Goal: Information Seeking & Learning: Learn about a topic

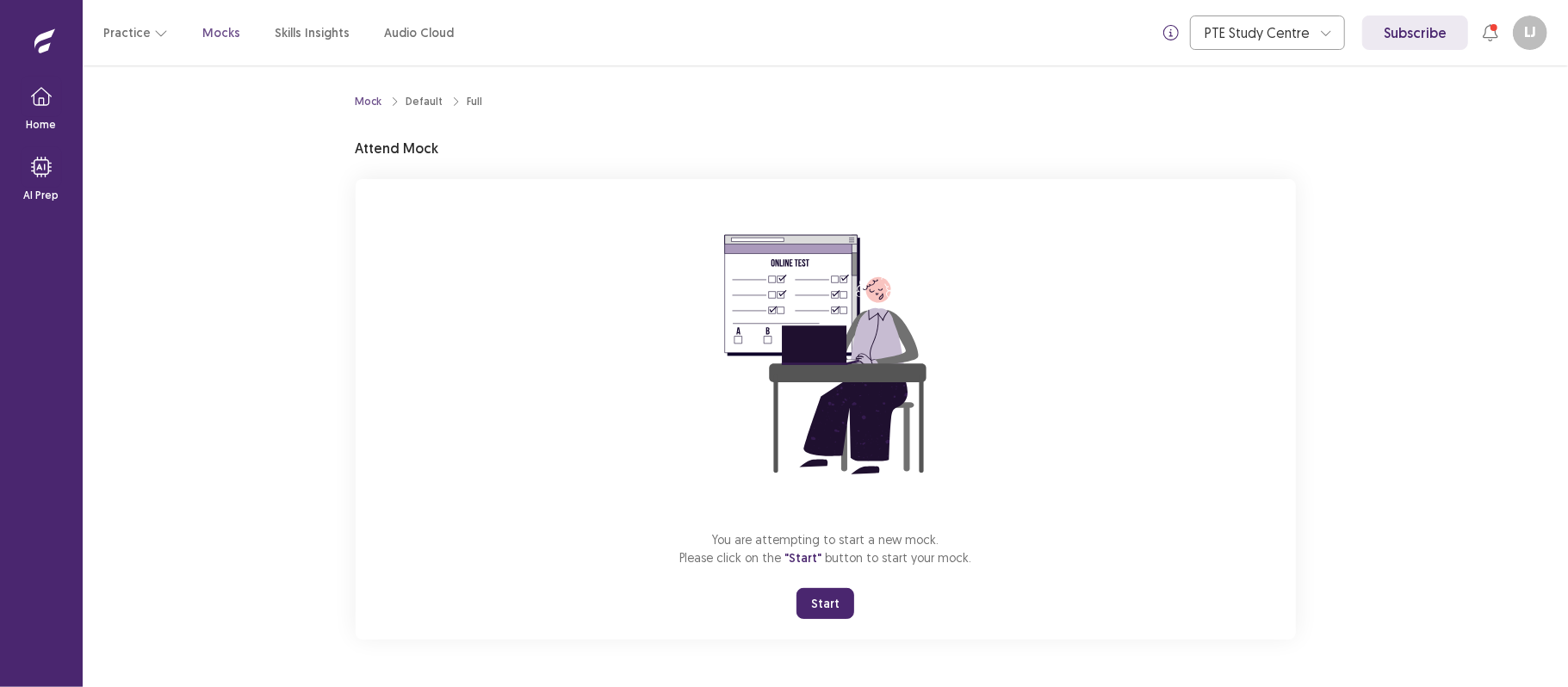
click at [817, 613] on button "Start" at bounding box center [826, 604] width 58 height 31
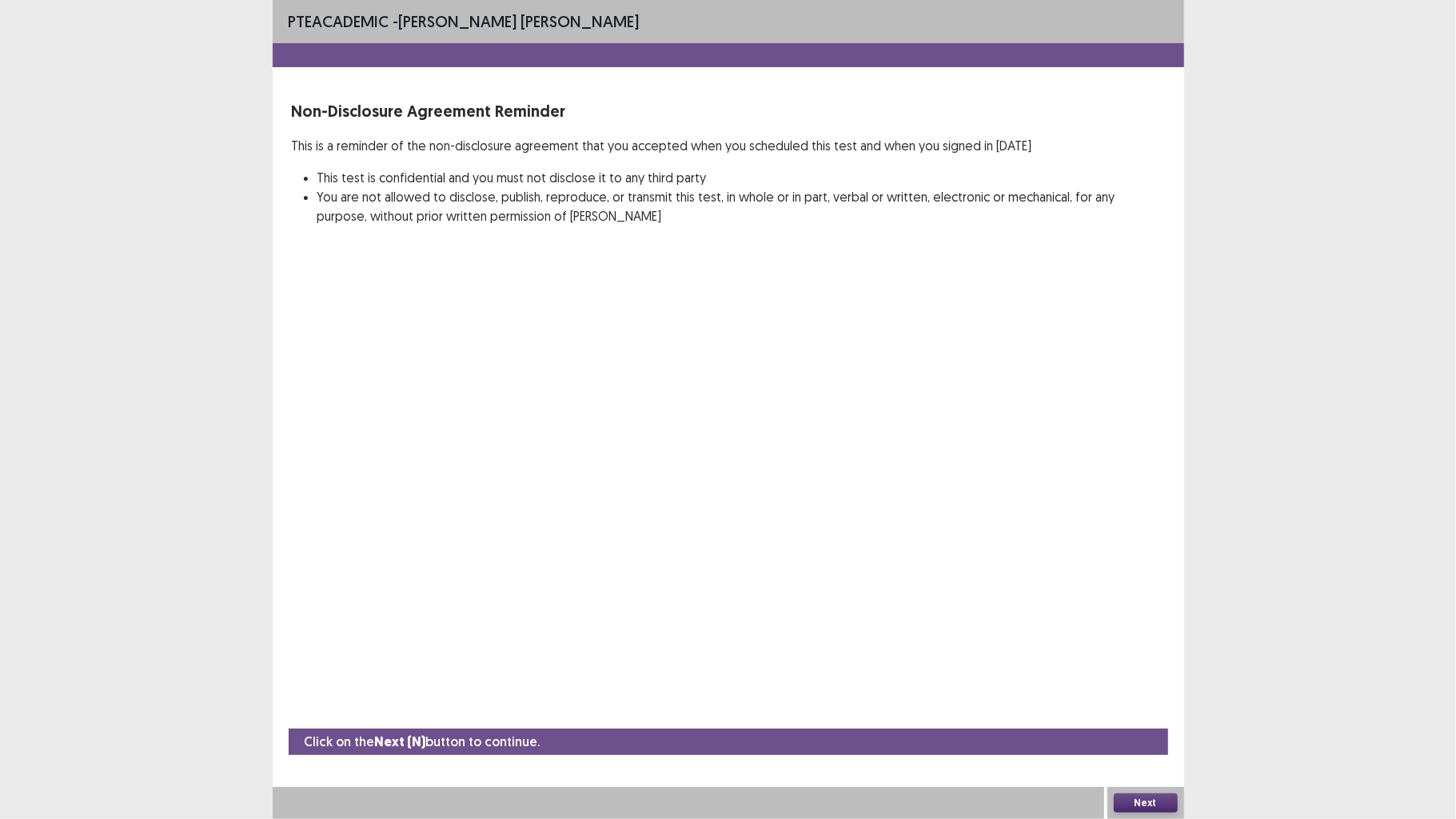
click at [1164, 637] on button "Next" at bounding box center [1146, 803] width 64 height 19
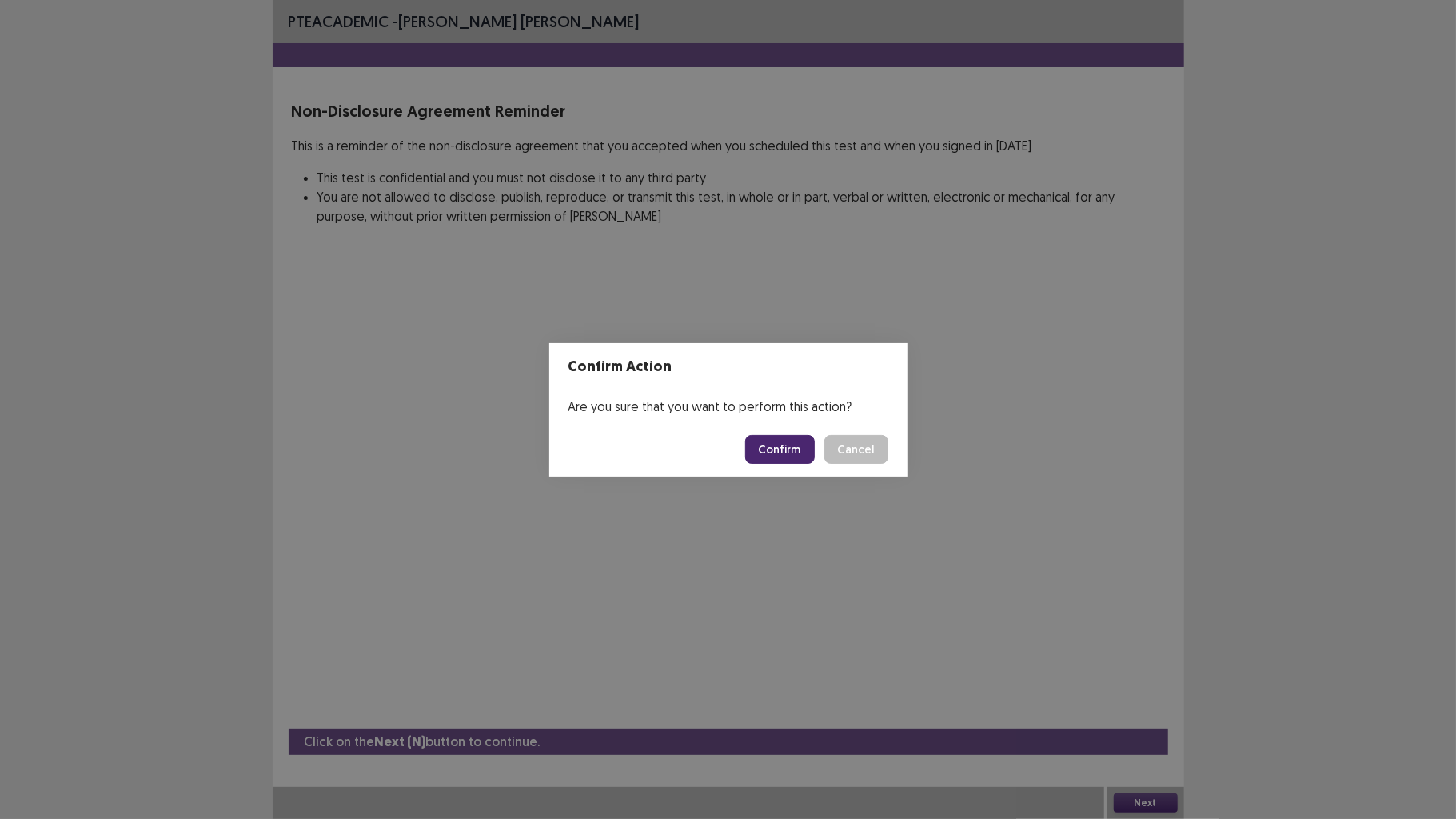
click at [771, 451] on button "Confirm" at bounding box center [779, 449] width 69 height 29
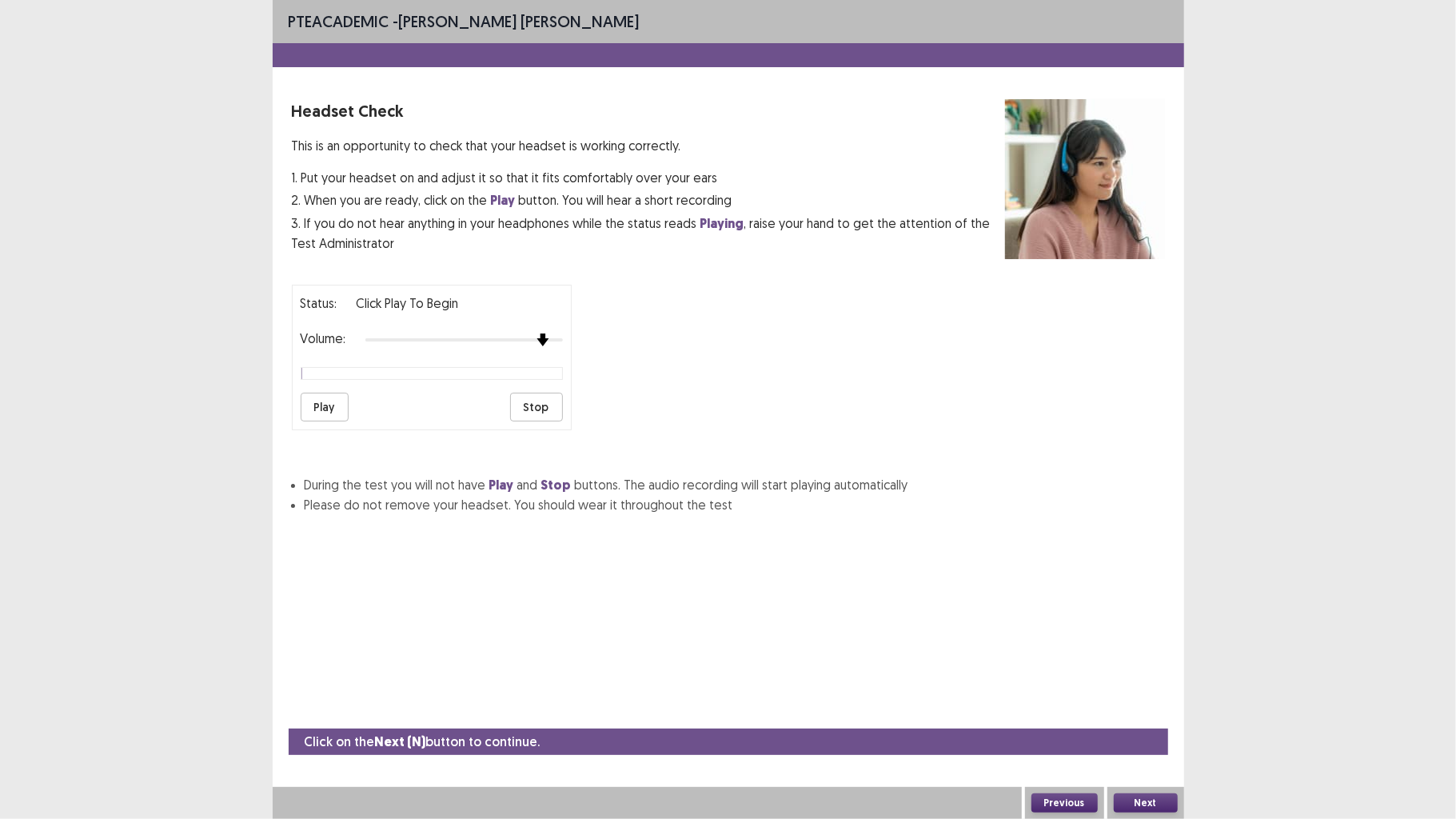
click at [541, 353] on div "Status: Click Play to Begin Volume: Play Stop" at bounding box center [431, 357] width 280 height 146
click at [327, 416] on button "Play" at bounding box center [324, 407] width 48 height 29
click at [327, 417] on button "Play" at bounding box center [324, 407] width 48 height 29
click at [1161, 637] on div "Next" at bounding box center [1146, 803] width 76 height 32
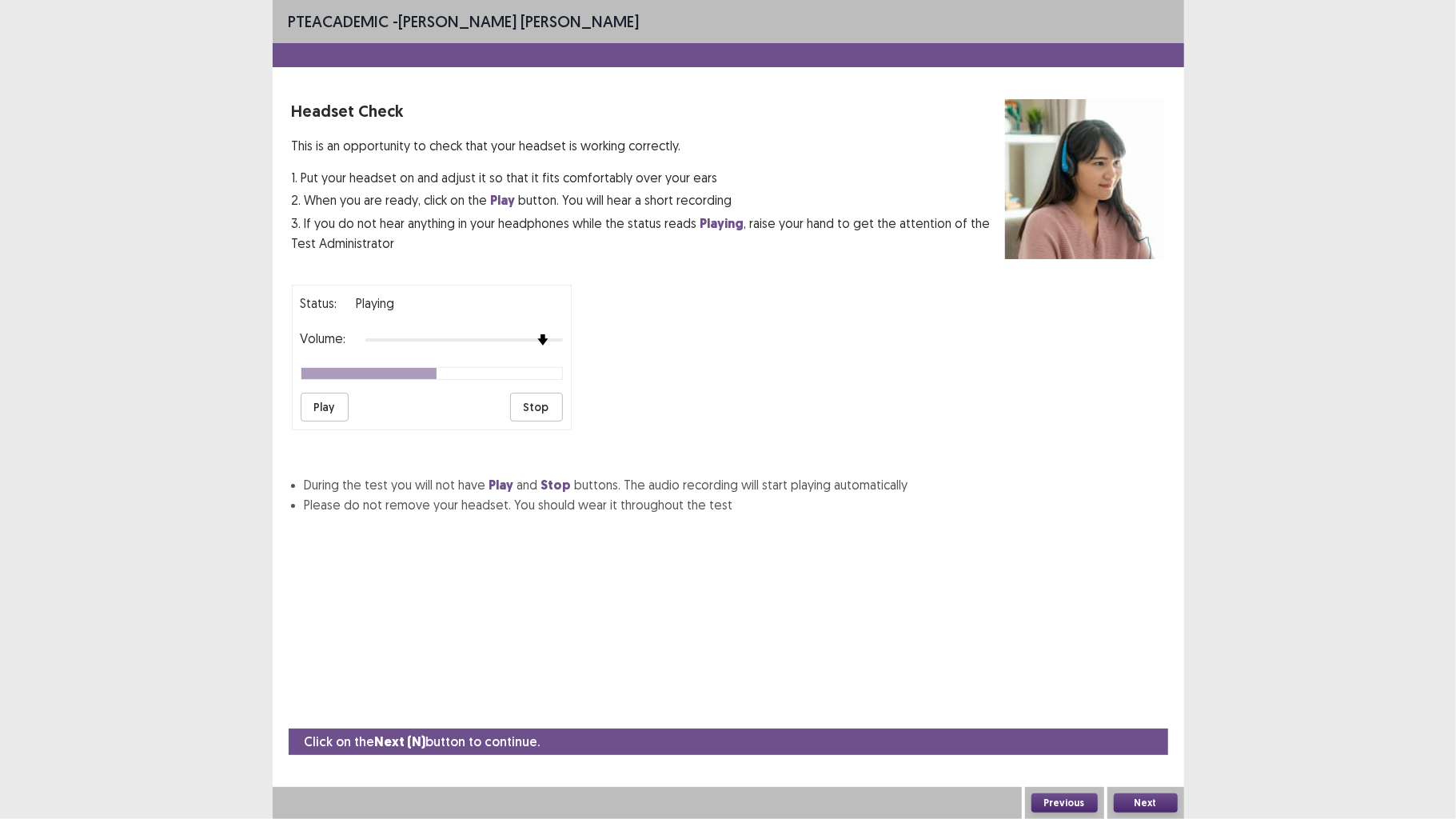
click at [1153, 637] on div "Next" at bounding box center [1146, 803] width 76 height 32
click at [1155, 637] on button "Next" at bounding box center [1146, 803] width 64 height 19
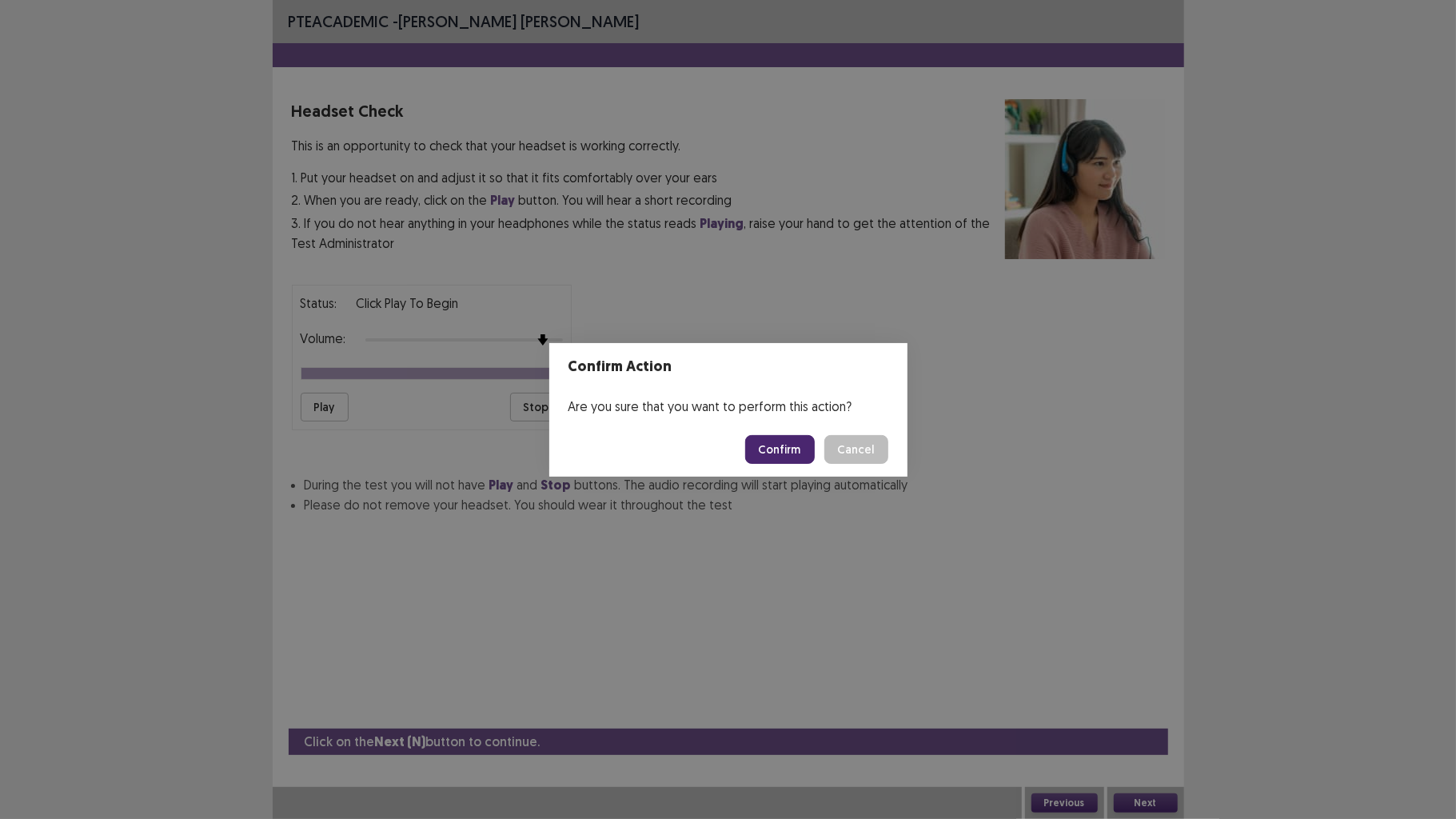
click at [785, 446] on button "Confirm" at bounding box center [779, 449] width 69 height 29
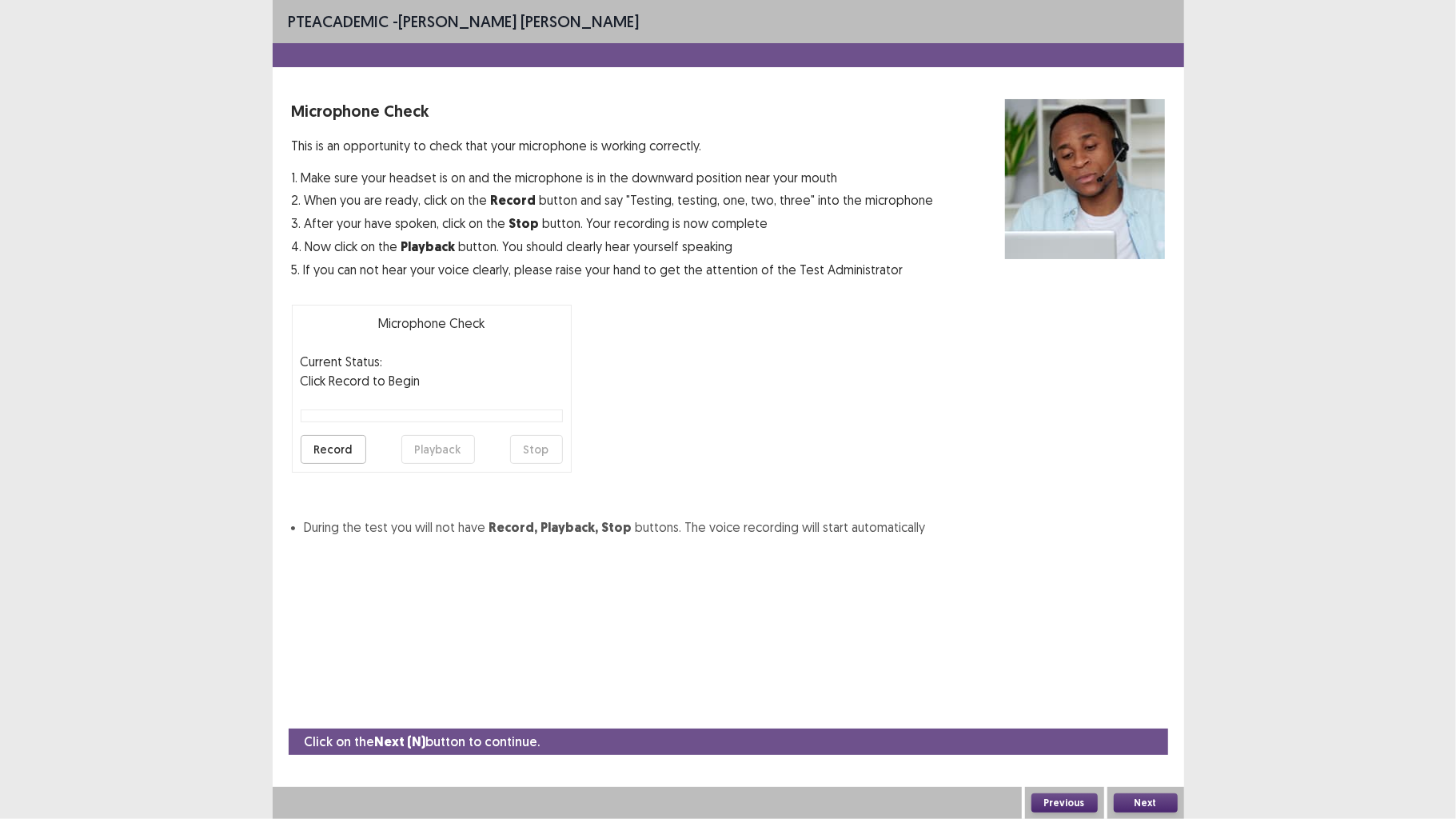
click at [341, 443] on button "Record" at bounding box center [333, 449] width 66 height 29
click at [544, 445] on button "Stop" at bounding box center [536, 449] width 53 height 29
click at [433, 449] on button "Playback" at bounding box center [438, 449] width 74 height 29
click at [1149, 637] on button "Next" at bounding box center [1146, 803] width 64 height 19
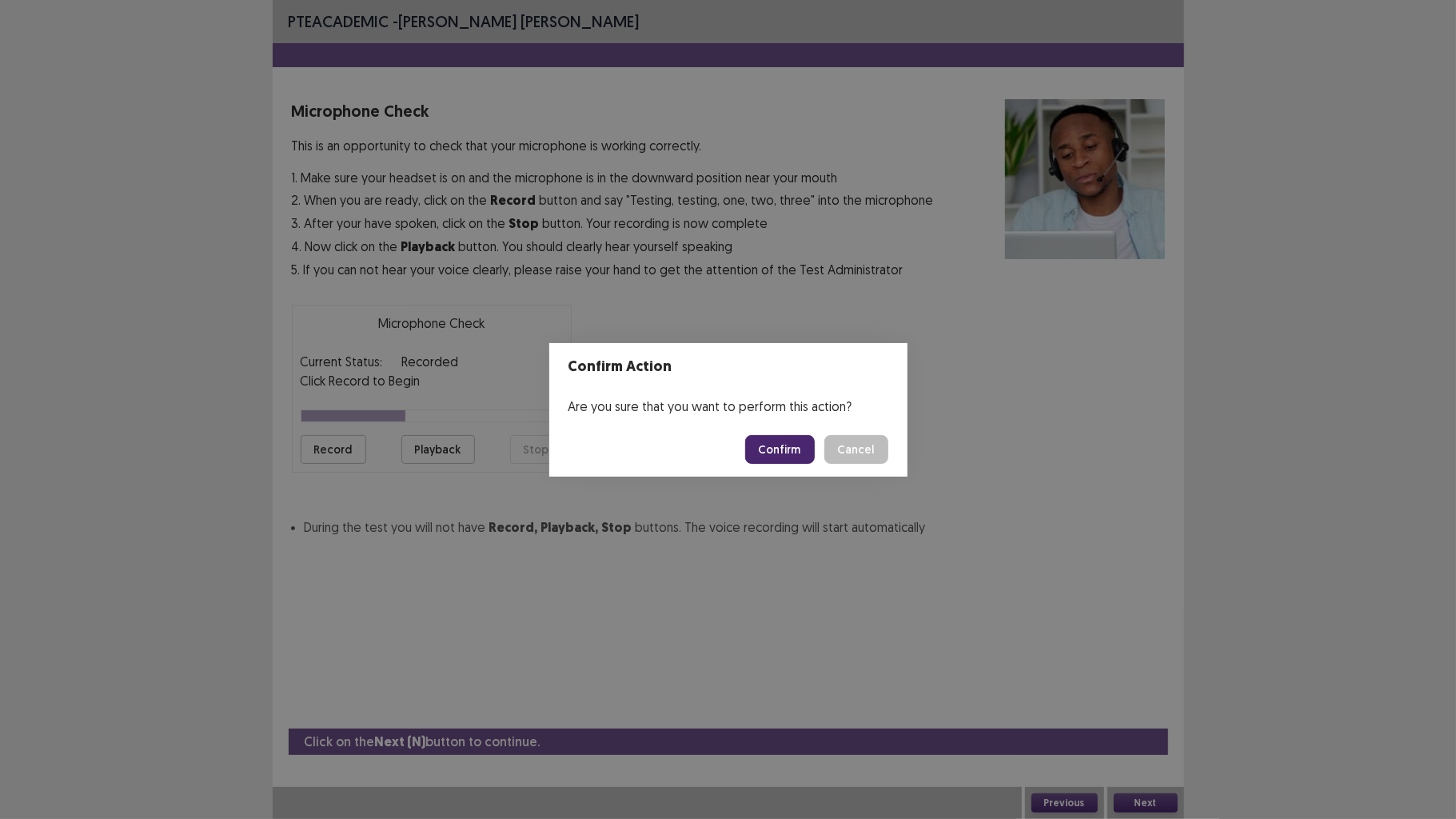
click at [771, 454] on button "Confirm" at bounding box center [779, 449] width 69 height 29
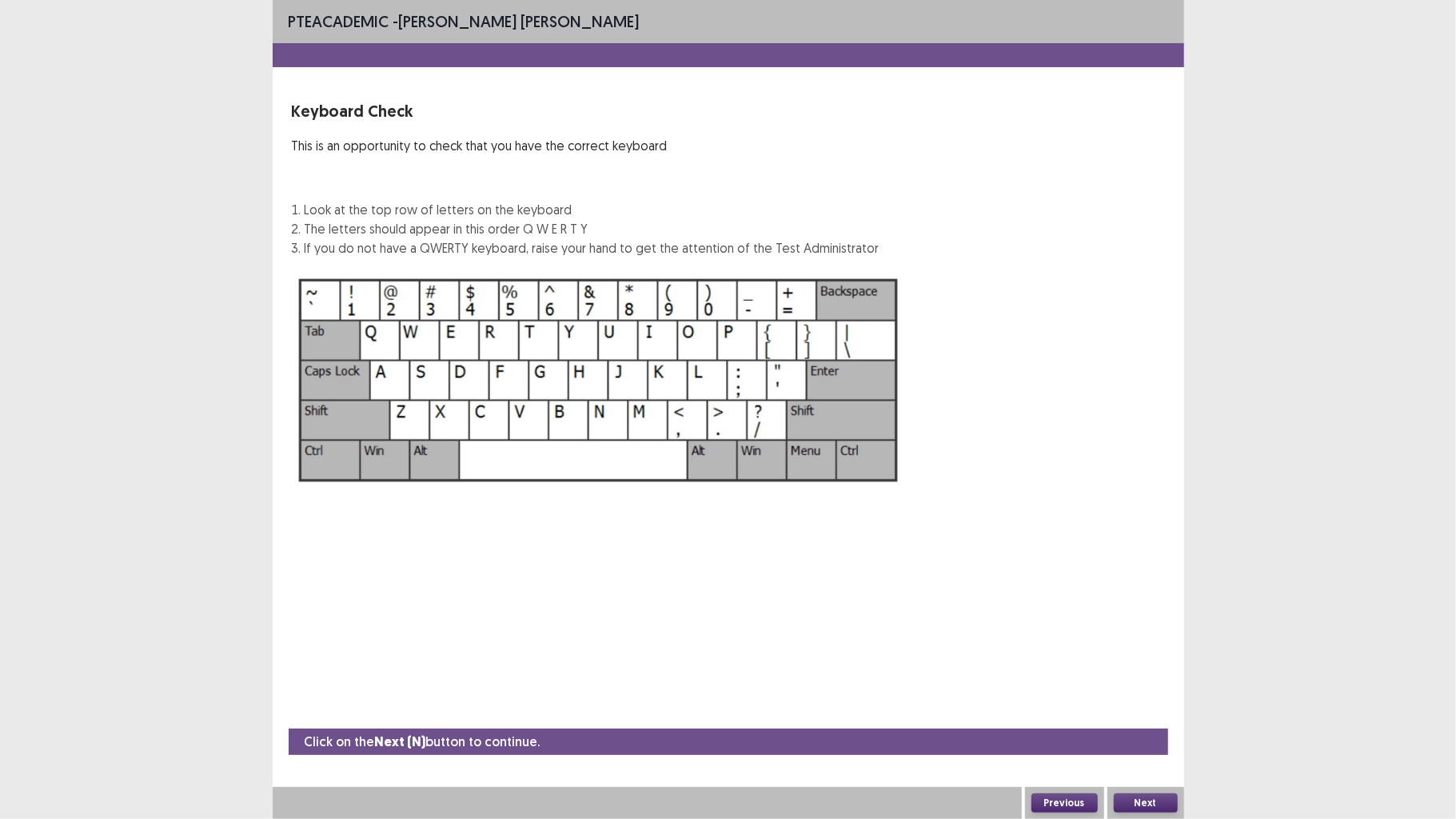
click at [1134, 637] on button "Next" at bounding box center [1146, 803] width 64 height 19
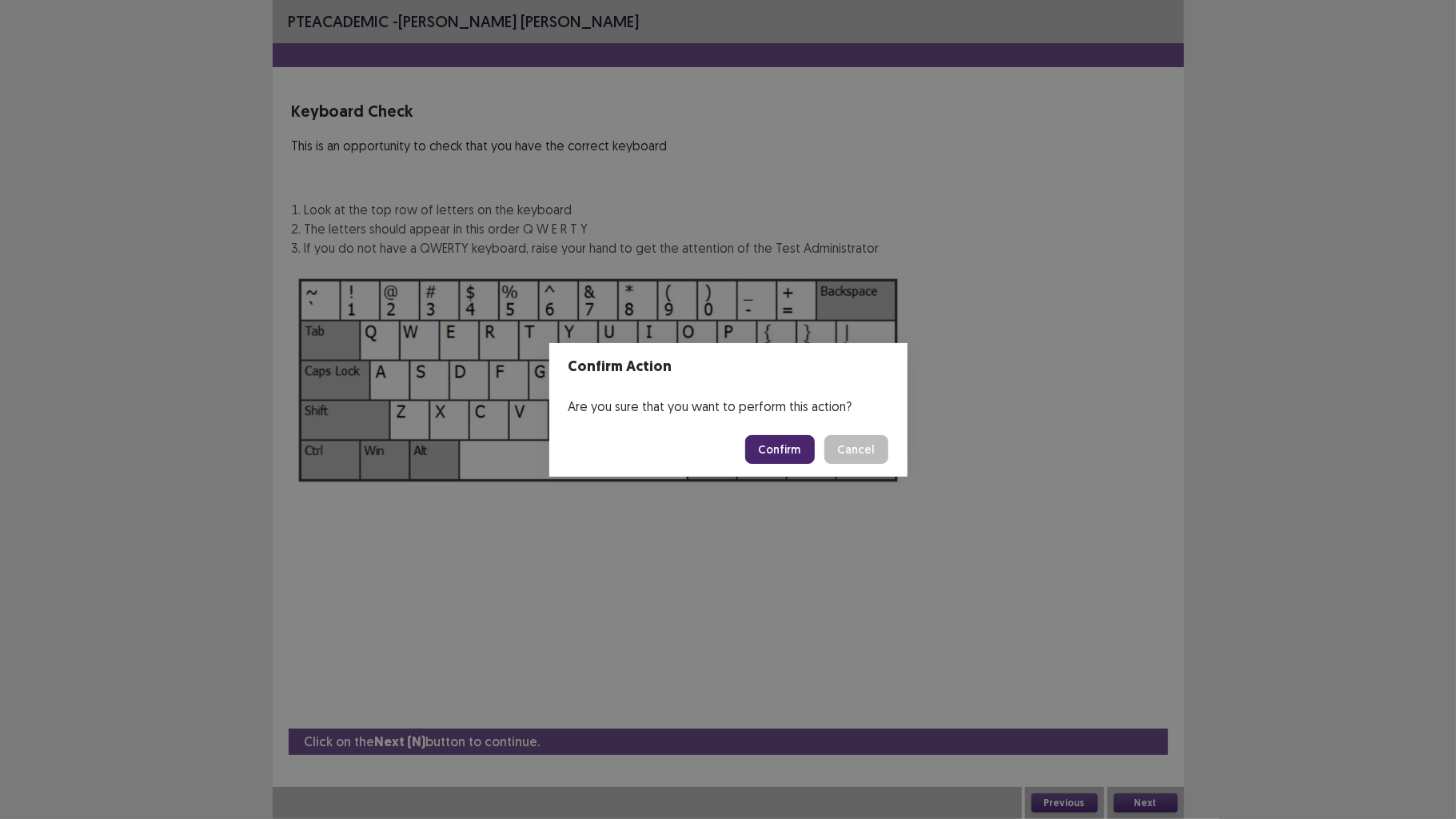
click at [775, 442] on button "Confirm" at bounding box center [779, 449] width 69 height 29
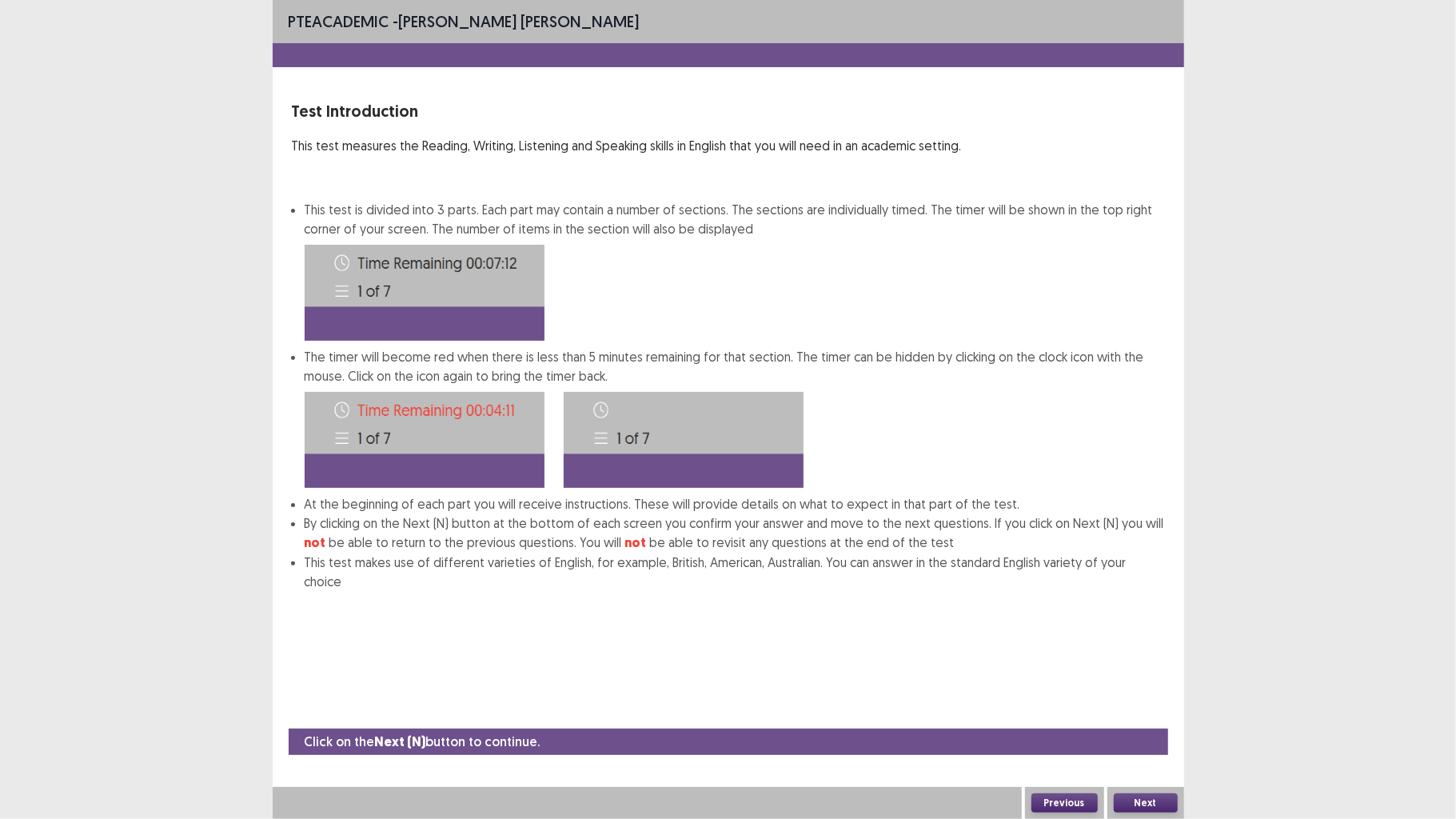
click at [1159, 637] on div "Next" at bounding box center [1146, 803] width 76 height 32
click at [1159, 637] on button "Next" at bounding box center [1146, 803] width 64 height 19
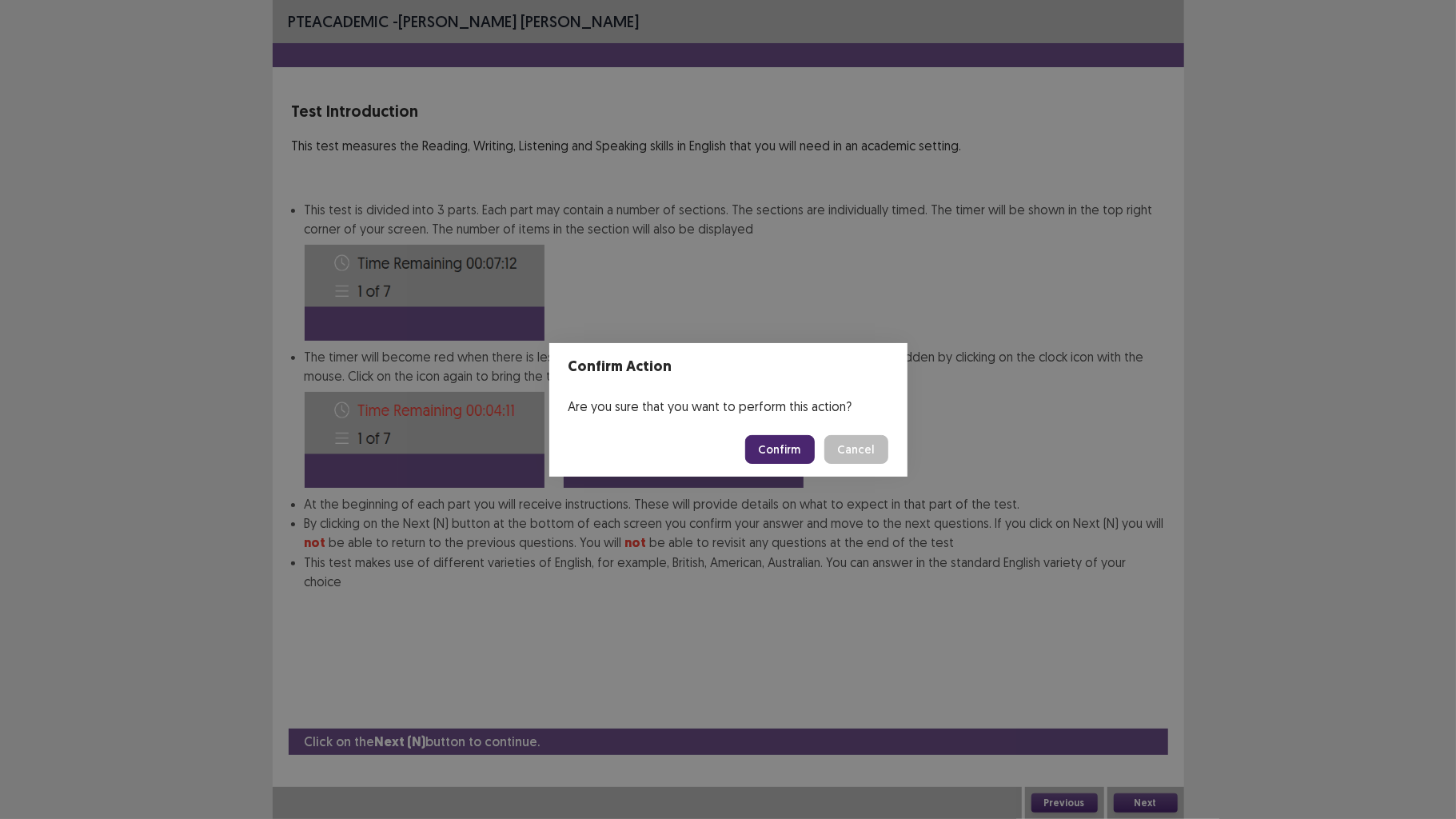
click at [776, 449] on button "Confirm" at bounding box center [779, 449] width 69 height 29
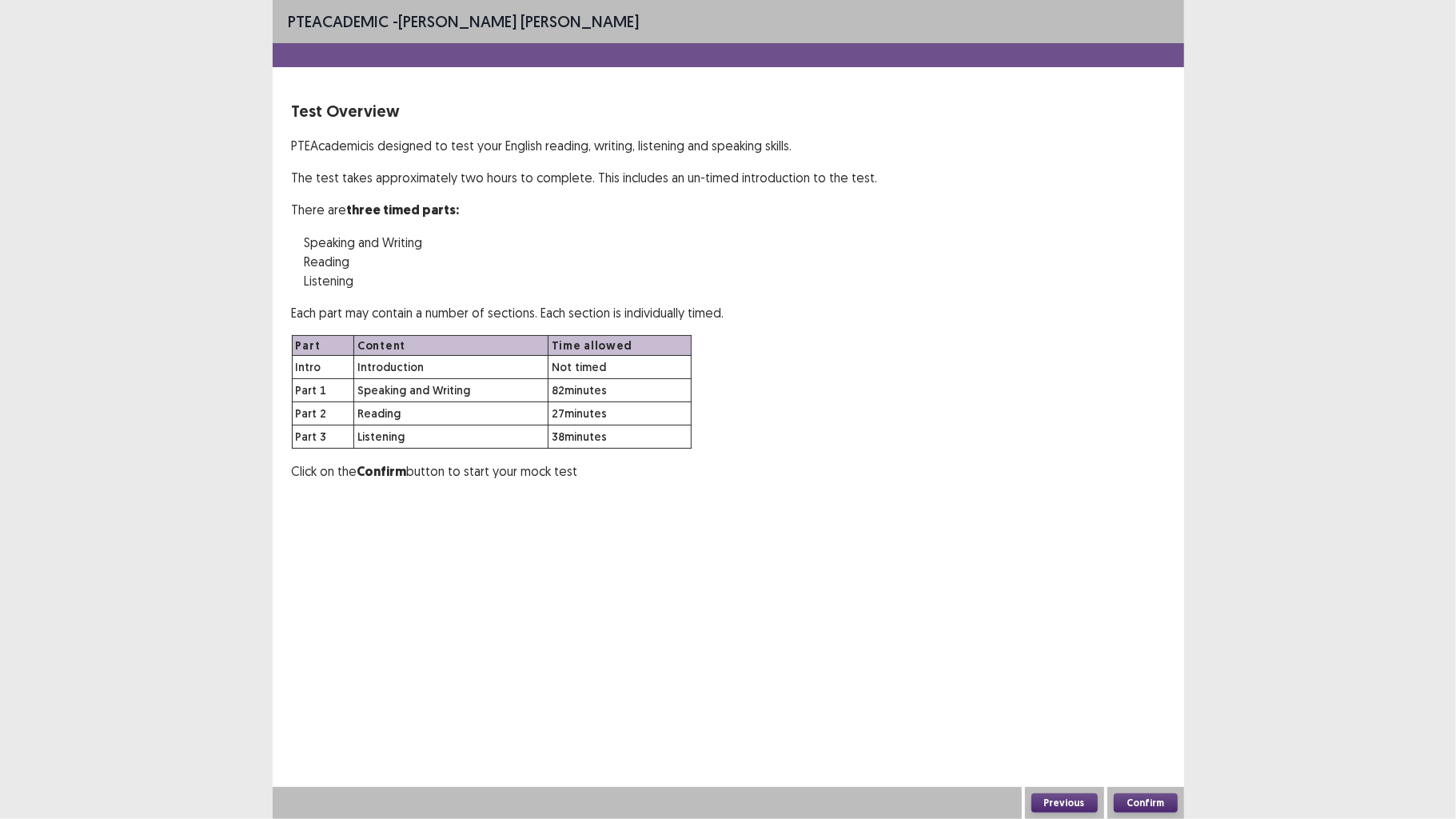
click at [1142, 637] on button "Confirm" at bounding box center [1146, 803] width 64 height 19
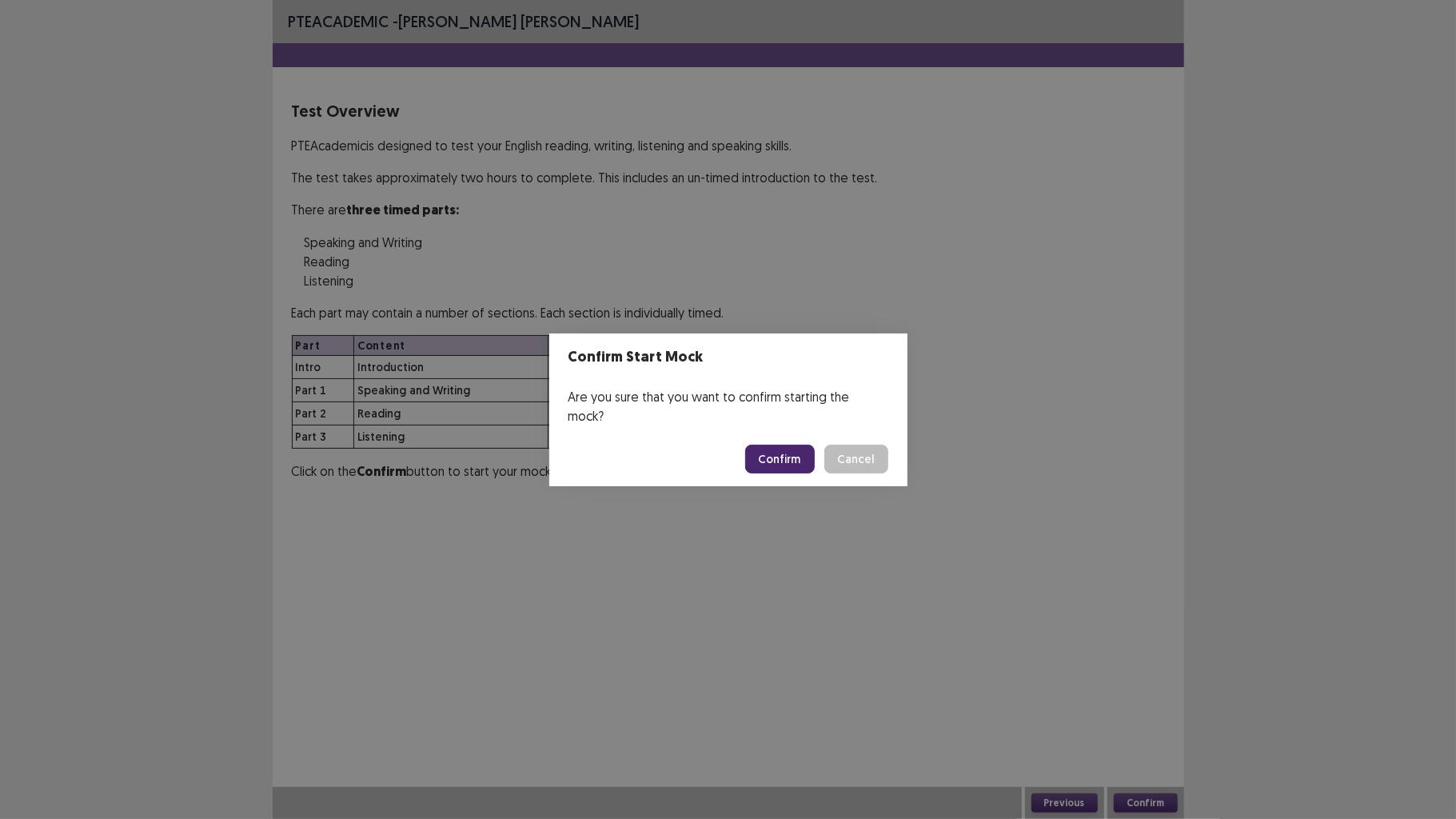
click at [761, 458] on button "Confirm" at bounding box center [779, 459] width 69 height 29
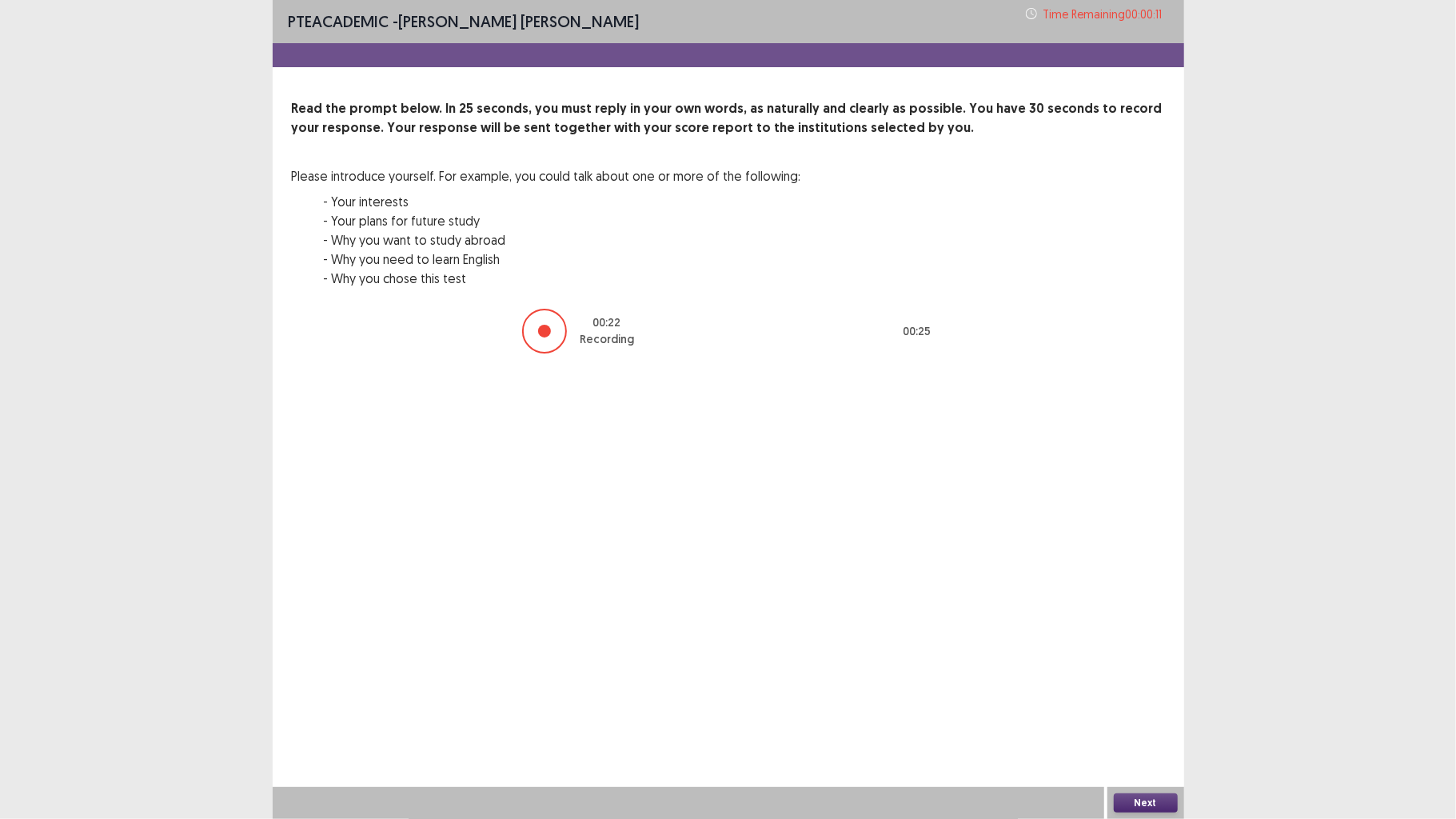
click at [1163, 637] on button "Next" at bounding box center [1146, 803] width 64 height 19
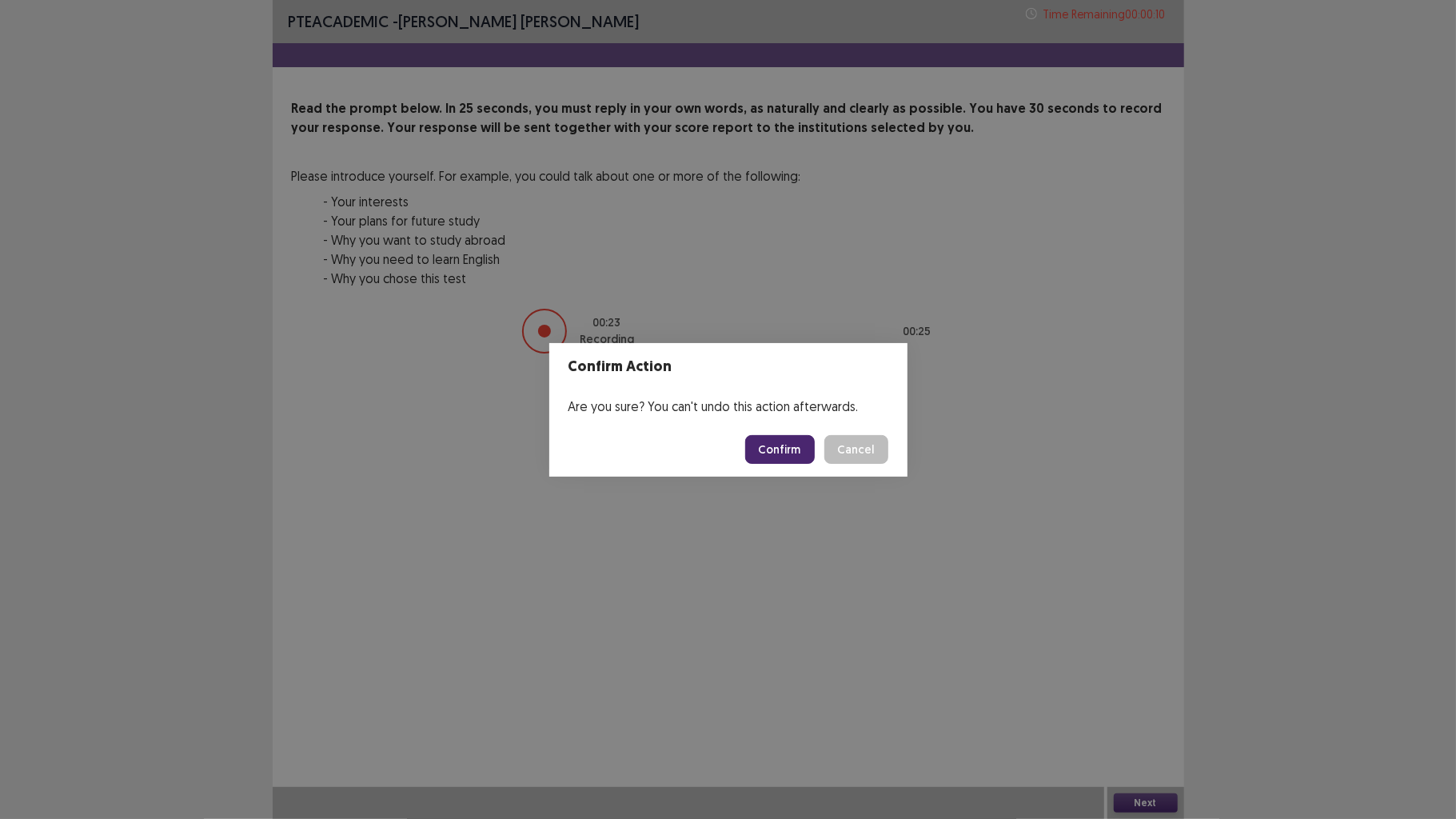
click at [781, 454] on button "Confirm" at bounding box center [779, 449] width 69 height 29
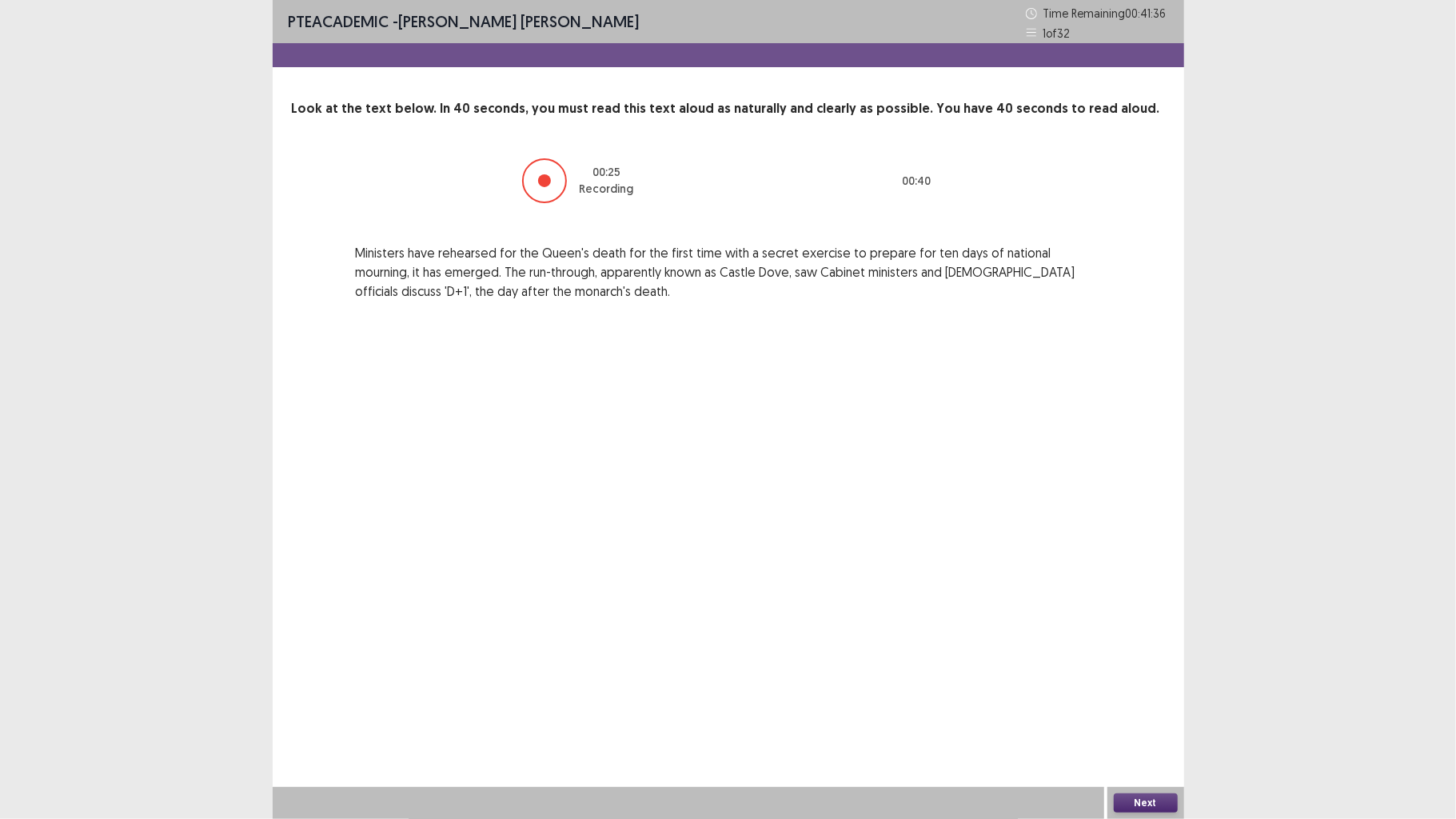
click at [1139, 637] on div "Next" at bounding box center [1146, 803] width 76 height 32
click at [1153, 637] on button "Next" at bounding box center [1146, 803] width 64 height 19
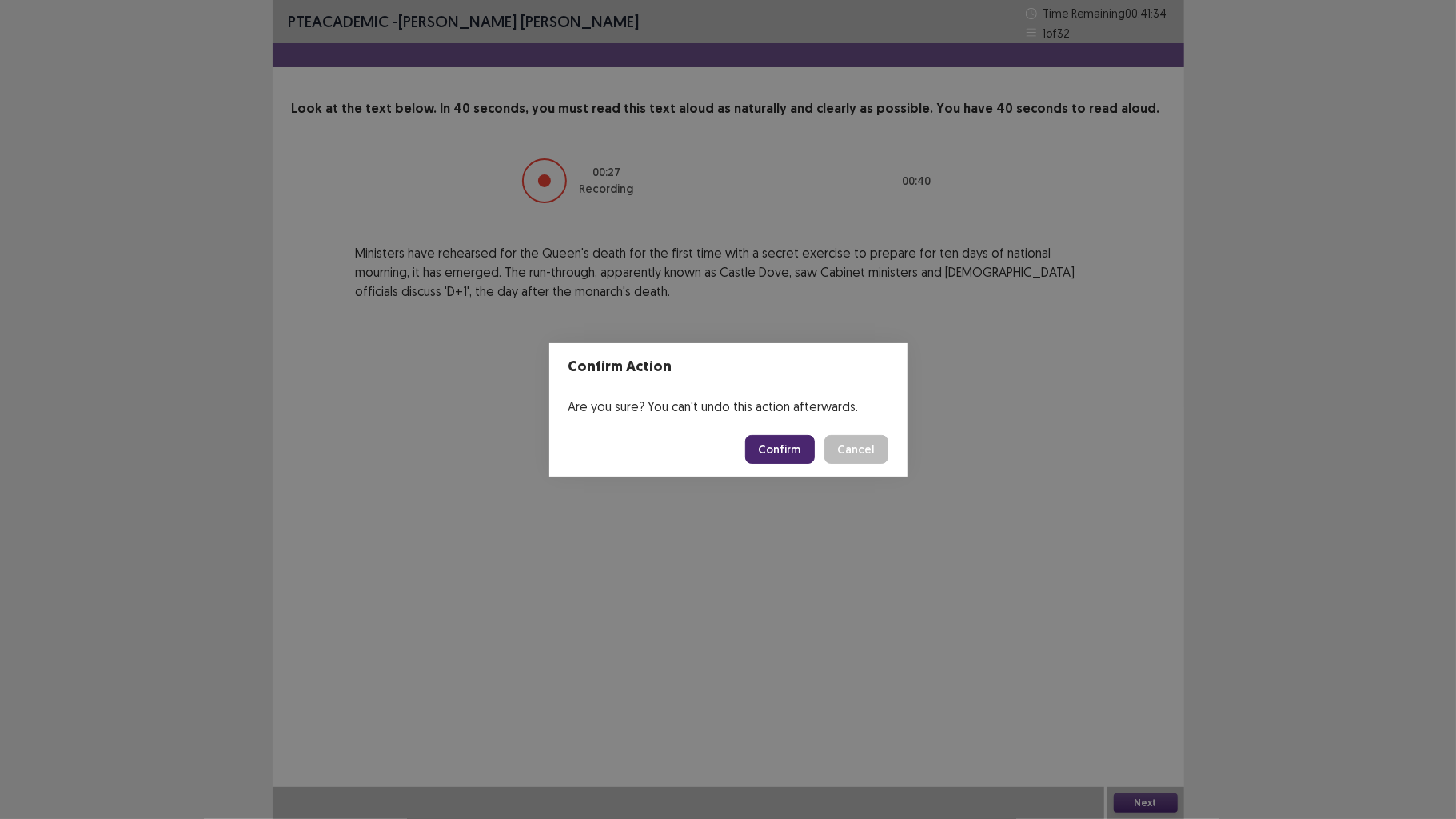
click at [786, 442] on button "Confirm" at bounding box center [779, 449] width 69 height 29
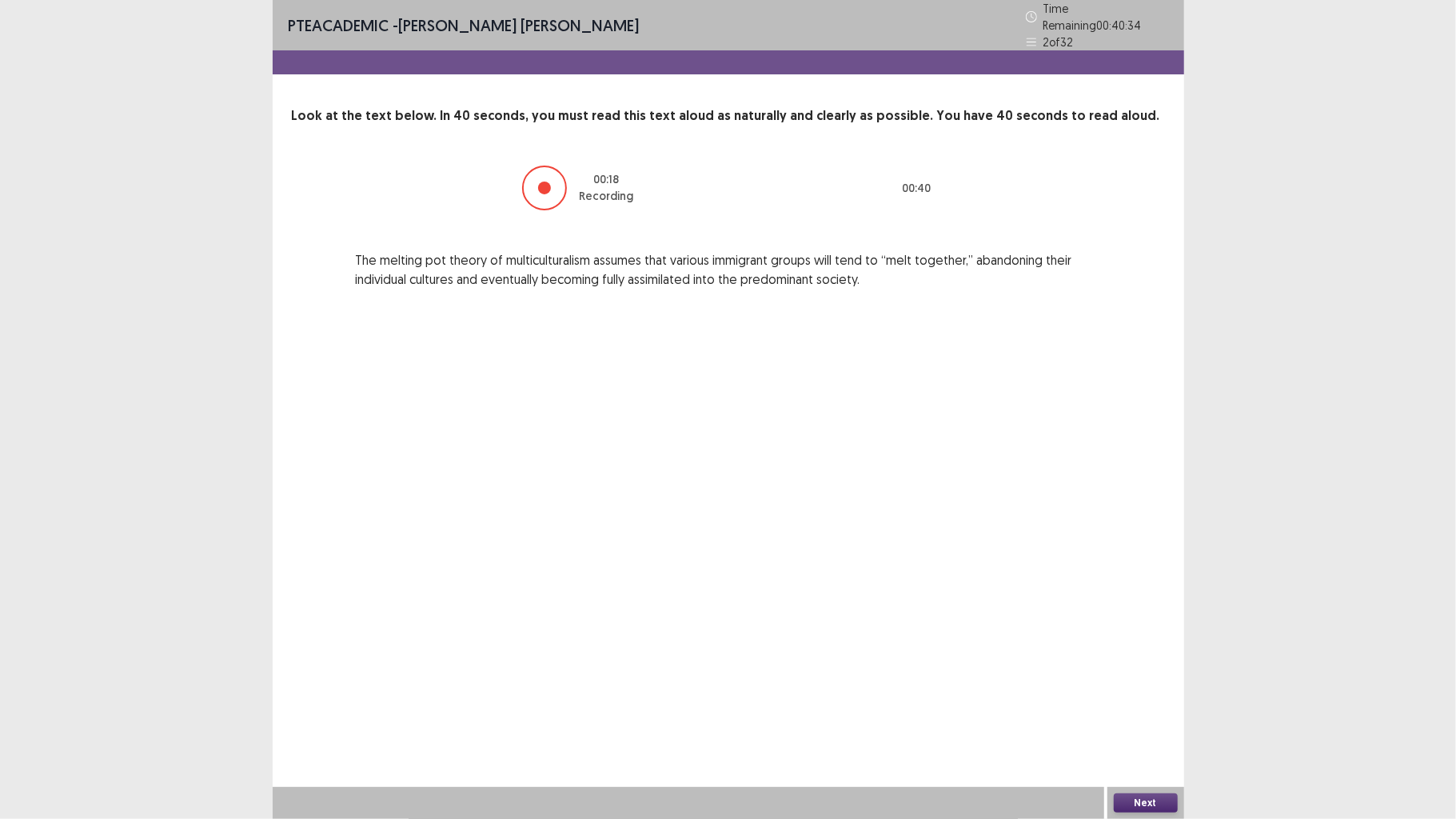
click at [1137, 637] on button "Next" at bounding box center [1146, 803] width 64 height 19
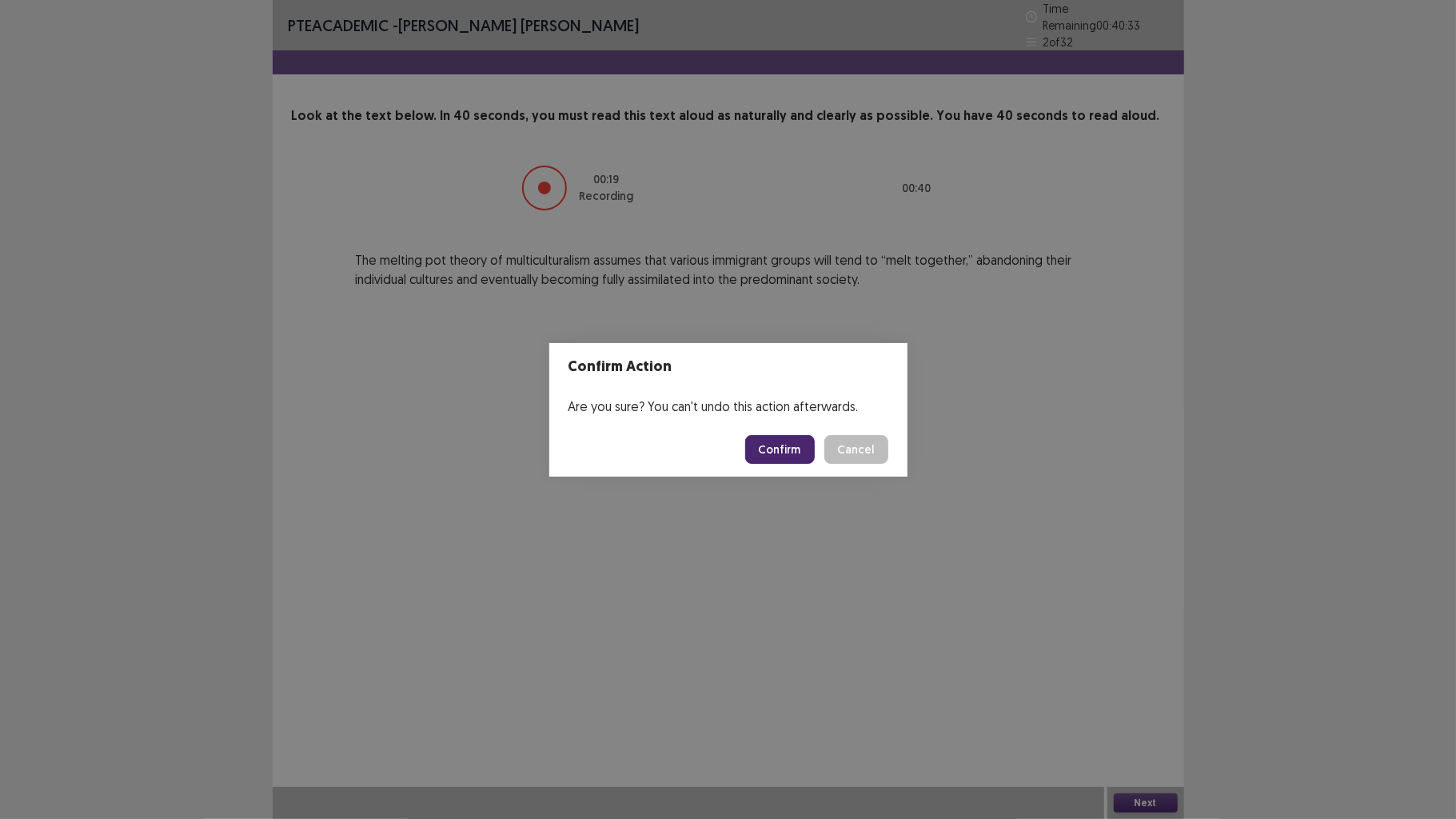
click at [787, 440] on button "Confirm" at bounding box center [779, 449] width 69 height 29
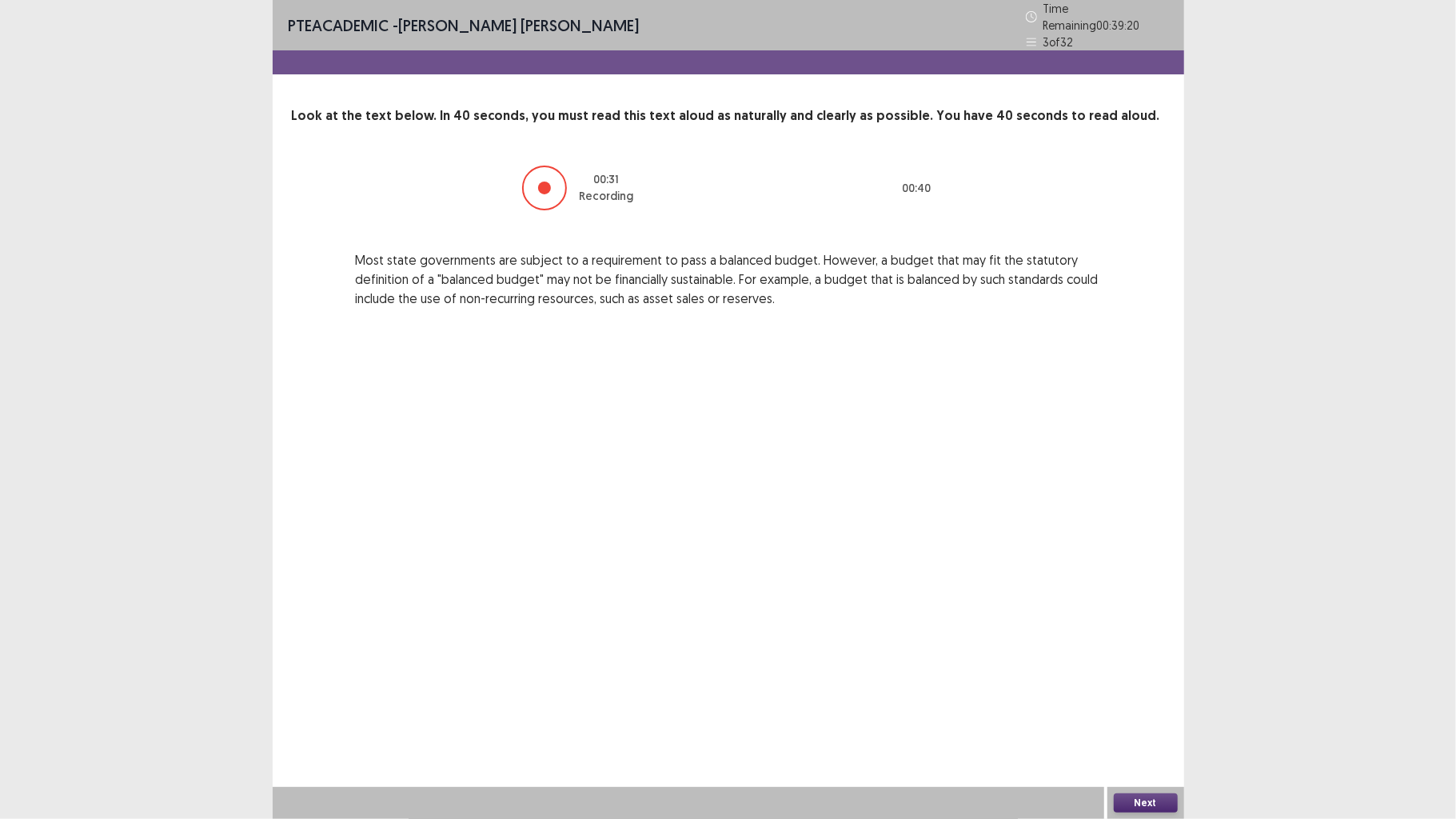
click at [1148, 637] on button "Next" at bounding box center [1146, 803] width 64 height 19
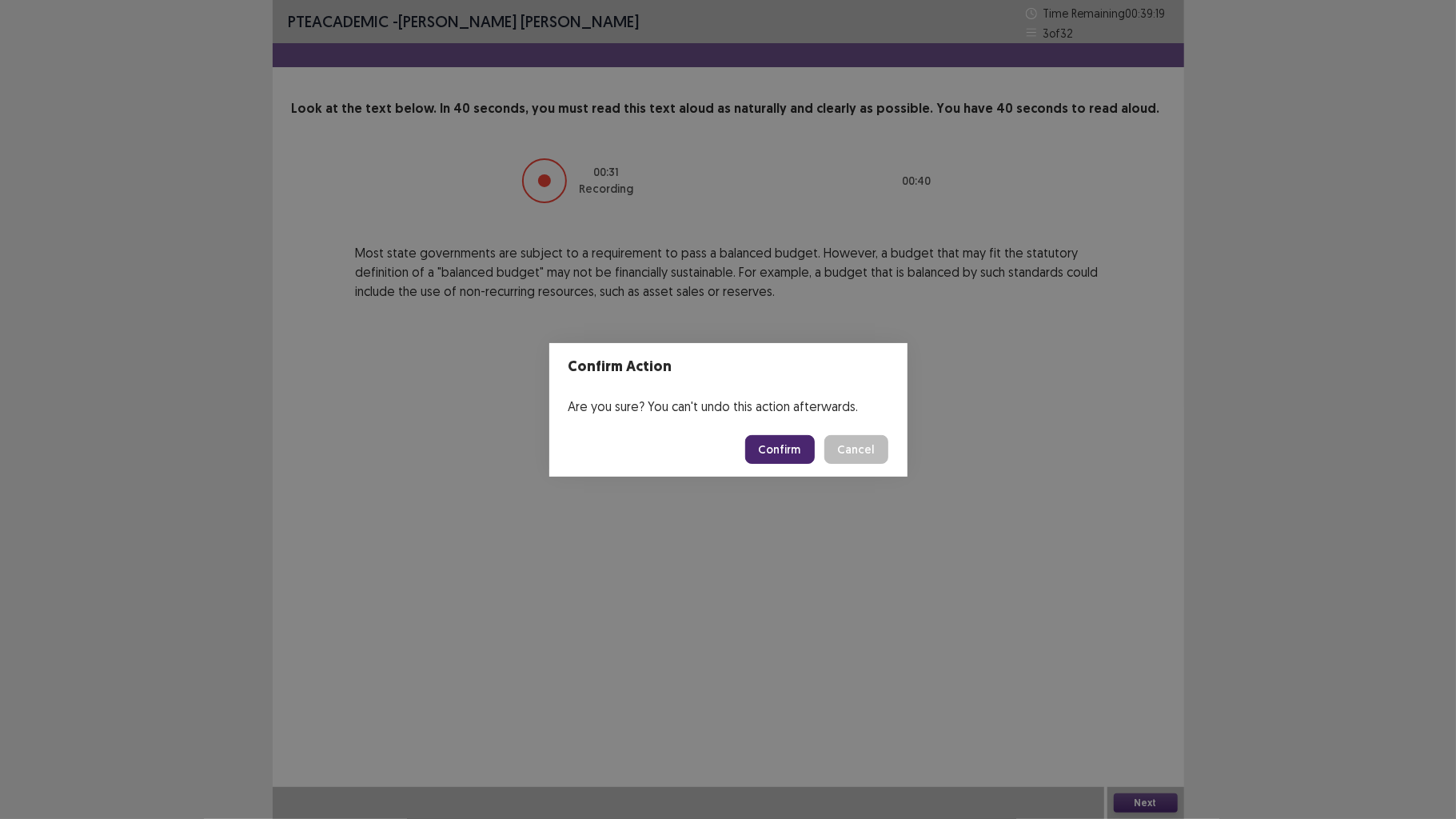
click at [776, 436] on button "Confirm" at bounding box center [779, 449] width 69 height 29
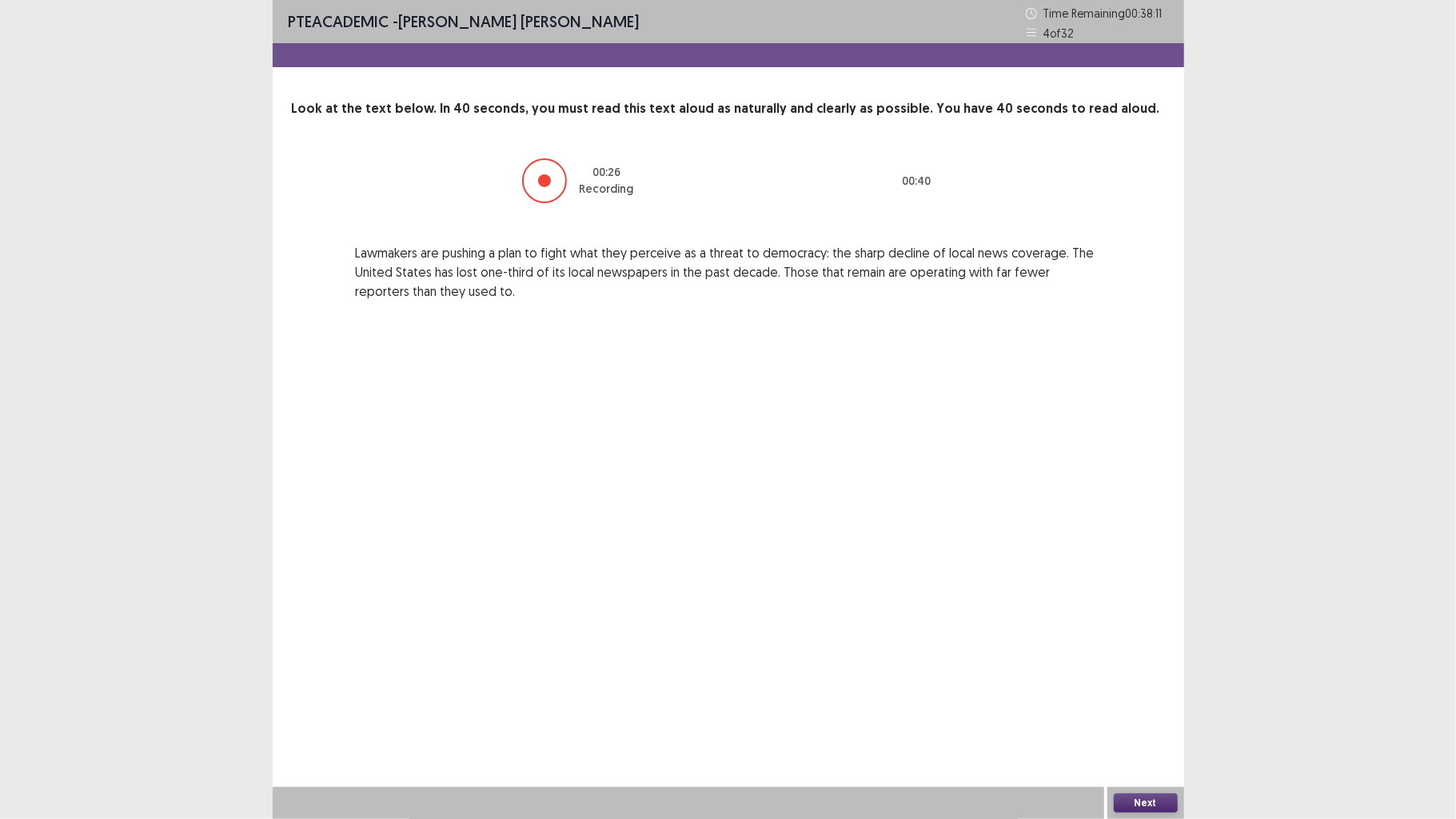
click at [1139, 637] on button "Next" at bounding box center [1146, 803] width 64 height 19
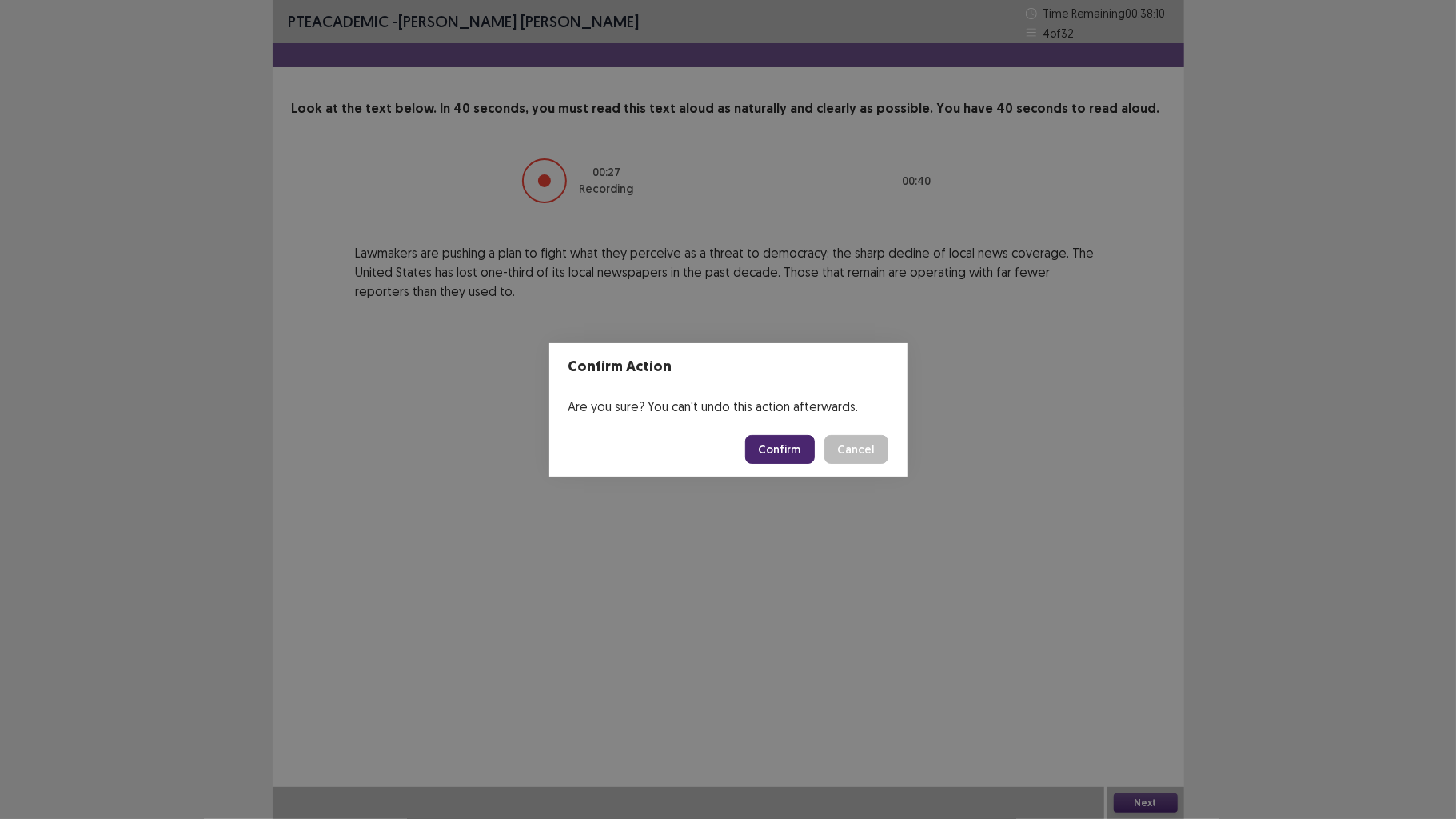
click at [809, 449] on button "Confirm" at bounding box center [779, 449] width 69 height 29
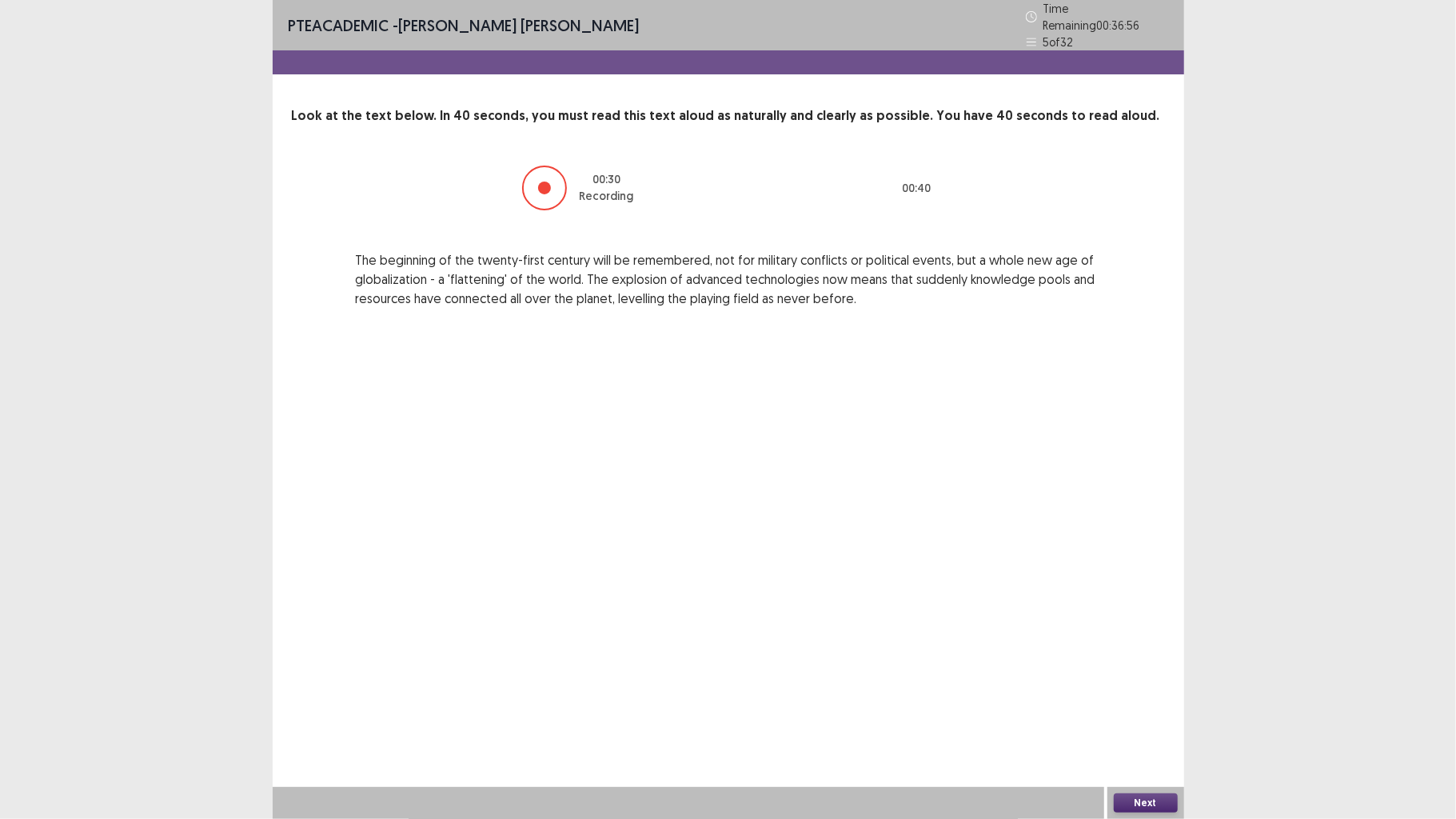
click at [1146, 637] on button "Next" at bounding box center [1146, 803] width 64 height 19
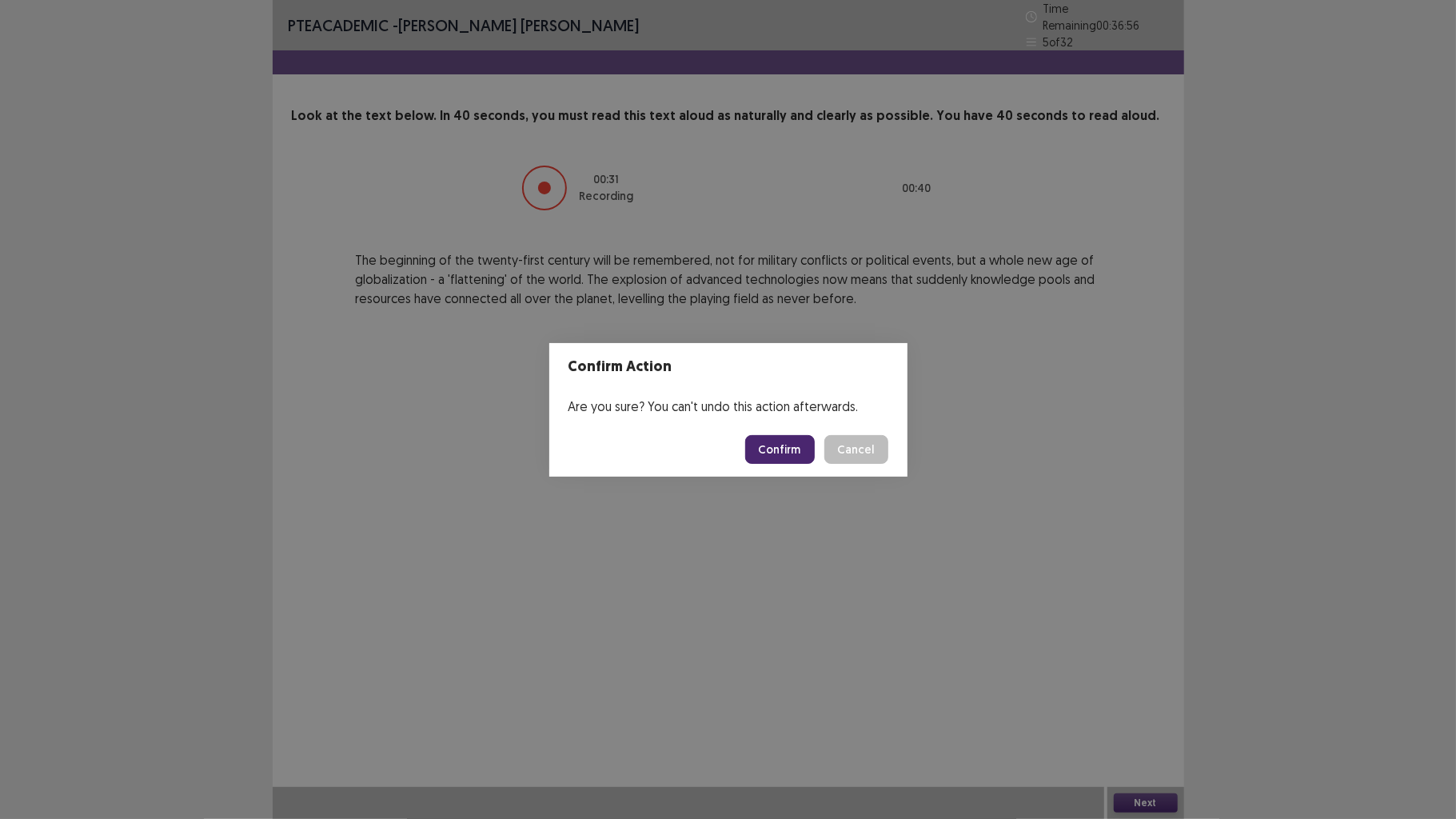
click at [756, 440] on button "Confirm" at bounding box center [779, 449] width 69 height 29
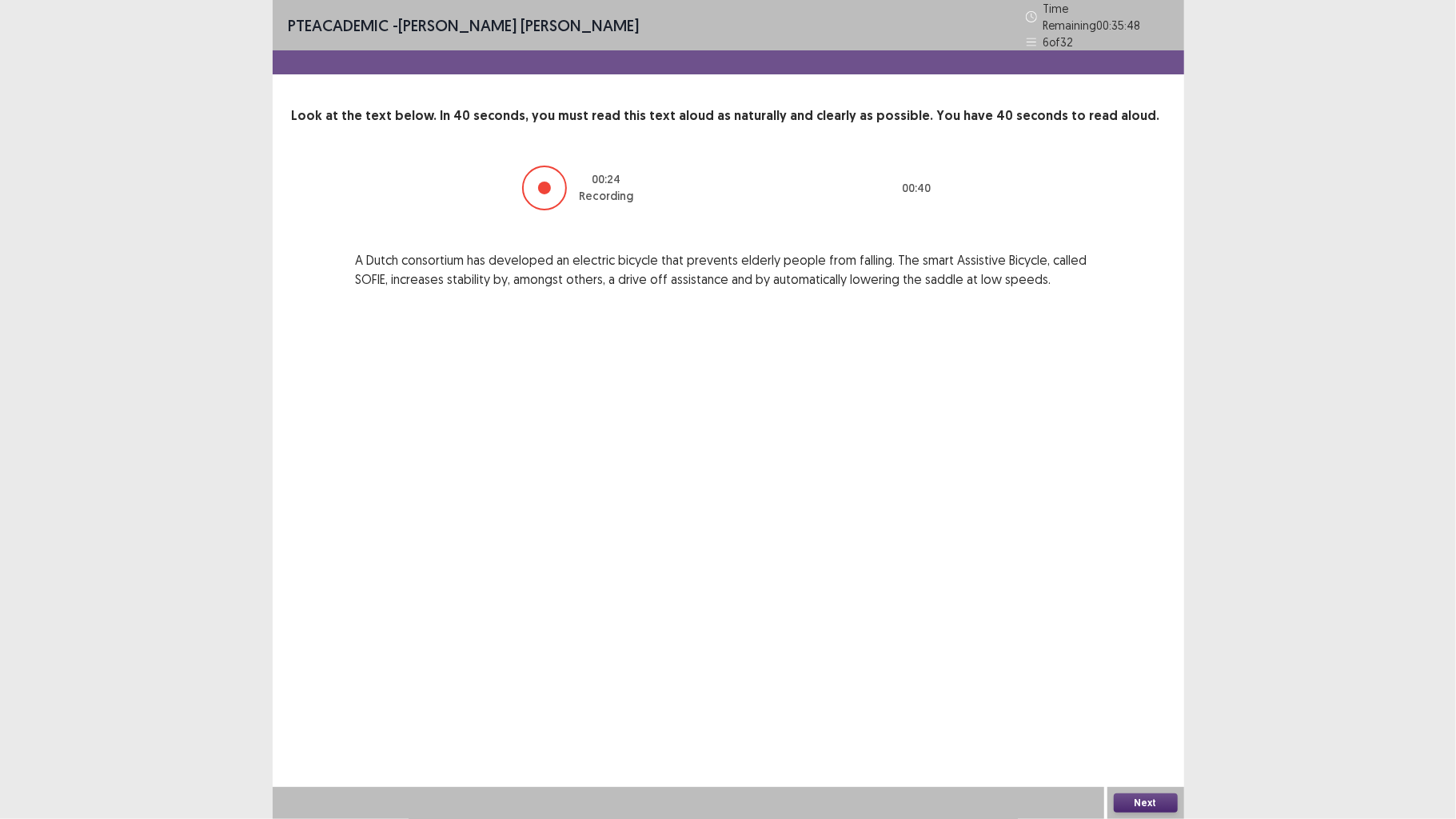
click at [1153, 637] on button "Next" at bounding box center [1146, 803] width 64 height 19
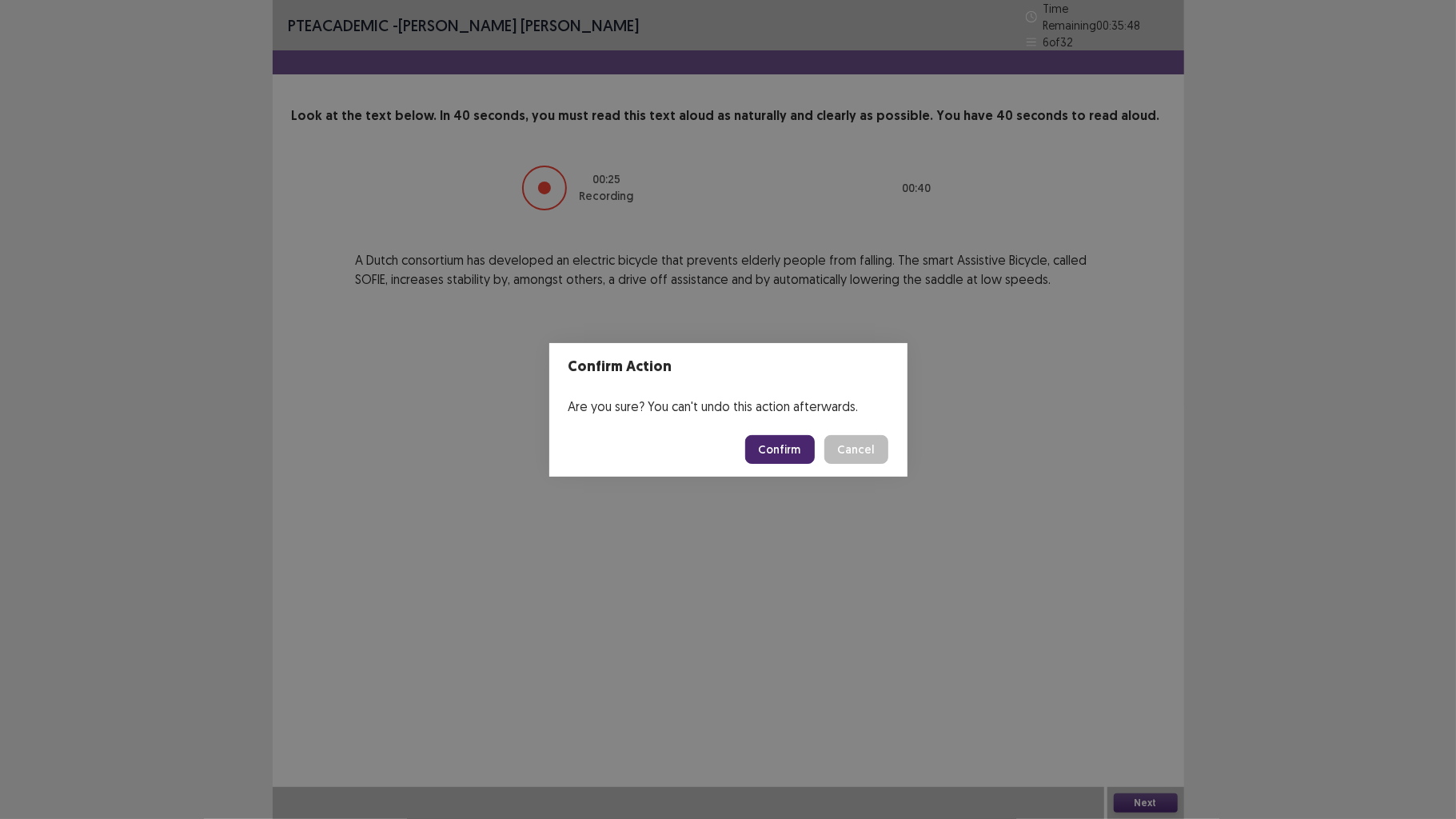
click at [759, 443] on button "Confirm" at bounding box center [779, 449] width 69 height 29
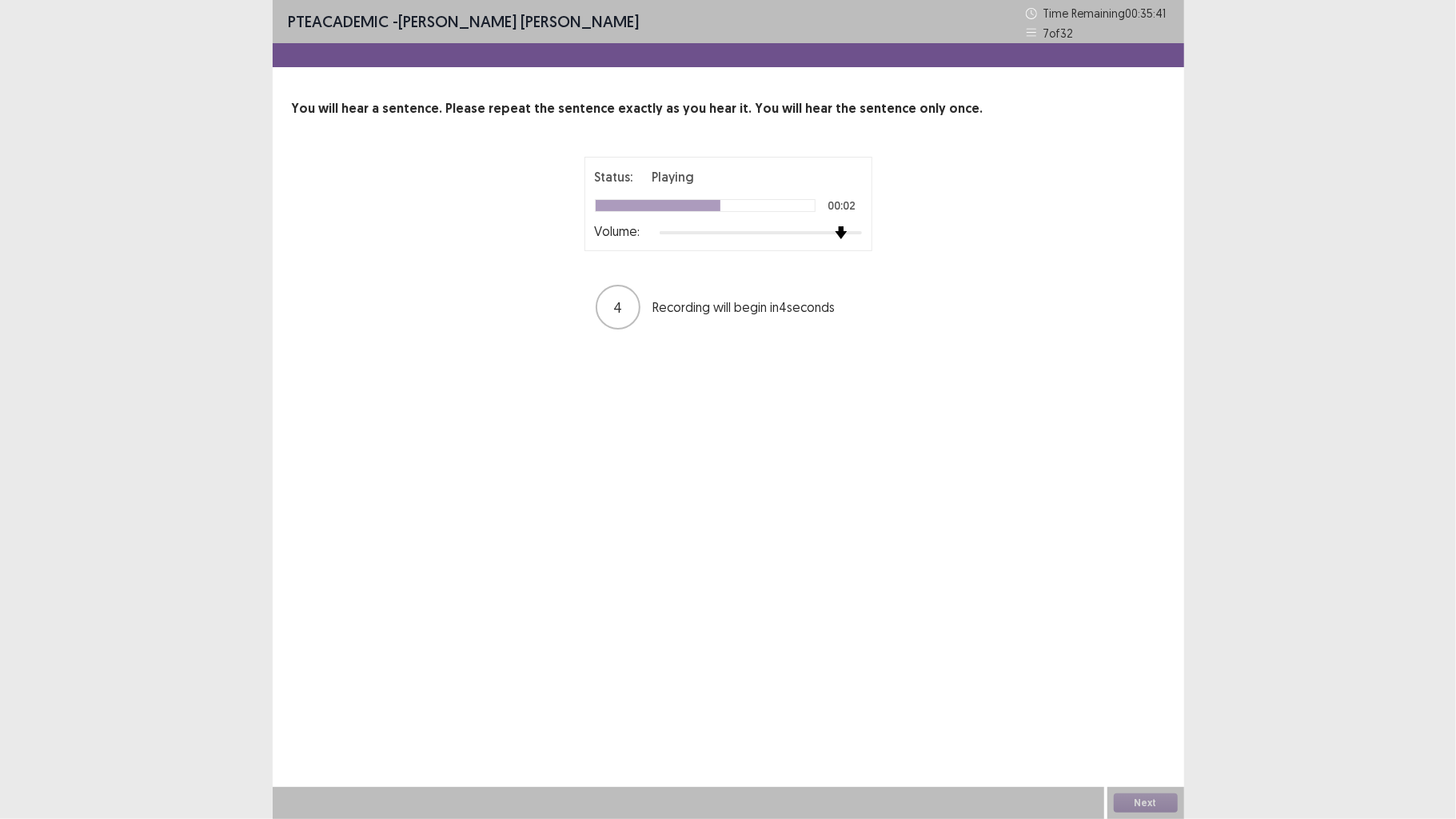
click at [838, 235] on div at bounding box center [760, 232] width 202 height 13
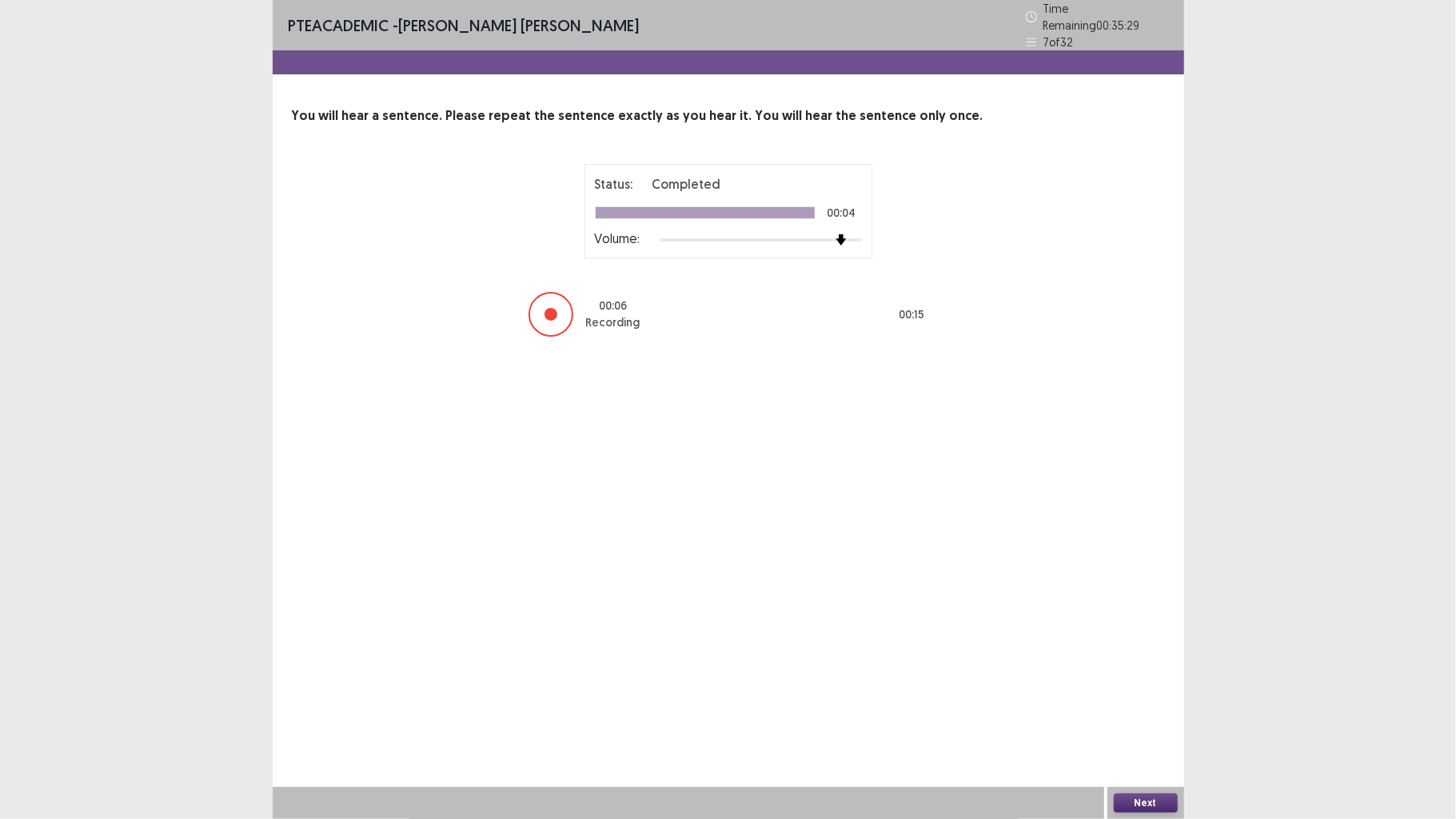
click at [1160, 637] on div "Next" at bounding box center [1146, 803] width 76 height 32
click at [1146, 637] on button "Next" at bounding box center [1146, 803] width 64 height 19
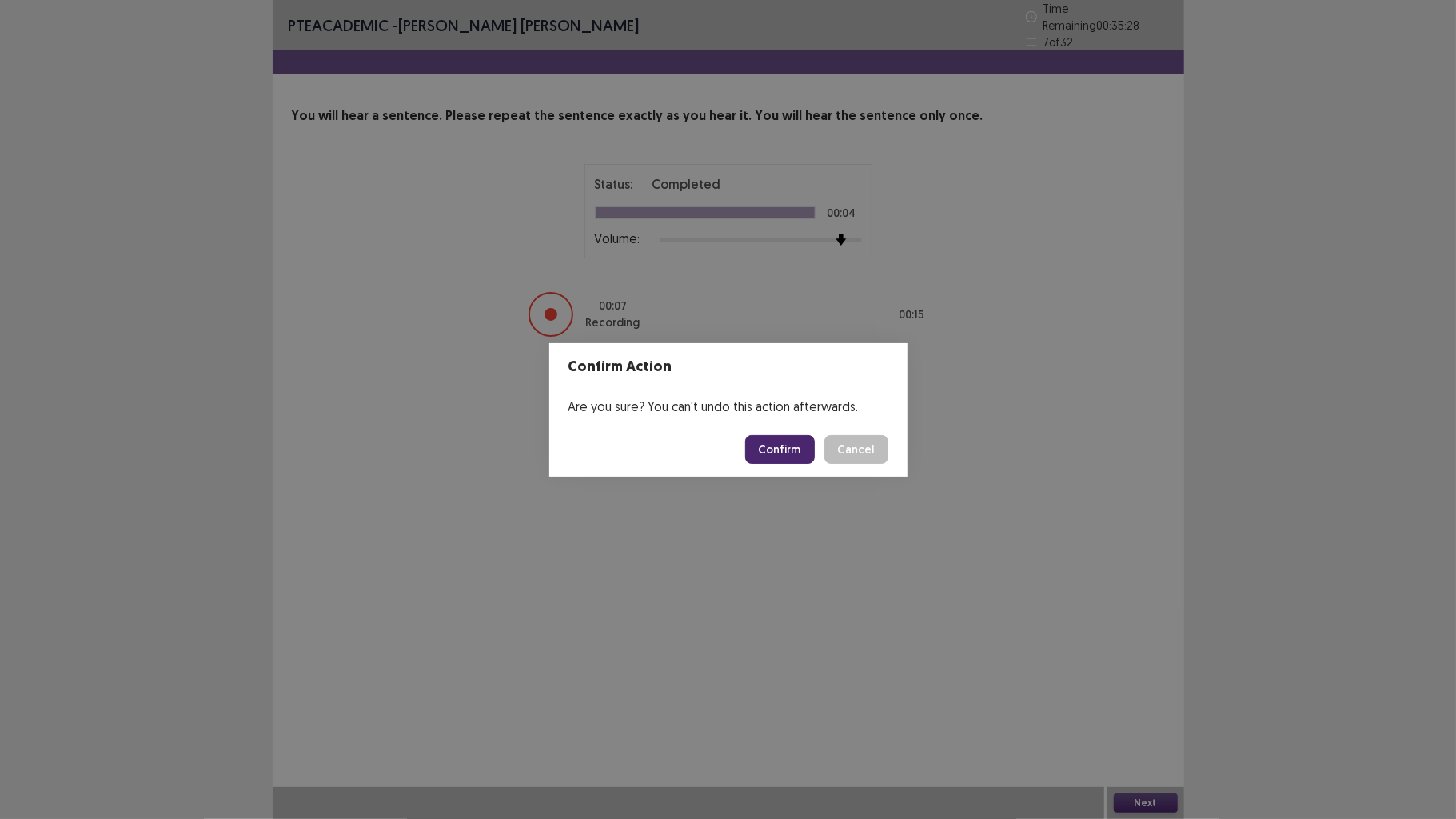
click at [794, 446] on button "Confirm" at bounding box center [779, 449] width 69 height 29
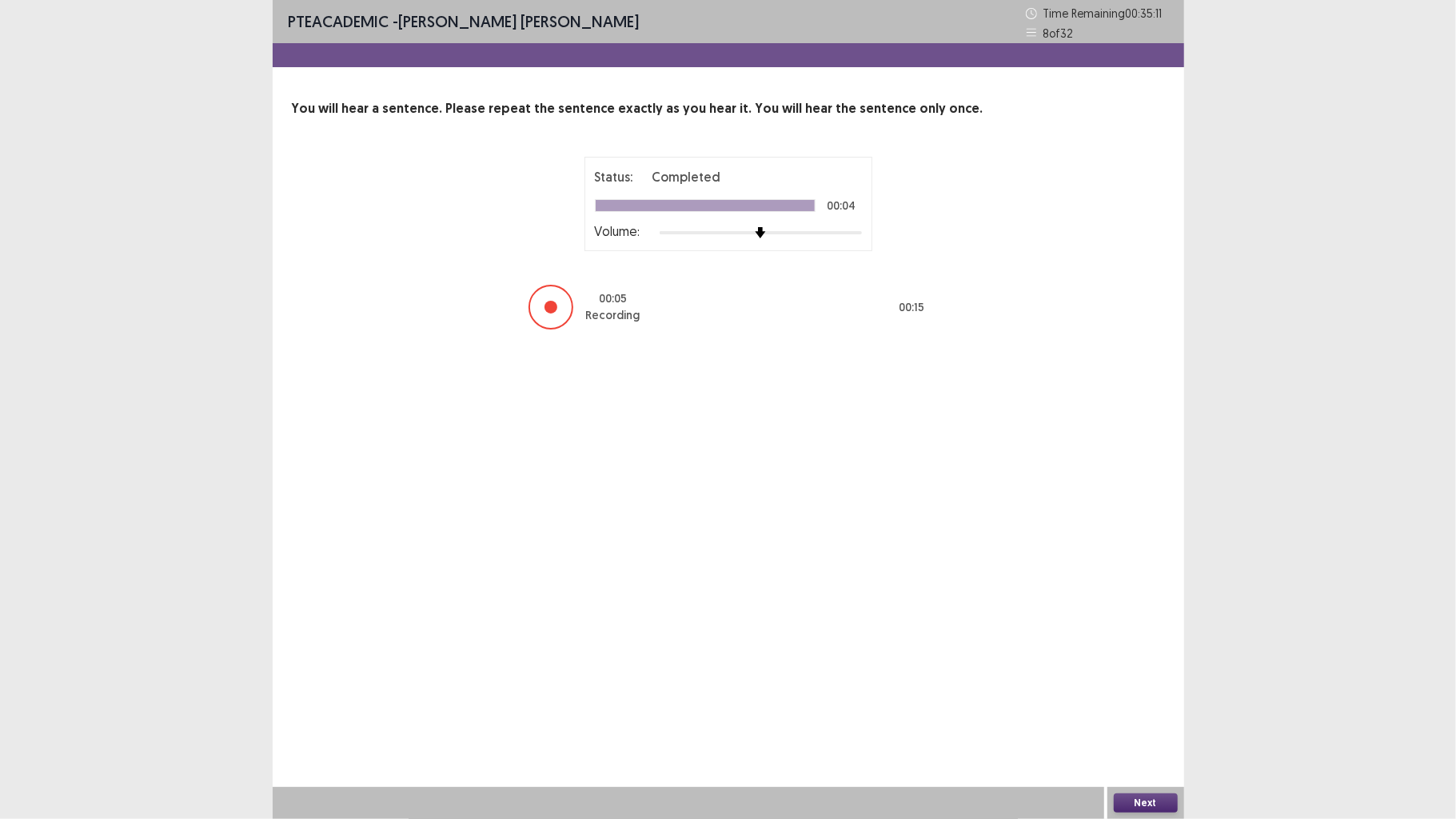
click at [1171, 637] on div "Next" at bounding box center [1146, 803] width 76 height 32
click at [1143, 637] on button "Next" at bounding box center [1146, 803] width 64 height 19
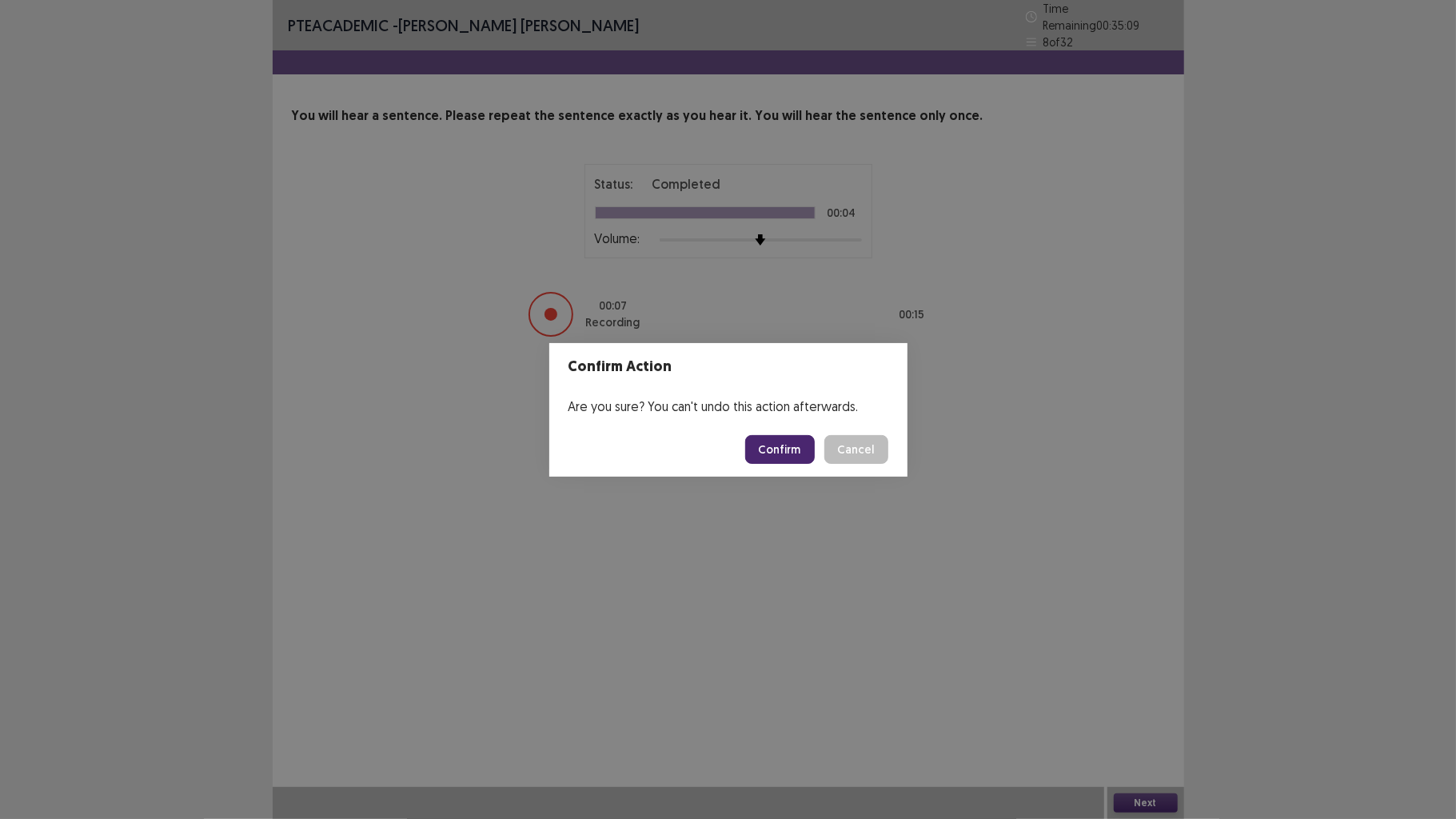
click at [792, 455] on button "Confirm" at bounding box center [779, 449] width 69 height 29
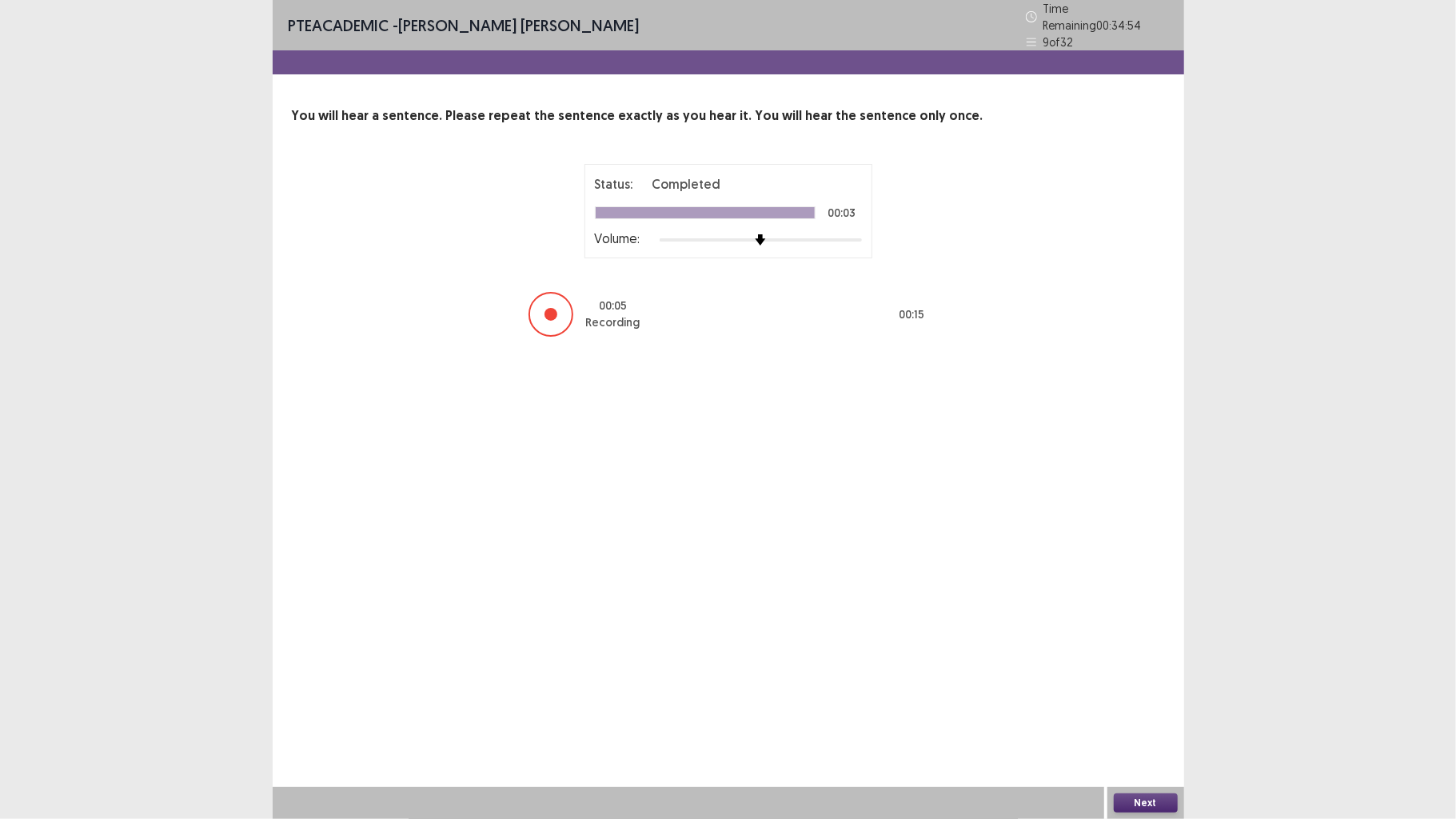
click at [1142, 637] on button "Next" at bounding box center [1146, 803] width 64 height 19
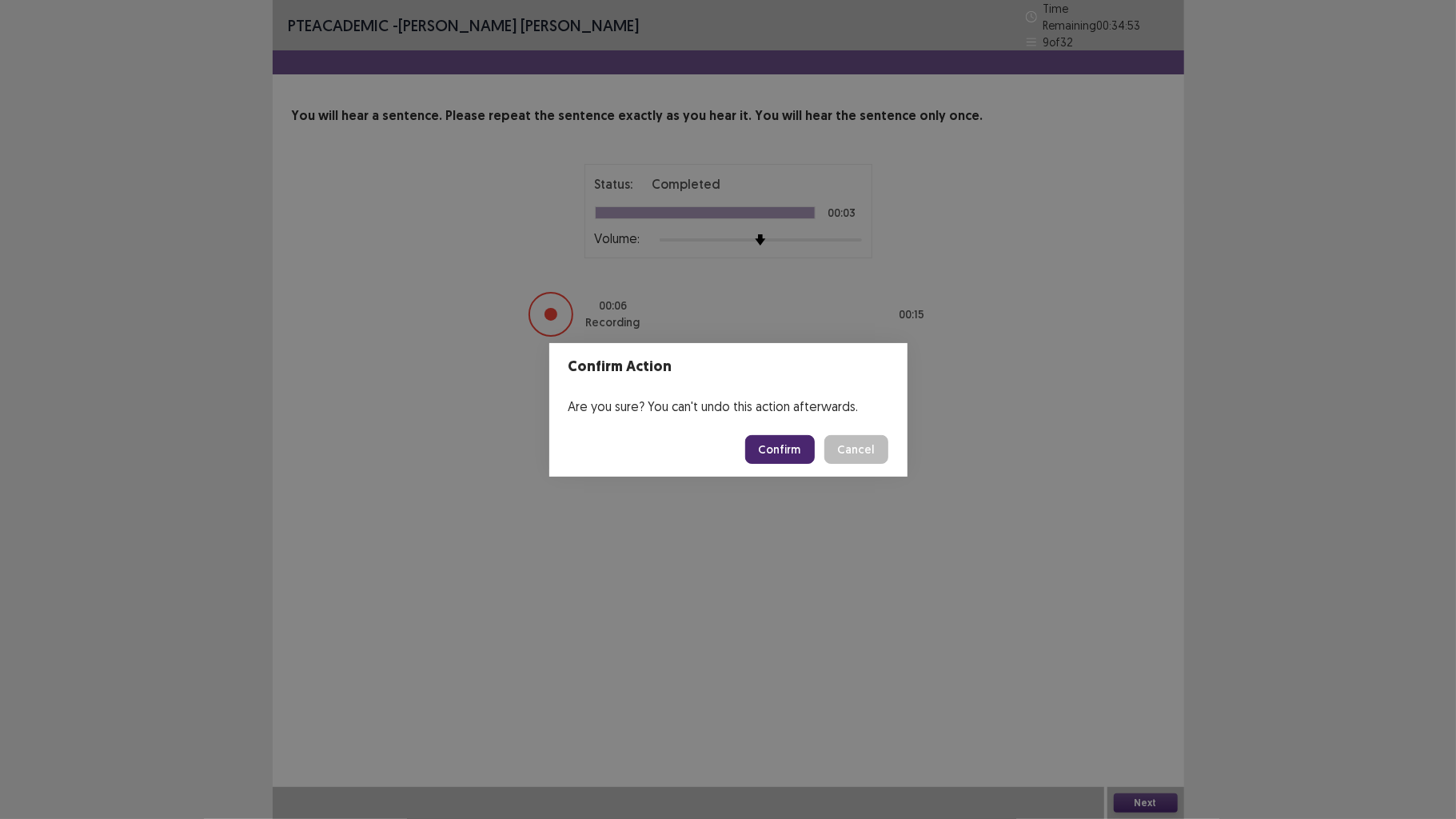
click at [784, 446] on button "Confirm" at bounding box center [779, 449] width 69 height 29
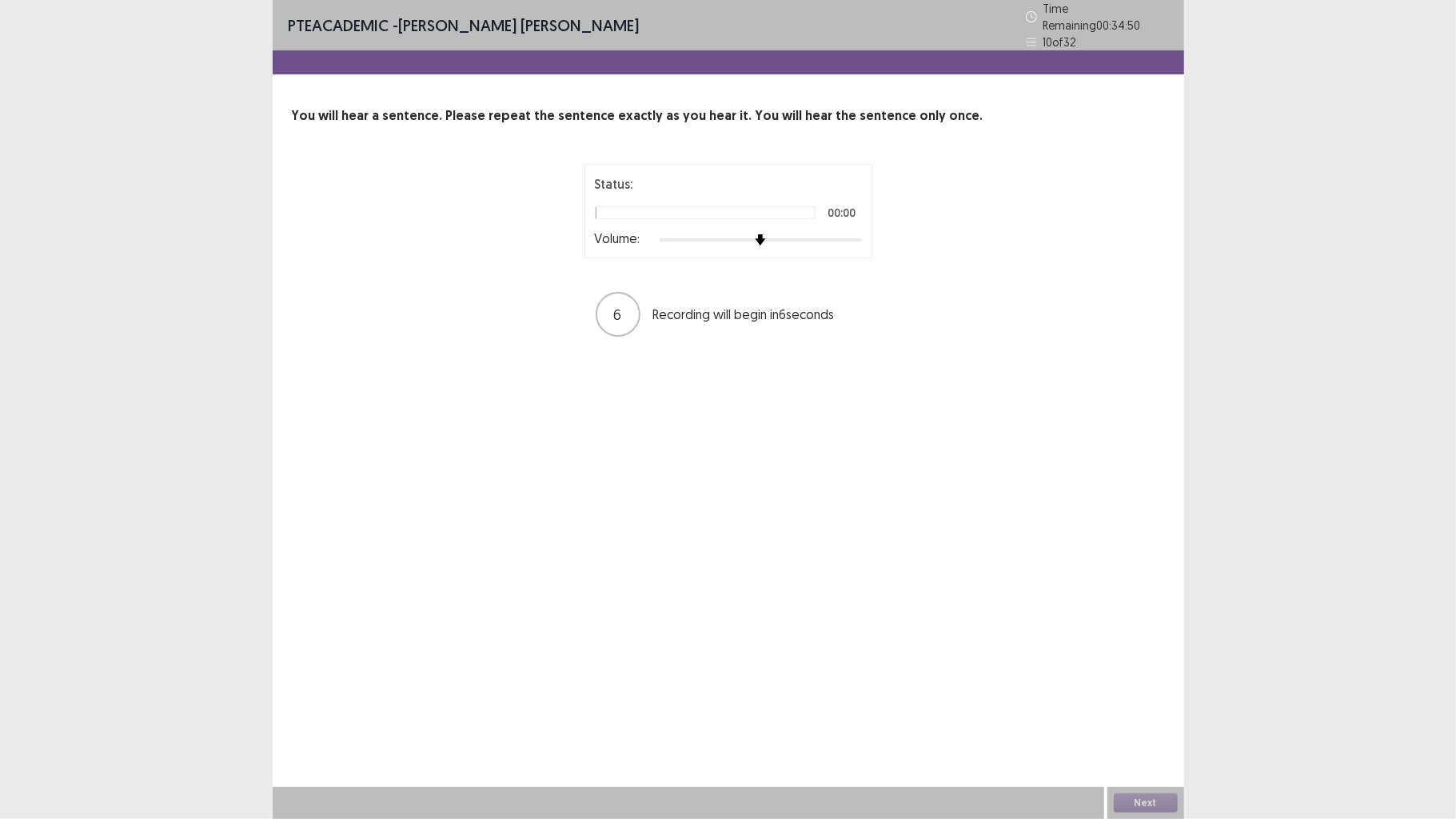
drag, startPoint x: 786, startPoint y: 220, endPoint x: 801, endPoint y: 220, distance: 15.0
click at [800, 219] on div "Status: 00:00 Volume:" at bounding box center [728, 212] width 267 height 74
click at [808, 233] on div at bounding box center [760, 239] width 202 height 13
click at [833, 233] on div at bounding box center [760, 239] width 202 height 13
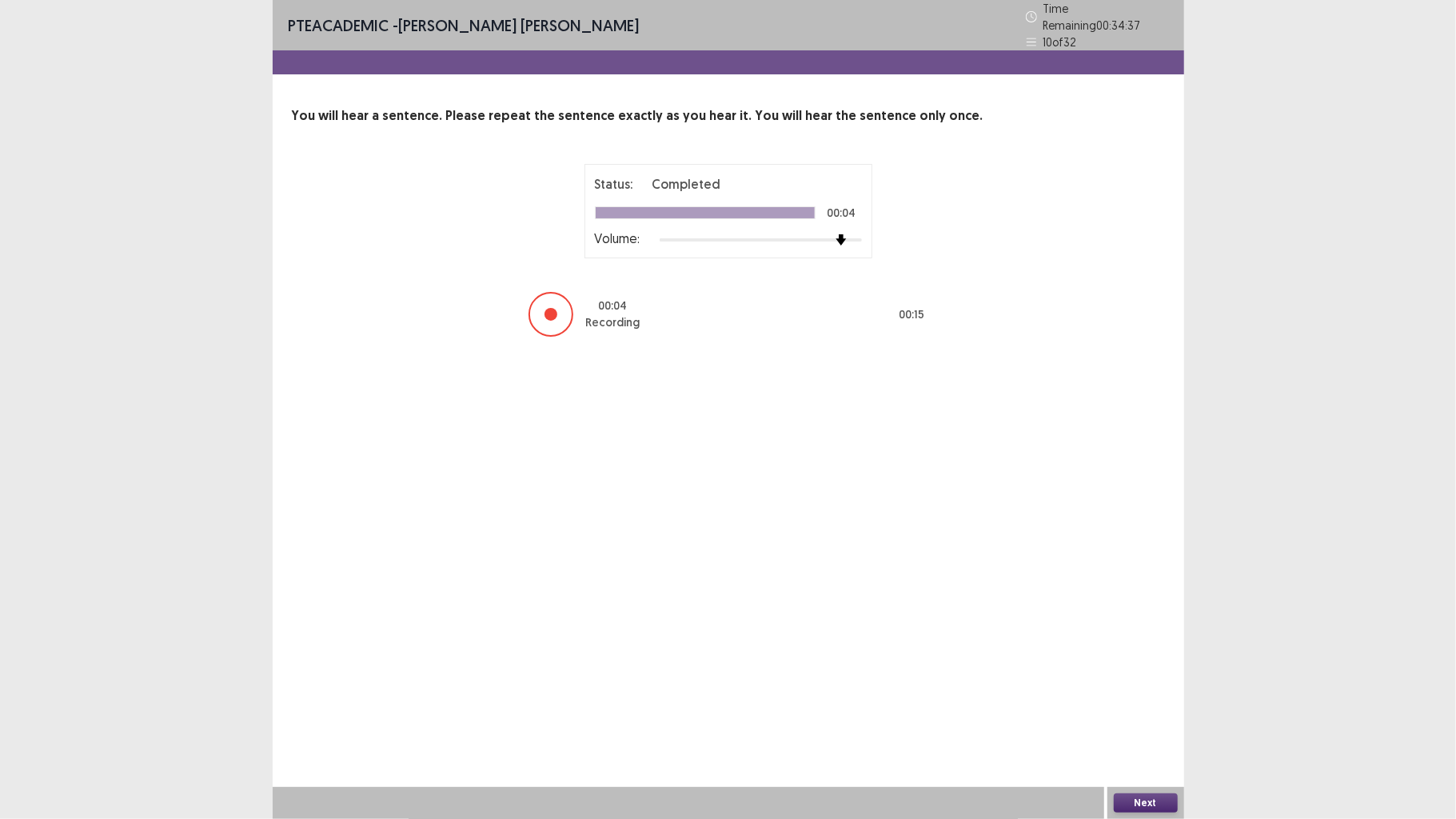
click at [1131, 637] on button "Next" at bounding box center [1146, 803] width 64 height 19
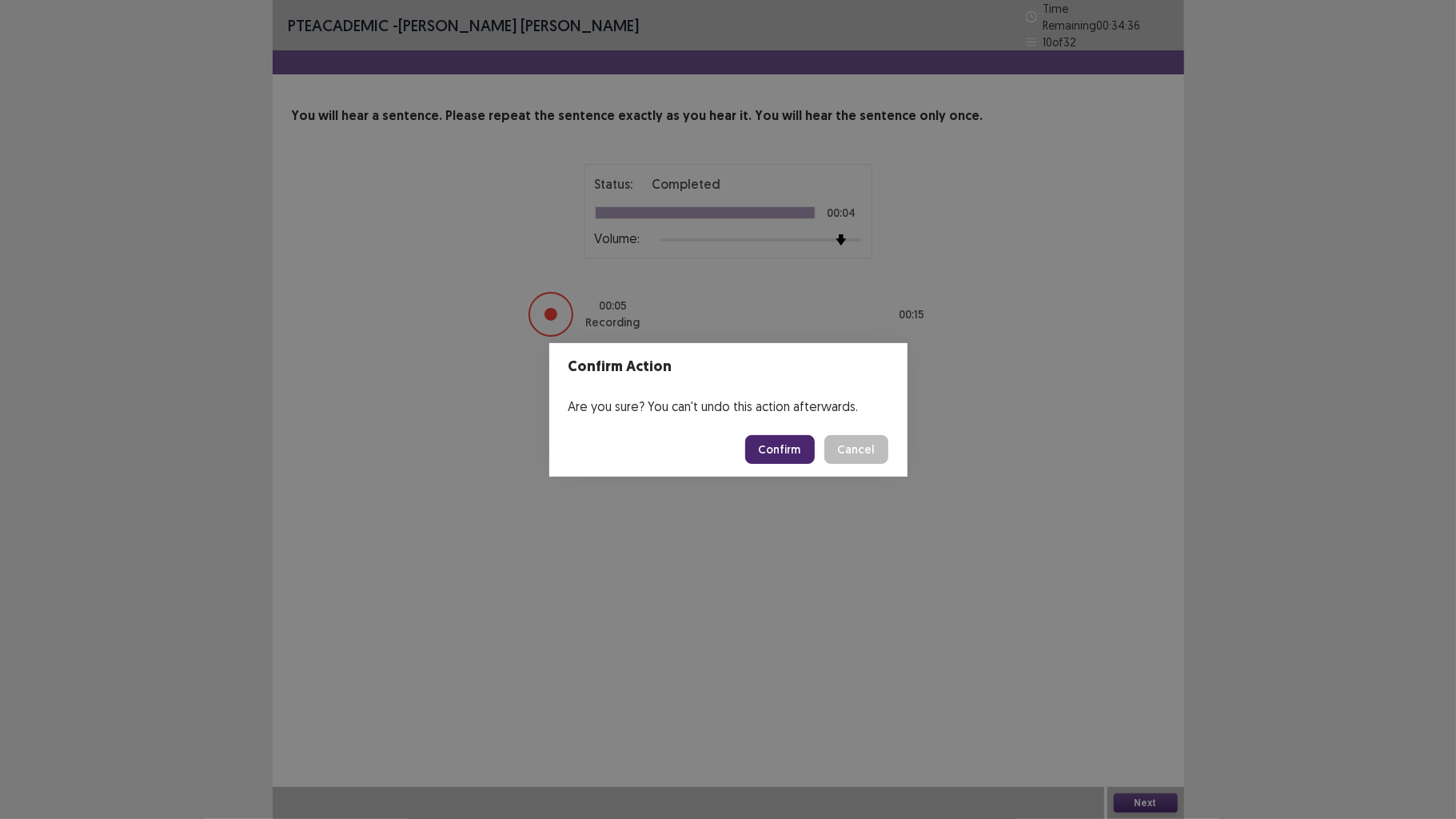
click at [791, 442] on button "Confirm" at bounding box center [779, 449] width 69 height 29
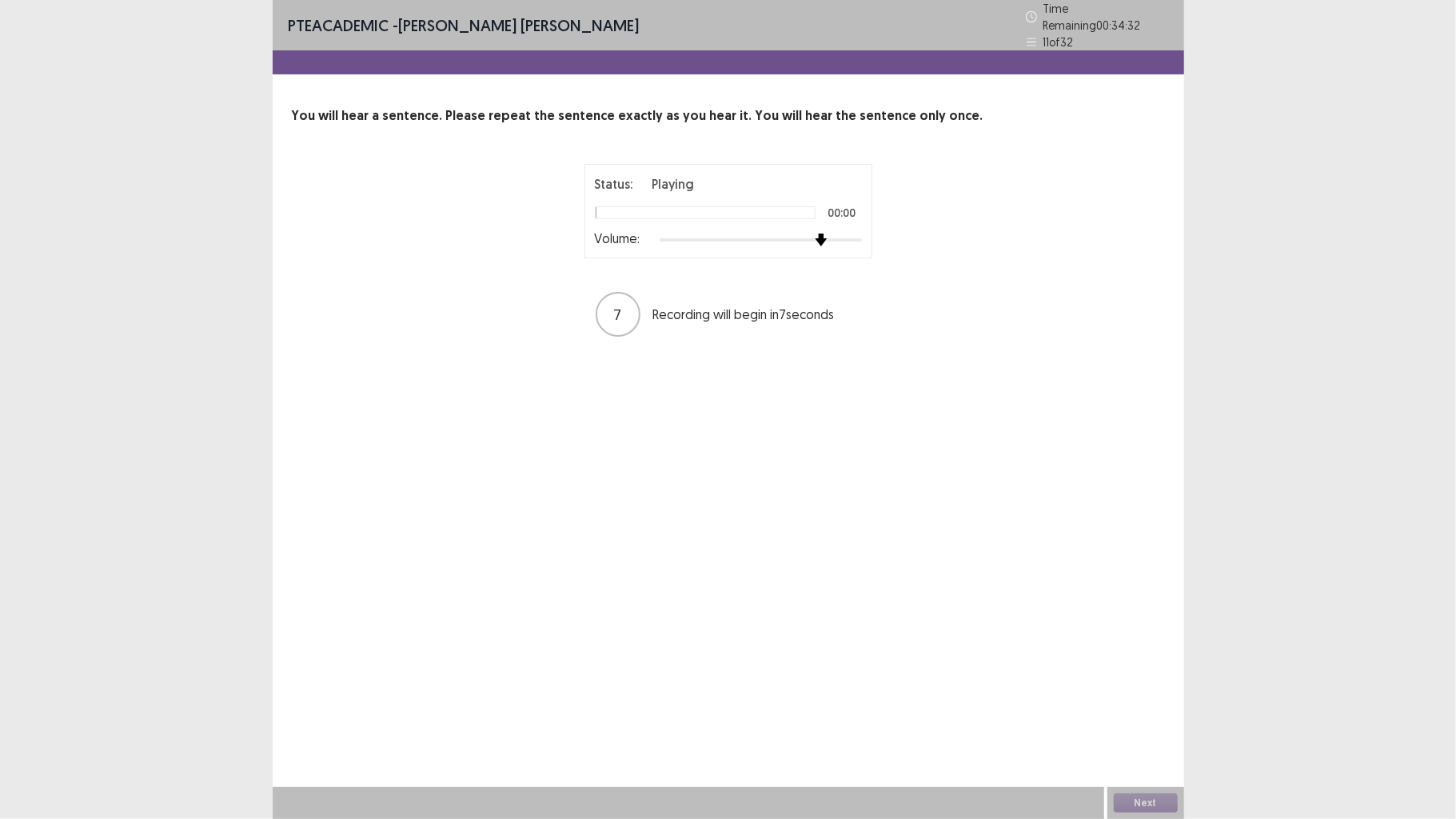
click at [816, 235] on div at bounding box center [760, 239] width 202 height 13
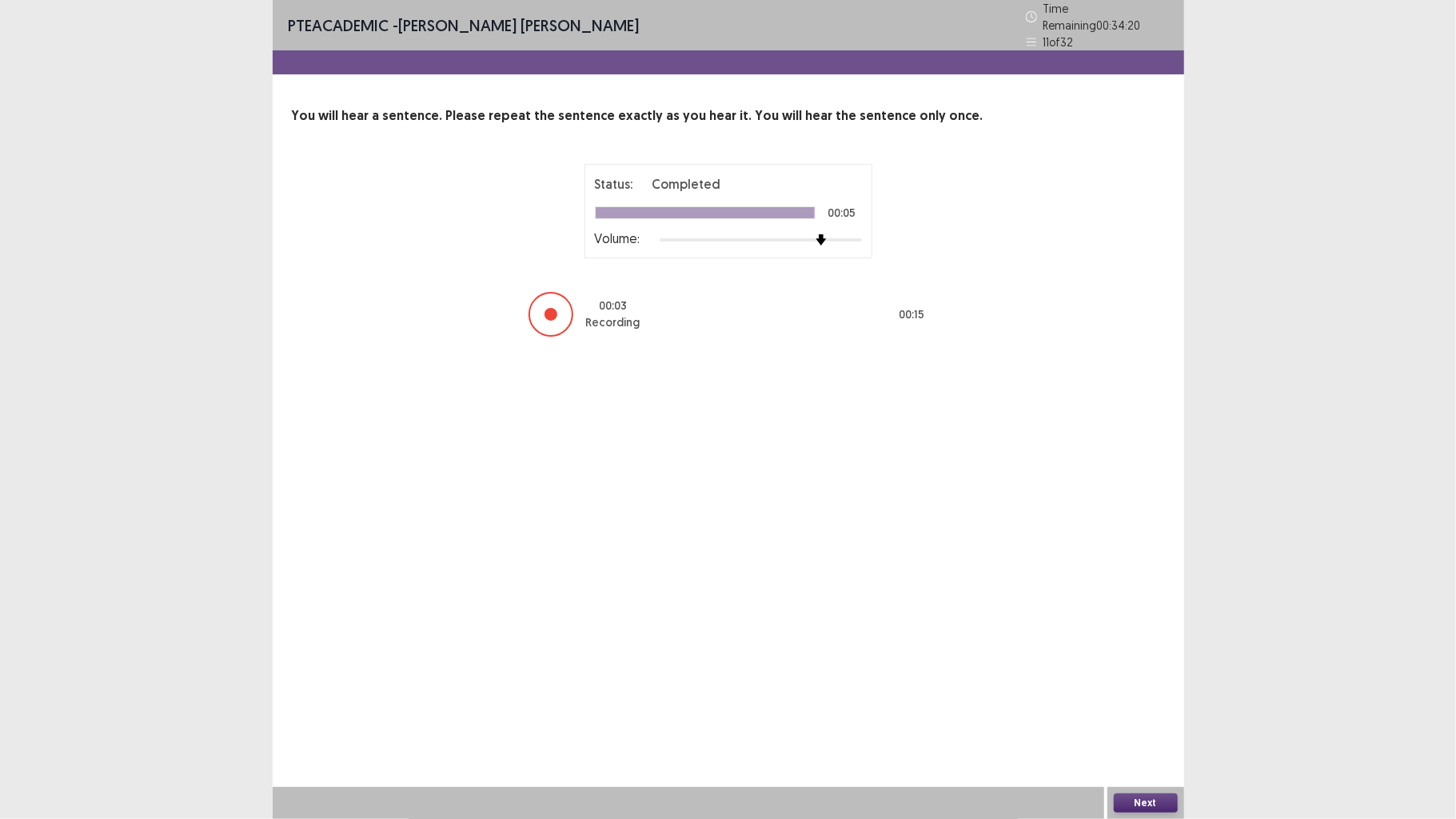
click at [1146, 637] on button "Next" at bounding box center [1146, 803] width 64 height 19
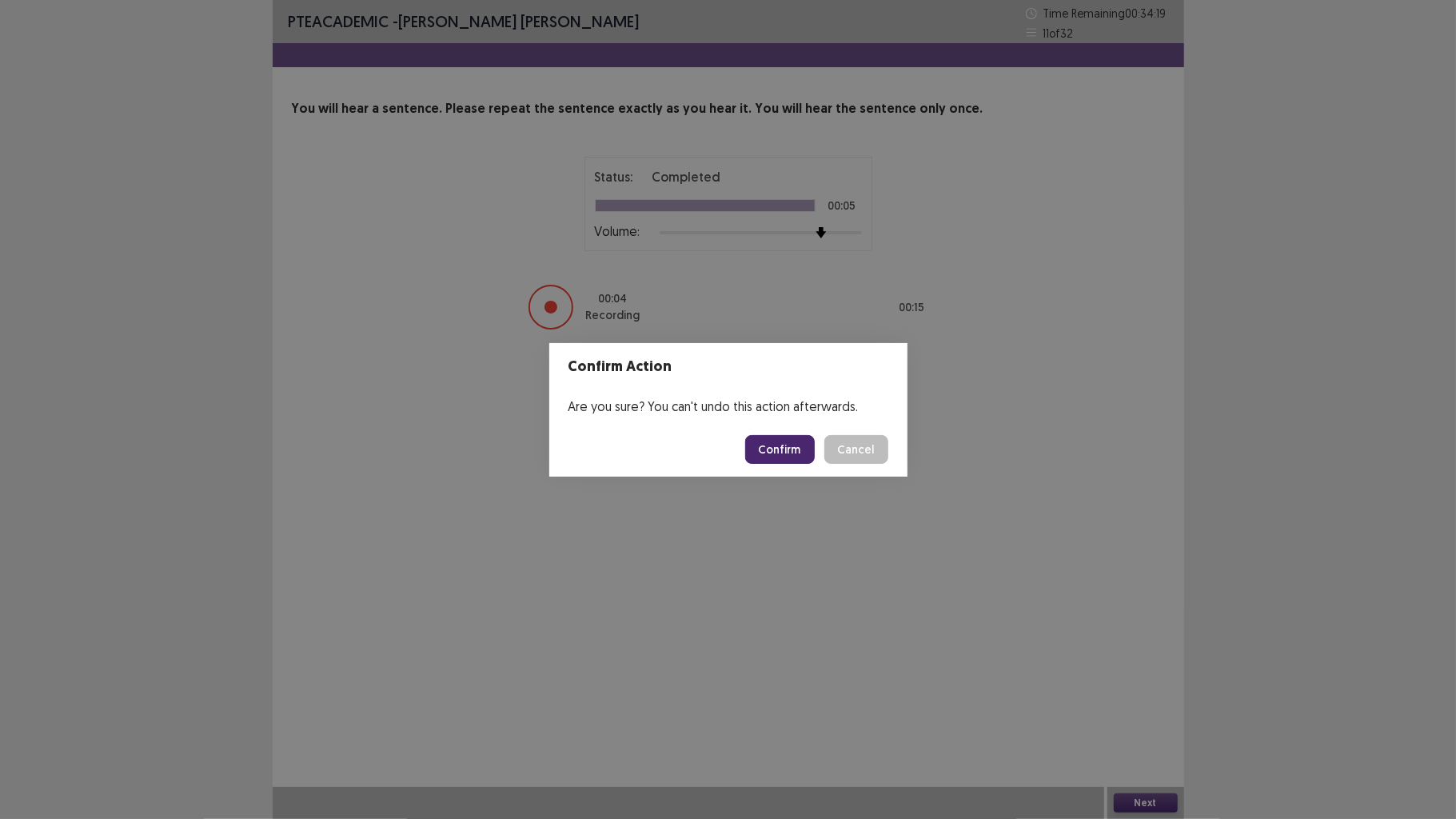
click at [792, 448] on button "Confirm" at bounding box center [779, 449] width 69 height 29
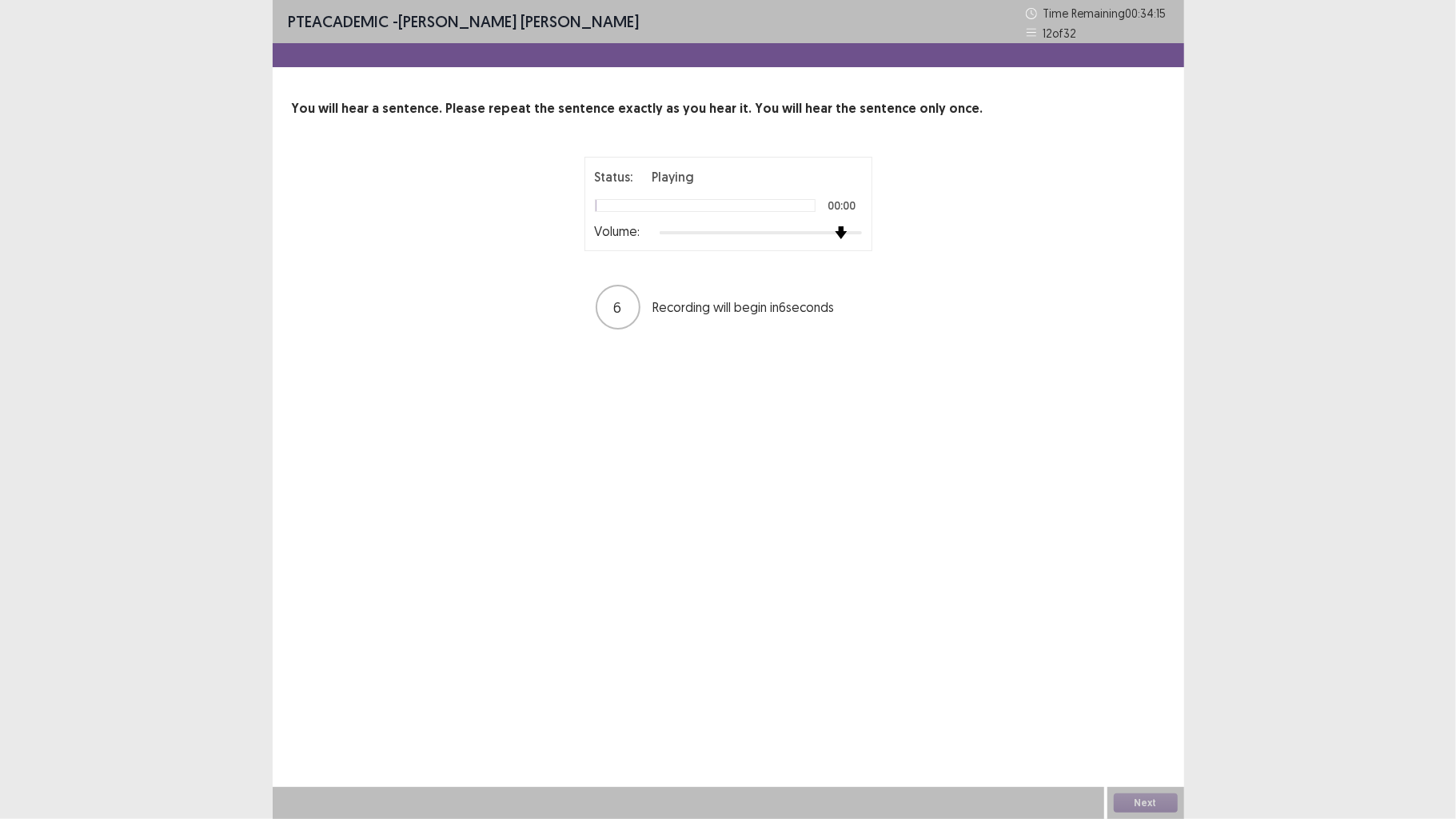
click at [860, 224] on div "Status: Playing 00:00 Volume:" at bounding box center [728, 204] width 267 height 74
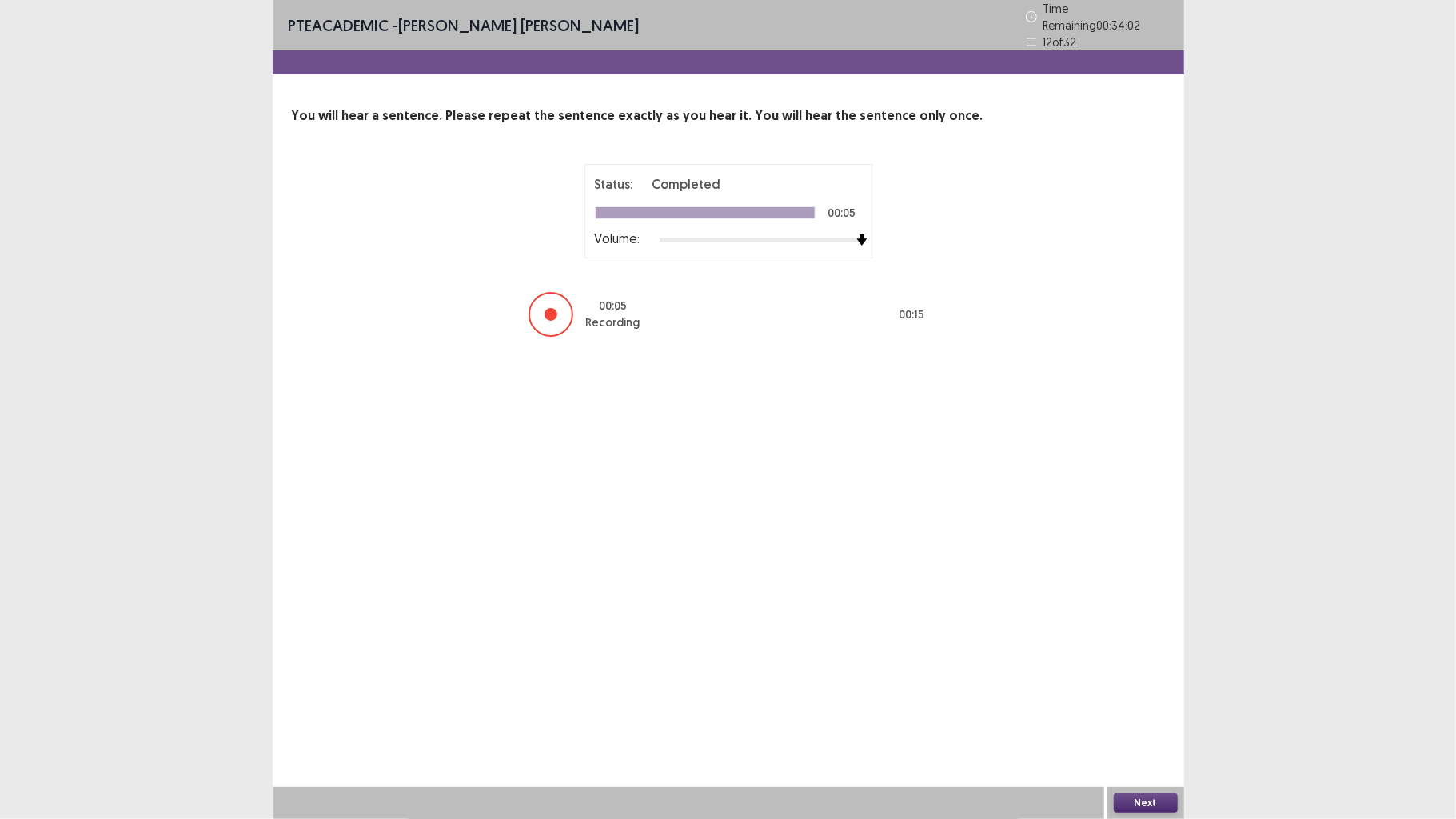
click at [1138, 637] on button "Next" at bounding box center [1146, 803] width 64 height 19
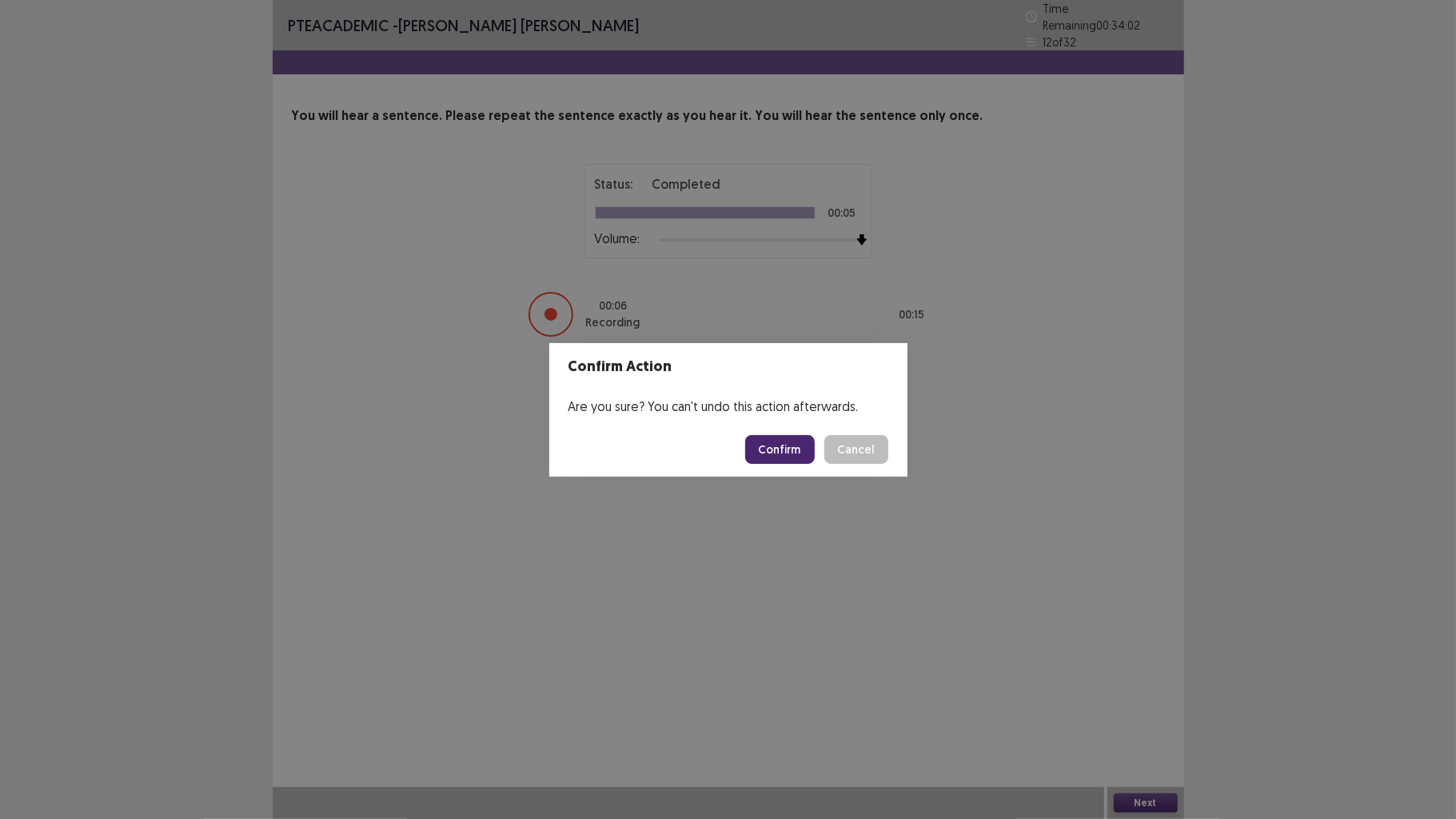
click at [782, 451] on button "Confirm" at bounding box center [779, 449] width 69 height 29
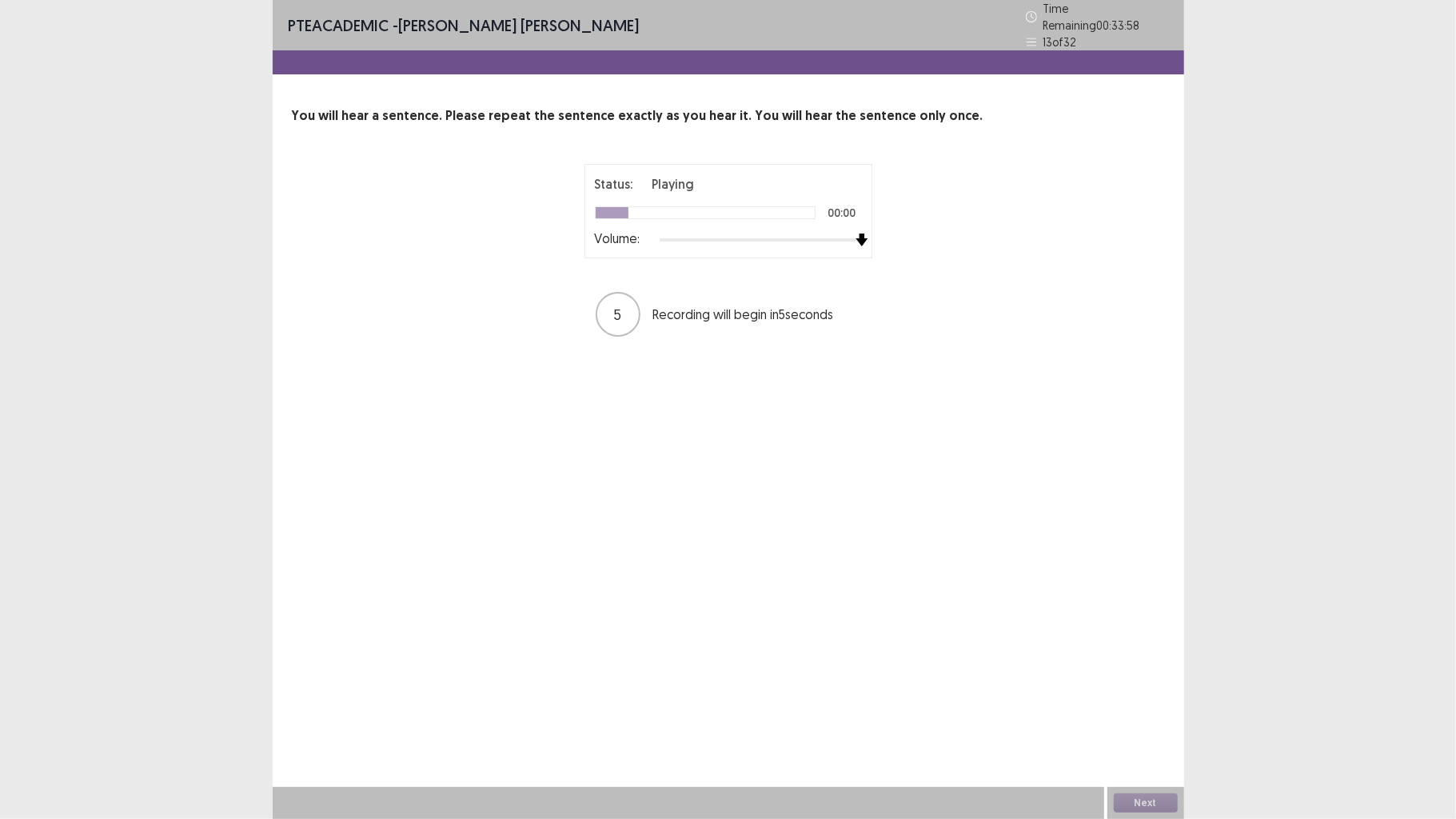
click at [854, 233] on div at bounding box center [760, 239] width 202 height 13
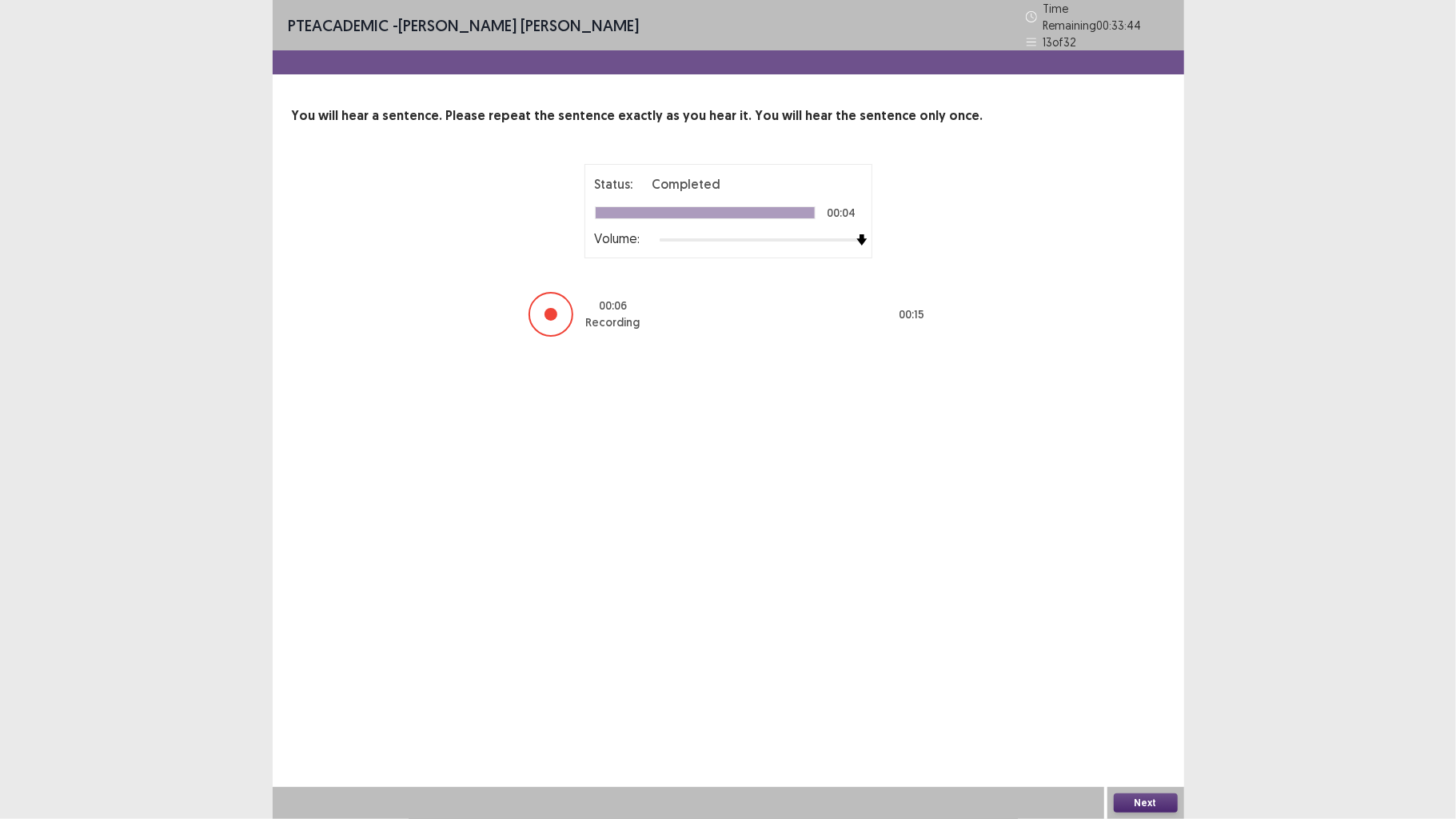
drag, startPoint x: 1168, startPoint y: 786, endPoint x: 1162, endPoint y: 806, distance: 20.9
click at [1169, 637] on div "PTE academic - [PERSON_NAME] [PERSON_NAME] Time Remaining 00 : 33 : 44 13 of 32…" at bounding box center [728, 410] width 912 height 819
click at [1161, 637] on button "Next" at bounding box center [1146, 803] width 64 height 19
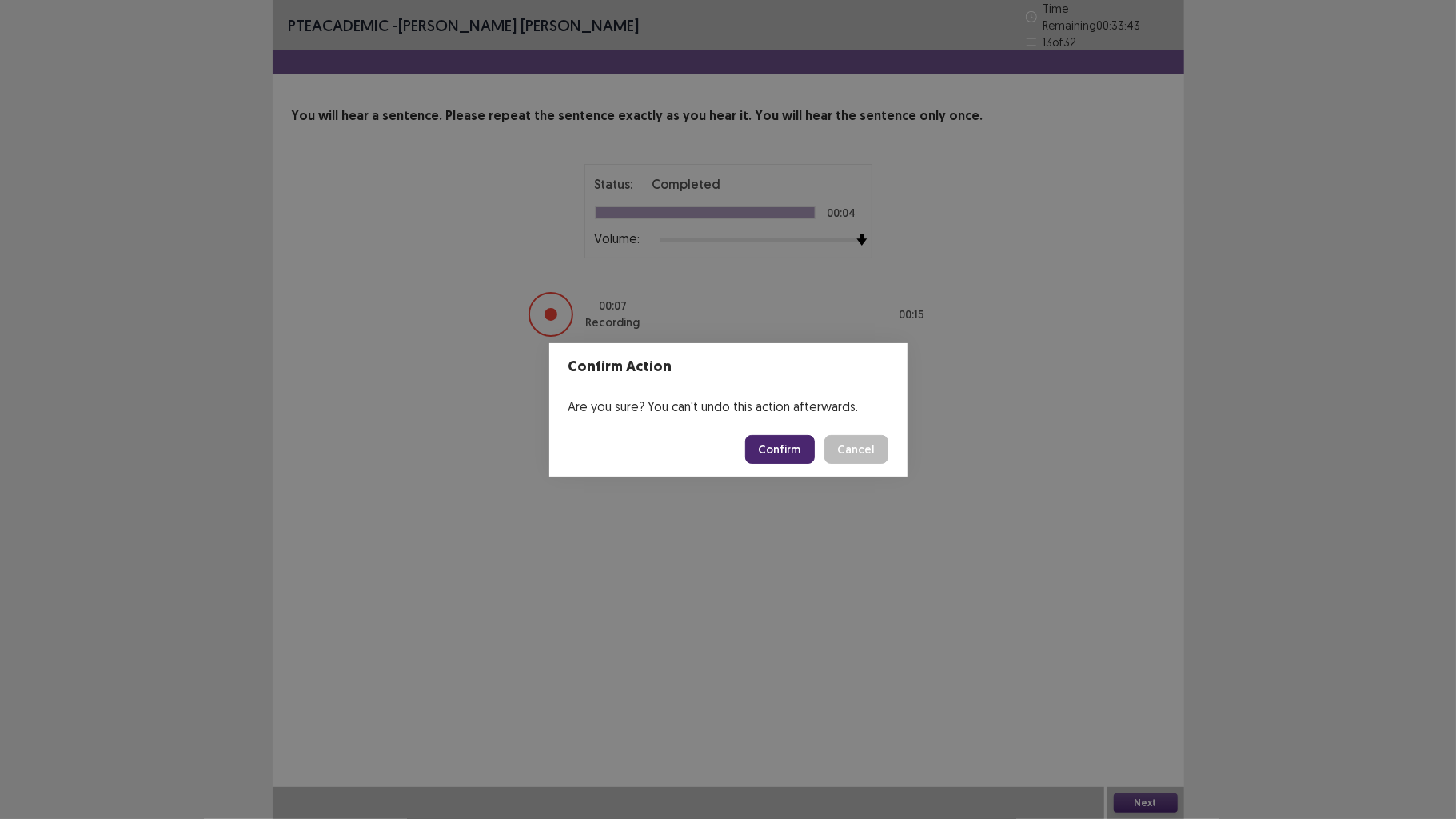
click at [788, 459] on button "Confirm" at bounding box center [779, 449] width 69 height 29
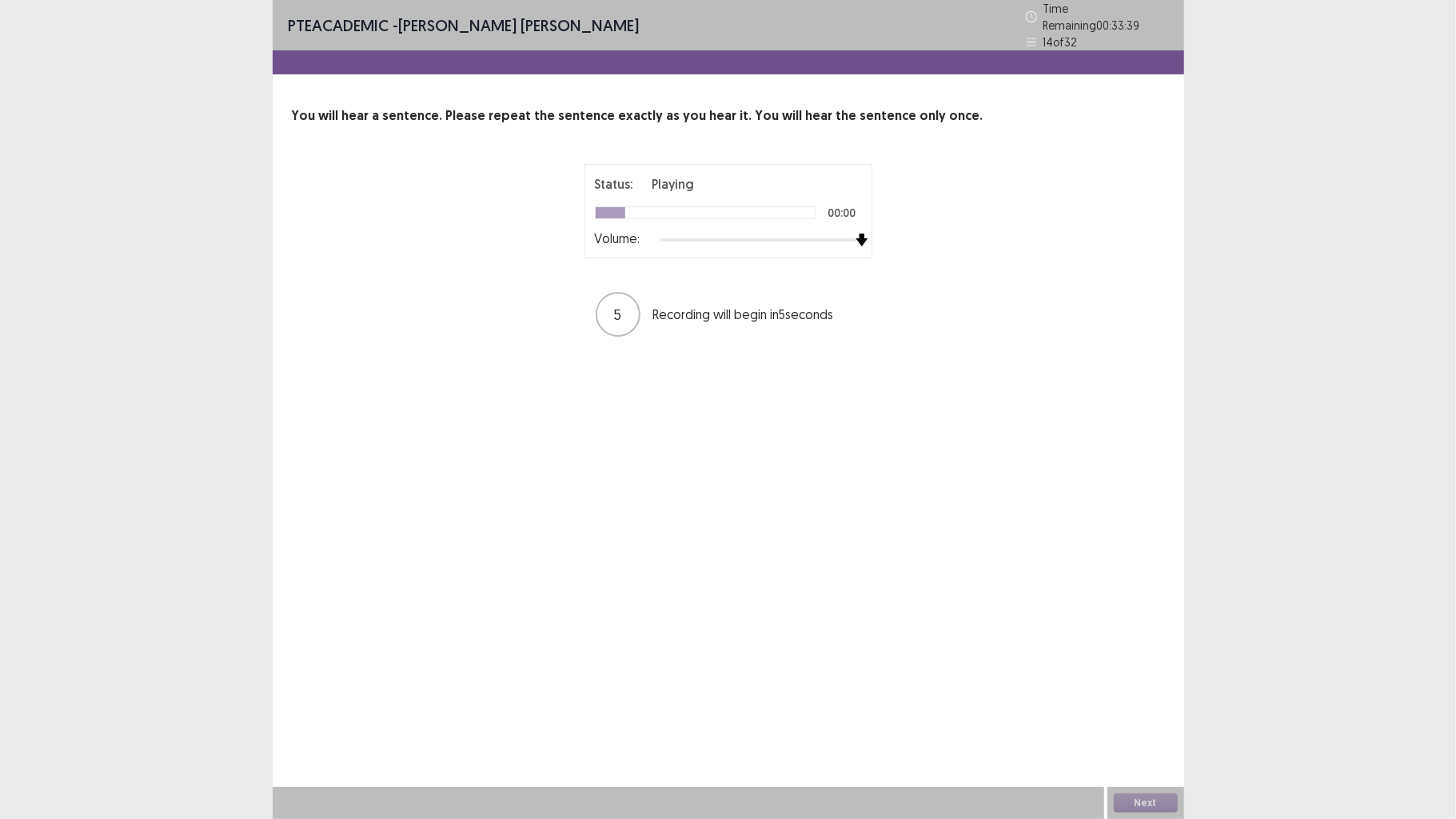
click at [871, 227] on div "Status: Playing 00:00 Volume:" at bounding box center [729, 211] width 288 height 94
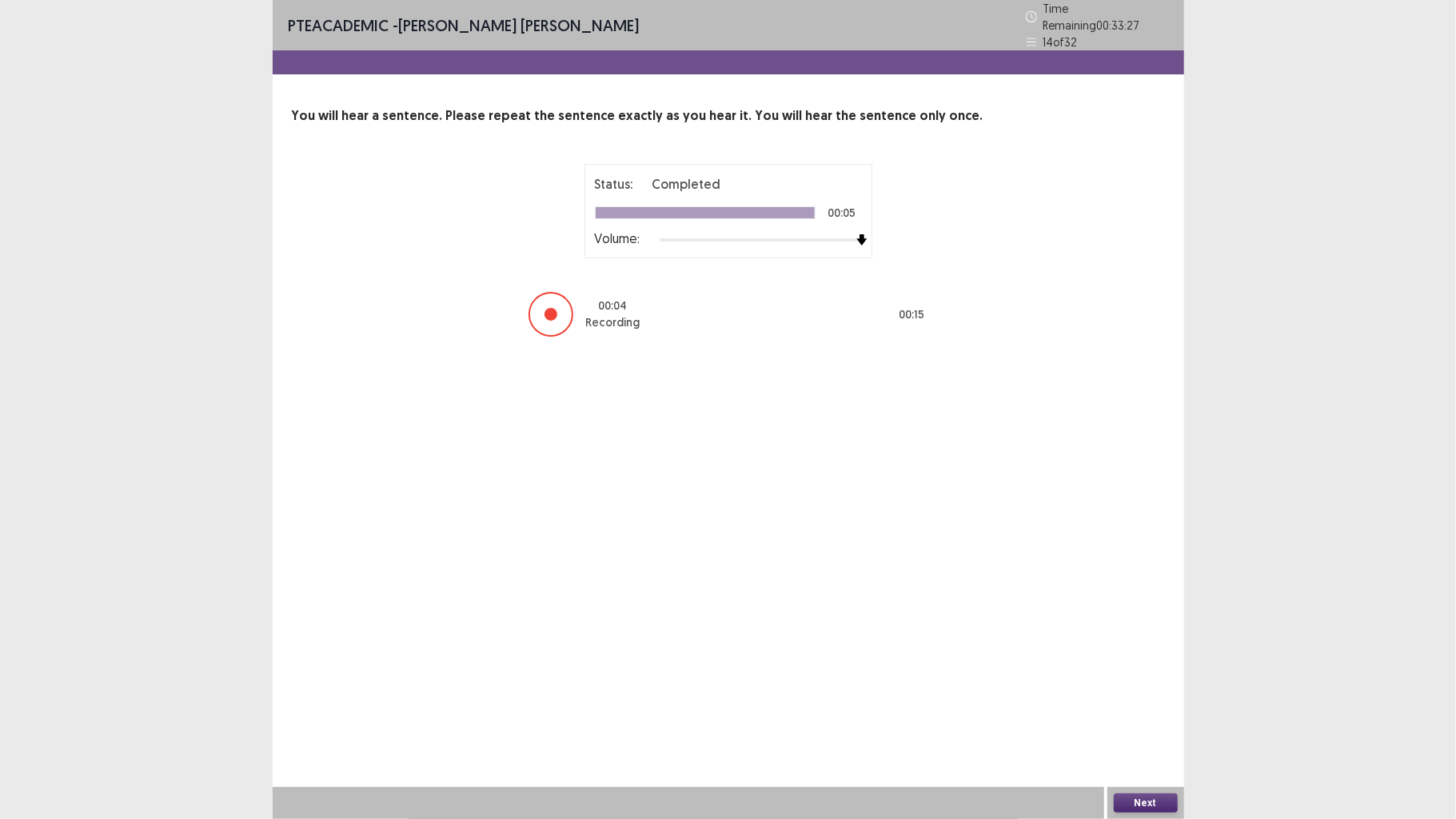
click at [1152, 637] on button "Next" at bounding box center [1146, 803] width 64 height 19
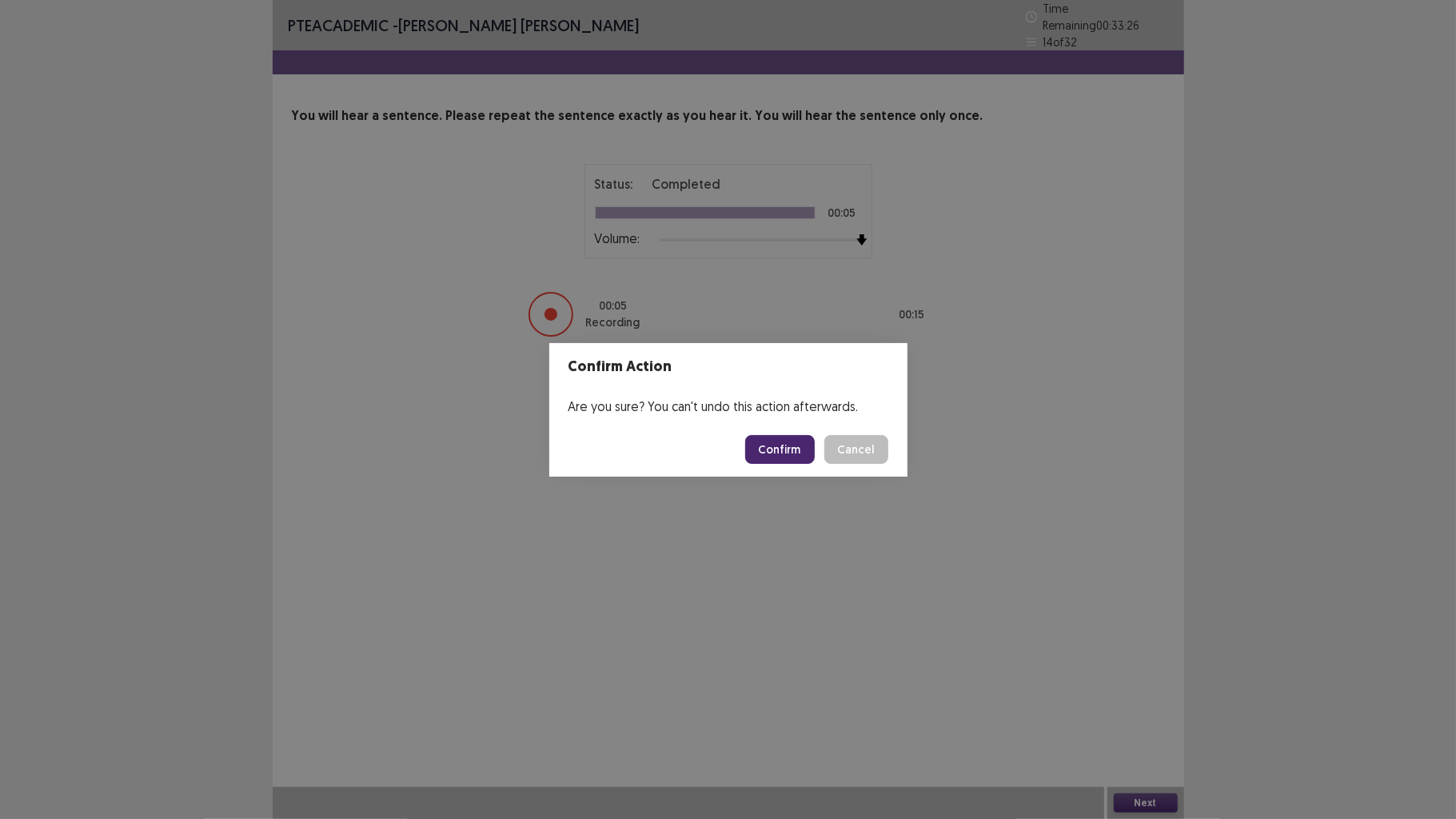
click at [780, 457] on button "Confirm" at bounding box center [779, 449] width 69 height 29
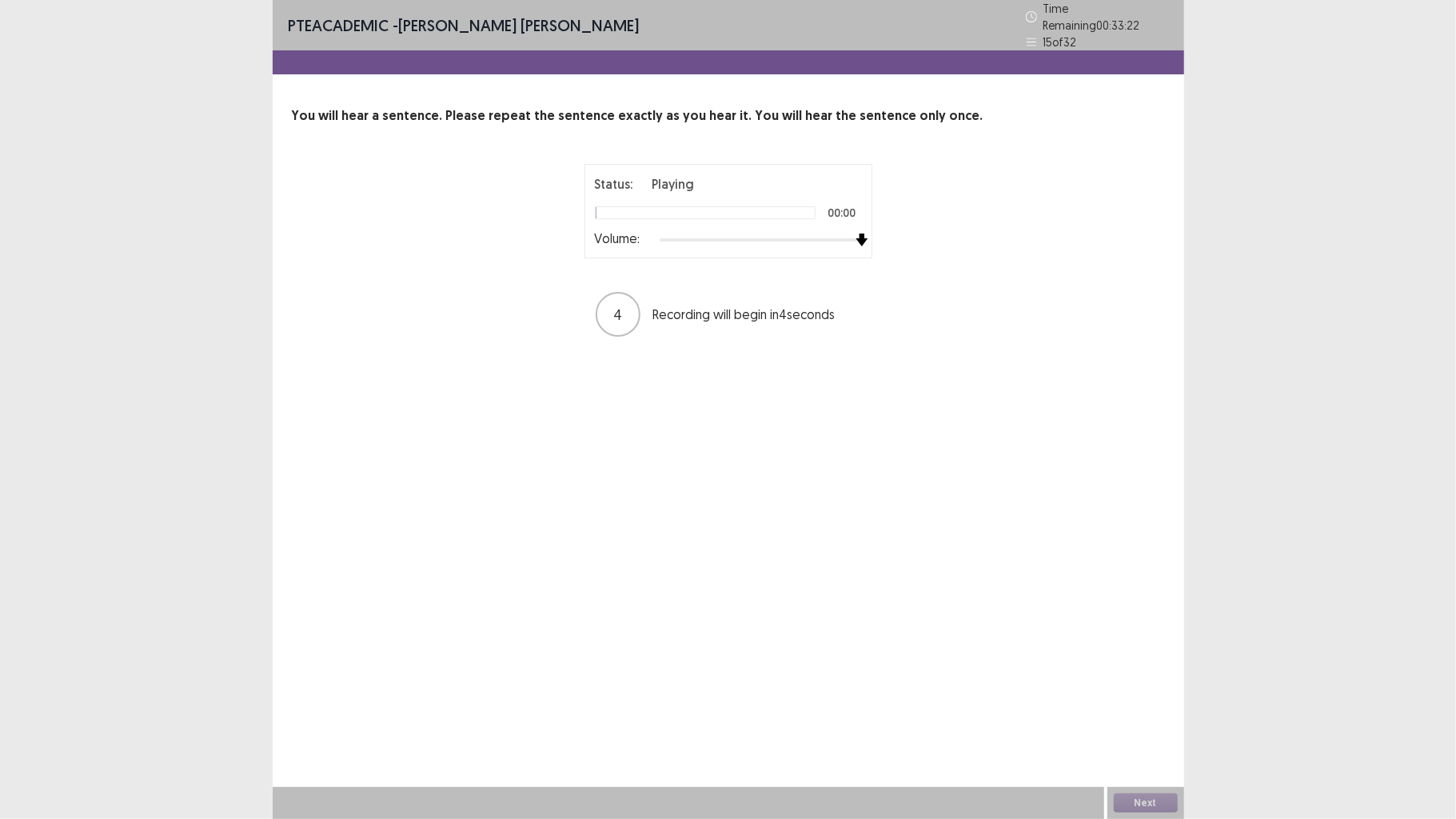
click at [874, 234] on div "Status: Playing 00:00 Volume: 4 Recording will begin in 4 seconds" at bounding box center [728, 251] width 400 height 175
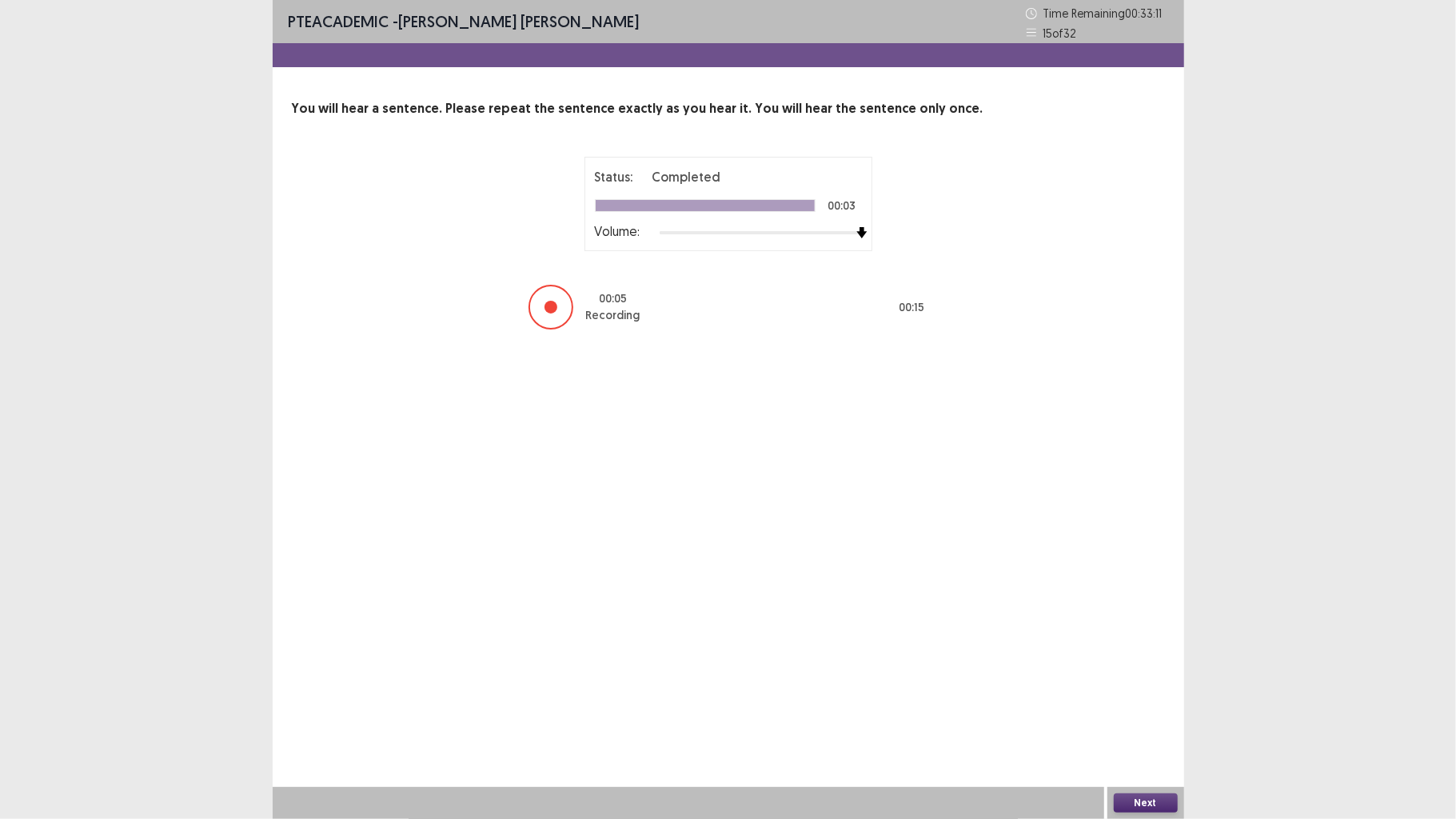
click at [1148, 637] on button "Next" at bounding box center [1146, 803] width 64 height 19
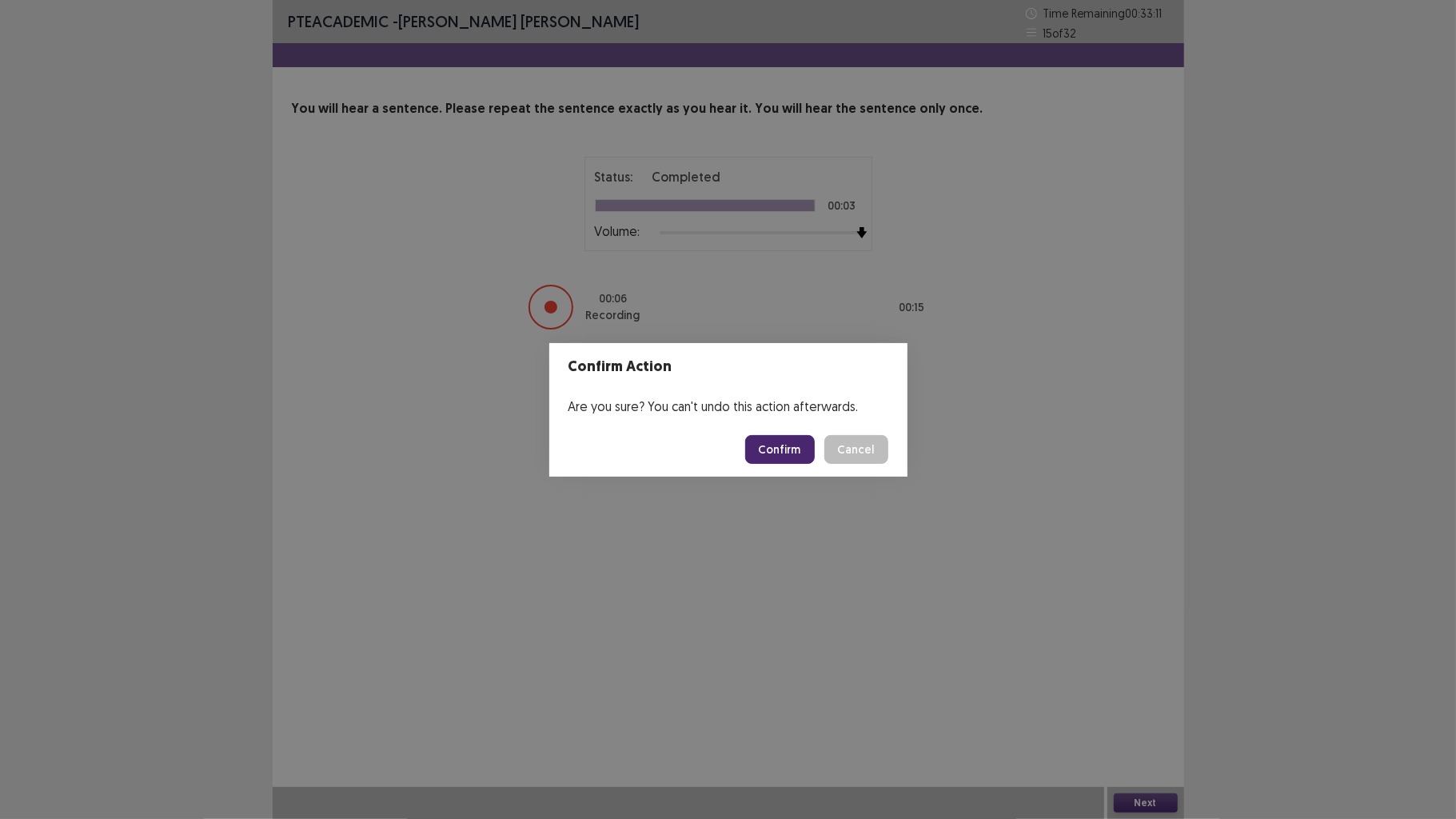
click at [806, 451] on button "Confirm" at bounding box center [779, 449] width 69 height 29
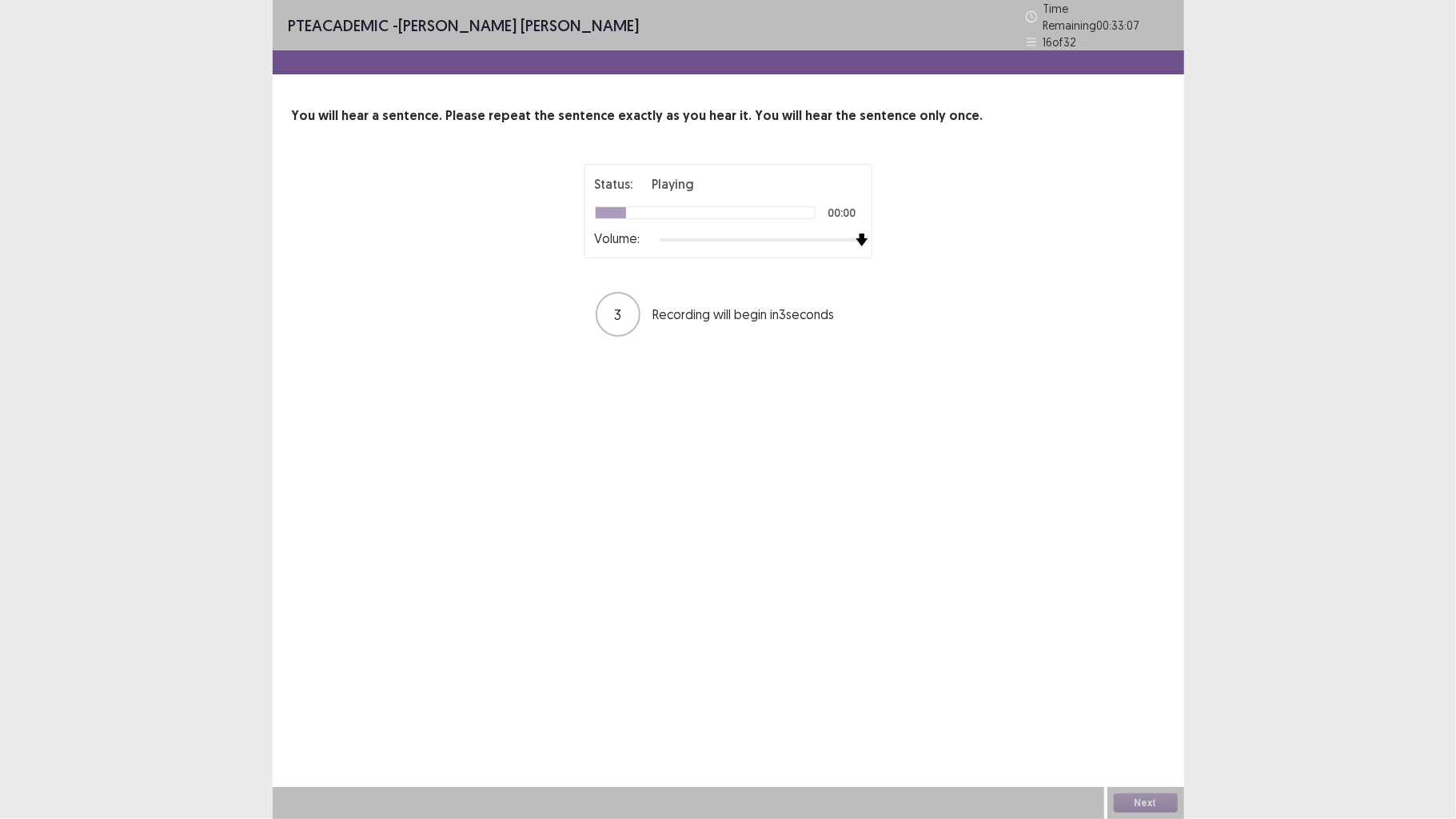
click at [877, 226] on div "Status: Playing 00:00 Volume: 3 Recording will begin in 3 seconds" at bounding box center [728, 251] width 400 height 175
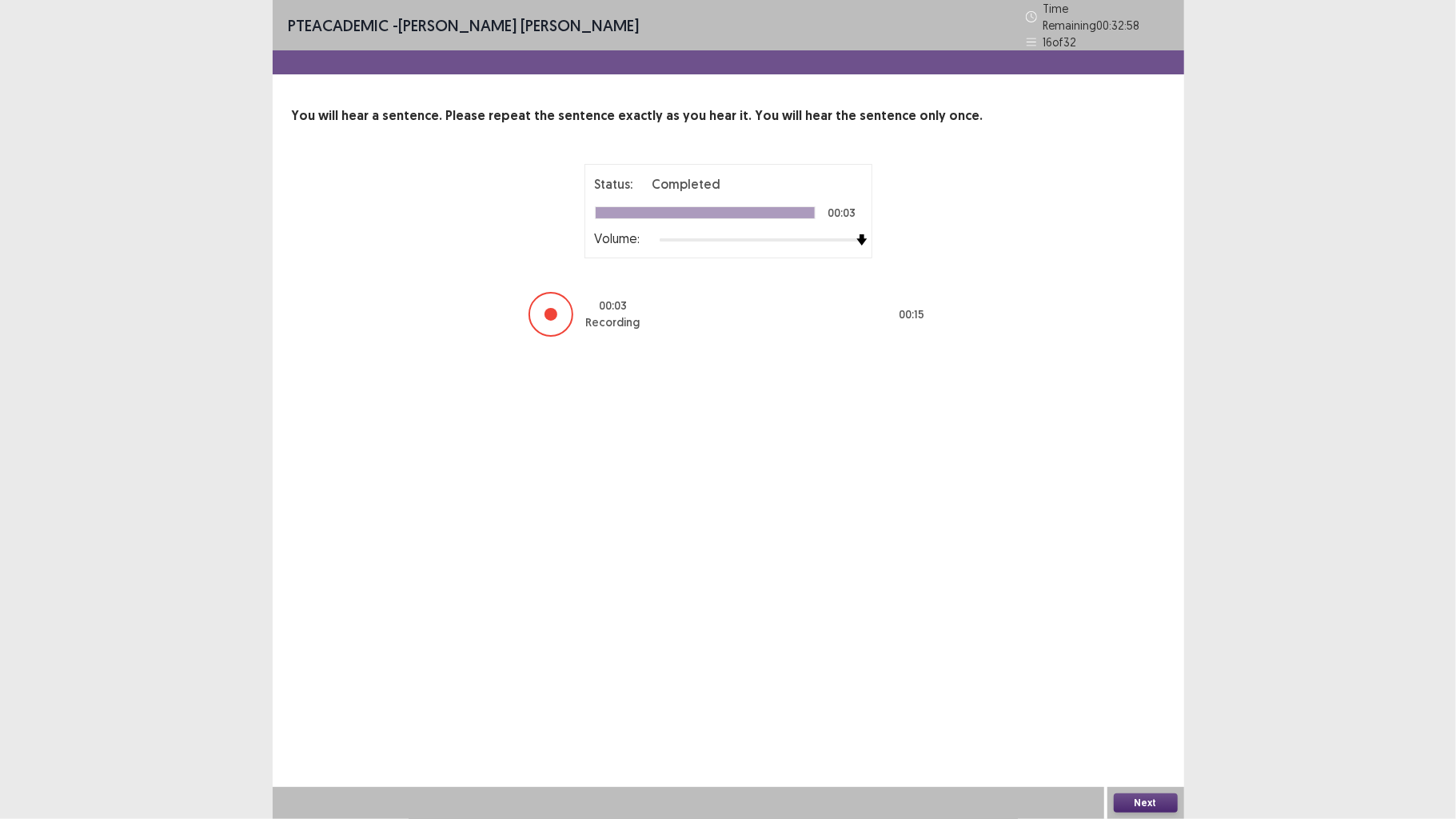
click at [1138, 637] on button "Next" at bounding box center [1146, 803] width 64 height 19
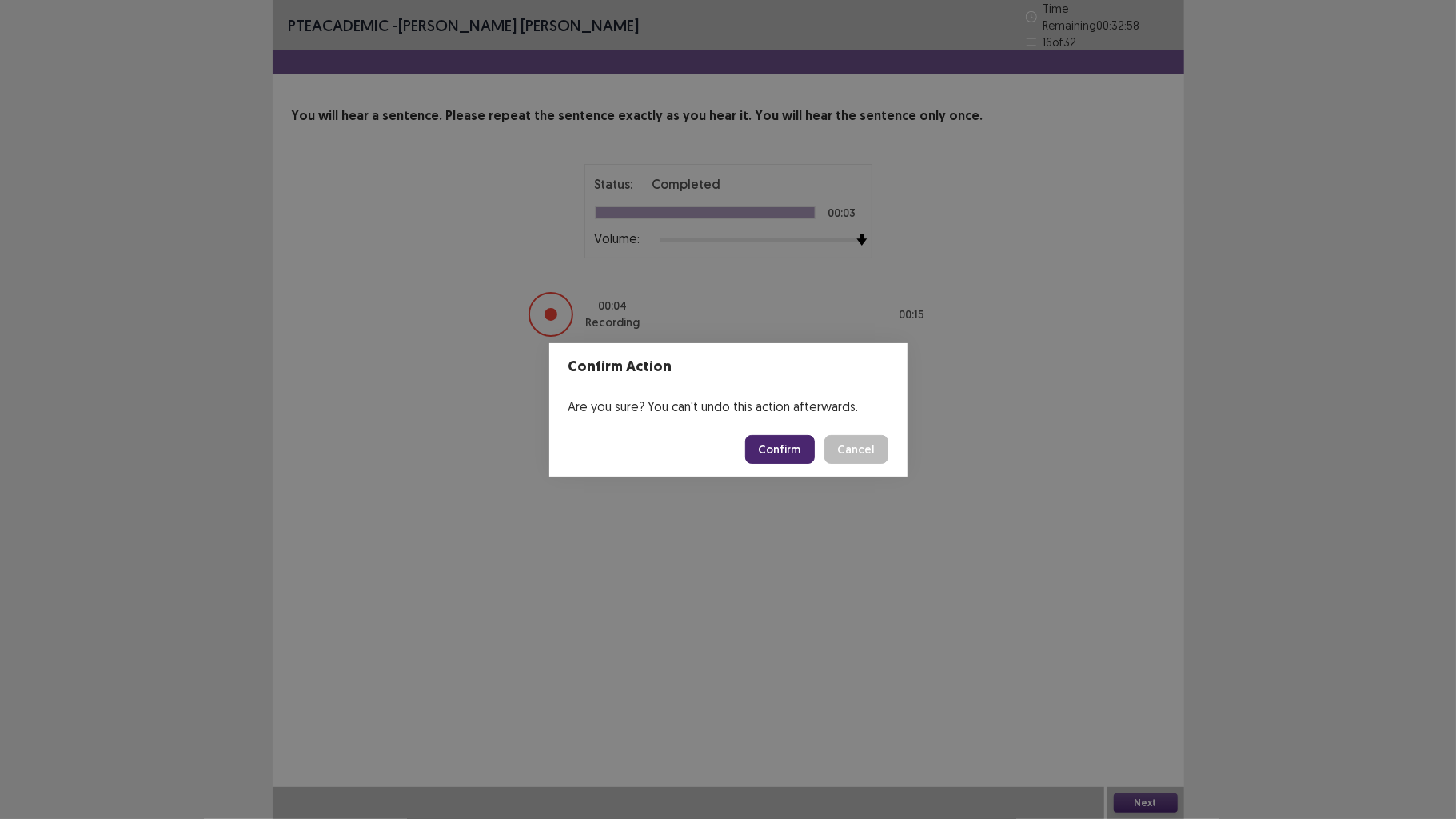
click at [786, 448] on button "Confirm" at bounding box center [779, 449] width 69 height 29
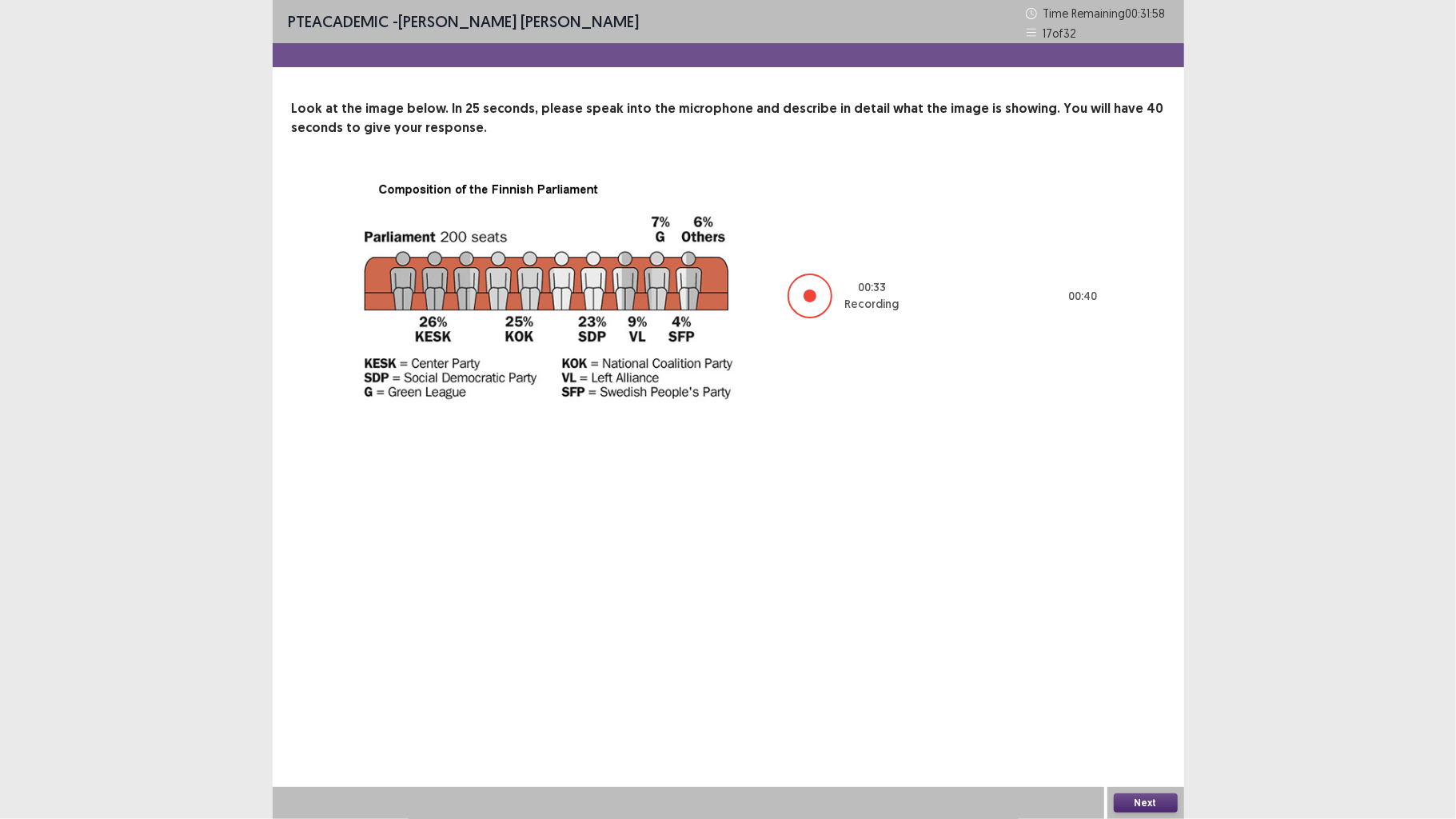
click at [1128, 637] on div "Next" at bounding box center [1146, 803] width 76 height 32
click at [1144, 637] on button "Next" at bounding box center [1146, 803] width 64 height 19
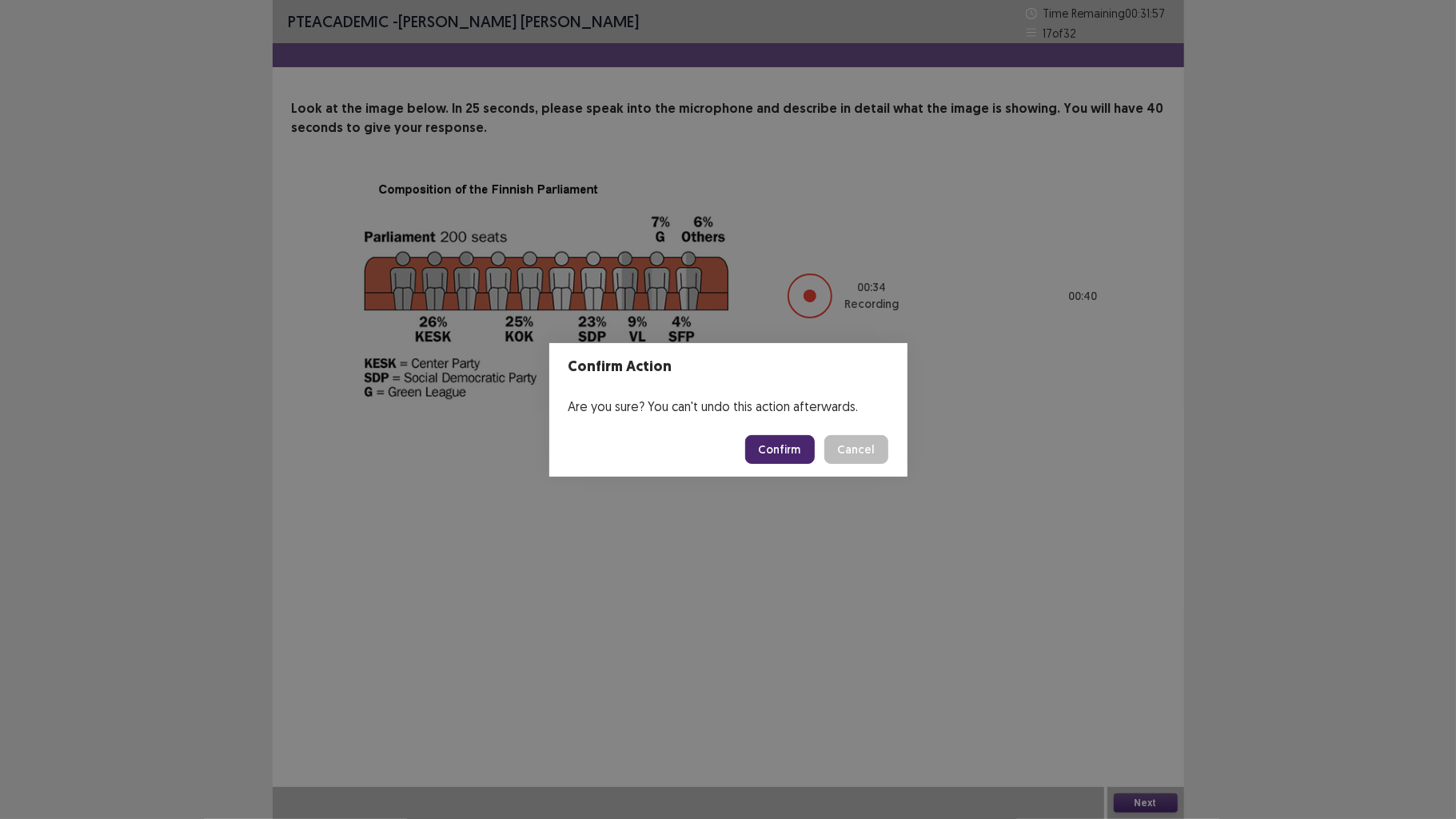
click at [766, 438] on button "Confirm" at bounding box center [779, 449] width 69 height 29
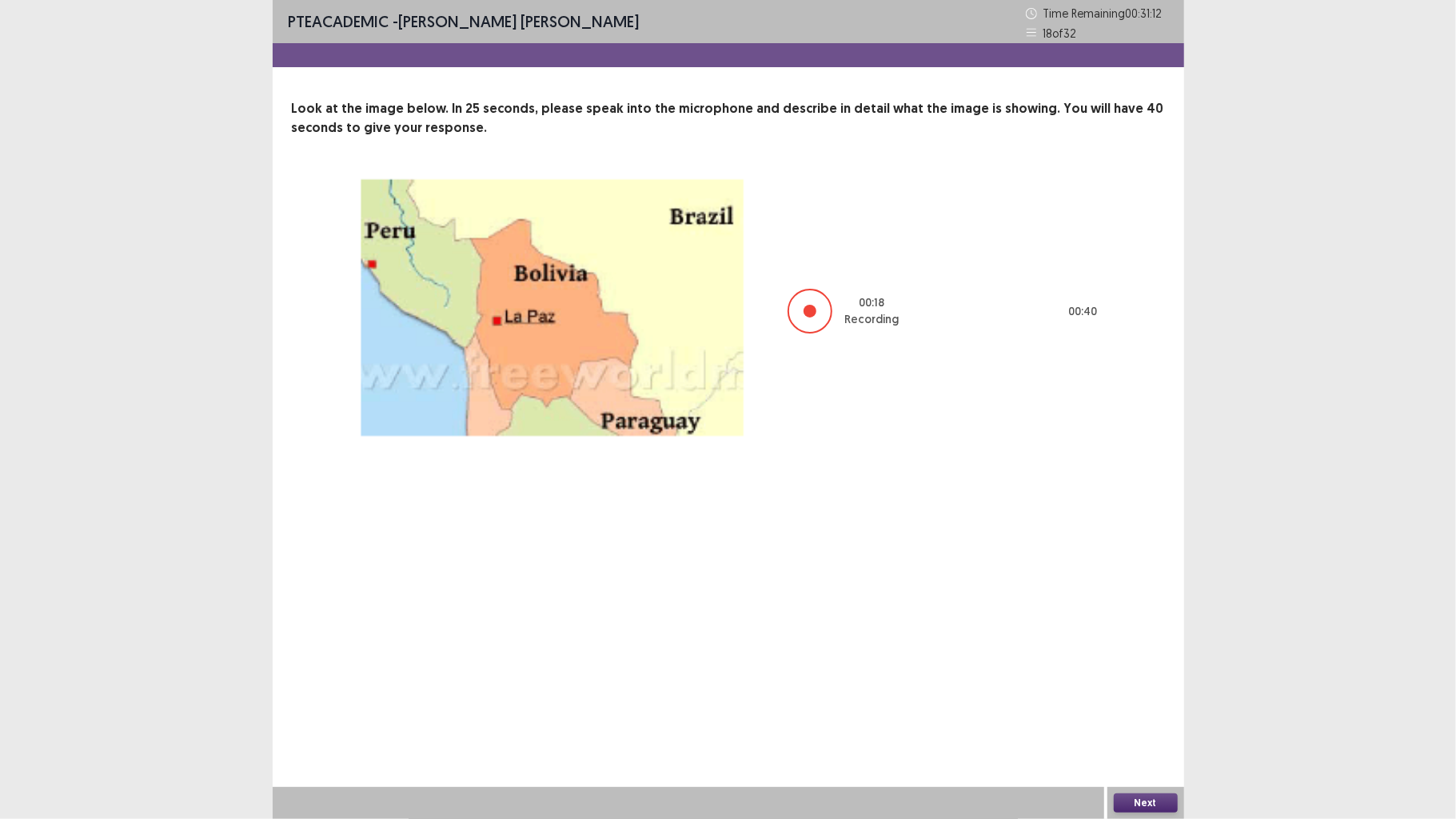
click at [1148, 637] on button "Next" at bounding box center [1146, 803] width 64 height 19
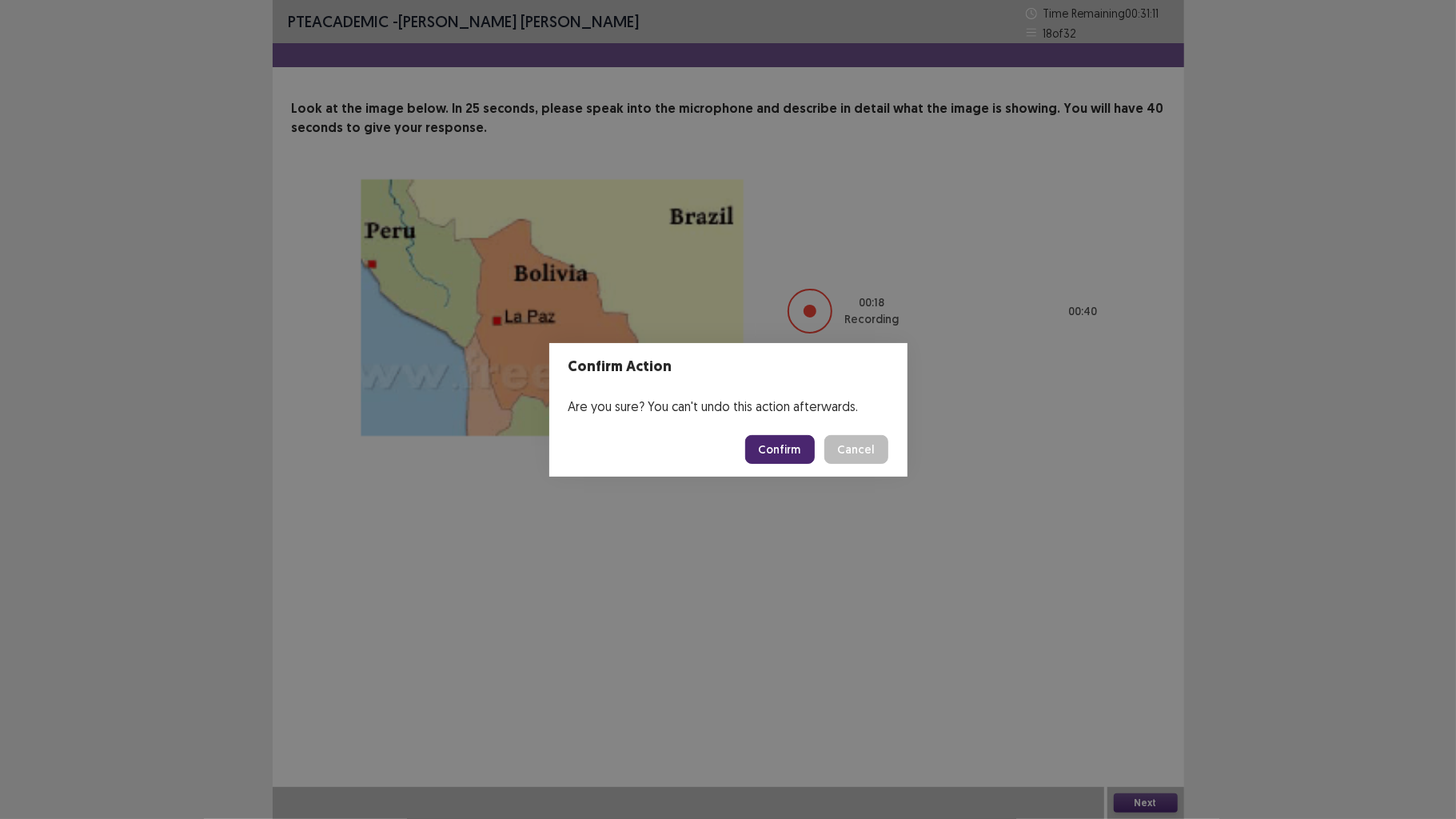
click at [795, 443] on button "Confirm" at bounding box center [779, 449] width 69 height 29
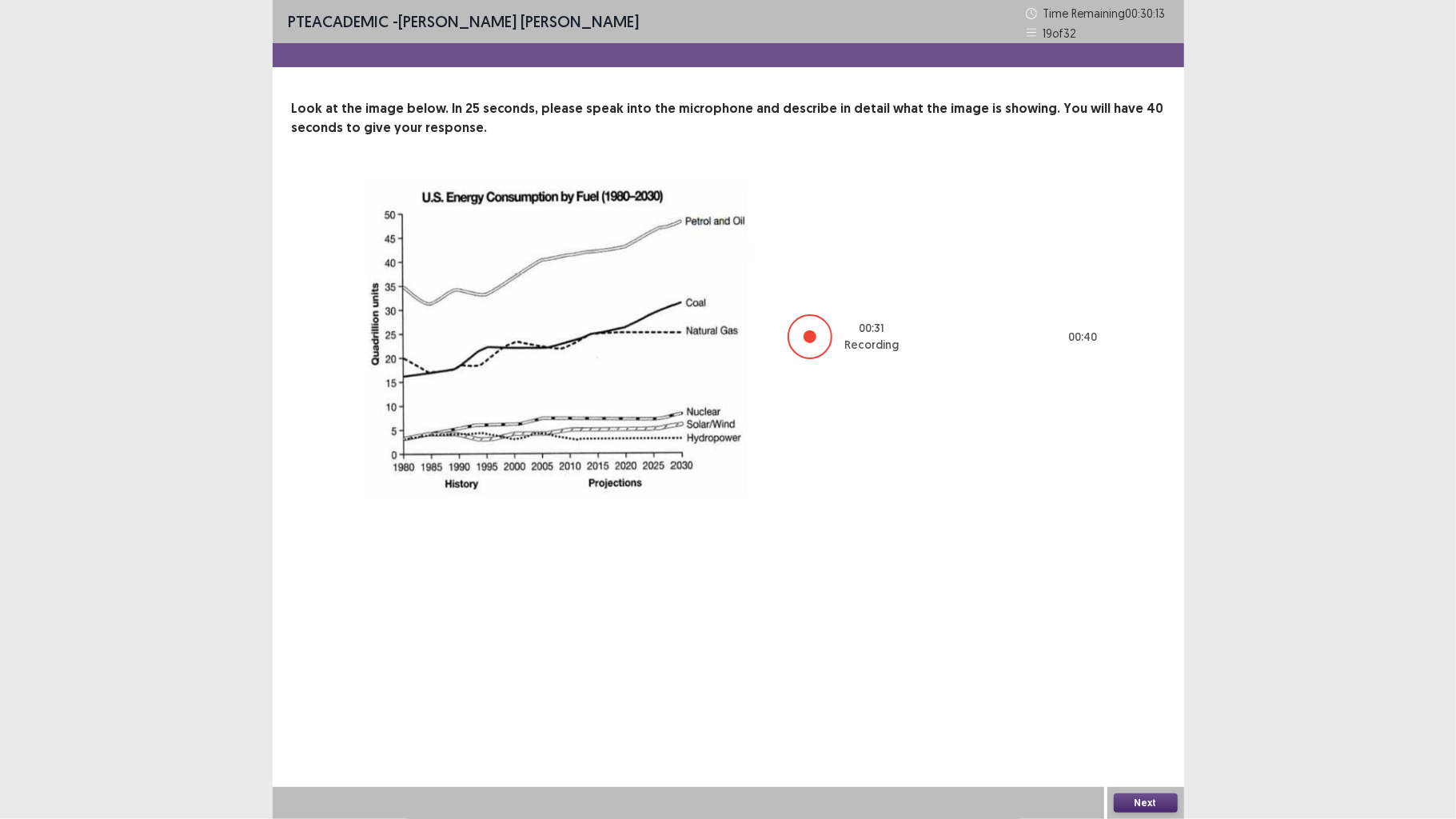
click at [1136, 637] on button "Next" at bounding box center [1146, 803] width 64 height 19
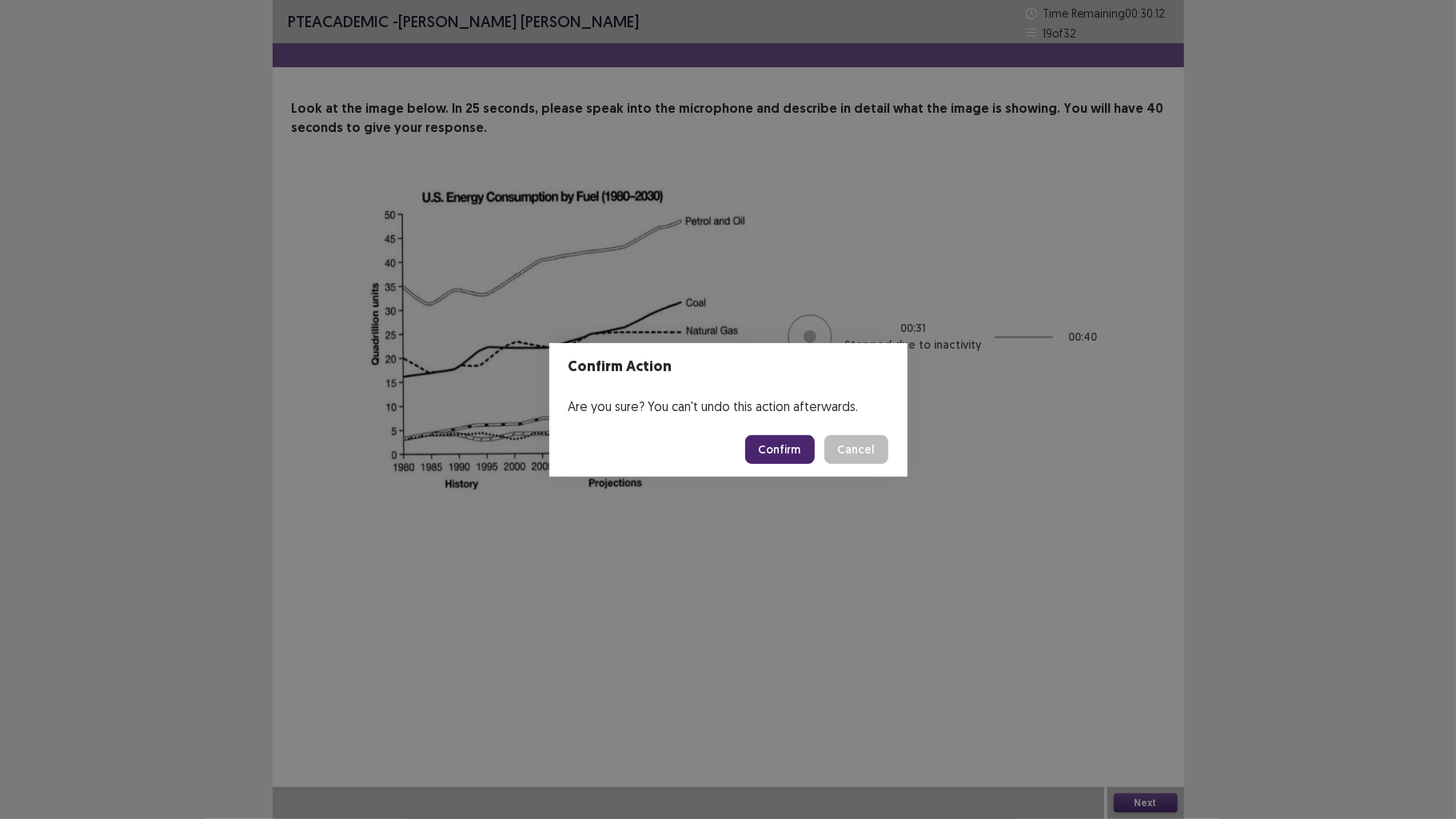
click at [788, 449] on button "Confirm" at bounding box center [779, 449] width 69 height 29
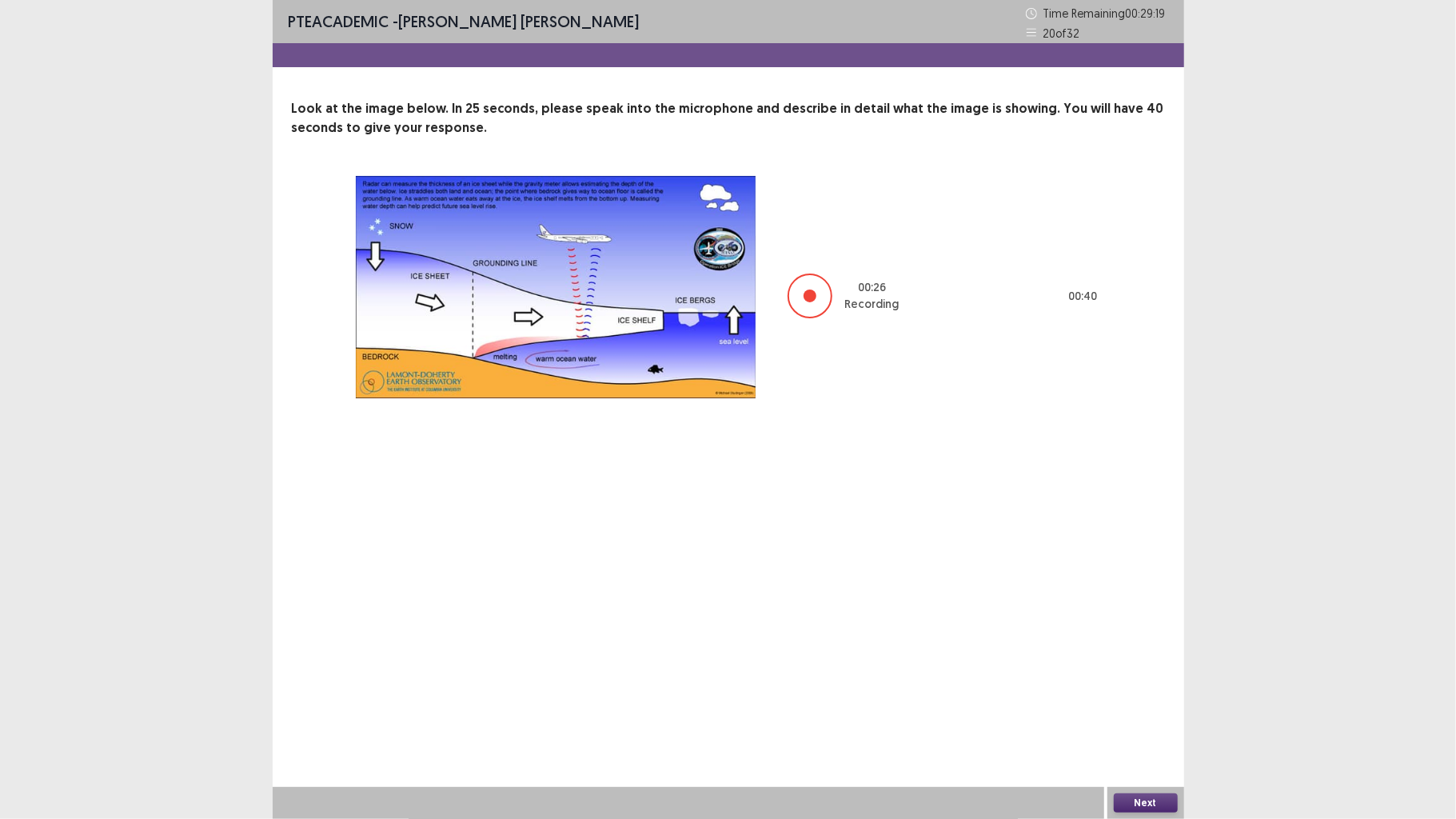
click at [1175, 637] on button "Next" at bounding box center [1146, 803] width 64 height 19
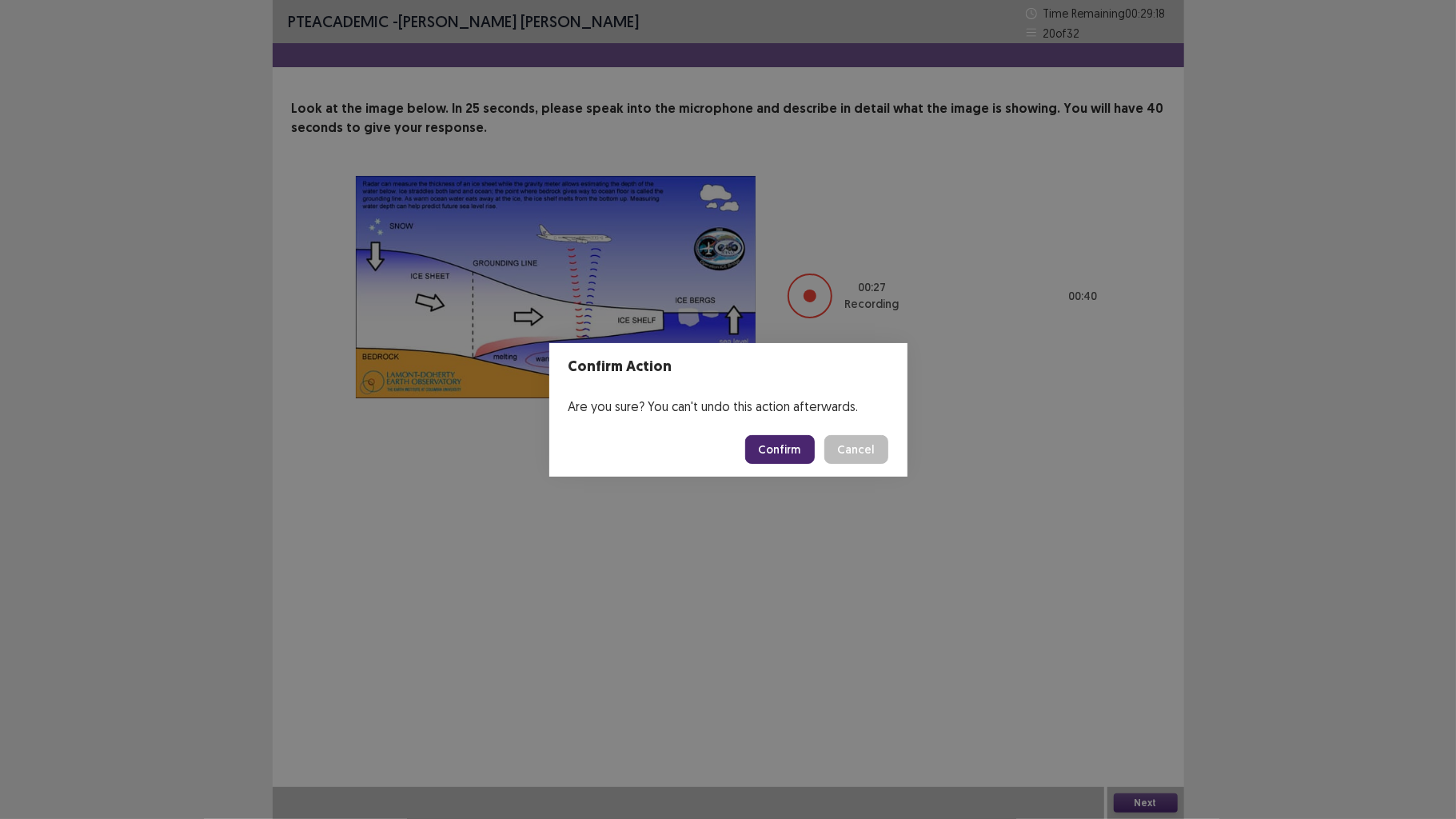
click at [778, 430] on footer "Confirm Cancel" at bounding box center [728, 449] width 358 height 54
click at [778, 438] on footer "Confirm Cancel" at bounding box center [728, 449] width 358 height 54
click at [778, 436] on button "Confirm" at bounding box center [779, 449] width 69 height 29
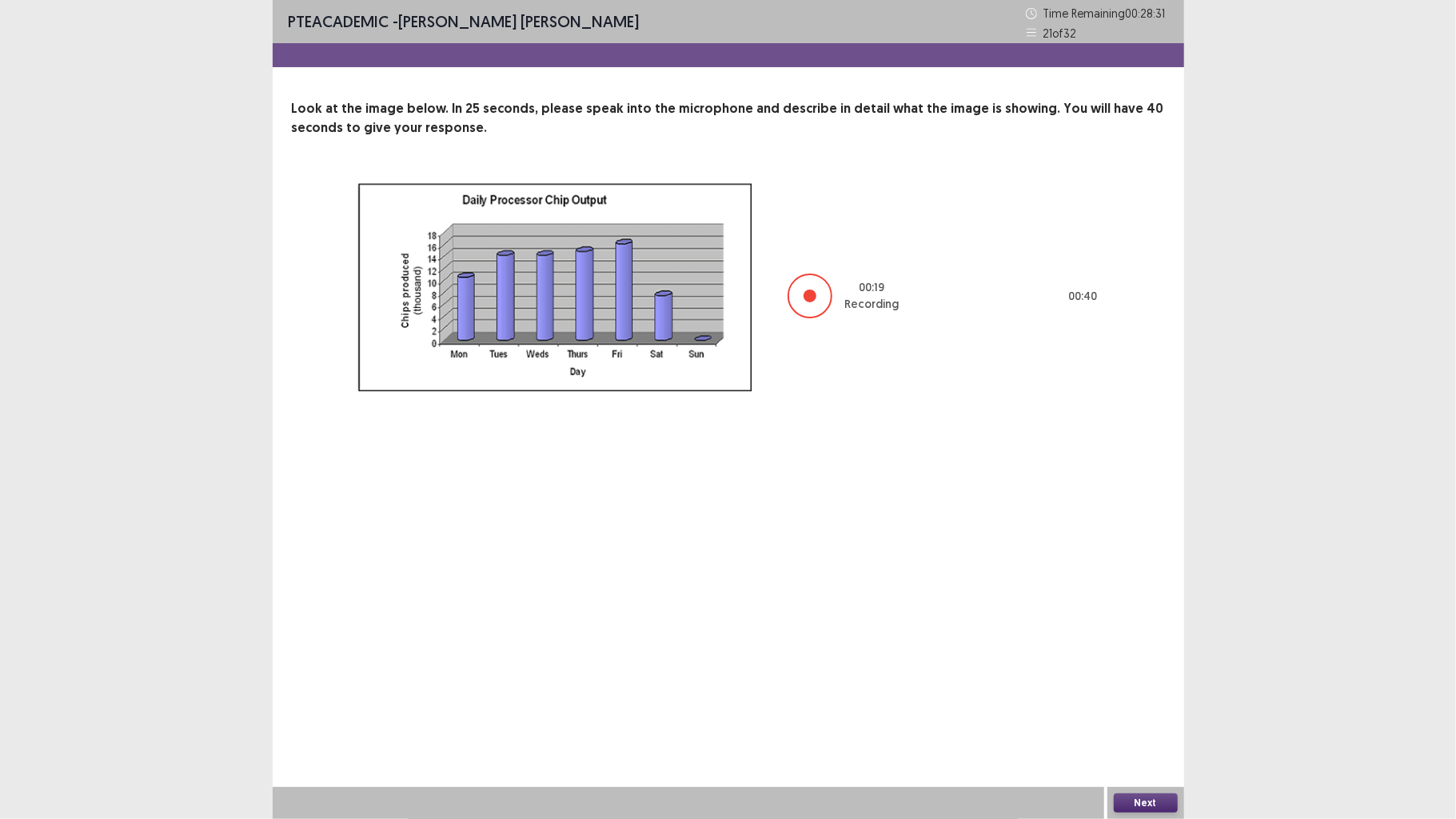
click at [1162, 637] on div "Next" at bounding box center [1146, 803] width 76 height 32
click at [1155, 637] on button "Next" at bounding box center [1146, 803] width 64 height 19
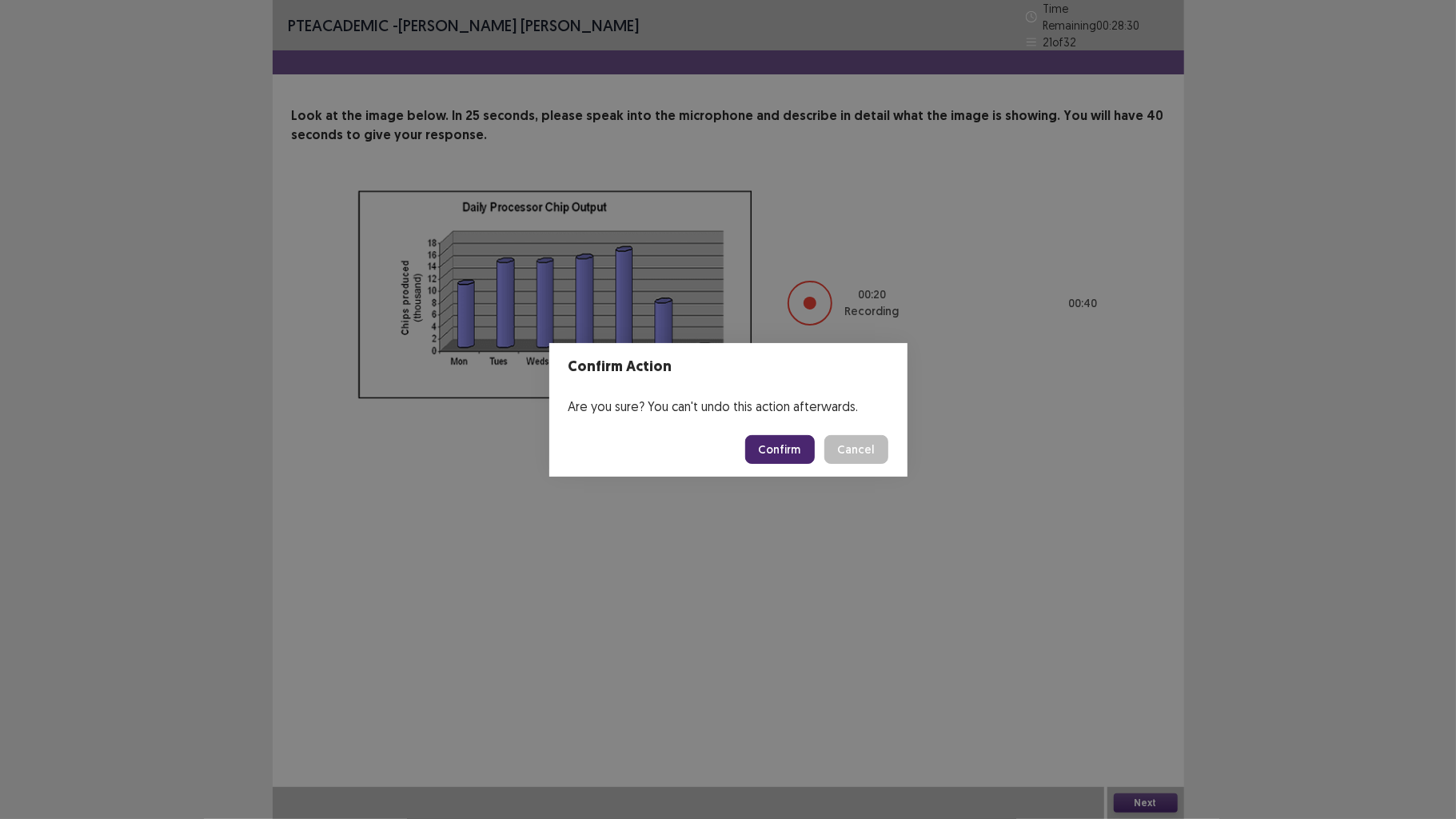
click at [771, 442] on button "Confirm" at bounding box center [779, 449] width 69 height 29
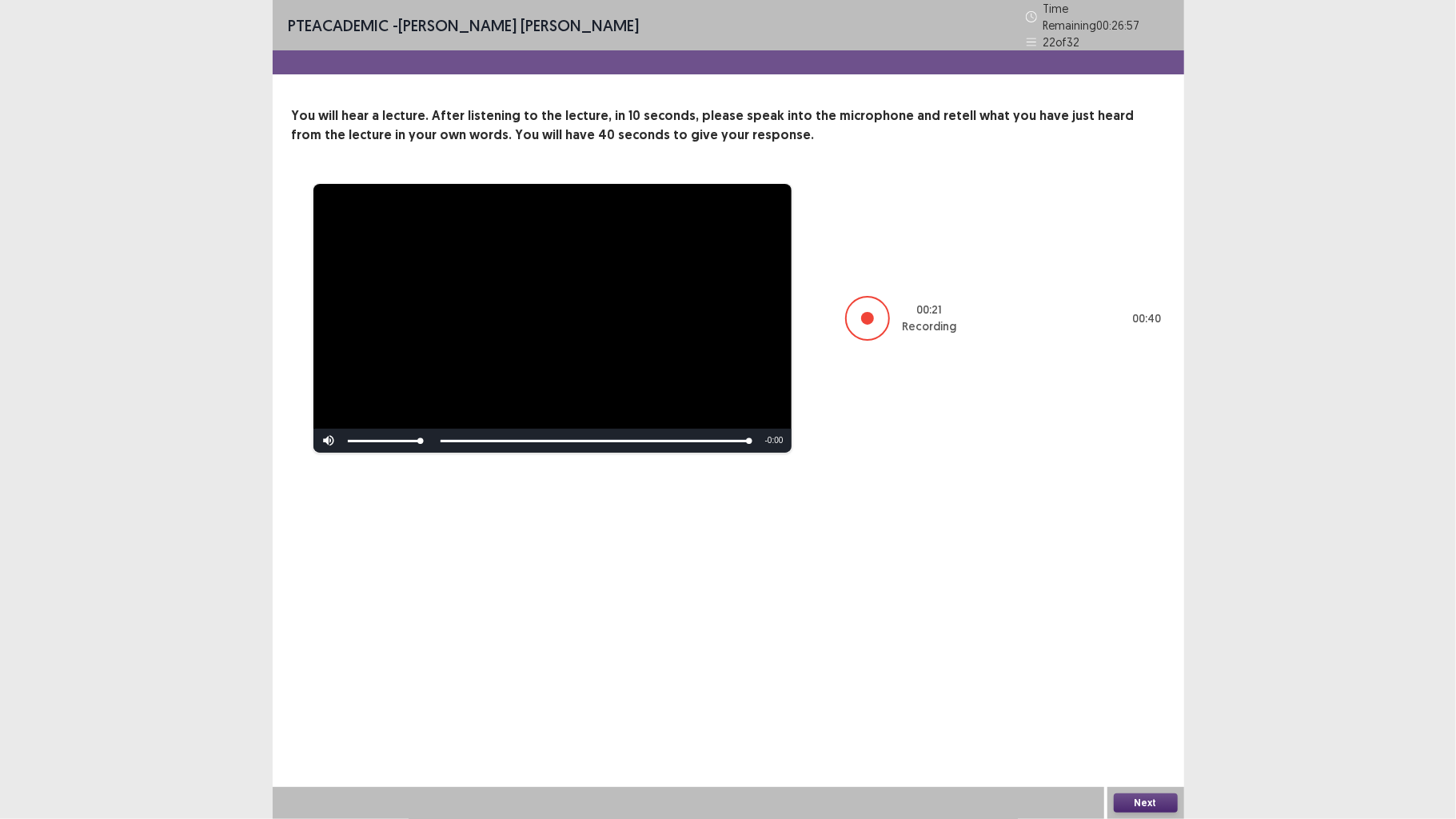
click at [1158, 637] on button "Next" at bounding box center [1146, 803] width 64 height 19
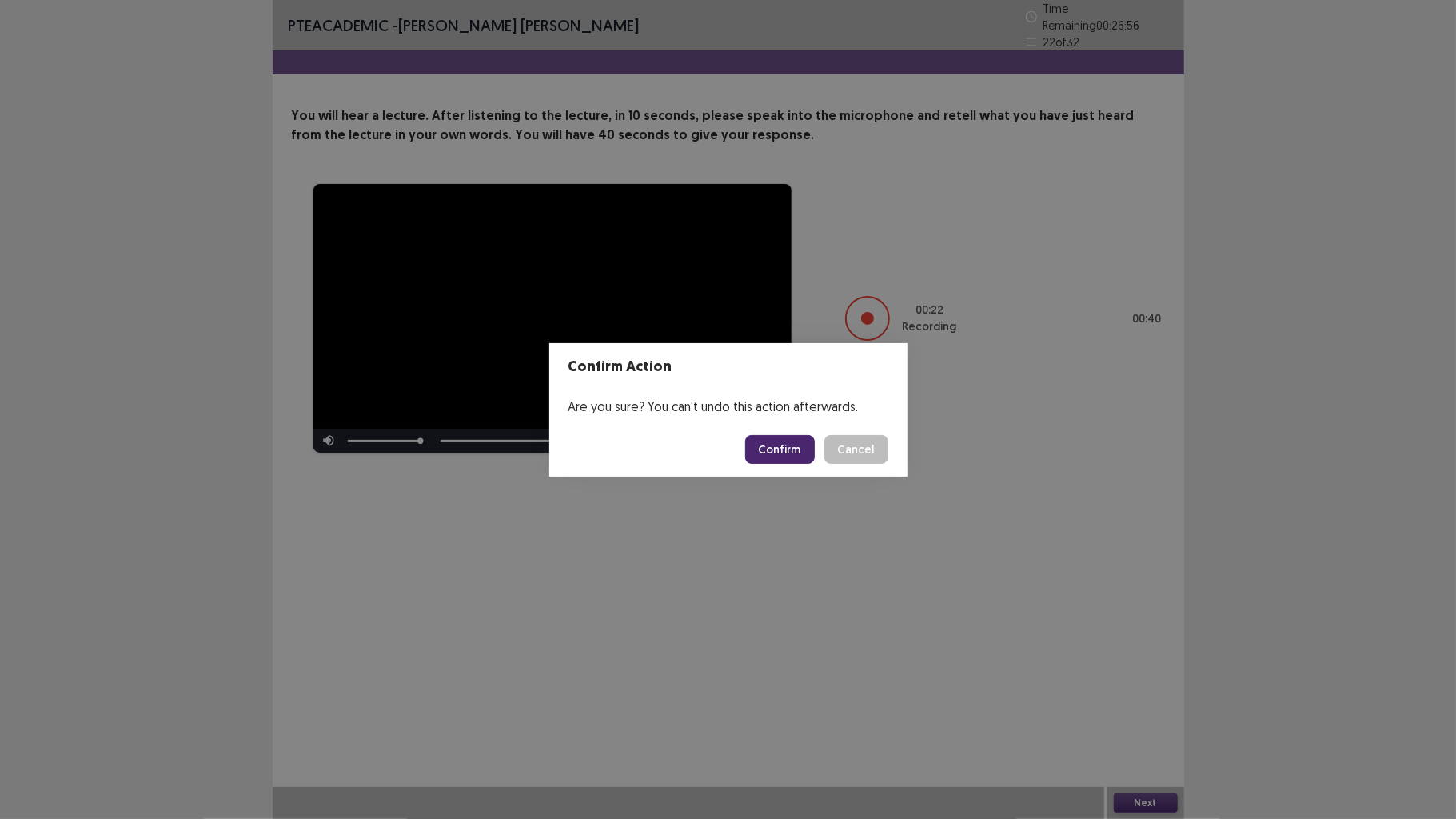
click at [803, 435] on button "Confirm" at bounding box center [779, 449] width 69 height 29
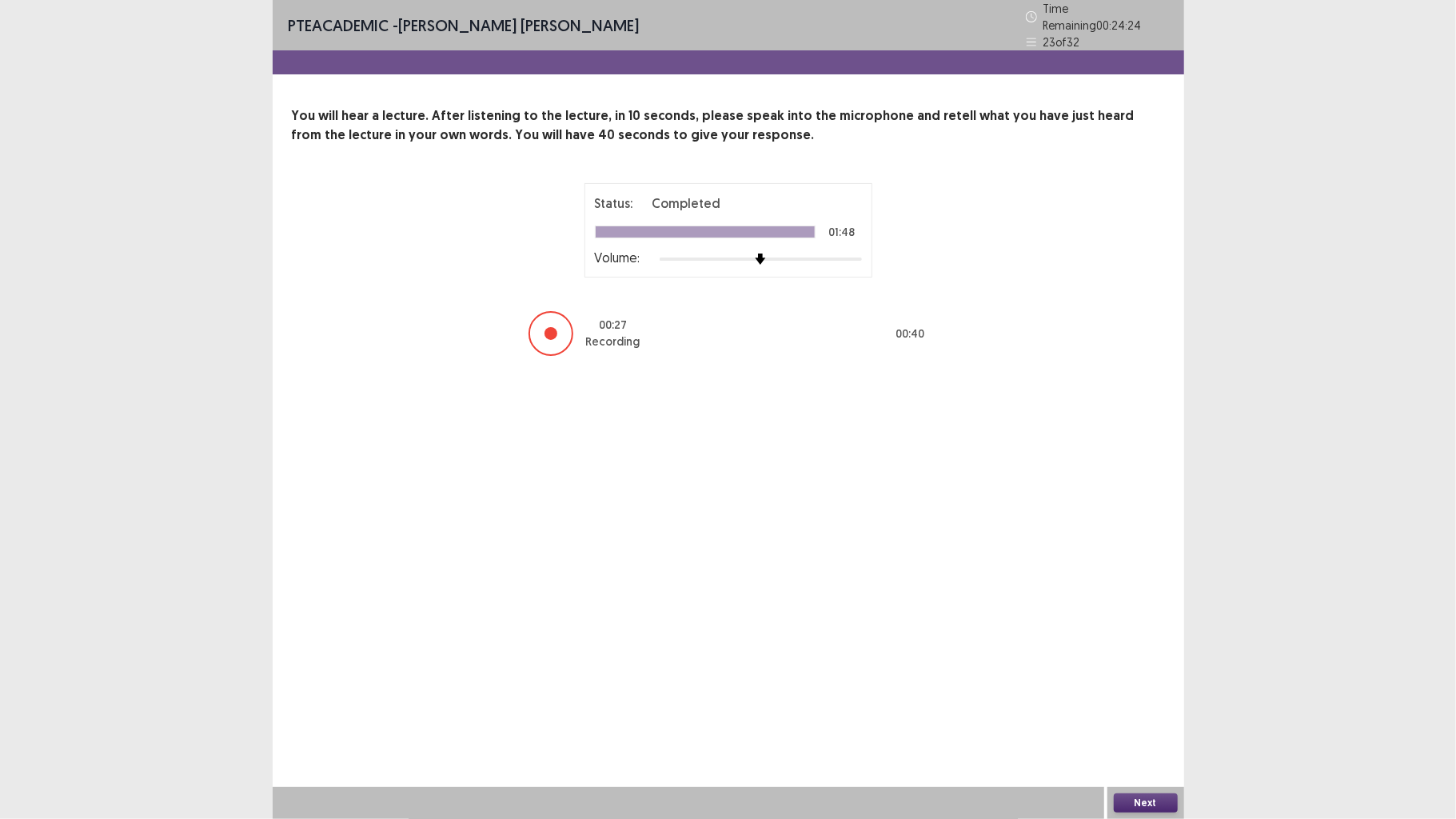
click at [1162, 637] on button "Next" at bounding box center [1146, 803] width 64 height 19
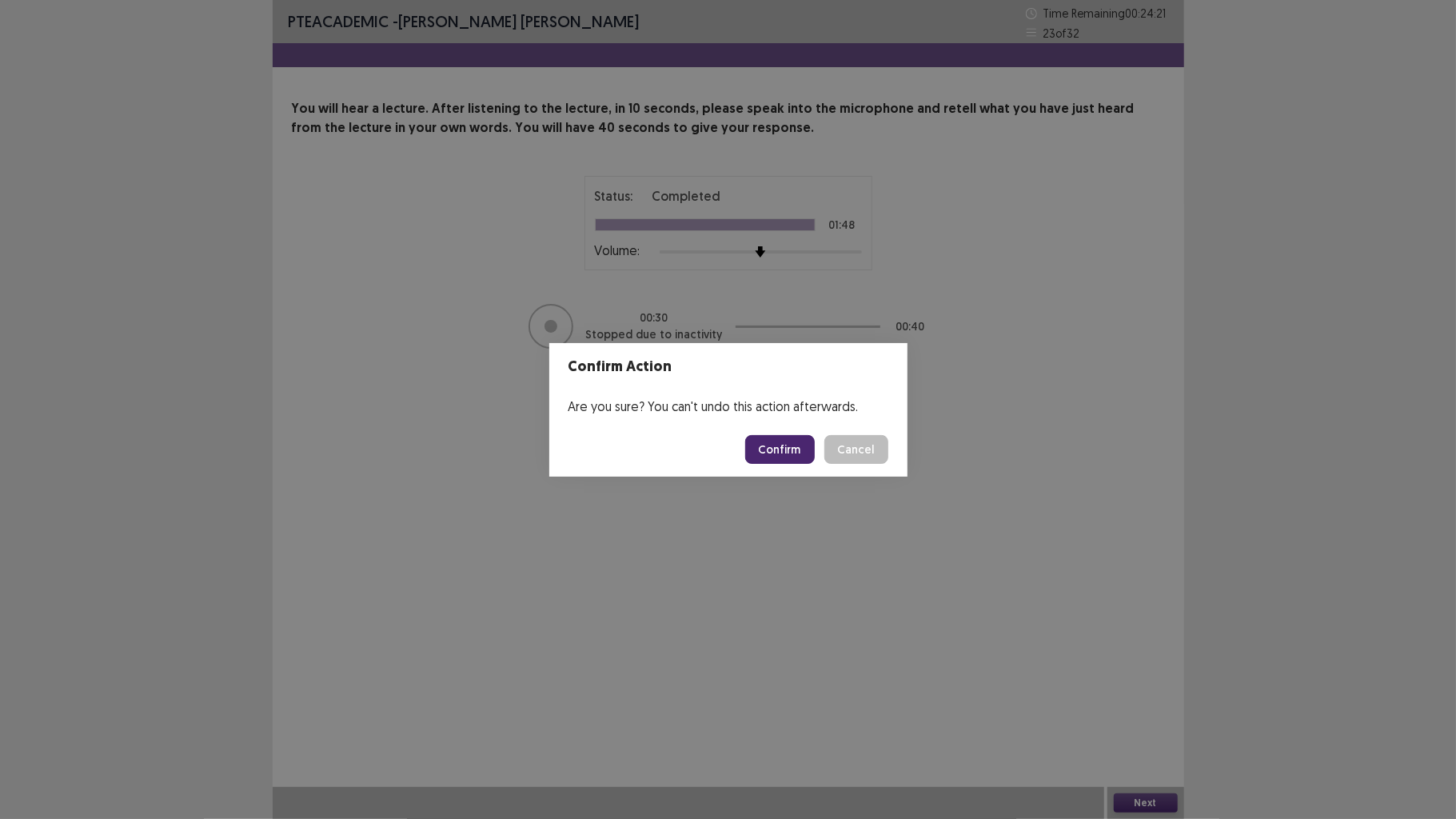
click at [762, 443] on button "Confirm" at bounding box center [779, 449] width 69 height 29
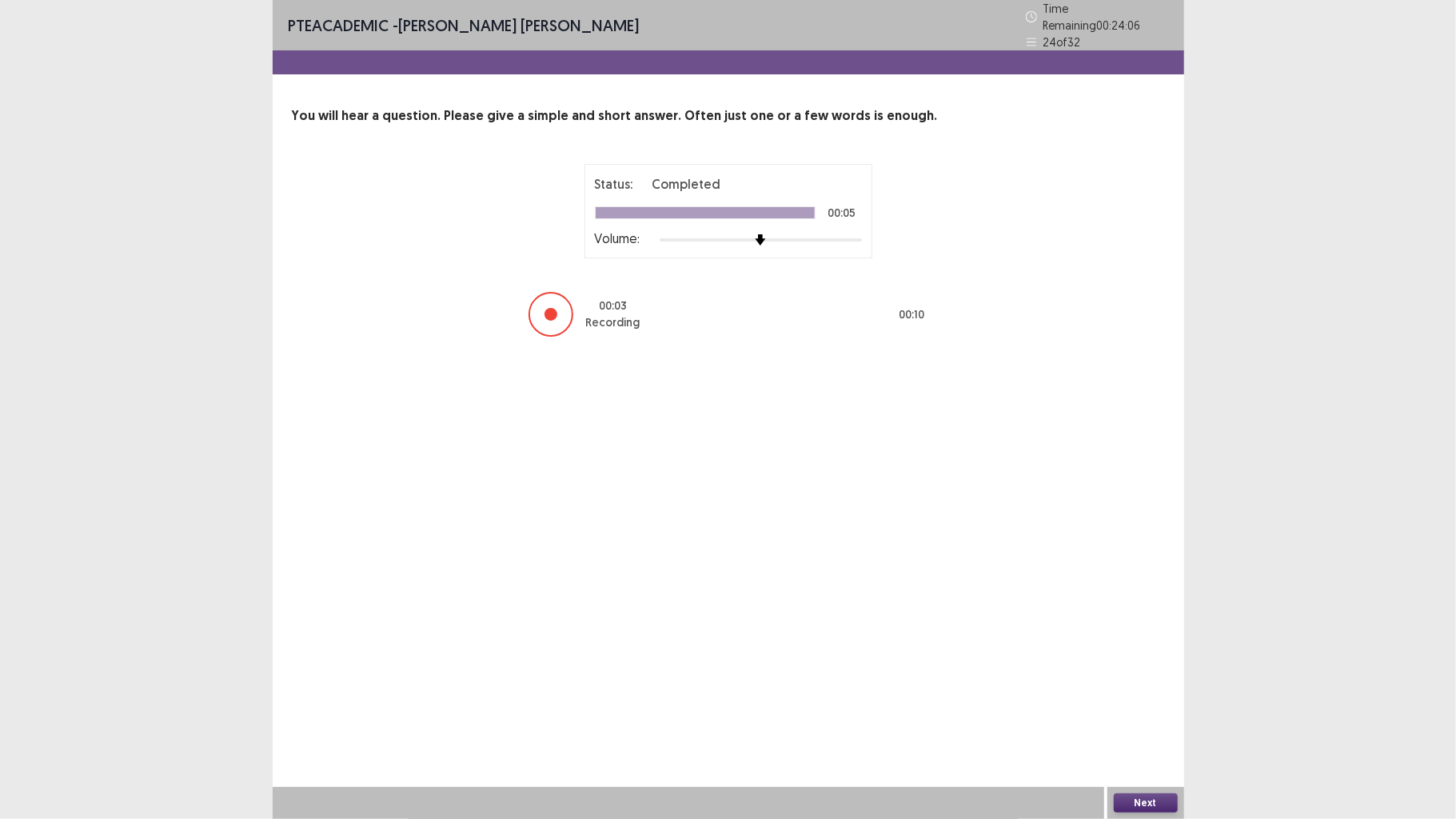
click at [1146, 637] on button "Next" at bounding box center [1146, 803] width 64 height 19
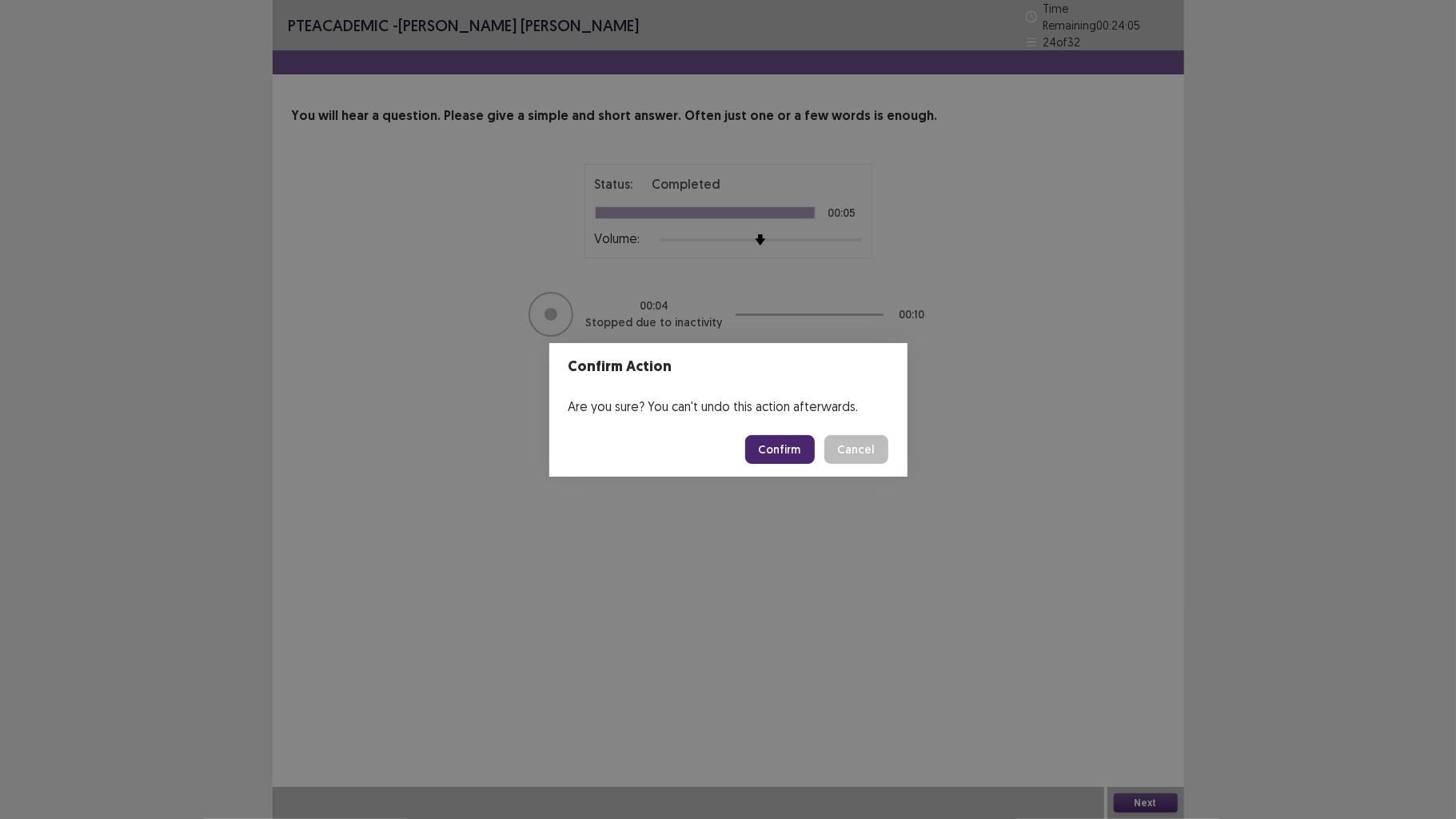
click at [796, 429] on footer "Confirm Cancel" at bounding box center [728, 449] width 358 height 54
click at [804, 446] on button "Confirm" at bounding box center [779, 449] width 69 height 29
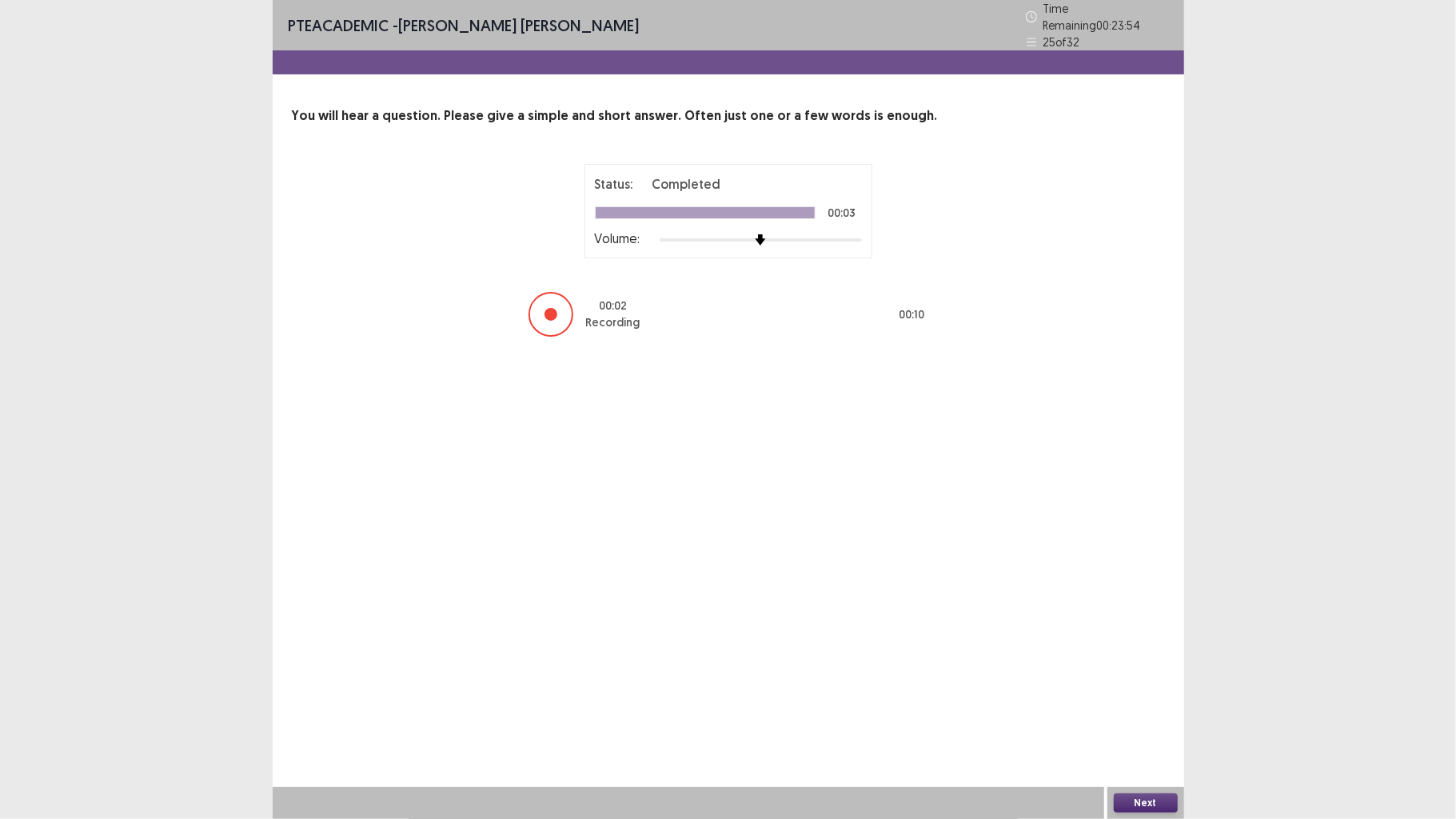
click at [1146, 637] on button "Next" at bounding box center [1146, 803] width 64 height 19
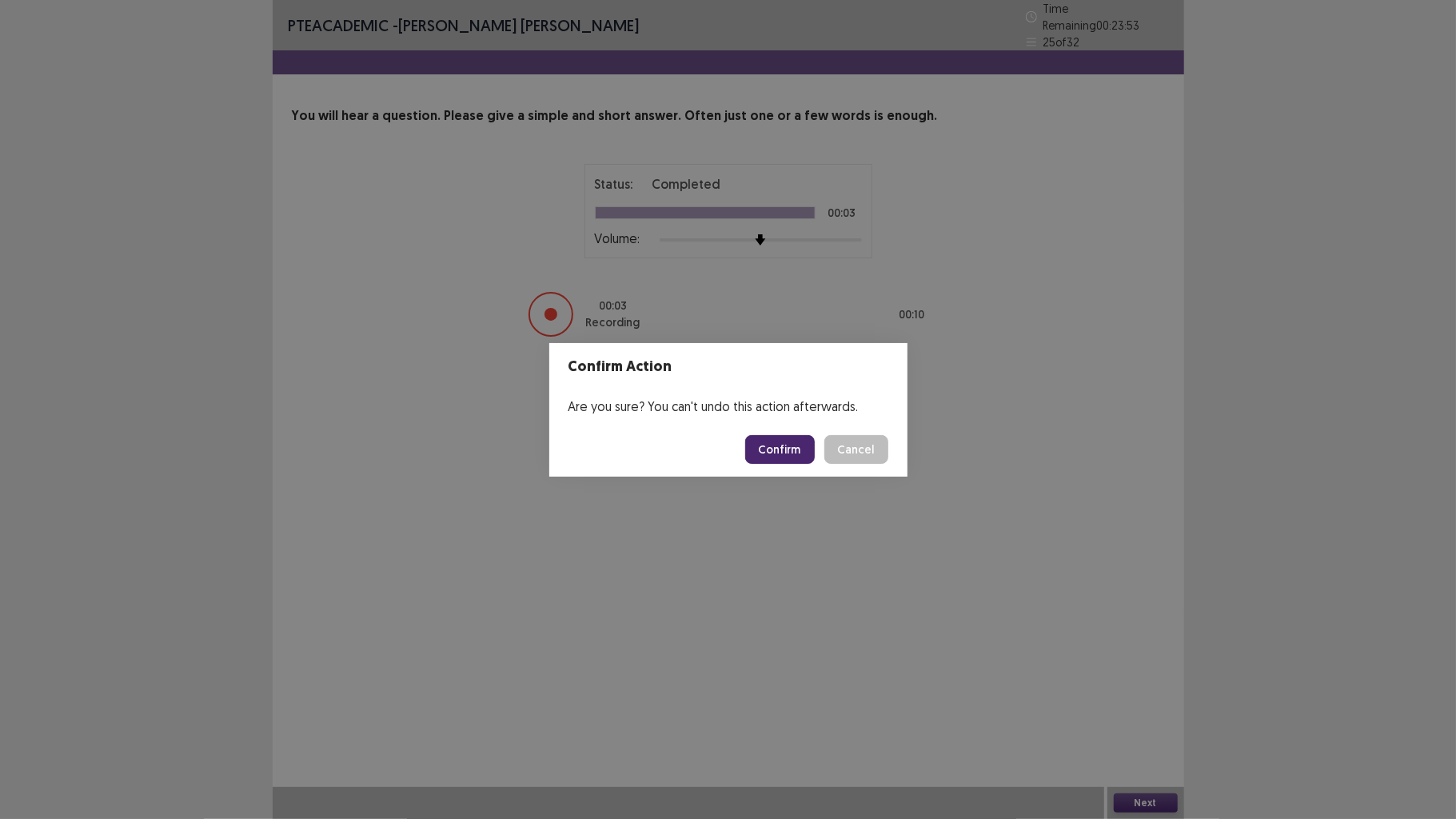
click at [768, 451] on button "Confirm" at bounding box center [779, 449] width 69 height 29
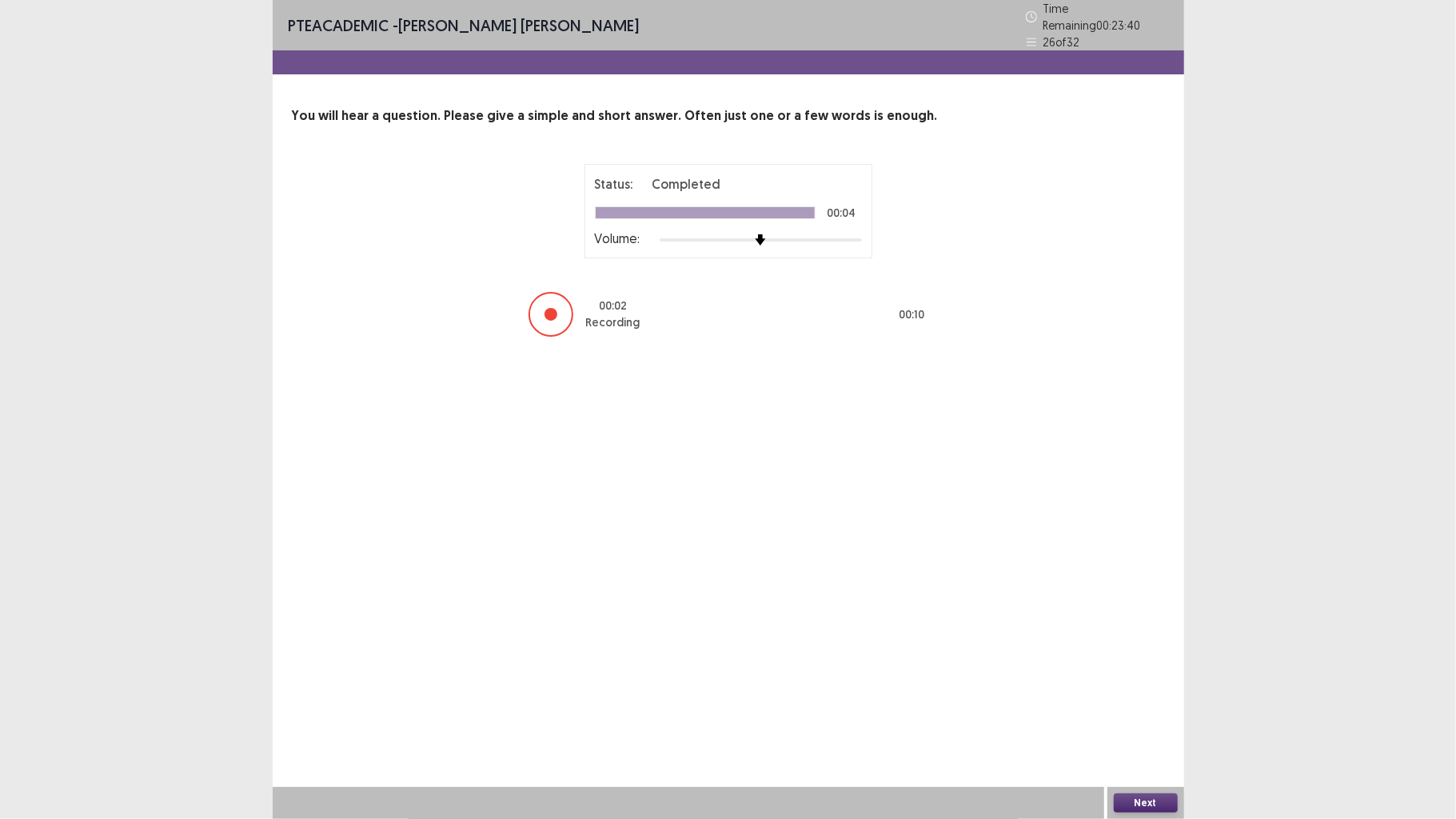
click at [1174, 637] on button "Next" at bounding box center [1146, 803] width 64 height 19
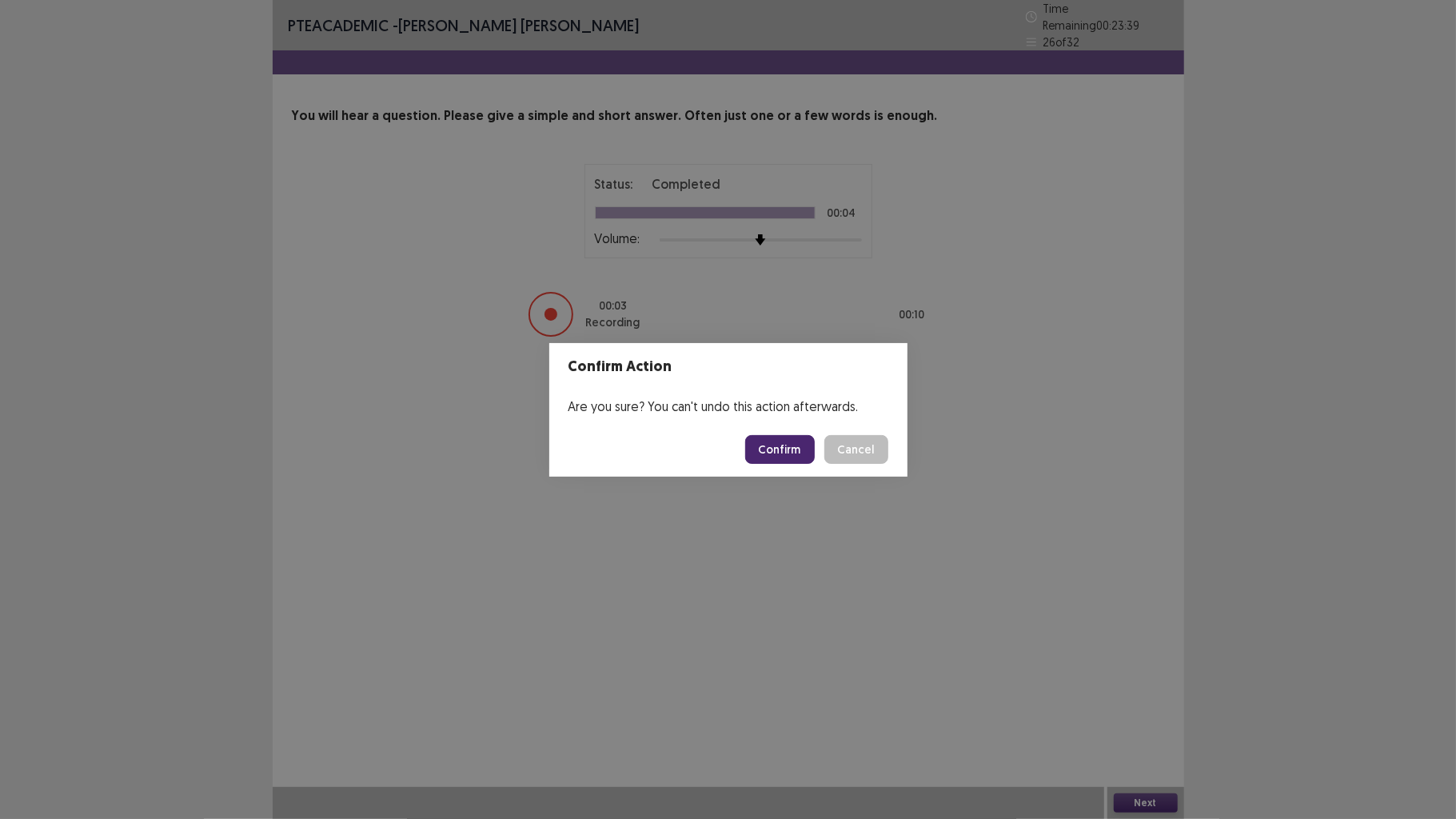
click at [779, 449] on button "Confirm" at bounding box center [779, 449] width 69 height 29
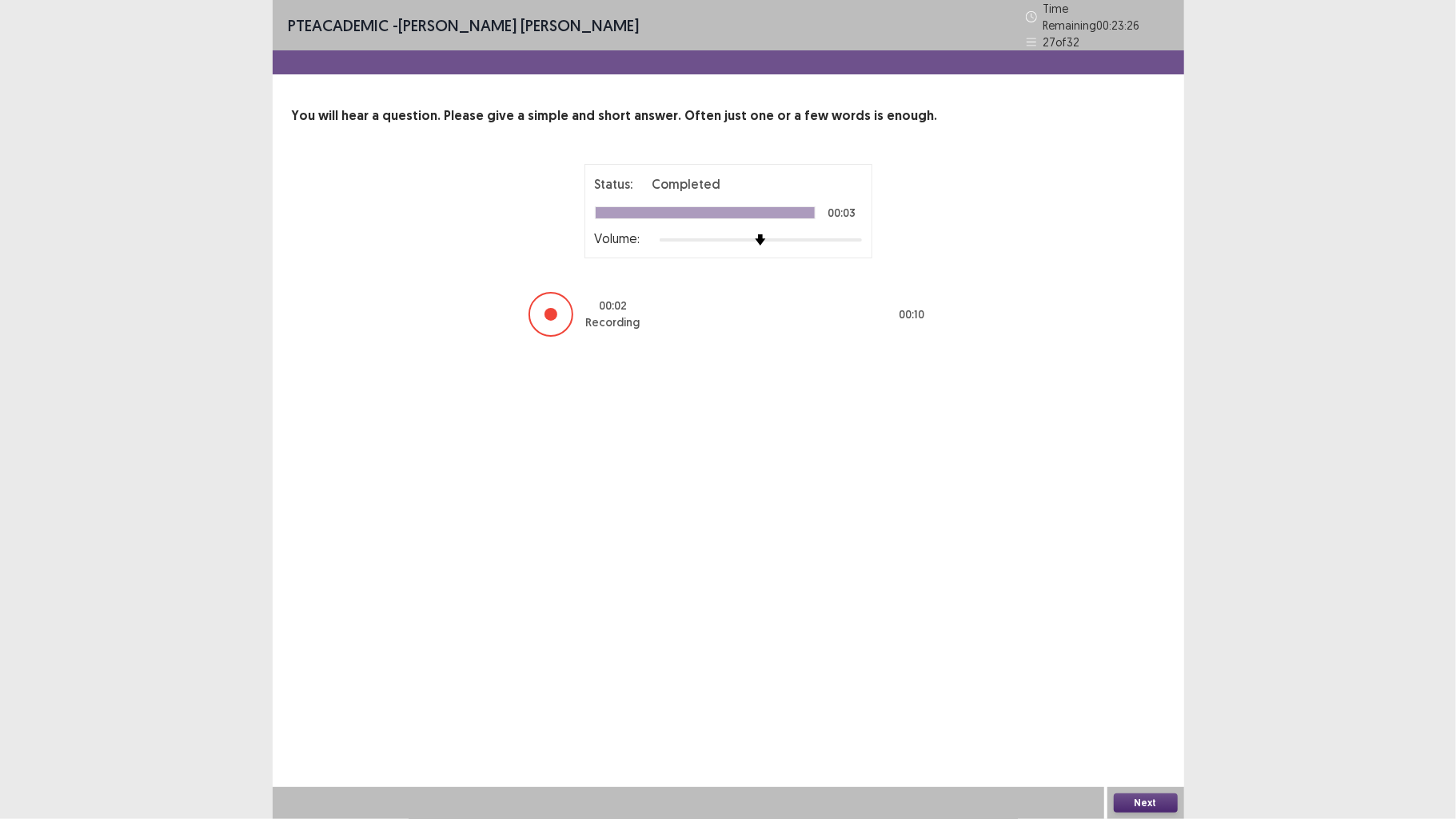
click at [1144, 637] on button "Next" at bounding box center [1146, 803] width 64 height 19
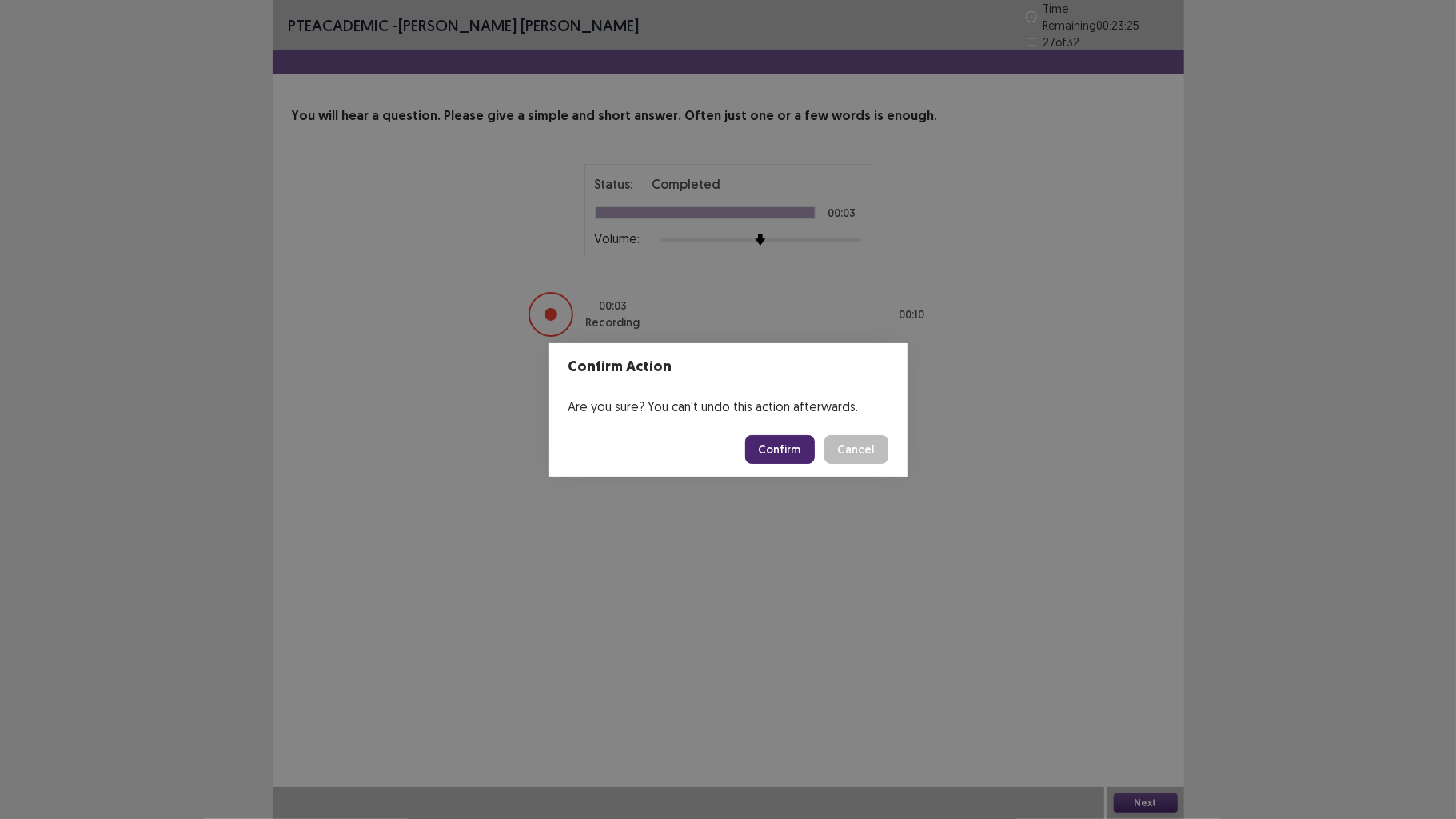
click at [765, 448] on button "Confirm" at bounding box center [779, 449] width 69 height 29
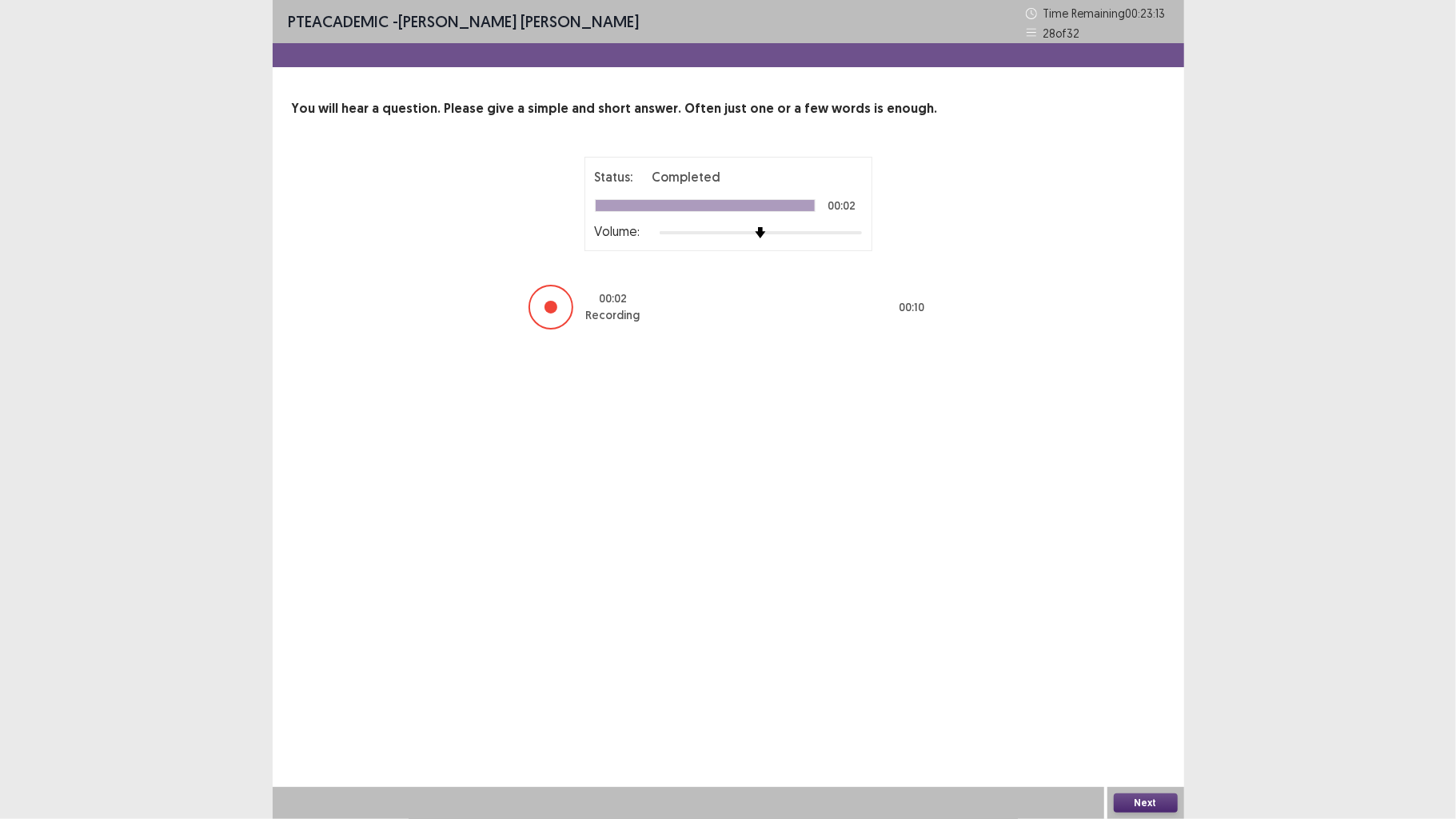
click at [1165, 637] on button "Next" at bounding box center [1146, 803] width 64 height 19
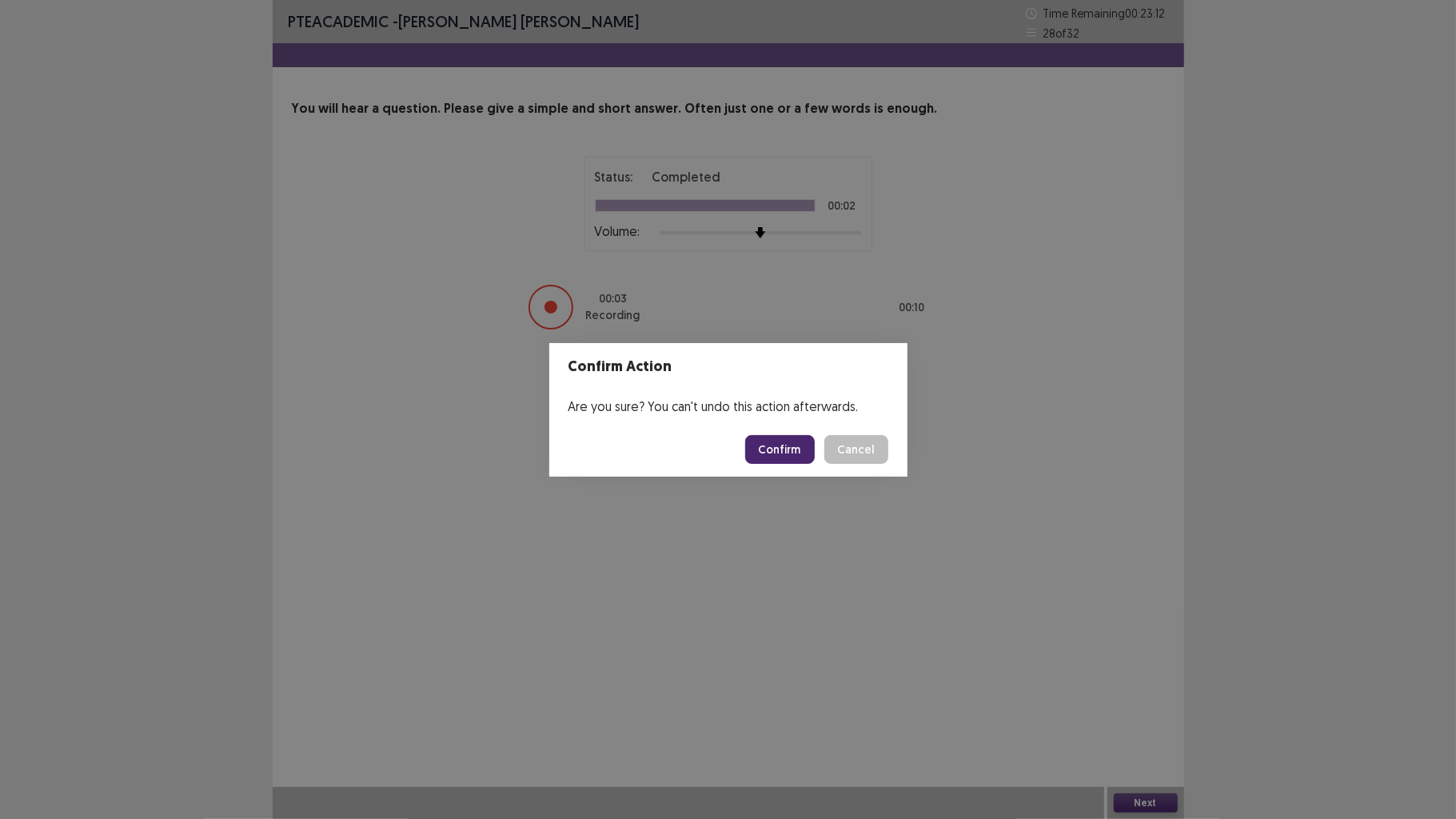
click at [804, 455] on button "Confirm" at bounding box center [779, 449] width 69 height 29
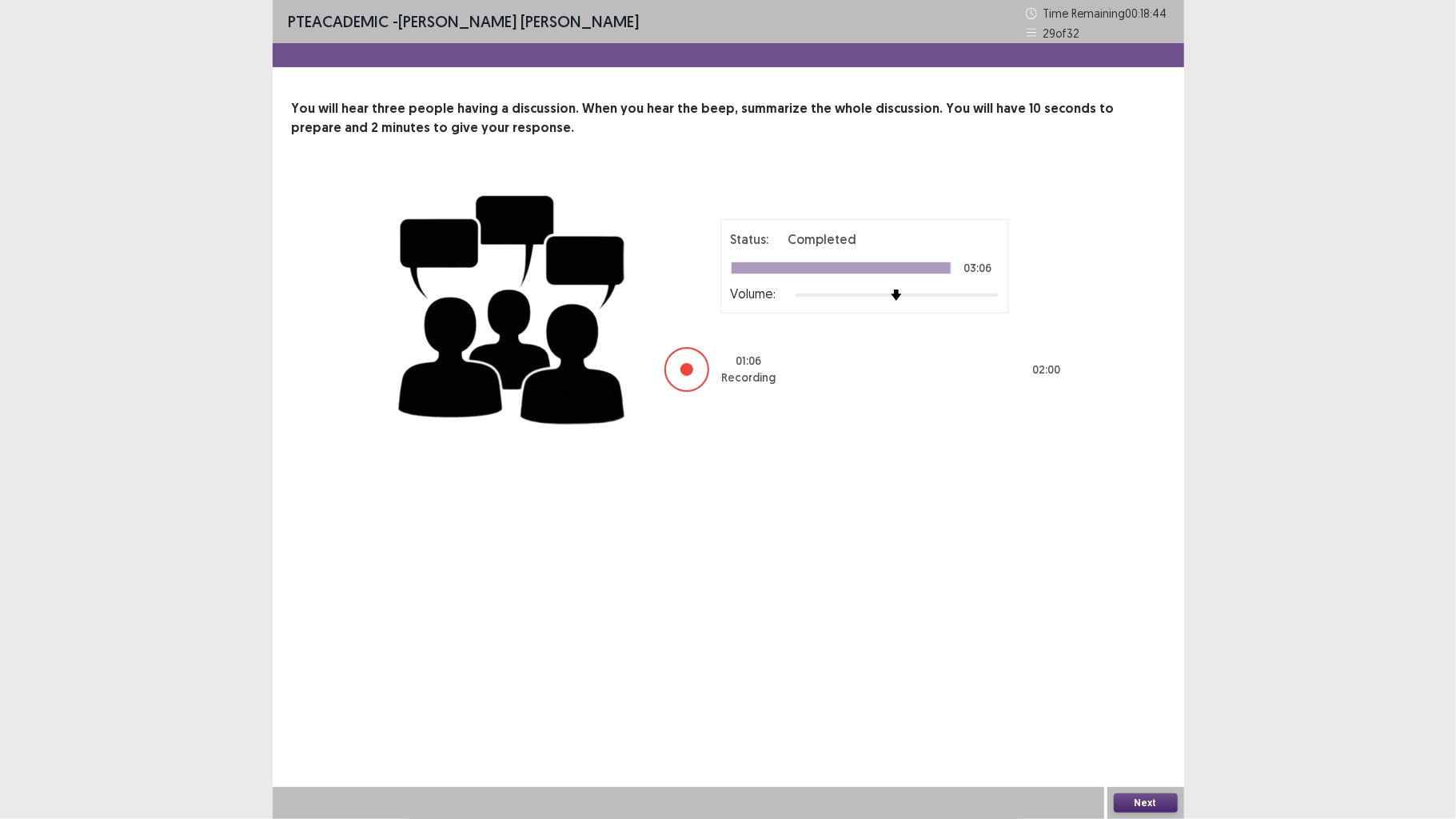
click at [1130, 637] on button "Next" at bounding box center [1146, 803] width 64 height 19
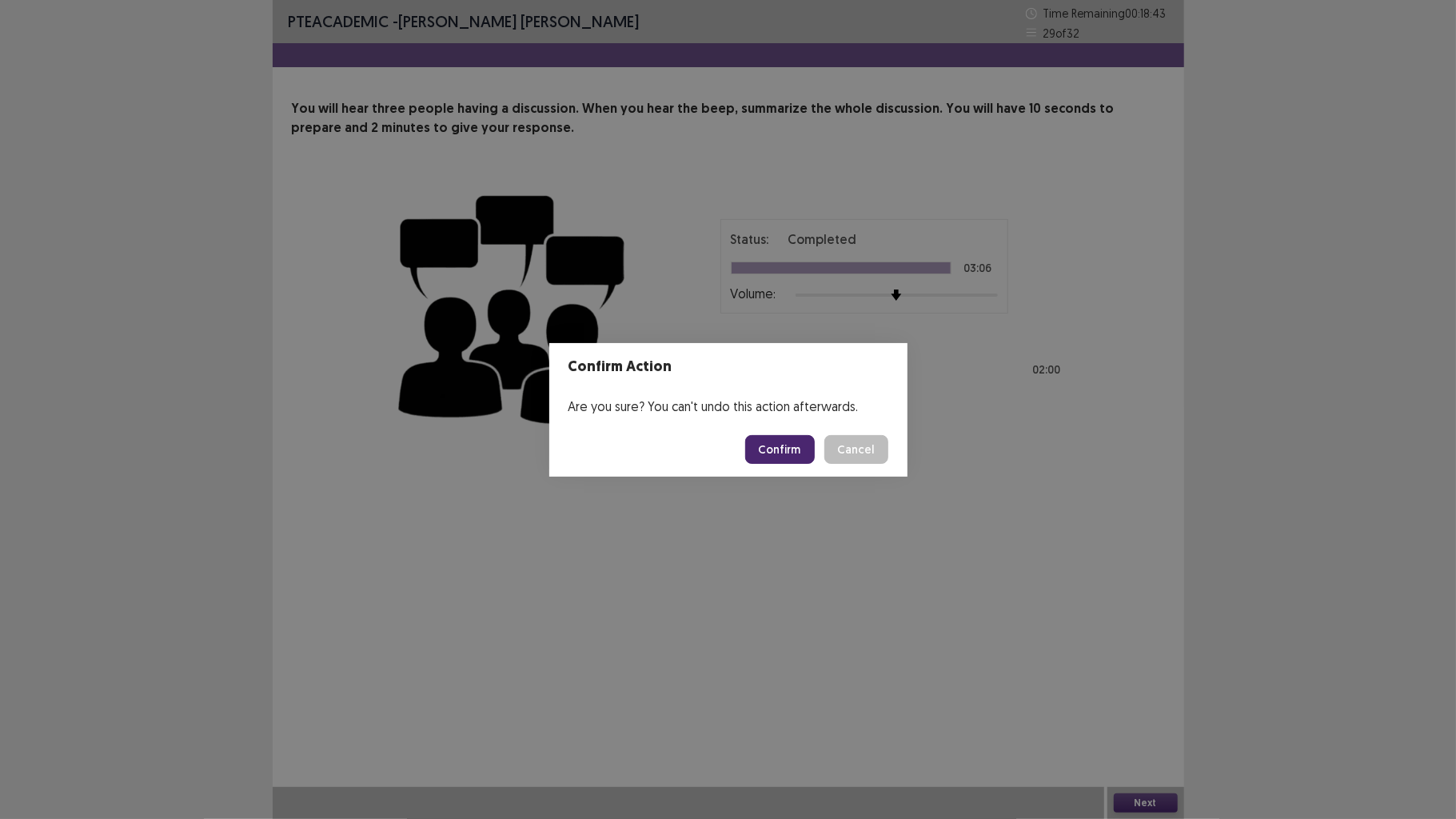
click at [784, 449] on button "Confirm" at bounding box center [779, 449] width 69 height 29
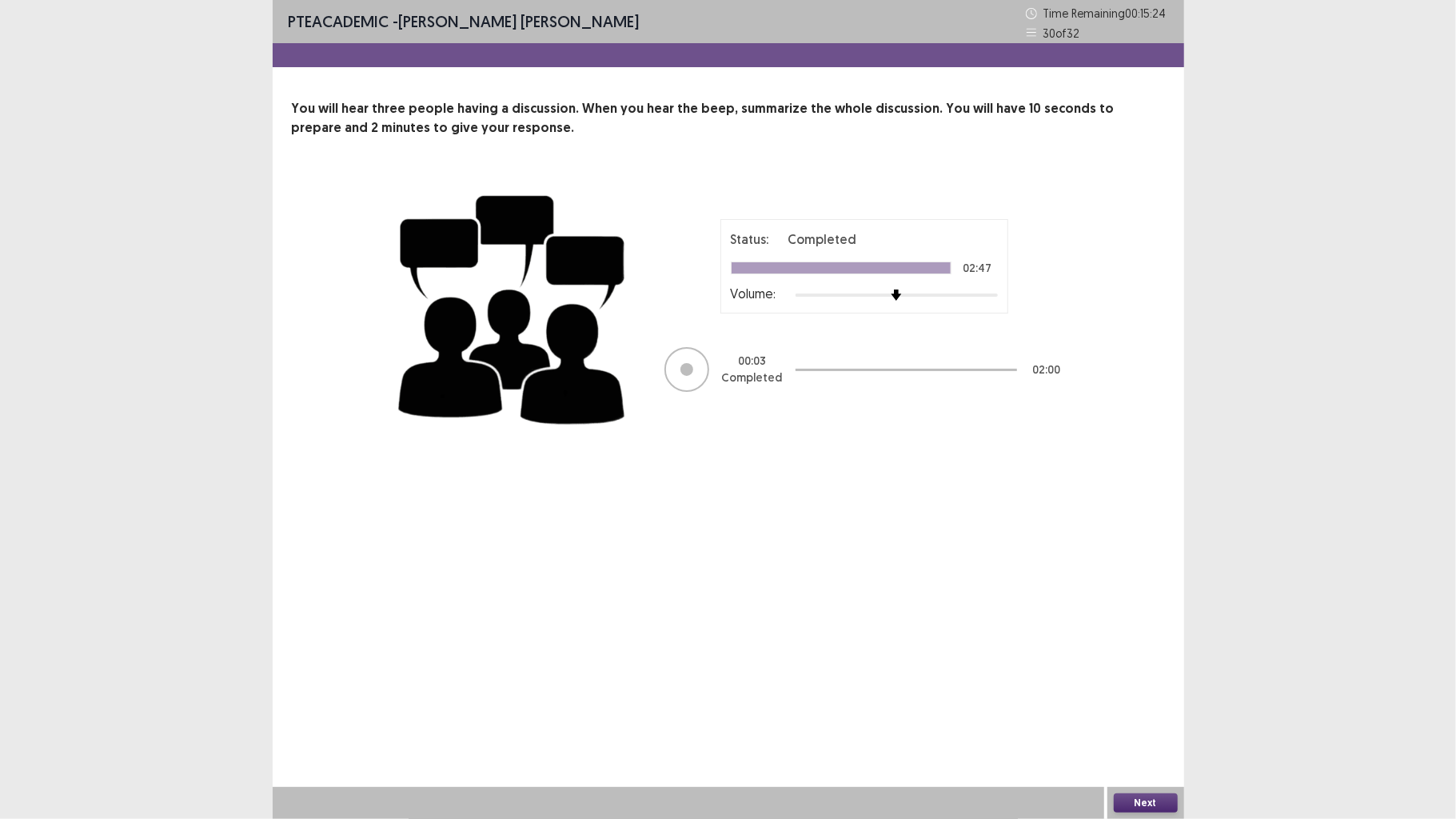
click at [1130, 637] on button "Next" at bounding box center [1146, 803] width 64 height 19
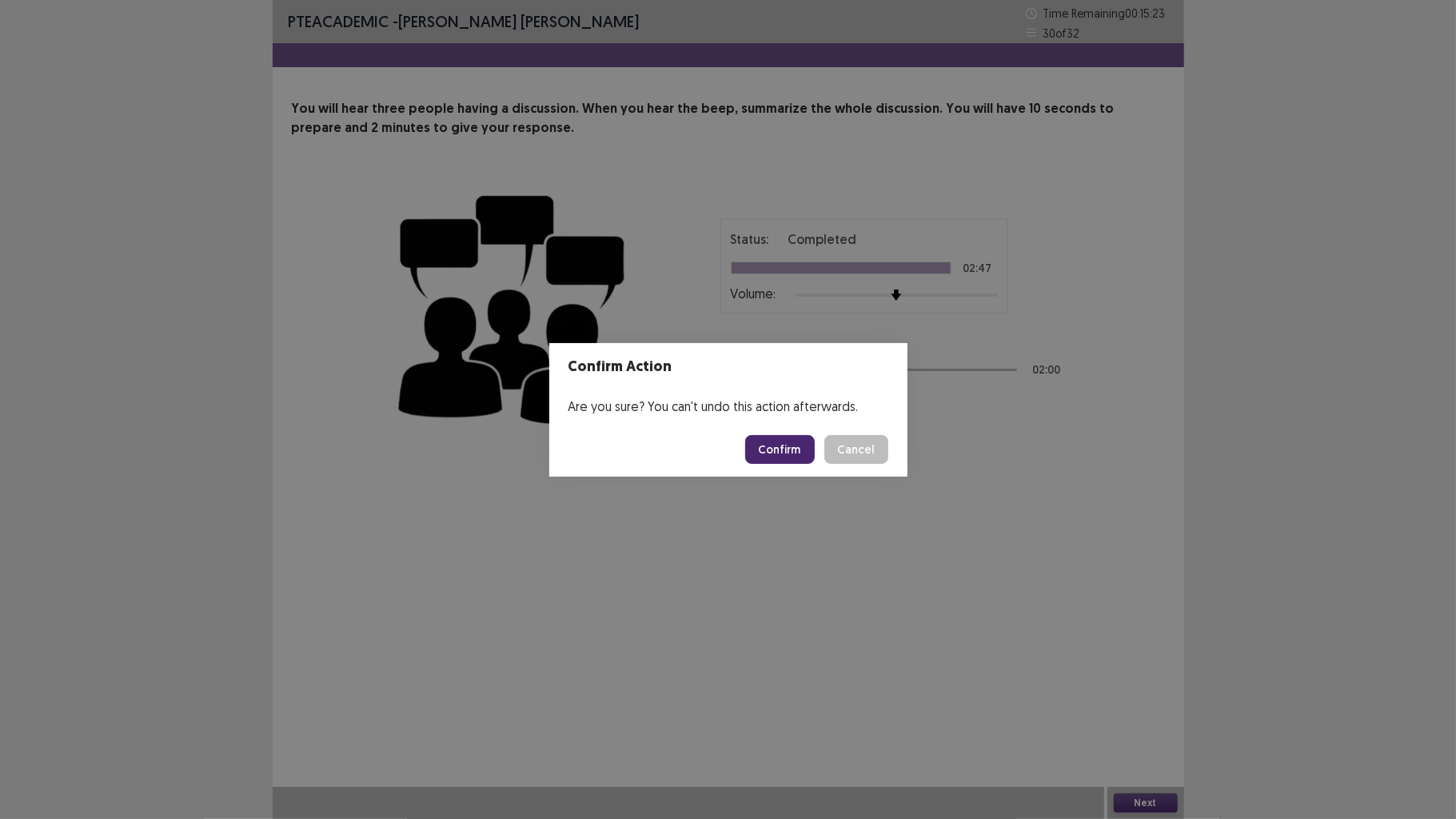
click at [800, 453] on button "Confirm" at bounding box center [779, 449] width 69 height 29
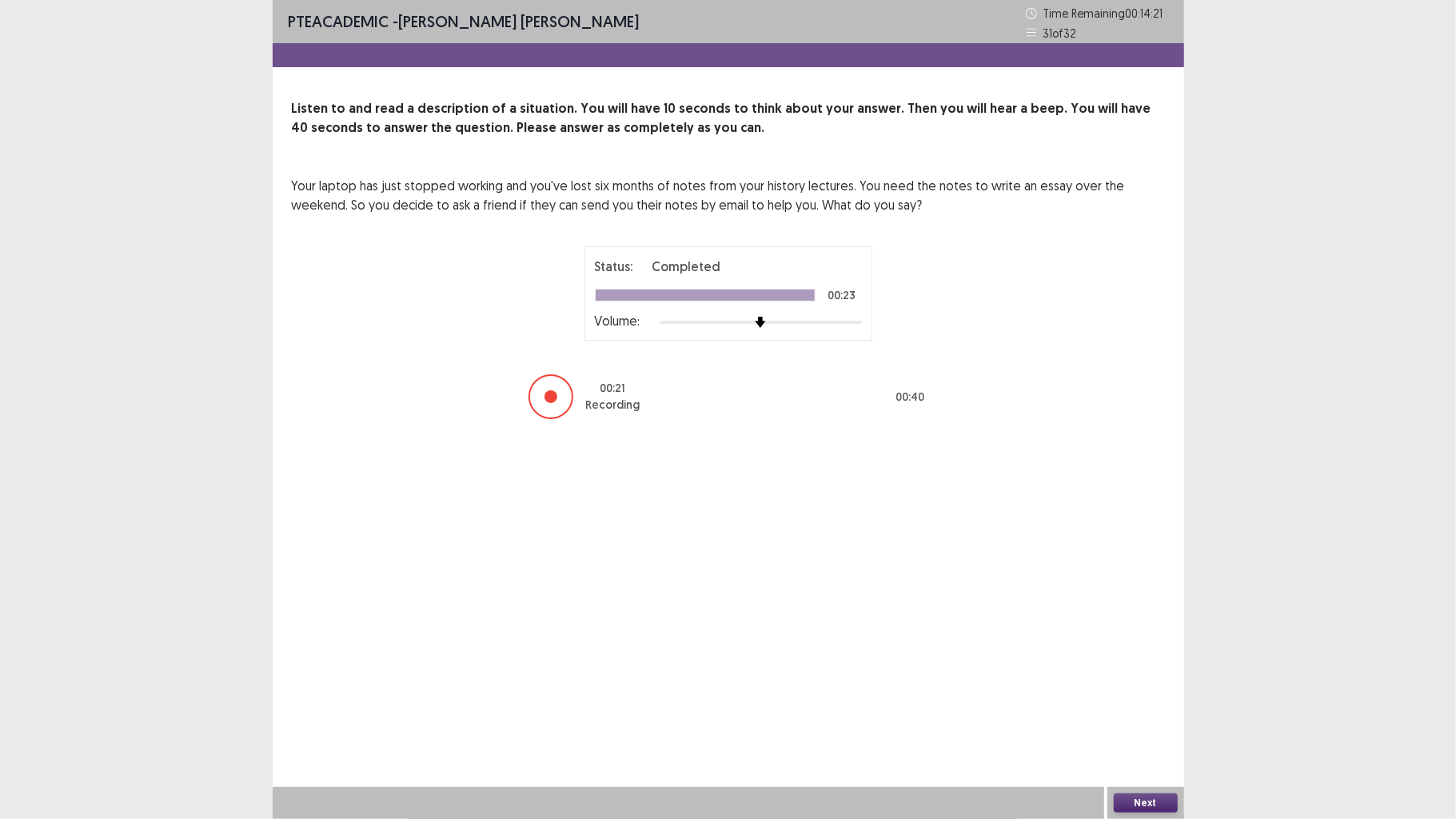
click at [1159, 637] on div "Next" at bounding box center [1146, 803] width 76 height 32
click at [1171, 637] on button "Next" at bounding box center [1146, 803] width 64 height 19
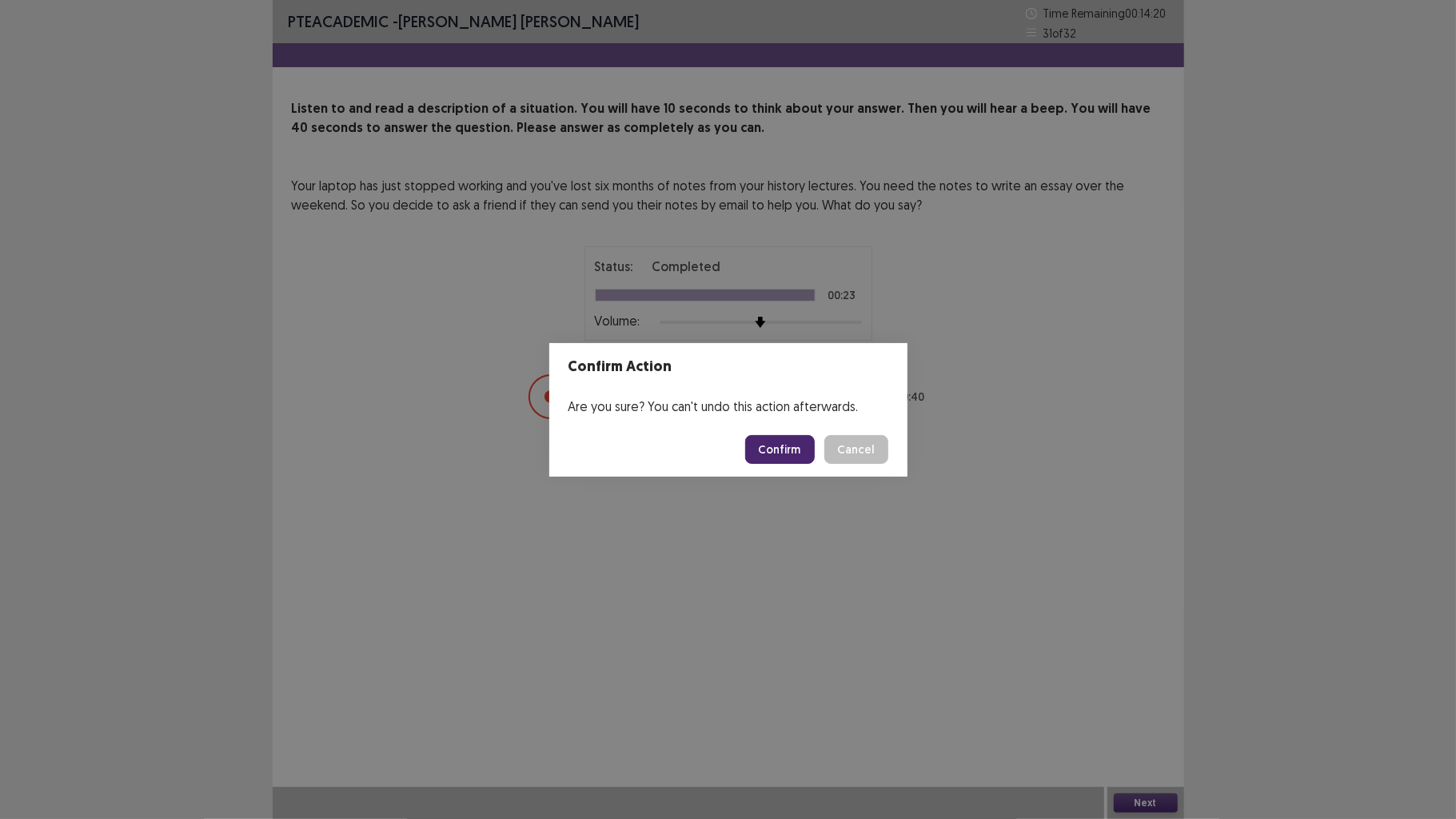
click at [772, 440] on button "Confirm" at bounding box center [779, 449] width 69 height 29
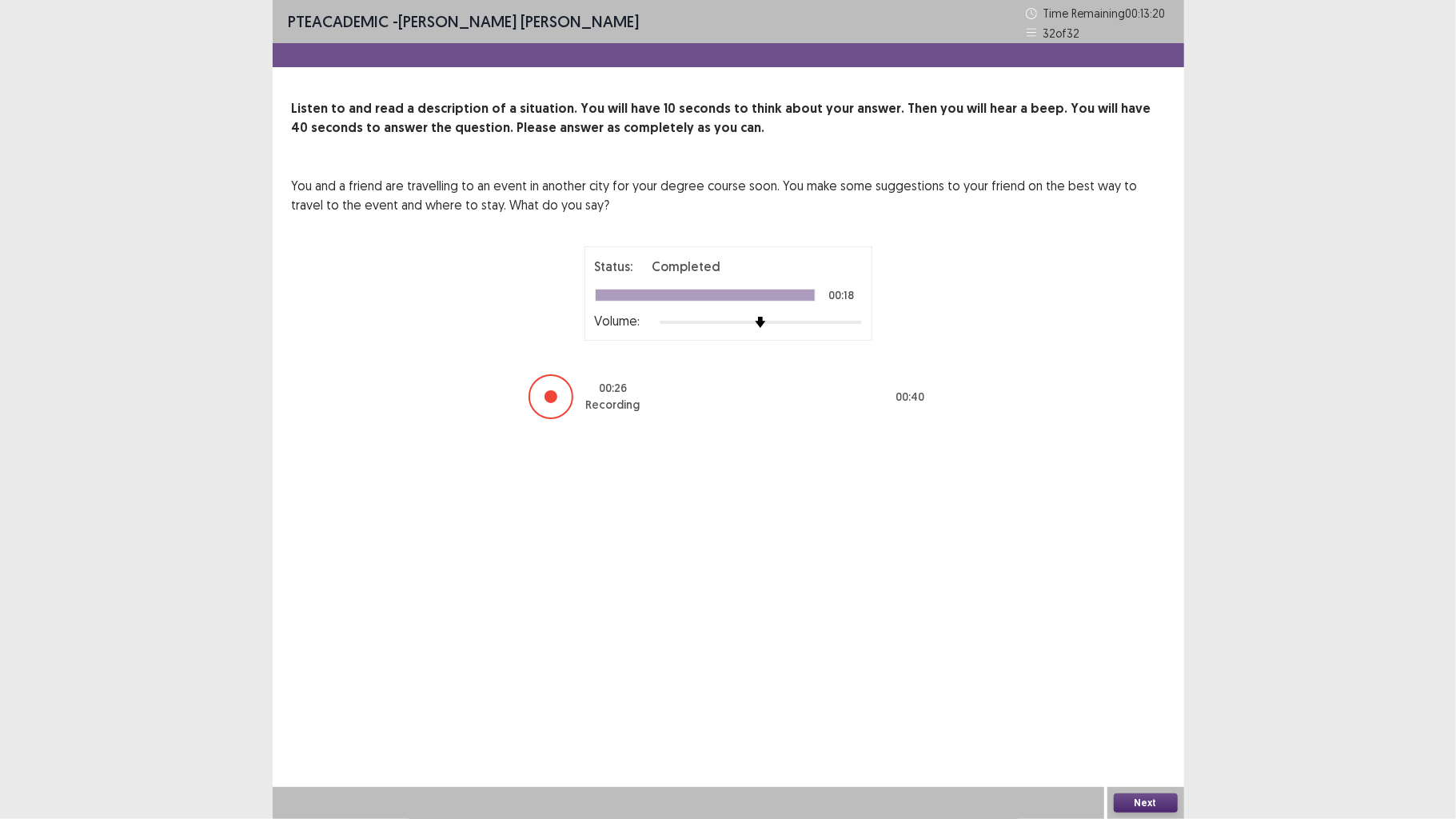
click at [1139, 637] on div "Next" at bounding box center [1146, 803] width 76 height 32
click at [1146, 637] on div "Next" at bounding box center [1146, 803] width 76 height 32
click at [1152, 637] on button "Next" at bounding box center [1146, 803] width 64 height 19
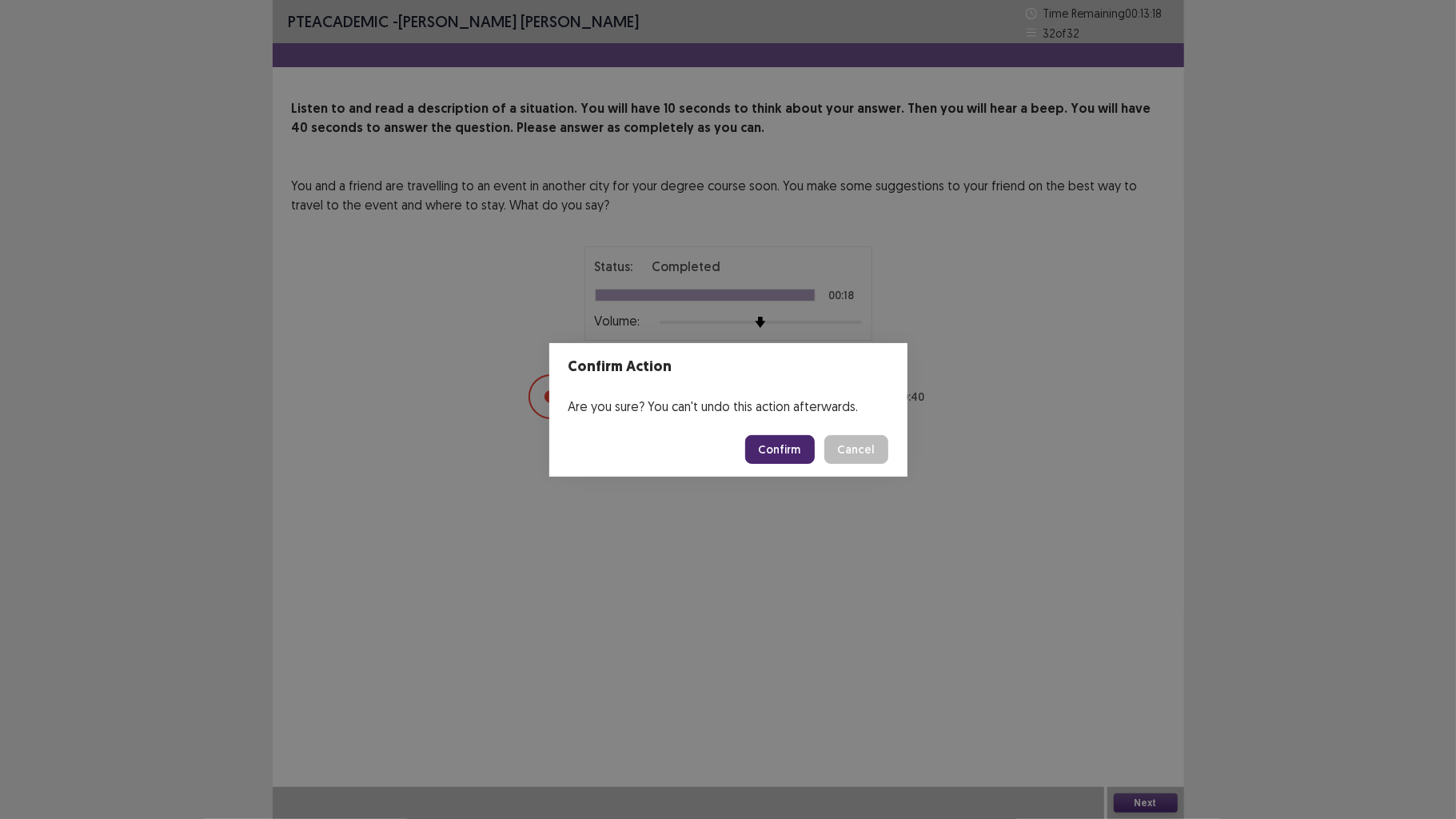
click at [779, 438] on button "Confirm" at bounding box center [779, 449] width 69 height 29
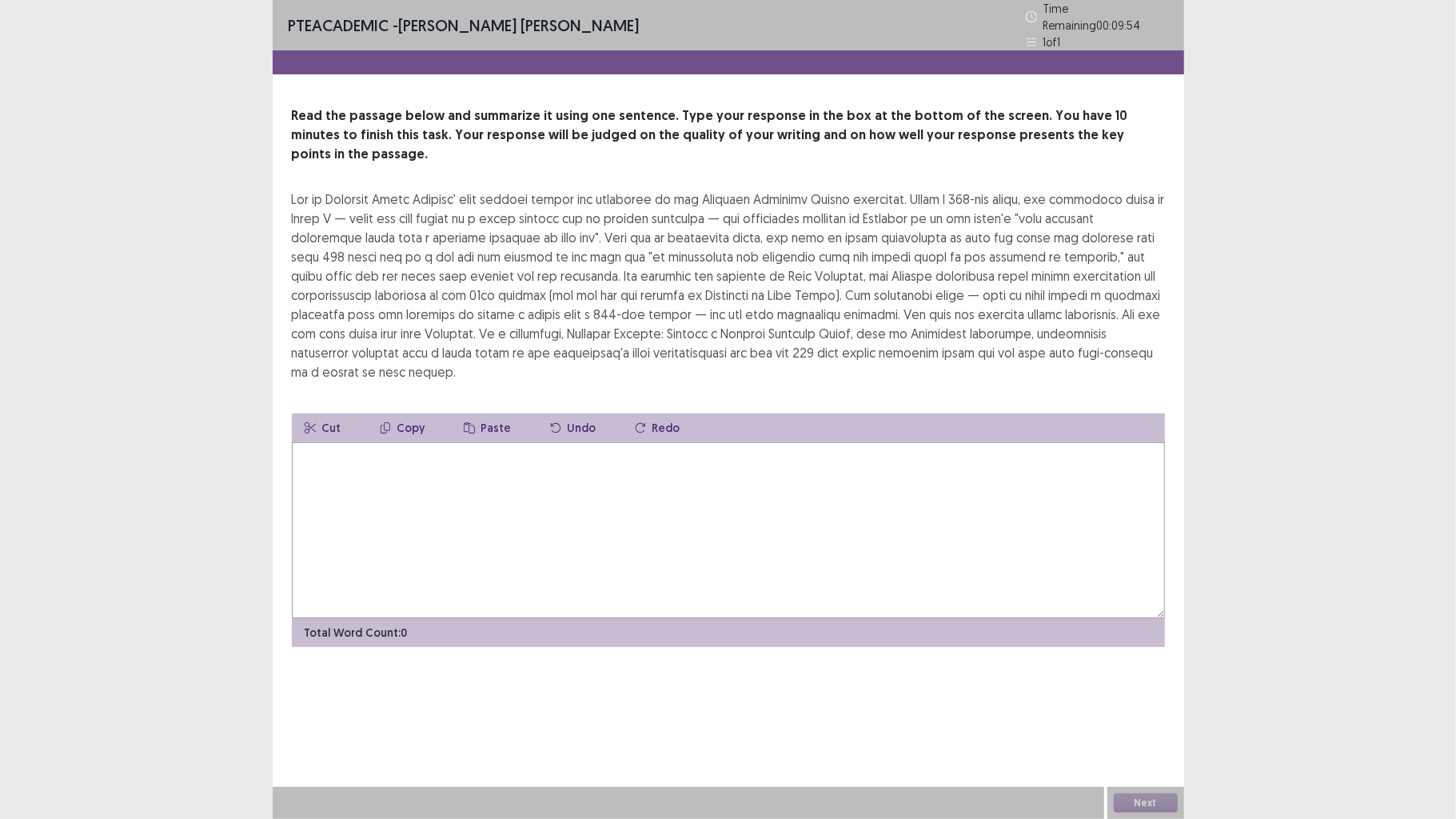
click at [891, 539] on textarea at bounding box center [728, 530] width 873 height 176
click at [894, 517] on textarea at bounding box center [728, 530] width 873 height 176
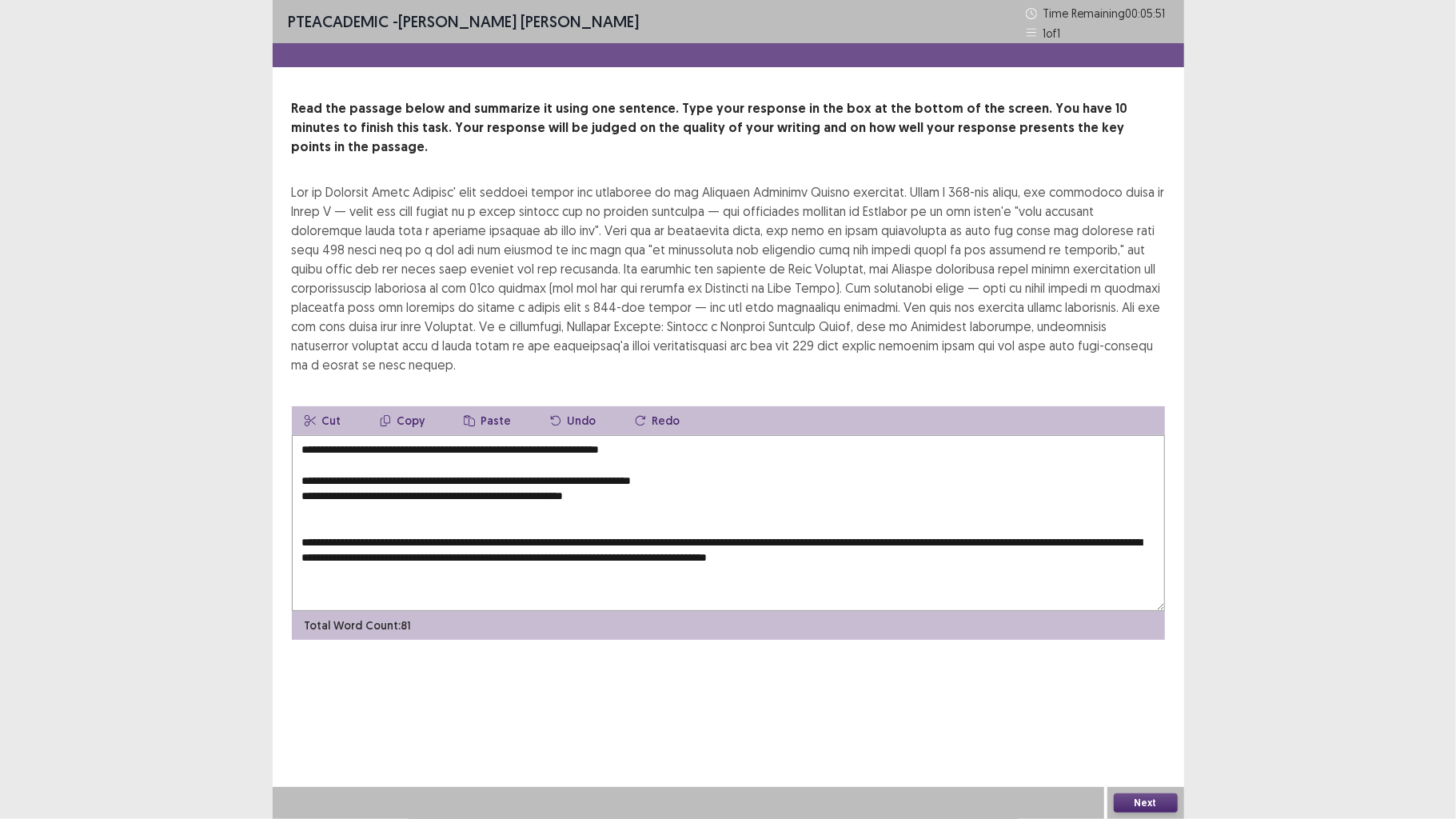
drag, startPoint x: 634, startPoint y: 503, endPoint x: 346, endPoint y: 490, distance: 288.3
click at [346, 490] on textarea "**********" at bounding box center [728, 523] width 873 height 176
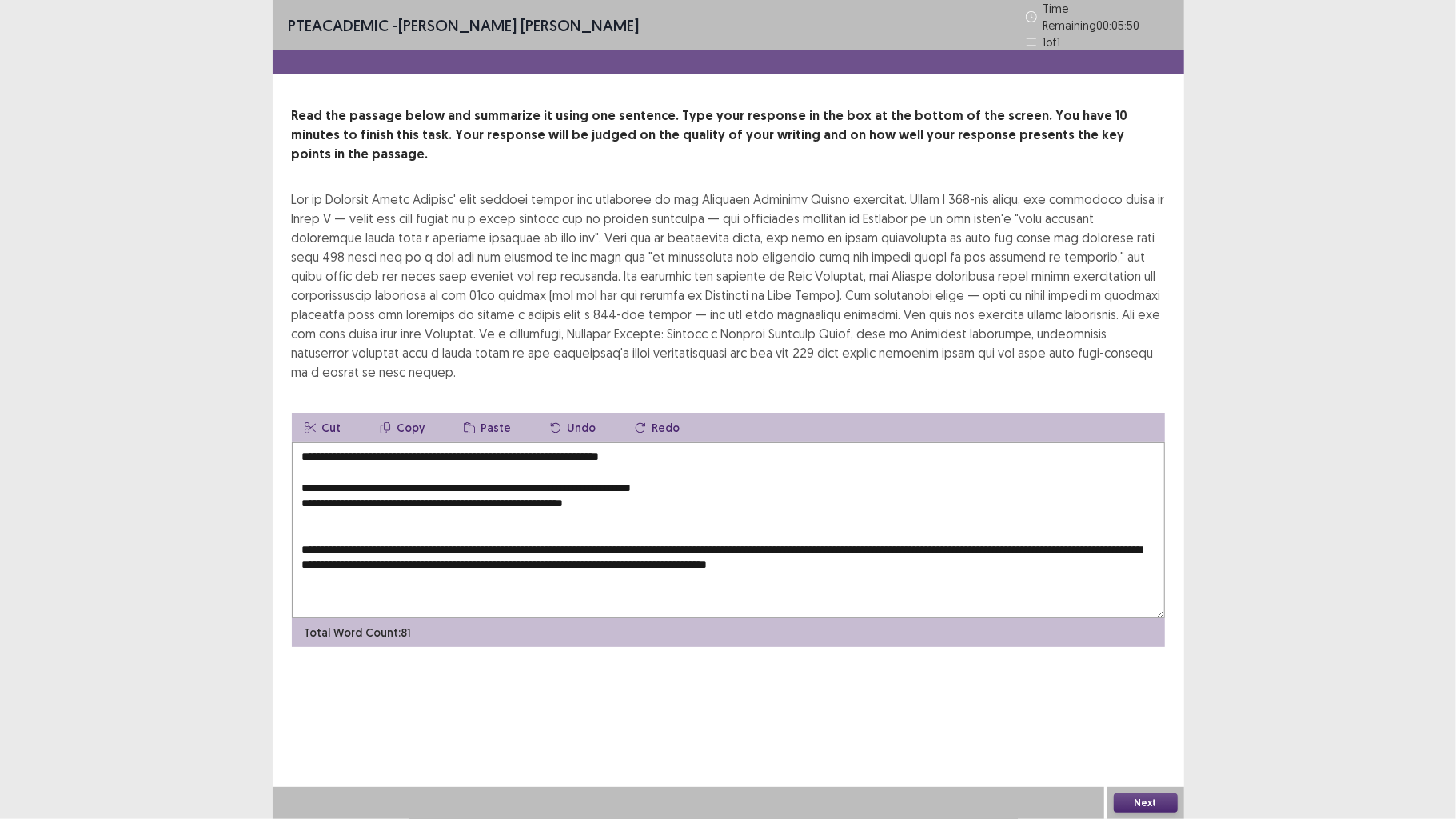
drag, startPoint x: 647, startPoint y: 483, endPoint x: 235, endPoint y: 420, distance: 416.8
click at [235, 420] on div "**********" at bounding box center [728, 410] width 1456 height 819
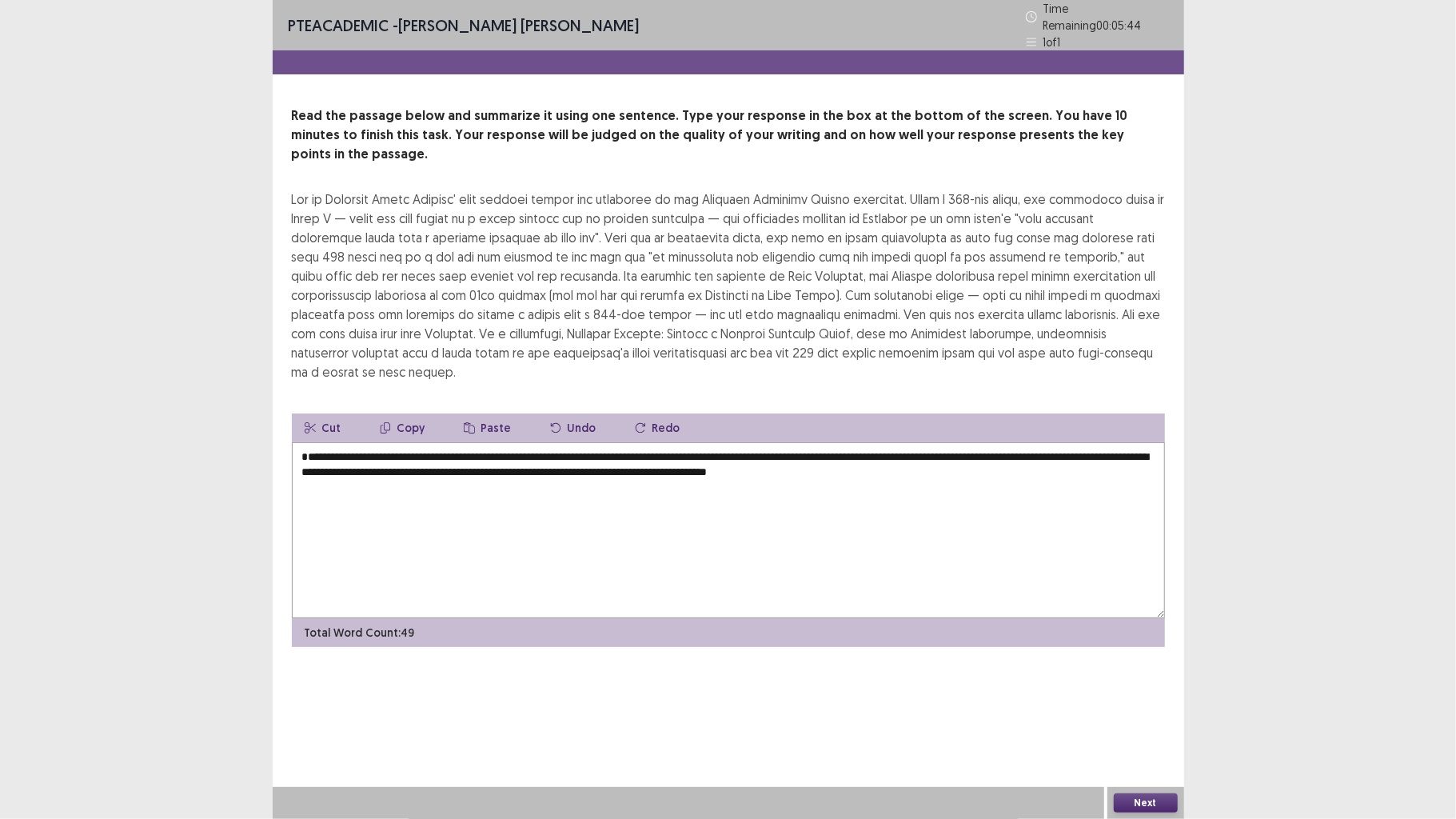
click at [305, 442] on textarea "**********" at bounding box center [728, 530] width 873 height 176
drag, startPoint x: 389, startPoint y: 429, endPoint x: 459, endPoint y: 416, distance: 71.2
click at [389, 442] on textarea "**********" at bounding box center [728, 530] width 873 height 176
click at [692, 485] on textarea "**********" at bounding box center [728, 530] width 873 height 176
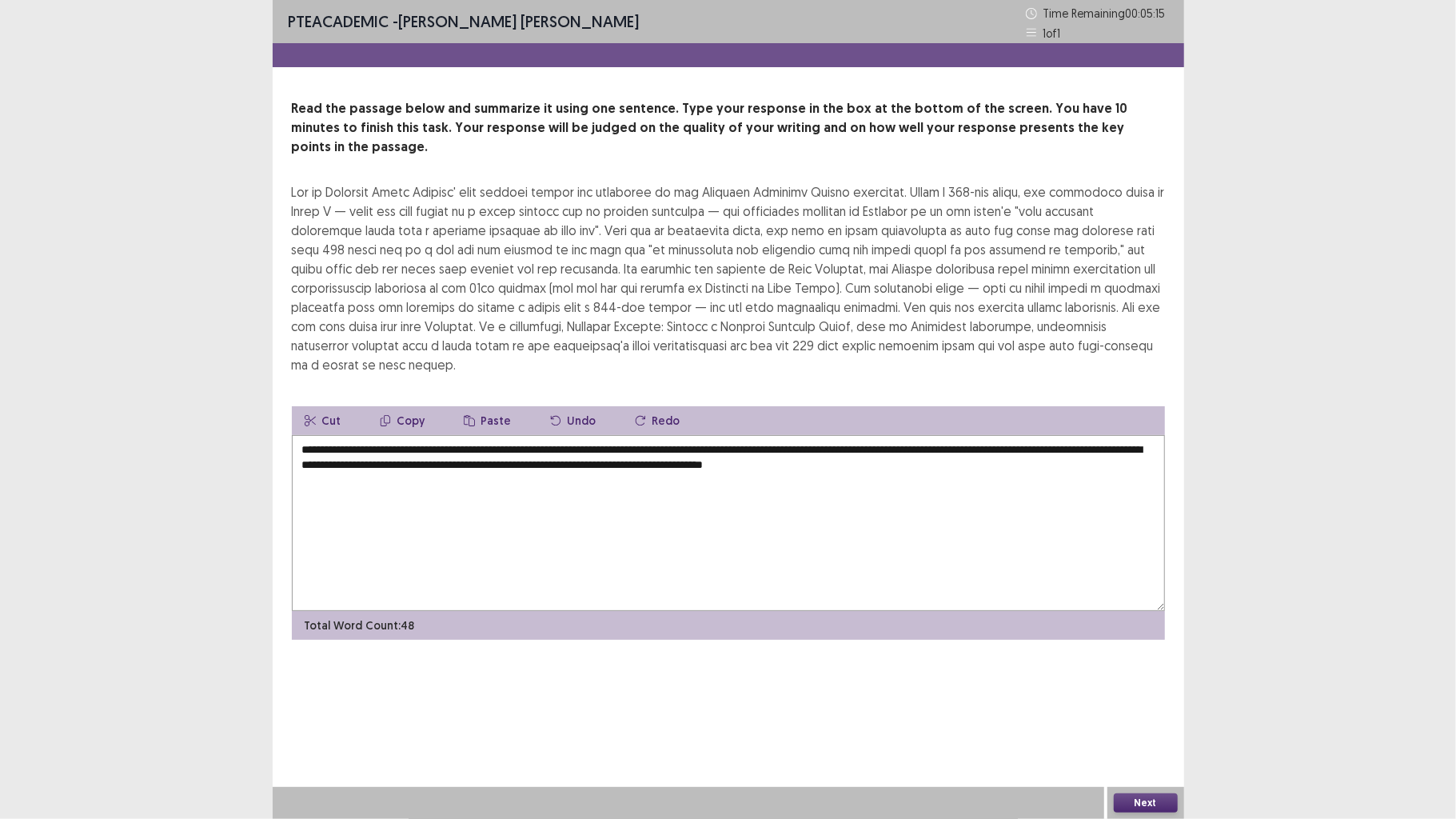
click at [704, 435] on textarea "**********" at bounding box center [728, 523] width 873 height 176
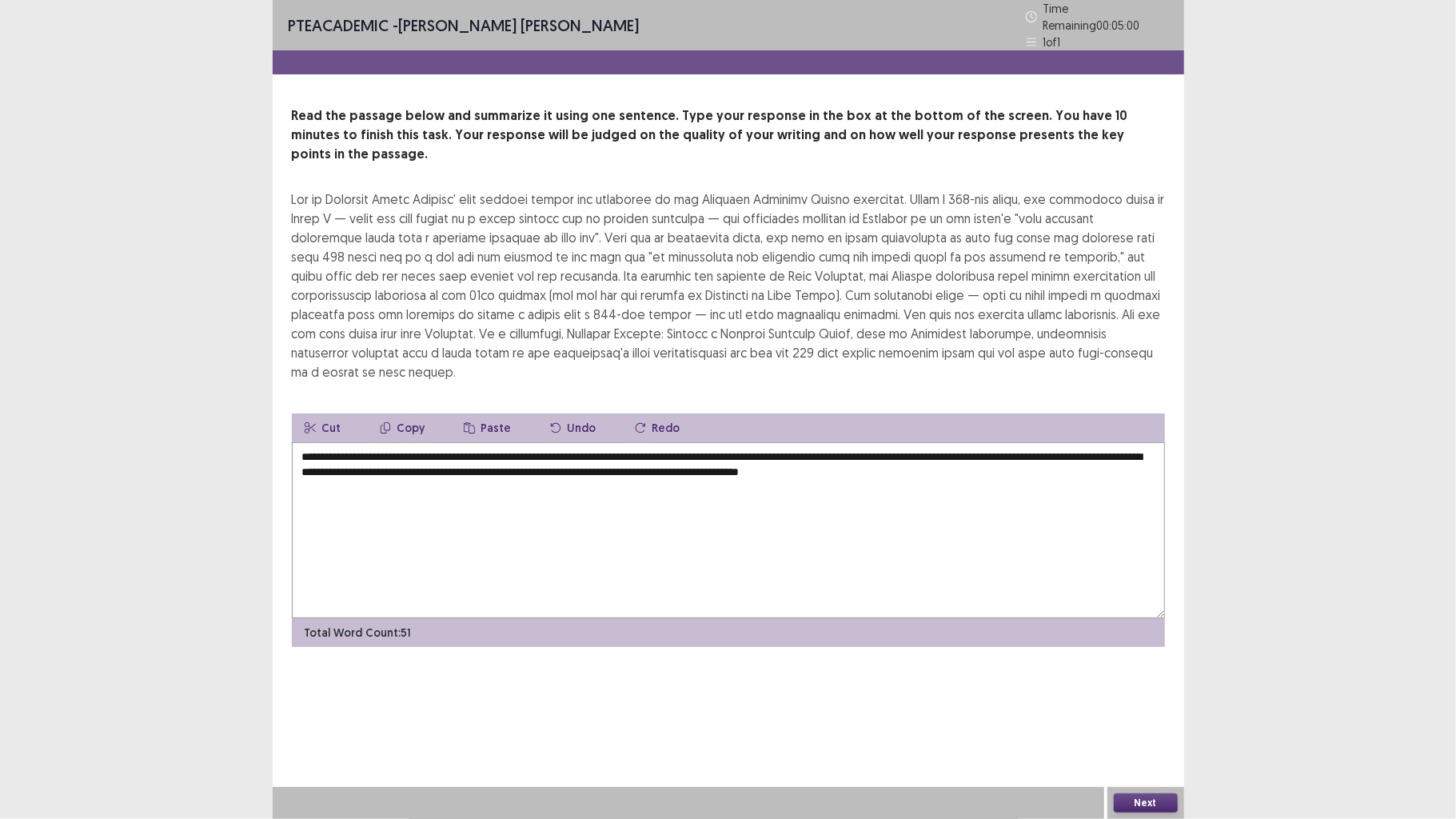
click at [1021, 446] on textarea "**********" at bounding box center [728, 530] width 873 height 176
click at [382, 453] on textarea "**********" at bounding box center [728, 530] width 873 height 176
click at [583, 475] on textarea "**********" at bounding box center [728, 530] width 873 height 176
click at [382, 449] on textarea "**********" at bounding box center [728, 530] width 873 height 176
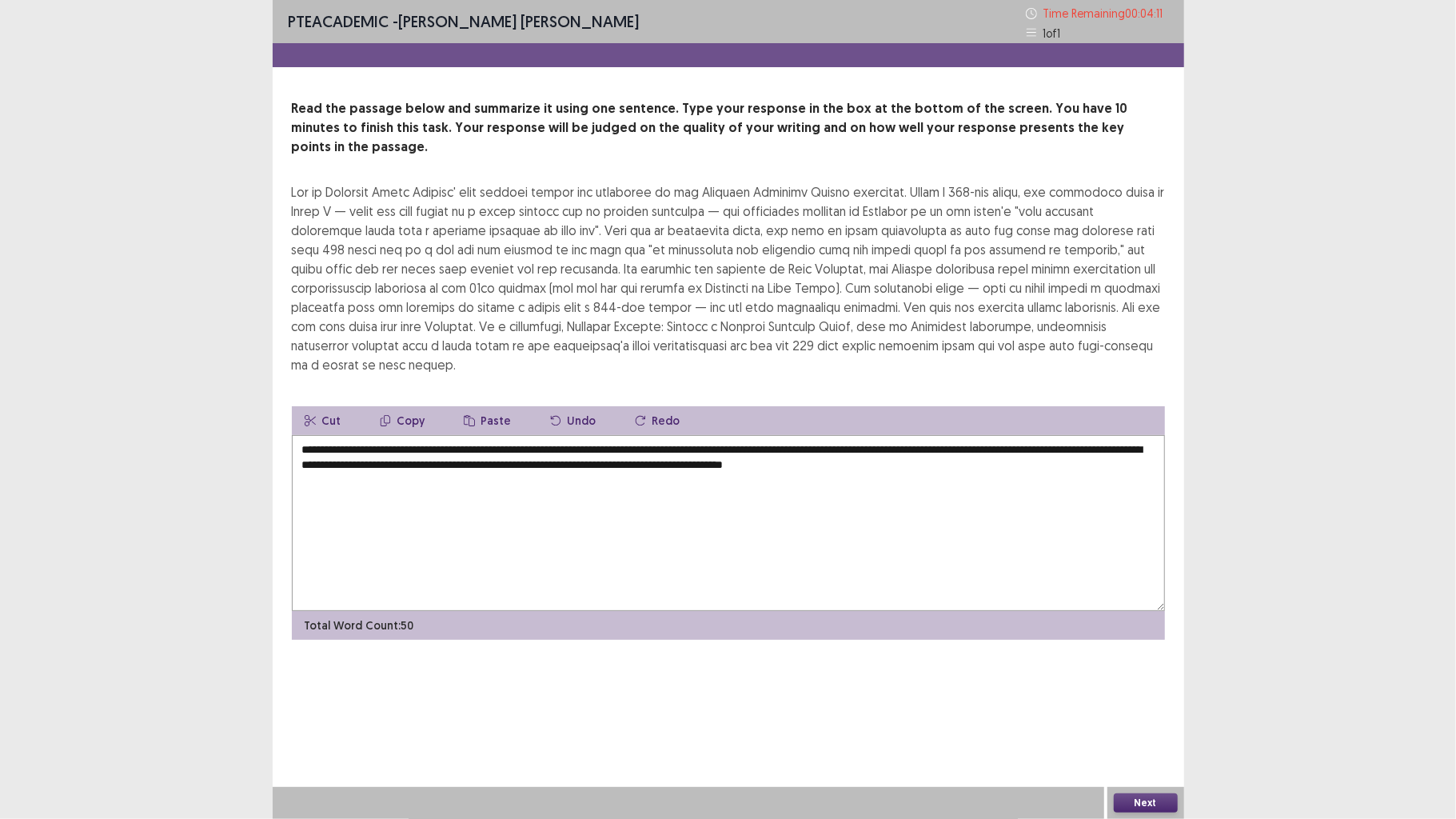
drag, startPoint x: 531, startPoint y: 518, endPoint x: 512, endPoint y: 490, distance: 33.8
click at [531, 518] on textarea "**********" at bounding box center [728, 523] width 873 height 176
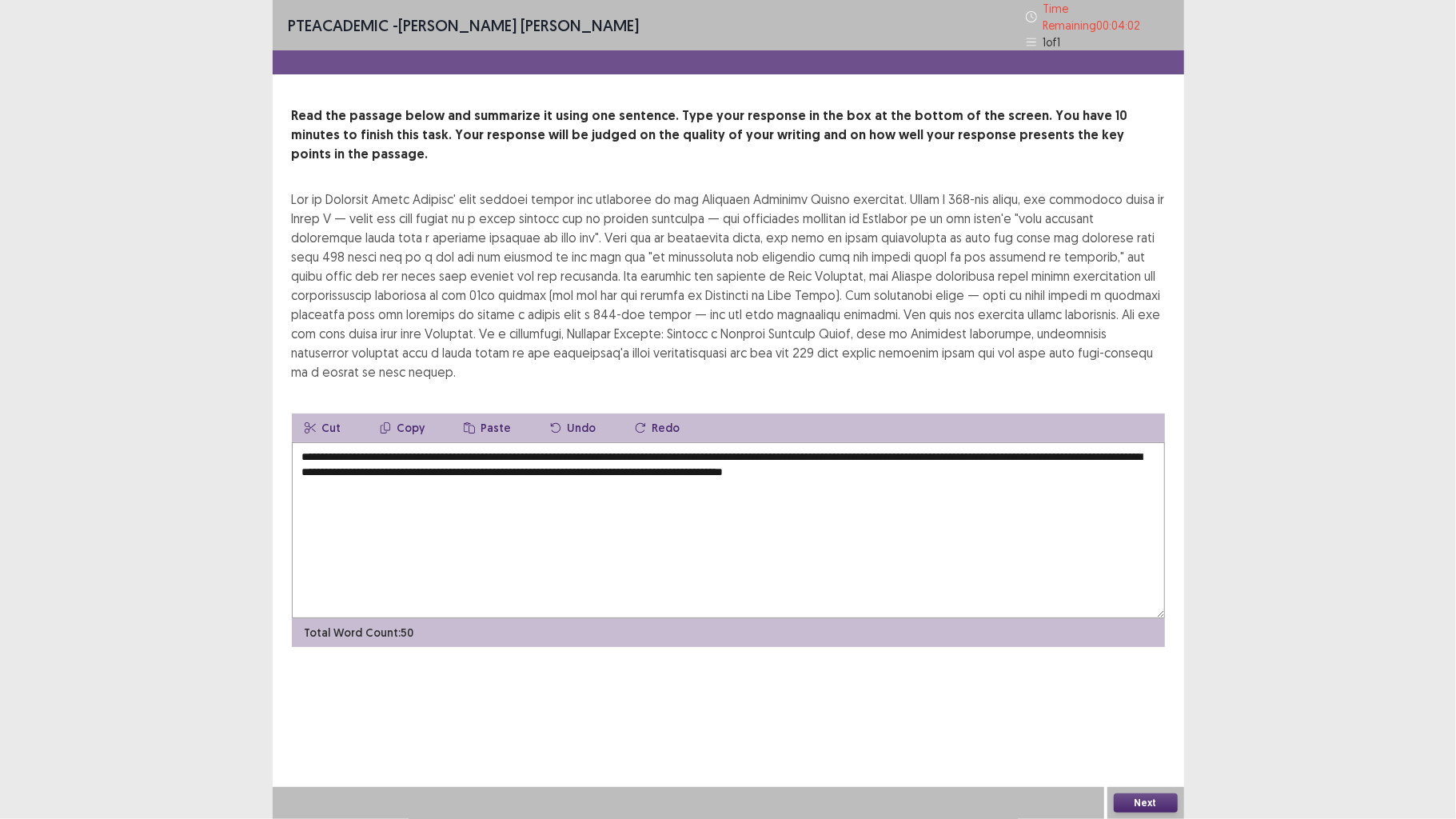
click at [837, 500] on textarea "**********" at bounding box center [728, 530] width 873 height 176
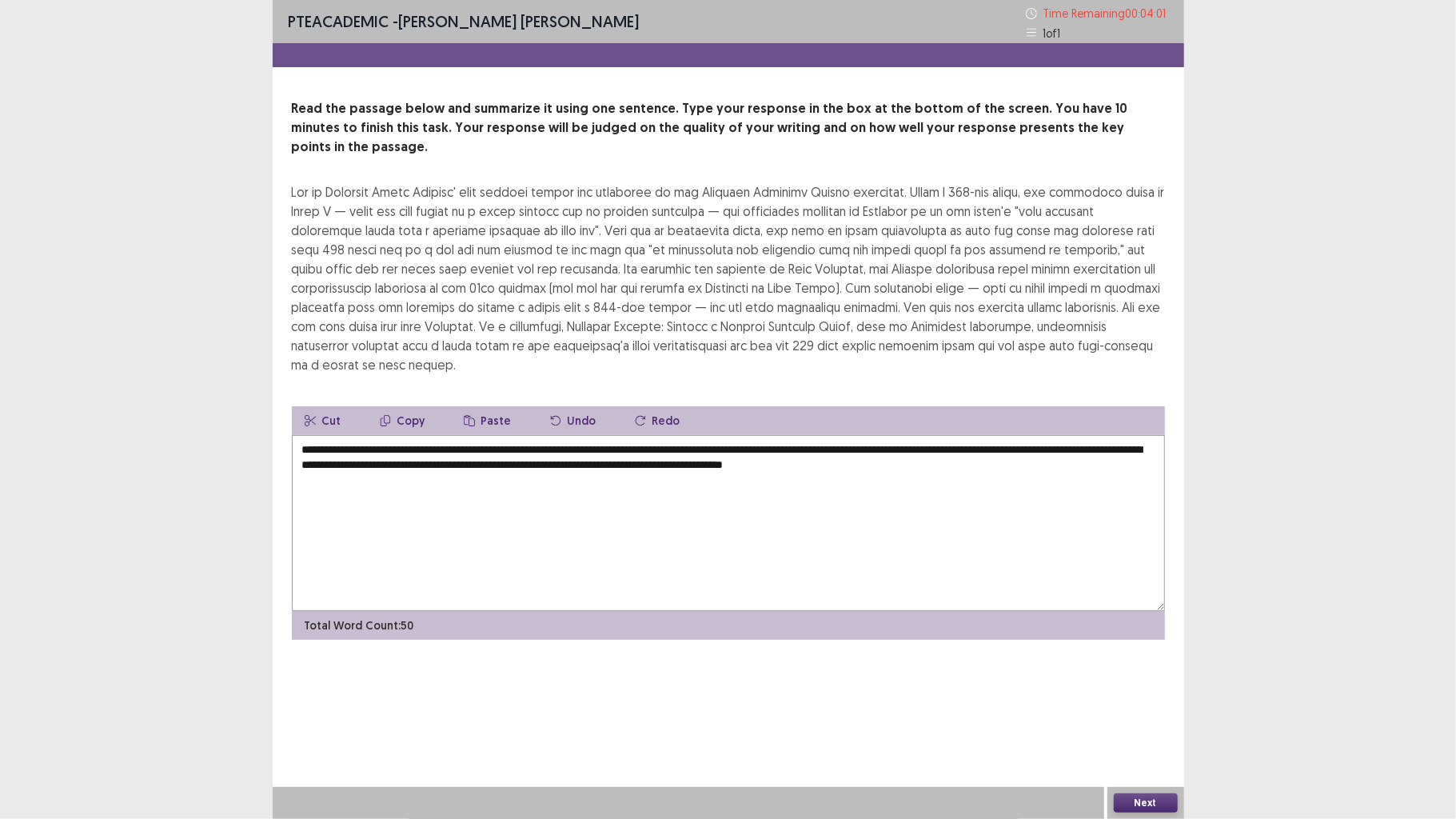
type textarea "**********"
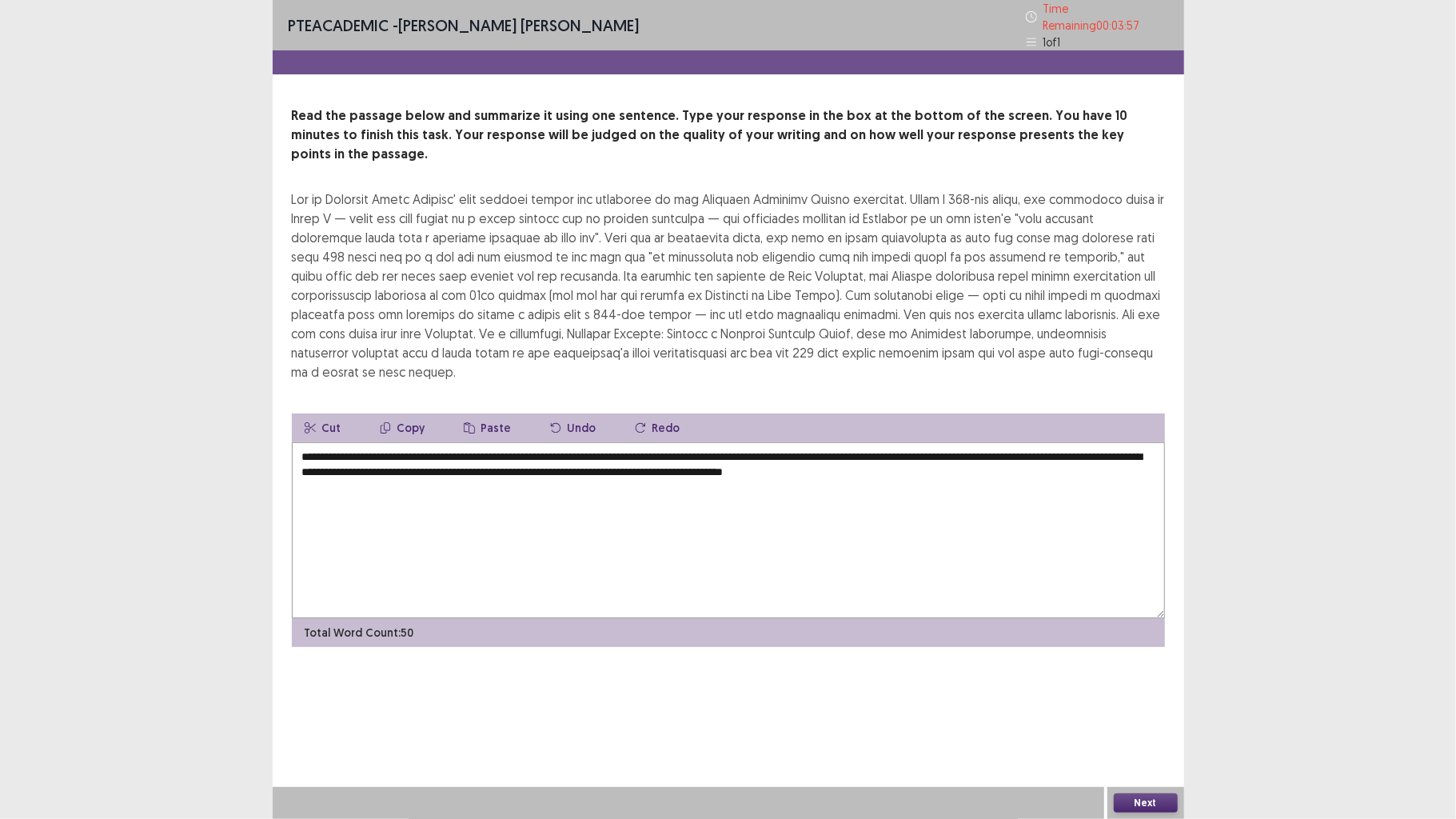
click at [1150, 637] on button "Next" at bounding box center [1146, 803] width 64 height 19
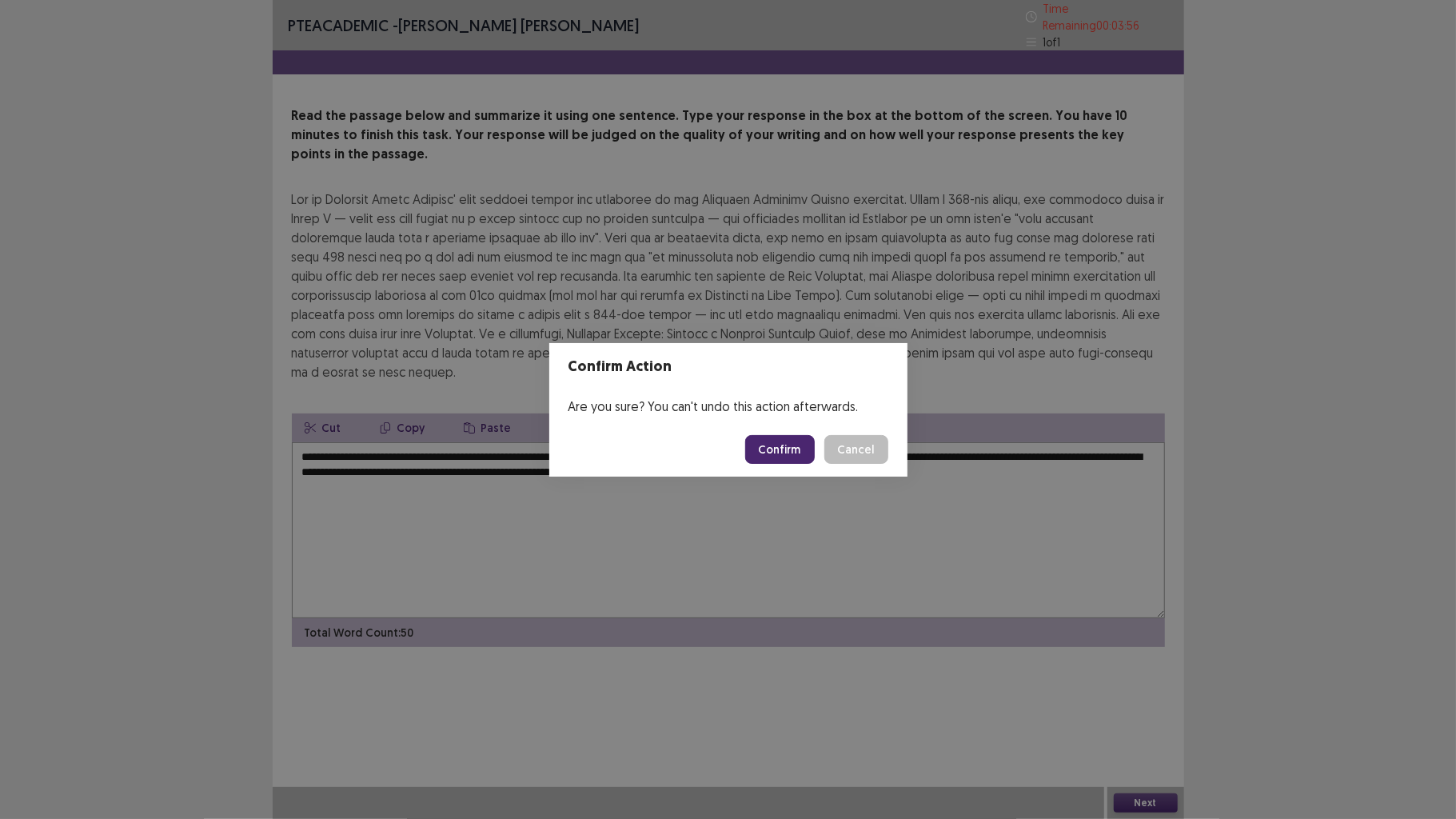
click at [784, 439] on button "Confirm" at bounding box center [779, 449] width 69 height 29
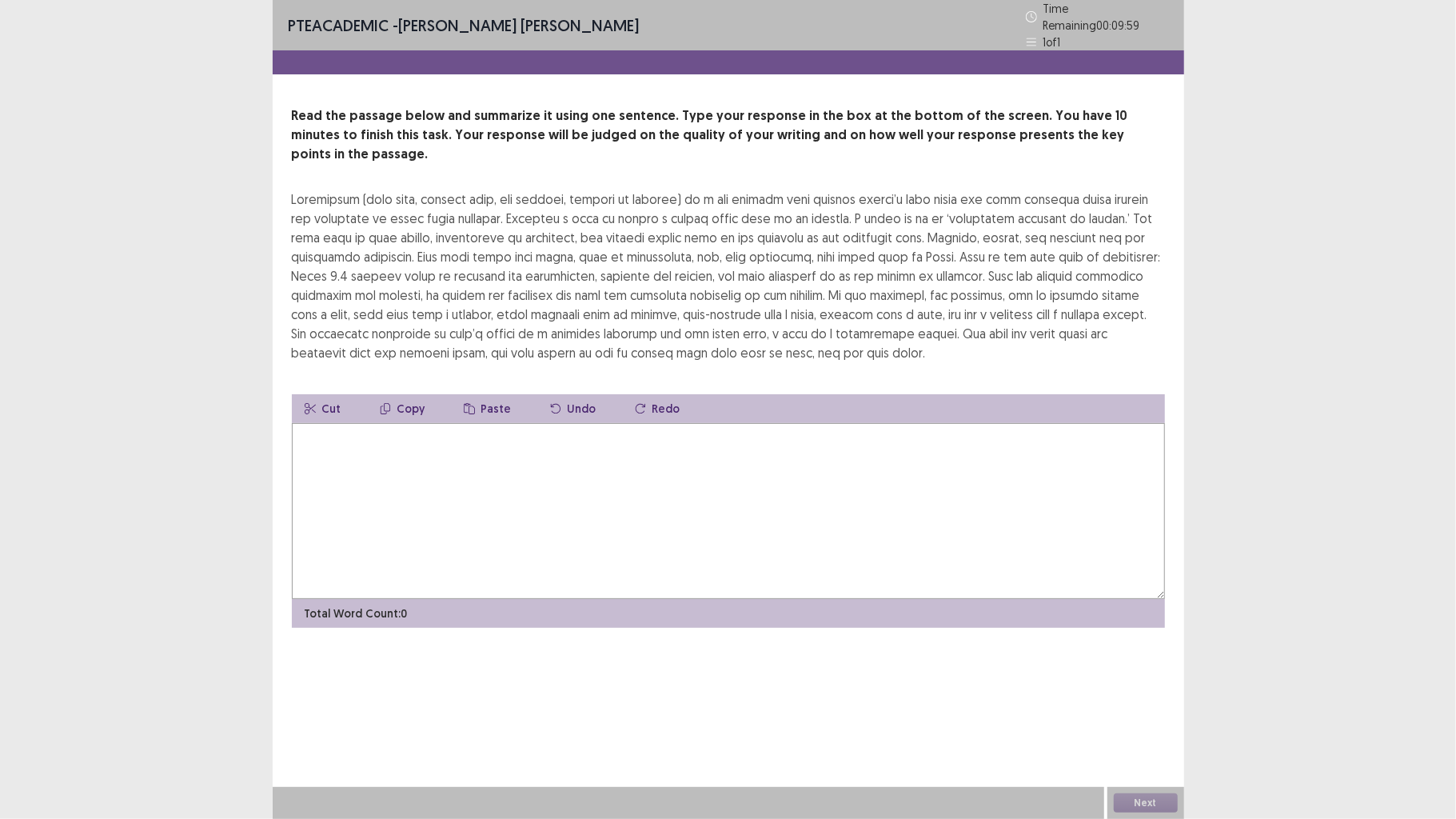
click at [865, 440] on textarea at bounding box center [728, 511] width 873 height 176
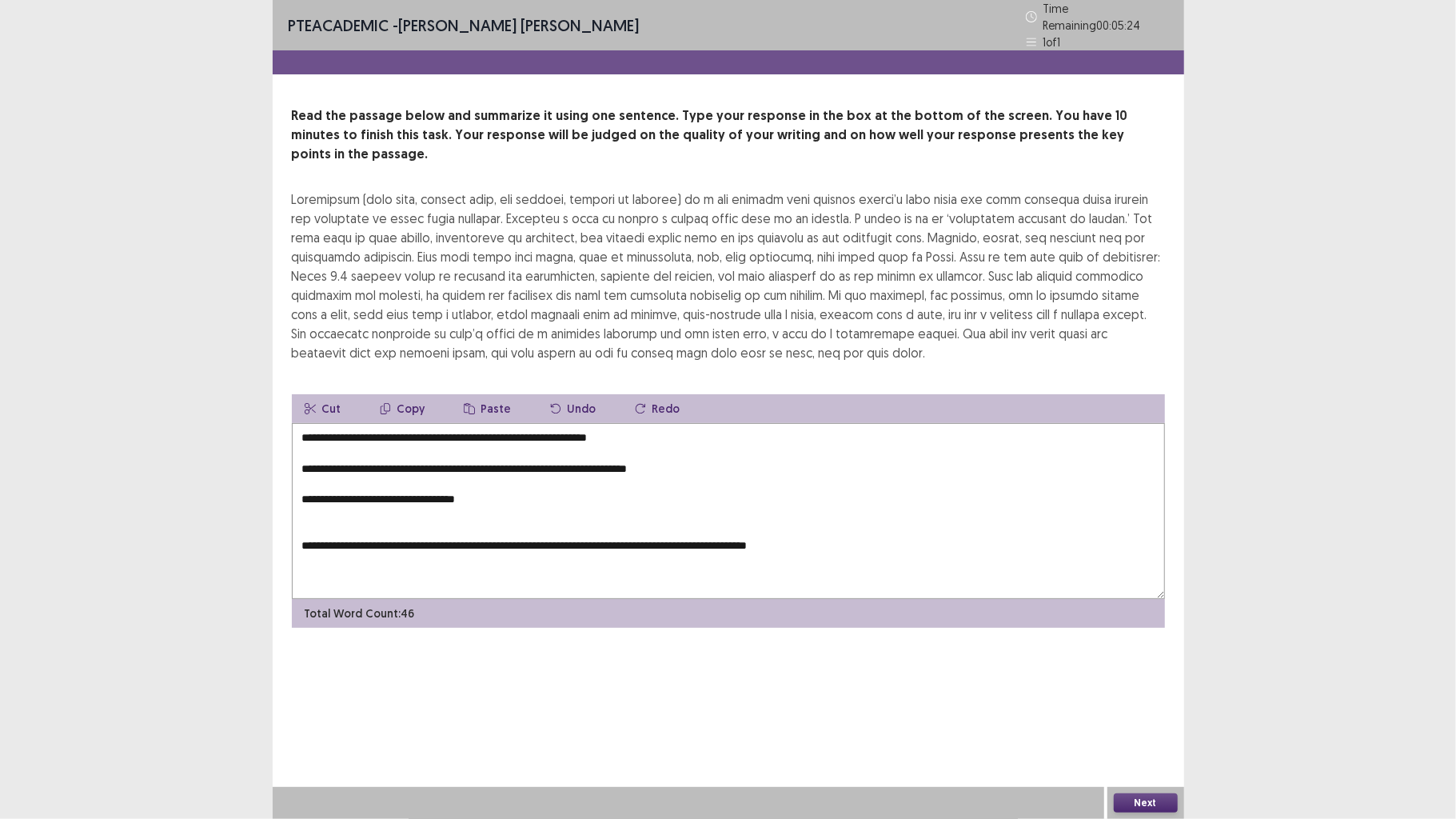
click at [874, 517] on textarea "**********" at bounding box center [728, 511] width 873 height 176
drag, startPoint x: 517, startPoint y: 472, endPoint x: 238, endPoint y: 373, distance: 296.0
click at [238, 373] on div "**********" at bounding box center [728, 410] width 1456 height 819
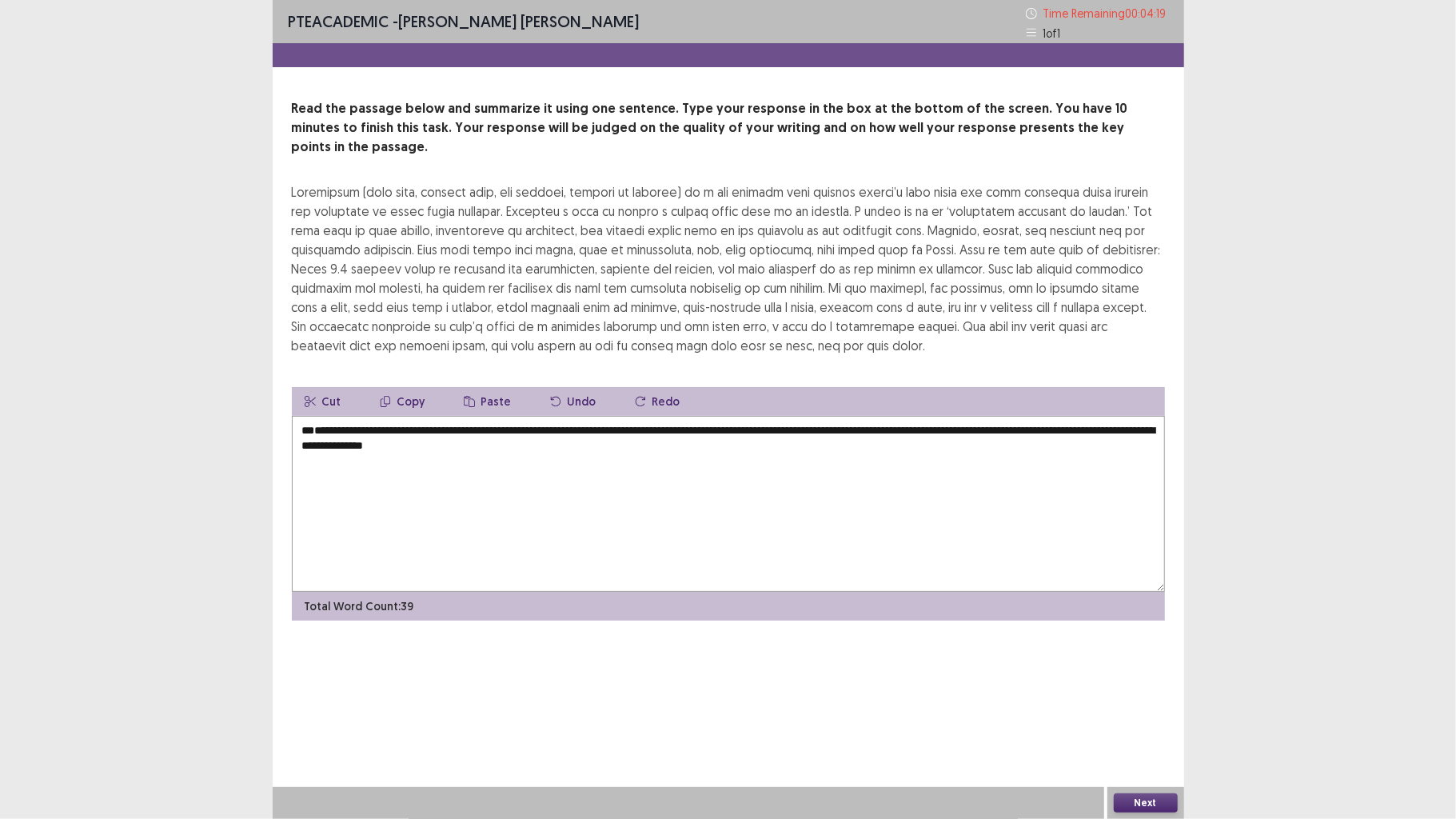
click at [302, 445] on textarea "**********" at bounding box center [728, 504] width 873 height 176
click at [302, 427] on textarea "**********" at bounding box center [728, 504] width 873 height 176
click at [643, 469] on textarea "**********" at bounding box center [728, 504] width 873 height 176
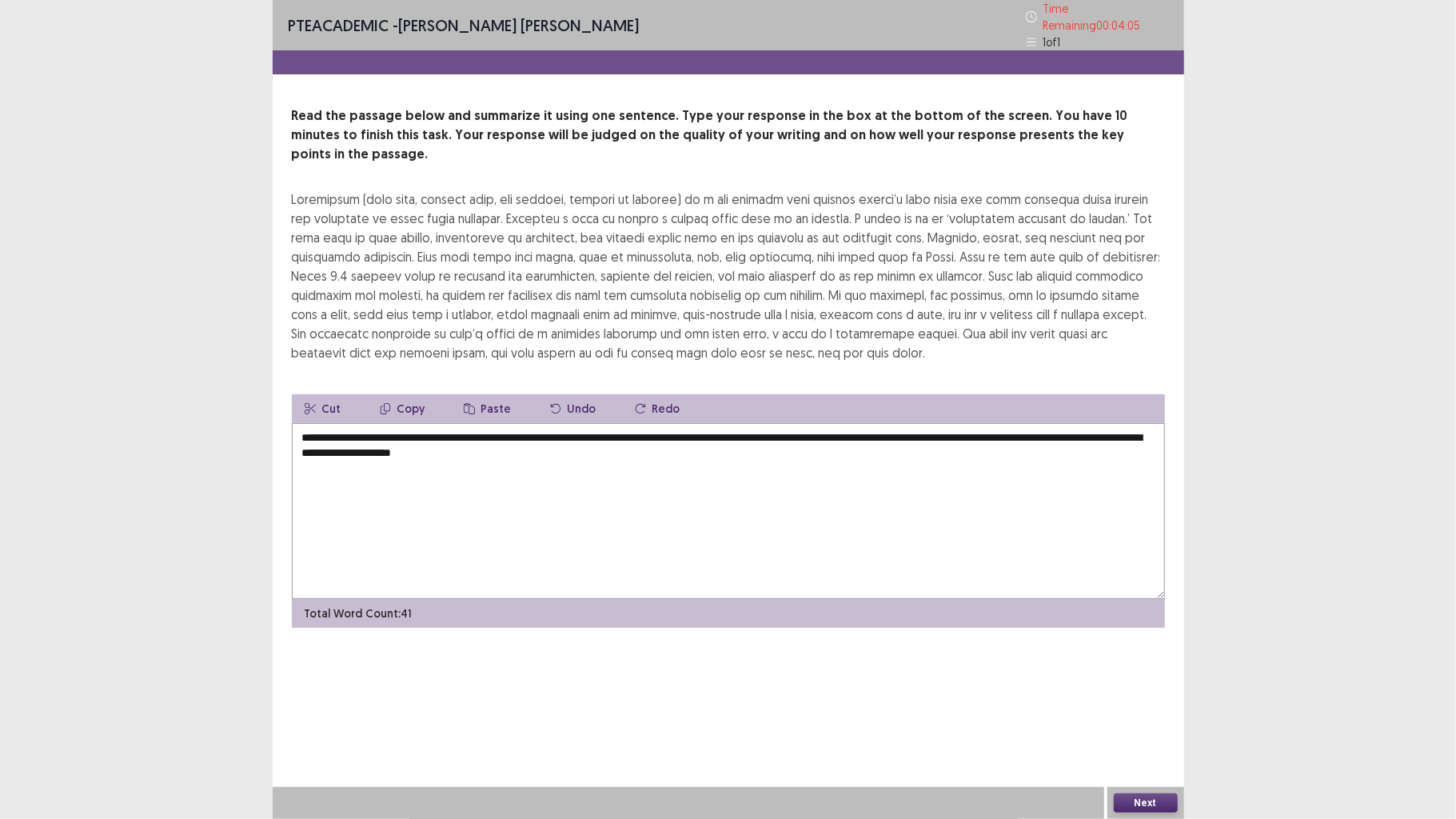
click at [634, 469] on textarea "**********" at bounding box center [728, 511] width 873 height 176
type textarea "**********"
click at [1159, 637] on button "Next" at bounding box center [1146, 803] width 64 height 19
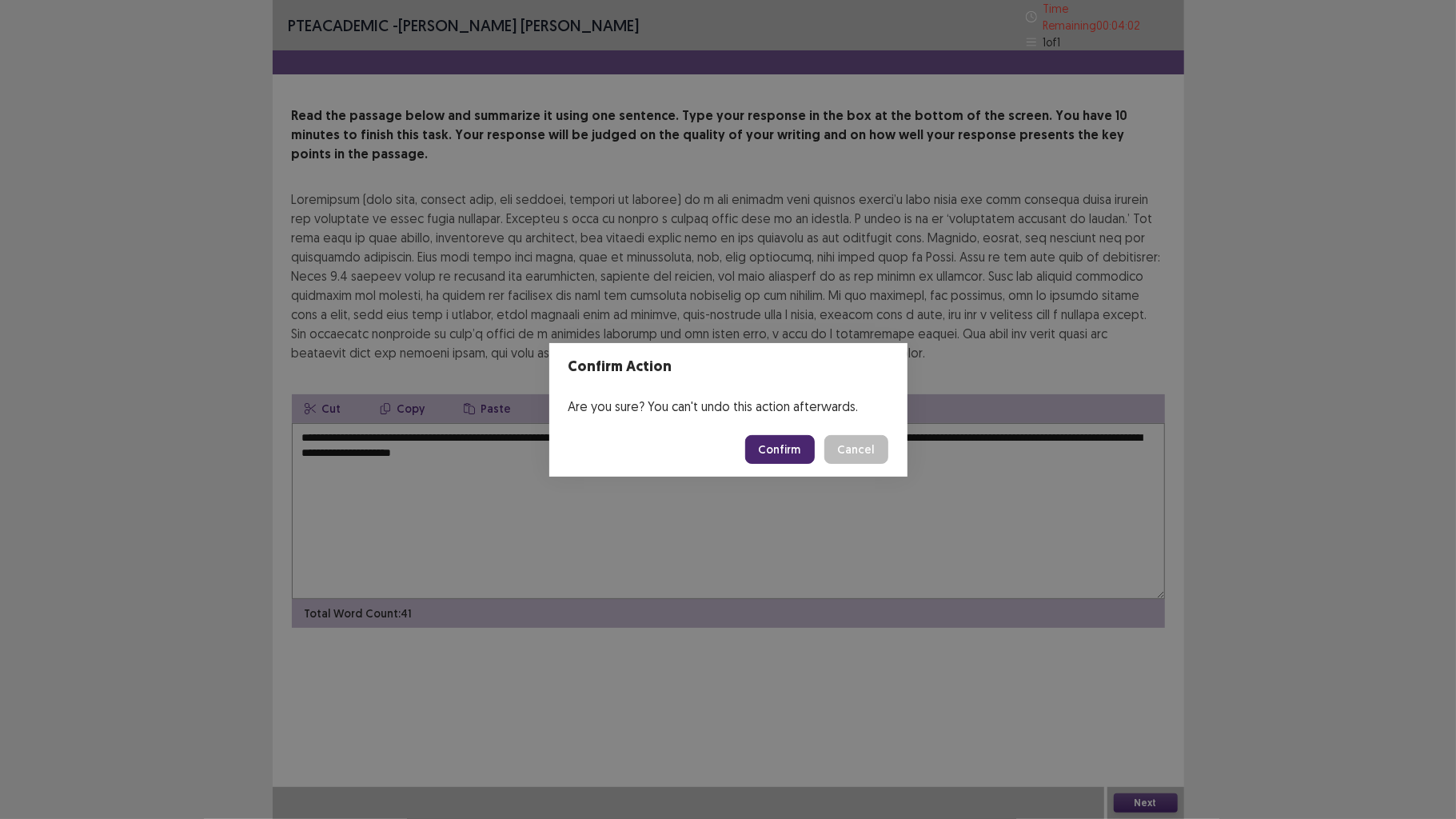
click at [771, 446] on button "Confirm" at bounding box center [779, 449] width 69 height 29
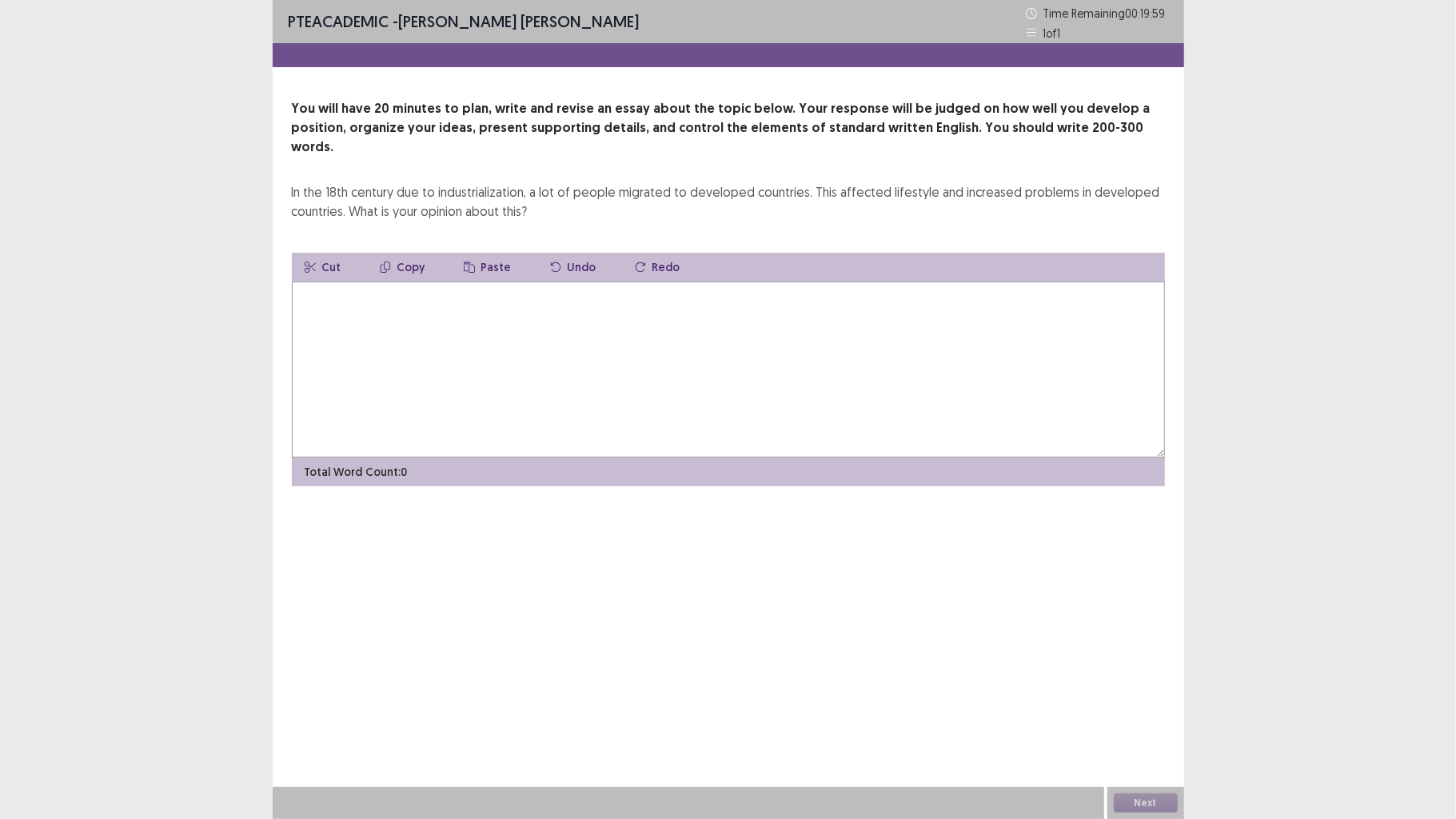
click at [579, 349] on textarea at bounding box center [728, 370] width 873 height 176
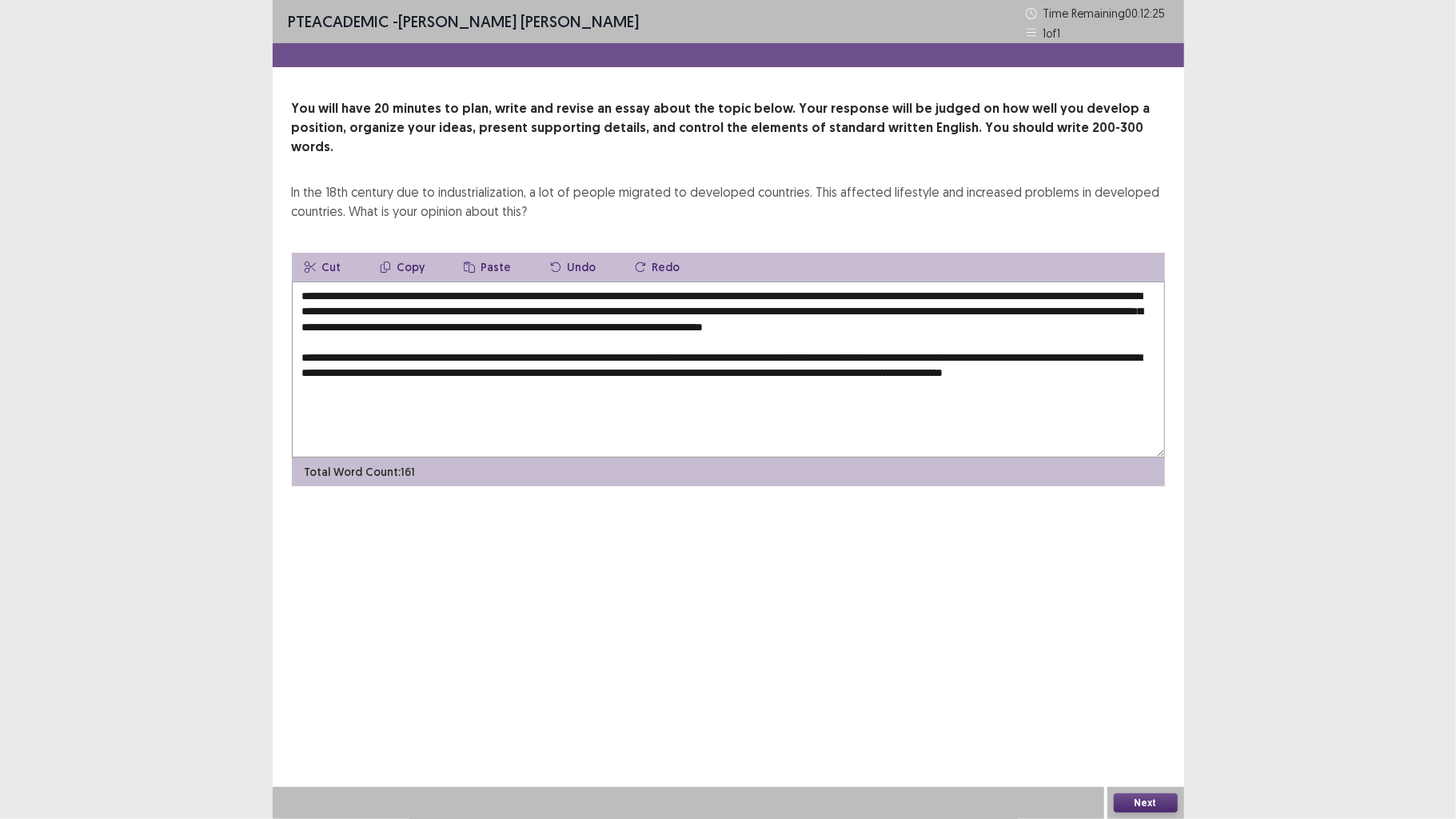
click at [398, 393] on textarea "**********" at bounding box center [728, 370] width 873 height 176
click at [1110, 318] on textarea "**********" at bounding box center [728, 370] width 873 height 176
click at [1127, 305] on textarea "**********" at bounding box center [728, 370] width 873 height 176
click at [378, 387] on textarea "**********" at bounding box center [728, 370] width 873 height 176
drag, startPoint x: 557, startPoint y: 348, endPoint x: 628, endPoint y: 341, distance: 71.3
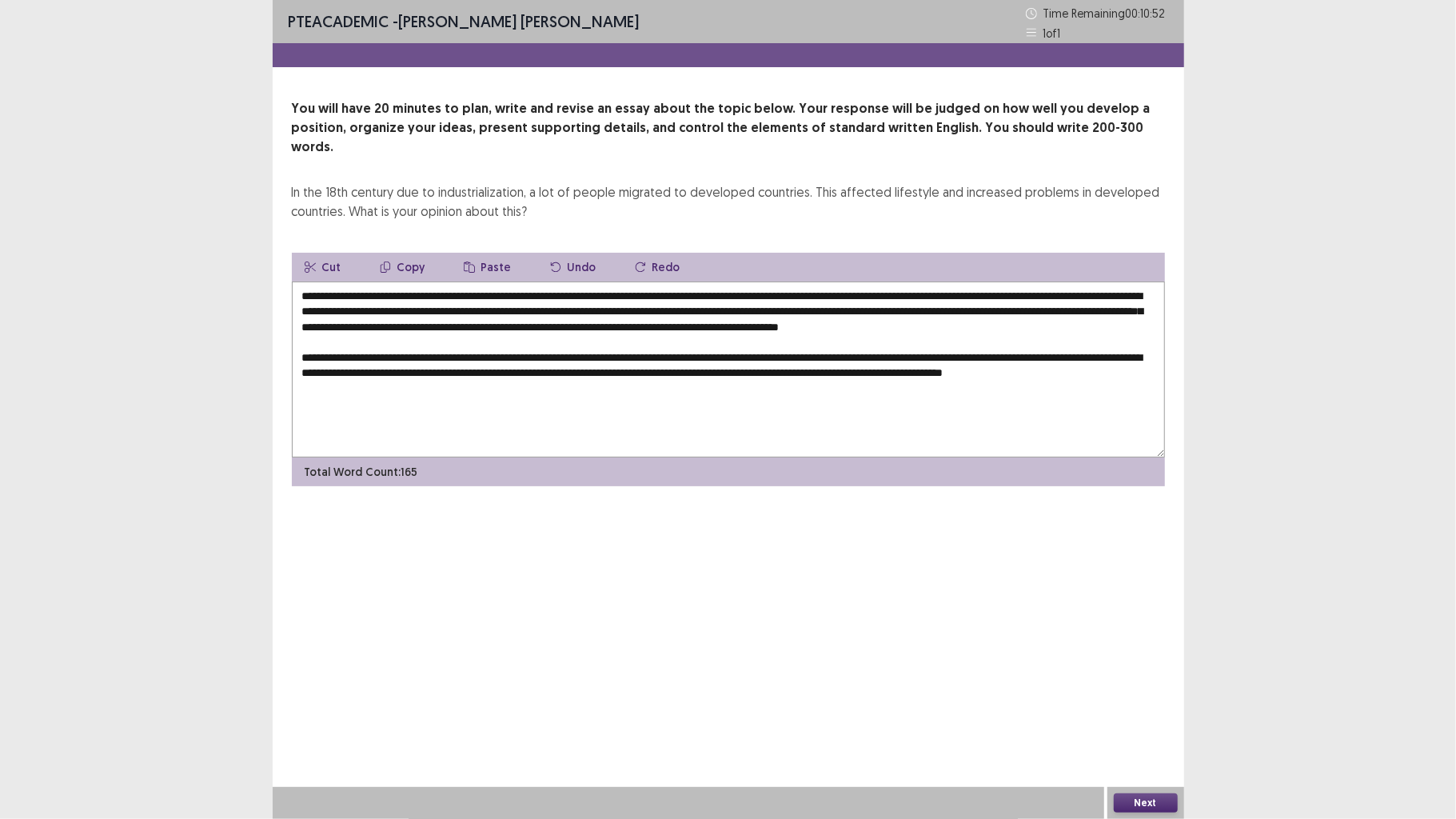
click at [557, 348] on textarea "**********" at bounding box center [728, 370] width 873 height 176
click at [474, 389] on textarea "**********" at bounding box center [728, 370] width 873 height 176
drag, startPoint x: 624, startPoint y: 376, endPoint x: 634, endPoint y: 376, distance: 10.0
click at [624, 376] on textarea "**********" at bounding box center [728, 370] width 873 height 176
type textarea "**********"
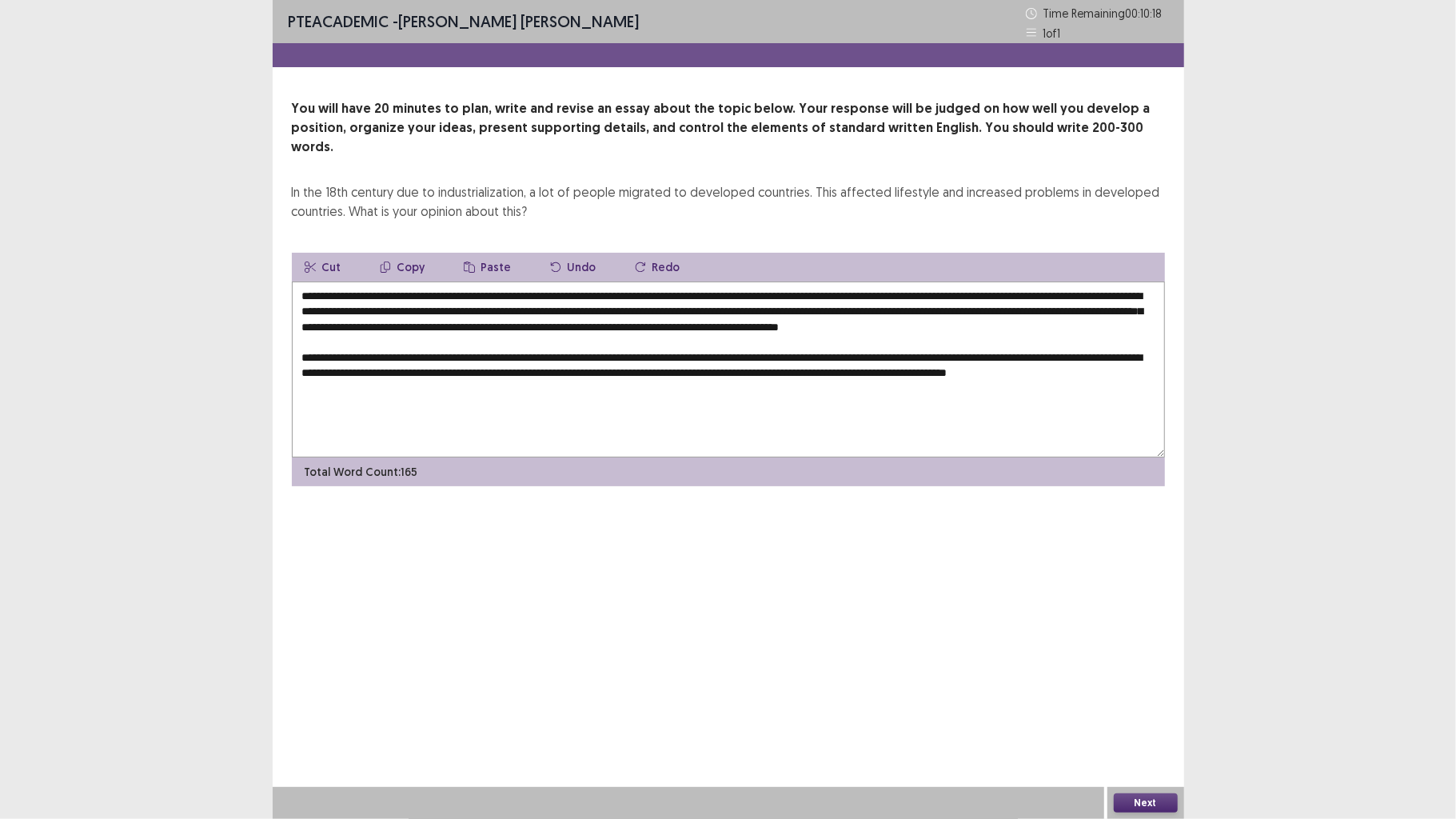
click at [1146, 637] on button "Next" at bounding box center [1146, 803] width 64 height 19
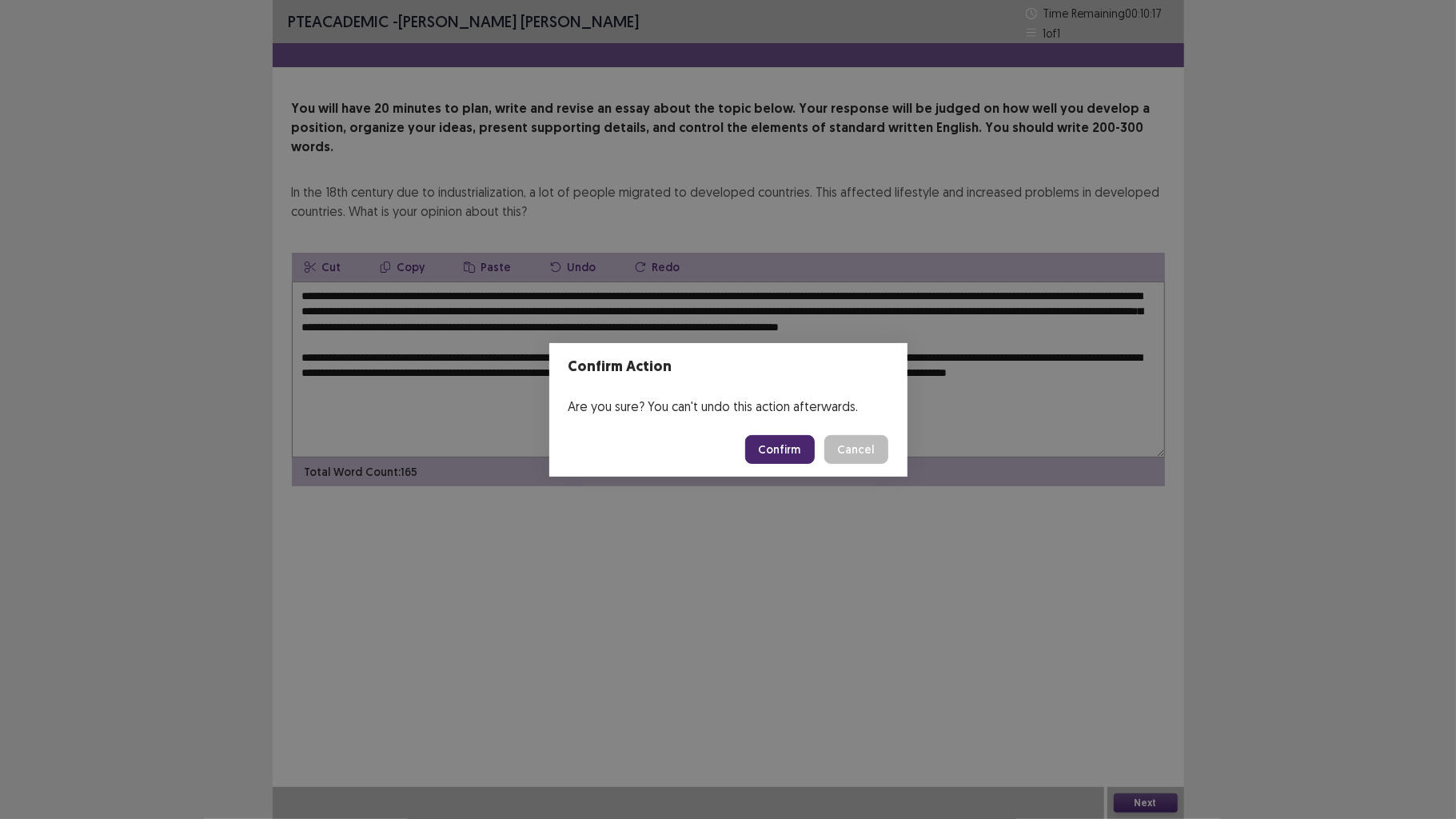
click at [790, 455] on button "Confirm" at bounding box center [779, 449] width 69 height 29
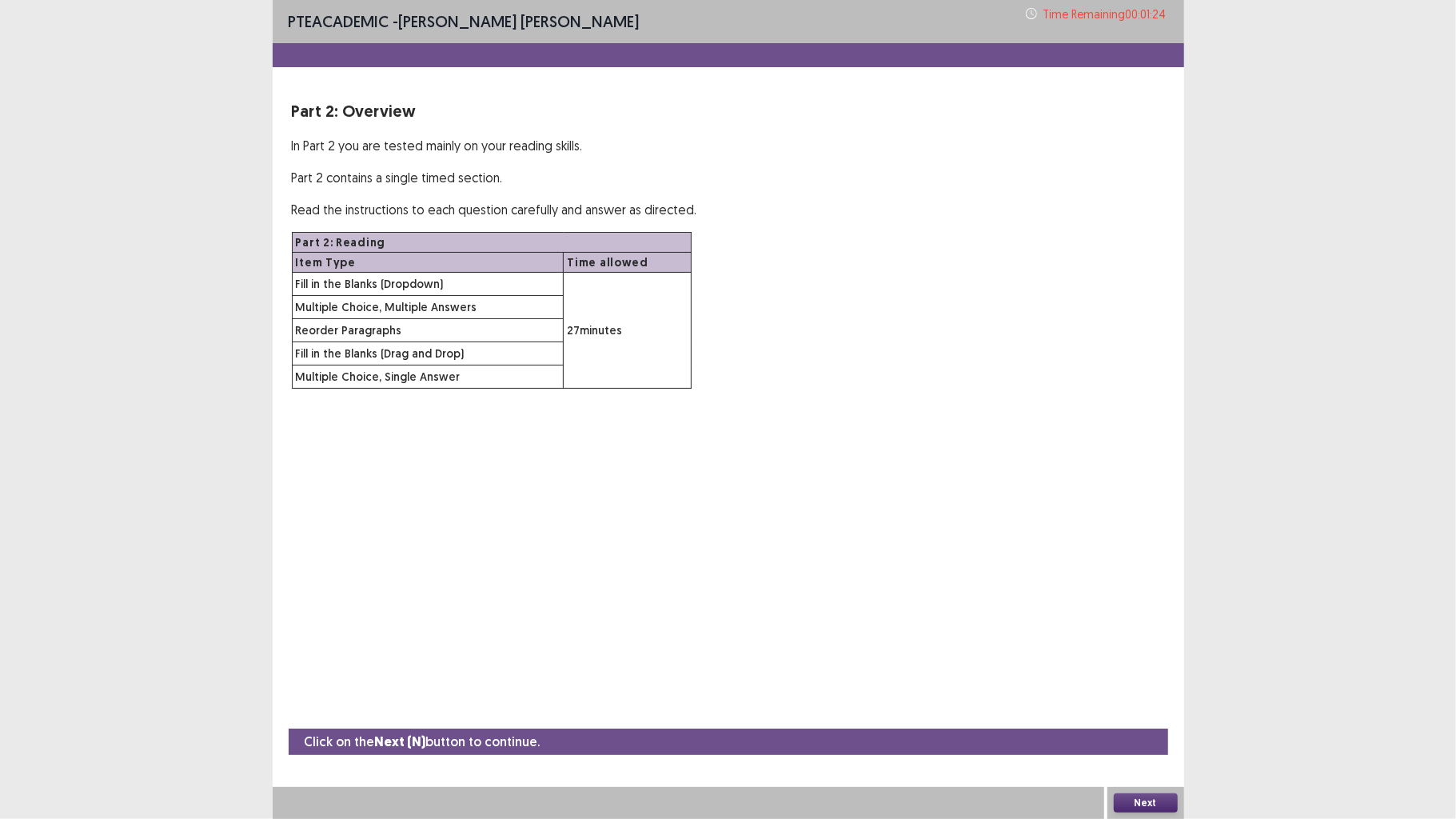
click at [1133, 637] on button "Next" at bounding box center [1146, 803] width 64 height 19
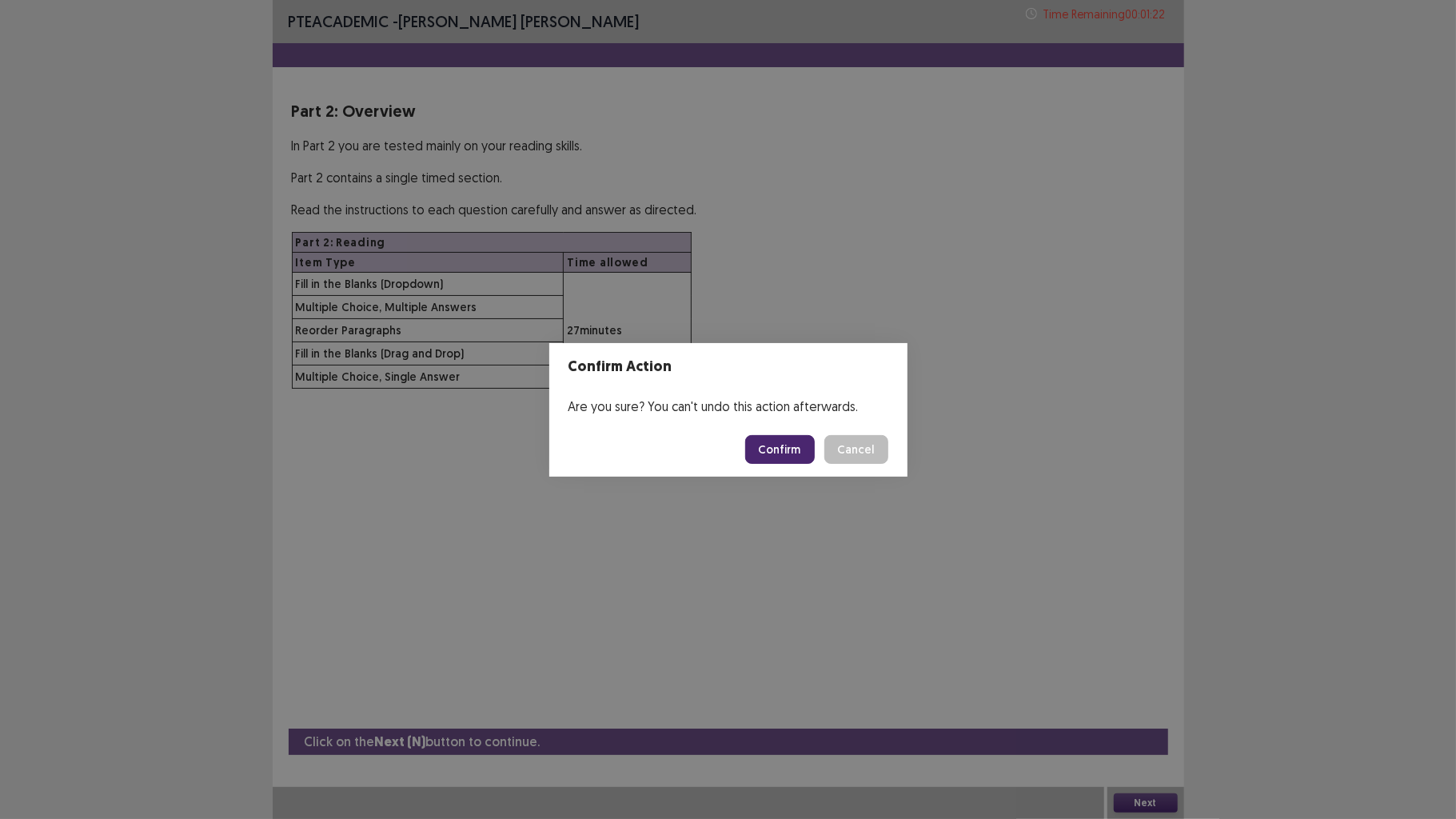
click at [795, 446] on button "Confirm" at bounding box center [779, 449] width 69 height 29
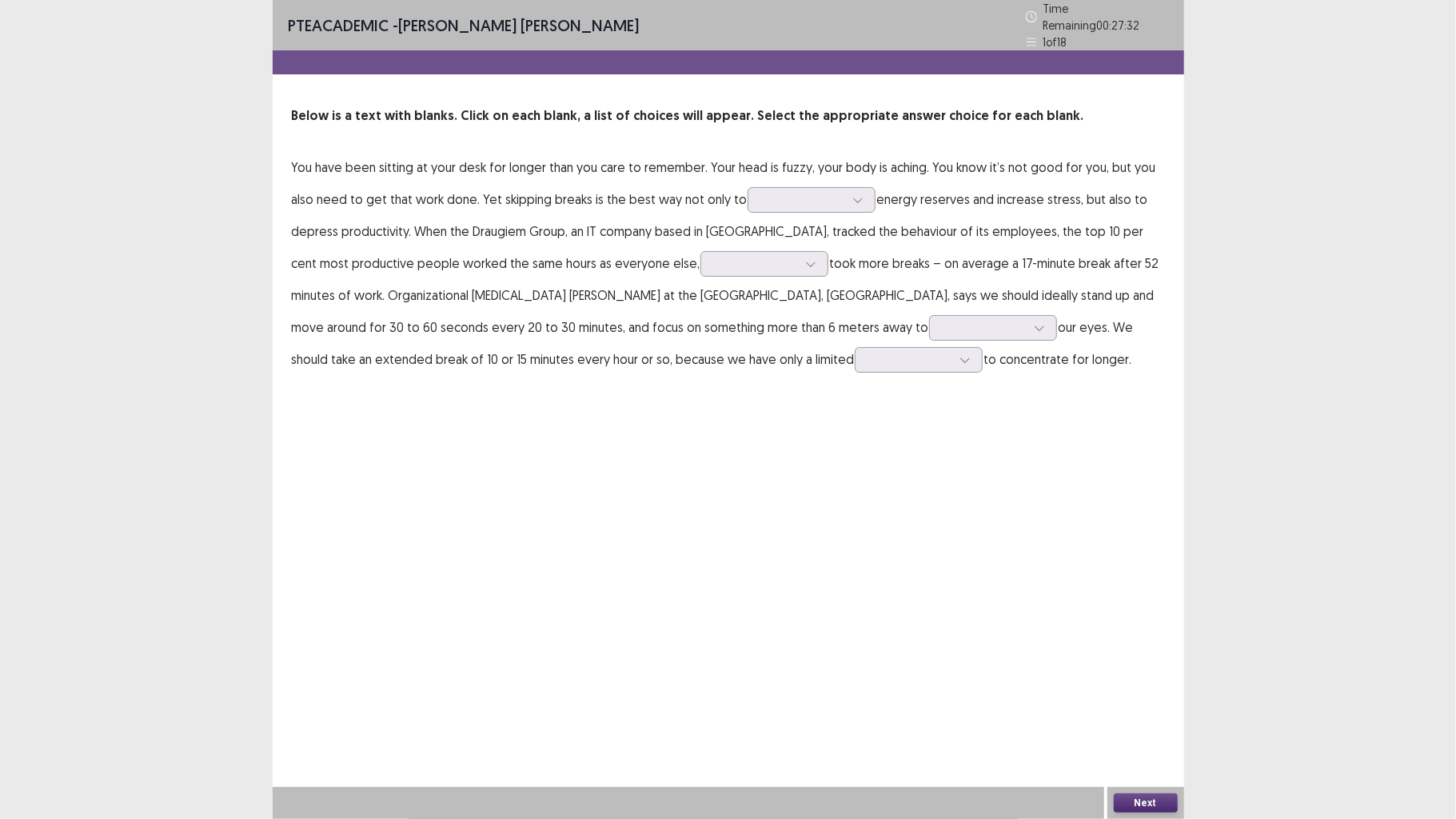
click at [855, 177] on p "You have been sitting at your desk for longer than you care to remember. Your h…" at bounding box center [728, 263] width 873 height 224
click at [872, 202] on p "You have been sitting at your desk for longer than you care to remember. Your h…" at bounding box center [728, 263] width 873 height 224
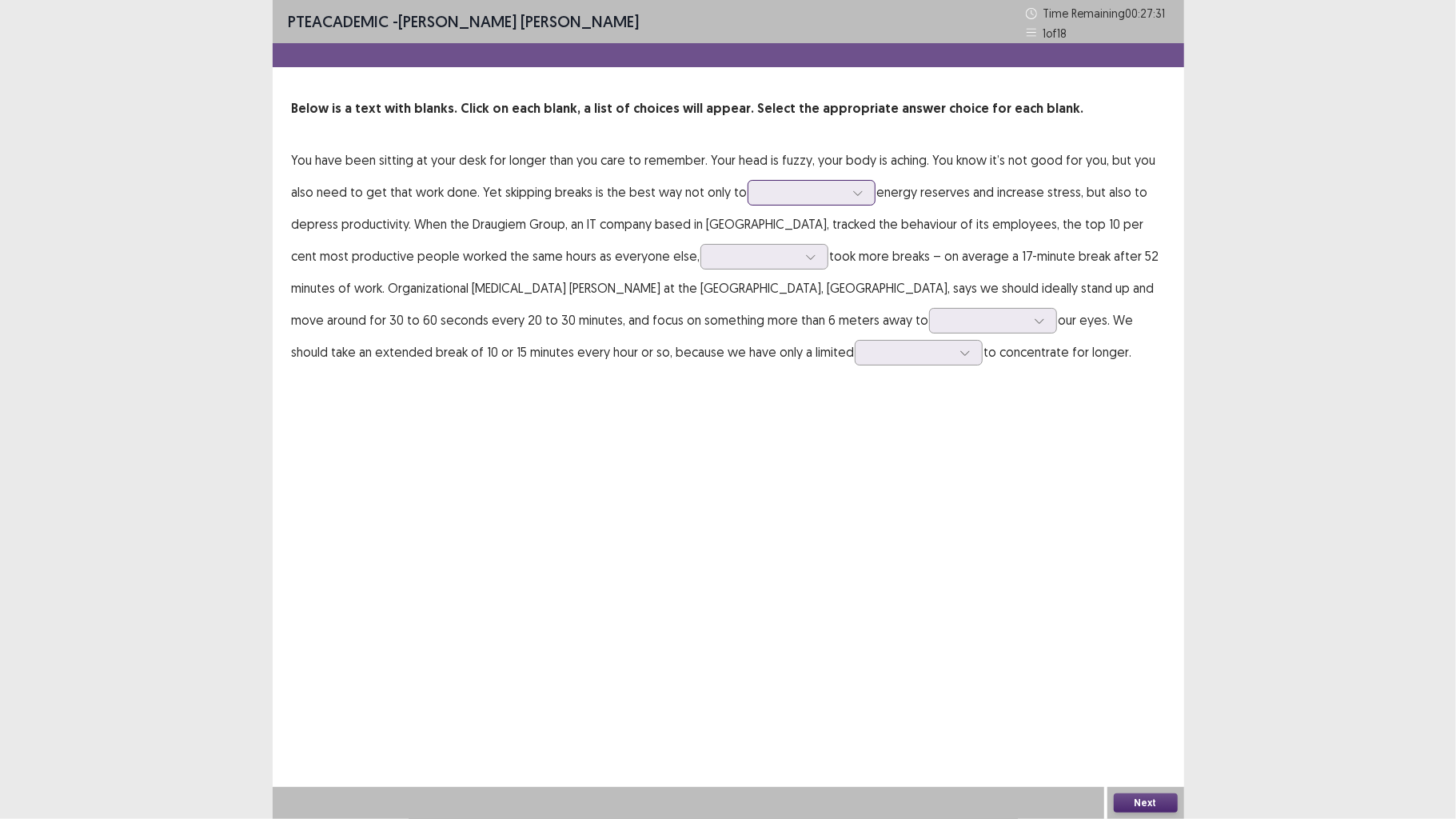
click at [849, 200] on div at bounding box center [858, 193] width 24 height 24
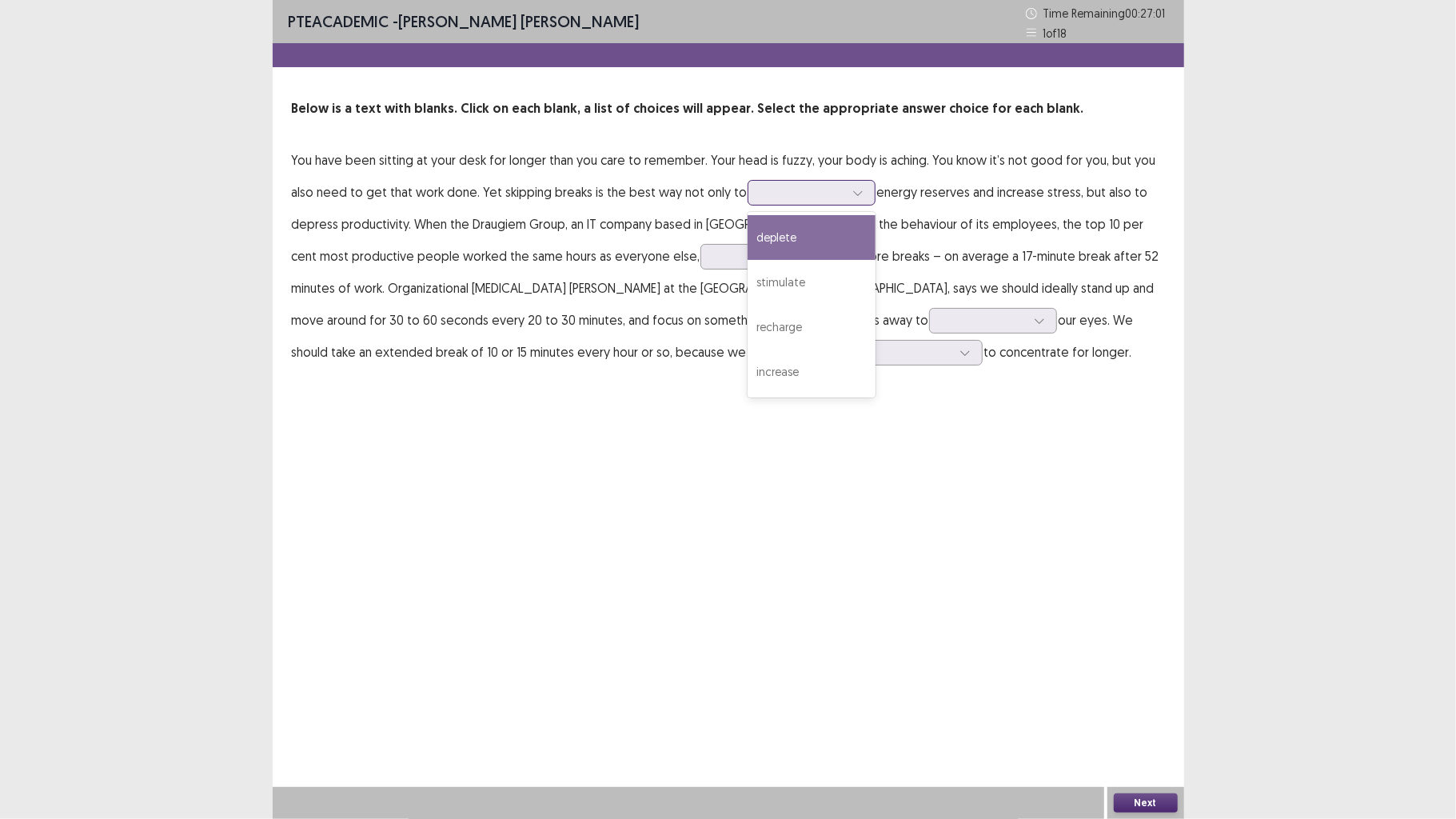
click at [835, 229] on div "deplete" at bounding box center [812, 238] width 128 height 45
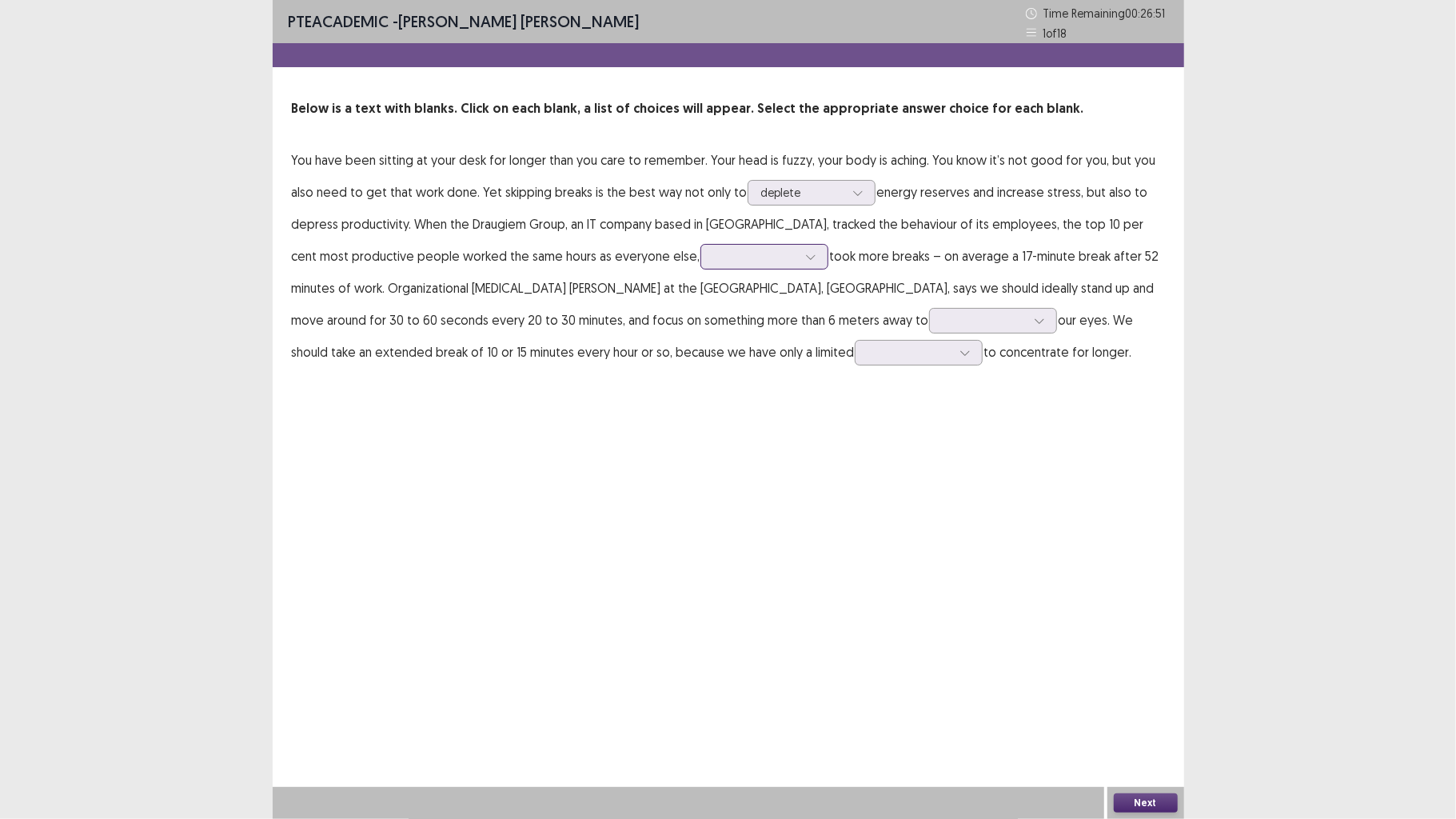
click at [715, 262] on div at bounding box center [756, 256] width 83 height 15
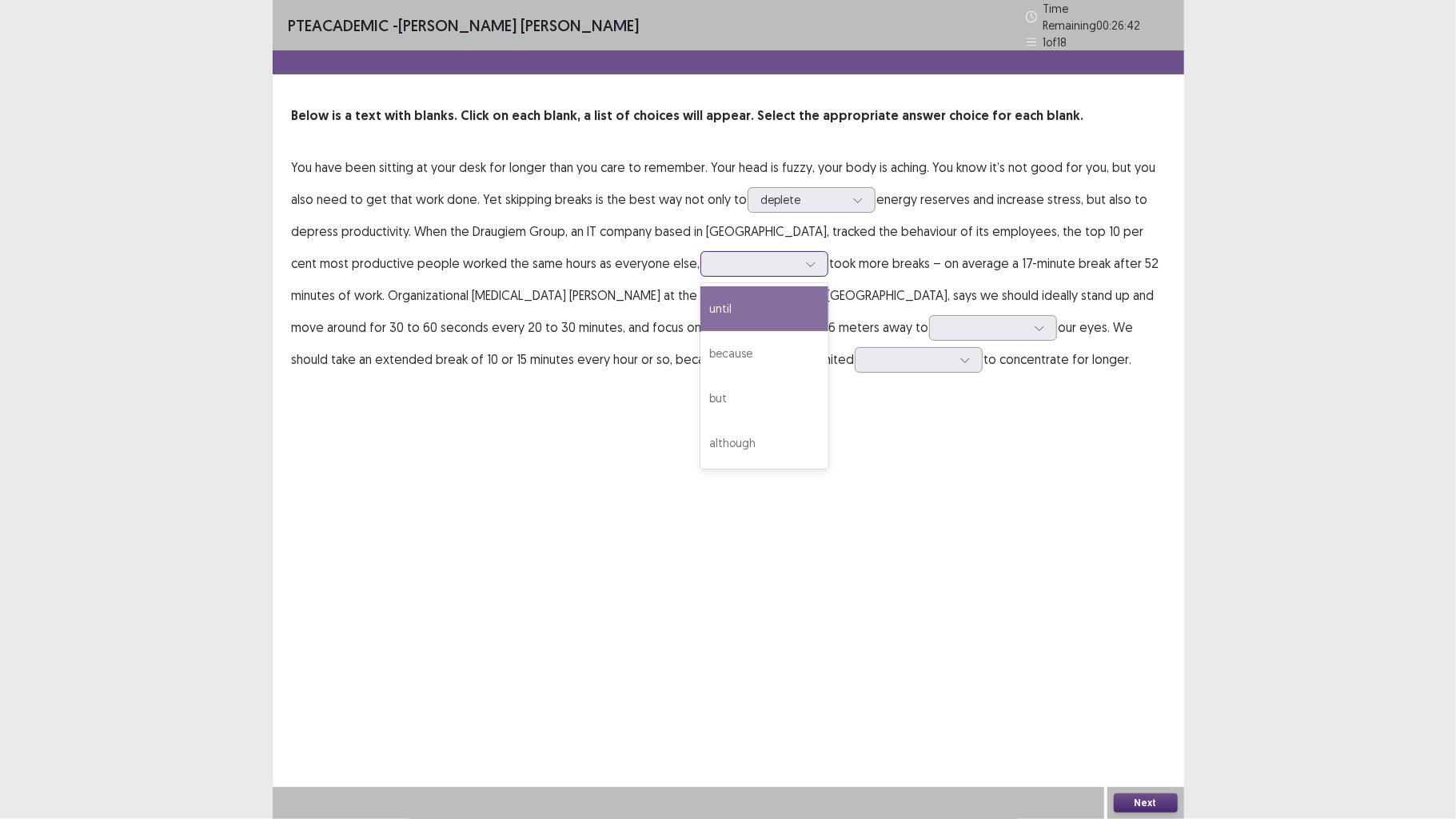
click at [704, 302] on div "until" at bounding box center [764, 309] width 128 height 45
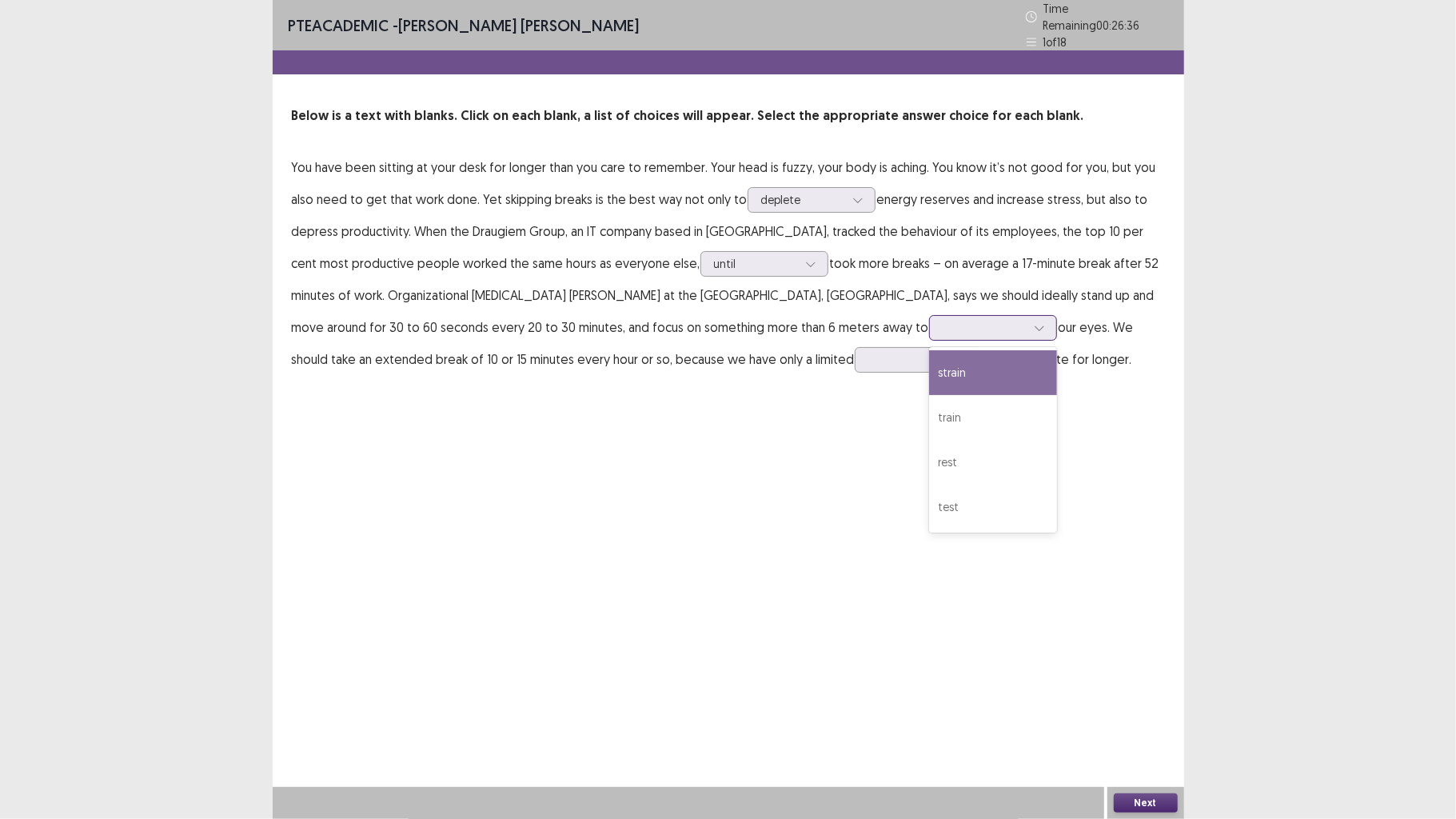
click at [1028, 319] on div at bounding box center [1039, 328] width 24 height 24
click at [930, 372] on div "strain" at bounding box center [993, 373] width 128 height 45
click at [943, 323] on div at bounding box center [984, 327] width 83 height 15
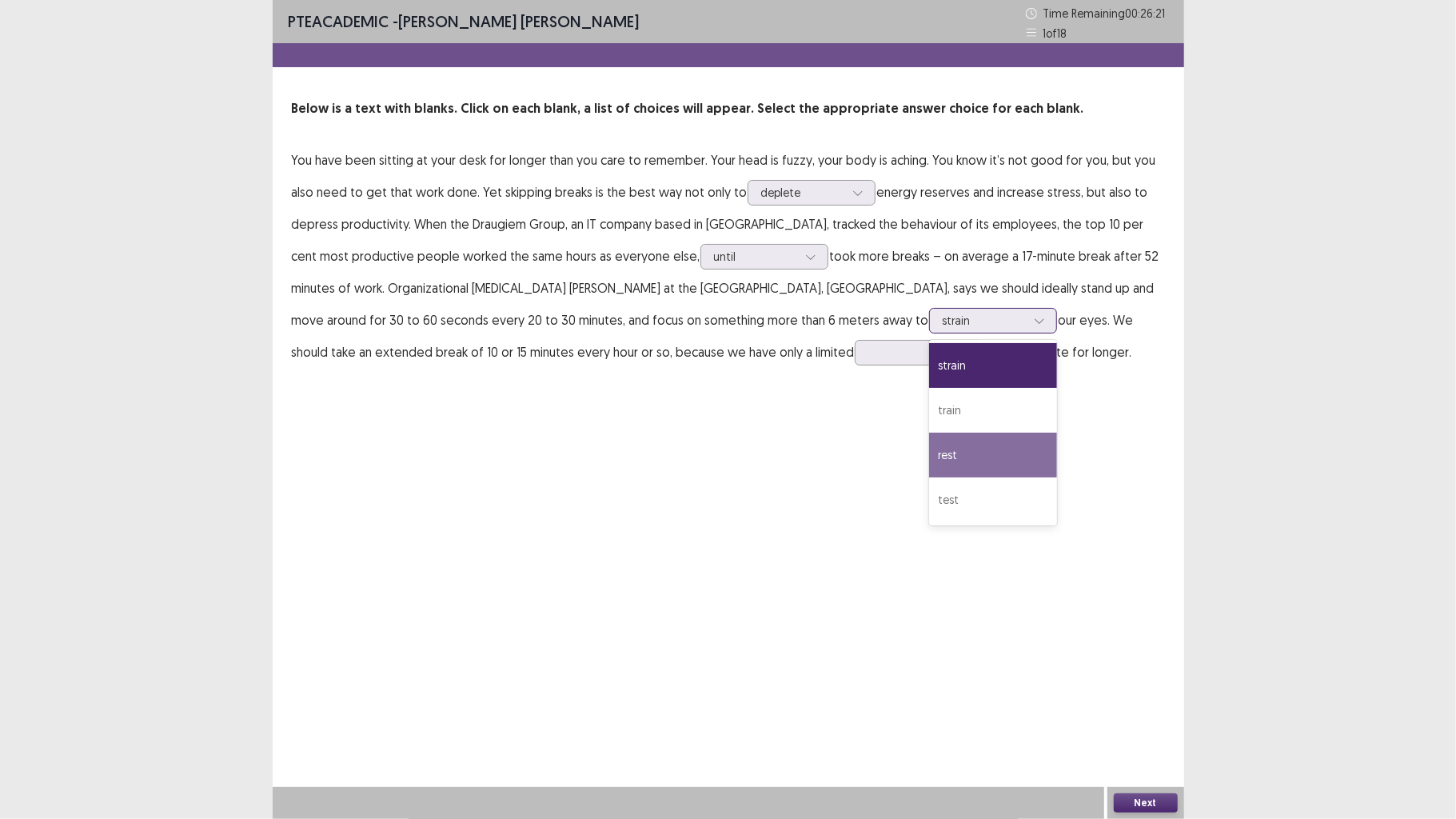
click at [930, 436] on div "rest" at bounding box center [993, 455] width 128 height 45
click at [855, 356] on div at bounding box center [919, 353] width 128 height 25
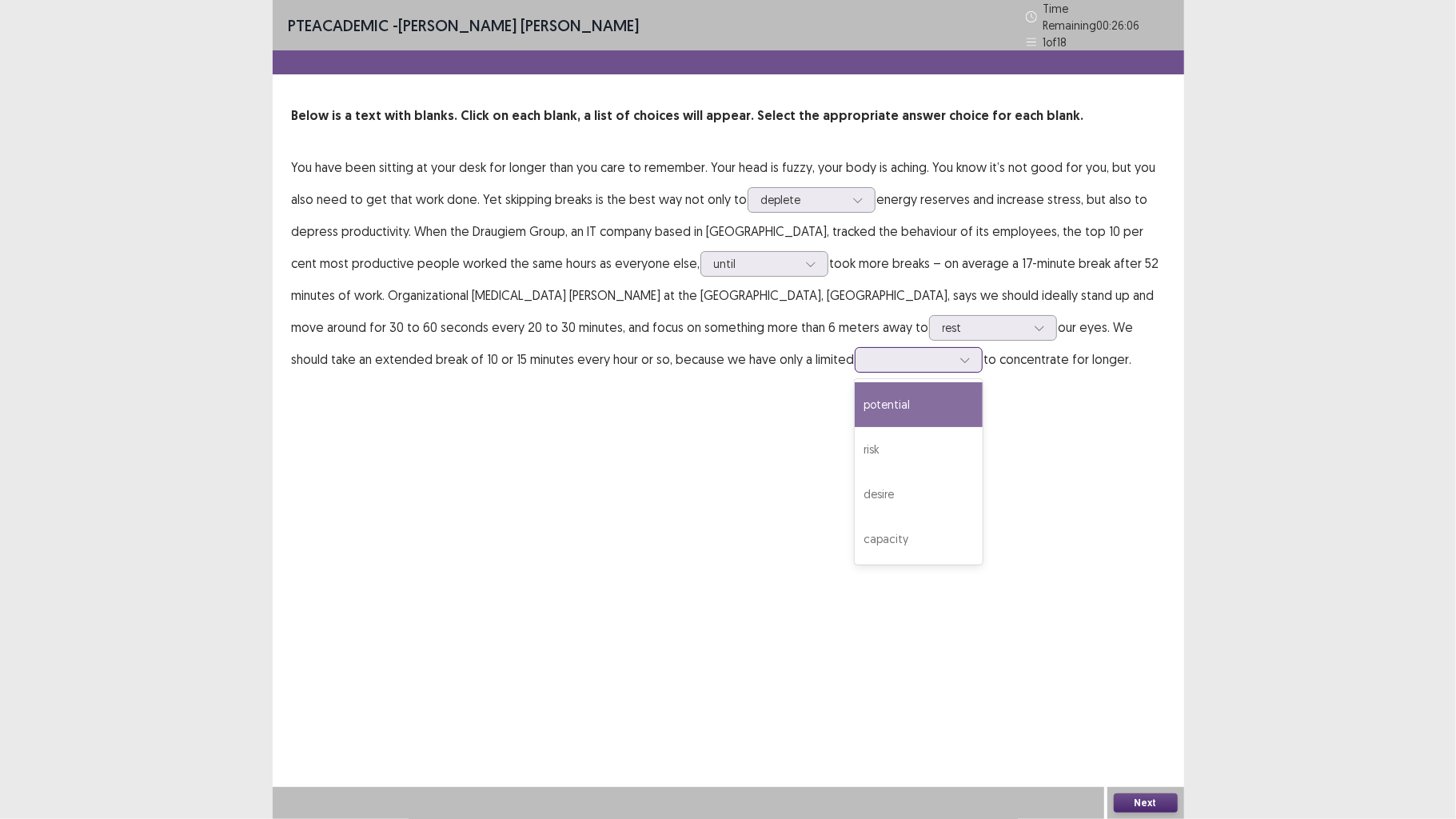
click at [855, 414] on div "potential" at bounding box center [919, 405] width 128 height 45
click at [1184, 637] on div "PTE academic - [PERSON_NAME] [PERSON_NAME] Time Remaining 00 : 26 : 05 1 of 18 …" at bounding box center [728, 410] width 1456 height 819
click at [1177, 637] on div "Next" at bounding box center [1146, 803] width 76 height 32
click at [1171, 637] on button "Next" at bounding box center [1146, 803] width 64 height 19
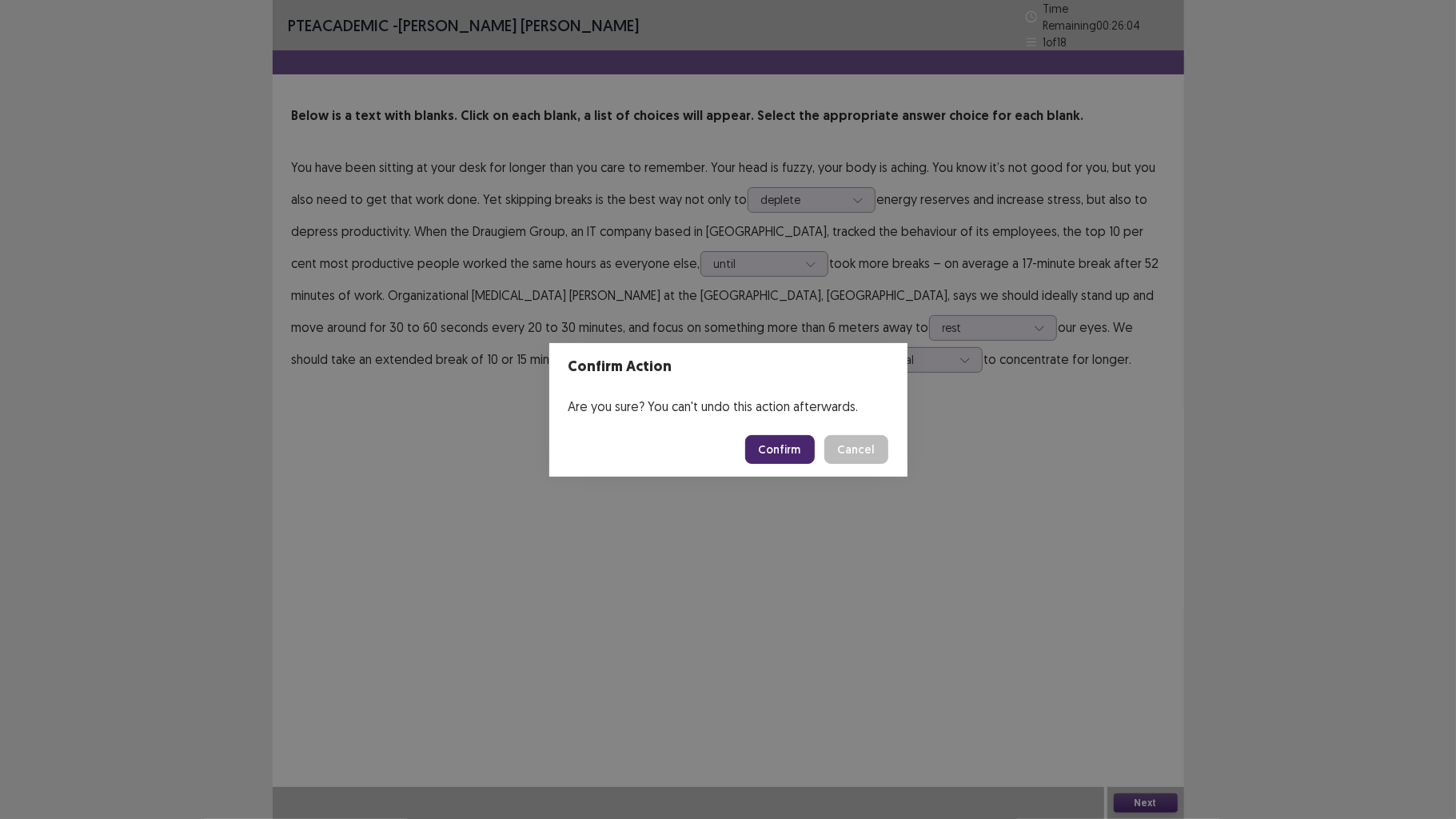
click at [750, 445] on button "Confirm" at bounding box center [779, 449] width 69 height 29
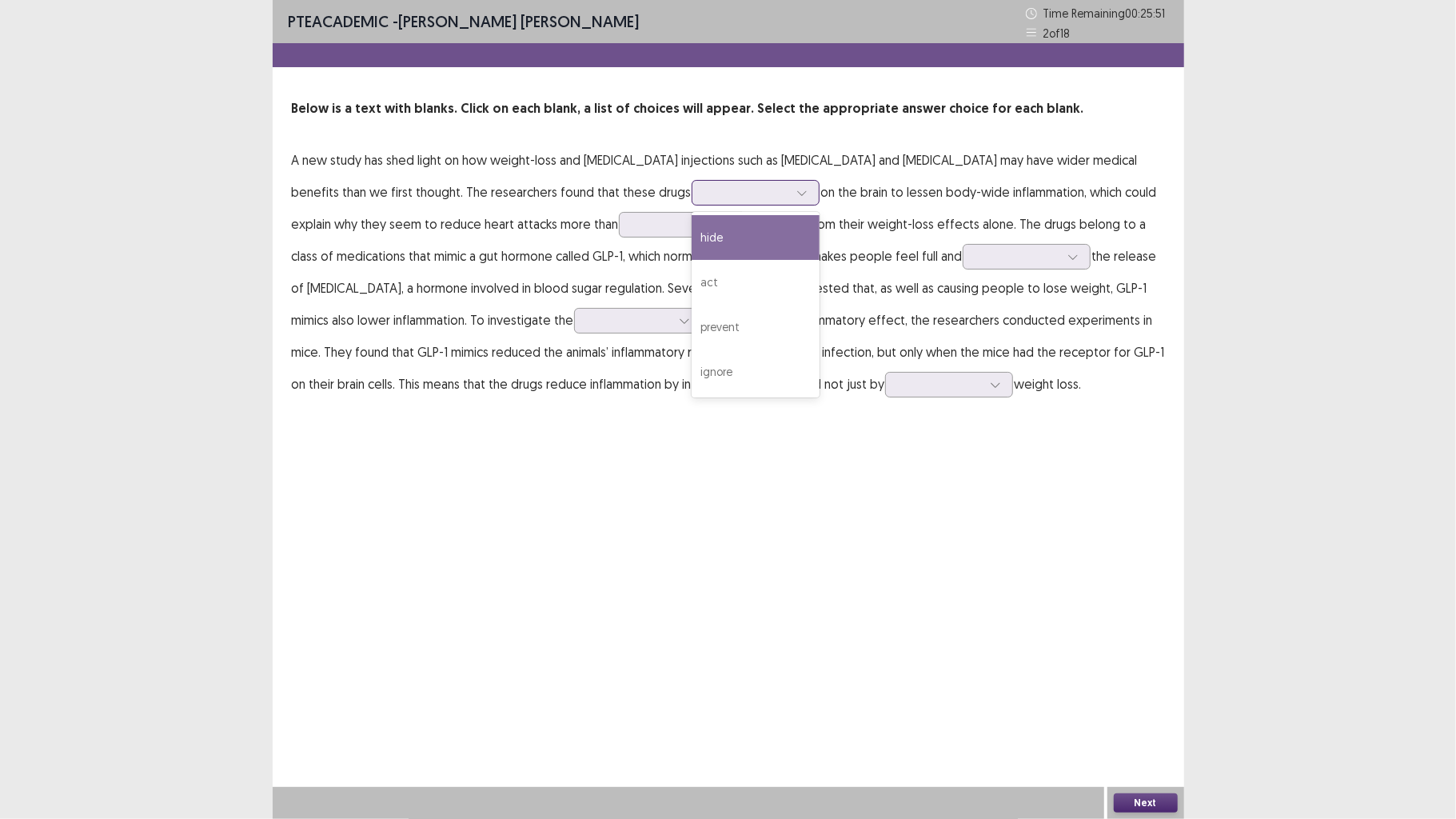
click at [704, 190] on div at bounding box center [747, 192] width 86 height 18
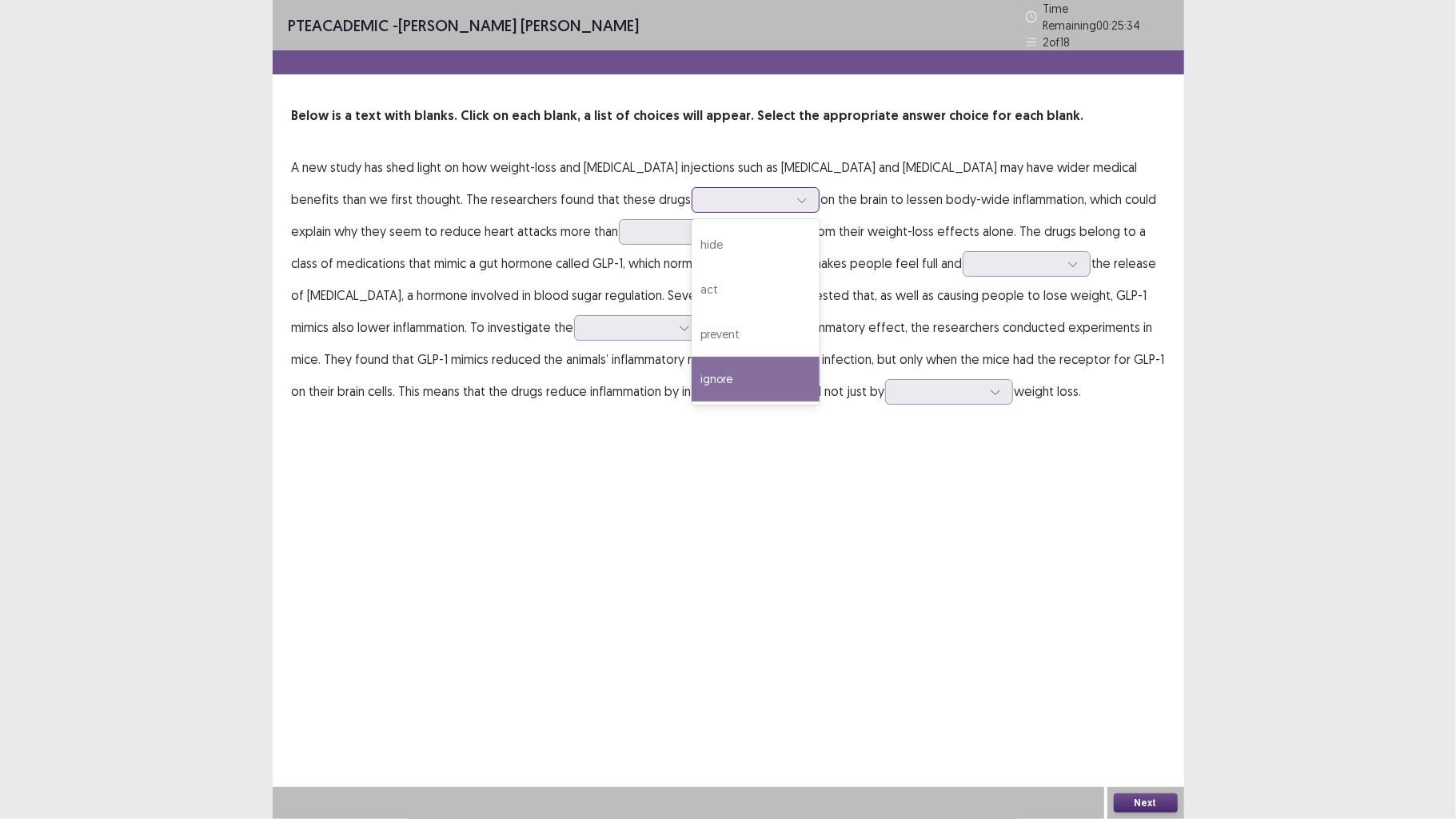
click at [692, 360] on div "ignore" at bounding box center [756, 379] width 128 height 45
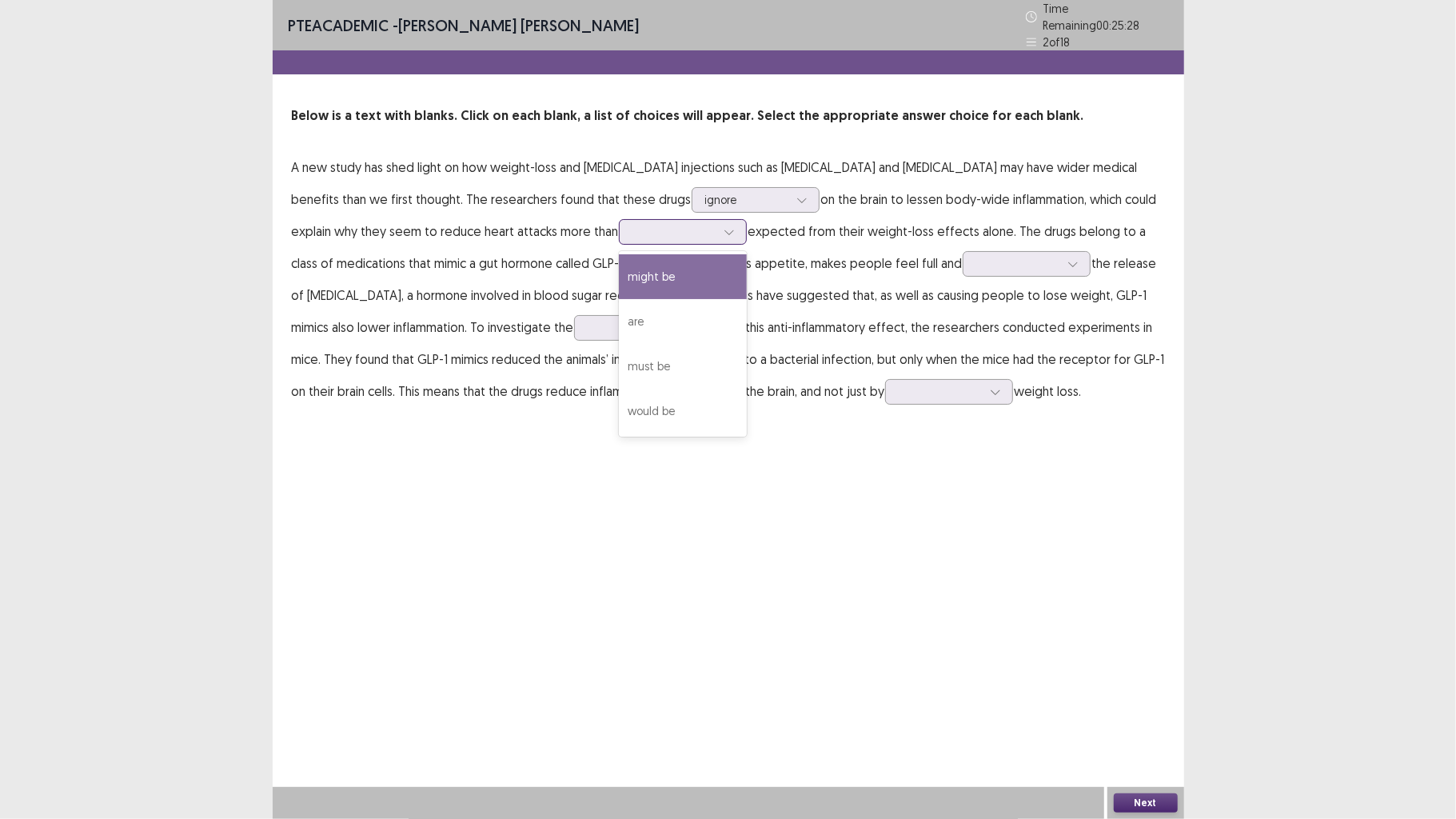
click at [717, 225] on div at bounding box center [729, 231] width 24 height 24
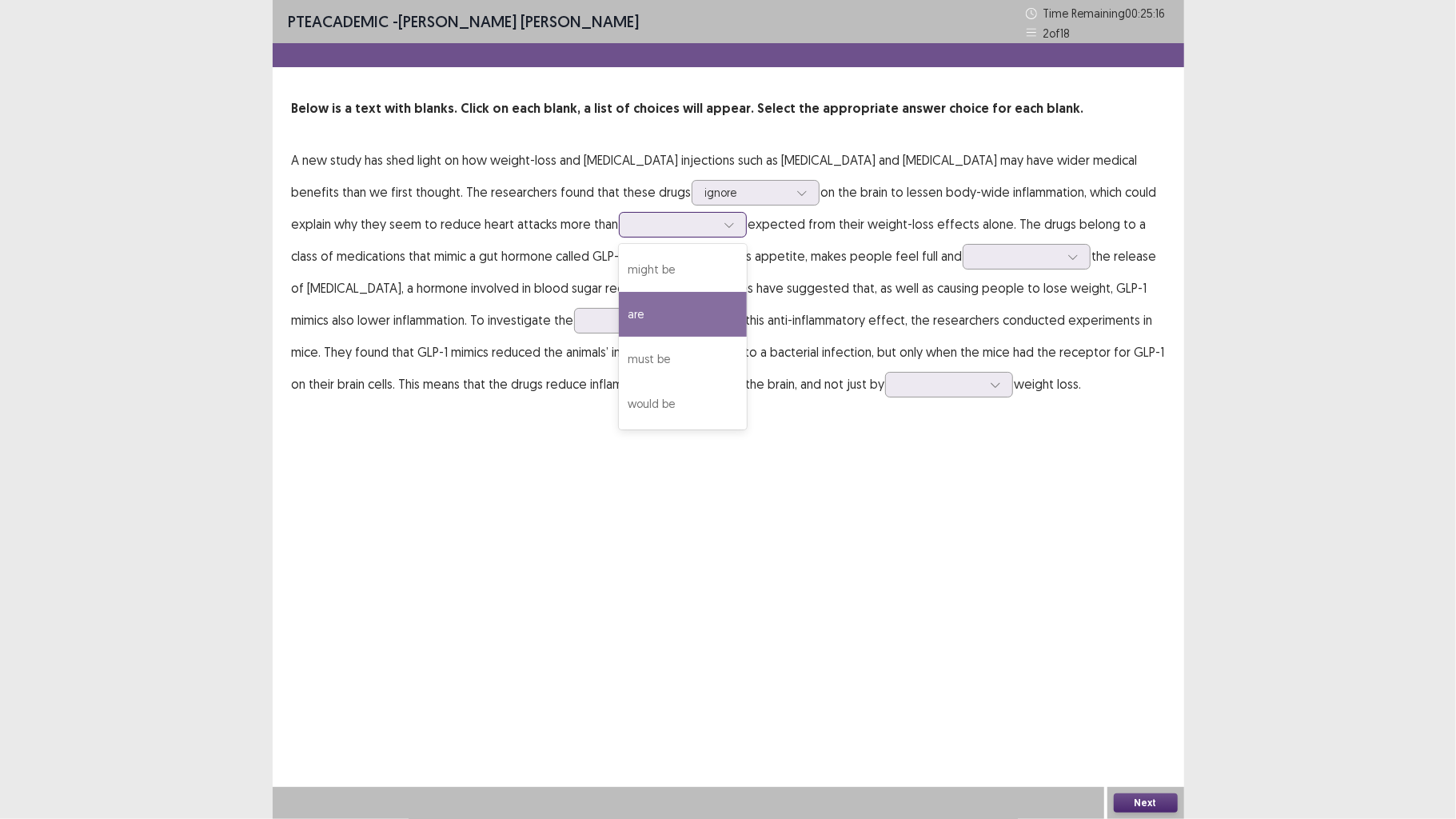
click at [619, 310] on div "are" at bounding box center [683, 314] width 128 height 45
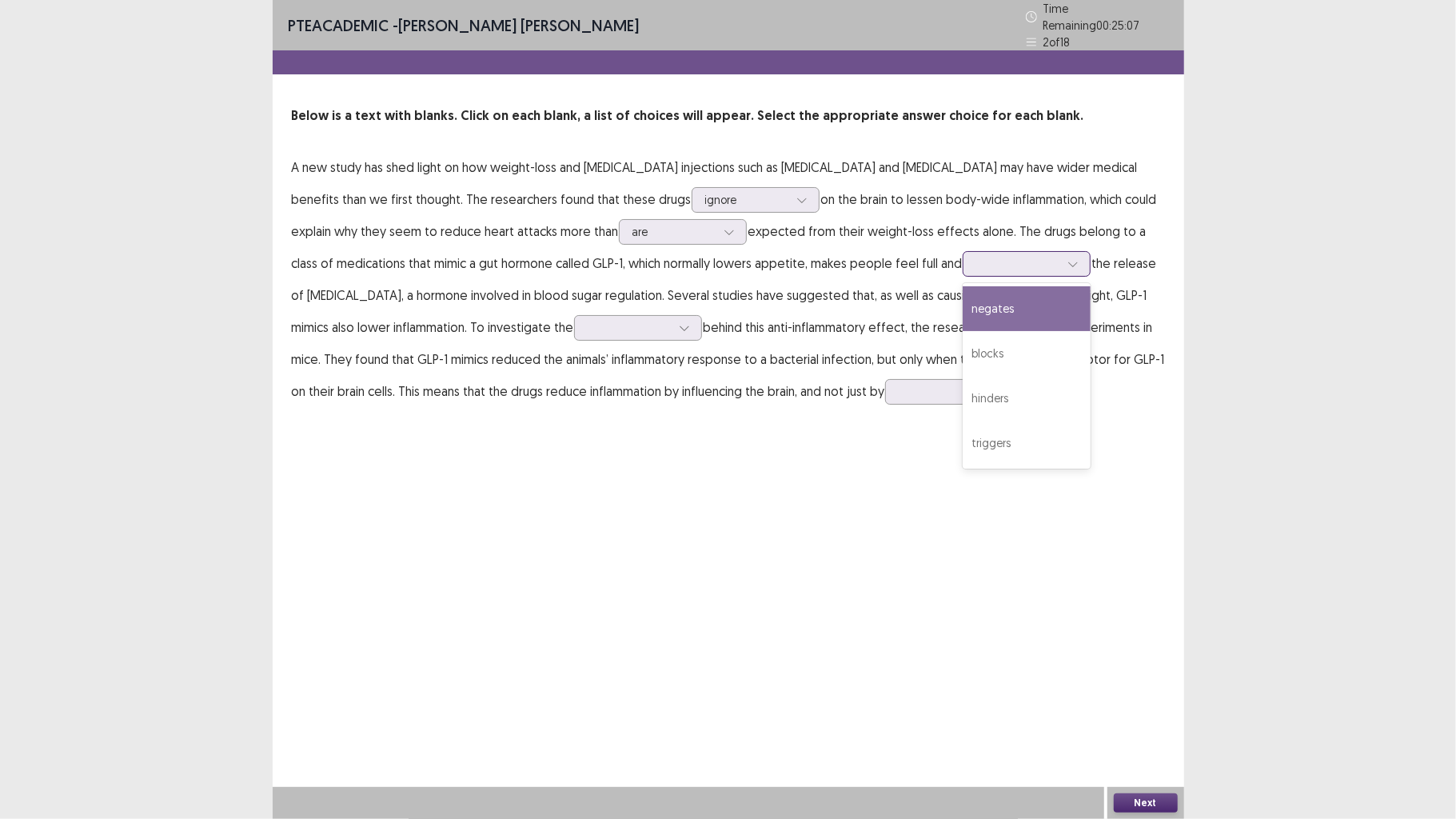
click at [975, 264] on div at bounding box center [1018, 264] width 86 height 18
click at [963, 420] on div "triggers" at bounding box center [1027, 443] width 128 height 45
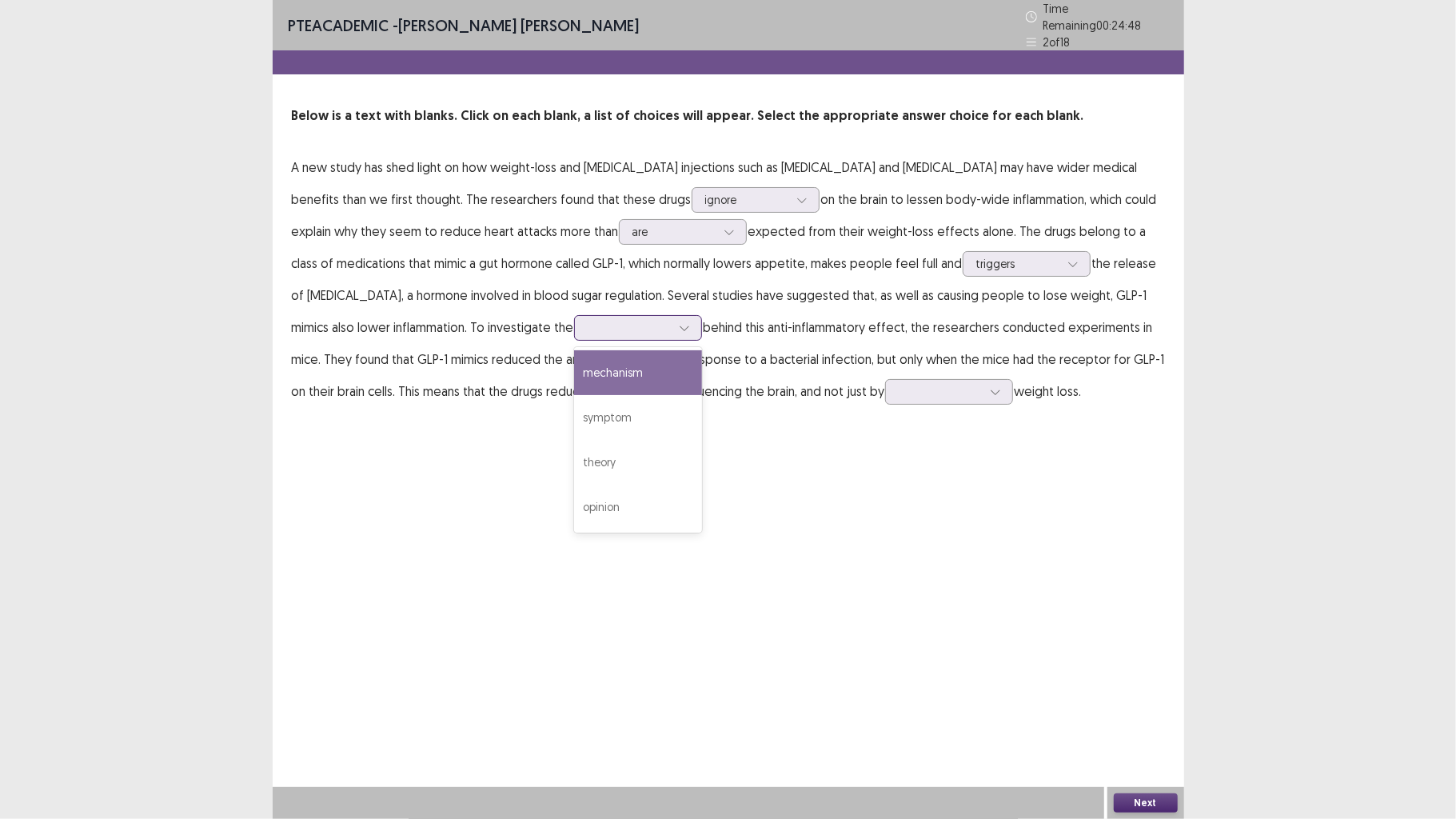
click at [679, 324] on icon at bounding box center [684, 328] width 11 height 11
click at [574, 419] on div "symptom" at bounding box center [638, 418] width 128 height 45
click at [588, 320] on div at bounding box center [629, 327] width 83 height 15
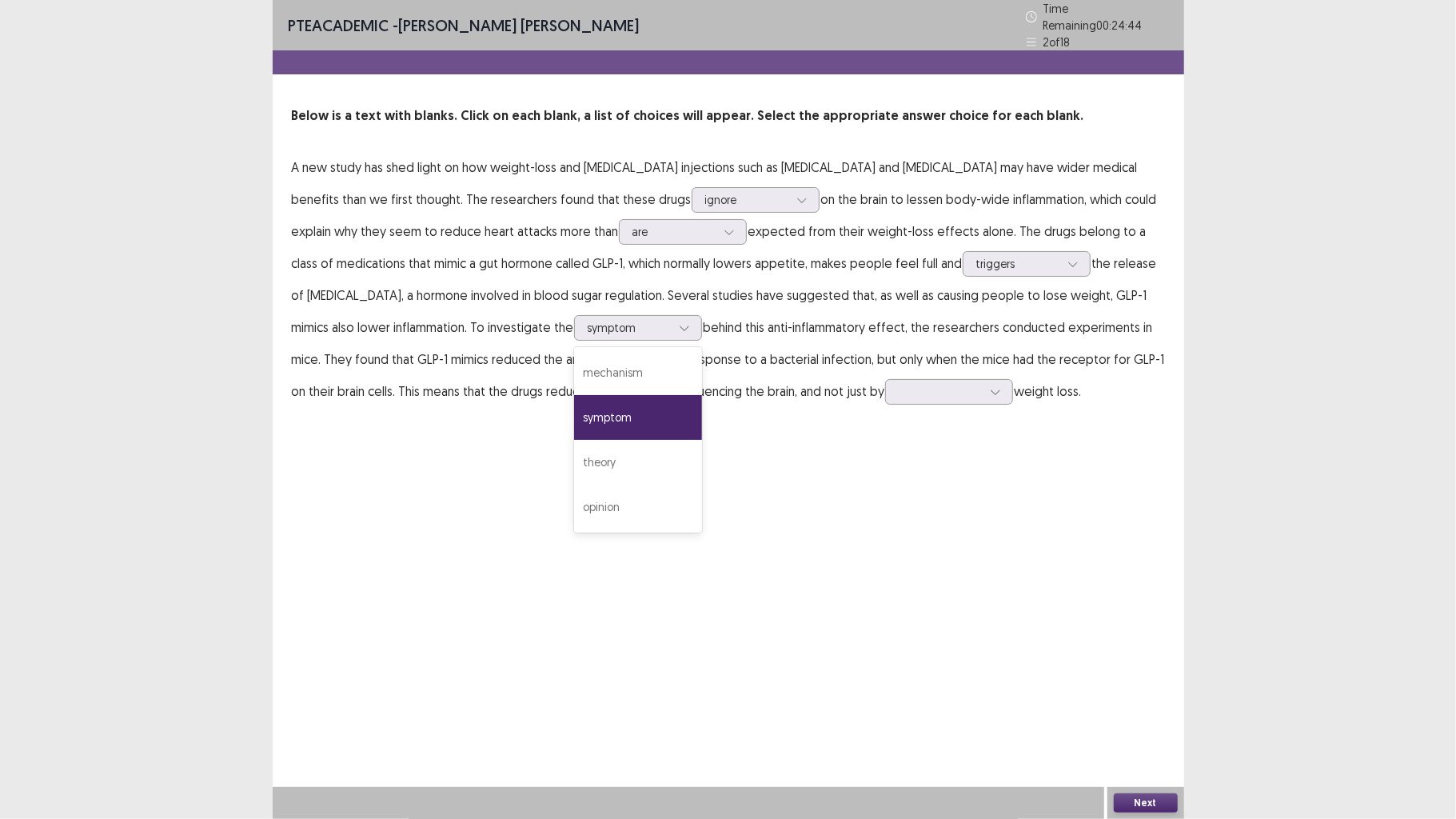
click at [631, 313] on p "A new study has shed light on how weight-loss and [MEDICAL_DATA] injections suc…" at bounding box center [728, 279] width 873 height 256
click at [885, 397] on div at bounding box center [949, 392] width 128 height 25
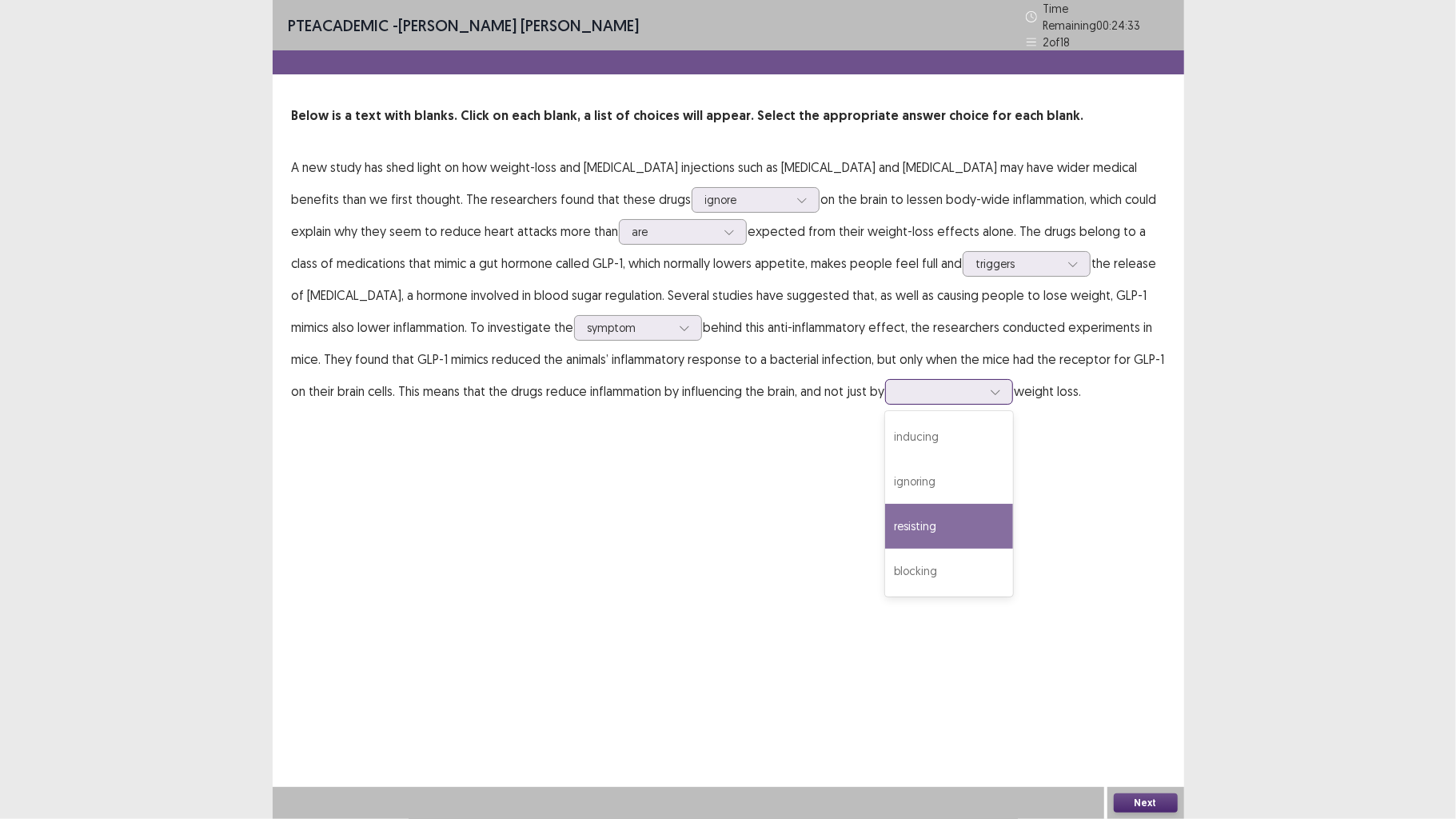
click at [885, 510] on div "resisting" at bounding box center [949, 526] width 128 height 45
click at [797, 405] on div "PTE academic - [PERSON_NAME] [PERSON_NAME] Time Remaining 00 : 24 : 32 2 of 18 …" at bounding box center [728, 220] width 912 height 439
click at [984, 392] on div at bounding box center [995, 392] width 24 height 24
click at [999, 474] on div "PTE academic - [PERSON_NAME] [PERSON_NAME] Time Remaining 00 : 24 : 29 2 of 18 …" at bounding box center [728, 410] width 912 height 819
click at [1144, 637] on button "Next" at bounding box center [1146, 803] width 64 height 19
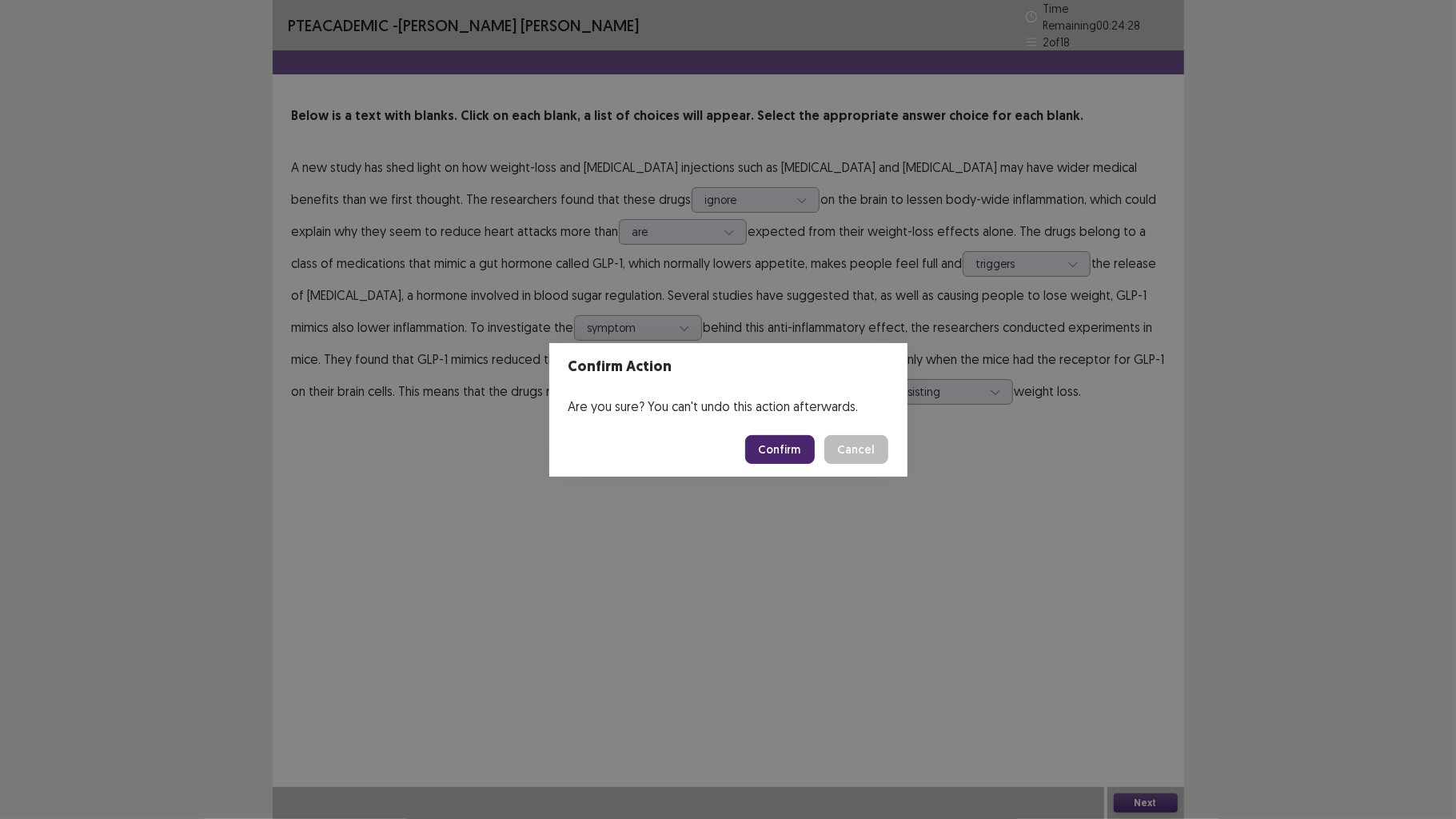
click at [765, 454] on button "Confirm" at bounding box center [779, 449] width 69 height 29
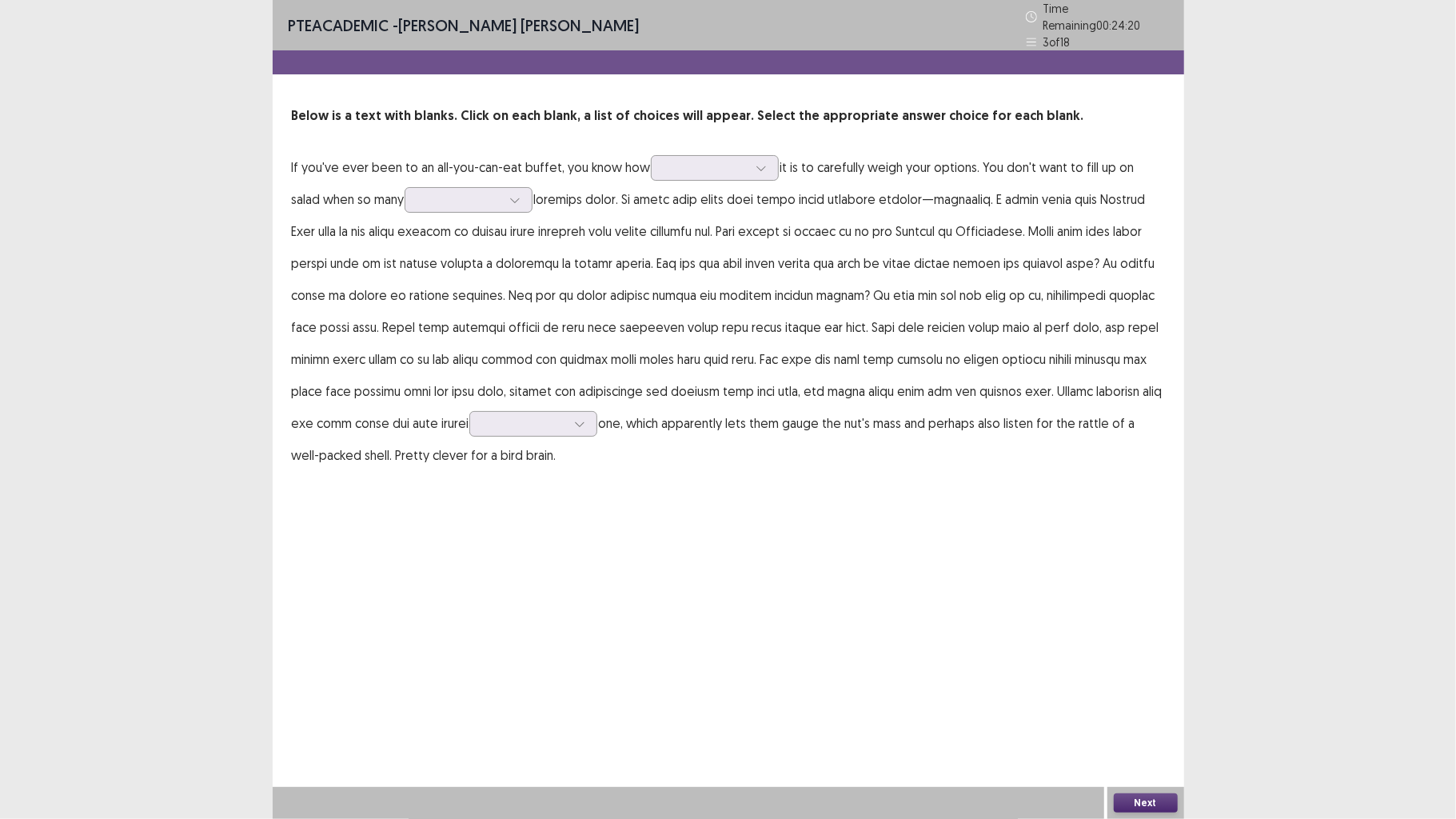
click at [724, 135] on div "Below is a text with blanks. Click on each blank, a list of choices will appear…" at bounding box center [728, 288] width 912 height 364
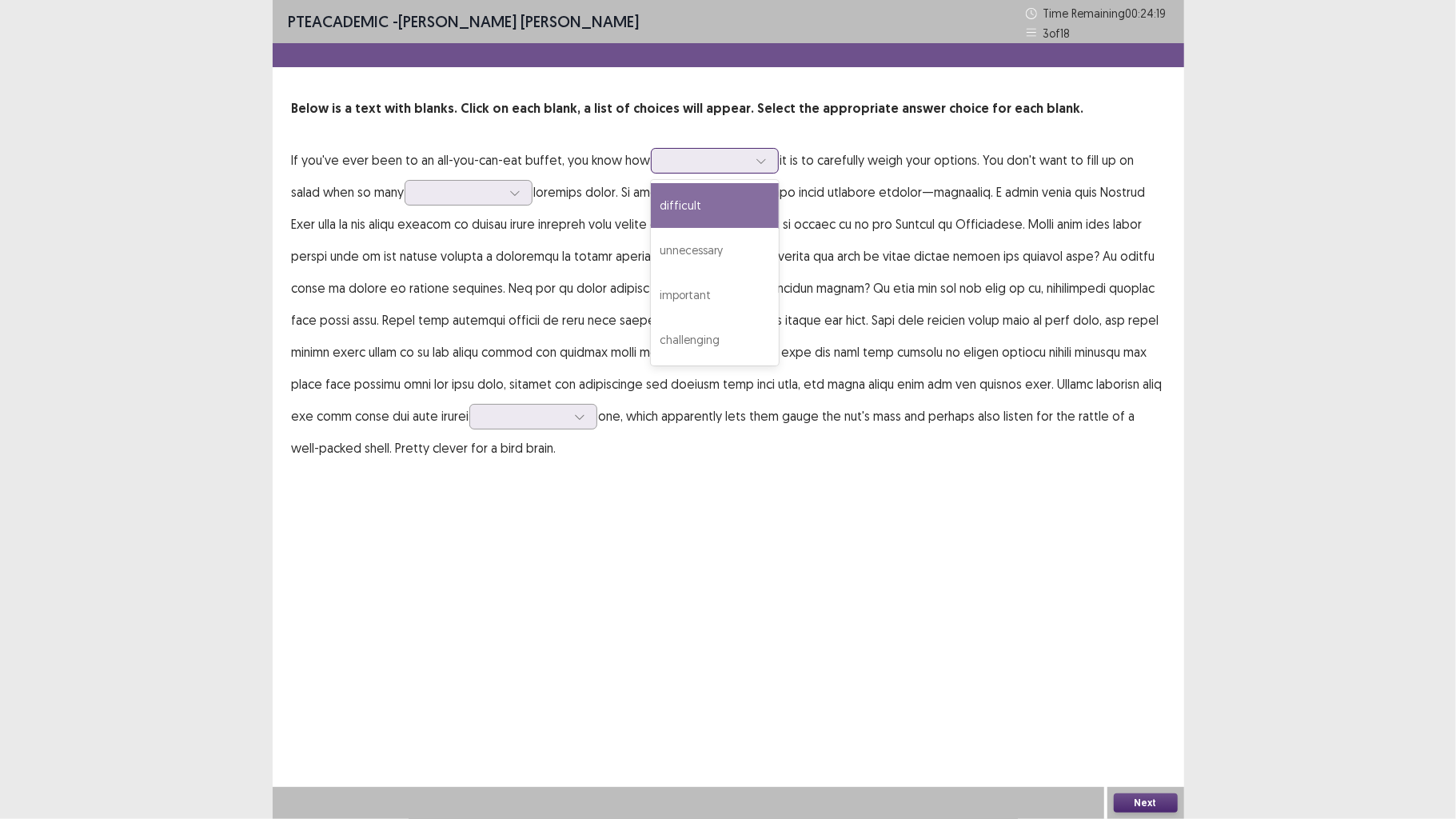
click at [717, 161] on div at bounding box center [706, 160] width 83 height 15
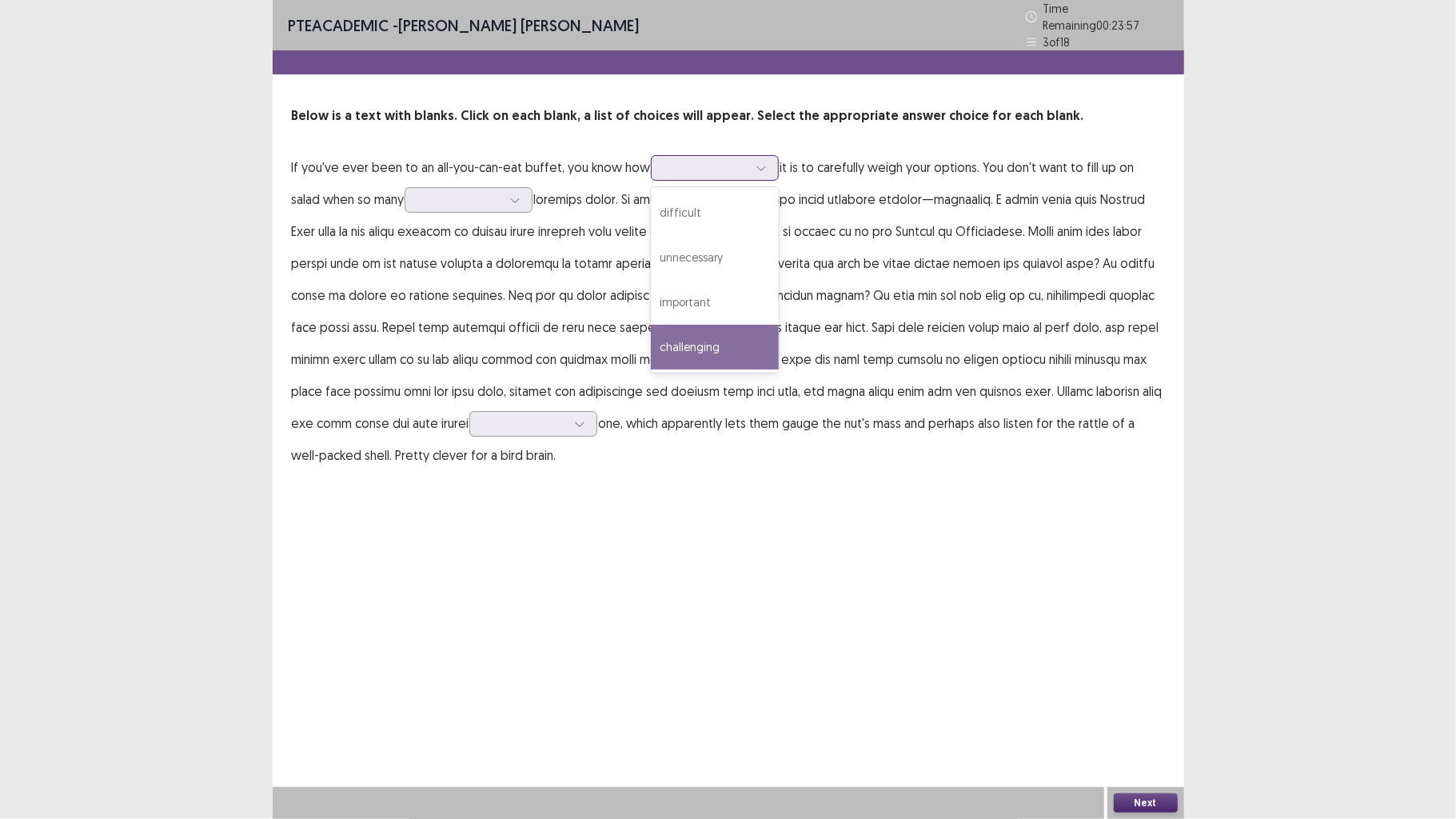
click at [689, 334] on div "challenging" at bounding box center [715, 347] width 128 height 45
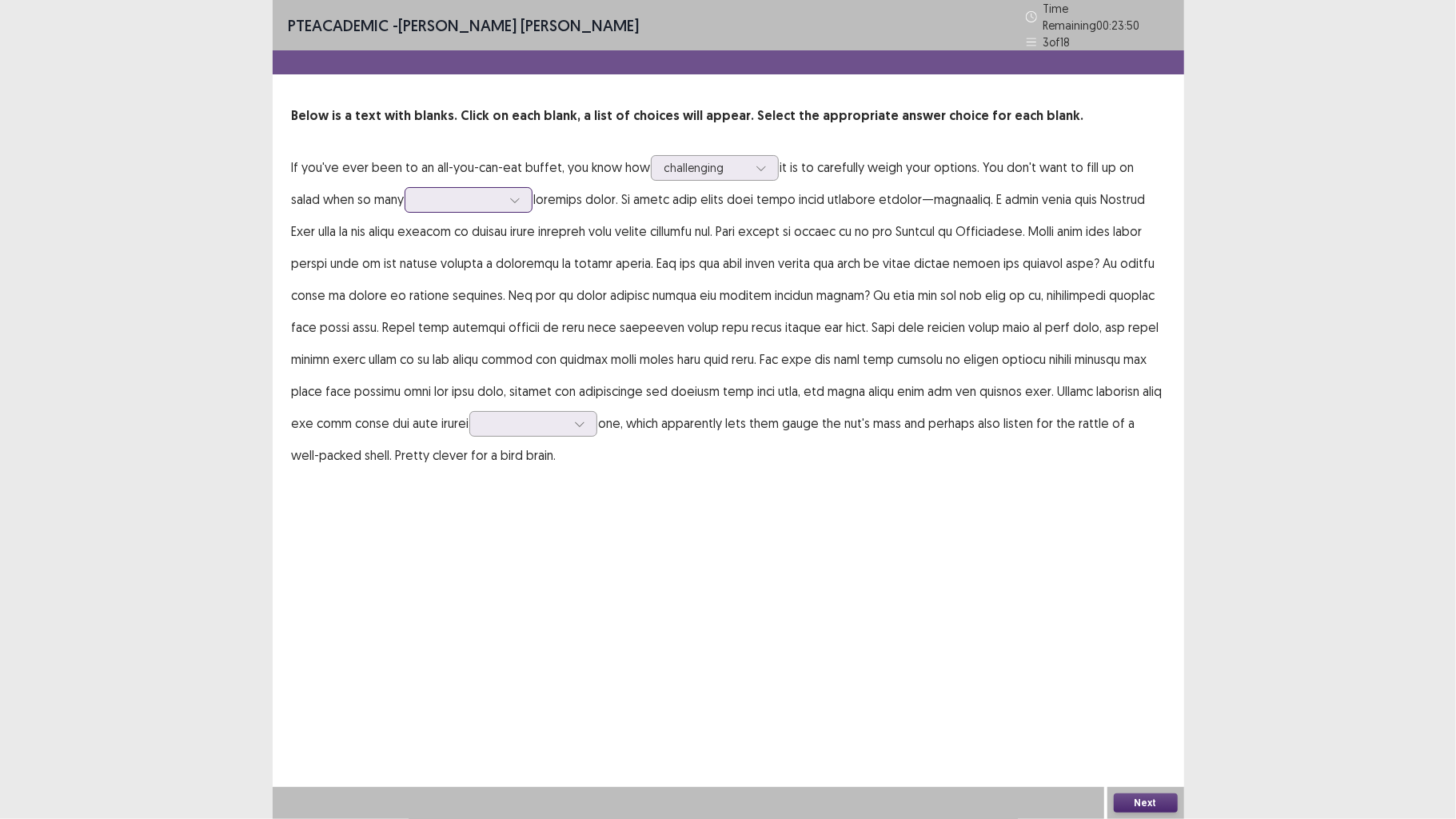
click at [439, 199] on div at bounding box center [460, 199] width 83 height 15
click at [458, 366] on div "vegetarian" at bounding box center [469, 379] width 128 height 45
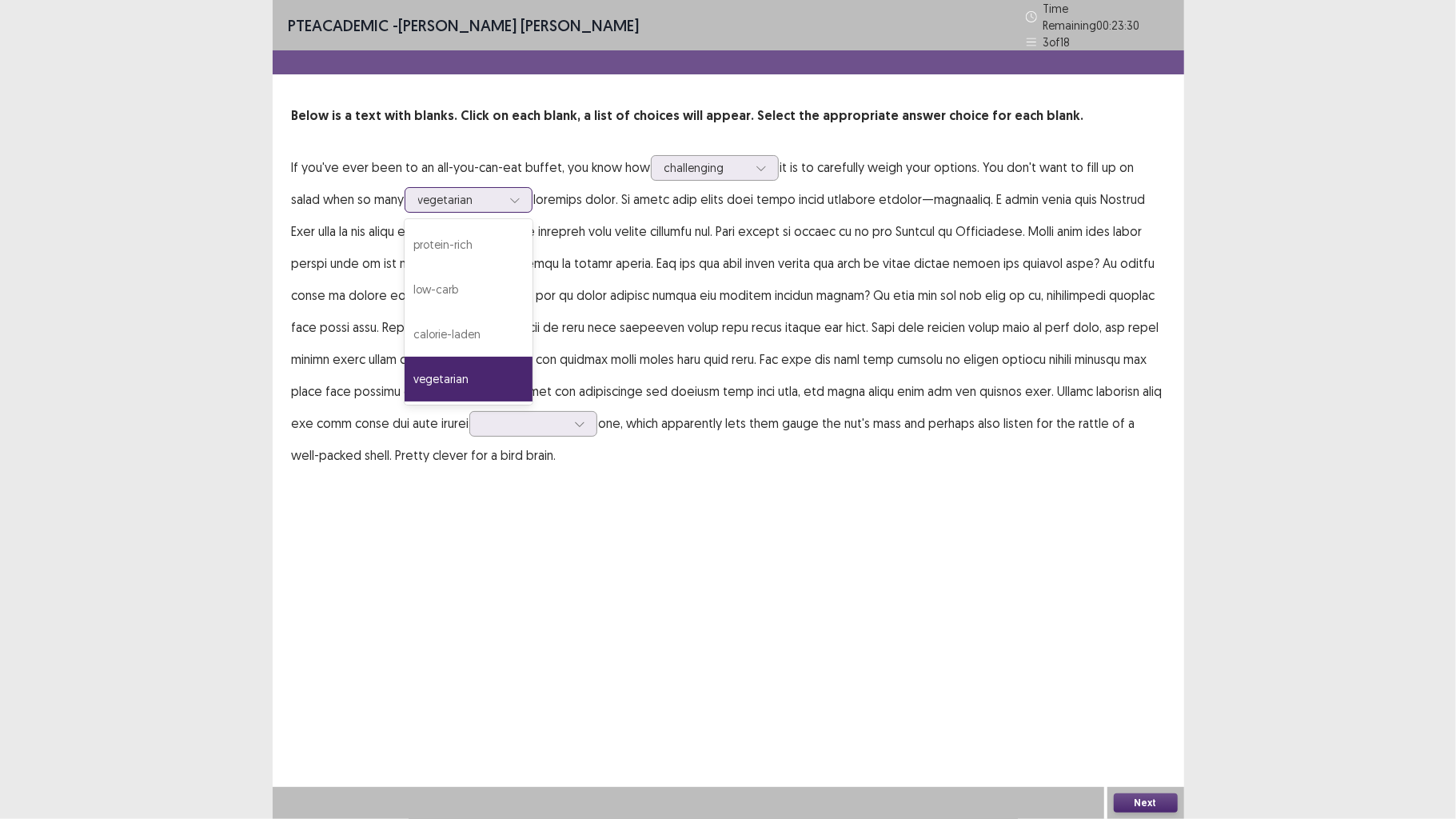
click at [472, 194] on div at bounding box center [460, 199] width 83 height 15
click at [779, 284] on p "If you've ever been to an all-you-can-eat buffet, you know how challenging it i…" at bounding box center [728, 310] width 873 height 320
click at [503, 198] on div at bounding box center [515, 200] width 24 height 24
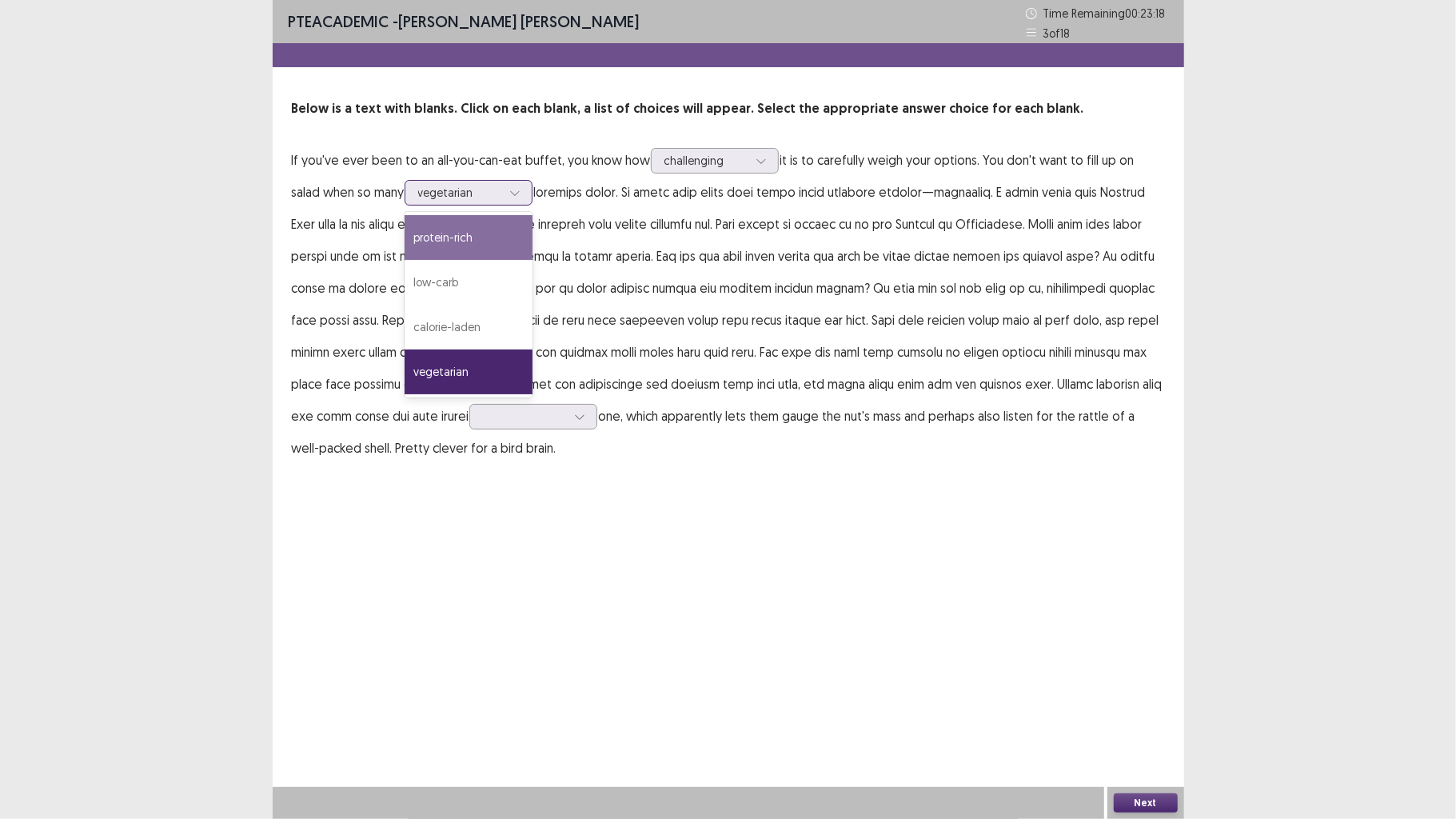
click at [474, 238] on div "protein-rich" at bounding box center [469, 238] width 128 height 45
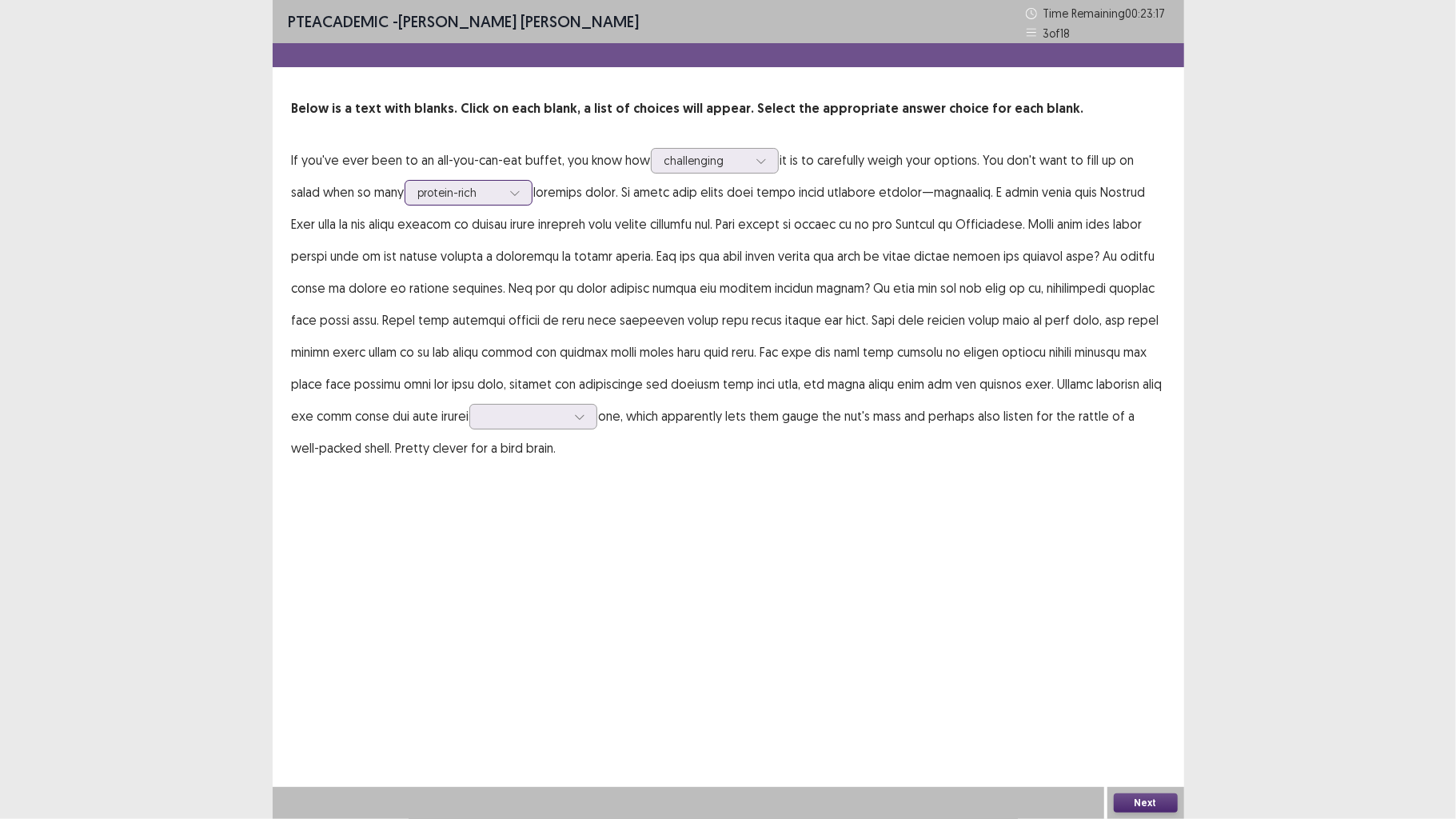
click at [503, 187] on div at bounding box center [515, 193] width 24 height 24
click at [574, 411] on icon at bounding box center [580, 417] width 11 height 11
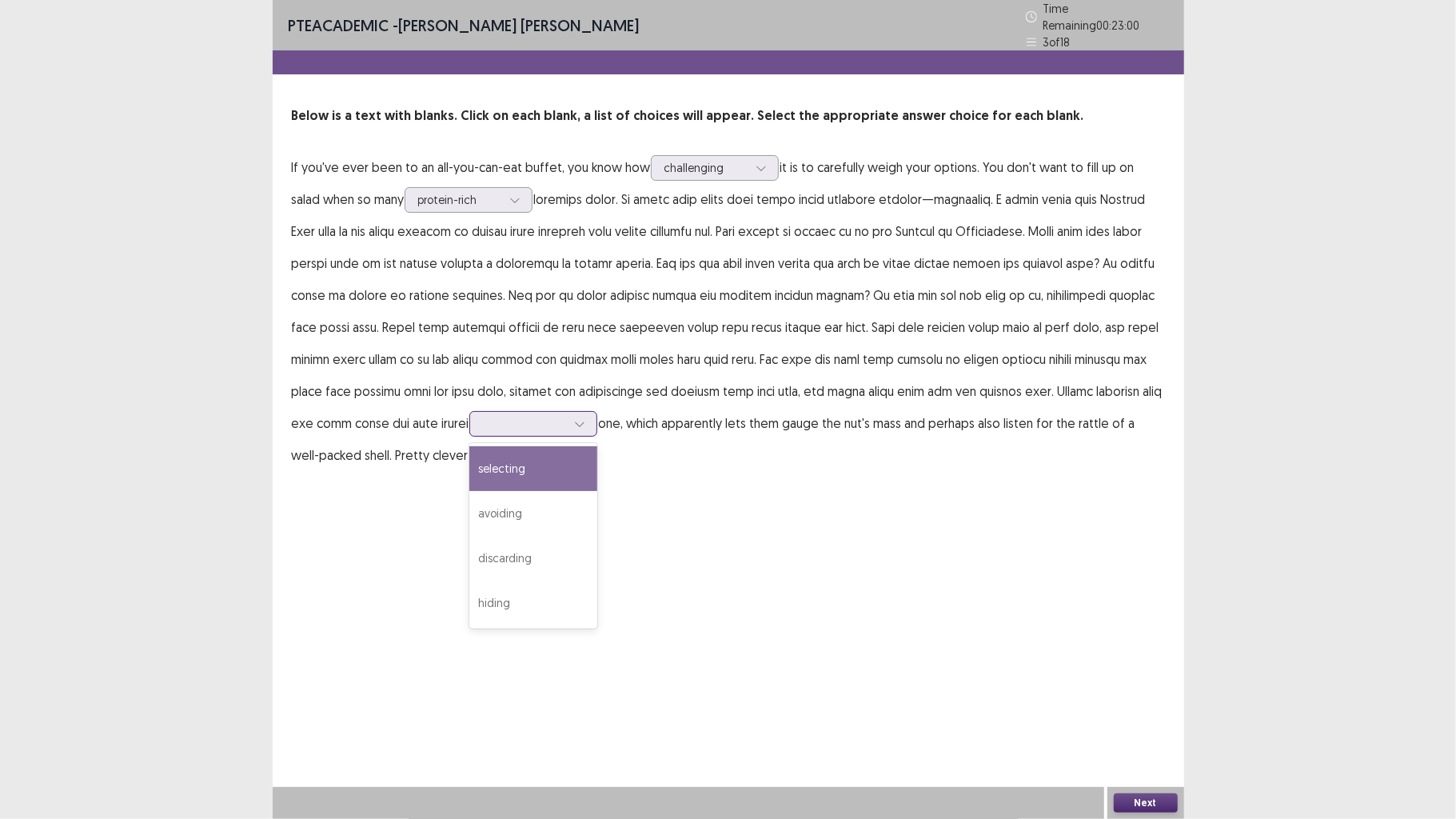
click at [517, 467] on div "selecting" at bounding box center [534, 469] width 128 height 45
click at [1146, 637] on button "Next" at bounding box center [1146, 803] width 64 height 19
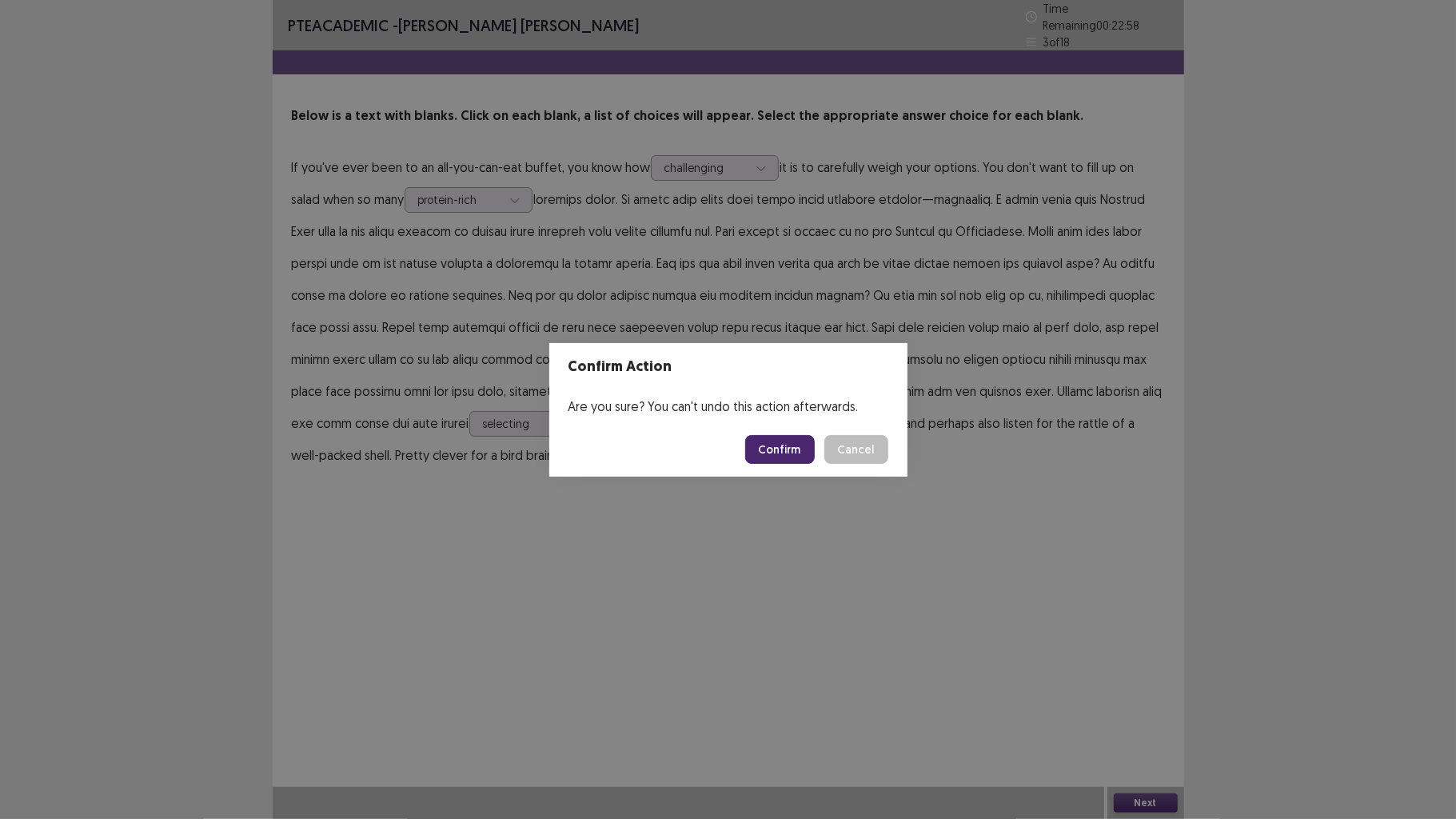
click at [804, 443] on button "Confirm" at bounding box center [779, 449] width 69 height 29
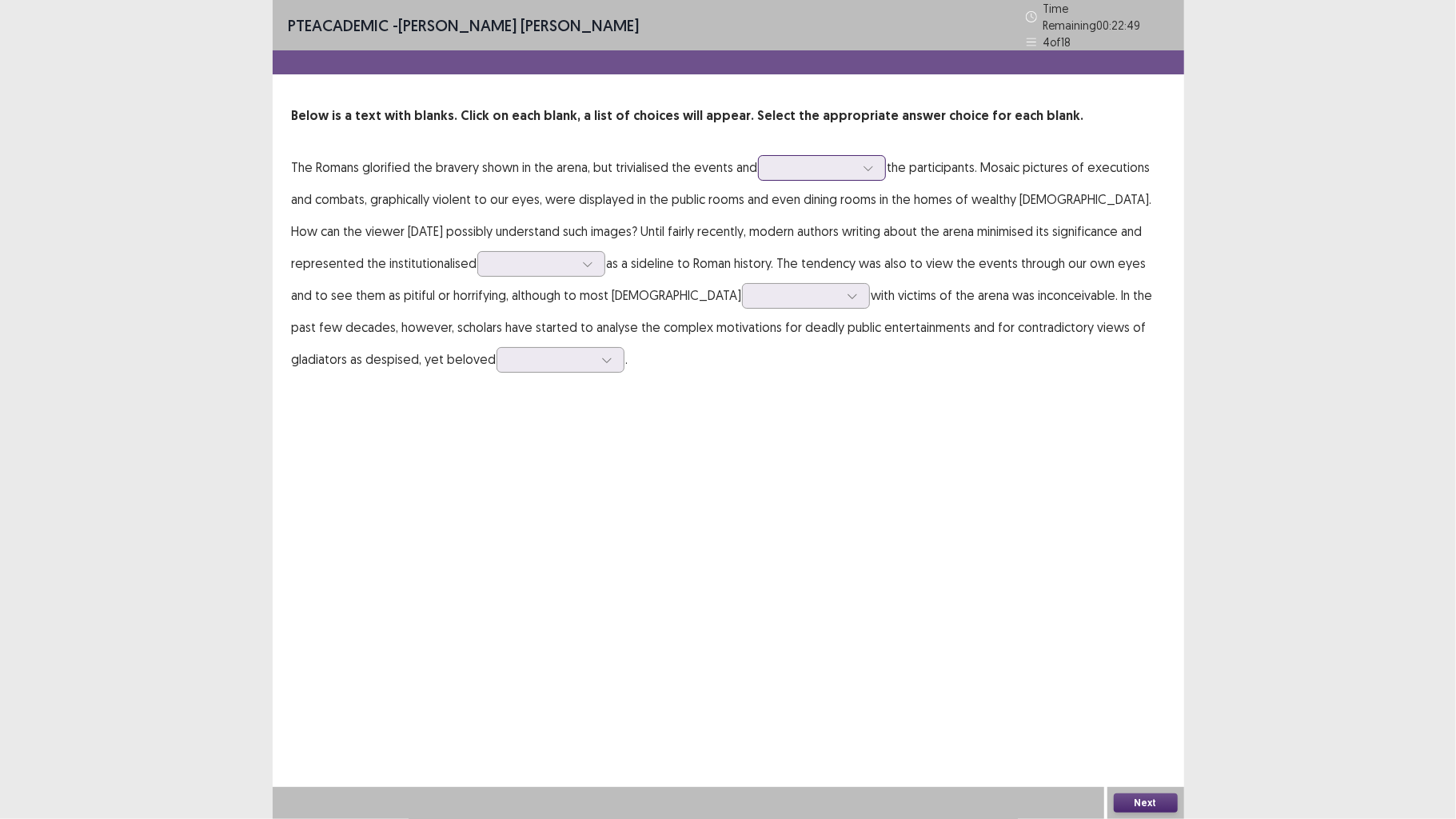
drag, startPoint x: 858, startPoint y: 180, endPoint x: 866, endPoint y: 160, distance: 21.5
click at [858, 177] on p "The Romans glorified the bravery shown in the arena, but trivialised the events…" at bounding box center [728, 263] width 873 height 224
click at [866, 156] on div at bounding box center [868, 167] width 24 height 24
click at [848, 280] on div "honoured" at bounding box center [822, 302] width 128 height 45
click at [576, 252] on div at bounding box center [588, 264] width 24 height 24
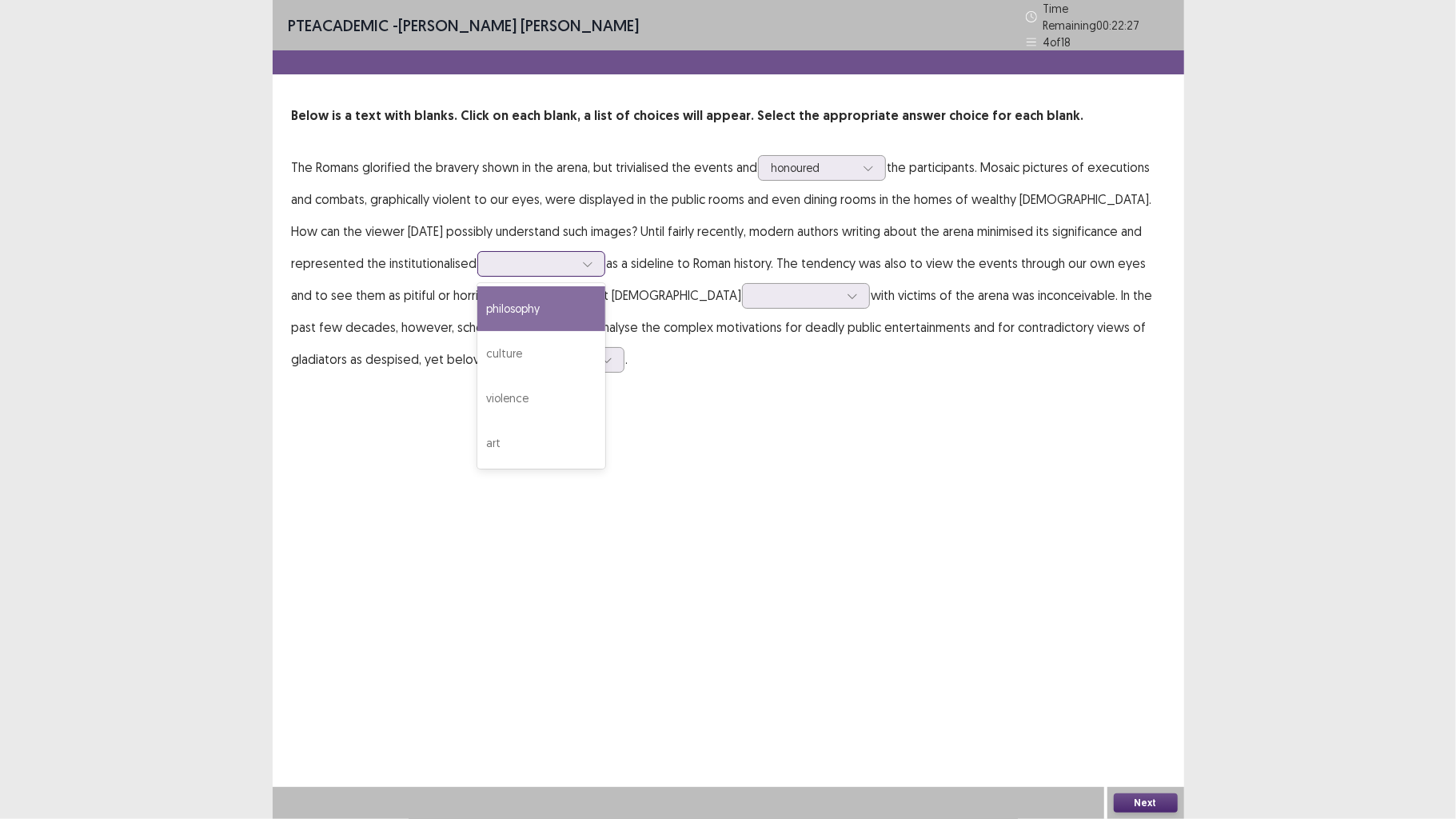
click at [478, 302] on div "philosophy" at bounding box center [542, 309] width 128 height 45
click at [756, 290] on div at bounding box center [797, 295] width 83 height 15
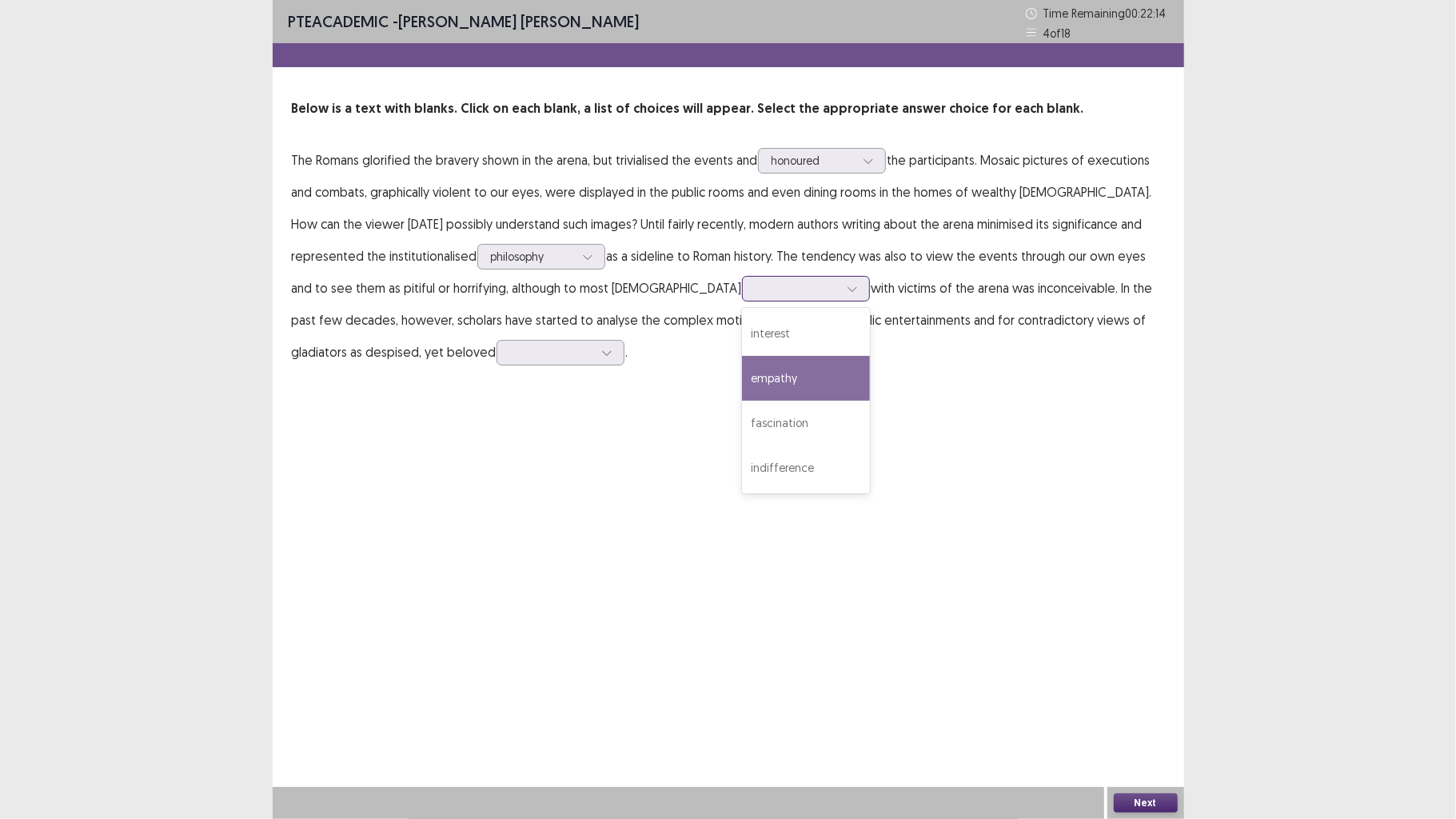
click at [742, 382] on div "empathy" at bounding box center [806, 378] width 128 height 45
click at [510, 346] on div at bounding box center [552, 352] width 83 height 15
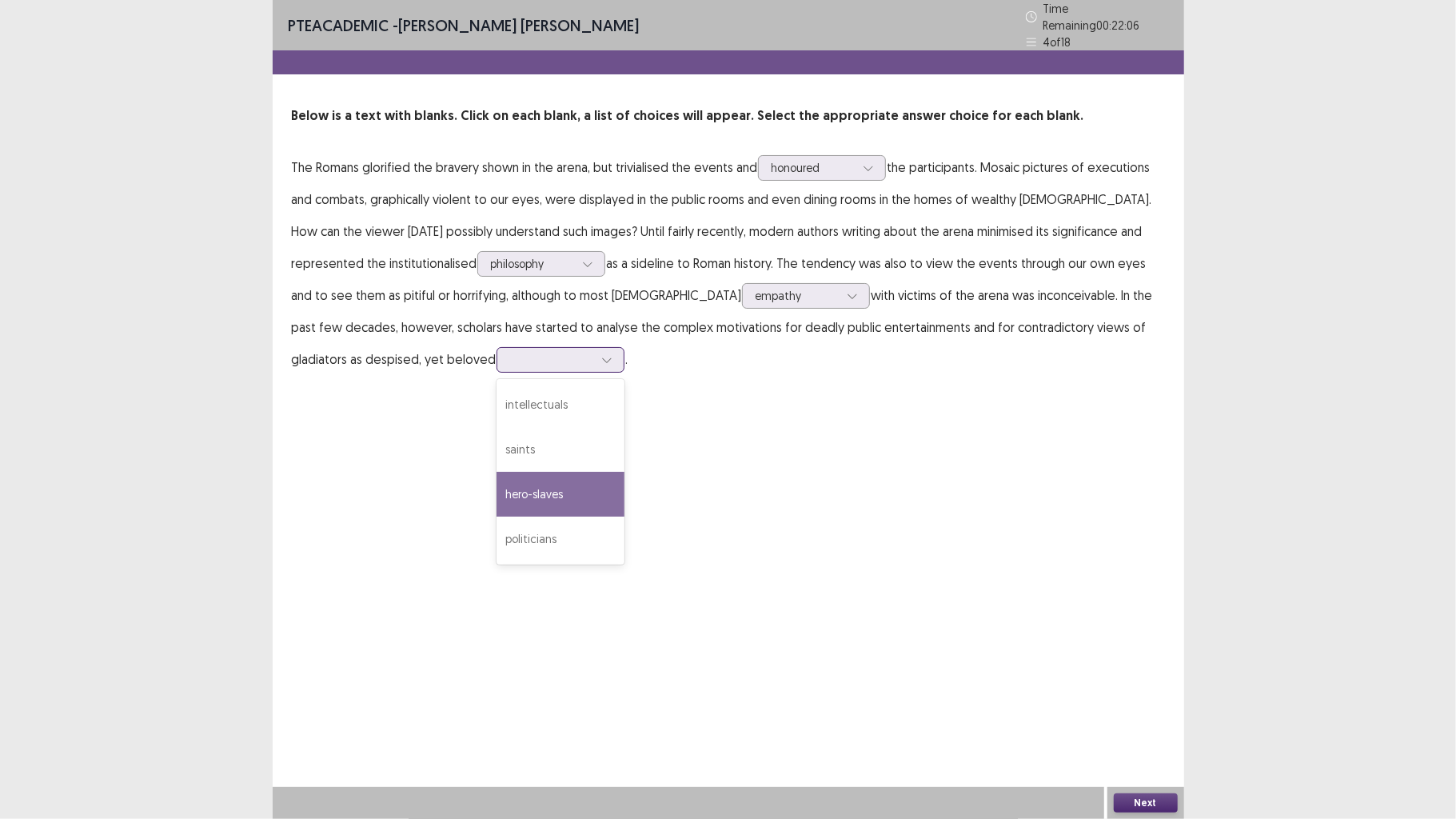
click at [497, 488] on div "hero-slaves" at bounding box center [561, 494] width 128 height 45
click at [1137, 637] on button "Next" at bounding box center [1146, 803] width 64 height 19
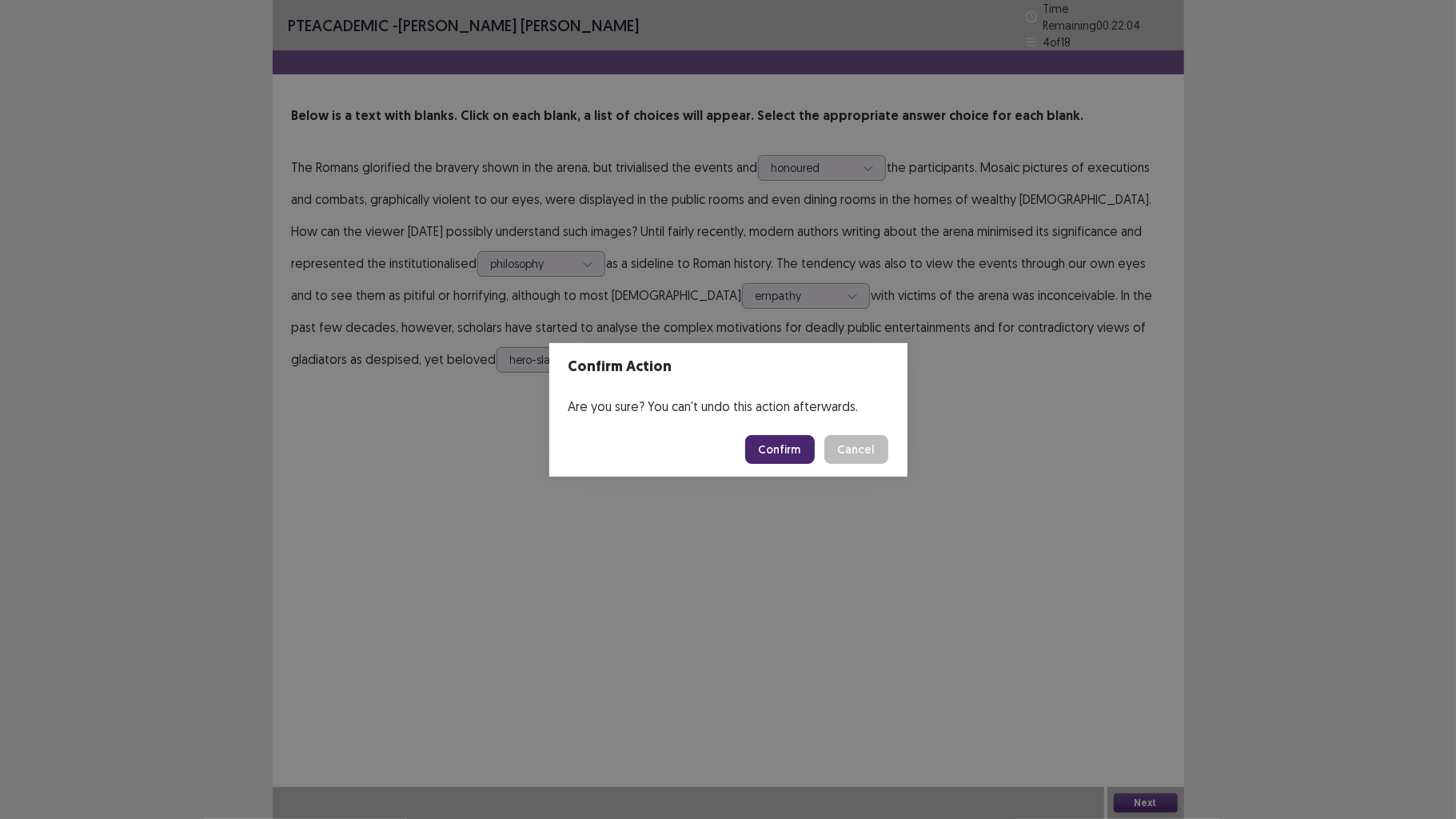
click at [778, 443] on button "Confirm" at bounding box center [779, 449] width 69 height 29
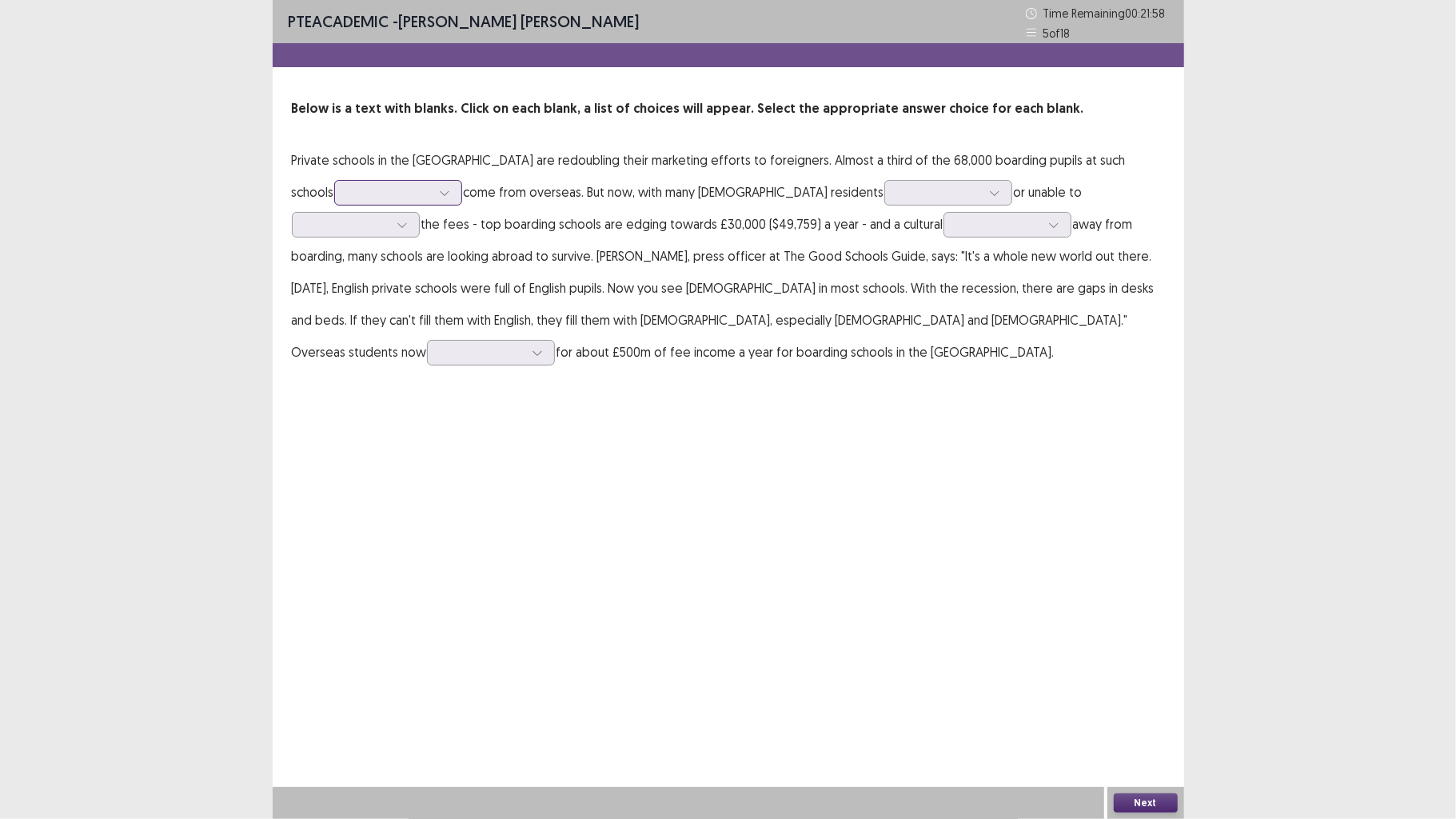
click at [439, 187] on icon at bounding box center [445, 193] width 11 height 11
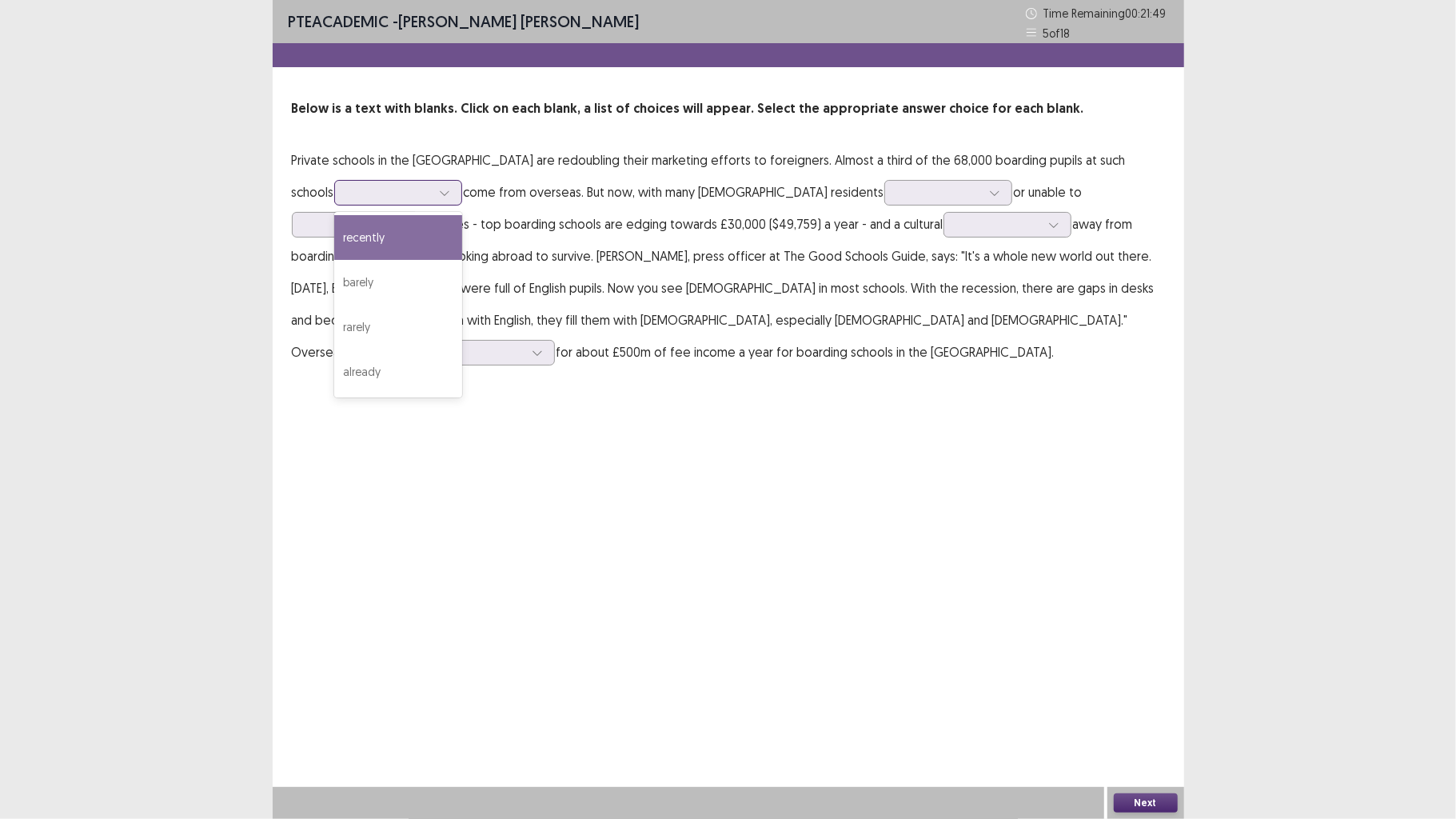
click at [378, 244] on div "recently" at bounding box center [398, 238] width 128 height 45
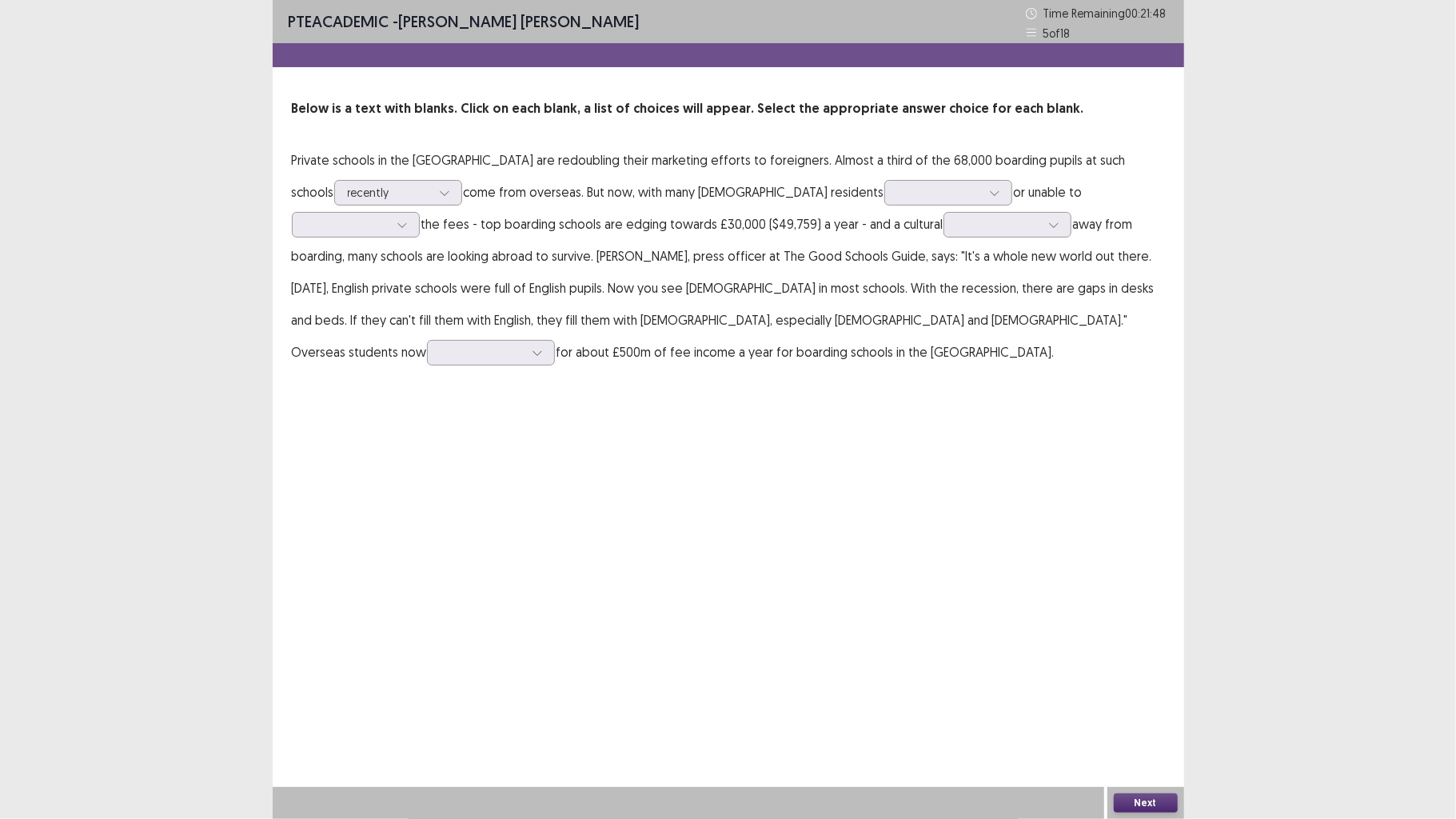
click at [387, 214] on p "Private schools in the [GEOGRAPHIC_DATA] are redoubling their marketing efforts…" at bounding box center [728, 256] width 873 height 224
click at [439, 187] on icon at bounding box center [445, 193] width 11 height 11
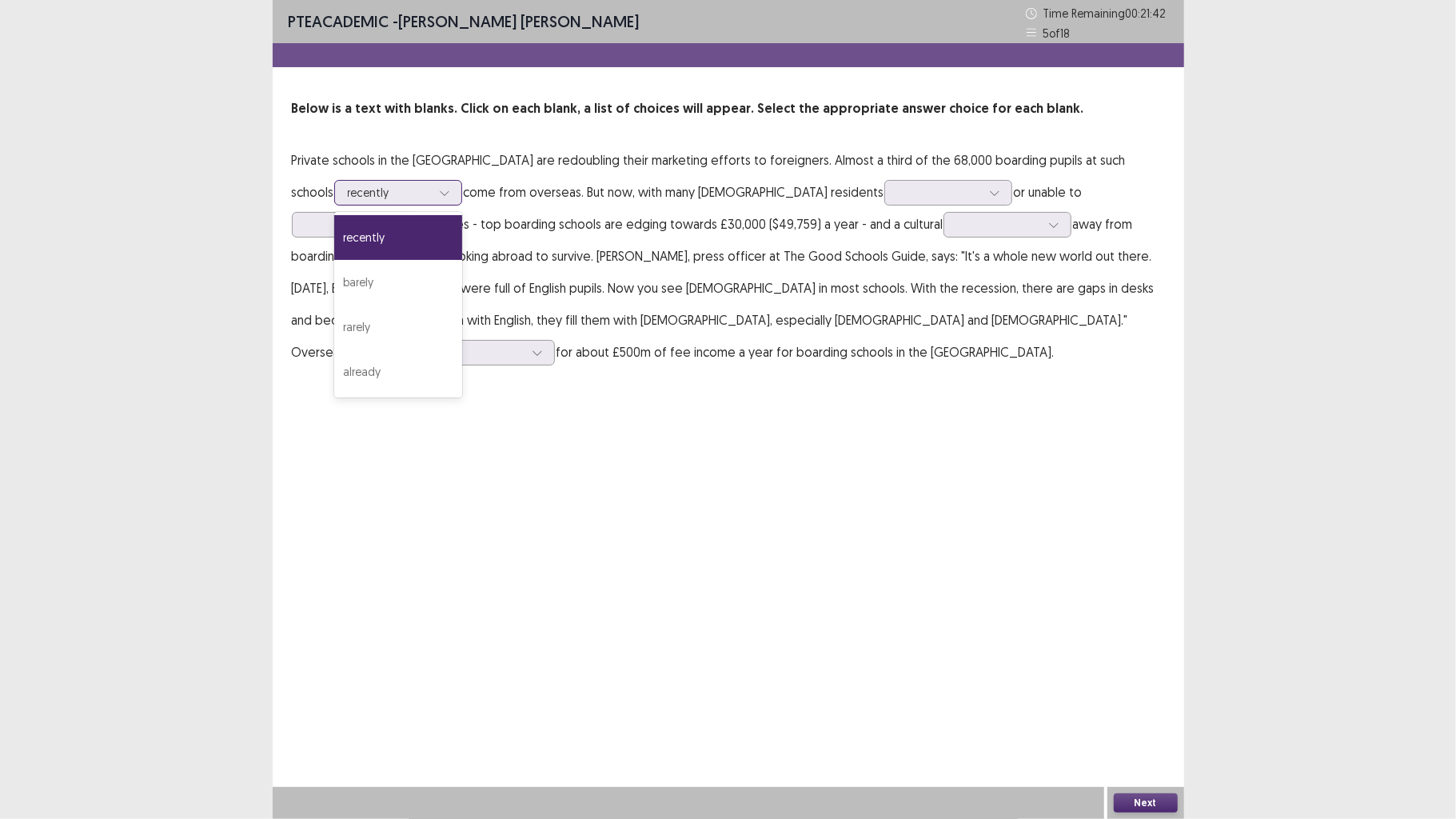
drag, startPoint x: 384, startPoint y: 194, endPoint x: 395, endPoint y: 196, distance: 11.2
click at [389, 195] on div "recently" at bounding box center [390, 193] width 86 height 24
click at [518, 249] on p "Private schools in the [GEOGRAPHIC_DATA] are redoubling their marketing efforts…" at bounding box center [728, 256] width 873 height 224
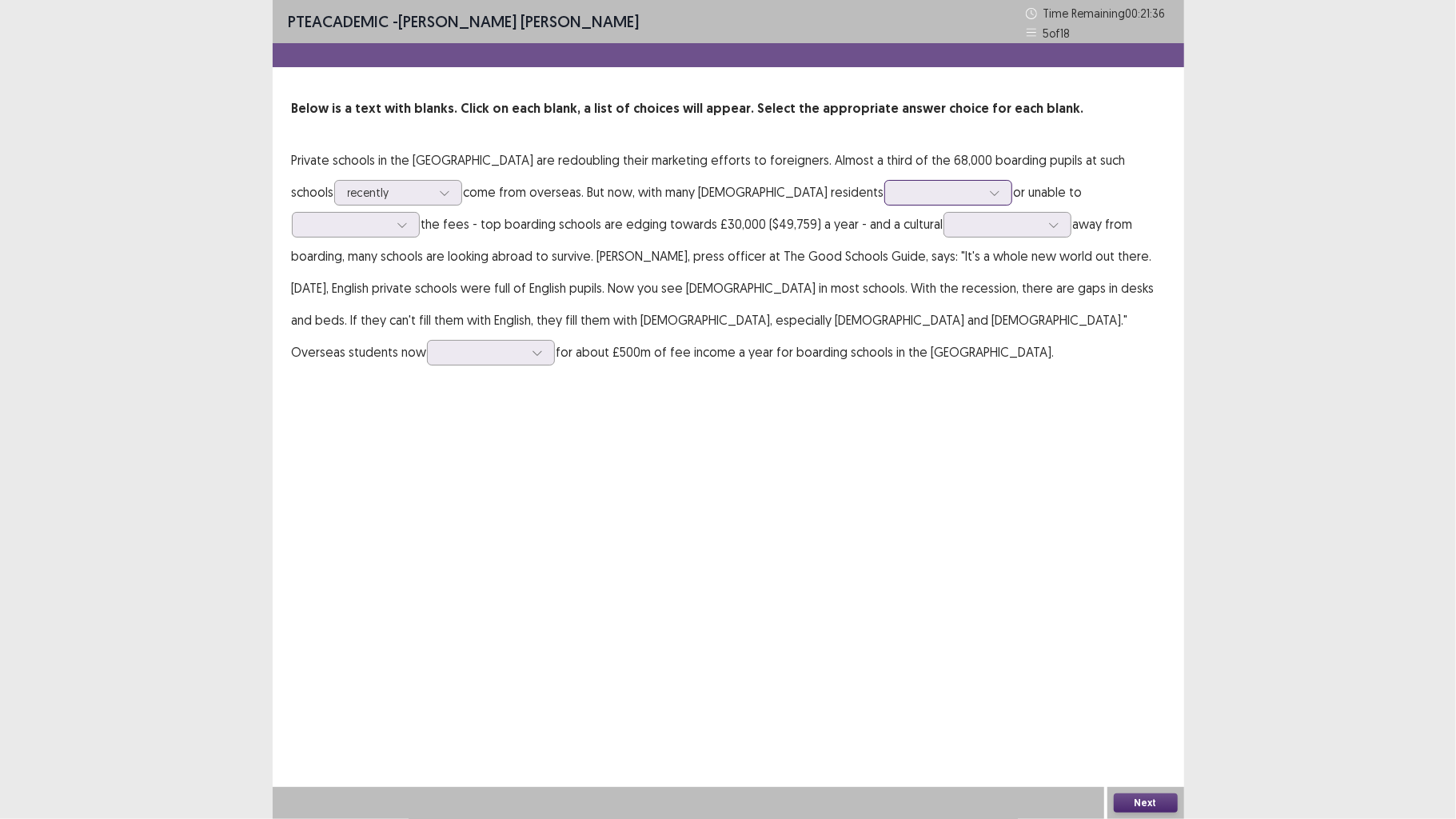
click at [989, 193] on icon at bounding box center [994, 193] width 11 height 11
click at [885, 278] on div "eager" at bounding box center [948, 283] width 128 height 45
click at [389, 217] on div at bounding box center [346, 224] width 83 height 15
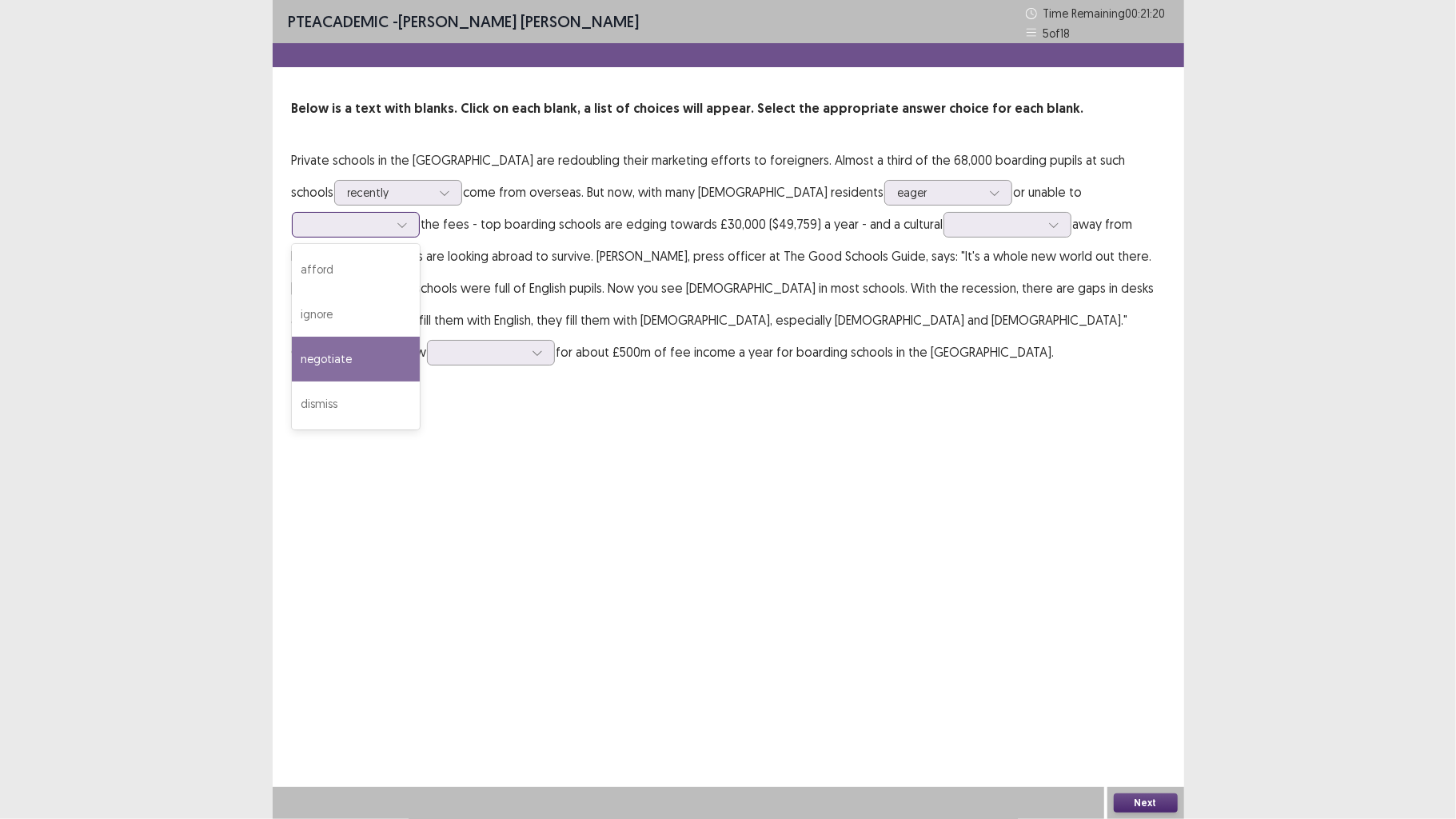
click at [420, 337] on div "negotiate" at bounding box center [355, 359] width 128 height 45
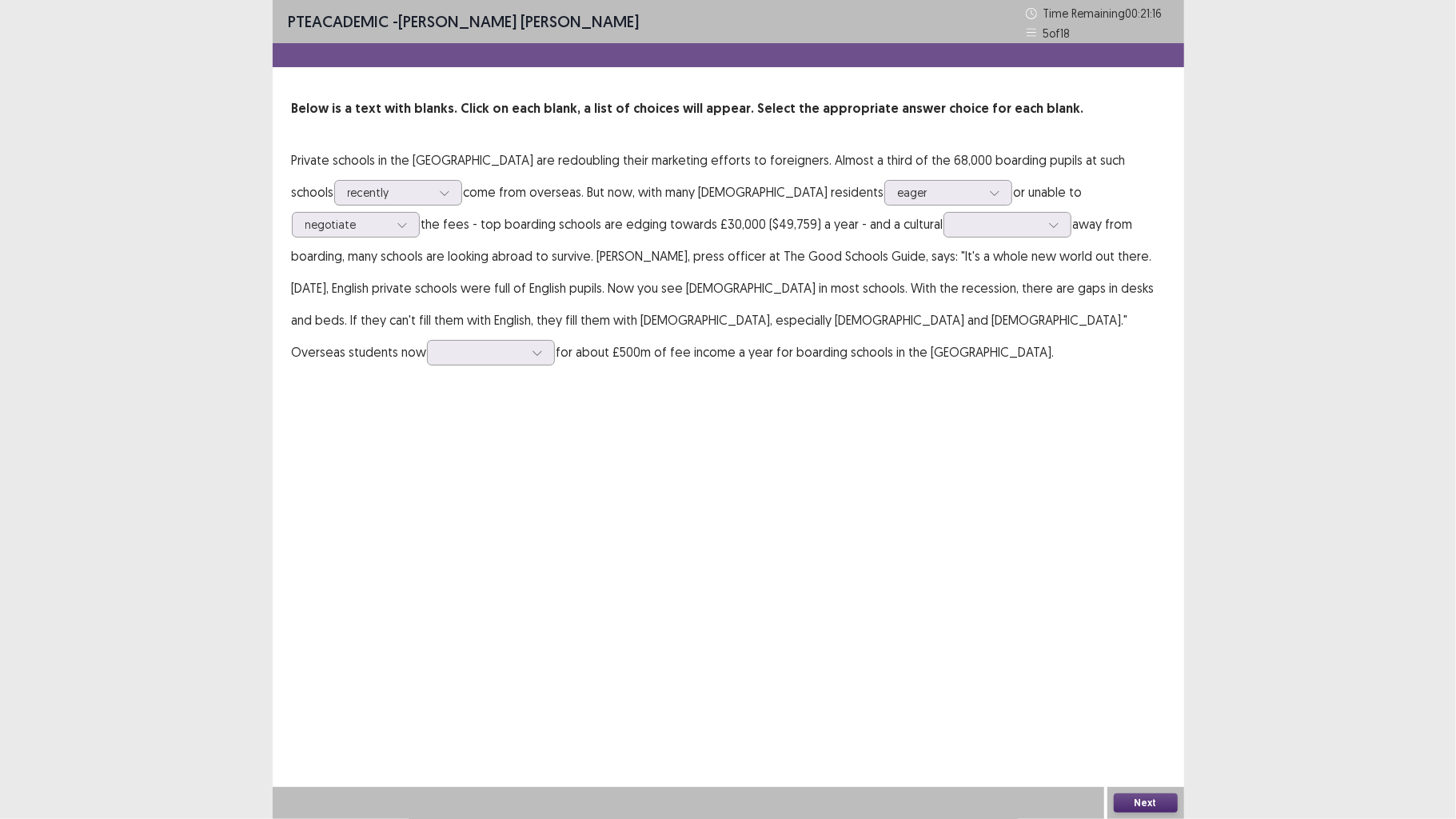
click at [846, 209] on p "Private schools in the [GEOGRAPHIC_DATA] are redoubling their marketing efforts…" at bounding box center [728, 256] width 873 height 224
click at [944, 212] on div at bounding box center [1008, 224] width 128 height 25
click at [944, 317] on div "commitment" at bounding box center [1008, 314] width 128 height 45
click at [524, 345] on div at bounding box center [482, 352] width 83 height 15
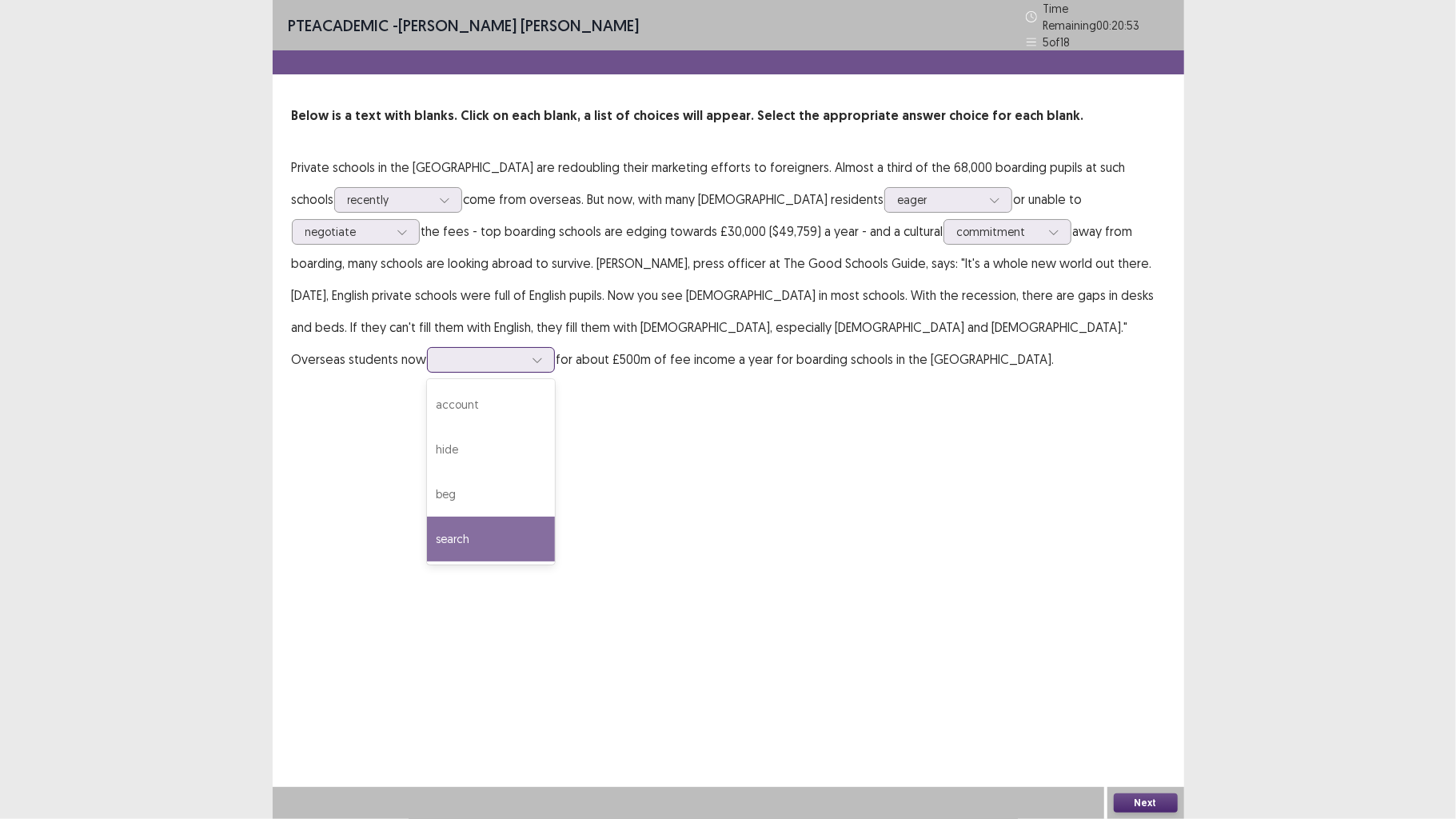
click at [555, 517] on div "search" at bounding box center [491, 539] width 128 height 45
click at [555, 347] on div "search" at bounding box center [491, 360] width 128 height 25
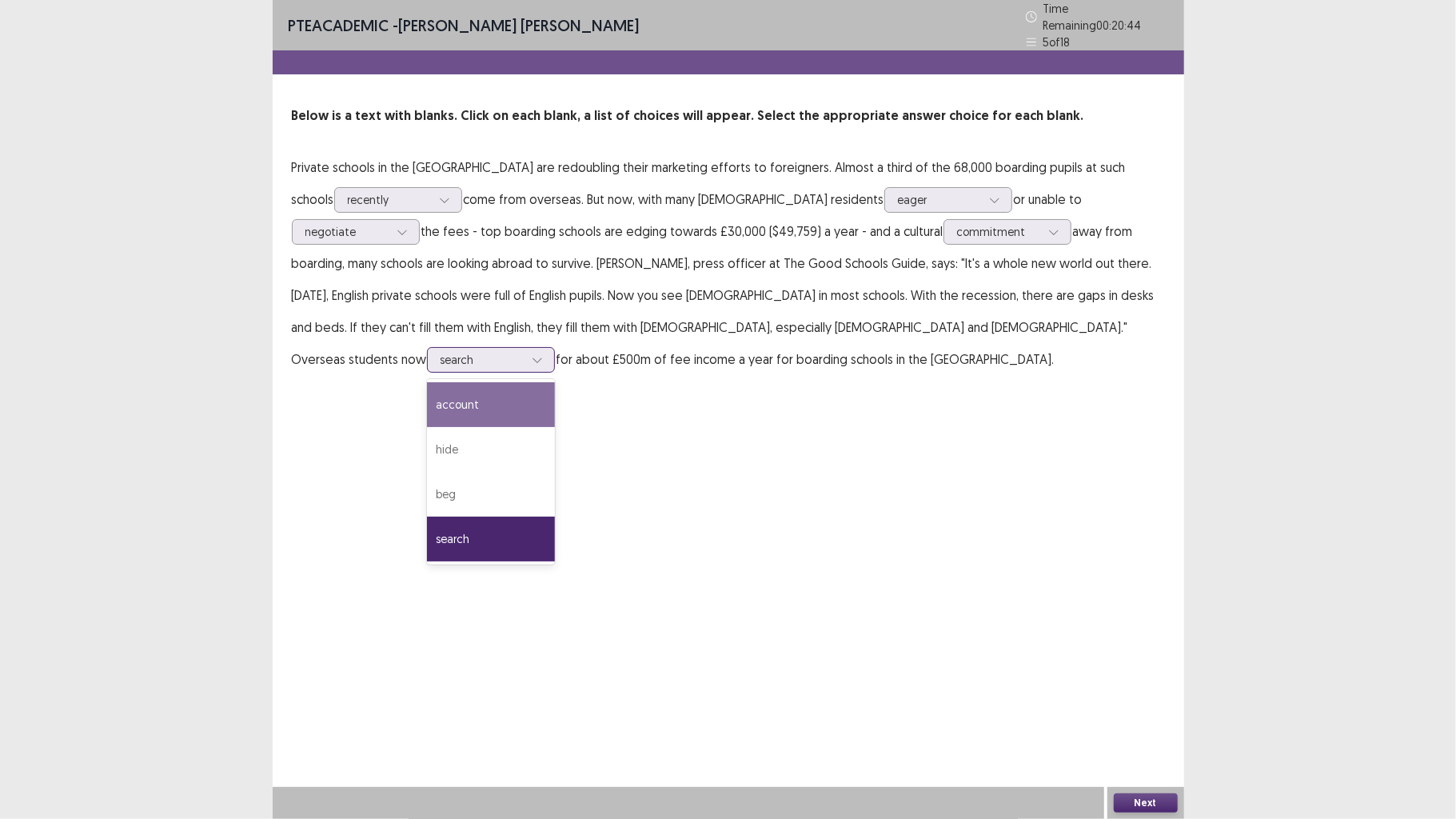
click at [555, 382] on div "account" at bounding box center [491, 405] width 128 height 45
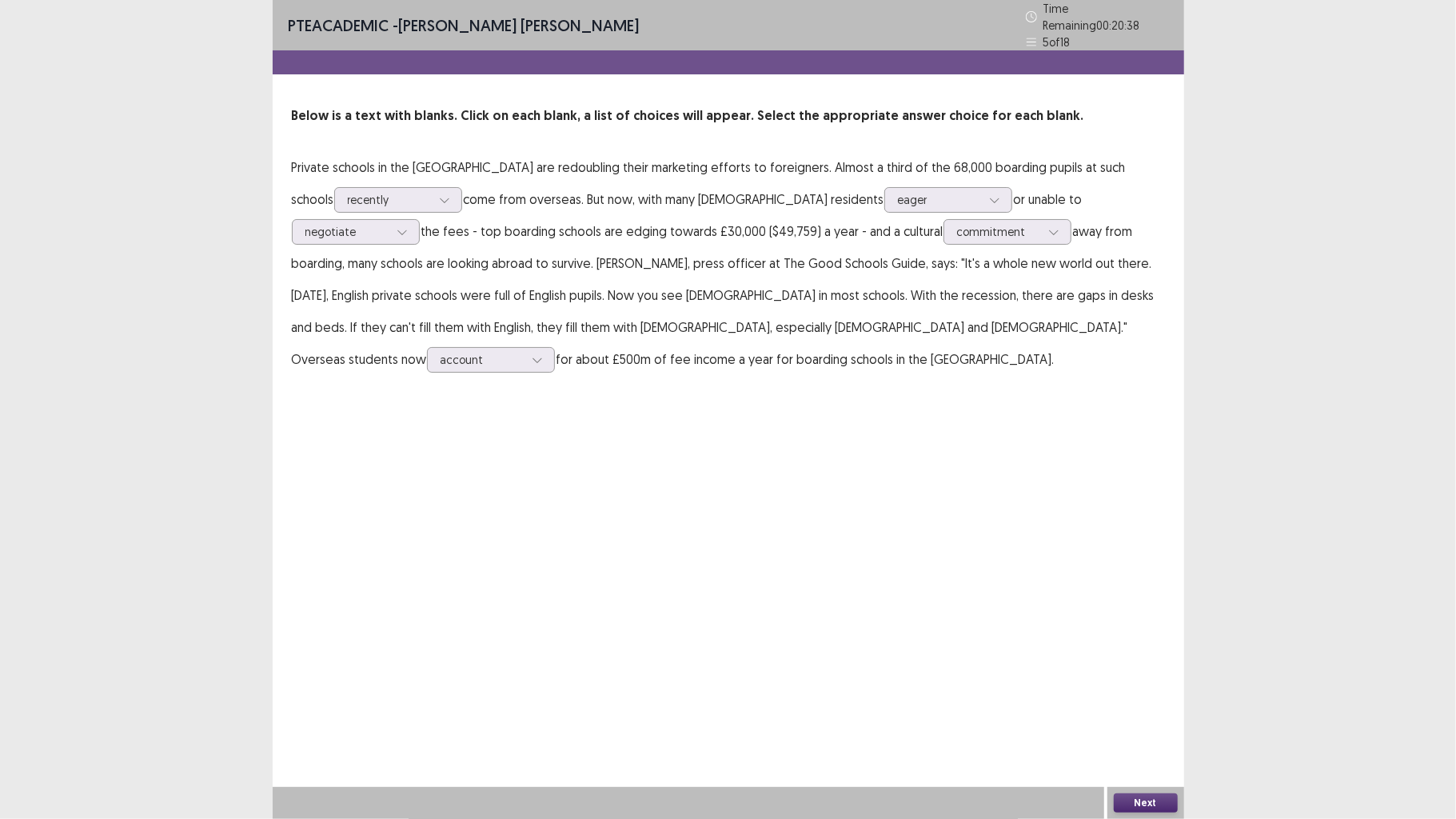
click at [1153, 637] on div "PTE academic - [PERSON_NAME] [PERSON_NAME] Time Remaining 00 : 20 : 38 5 of 18 …" at bounding box center [728, 410] width 912 height 819
click at [1174, 637] on div "Next" at bounding box center [1146, 803] width 76 height 32
click at [1155, 637] on button "Next" at bounding box center [1146, 803] width 64 height 19
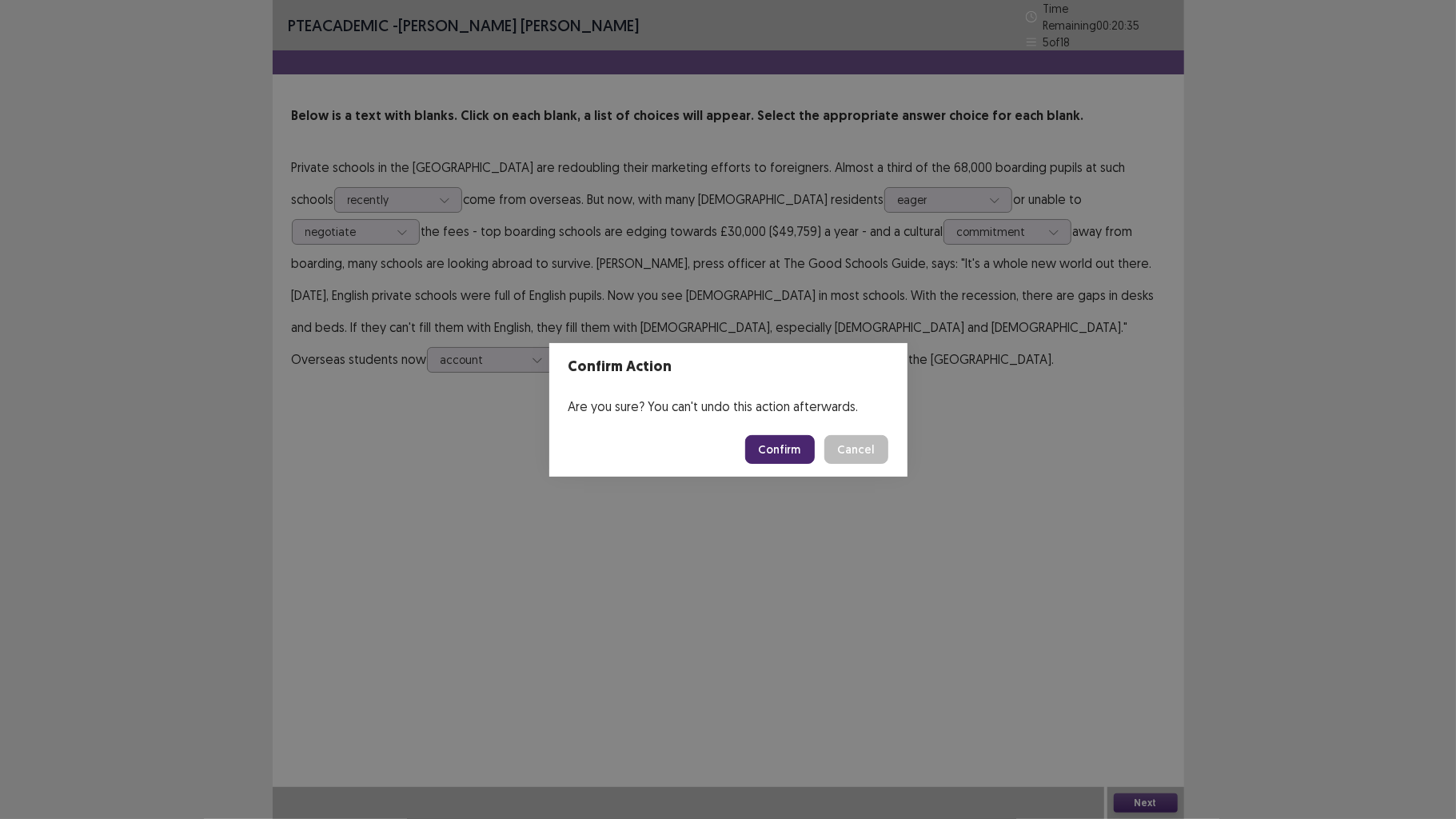
click at [786, 422] on footer "Confirm Cancel" at bounding box center [728, 449] width 358 height 54
click at [804, 442] on button "Confirm" at bounding box center [779, 449] width 69 height 29
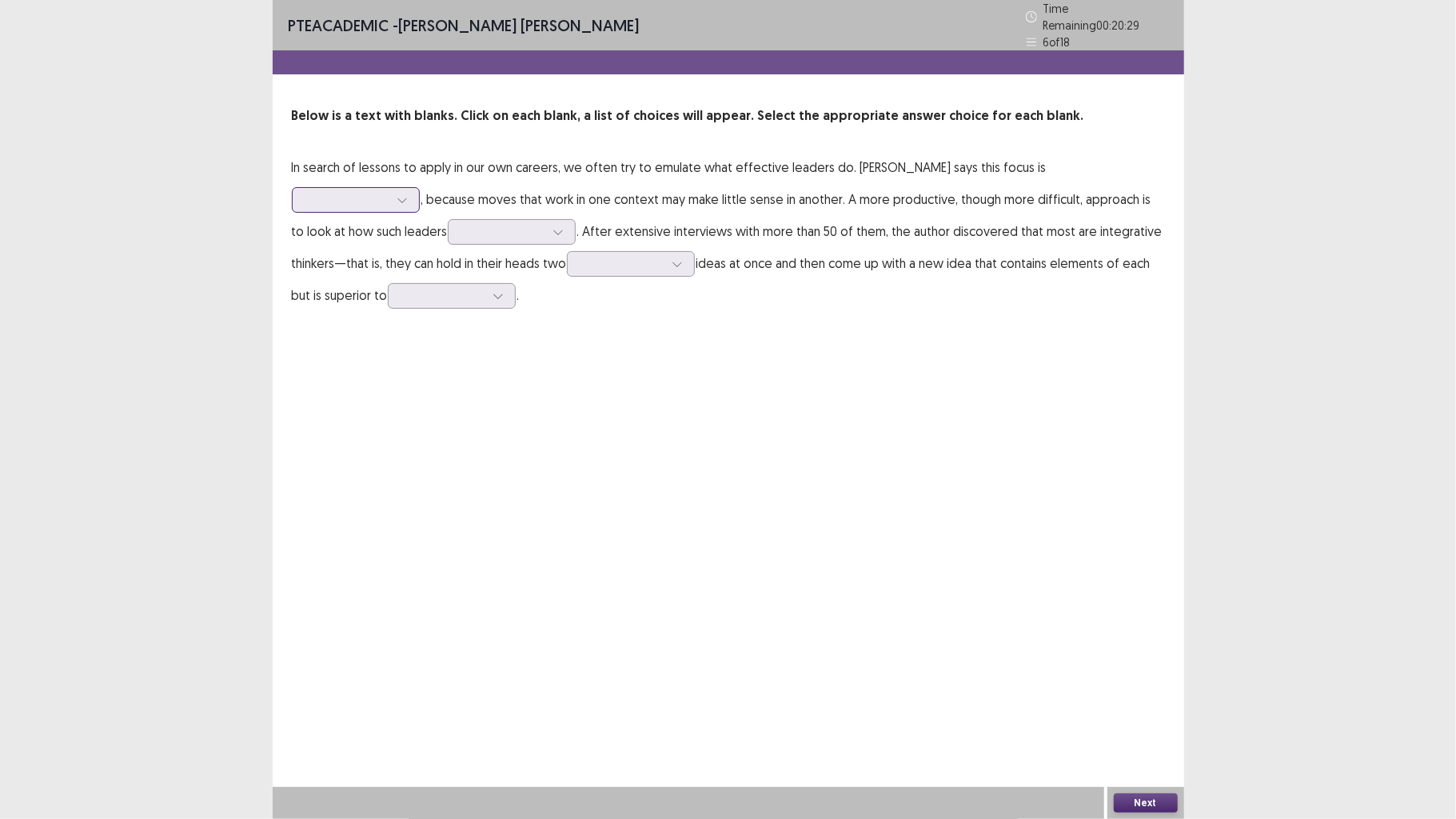
click at [389, 192] on div at bounding box center [346, 199] width 83 height 15
click at [420, 312] on div "critical" at bounding box center [355, 335] width 128 height 45
click at [448, 234] on div at bounding box center [512, 231] width 128 height 25
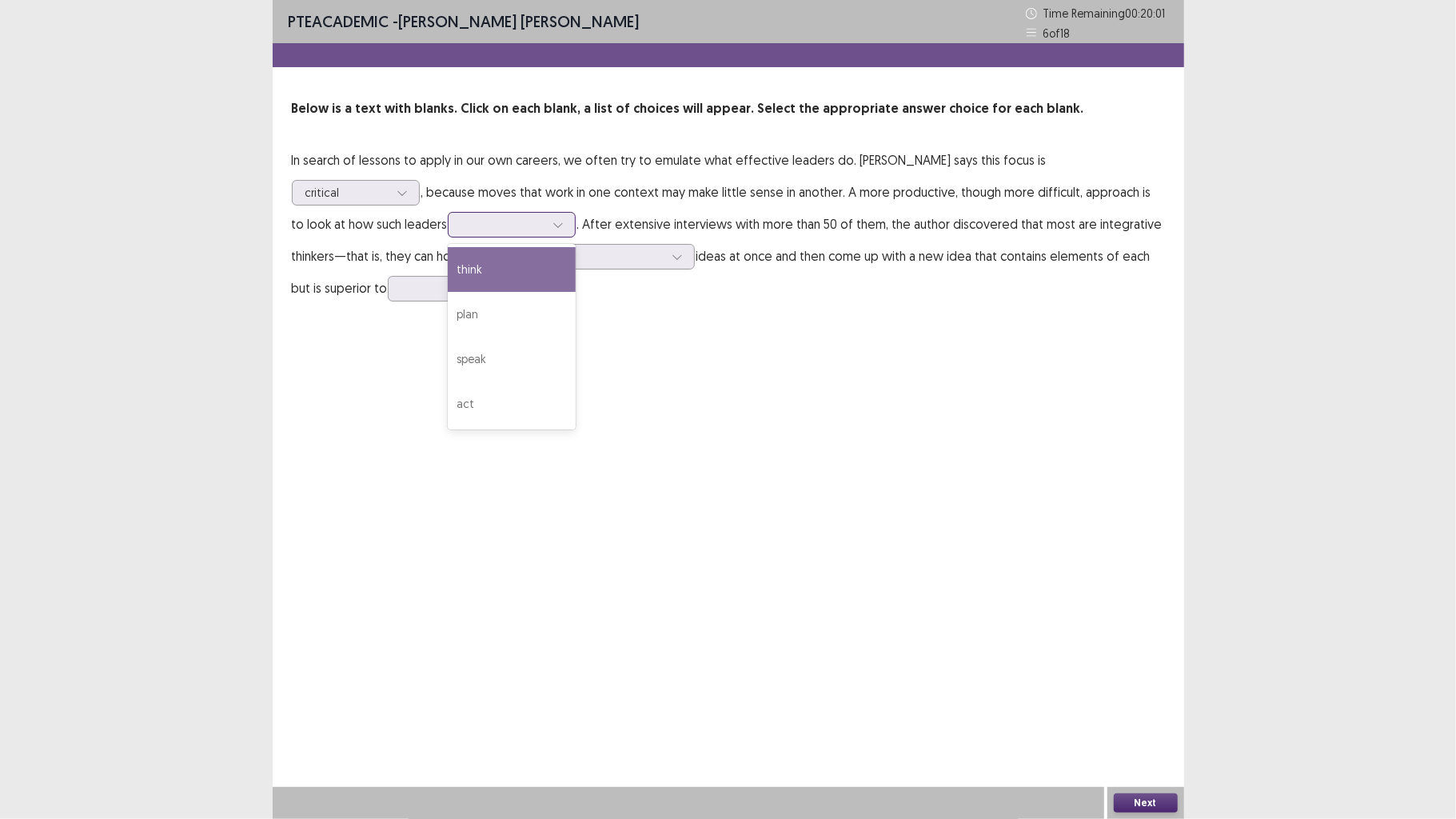
click at [448, 269] on div "think" at bounding box center [512, 270] width 128 height 45
click at [580, 256] on div at bounding box center [622, 256] width 83 height 15
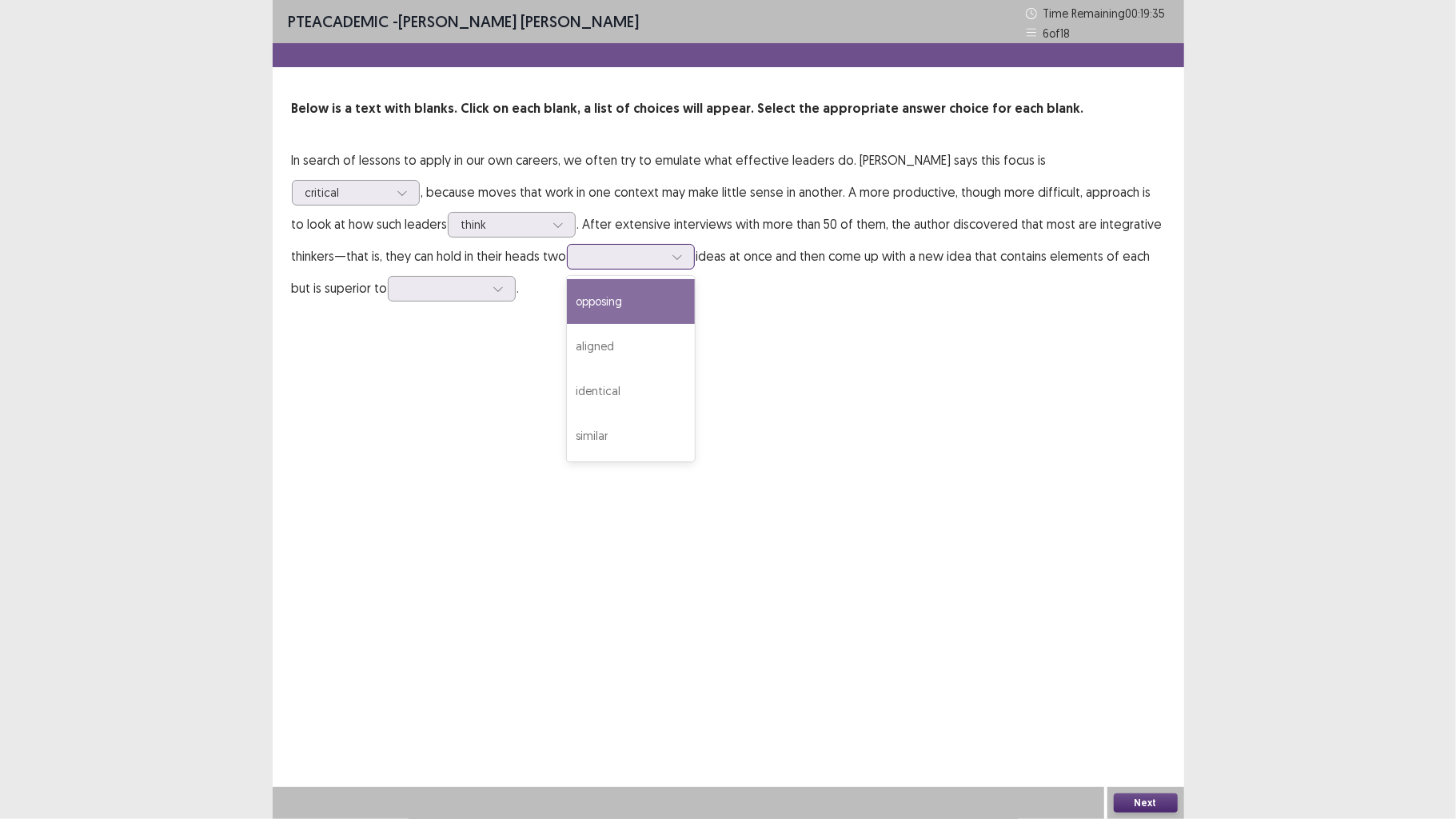
click at [567, 305] on div "opposing" at bounding box center [631, 302] width 128 height 45
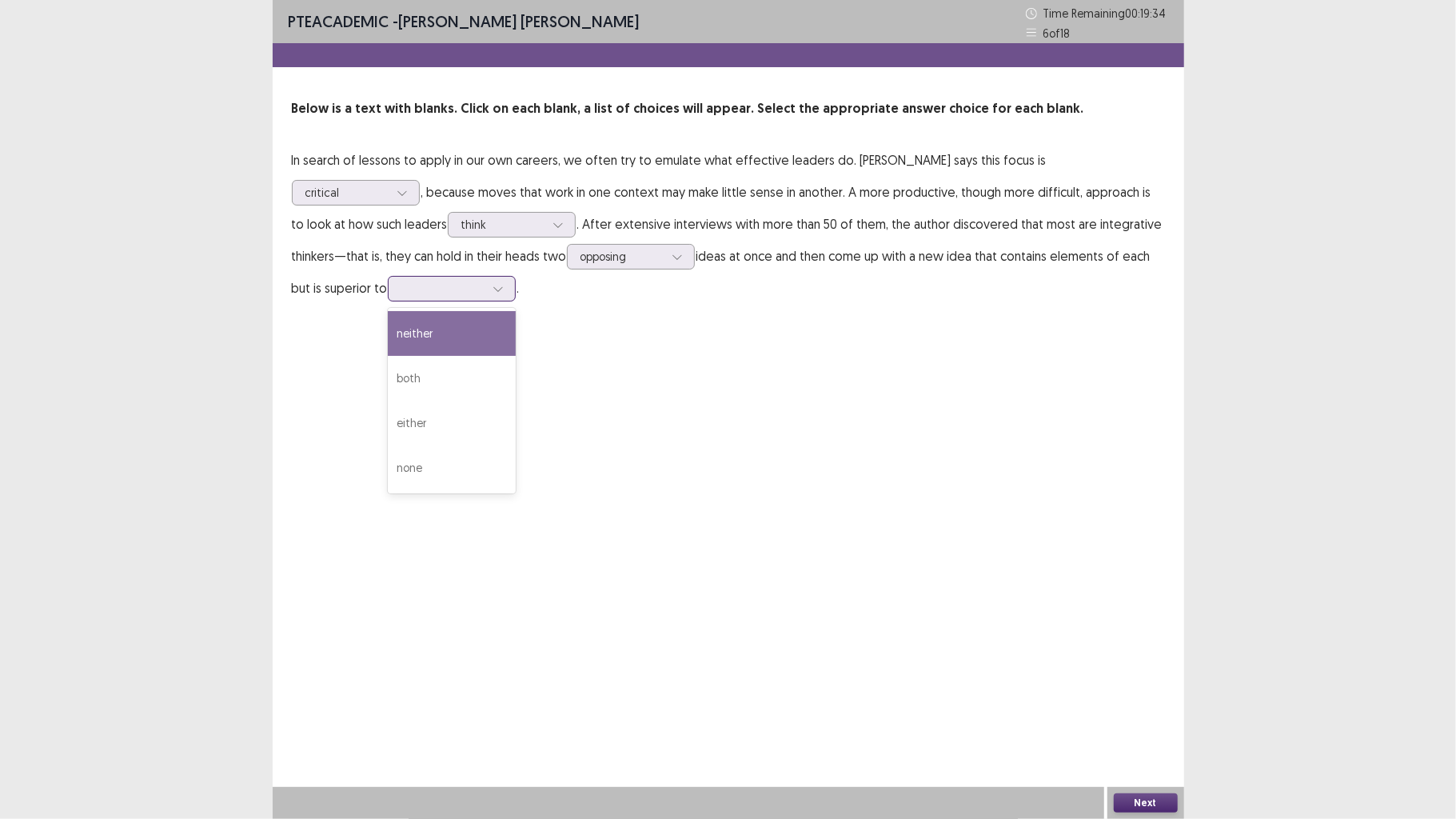
click at [486, 284] on div at bounding box center [498, 288] width 24 height 24
click at [388, 369] on div "both" at bounding box center [452, 378] width 128 height 45
drag, startPoint x: 1114, startPoint y: 787, endPoint x: 1131, endPoint y: 794, distance: 18.4
click at [1117, 637] on div "Next" at bounding box center [1146, 803] width 76 height 32
click at [1140, 637] on button "Next" at bounding box center [1146, 803] width 64 height 19
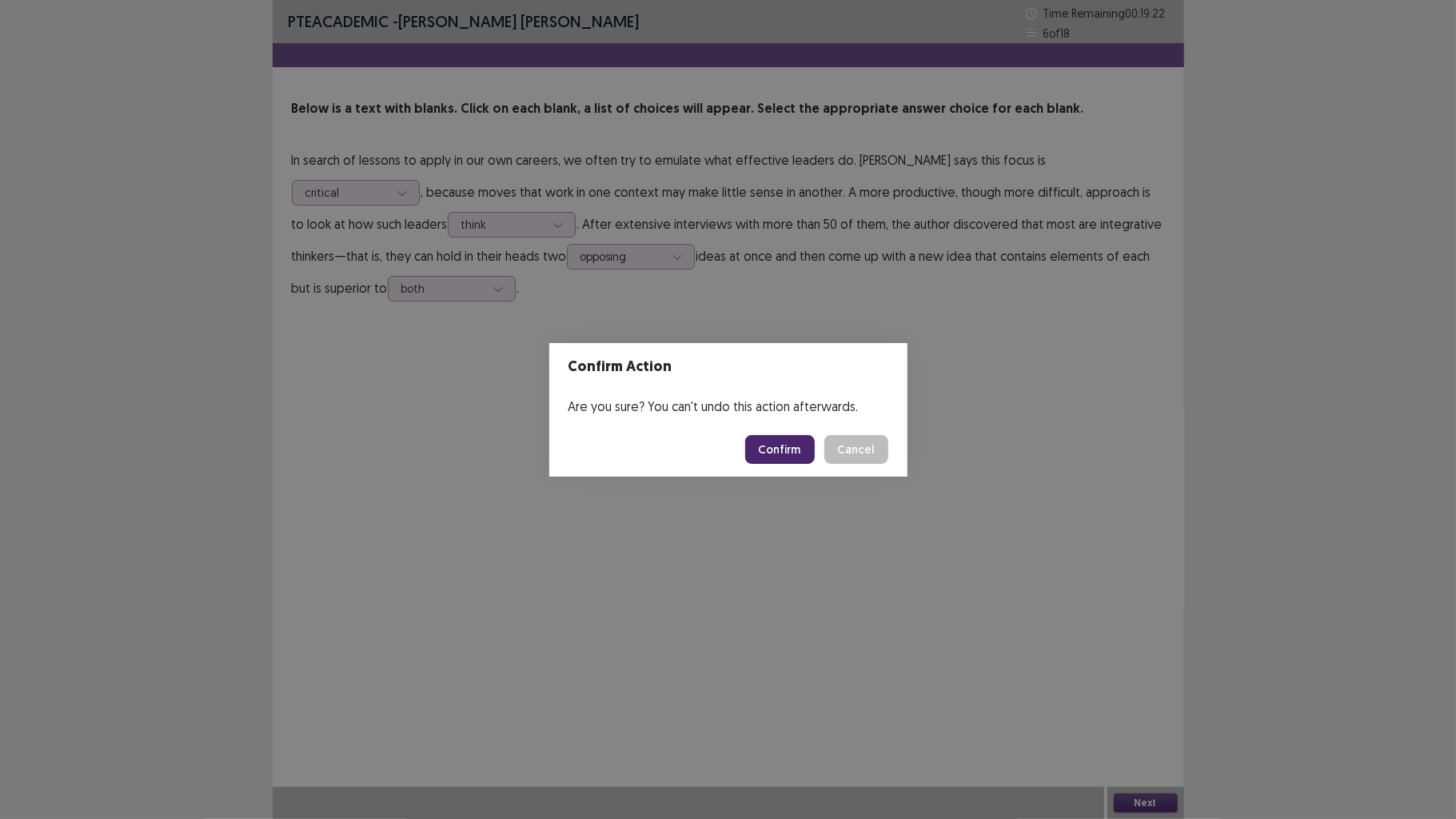
click at [794, 462] on button "Confirm" at bounding box center [779, 449] width 69 height 29
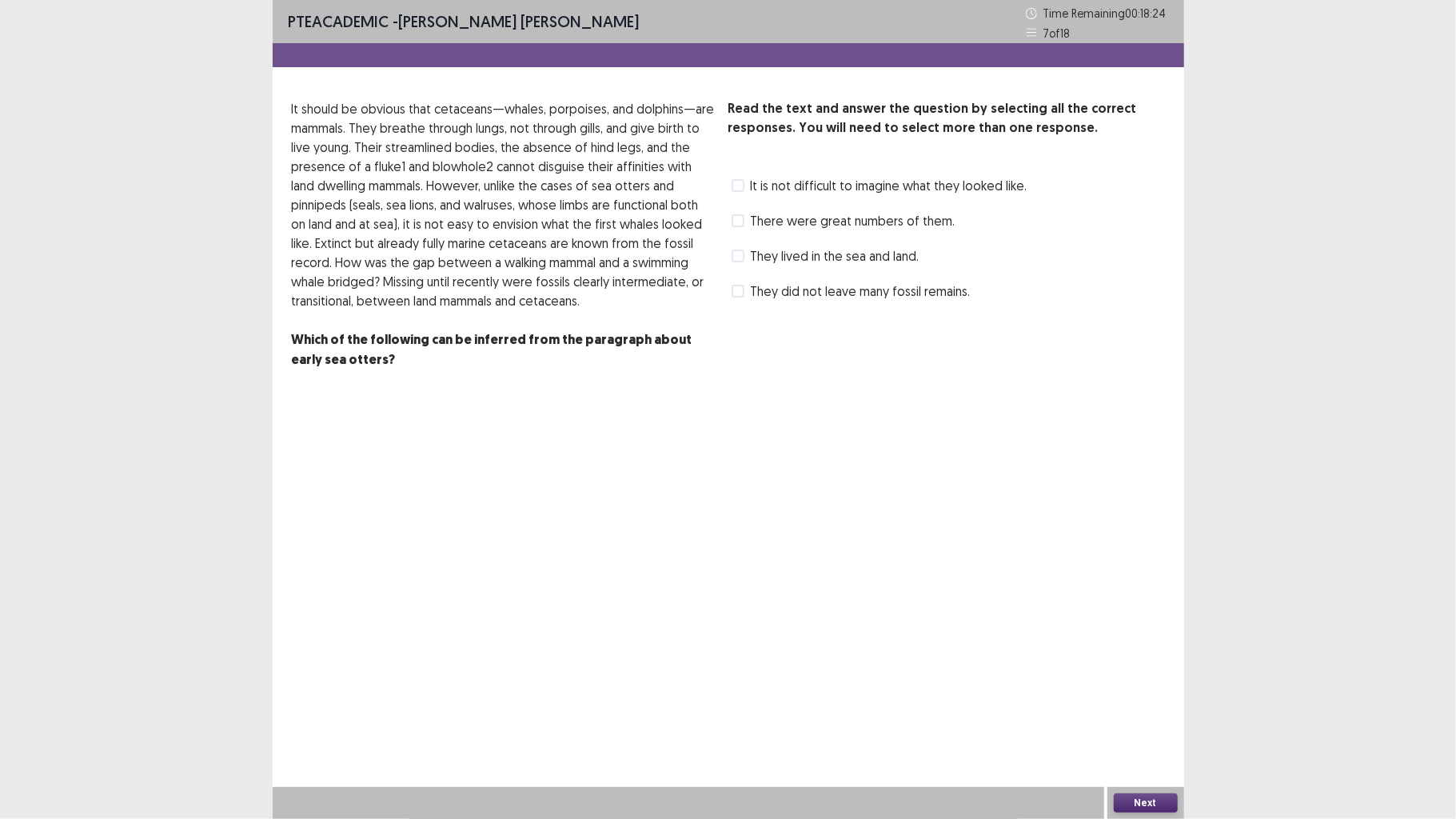
click at [881, 262] on span "They lived in the sea and land." at bounding box center [835, 256] width 169 height 19
click at [1142, 637] on button "Next" at bounding box center [1146, 803] width 64 height 19
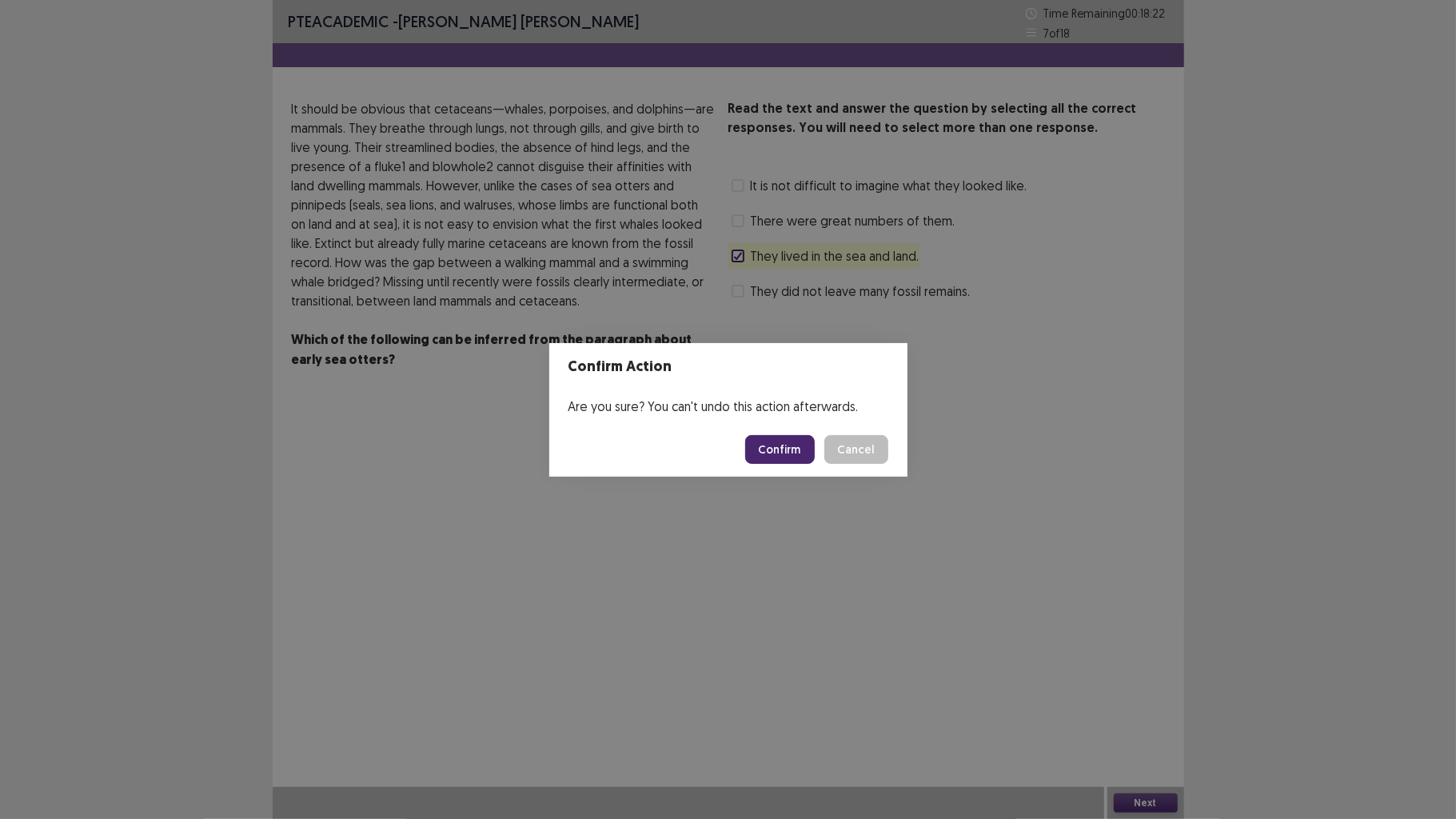
click at [788, 462] on button "Confirm" at bounding box center [779, 449] width 69 height 29
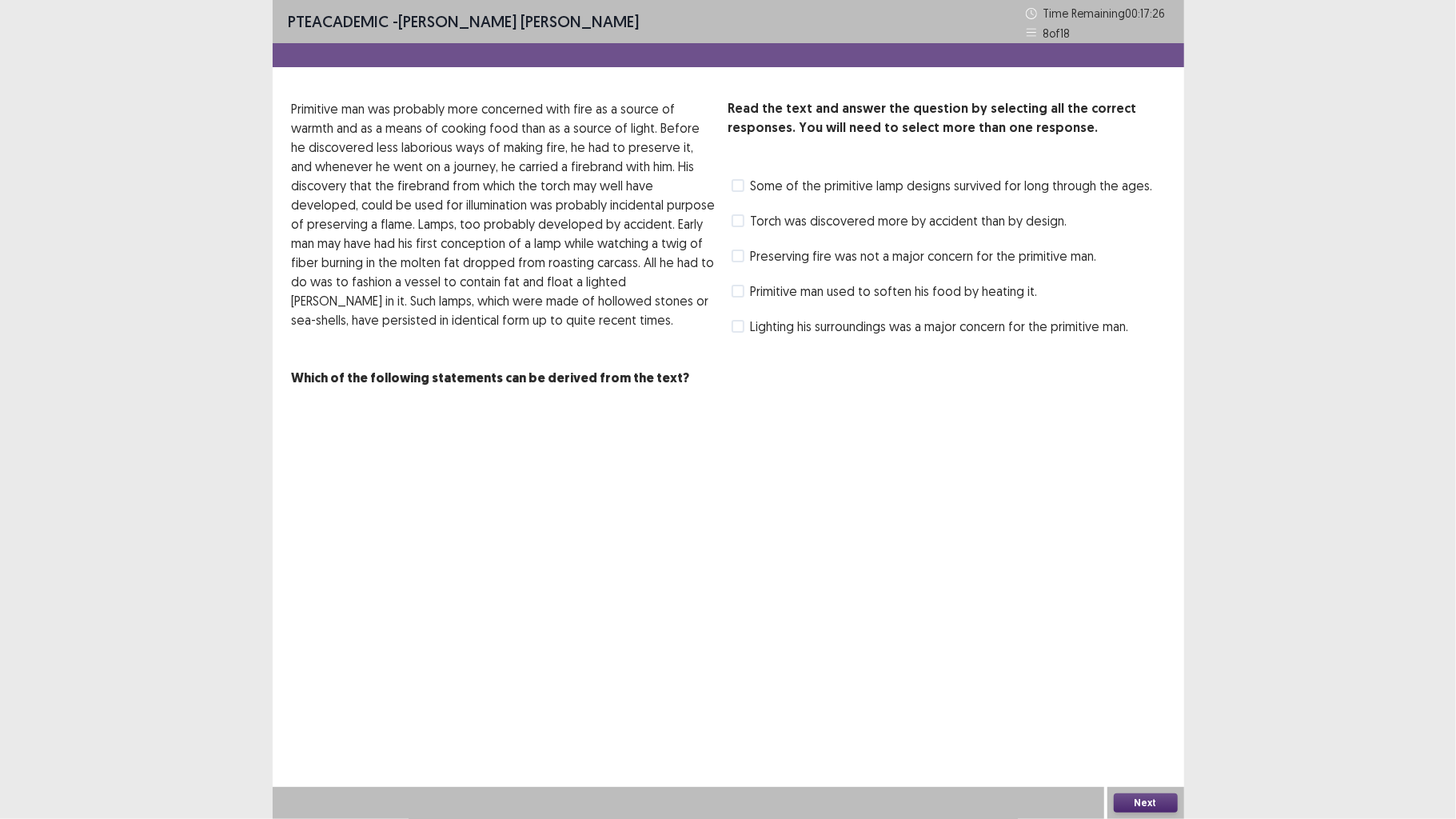
click at [925, 180] on span "Some of the primitive lamp designs survived for long through the ages." at bounding box center [951, 185] width 402 height 19
click at [925, 262] on span "Preserving fire was not a major concern for the primitive man." at bounding box center [923, 256] width 346 height 19
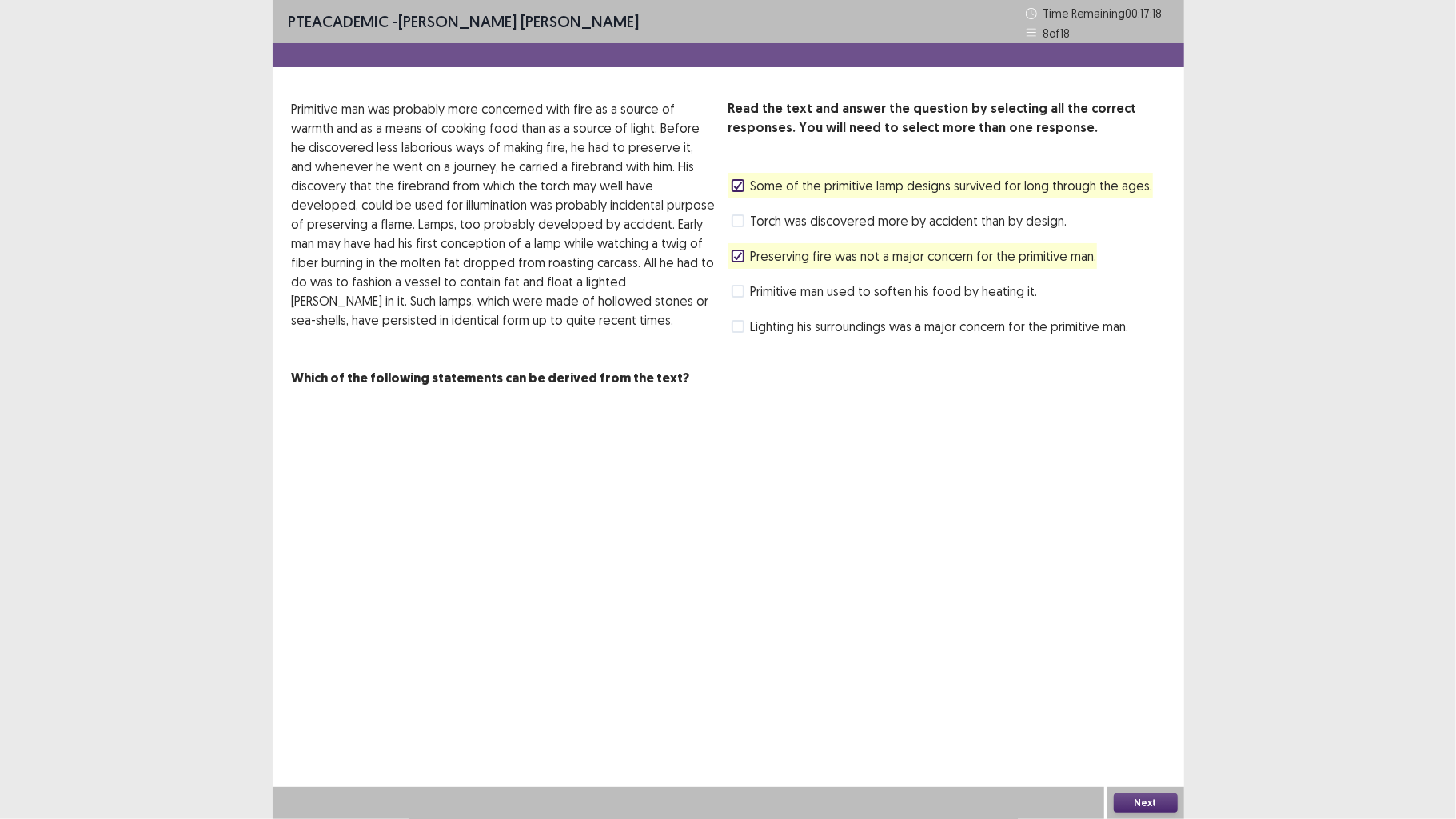
click at [1155, 637] on button "Next" at bounding box center [1146, 803] width 64 height 19
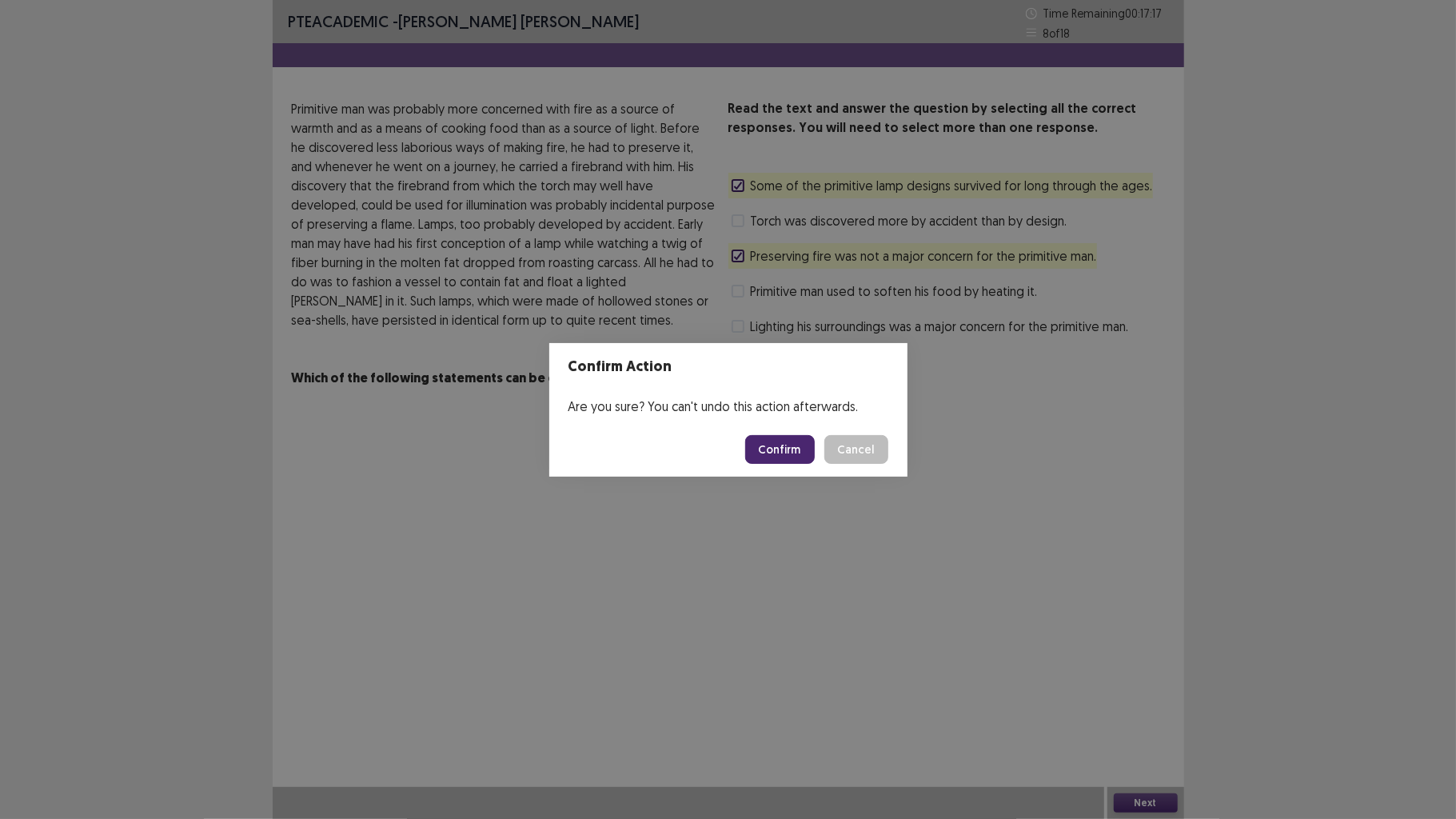
click at [786, 446] on button "Confirm" at bounding box center [779, 449] width 69 height 29
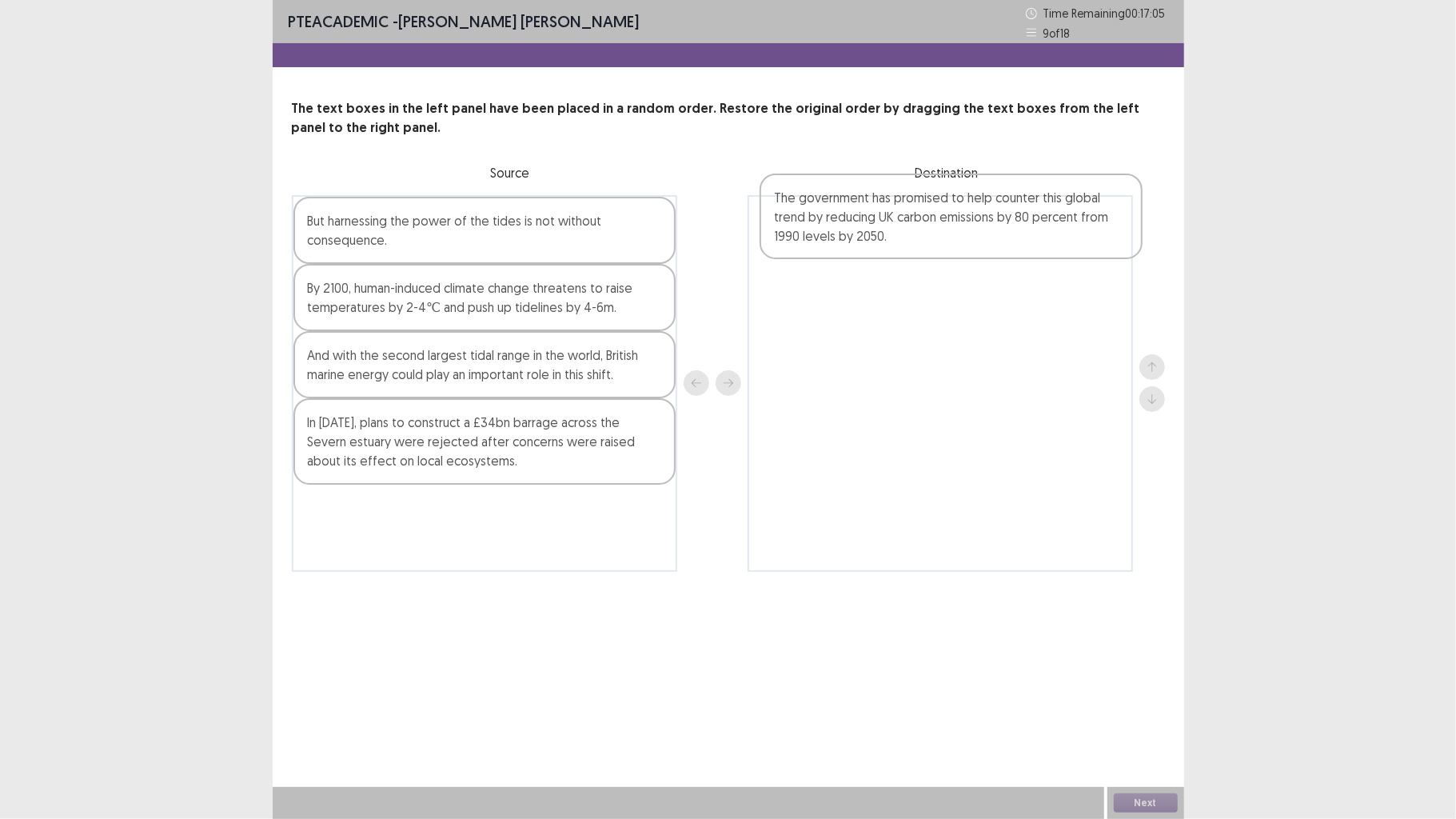
drag, startPoint x: 459, startPoint y: 537, endPoint x: 944, endPoint y: 231, distance: 573.5
click at [944, 231] on div "But harnessing the power of the tides is not without consequence. By 2100, huma…" at bounding box center [728, 383] width 873 height 377
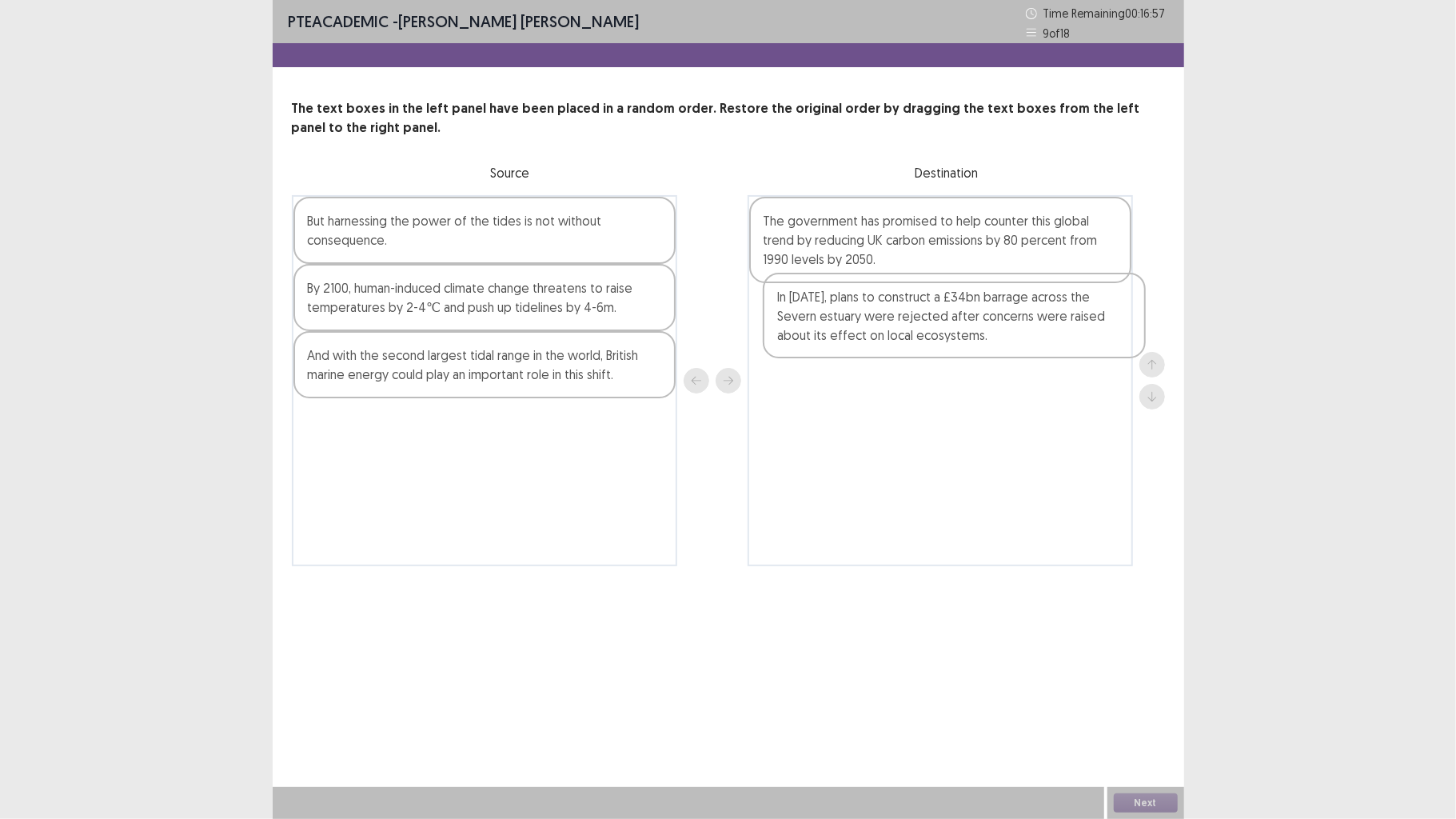
drag, startPoint x: 492, startPoint y: 443, endPoint x: 985, endPoint y: 321, distance: 507.9
click at [985, 321] on div "But harnessing the power of the tides is not without consequence. By 2100, huma…" at bounding box center [728, 381] width 873 height 371
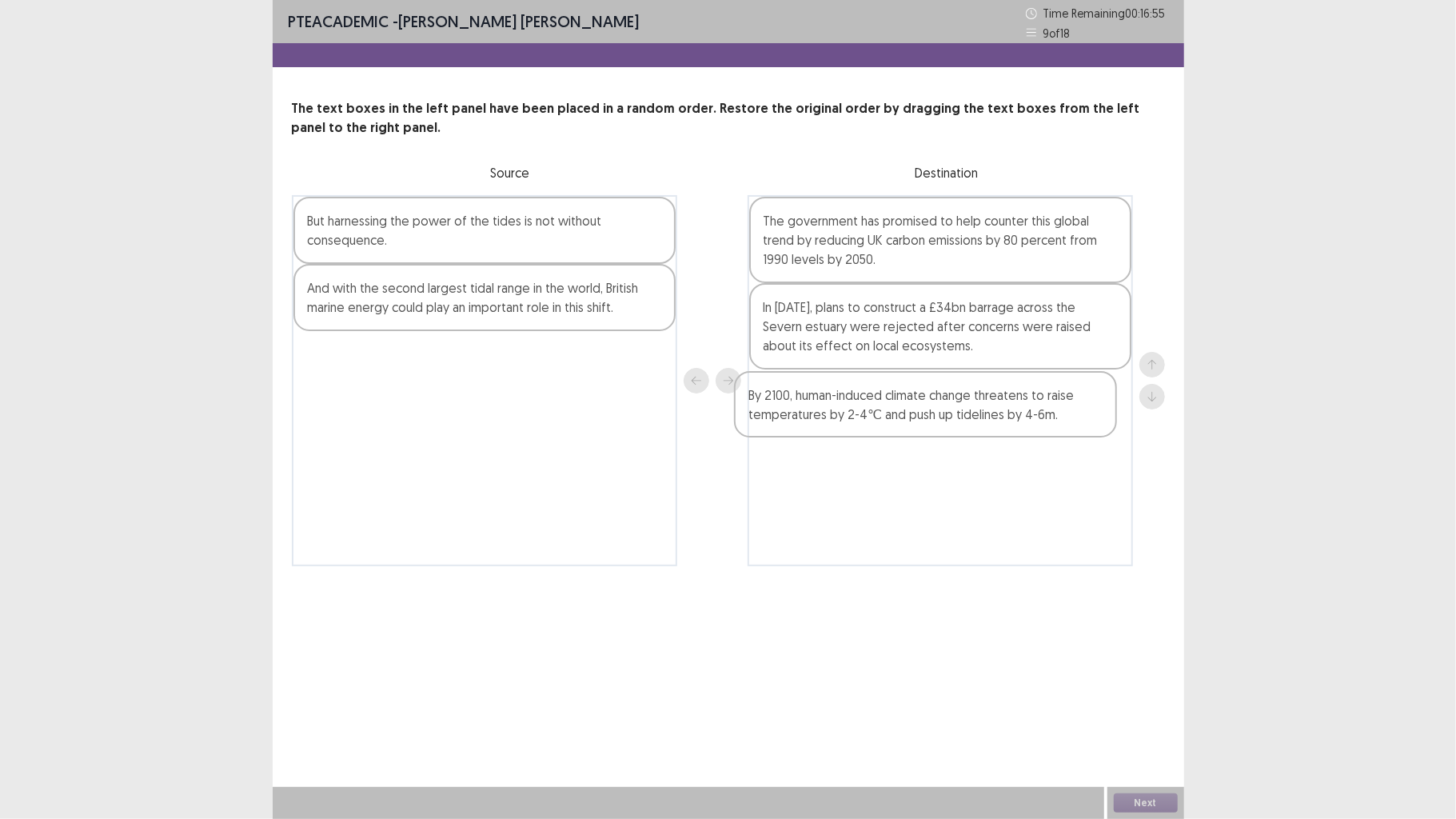
drag, startPoint x: 578, startPoint y: 305, endPoint x: 1023, endPoint y: 420, distance: 459.6
click at [1023, 420] on div "But harnessing the power of the tides is not without consequence. By 2100, huma…" at bounding box center [728, 381] width 873 height 371
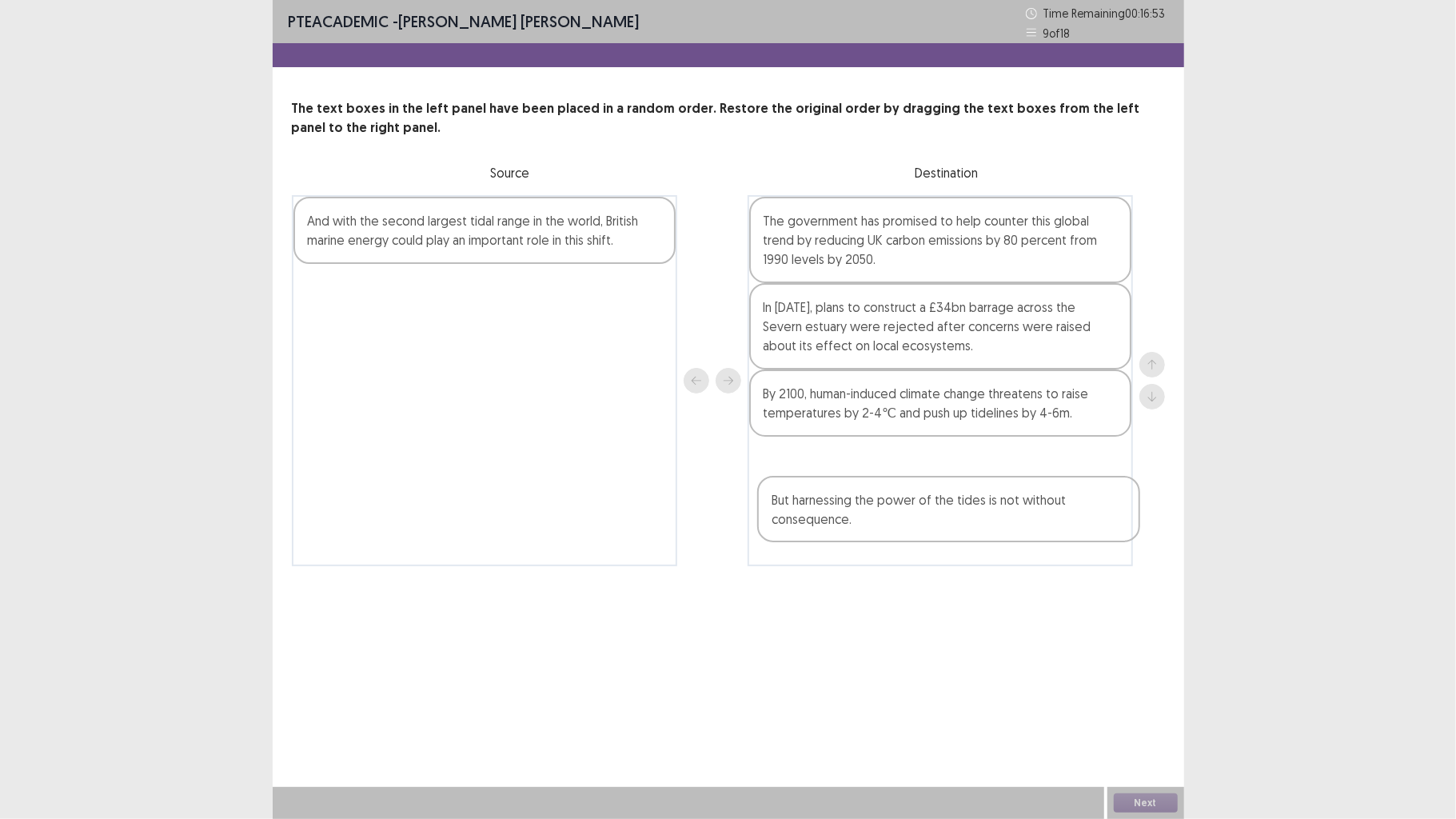
drag, startPoint x: 522, startPoint y: 254, endPoint x: 1002, endPoint y: 539, distance: 558.2
click at [1002, 539] on div "But harnessing the power of the tides is not without consequence. And with the …" at bounding box center [728, 381] width 873 height 371
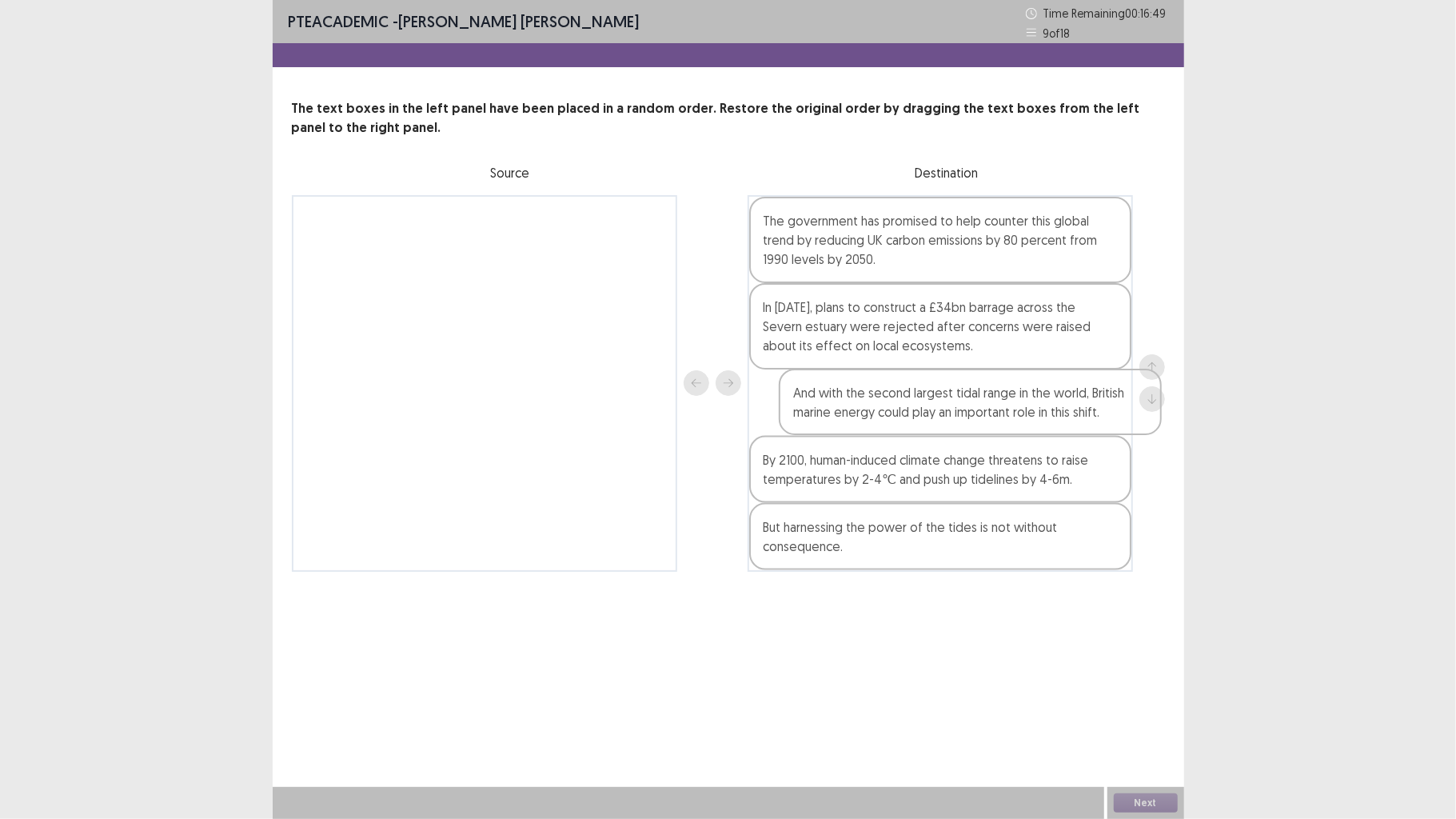
drag, startPoint x: 533, startPoint y: 238, endPoint x: 994, endPoint y: 408, distance: 491.3
click at [994, 408] on div "And with the second largest tidal range in the world, British marine energy cou…" at bounding box center [728, 383] width 873 height 377
click at [1153, 637] on button "Next" at bounding box center [1146, 803] width 64 height 19
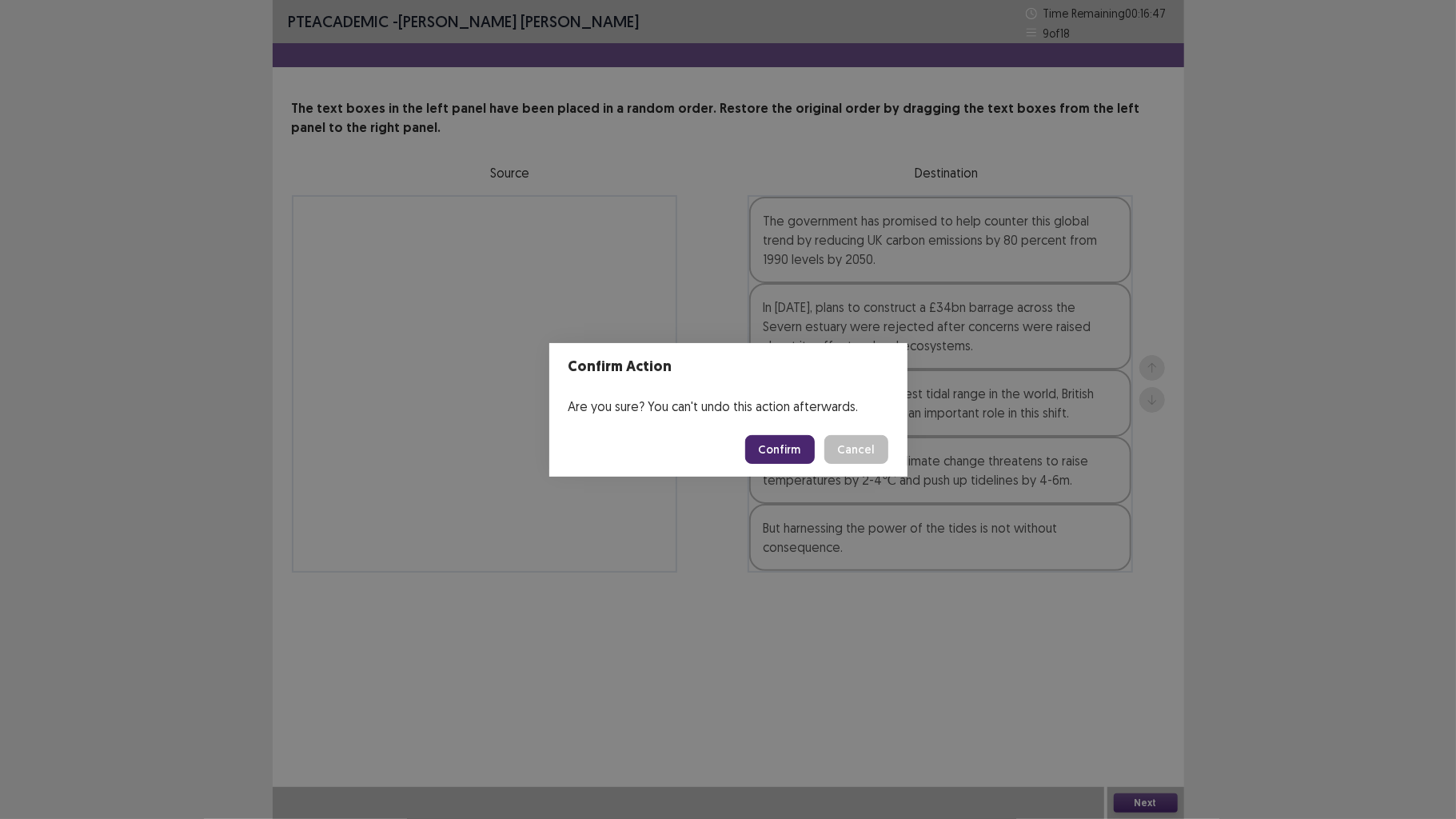
click at [786, 453] on button "Confirm" at bounding box center [779, 449] width 69 height 29
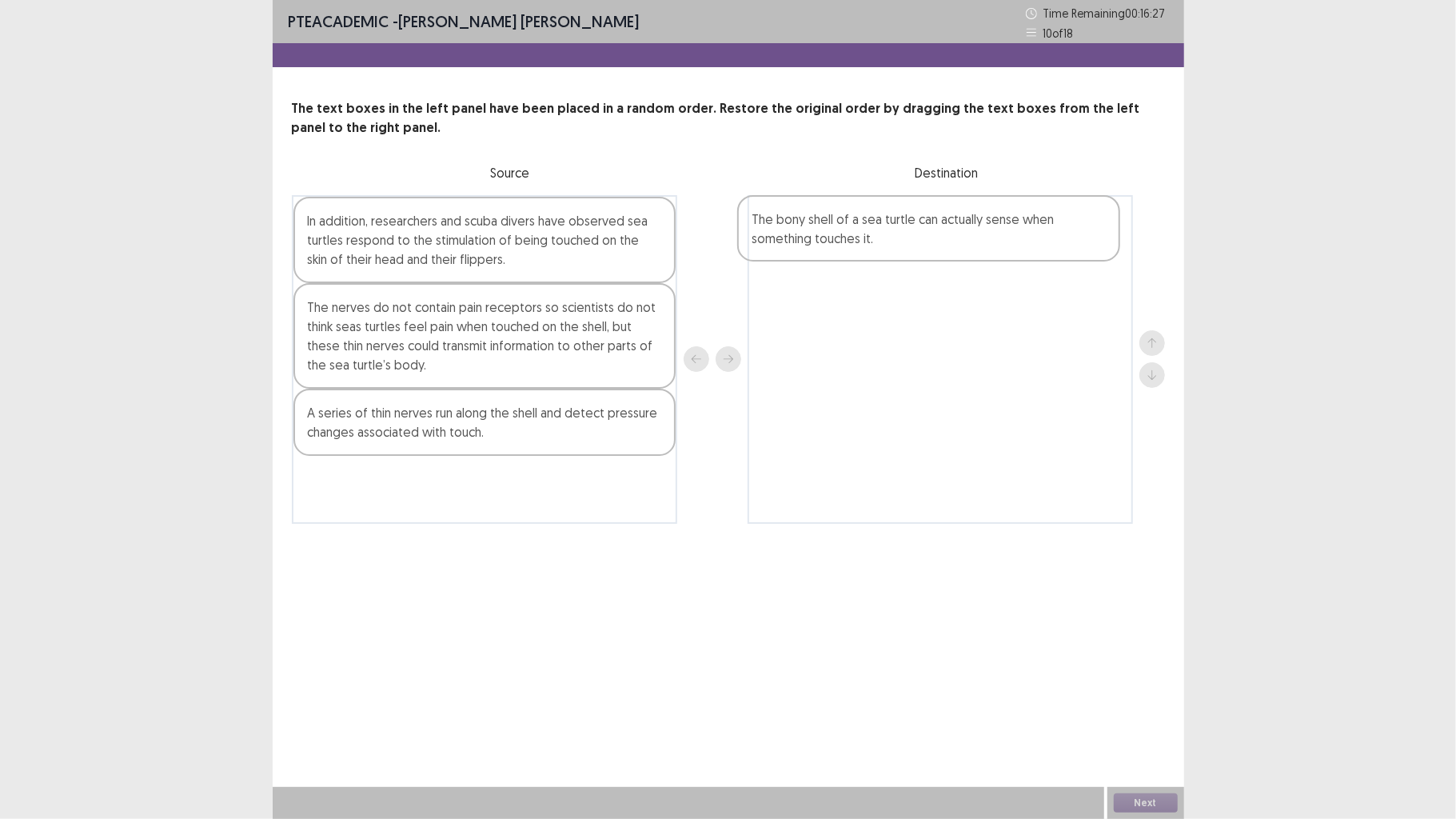
drag, startPoint x: 506, startPoint y: 502, endPoint x: 958, endPoint y: 243, distance: 520.9
click at [958, 243] on div "In addition, researchers and scuba divers have observed sea turtles respond to …" at bounding box center [728, 359] width 873 height 328
drag, startPoint x: 875, startPoint y: 245, endPoint x: 459, endPoint y: 522, distance: 499.8
click at [459, 522] on div "PTE academic - [PERSON_NAME] [PERSON_NAME] Time Remaining 00 : 16 : 18 10 of 18…" at bounding box center [728, 278] width 912 height 556
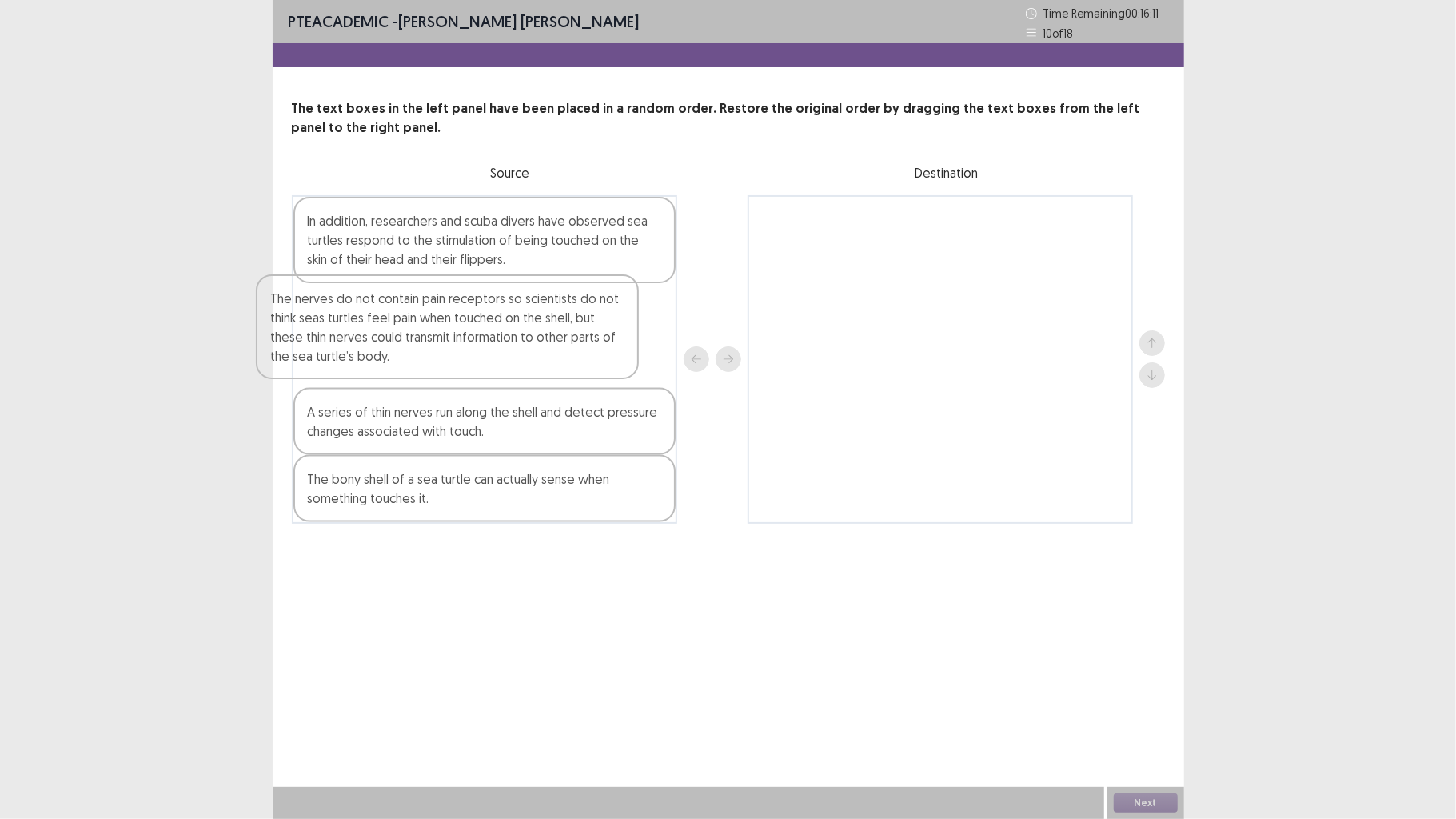
drag, startPoint x: 515, startPoint y: 352, endPoint x: 486, endPoint y: 346, distance: 29.6
click at [486, 346] on div "In addition, researchers and scuba divers have observed sea turtles respond to …" at bounding box center [484, 359] width 385 height 328
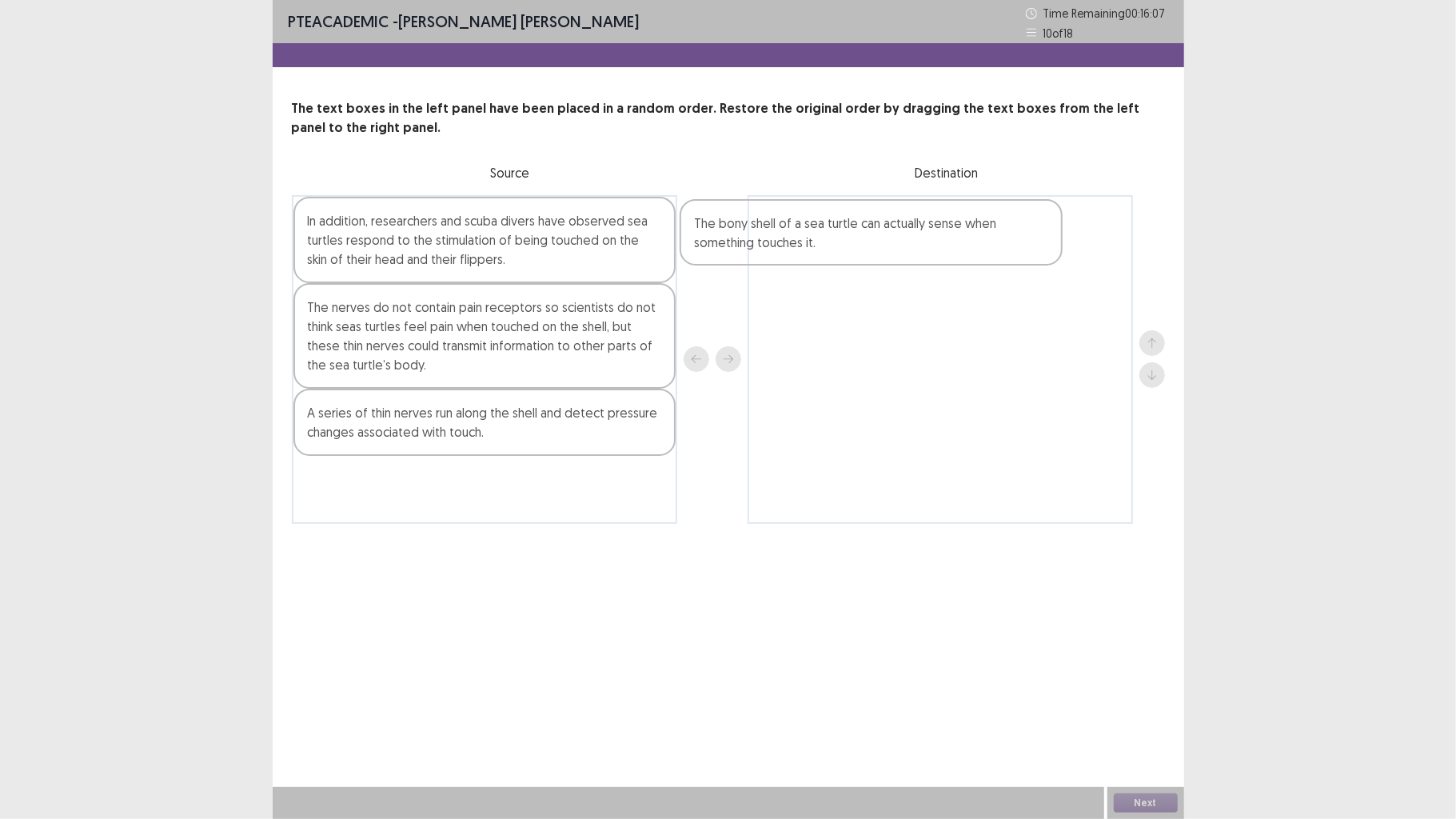
drag, startPoint x: 510, startPoint y: 504, endPoint x: 910, endPoint y: 248, distance: 474.9
click at [910, 248] on div "In addition, researchers and scuba divers have observed sea turtles respond to …" at bounding box center [728, 359] width 873 height 328
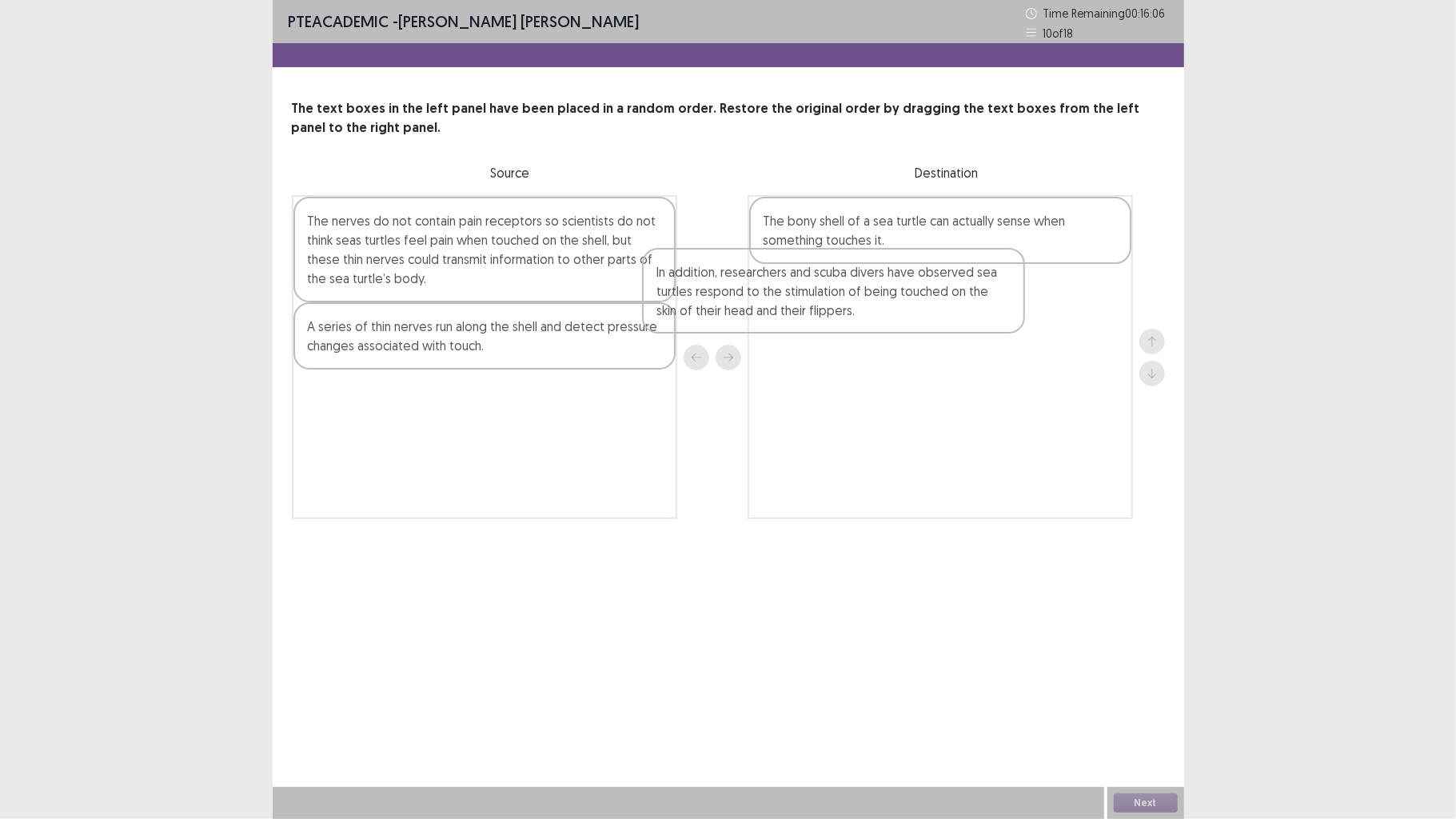
drag, startPoint x: 562, startPoint y: 259, endPoint x: 926, endPoint y: 312, distance: 367.8
click at [926, 312] on div "In addition, researchers and scuba divers have observed sea turtles respond to …" at bounding box center [728, 357] width 873 height 324
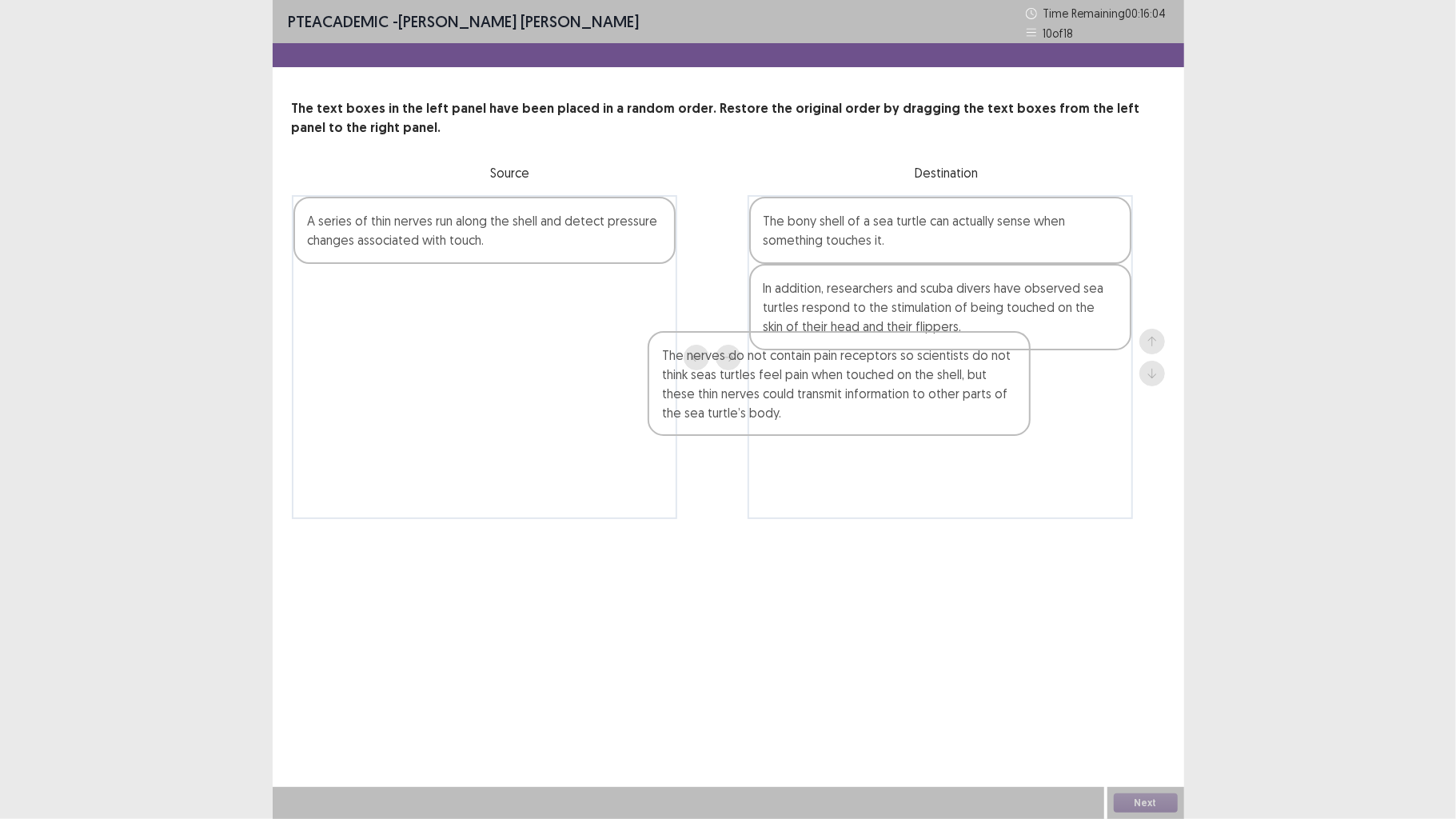
drag, startPoint x: 535, startPoint y: 260, endPoint x: 903, endPoint y: 400, distance: 393.7
click at [903, 400] on div "The nerves do not contain pain receptors so scientists do not think seas turtle…" at bounding box center [728, 357] width 873 height 324
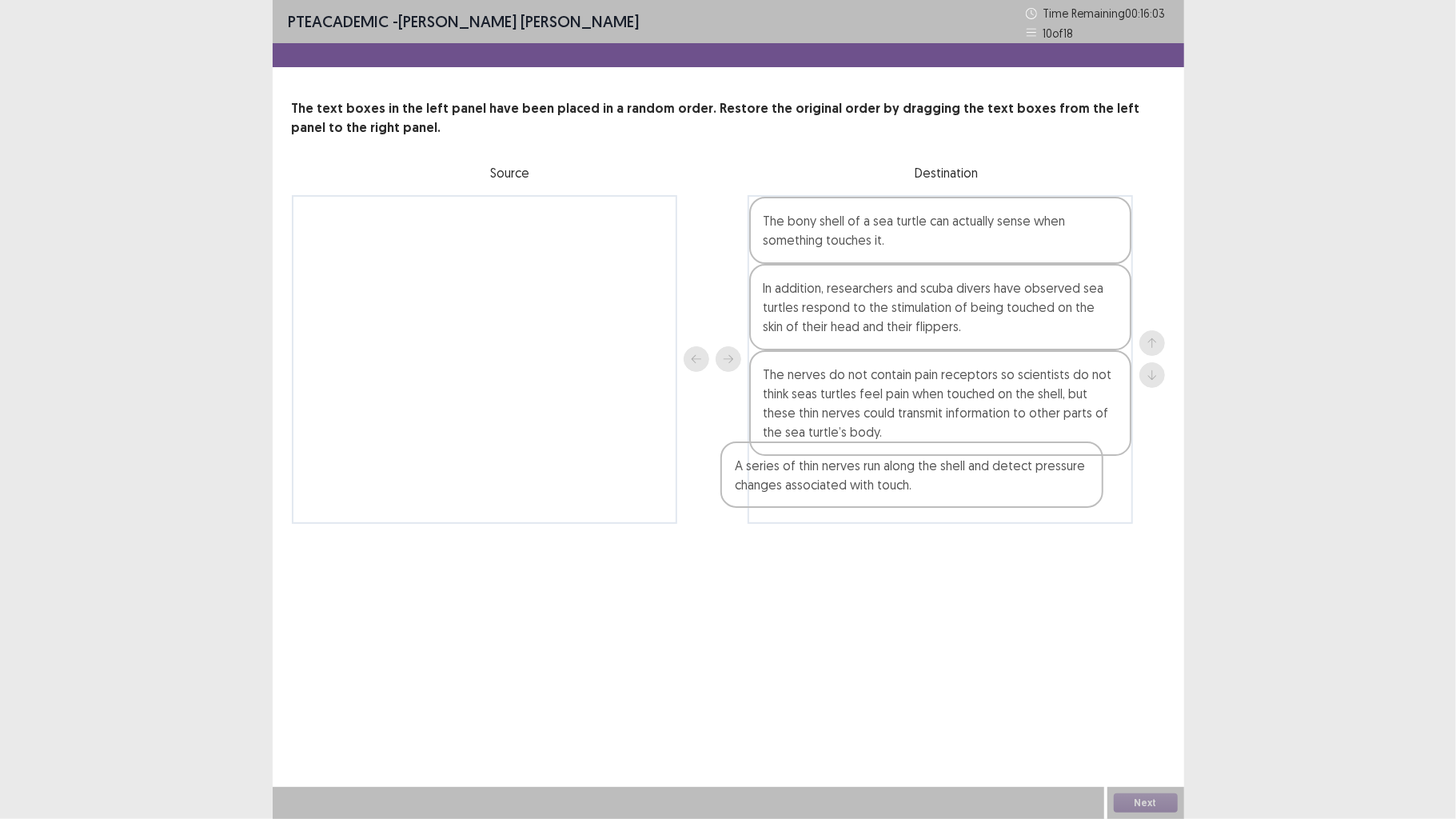
drag, startPoint x: 507, startPoint y: 261, endPoint x: 906, endPoint y: 491, distance: 460.5
click at [905, 491] on div "A series of thin nerves run along the shell and detect pressure changes associa…" at bounding box center [728, 359] width 873 height 328
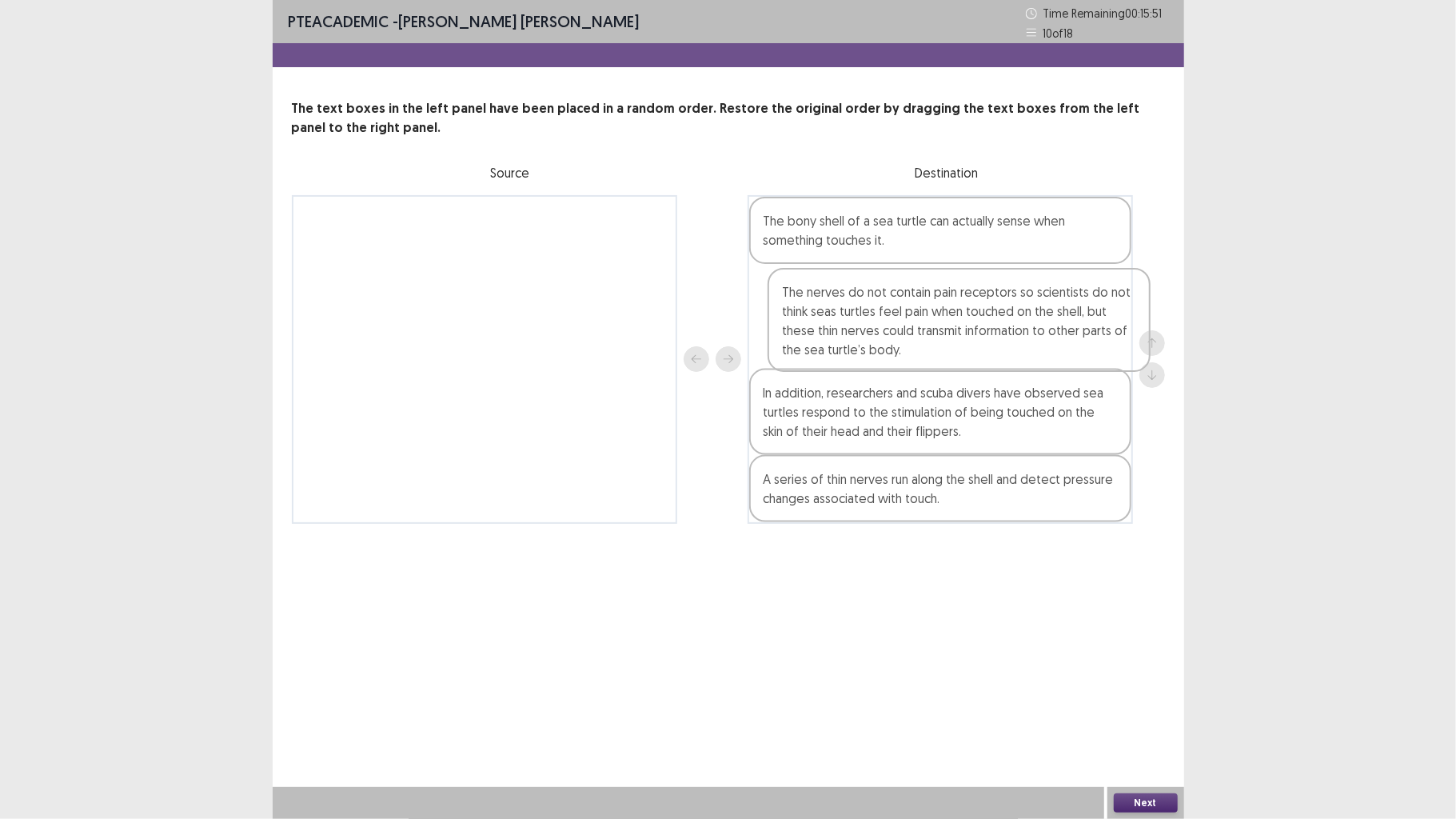
drag, startPoint x: 877, startPoint y: 403, endPoint x: 900, endPoint y: 308, distance: 97.7
click at [900, 308] on div "The bony shell of a sea turtle can actually sense when something touches it. In…" at bounding box center [940, 359] width 385 height 328
click at [1159, 637] on button "Next" at bounding box center [1146, 803] width 64 height 19
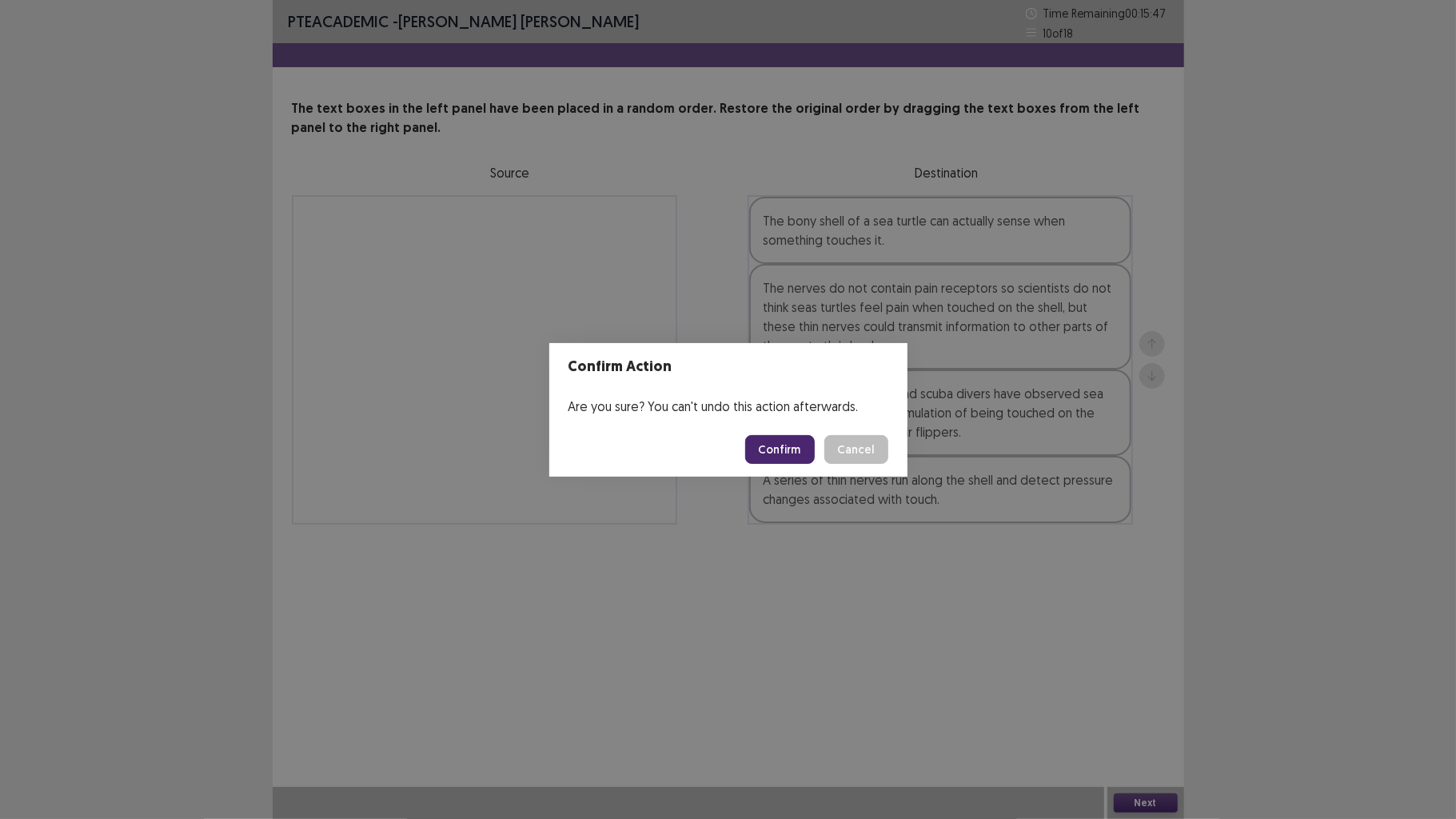
click at [800, 455] on button "Confirm" at bounding box center [779, 449] width 69 height 29
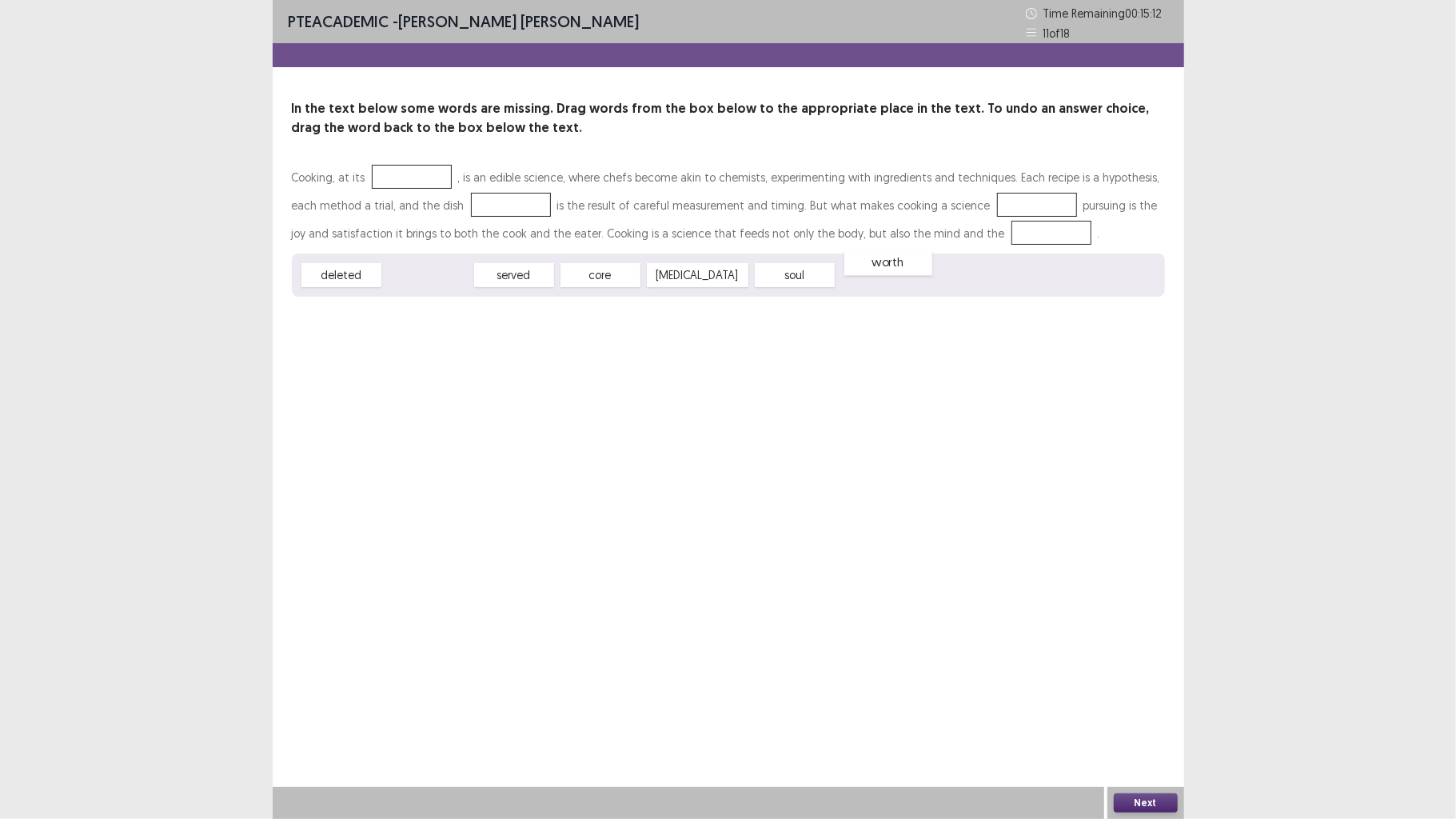
drag, startPoint x: 407, startPoint y: 285, endPoint x: 926, endPoint y: 256, distance: 519.8
click at [1011, 245] on div "worth" at bounding box center [1052, 232] width 82 height 25
drag, startPoint x: 947, startPoint y: 243, endPoint x: 980, endPoint y: 212, distance: 45.3
drag, startPoint x: 683, startPoint y: 279, endPoint x: 971, endPoint y: 245, distance: 290.0
drag, startPoint x: 432, startPoint y: 279, endPoint x: 485, endPoint y: 203, distance: 92.7
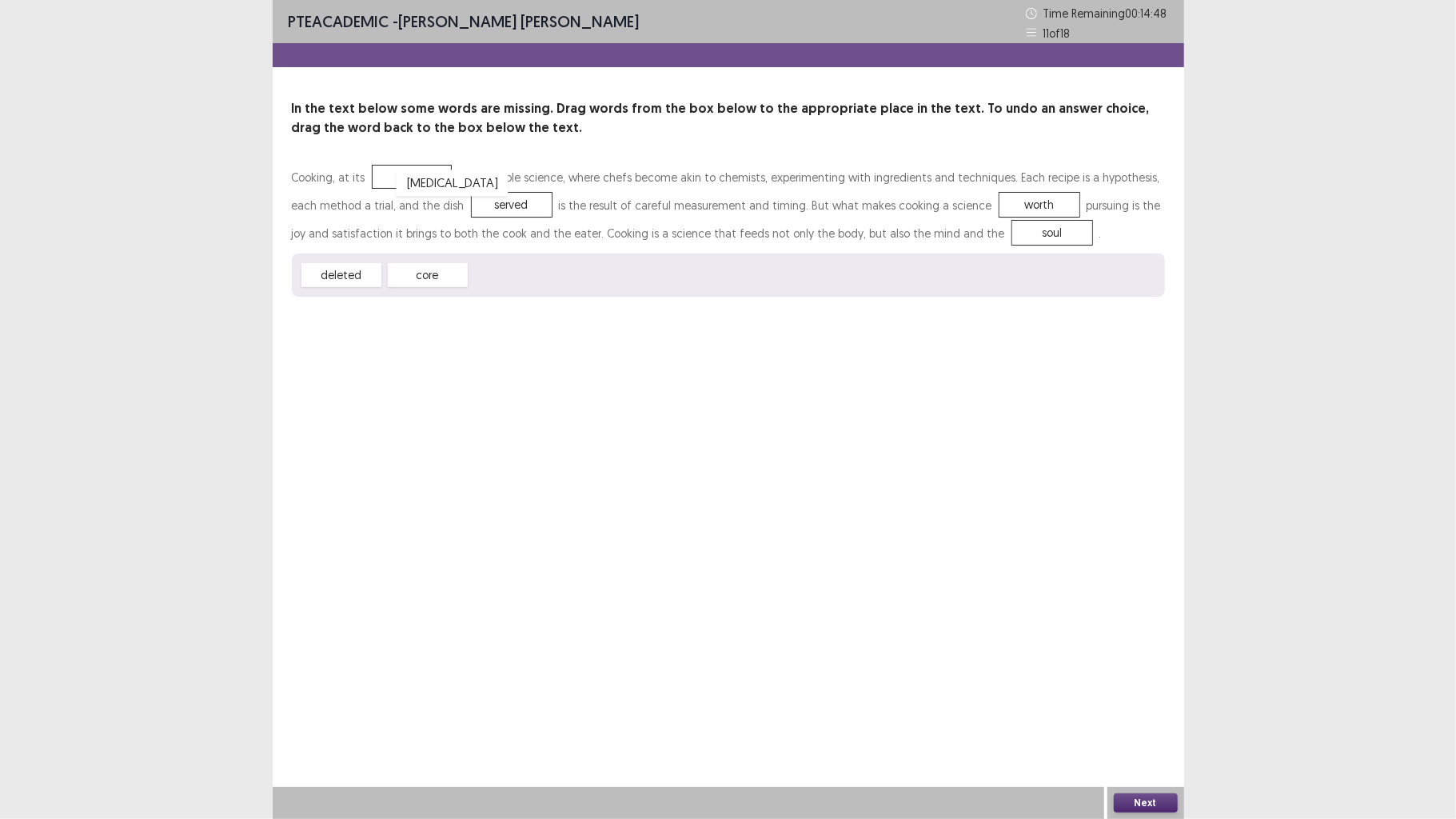
drag, startPoint x: 499, startPoint y: 285, endPoint x: 419, endPoint y: 186, distance: 127.3
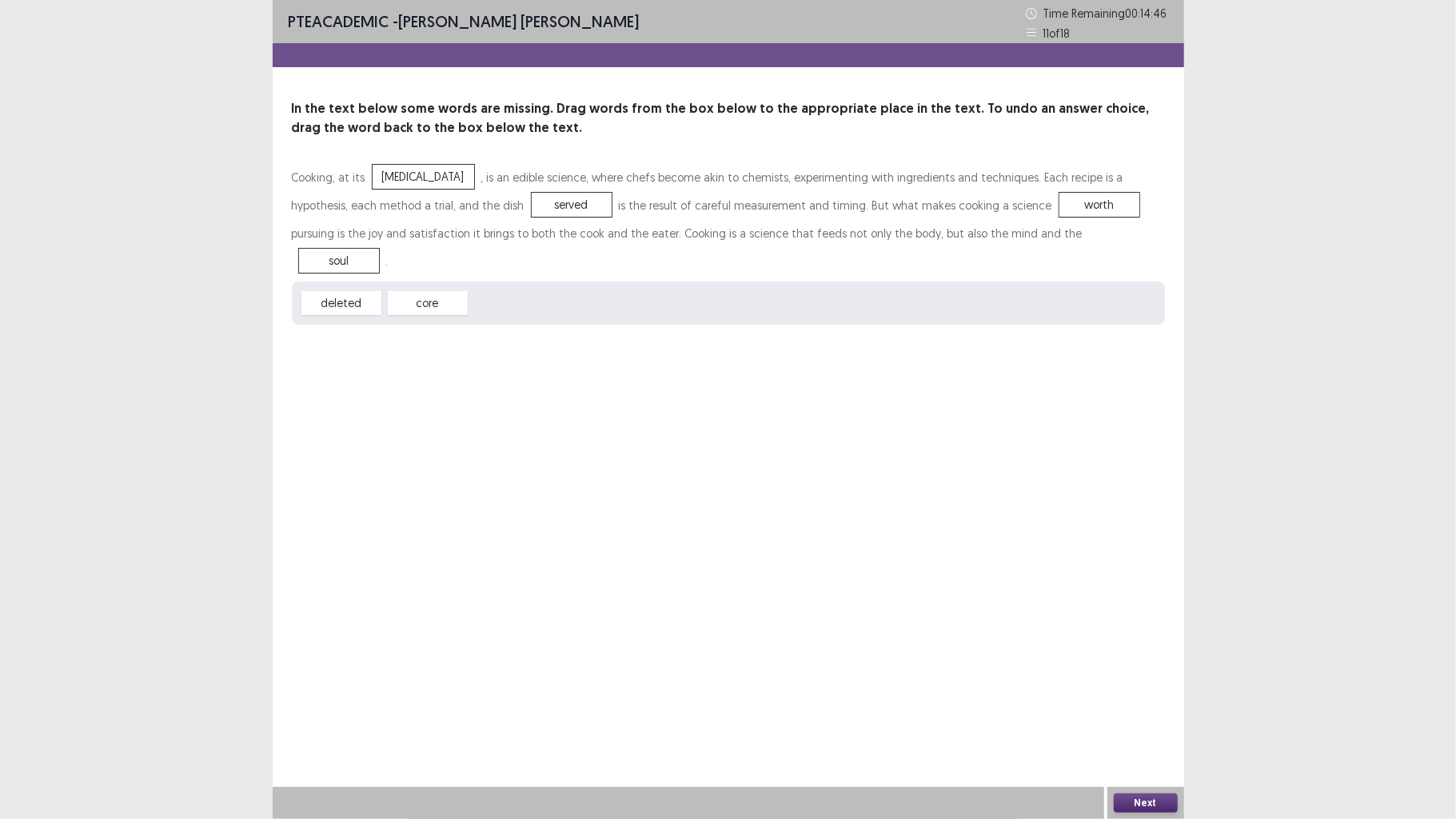
click at [1149, 637] on div "Next" at bounding box center [1146, 803] width 76 height 32
click at [1168, 637] on button "Next" at bounding box center [1146, 803] width 64 height 19
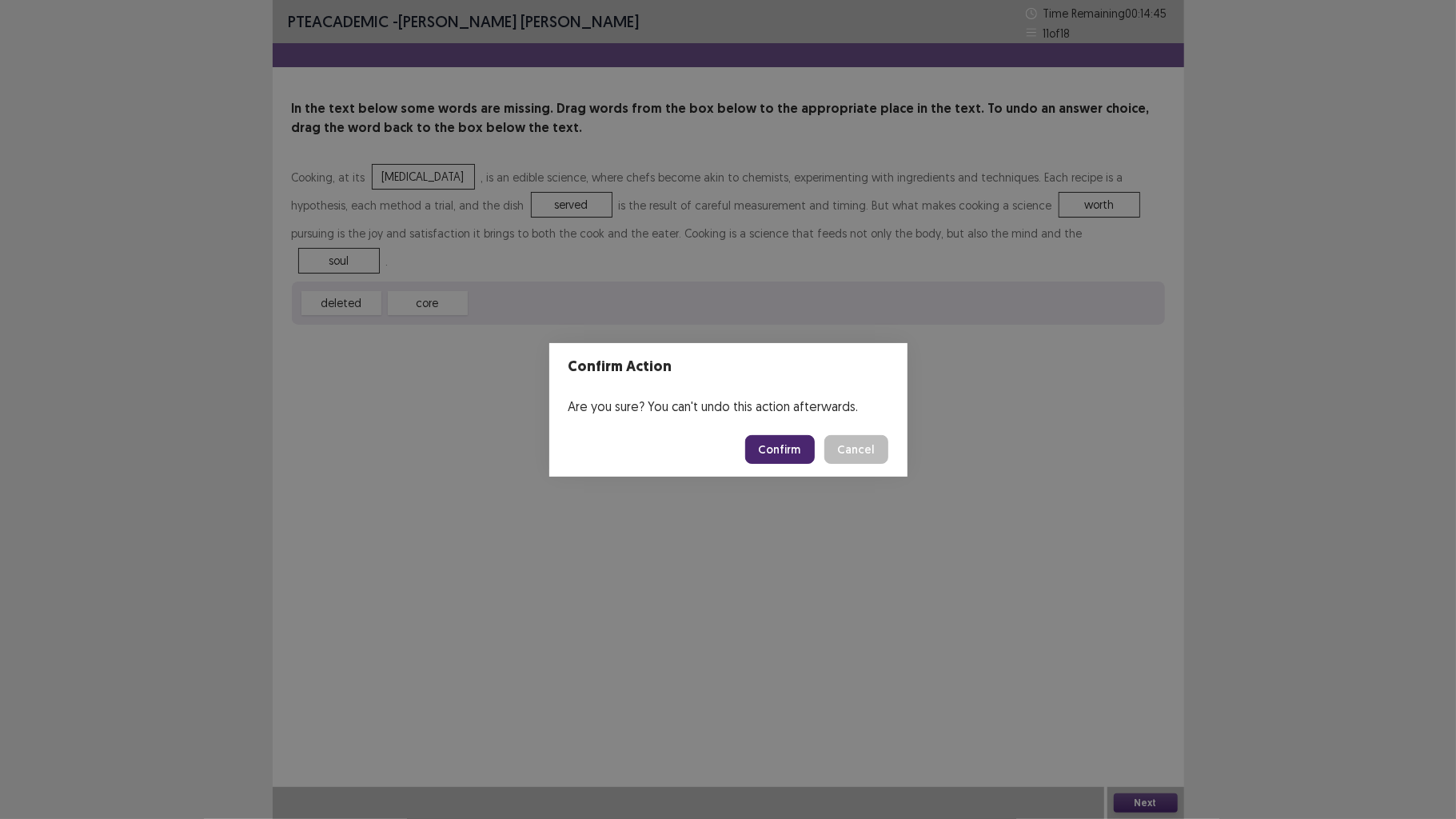
click at [787, 448] on button "Confirm" at bounding box center [779, 449] width 69 height 29
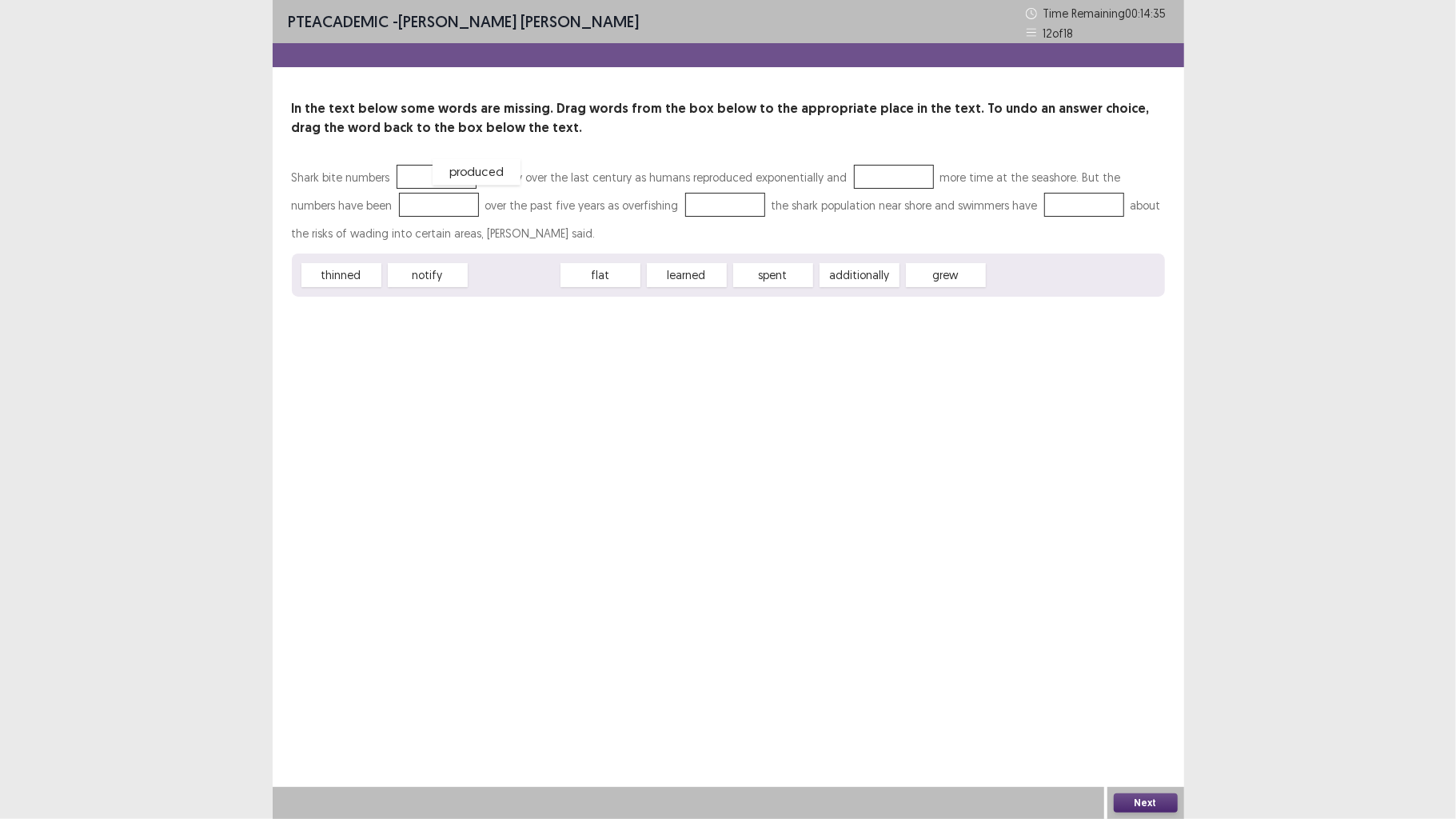
drag, startPoint x: 512, startPoint y: 276, endPoint x: 474, endPoint y: 173, distance: 109.8
drag, startPoint x: 875, startPoint y: 276, endPoint x: 463, endPoint y: 170, distance: 425.4
drag, startPoint x: 839, startPoint y: 283, endPoint x: 858, endPoint y: 177, distance: 107.7
drag, startPoint x: 776, startPoint y: 283, endPoint x: 686, endPoint y: 210, distance: 115.9
drag, startPoint x: 619, startPoint y: 278, endPoint x: 1046, endPoint y: 198, distance: 434.4
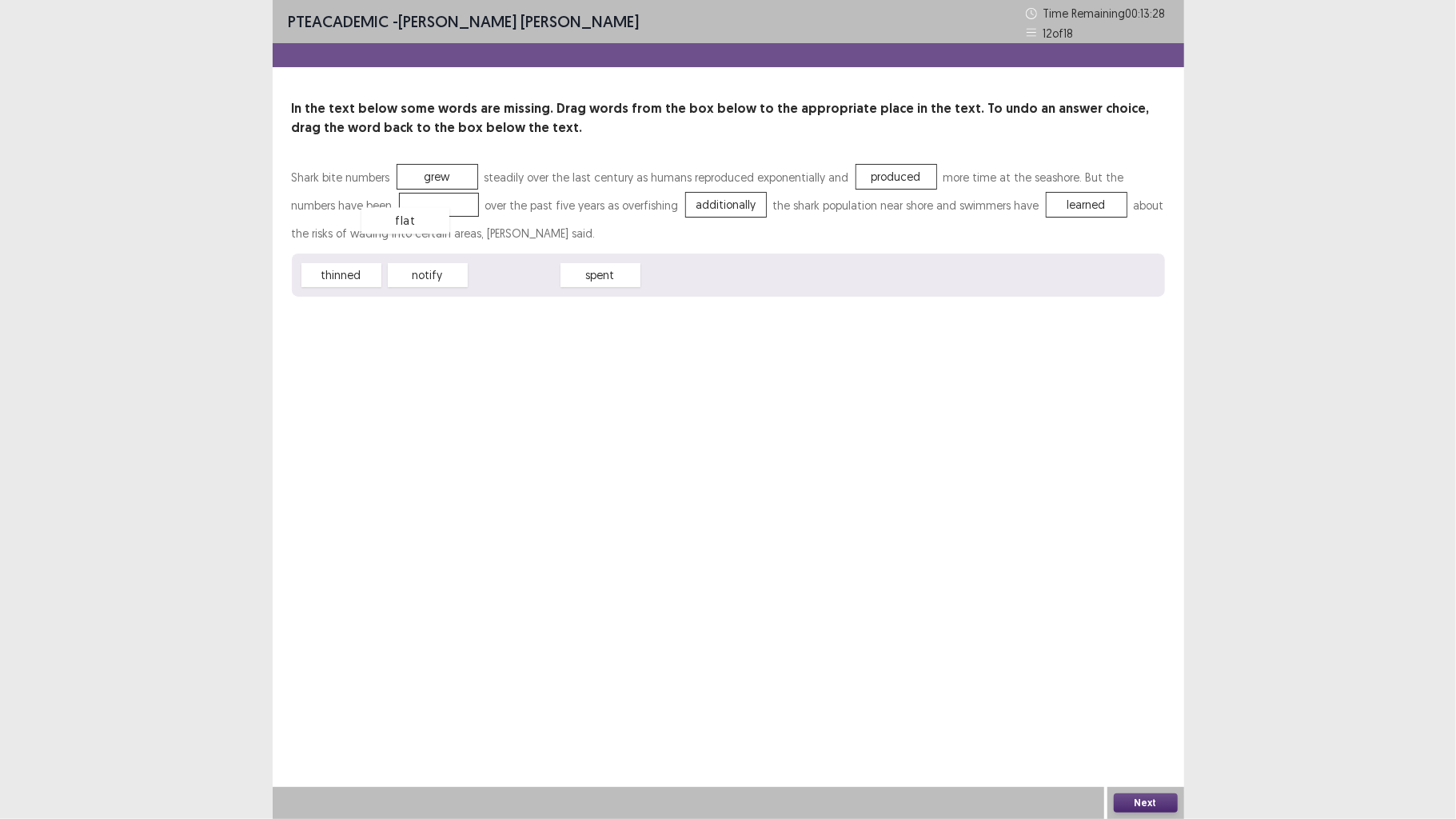
drag, startPoint x: 528, startPoint y: 273, endPoint x: 420, endPoint y: 218, distance: 121.2
click at [1137, 637] on button "Next" at bounding box center [1146, 803] width 64 height 19
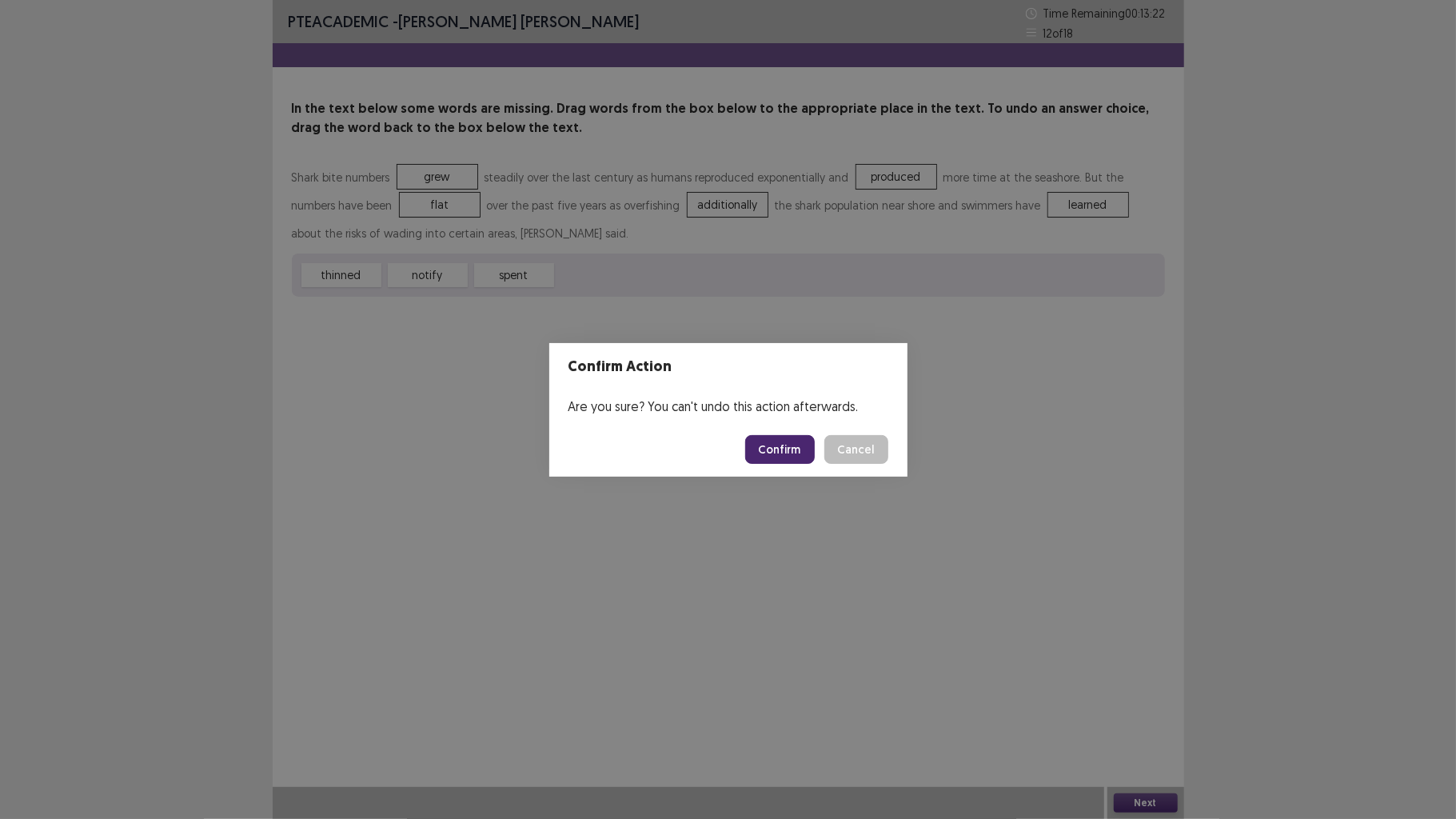
click at [782, 456] on button "Confirm" at bounding box center [779, 449] width 69 height 29
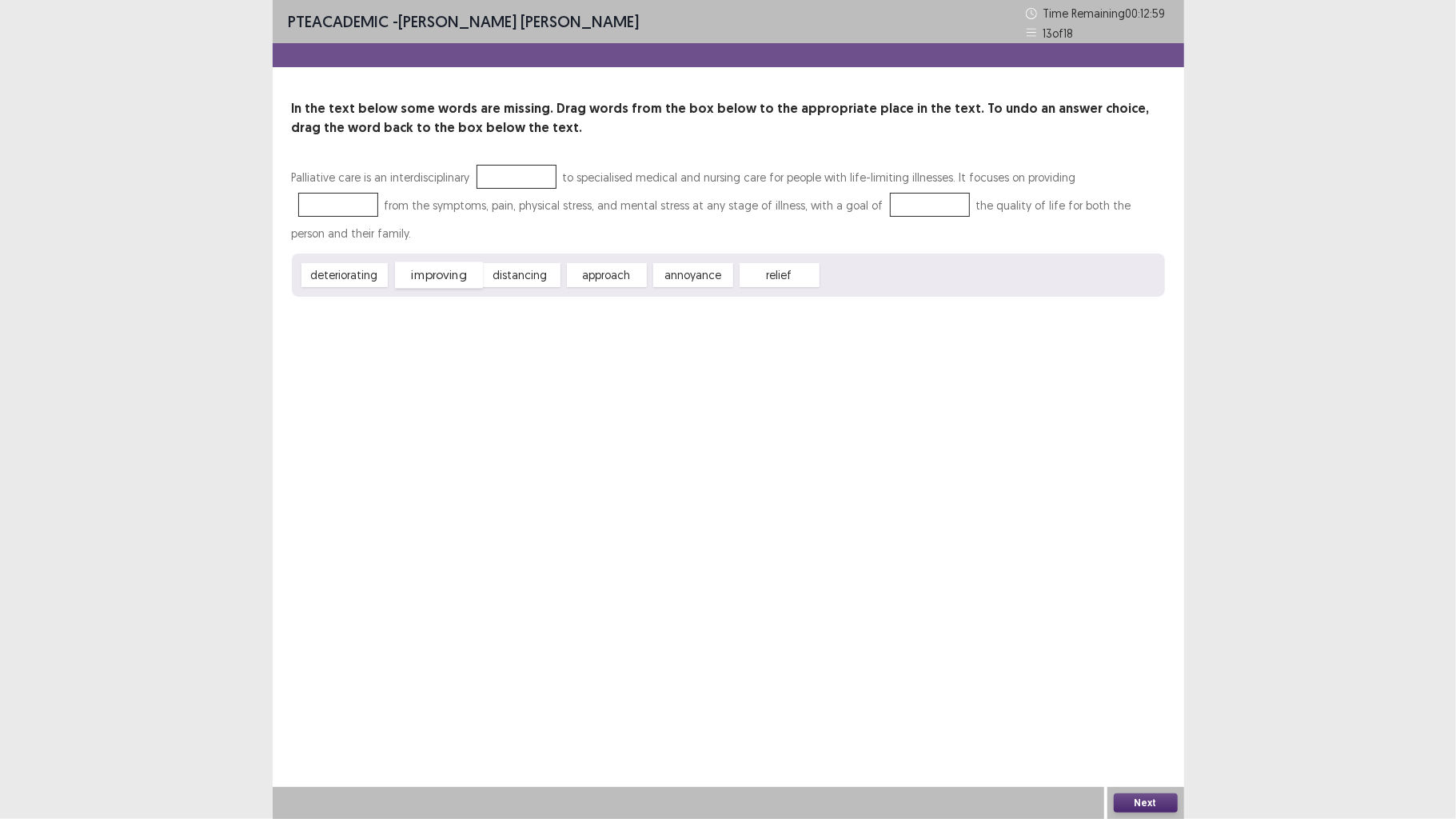
click at [443, 262] on span "improving" at bounding box center [439, 274] width 88 height 26
drag, startPoint x: 806, startPoint y: 249, endPoint x: 1123, endPoint y: 173, distance: 326.0
drag, startPoint x: 455, startPoint y: 248, endPoint x: 825, endPoint y: 204, distance: 372.6
drag, startPoint x: 526, startPoint y: 244, endPoint x: 507, endPoint y: 189, distance: 58.2
click at [507, 189] on div "Palliative care is an interdisciplinary to specialised medical and nursing care…" at bounding box center [728, 230] width 873 height 133
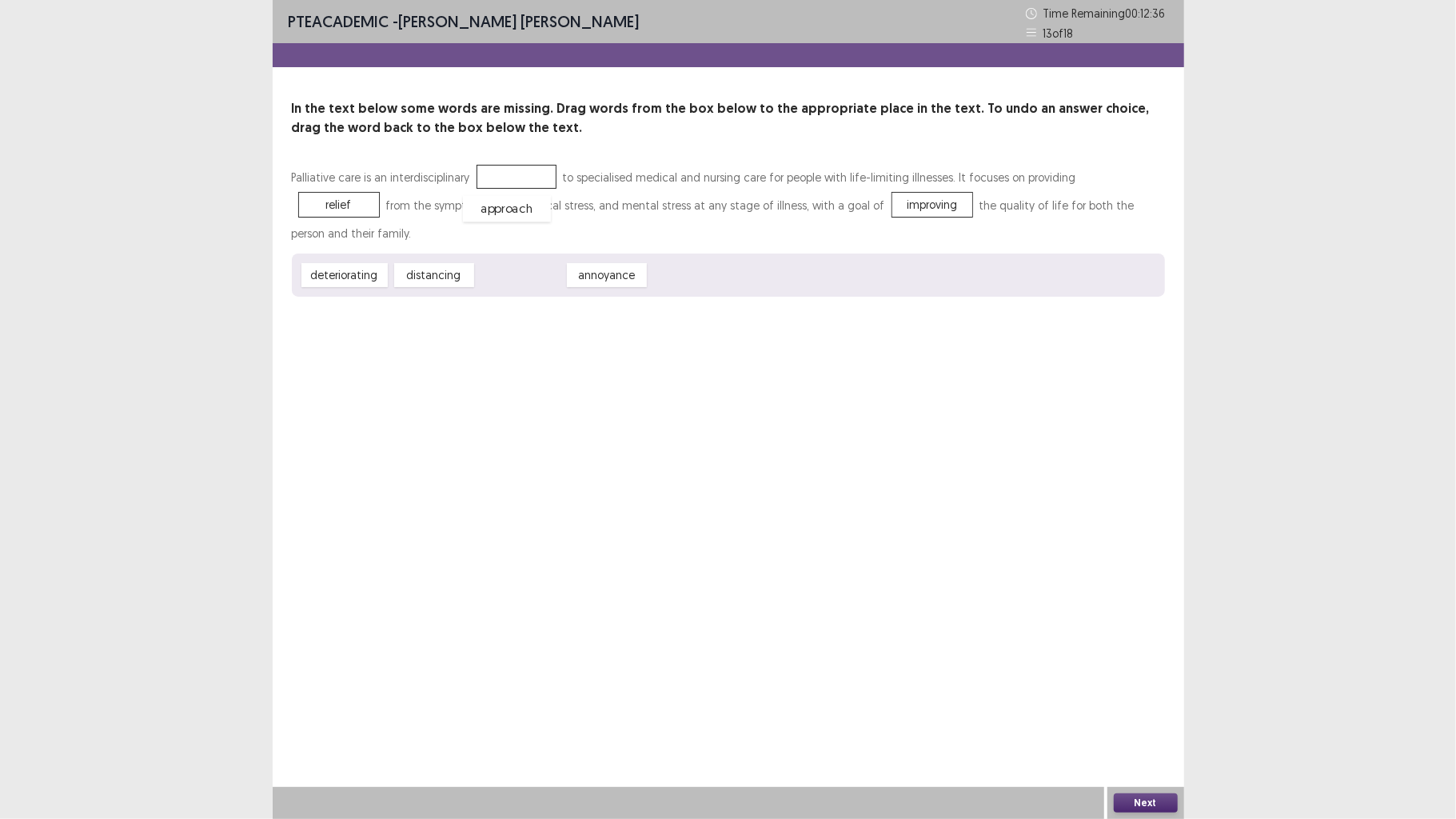
drag, startPoint x: 522, startPoint y: 243, endPoint x: 507, endPoint y: 171, distance: 73.5
click at [1168, 637] on button "Next" at bounding box center [1146, 803] width 64 height 19
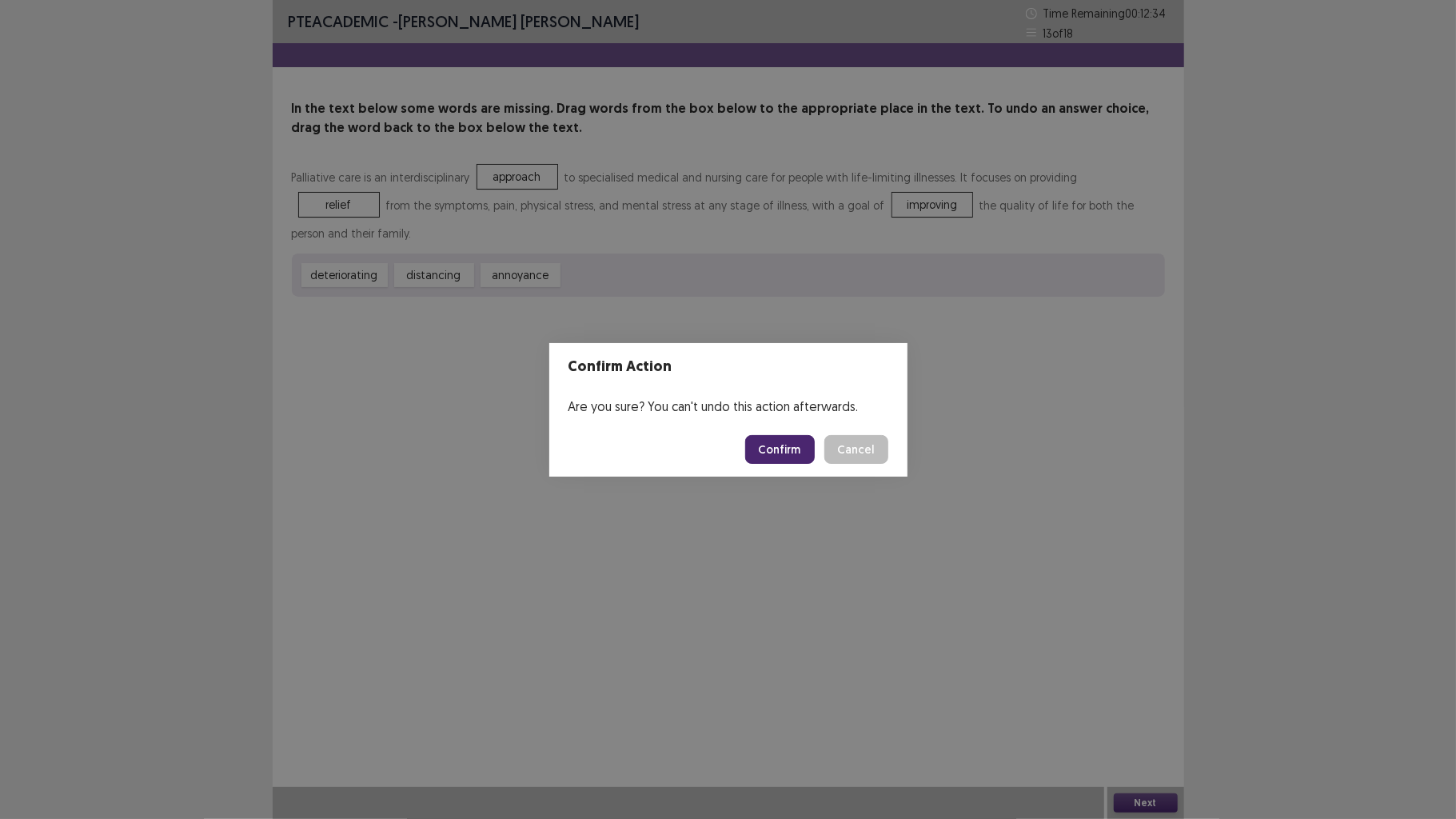
click at [776, 449] on button "Confirm" at bounding box center [779, 449] width 69 height 29
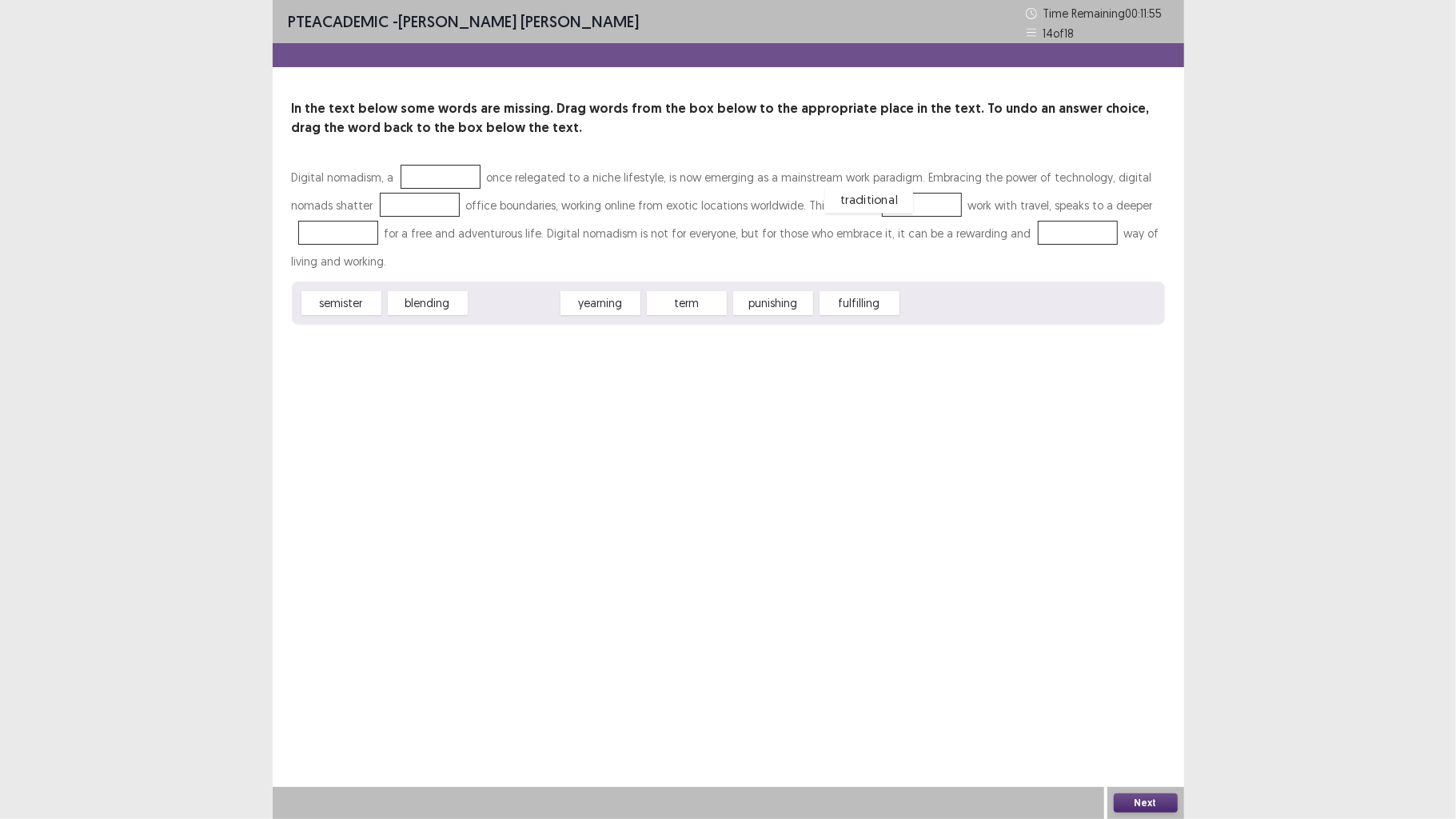
drag, startPoint x: 487, startPoint y: 308, endPoint x: 835, endPoint y: 205, distance: 362.9
drag, startPoint x: 621, startPoint y: 302, endPoint x: 368, endPoint y: 224, distance: 264.8
drag, startPoint x: 710, startPoint y: 299, endPoint x: 1065, endPoint y: 229, distance: 361.8
drag, startPoint x: 593, startPoint y: 308, endPoint x: 372, endPoint y: 208, distance: 242.6
drag, startPoint x: 359, startPoint y: 302, endPoint x: 416, endPoint y: 199, distance: 117.7
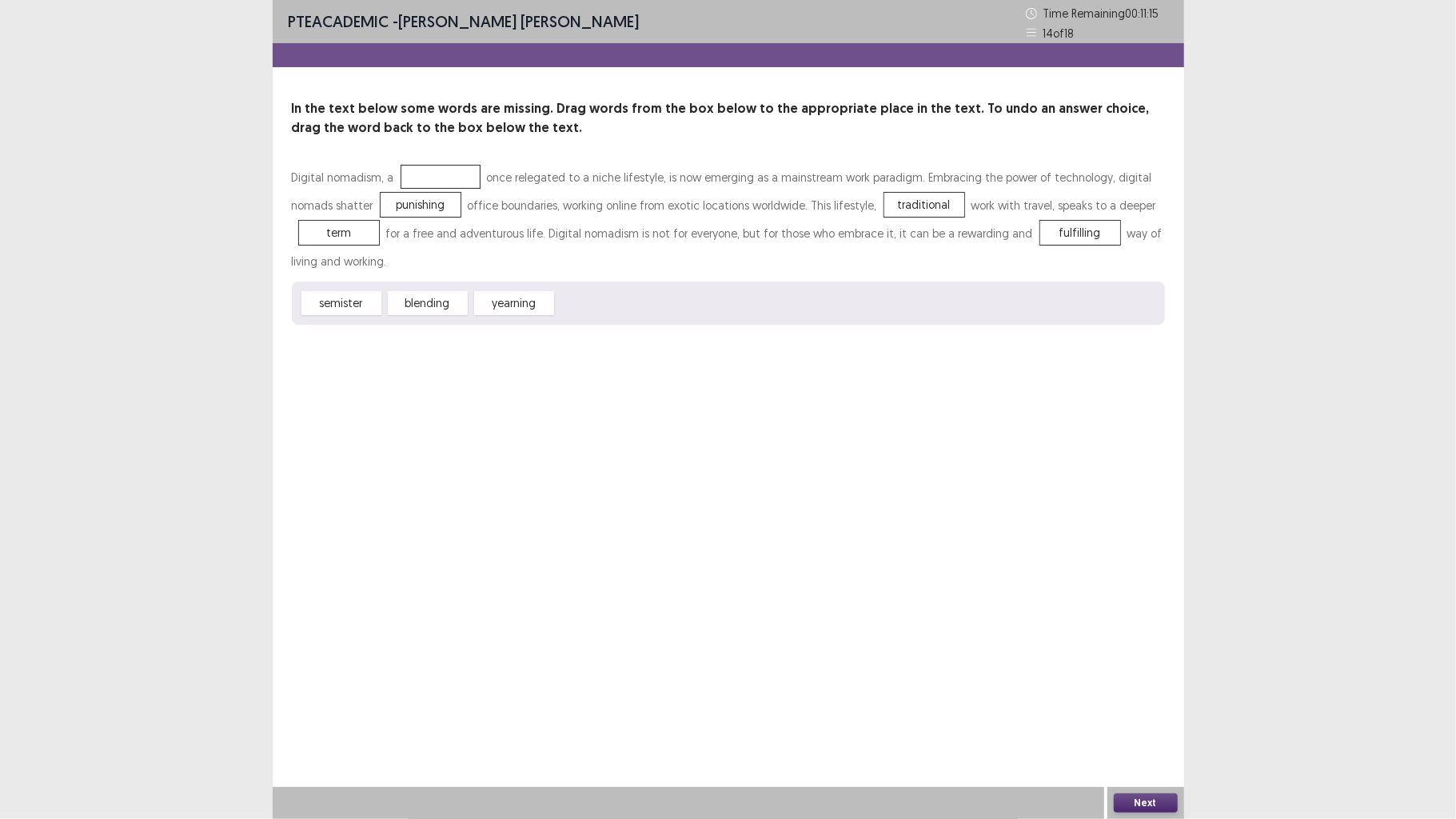
click at [417, 196] on div "Digital nomadism, a once relegated to a niche lifestyle, is now emerging as a m…" at bounding box center [728, 244] width 873 height 162
drag, startPoint x: 363, startPoint y: 298, endPoint x: 433, endPoint y: 294, distance: 70.1
click at [379, 292] on span "semister" at bounding box center [341, 304] width 88 height 26
drag, startPoint x: 507, startPoint y: 305, endPoint x: 439, endPoint y: 179, distance: 143.2
click at [1138, 637] on button "Next" at bounding box center [1146, 803] width 64 height 19
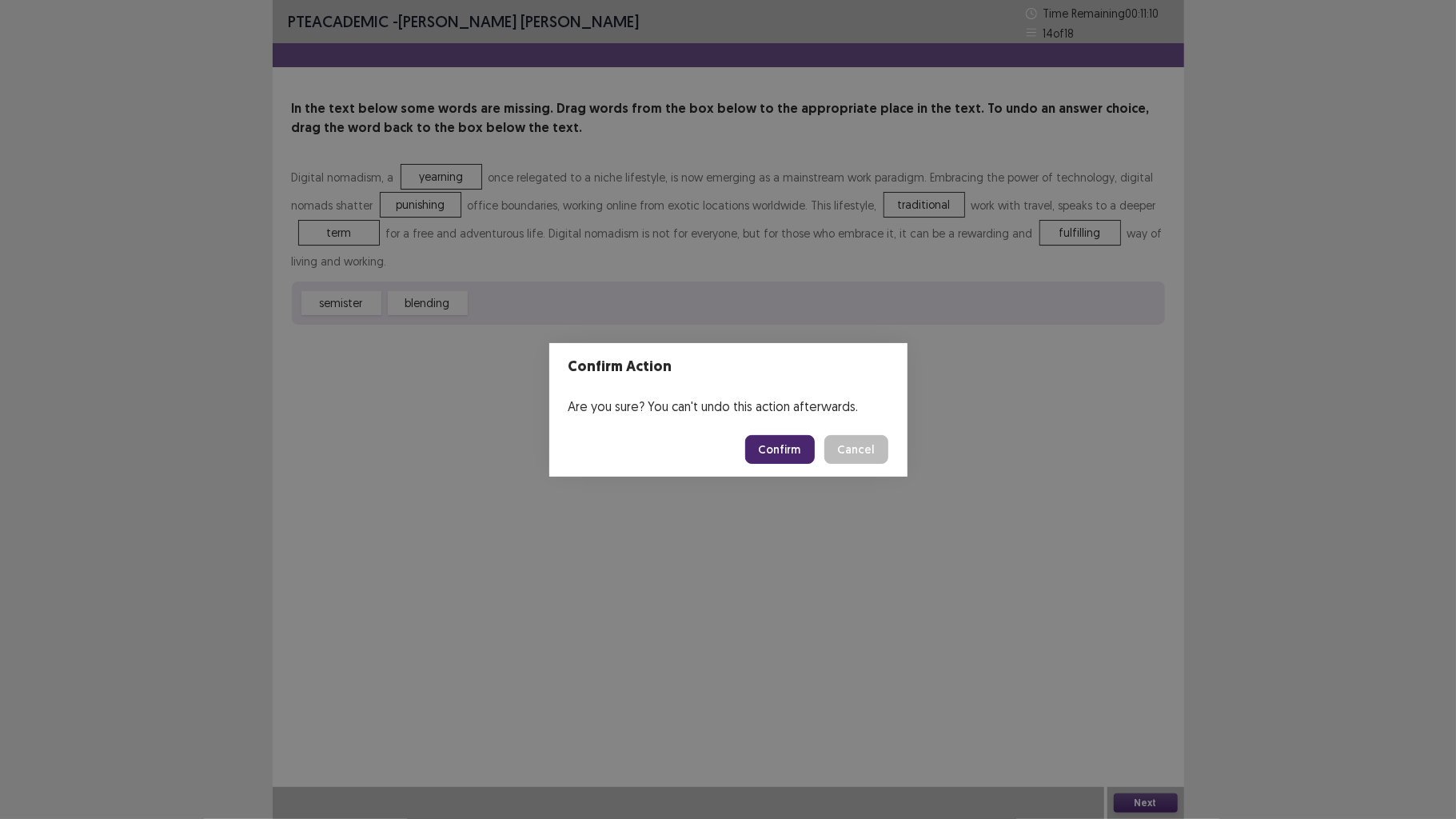
click at [782, 451] on button "Confirm" at bounding box center [779, 449] width 69 height 29
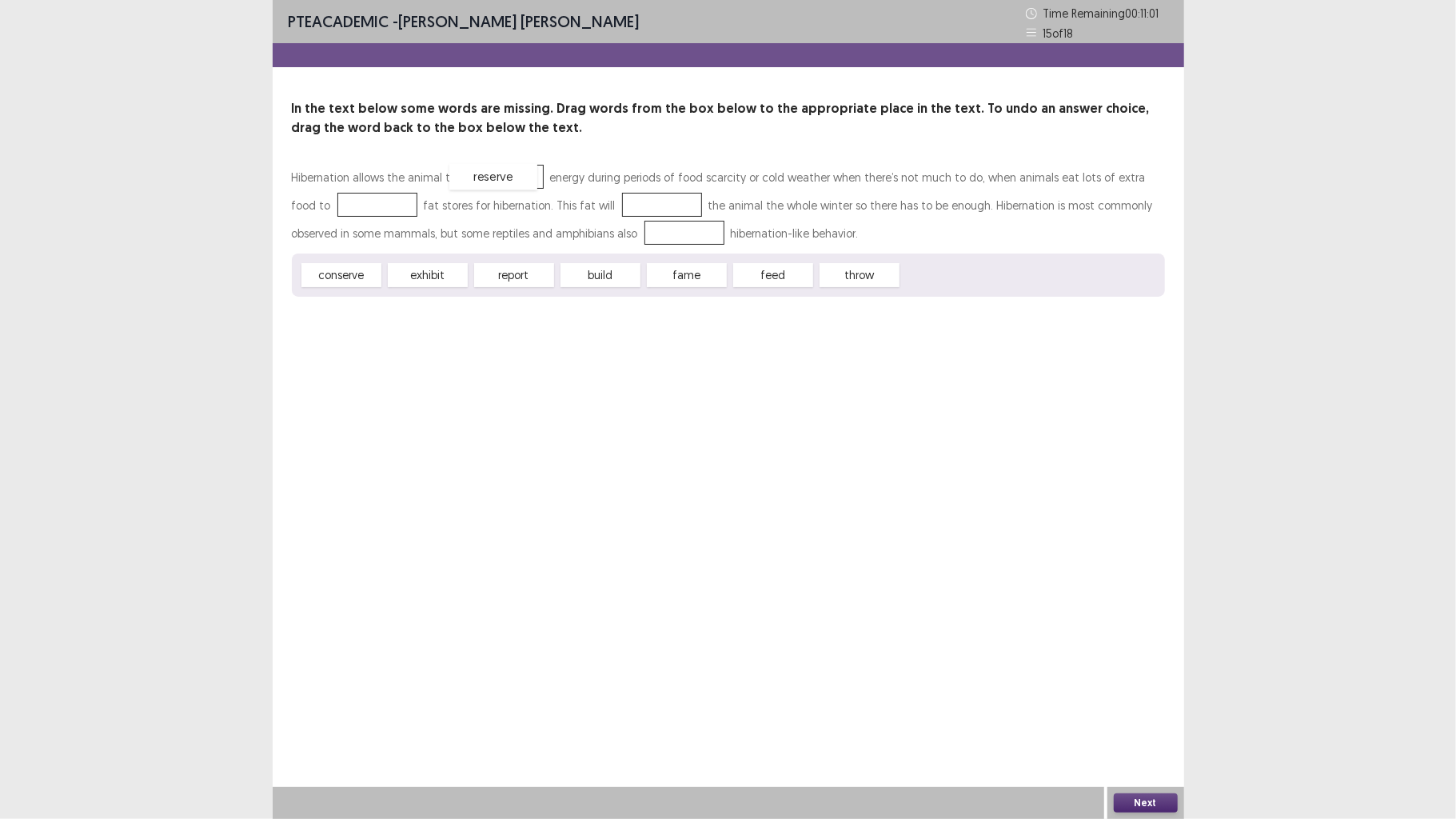
drag, startPoint x: 948, startPoint y: 279, endPoint x: 496, endPoint y: 181, distance: 462.5
drag, startPoint x: 785, startPoint y: 278, endPoint x: 405, endPoint y: 203, distance: 387.3
click at [405, 203] on div "Hibernation allows the animal to reserve energy during periods of food scarcity…" at bounding box center [728, 230] width 873 height 133
drag, startPoint x: 618, startPoint y: 275, endPoint x: 346, endPoint y: 195, distance: 283.5
drag, startPoint x: 683, startPoint y: 279, endPoint x: 670, endPoint y: 276, distance: 13.3
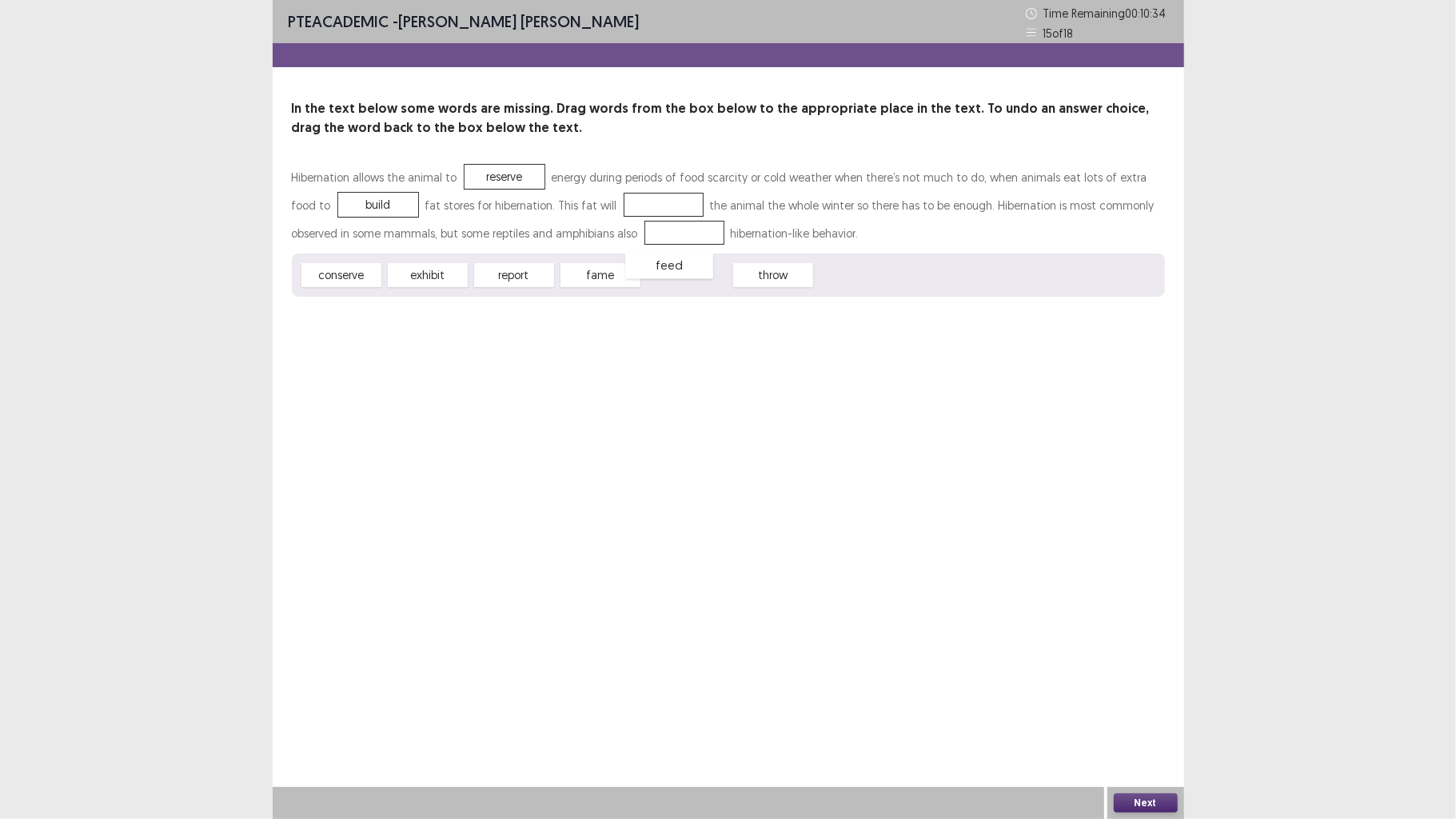
click at [670, 276] on span "feed" at bounding box center [670, 266] width 88 height 26
drag, startPoint x: 363, startPoint y: 274, endPoint x: 670, endPoint y: 215, distance: 312.6
drag, startPoint x: 449, startPoint y: 283, endPoint x: 554, endPoint y: 253, distance: 109.2
click at [554, 254] on div "exhibit report fame feed throw" at bounding box center [728, 275] width 873 height 43
drag, startPoint x: 445, startPoint y: 272, endPoint x: 614, endPoint y: 233, distance: 173.4
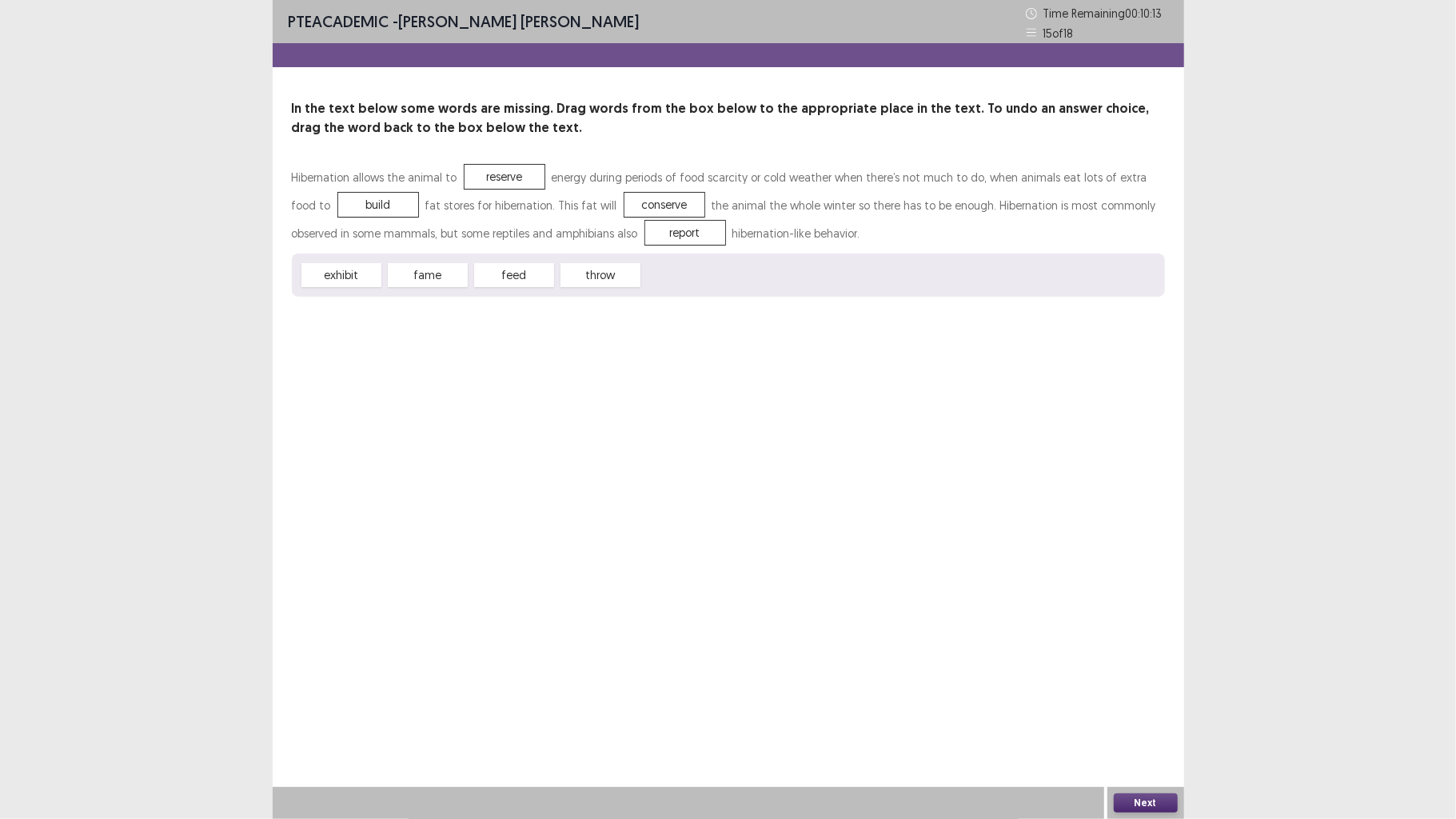
click at [1146, 637] on button "Next" at bounding box center [1146, 803] width 64 height 19
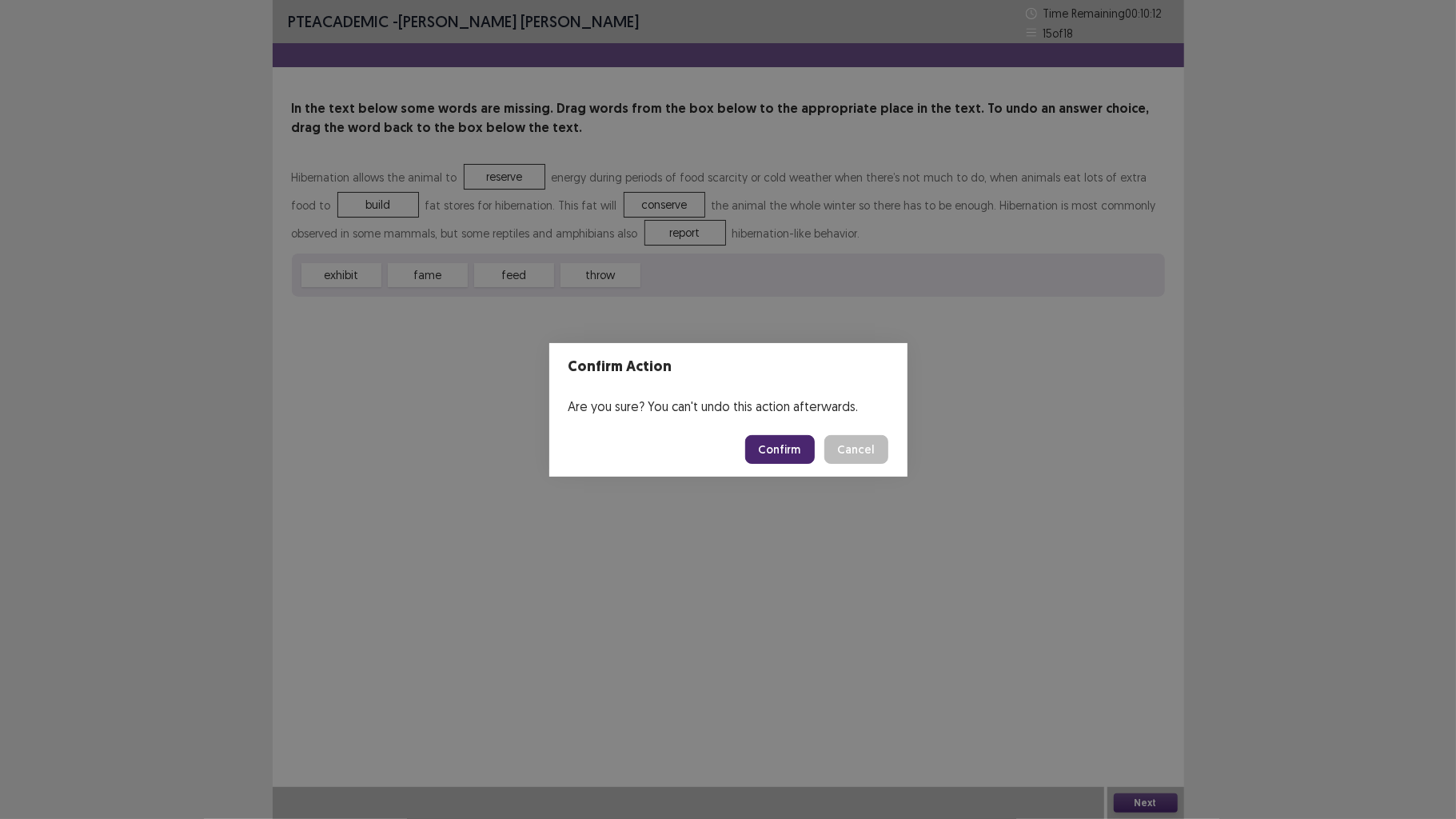
click at [780, 457] on button "Confirm" at bounding box center [779, 449] width 69 height 29
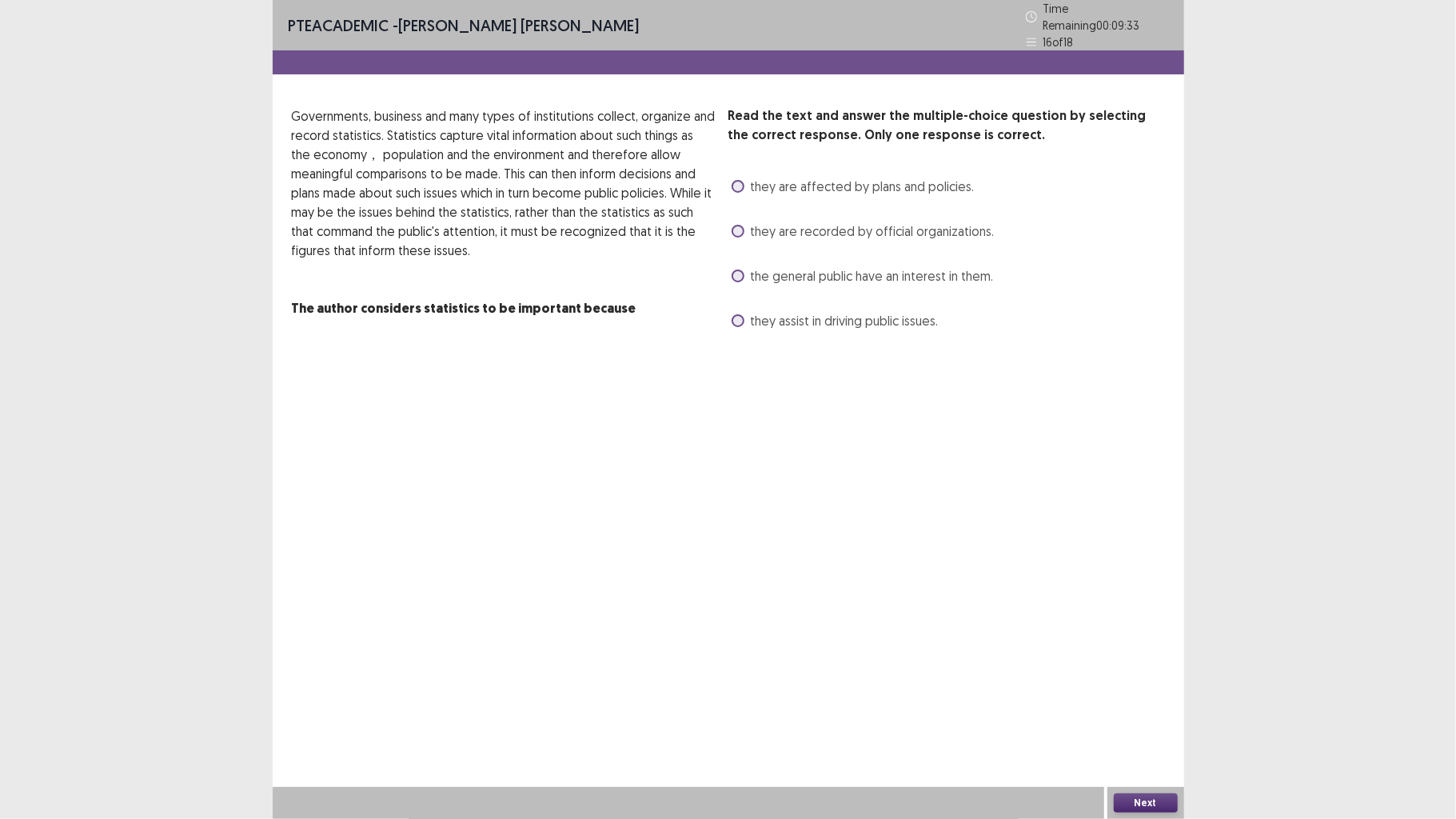
click at [909, 186] on div "they are affected by plans and policies." at bounding box center [852, 186] width 247 height 25
click at [909, 186] on span "they are affected by plans and policies." at bounding box center [862, 185] width 224 height 19
click at [921, 272] on span "the general public have an interest in them." at bounding box center [872, 275] width 243 height 19
click at [931, 183] on span "they are affected by plans and policies." at bounding box center [862, 185] width 224 height 19
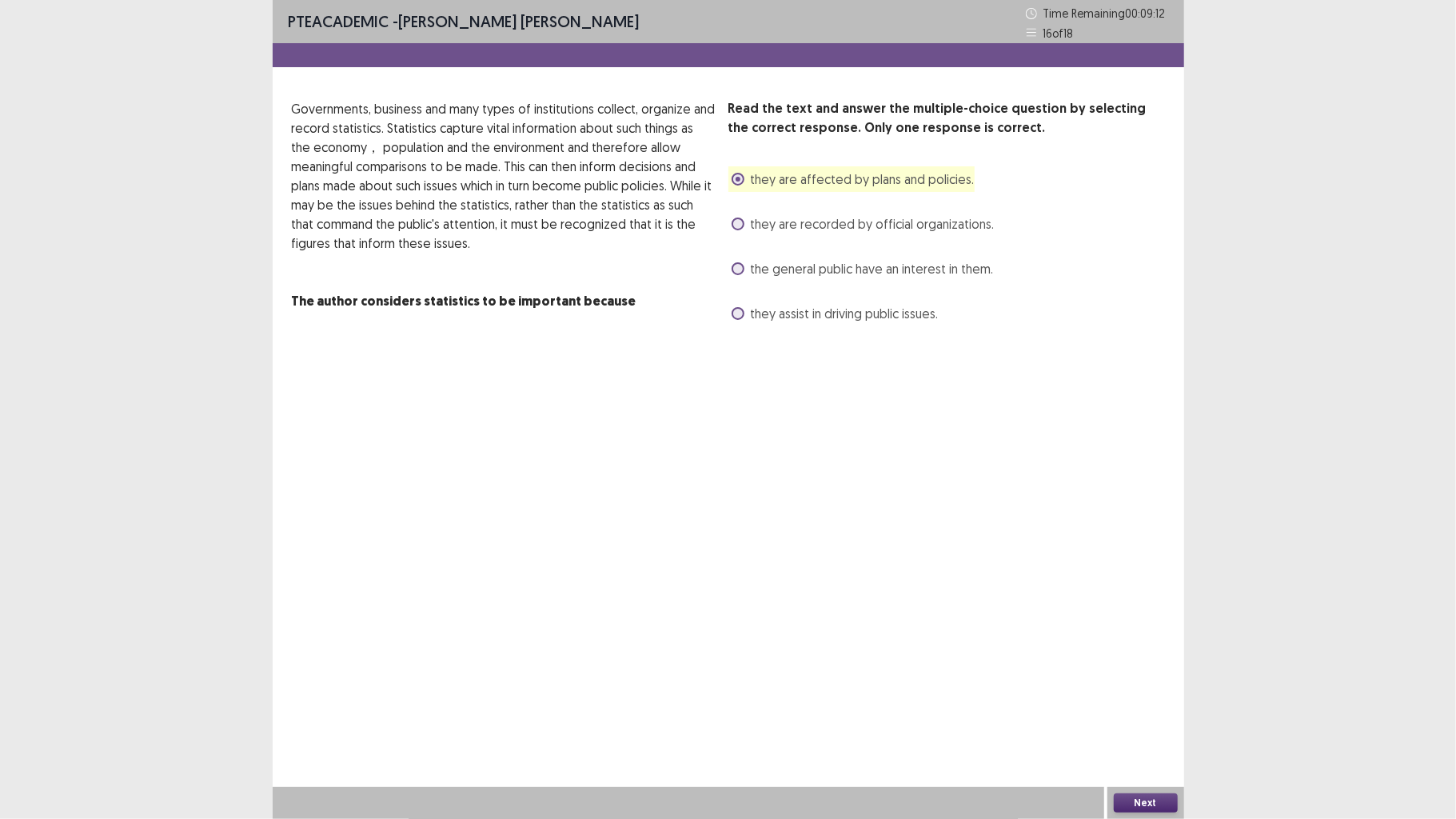
click at [1150, 637] on button "Next" at bounding box center [1146, 803] width 64 height 19
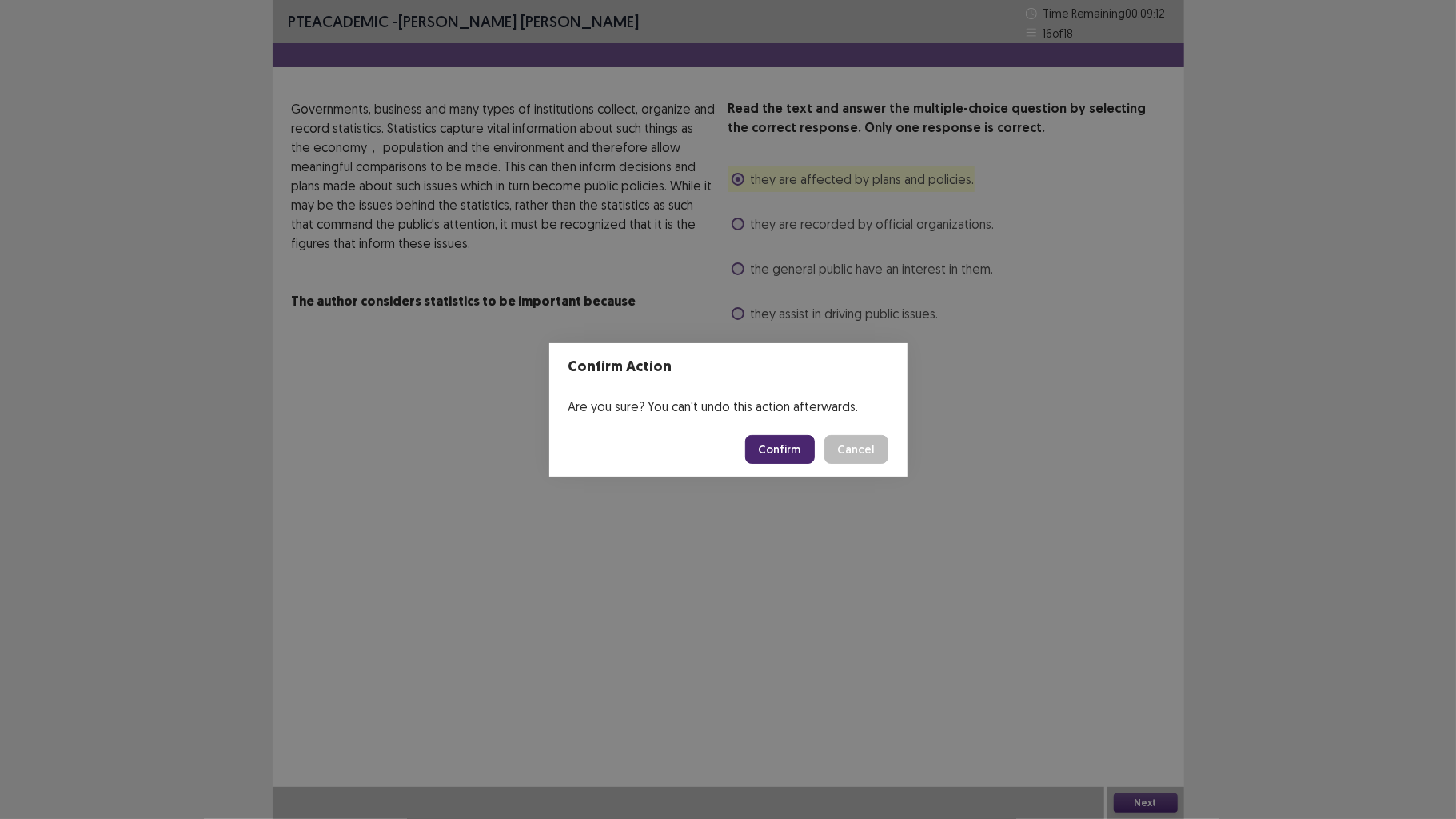
click at [794, 446] on button "Confirm" at bounding box center [779, 449] width 69 height 29
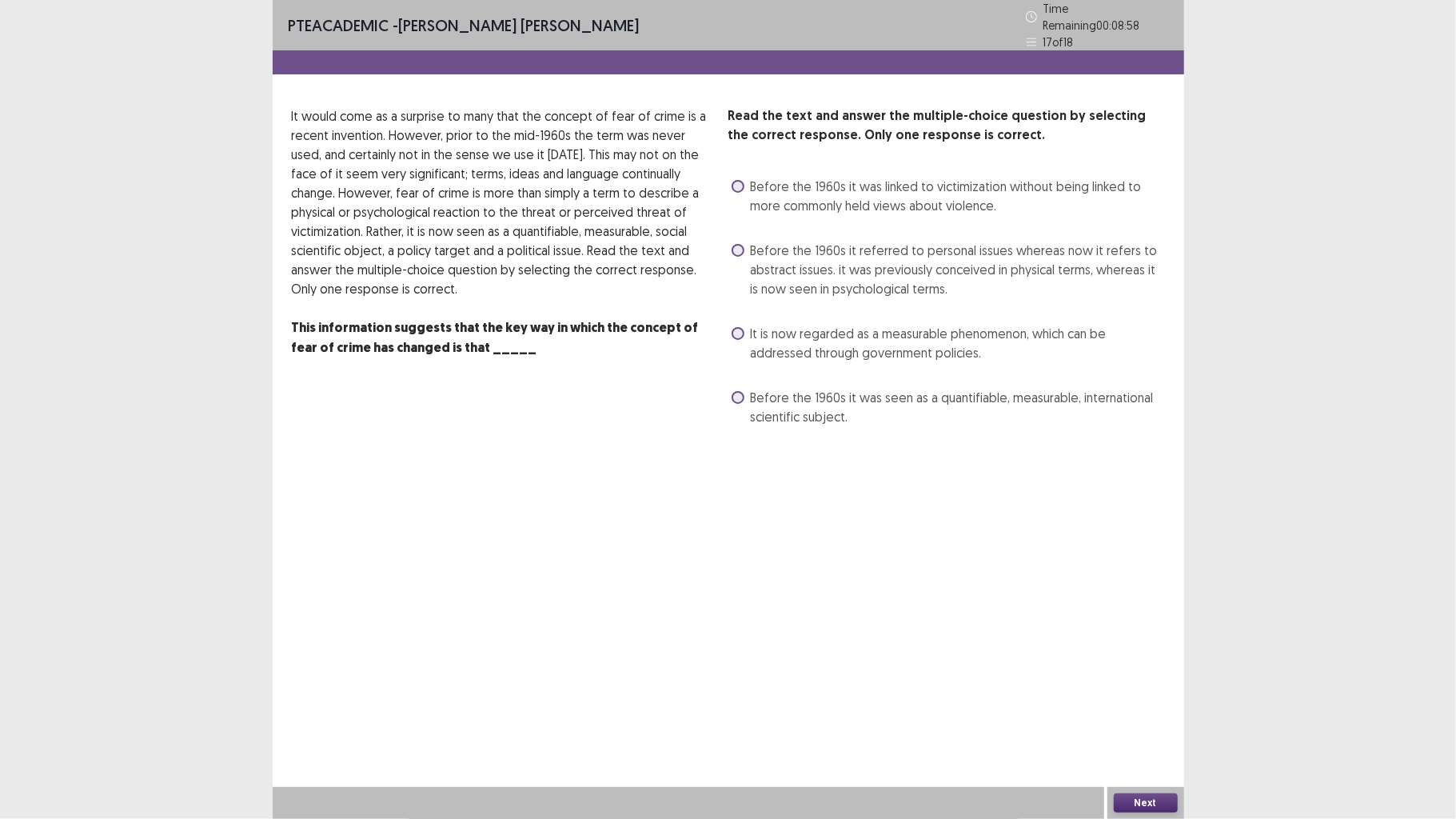
click at [864, 256] on span "Before the 1960s it referred to personal issues whereas now it refers to abstra…" at bounding box center [957, 269] width 414 height 58
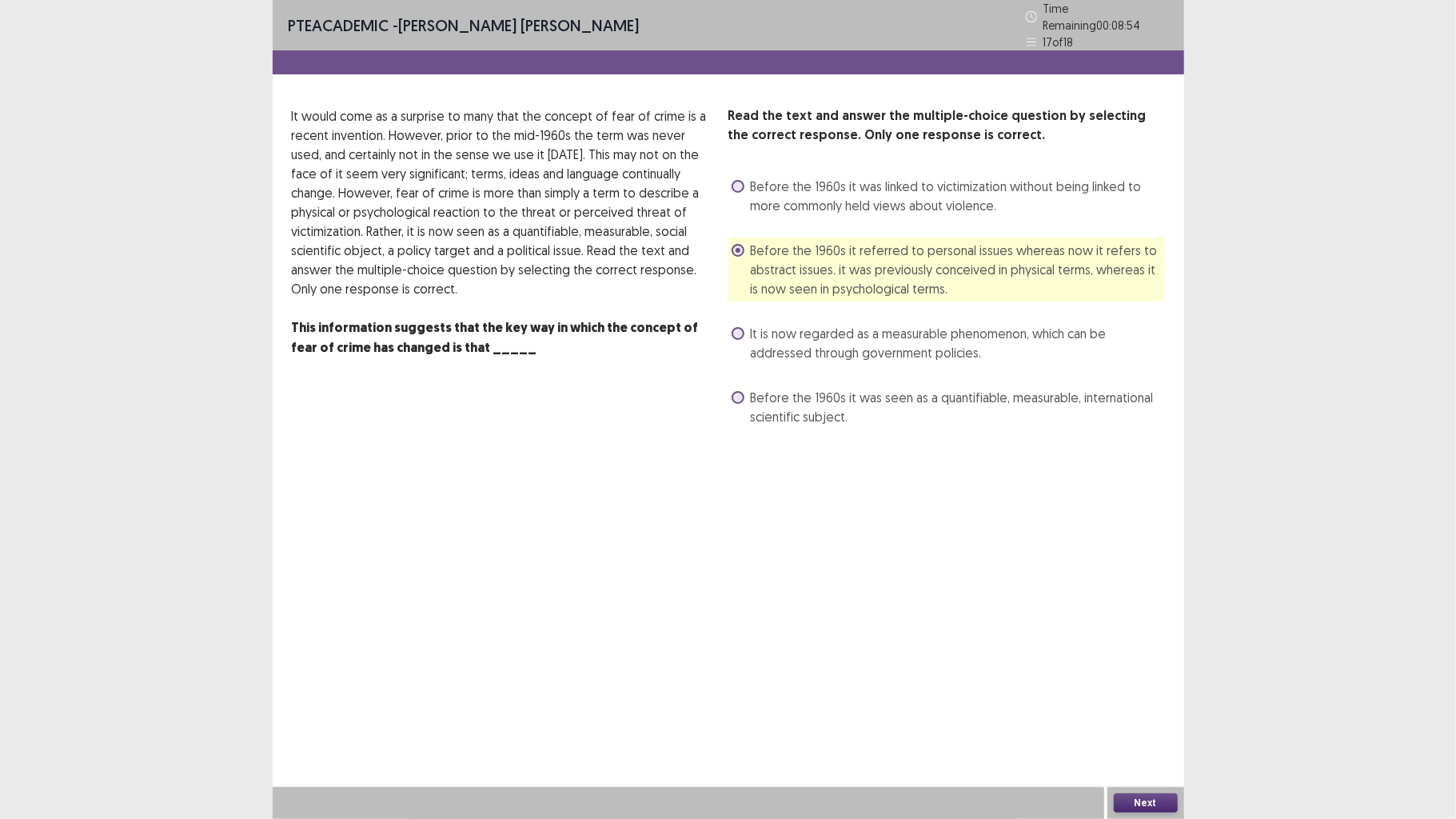
click at [1142, 637] on button "Next" at bounding box center [1146, 803] width 64 height 19
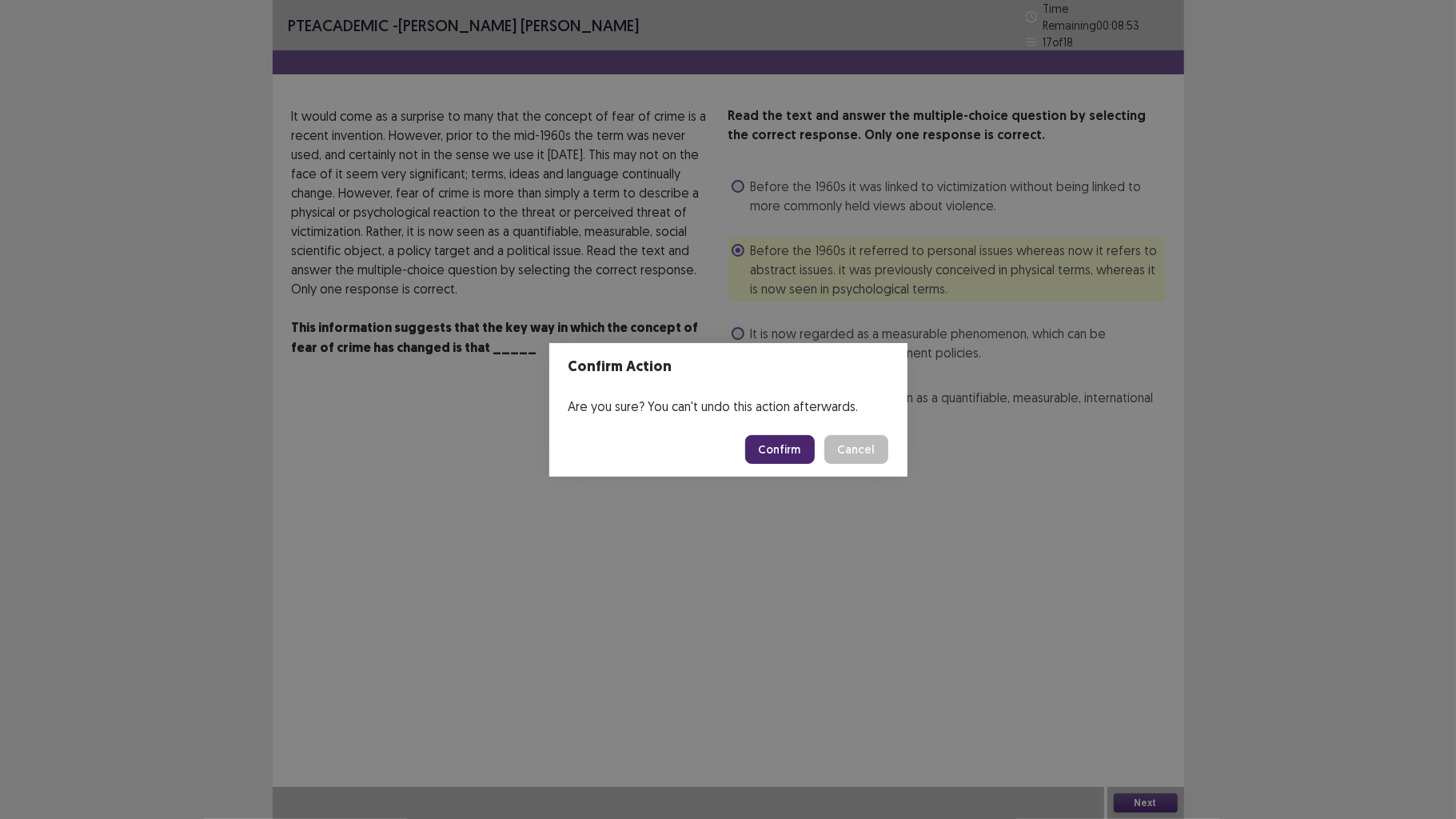
click at [776, 445] on button "Confirm" at bounding box center [779, 449] width 69 height 29
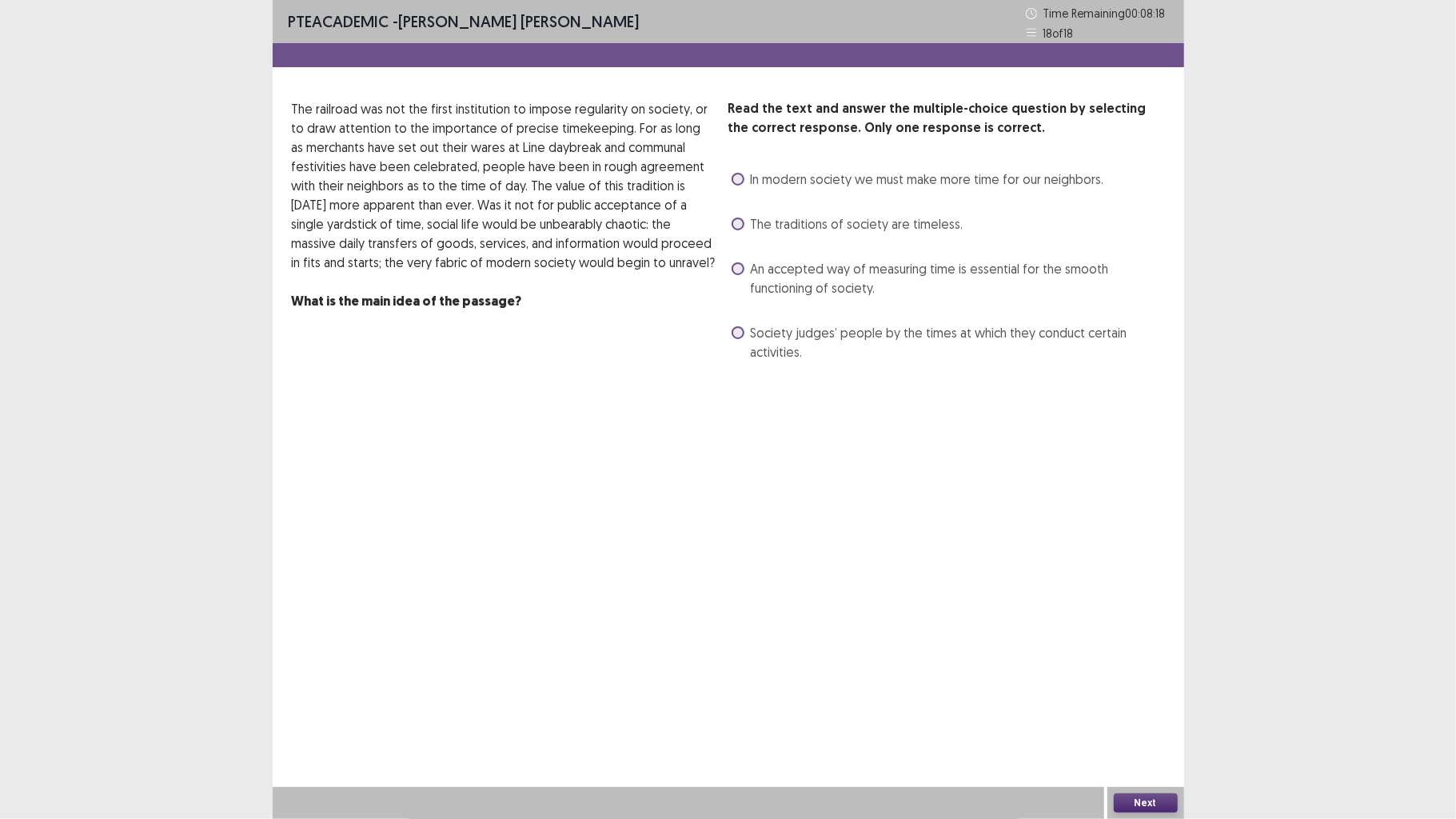
click at [883, 226] on span "The traditions of society are timeless." at bounding box center [857, 223] width 212 height 19
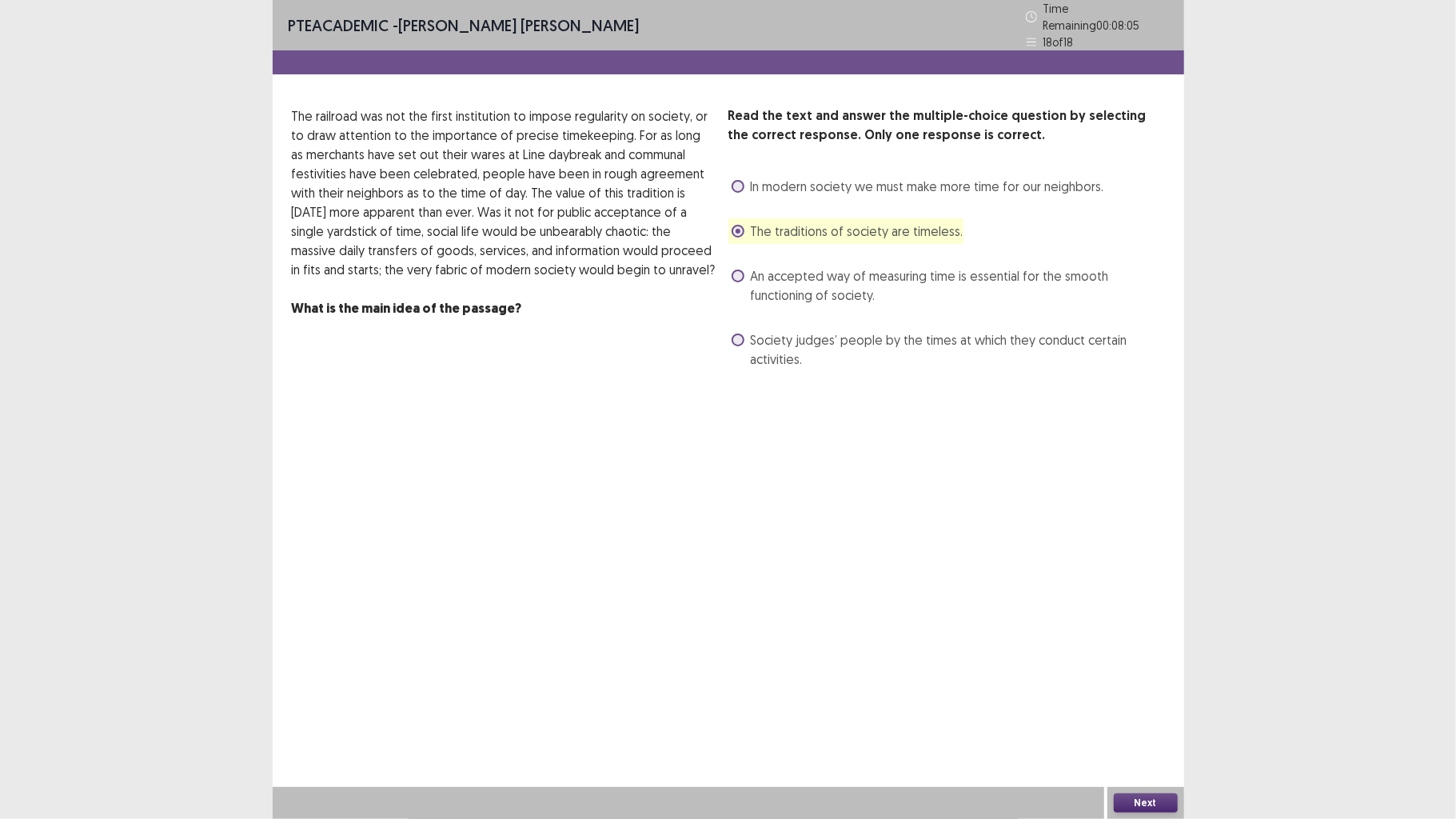
click at [1134, 637] on button "Next" at bounding box center [1146, 803] width 64 height 19
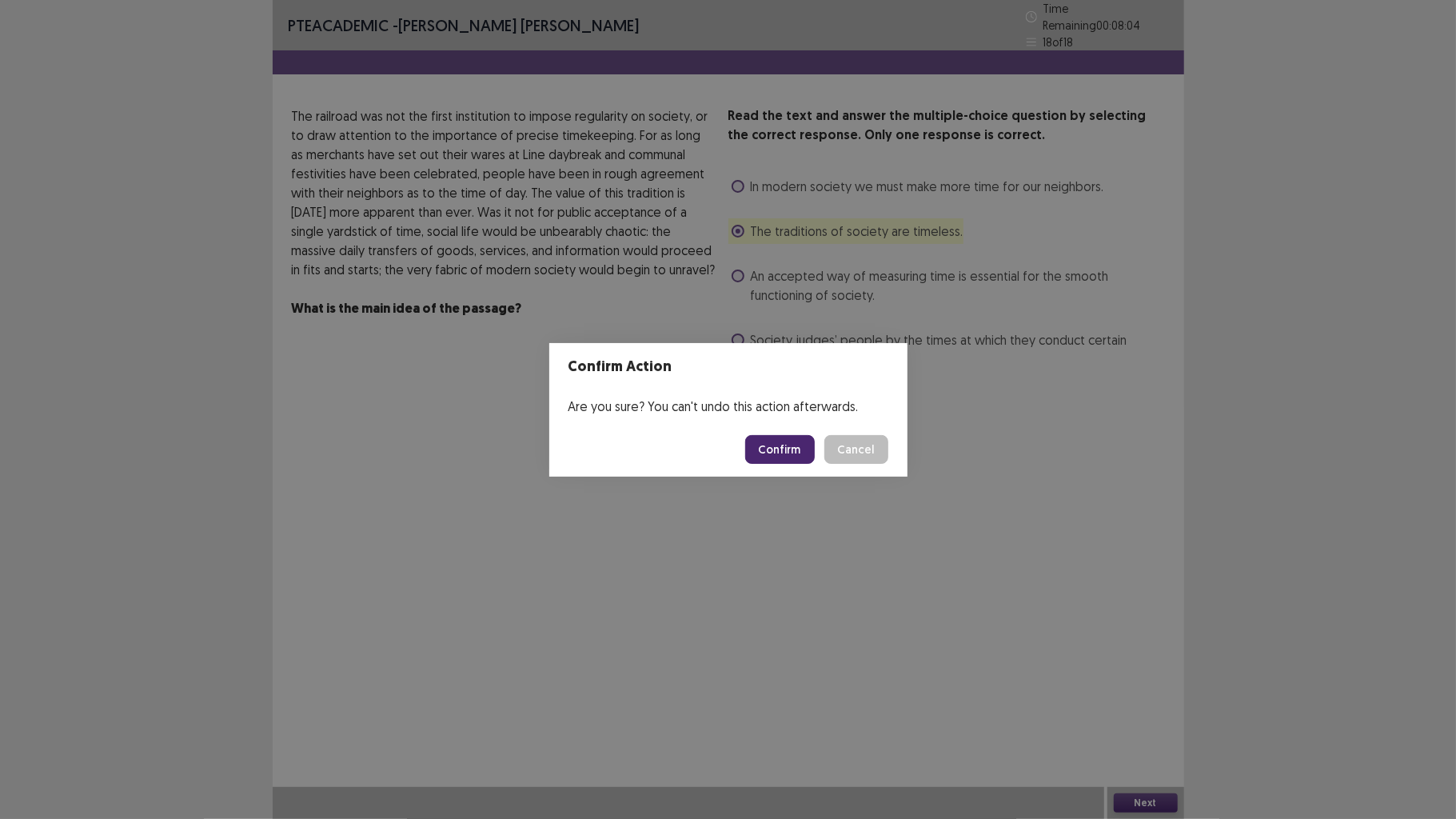
click at [775, 443] on button "Confirm" at bounding box center [779, 449] width 69 height 29
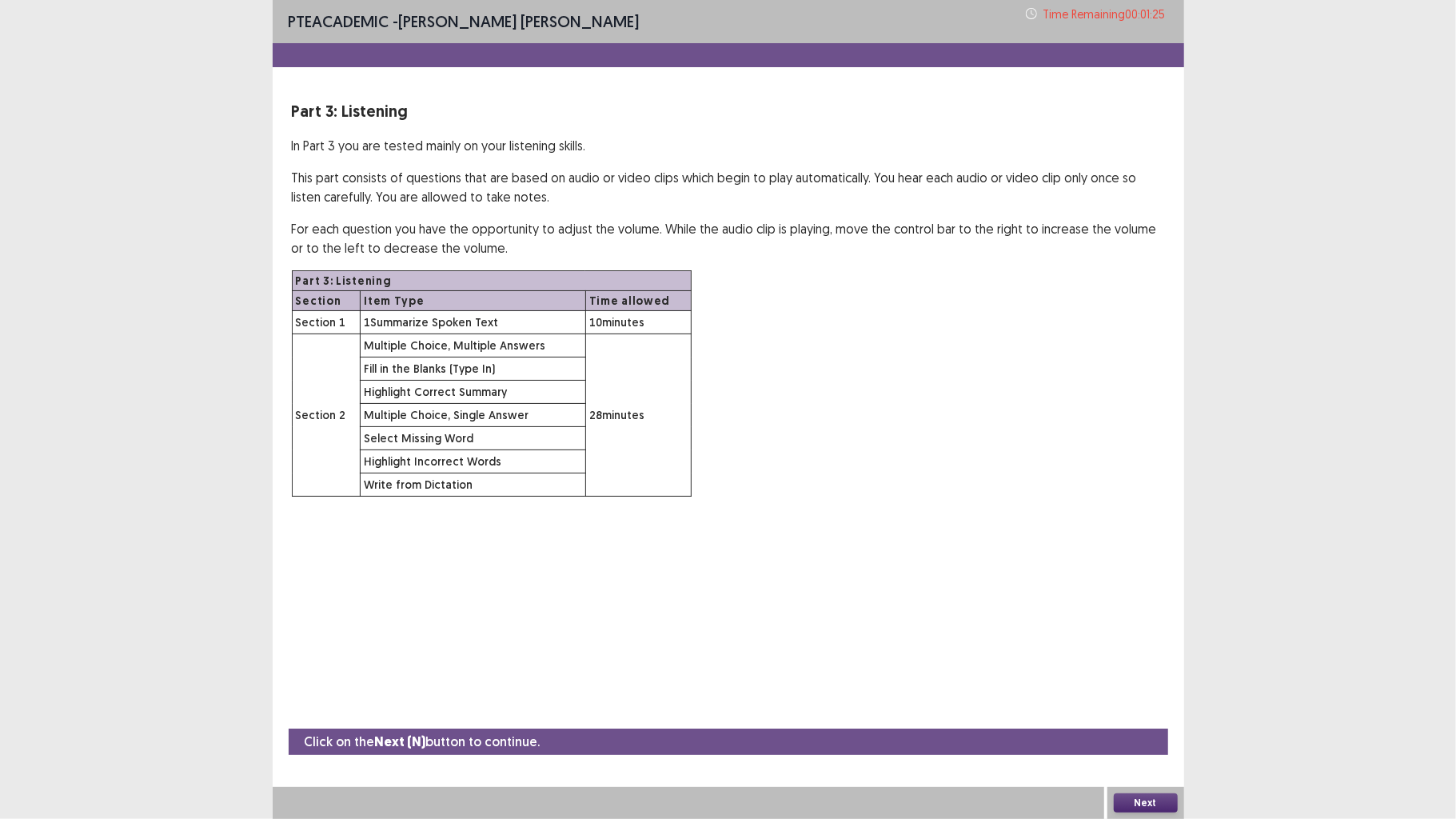
click at [1152, 637] on button "Next" at bounding box center [1146, 803] width 64 height 19
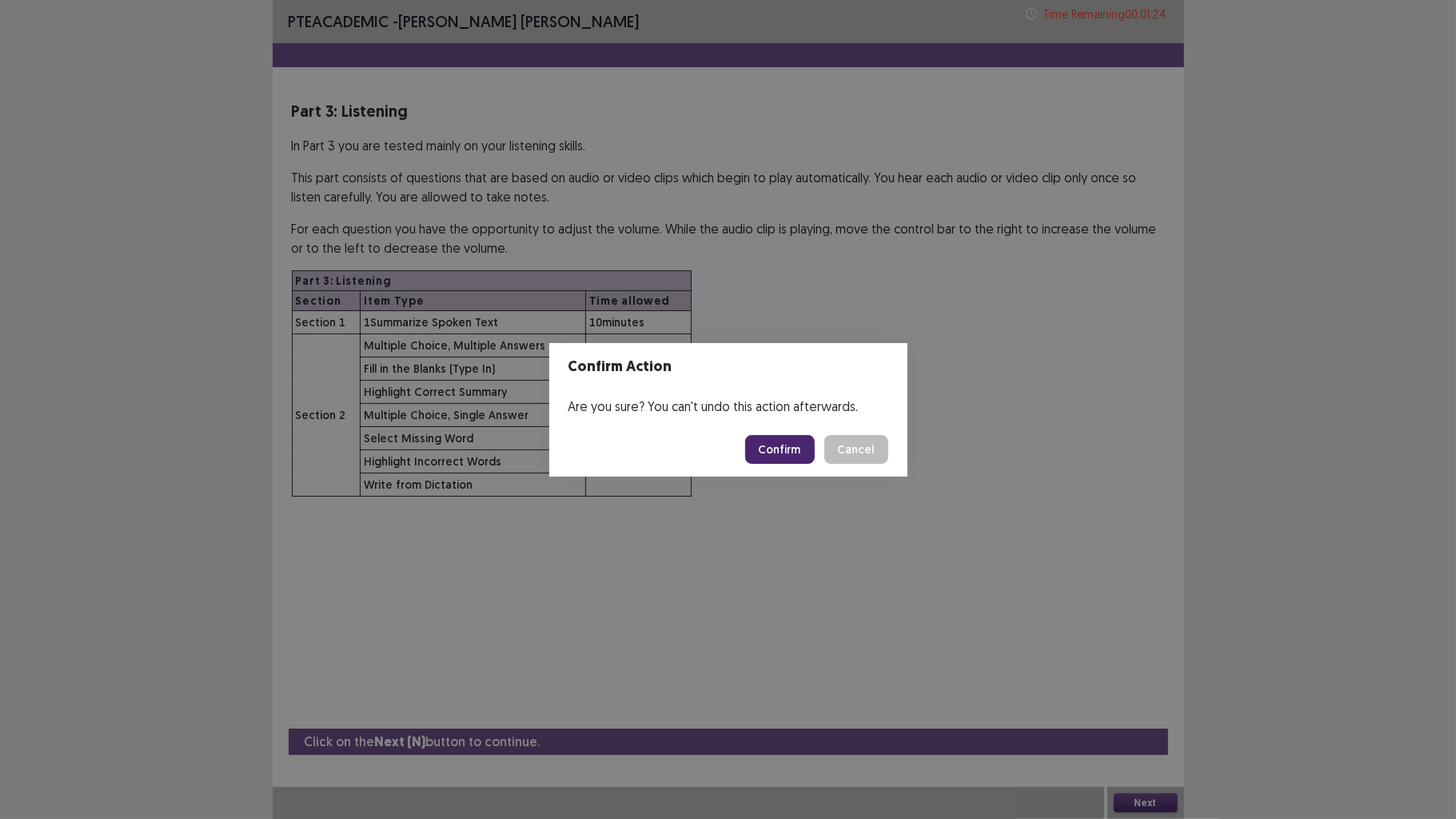
click at [782, 456] on button "Confirm" at bounding box center [779, 449] width 69 height 29
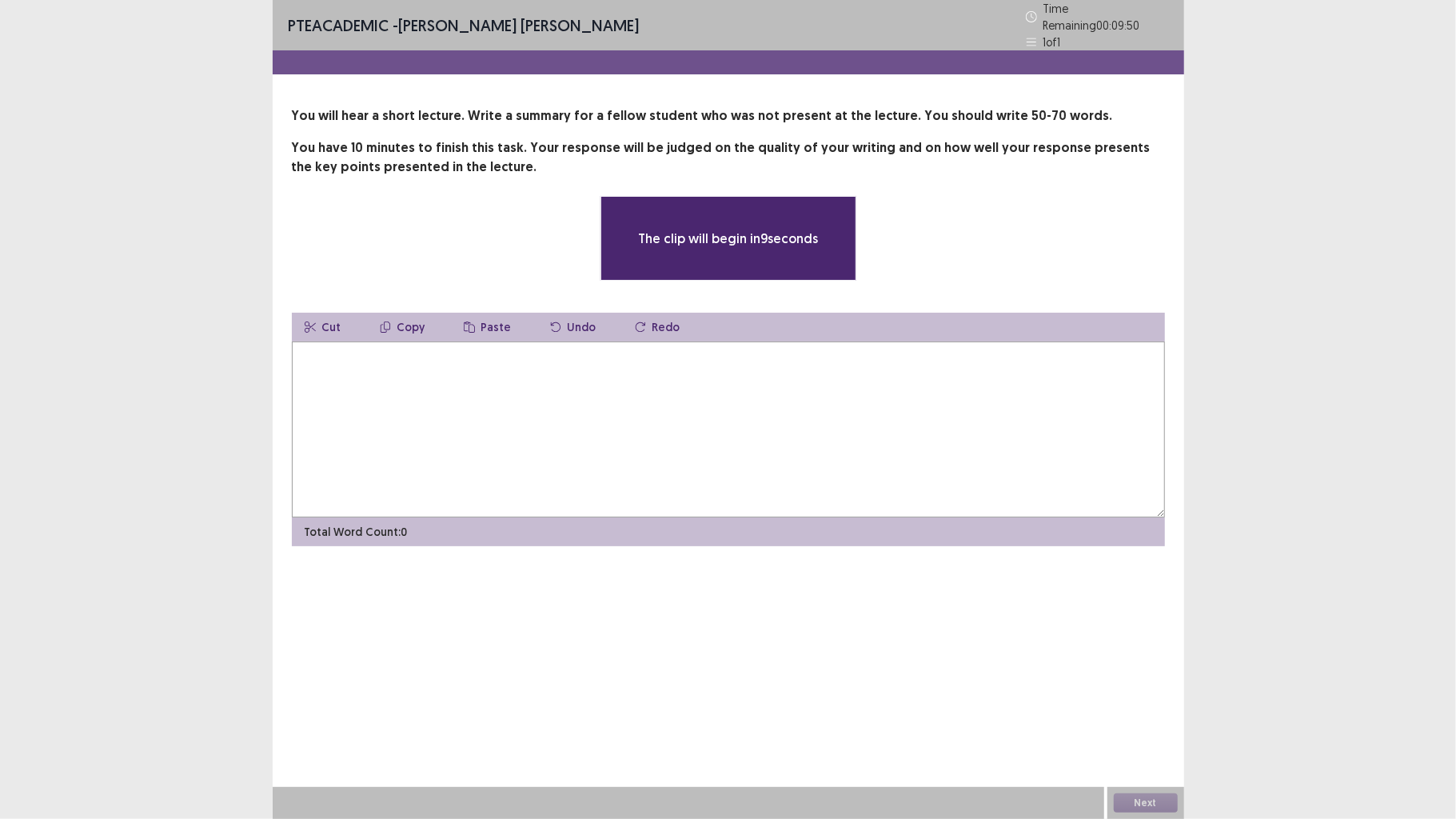
click at [717, 448] on textarea at bounding box center [728, 429] width 873 height 176
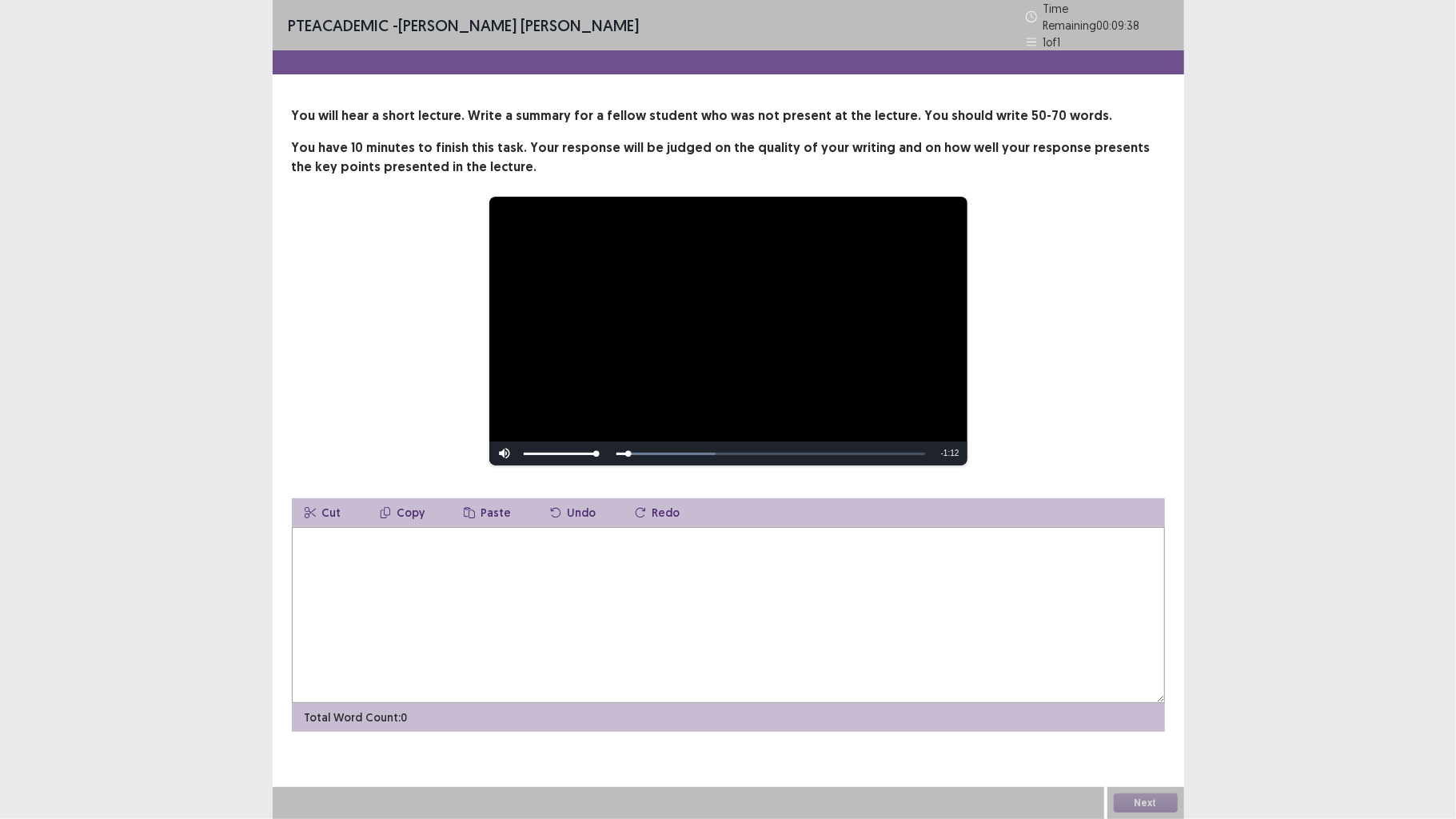
click at [858, 571] on textarea at bounding box center [728, 616] width 873 height 176
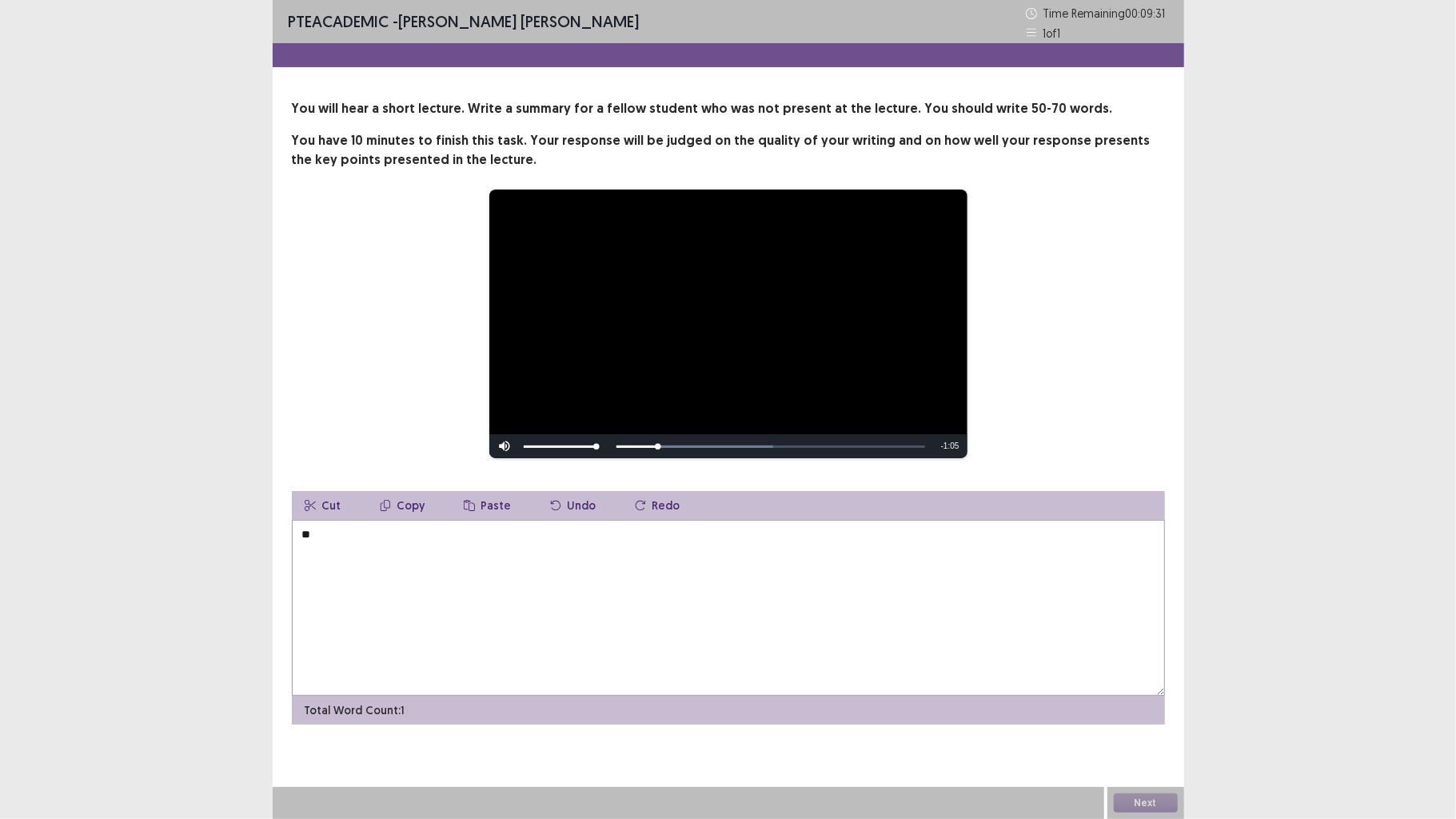
type textarea "*"
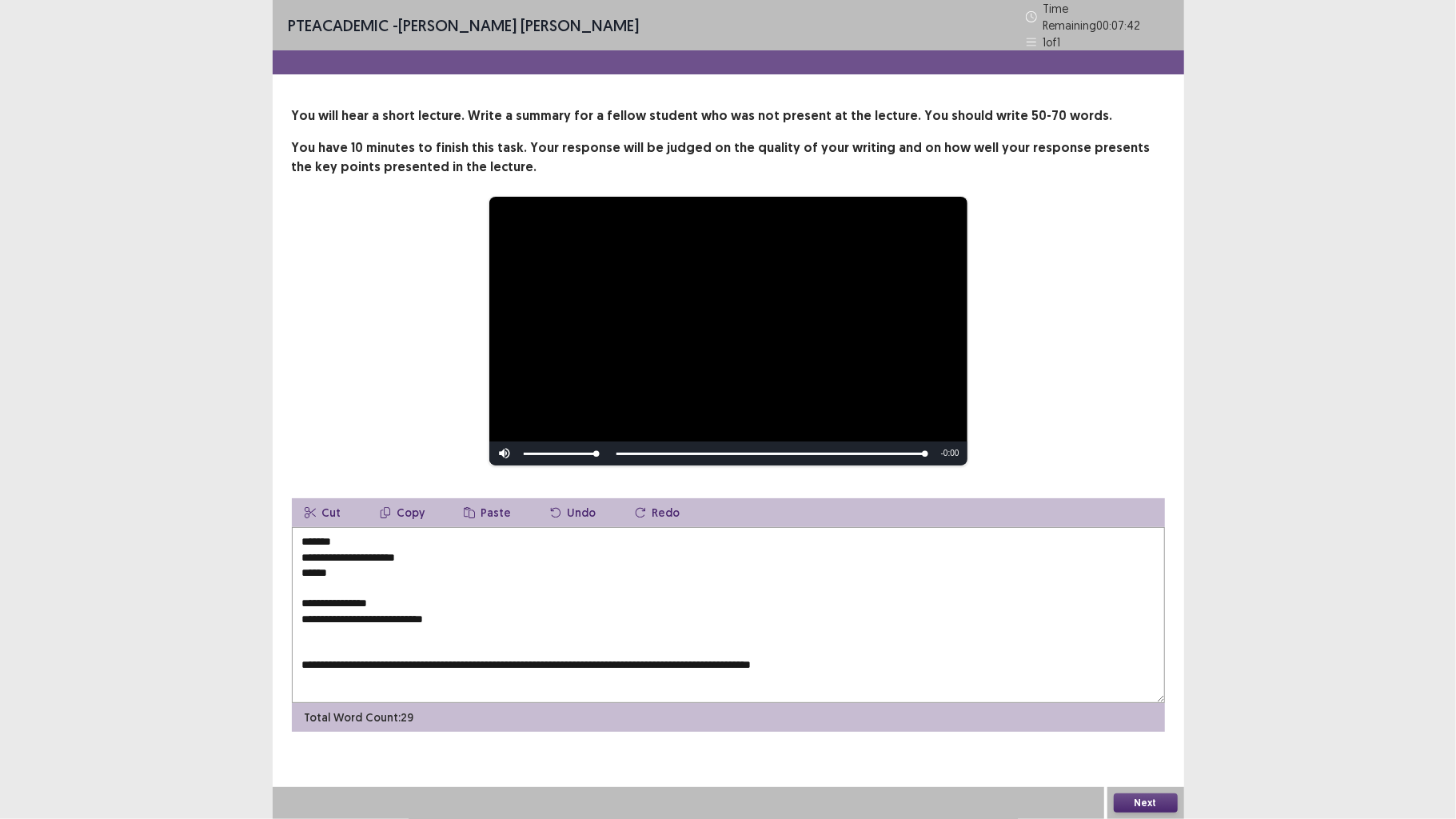
drag, startPoint x: 467, startPoint y: 613, endPoint x: 284, endPoint y: 542, distance: 196.3
click at [284, 542] on div "**********" at bounding box center [728, 418] width 912 height 626
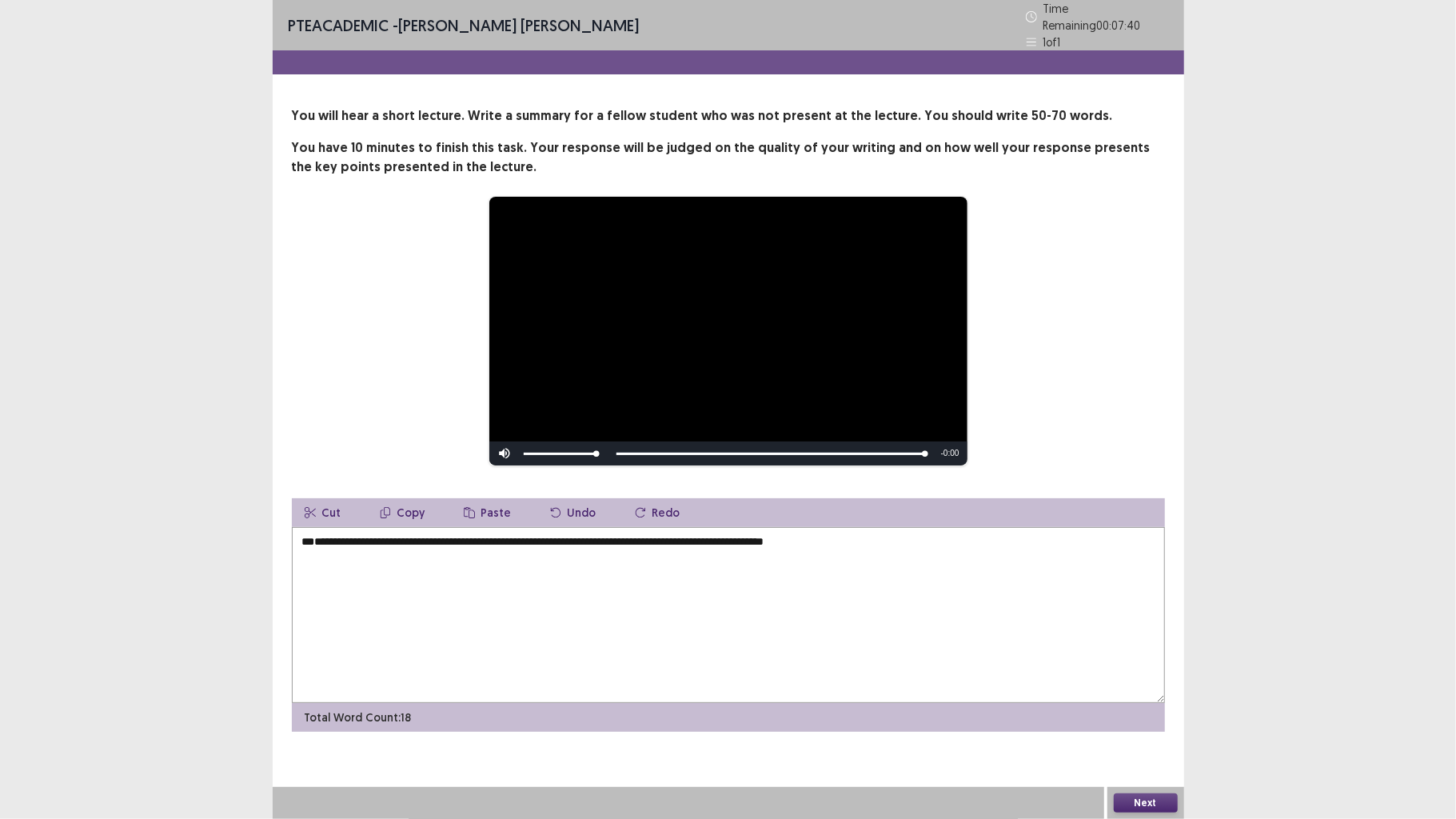
click at [311, 557] on textarea "**********" at bounding box center [728, 616] width 873 height 176
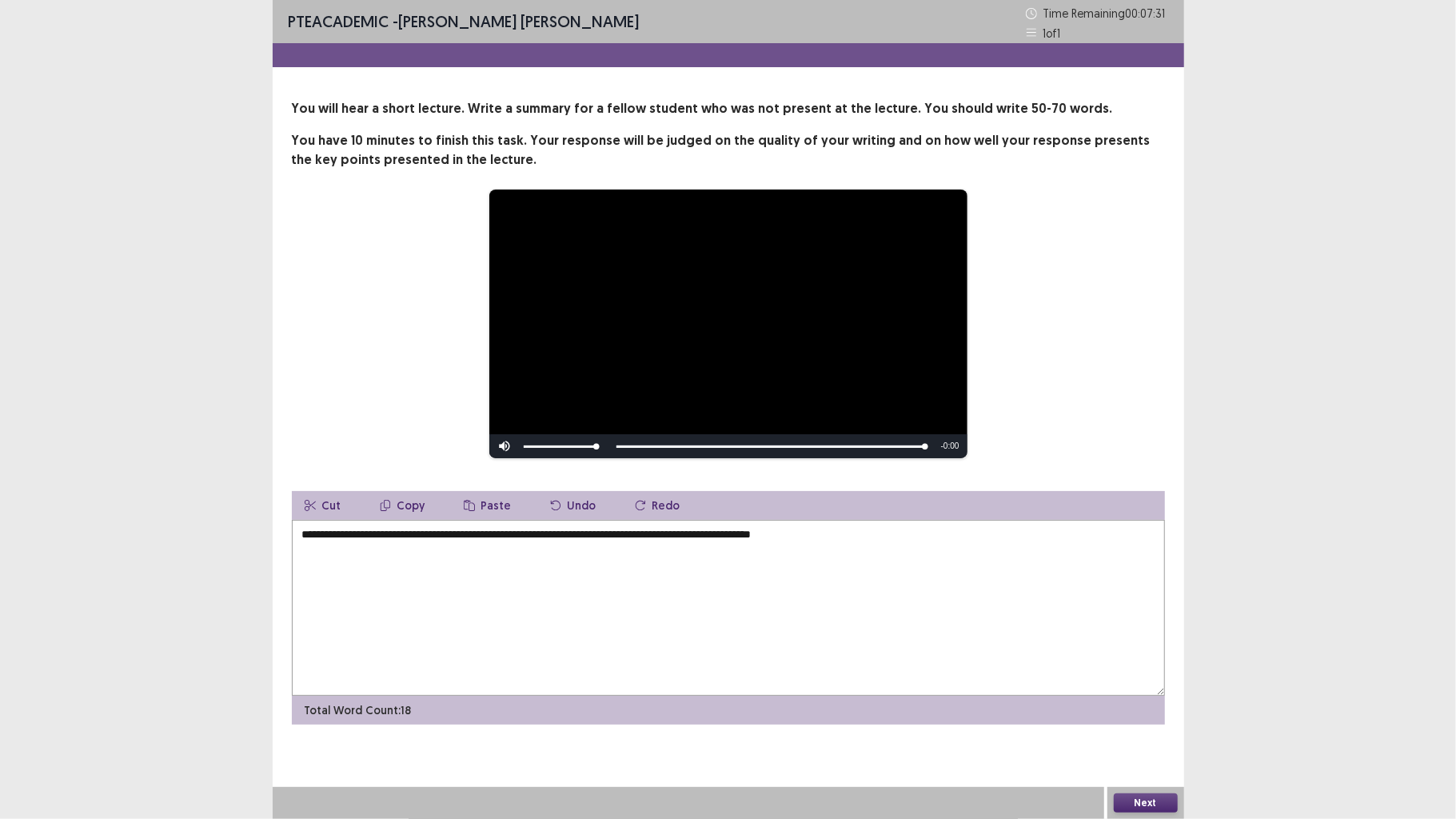
click at [385, 535] on textarea "**********" at bounding box center [728, 608] width 873 height 176
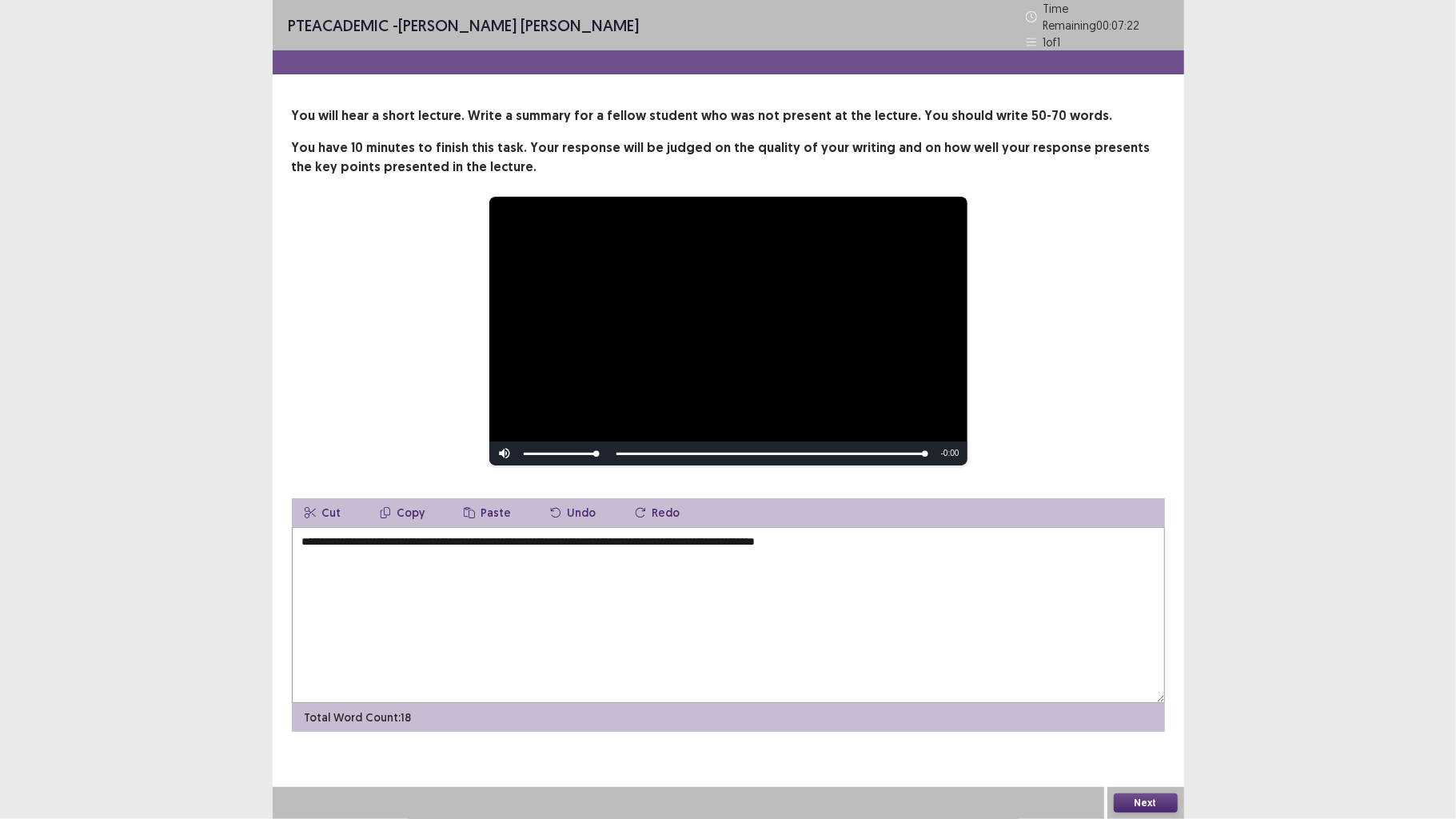
click at [1006, 619] on textarea "**********" at bounding box center [728, 616] width 873 height 176
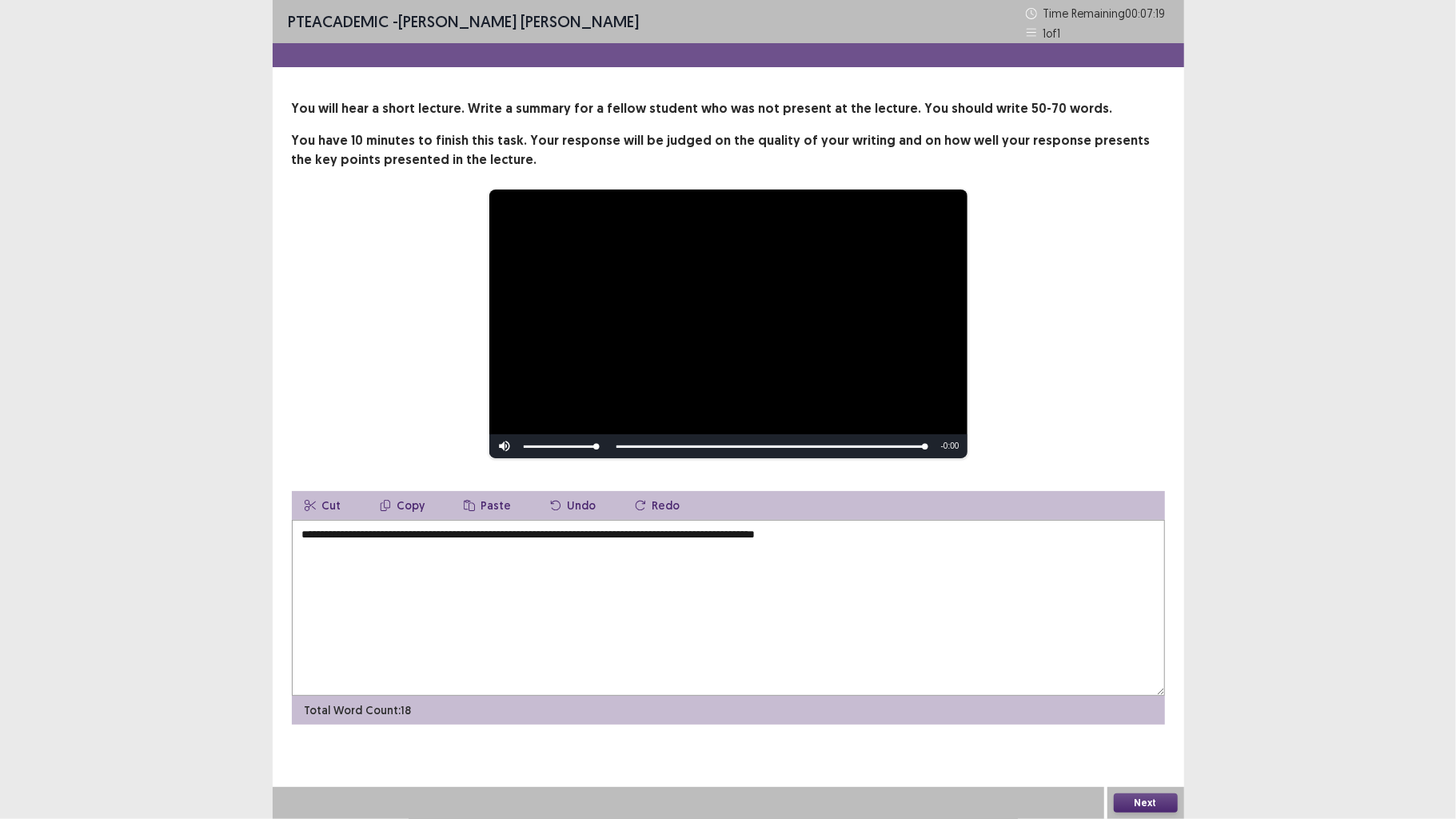
type textarea "**********"
click at [1146, 637] on button "Next" at bounding box center [1146, 803] width 64 height 19
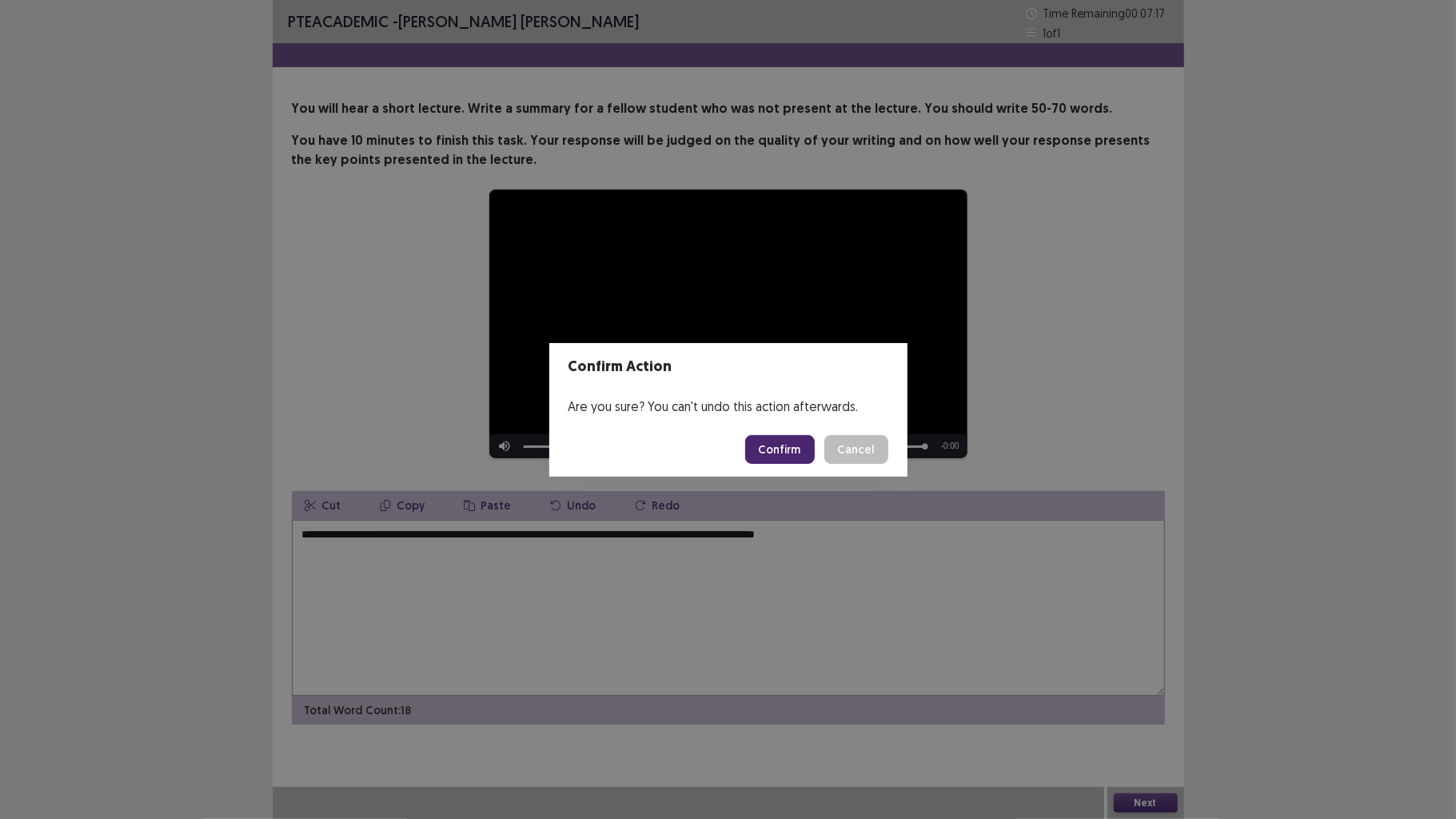
click at [800, 453] on button "Confirm" at bounding box center [779, 449] width 69 height 29
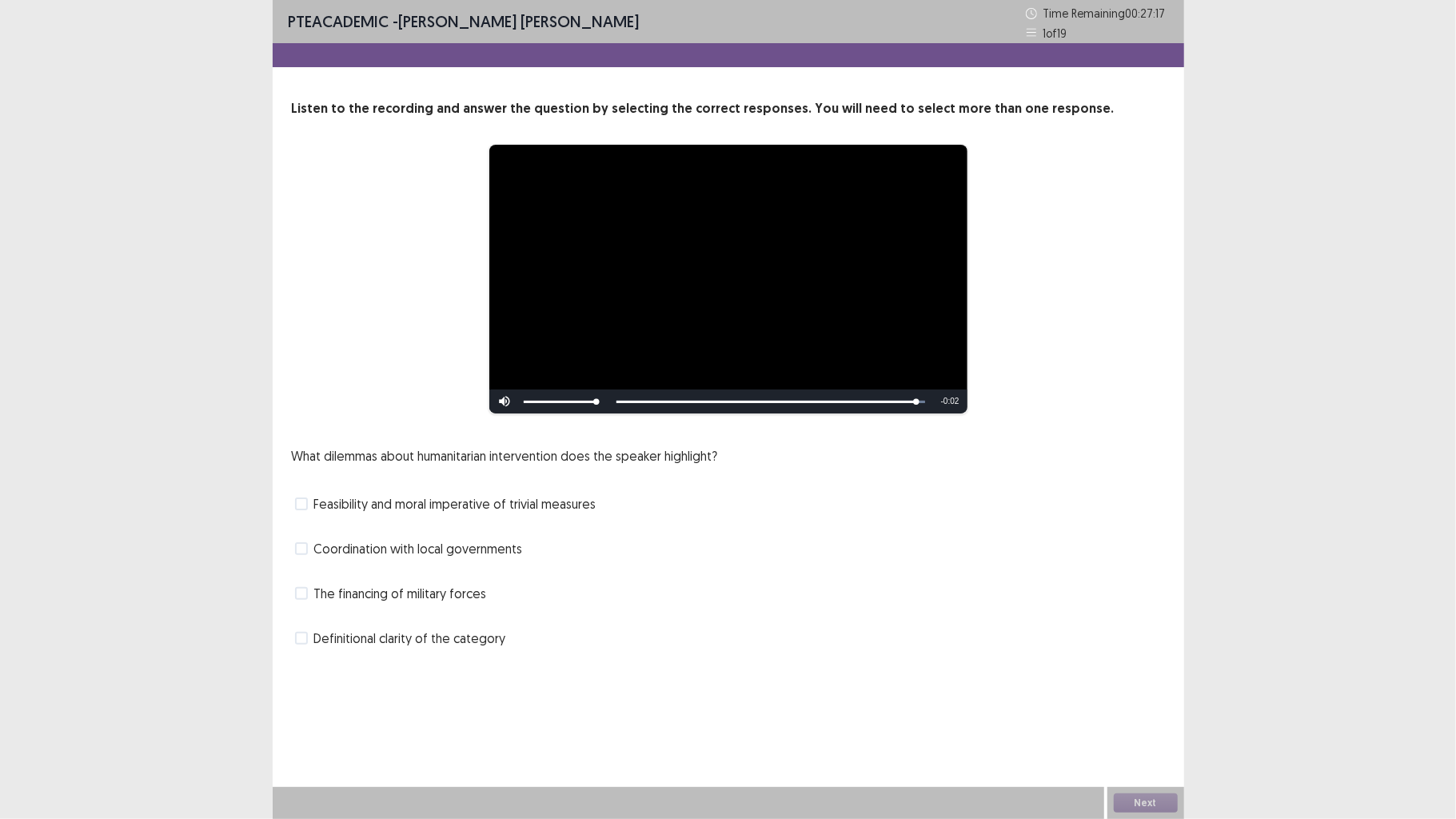
click at [399, 593] on span "The financing of military forces" at bounding box center [400, 593] width 173 height 19
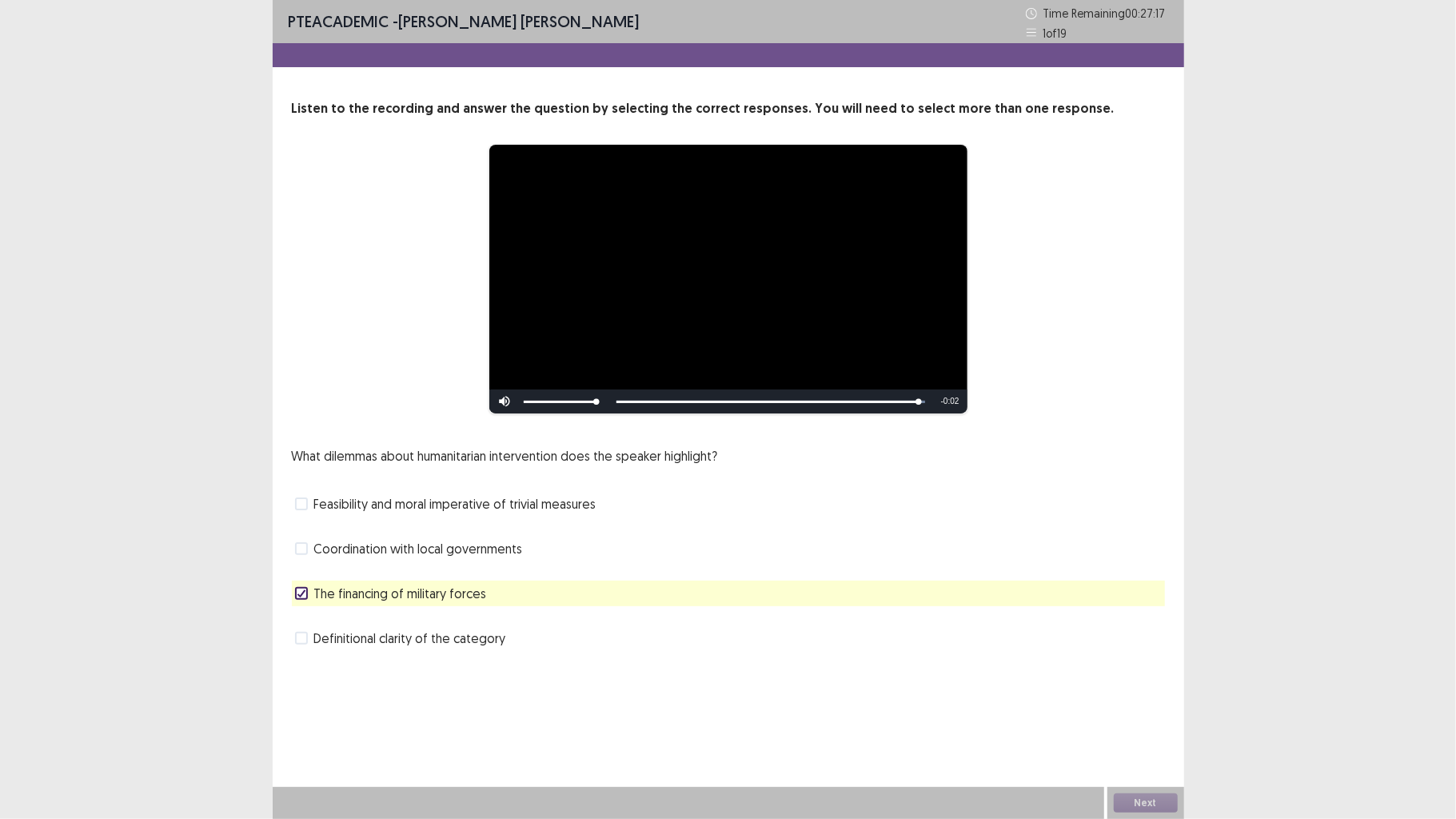
click at [391, 593] on span "The financing of military forces" at bounding box center [400, 593] width 173 height 19
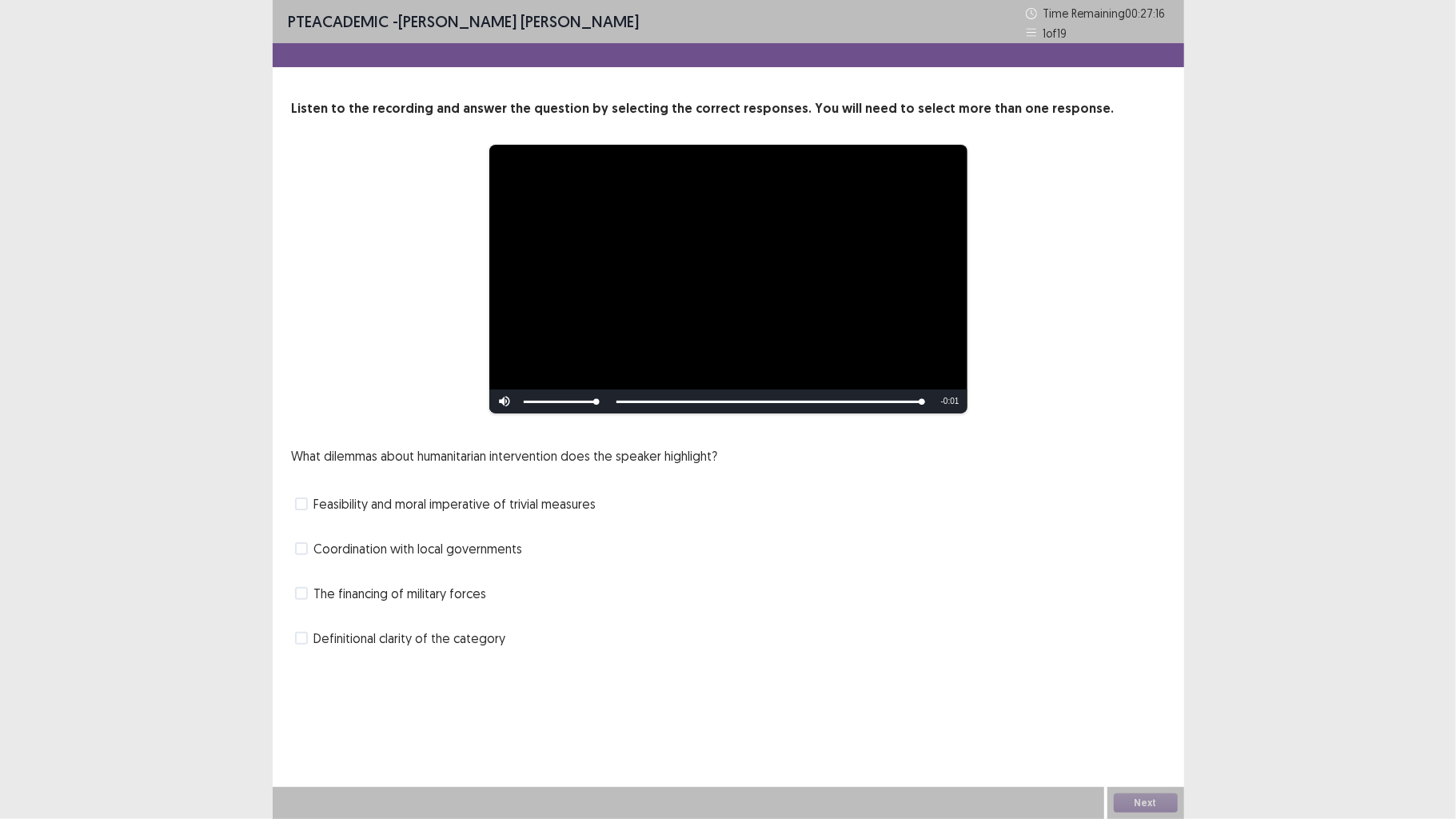
click at [395, 631] on span "Definitional clarity of the category" at bounding box center [409, 637] width 192 height 19
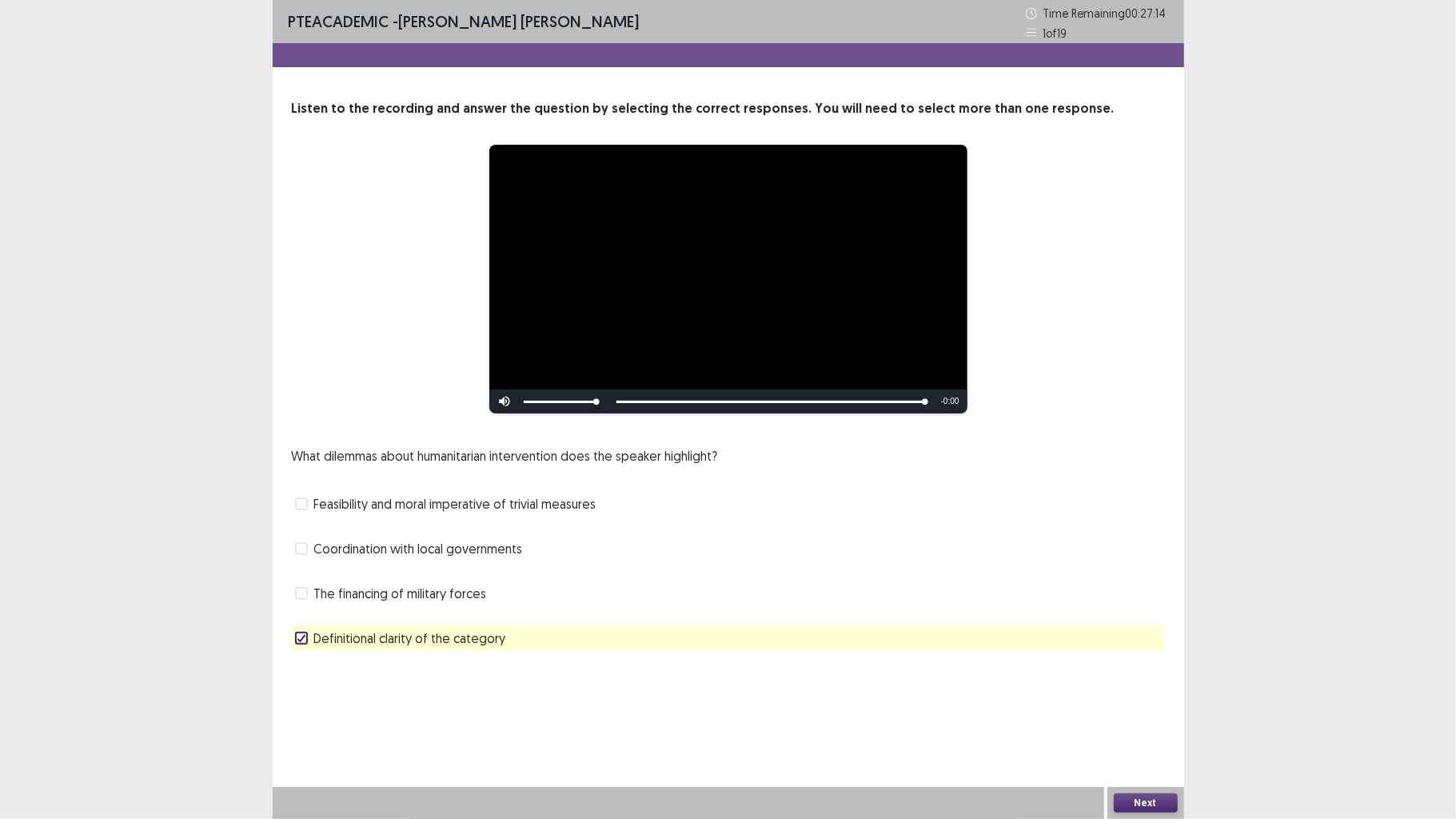
drag, startPoint x: 1161, startPoint y: 779, endPoint x: 1162, endPoint y: 798, distance: 19.0
click at [1162, 637] on div "**********" at bounding box center [728, 410] width 912 height 819
click at [1162, 637] on button "Next" at bounding box center [1146, 803] width 64 height 19
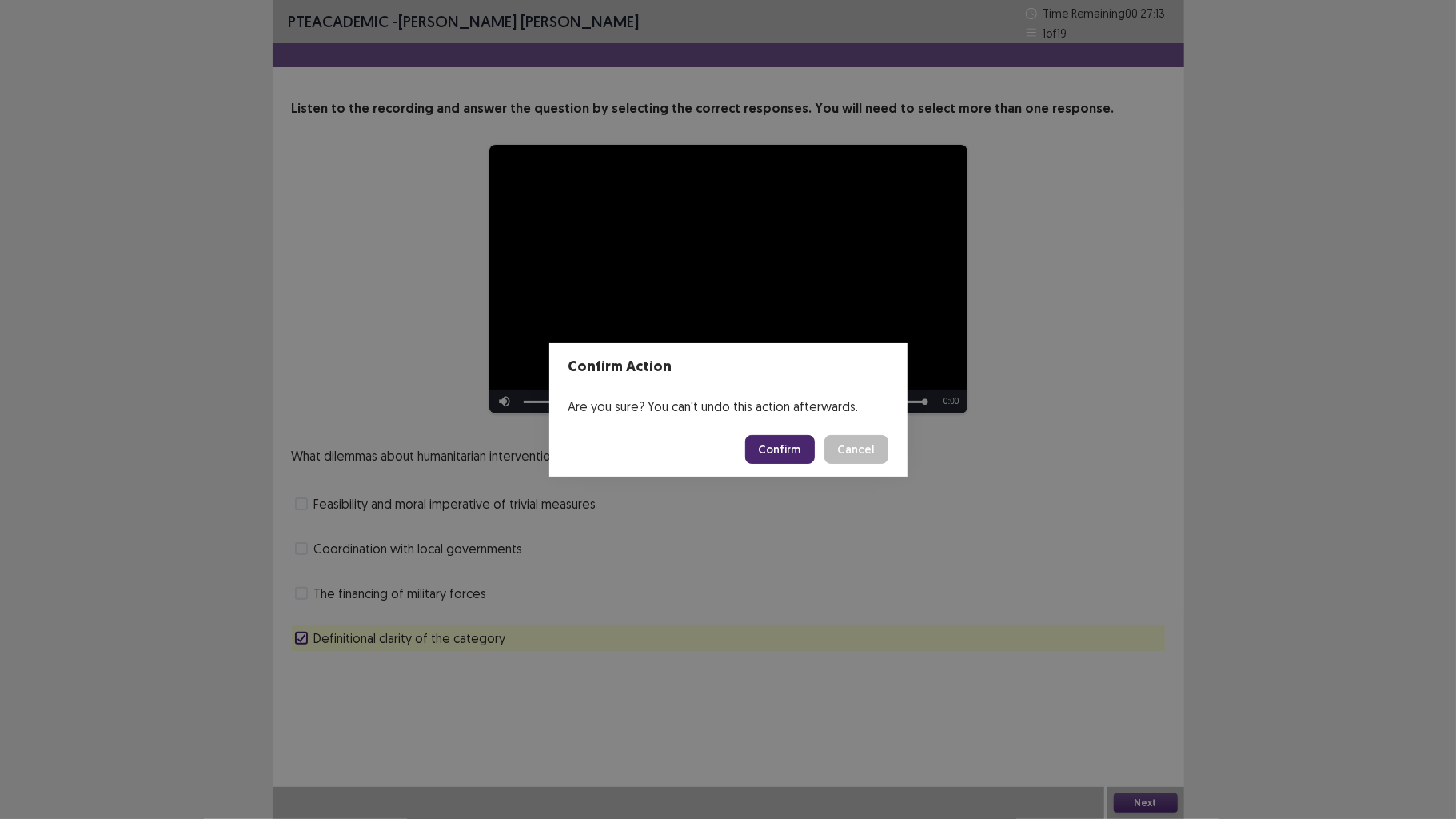
click at [788, 442] on button "Confirm" at bounding box center [779, 449] width 69 height 29
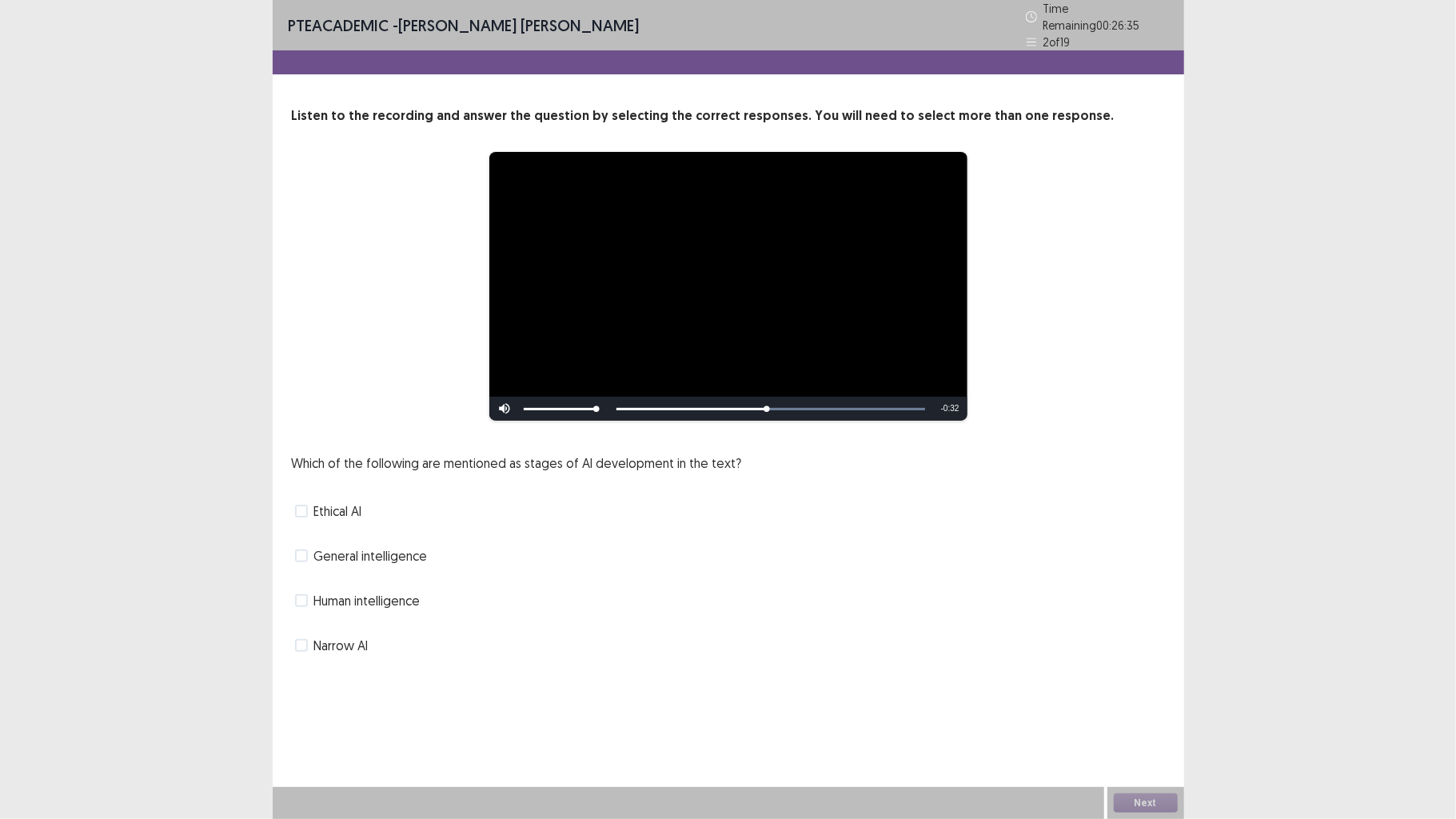
click at [403, 558] on div "General intelligence" at bounding box center [728, 555] width 873 height 25
click at [401, 546] on span "General intelligence" at bounding box center [371, 555] width 113 height 19
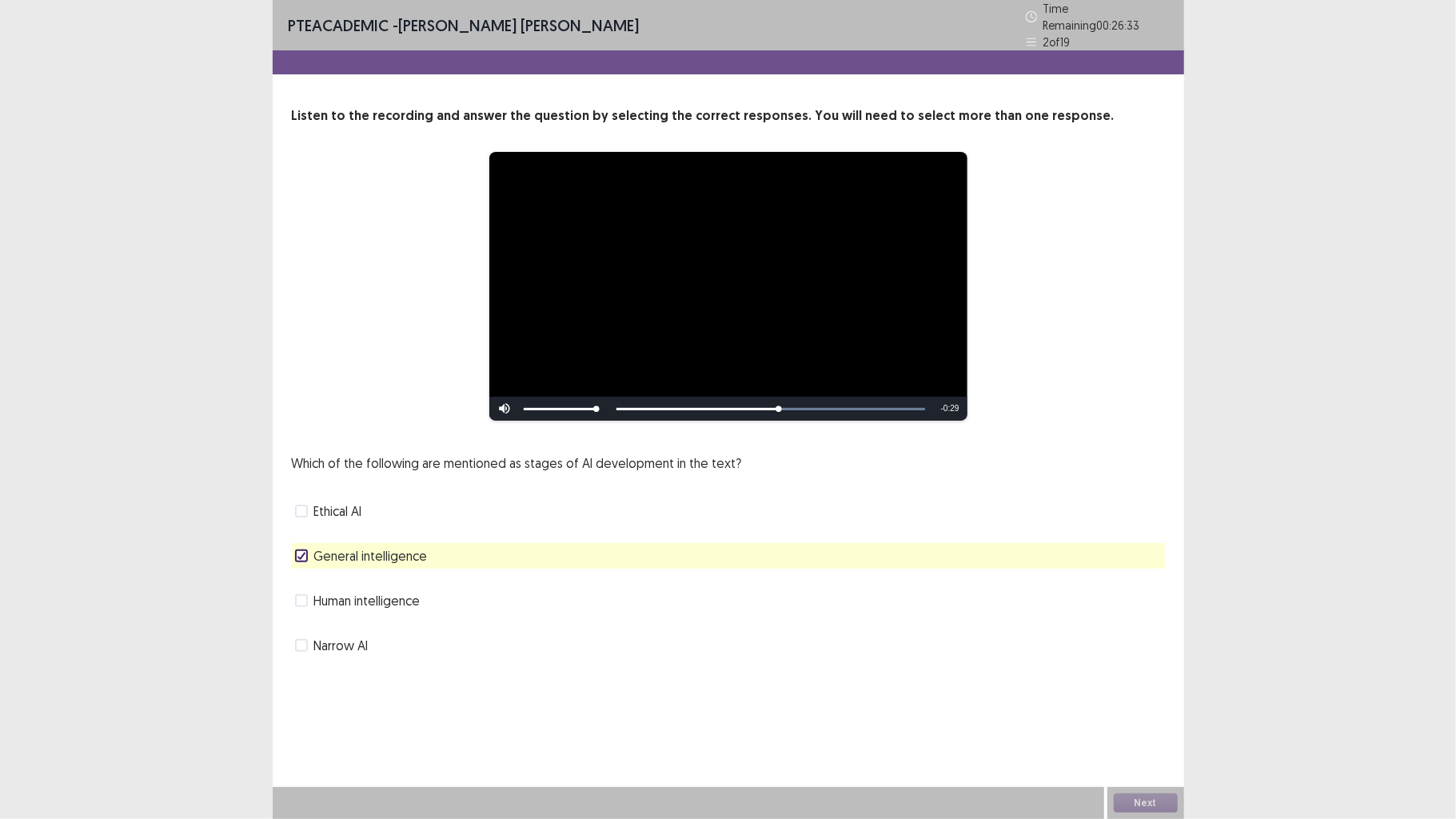
click at [894, 552] on div "General intelligence" at bounding box center [728, 555] width 873 height 25
click at [870, 612] on div "Which of the following are mentioned as stages of AI development in the text? E…" at bounding box center [728, 555] width 873 height 204
click at [856, 578] on div "Which of the following are mentioned as stages of AI development in the text? E…" at bounding box center [728, 555] width 873 height 204
click at [308, 591] on label "Human intelligence" at bounding box center [358, 600] width 126 height 19
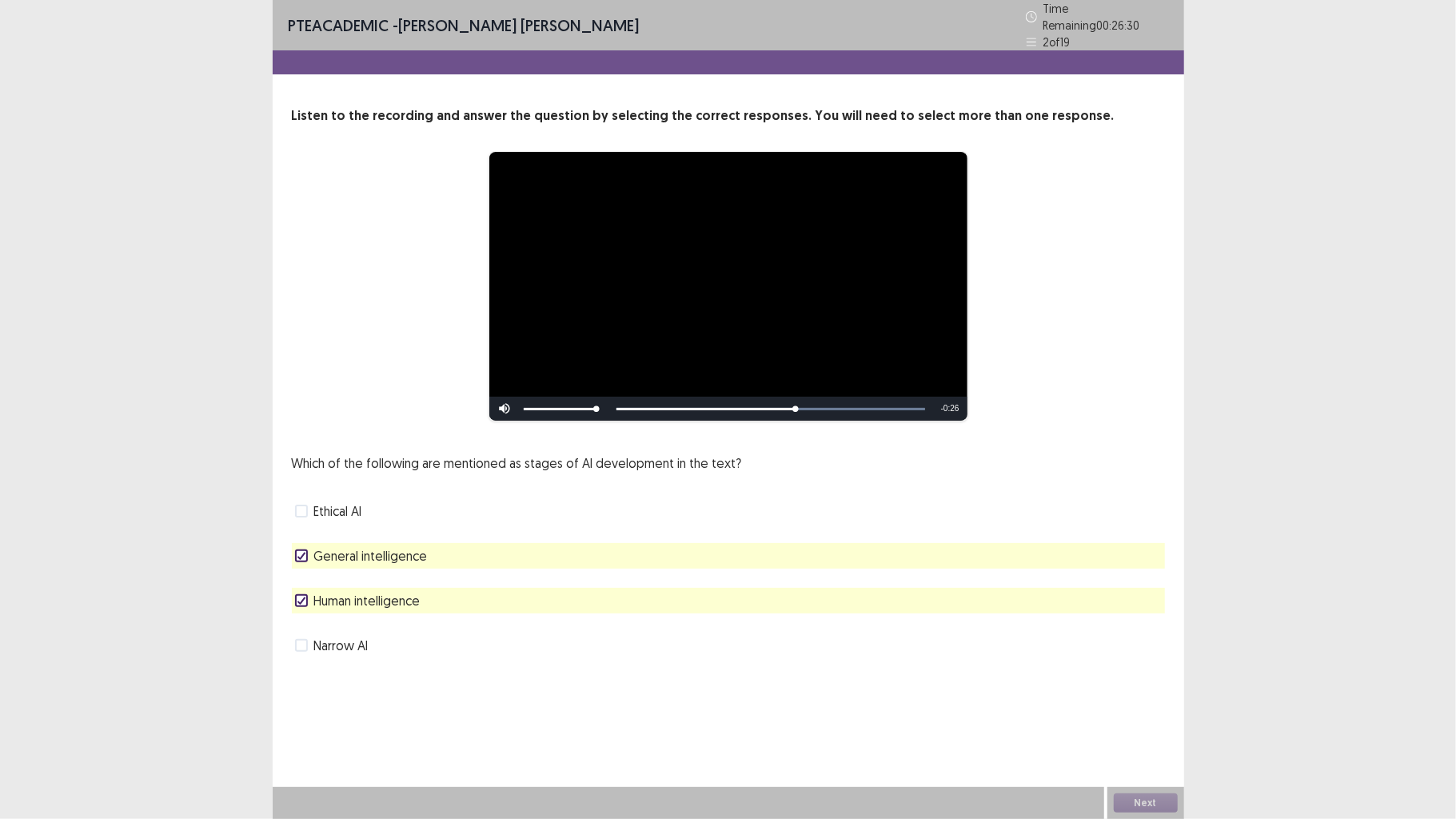
click at [305, 594] on span at bounding box center [301, 600] width 13 height 13
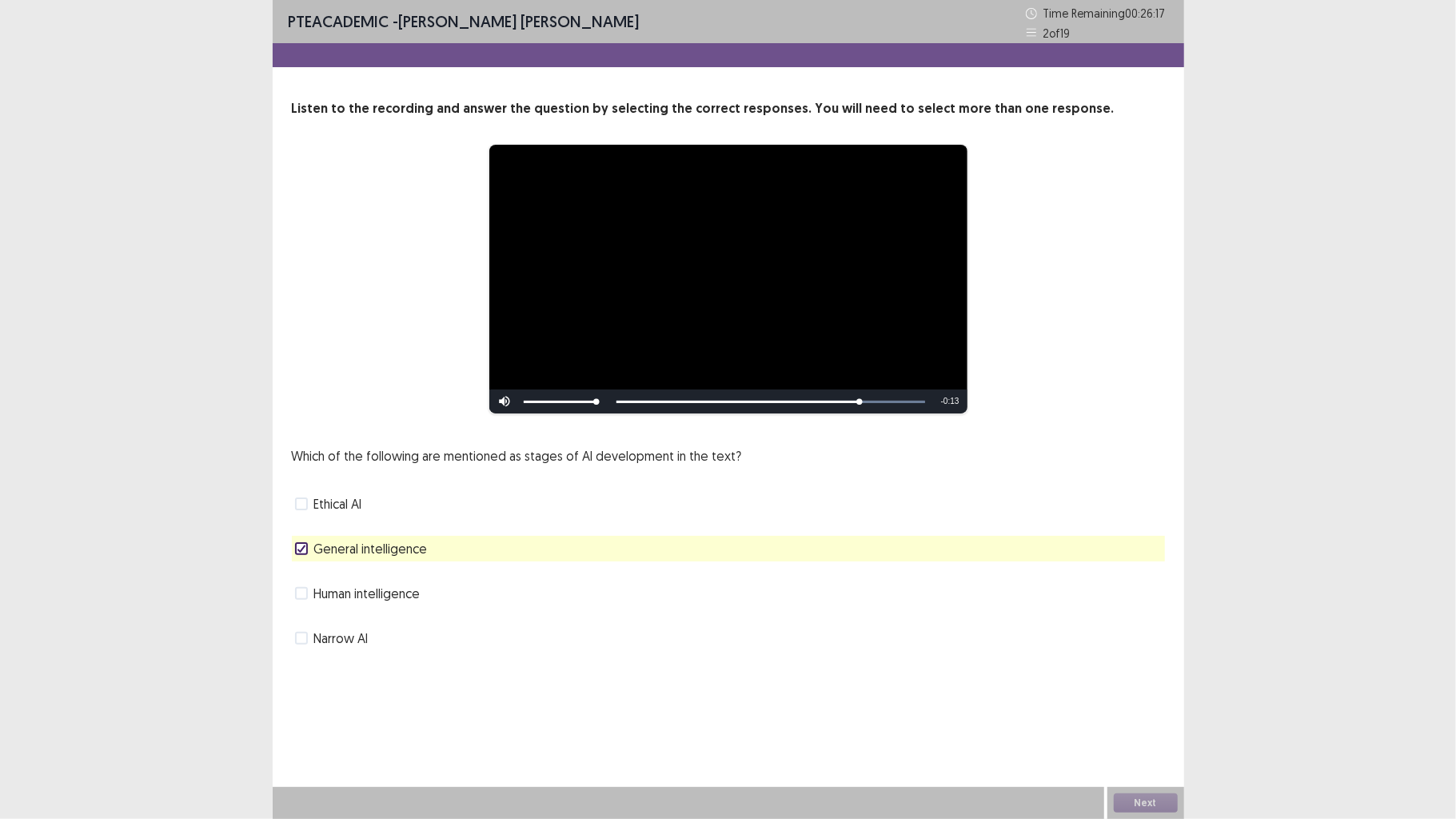
click at [401, 598] on span "Human intelligence" at bounding box center [367, 593] width 106 height 19
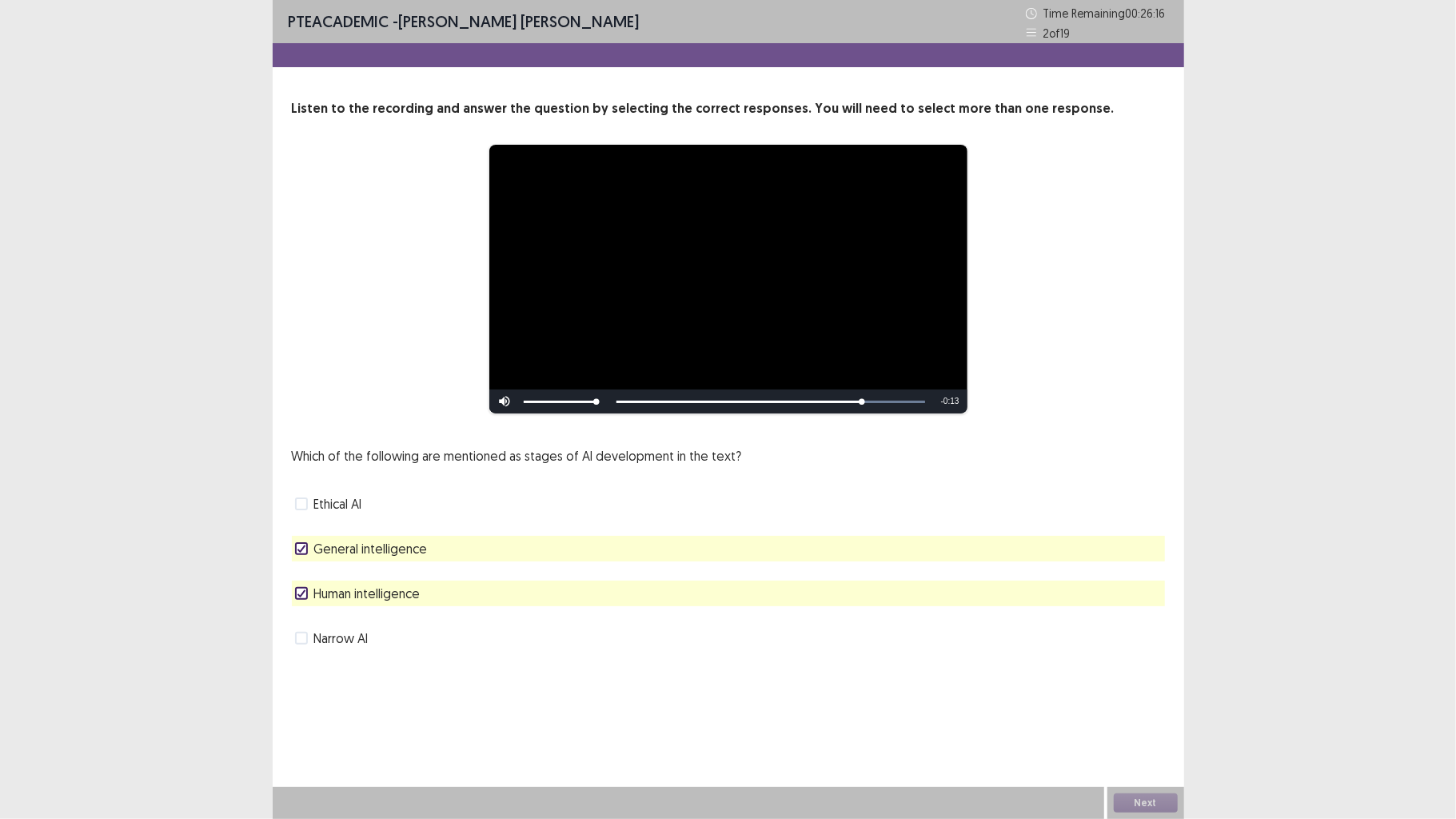
click at [401, 556] on span "General intelligence" at bounding box center [371, 548] width 113 height 19
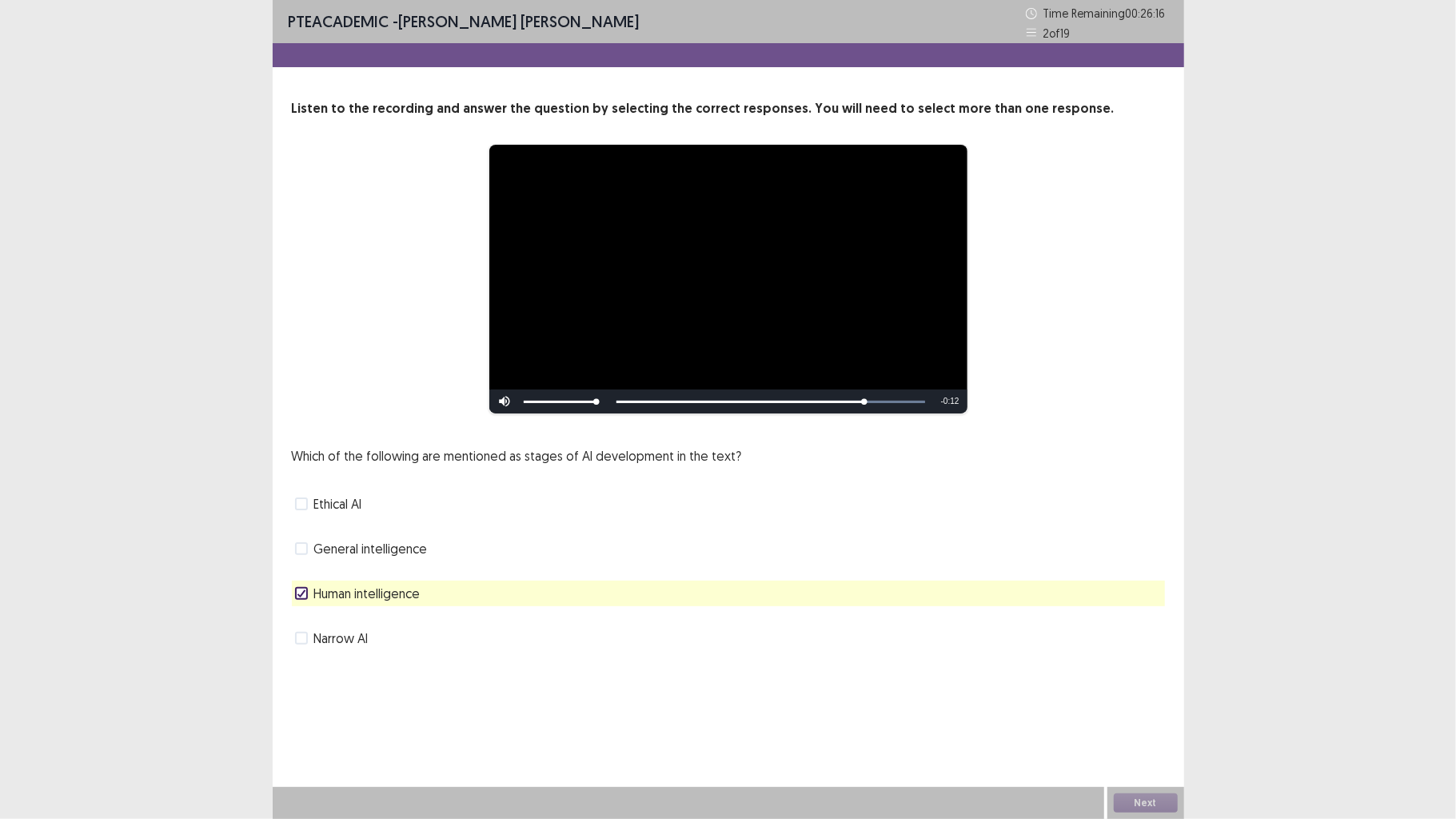
click at [400, 590] on span "Human intelligence" at bounding box center [367, 593] width 106 height 19
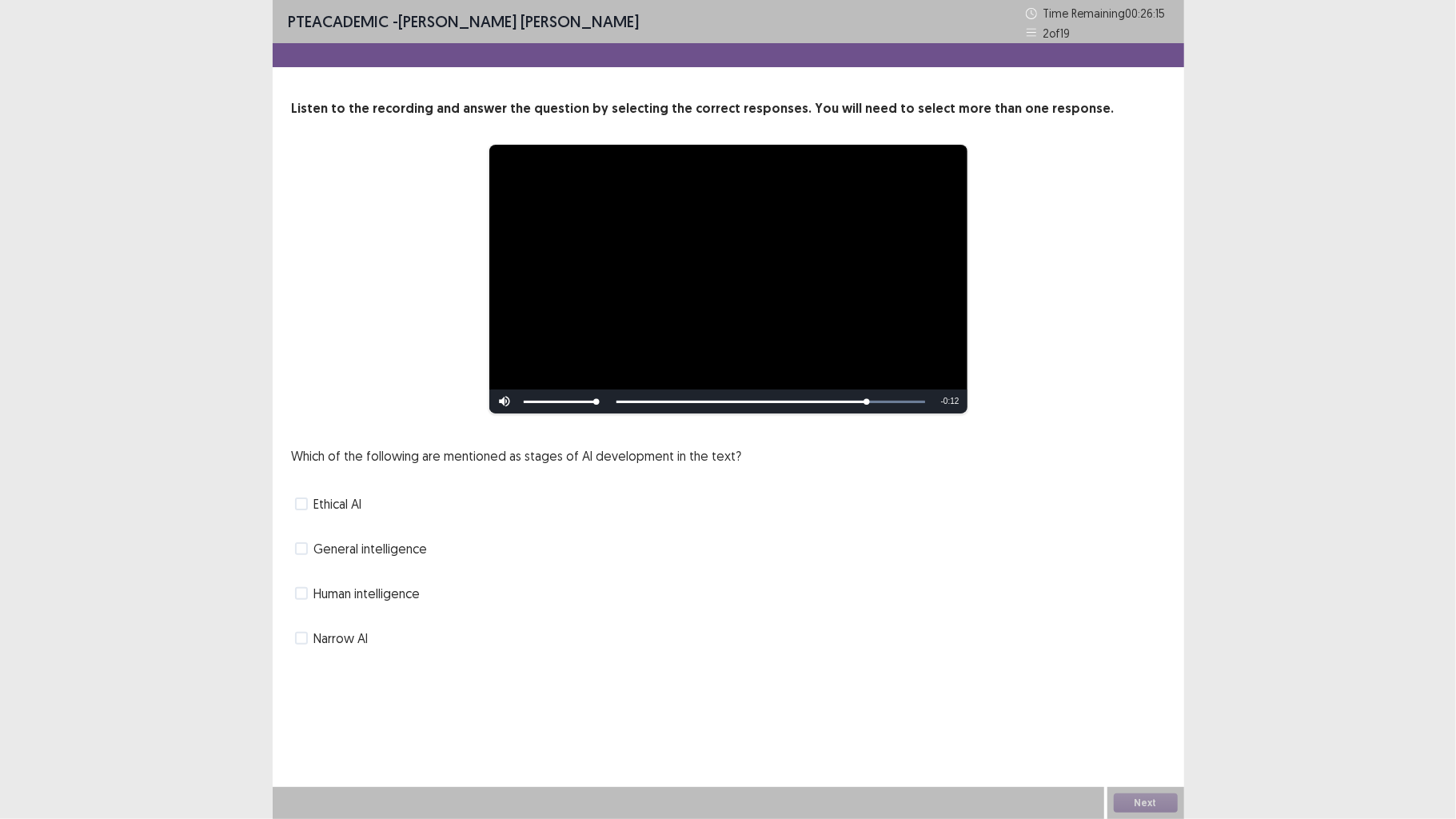
click at [405, 535] on div "Which of the following are mentioned as stages of AI development in the text? E…" at bounding box center [728, 548] width 873 height 204
click at [404, 545] on span "General intelligence" at bounding box center [371, 548] width 113 height 19
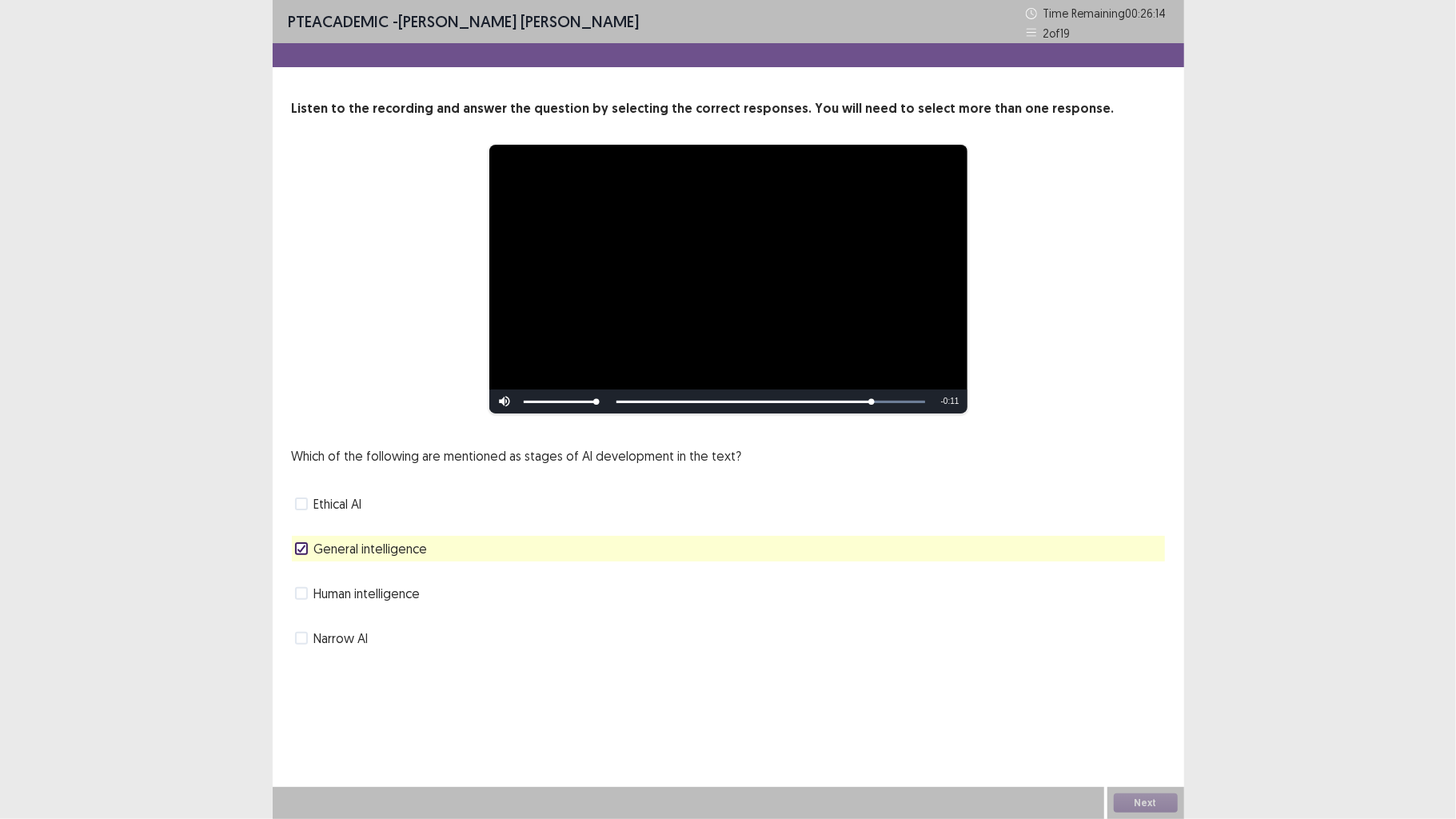
click at [399, 595] on span "Human intelligence" at bounding box center [367, 593] width 106 height 19
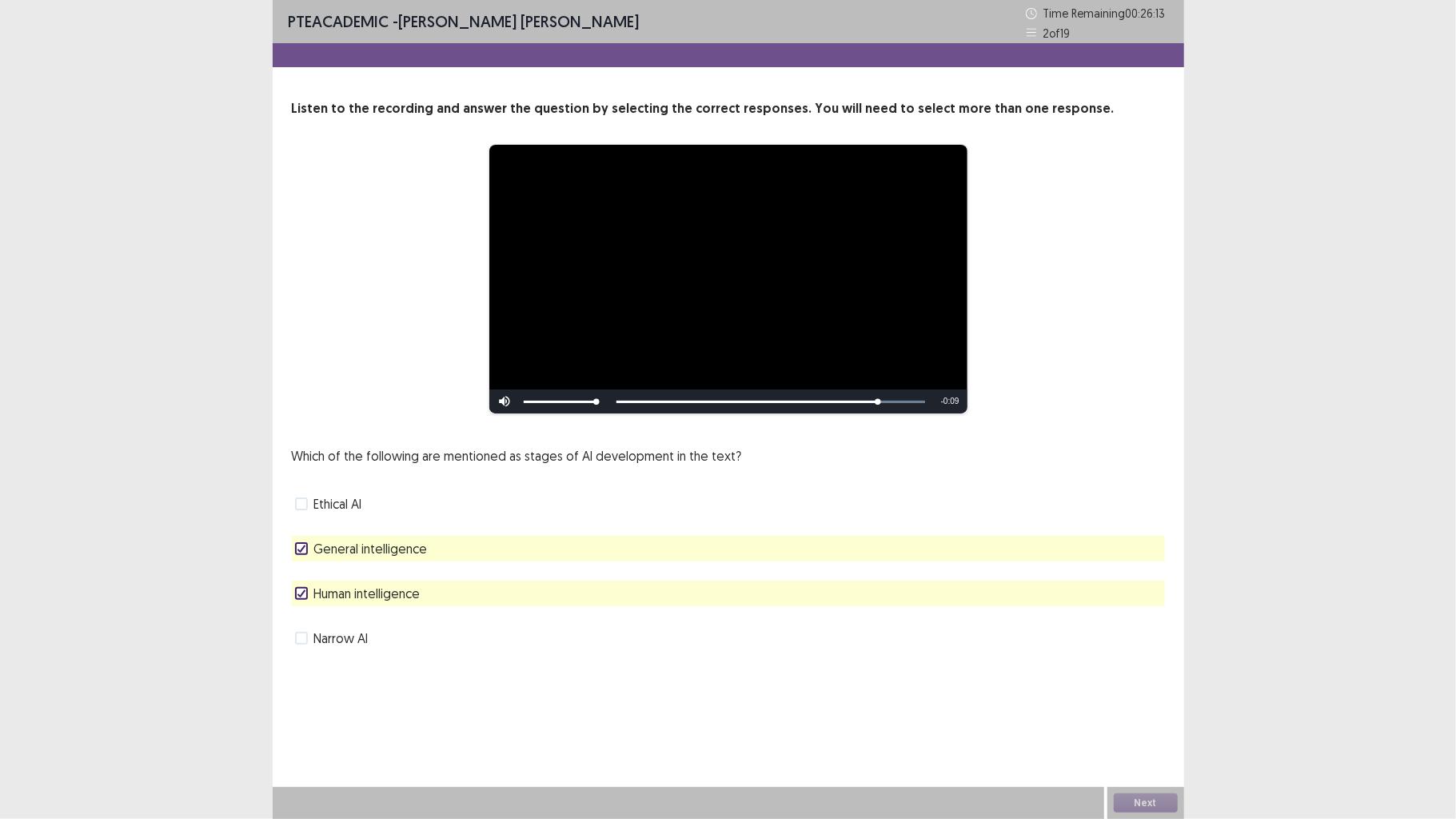
click at [399, 595] on span "Human intelligence" at bounding box center [367, 593] width 106 height 19
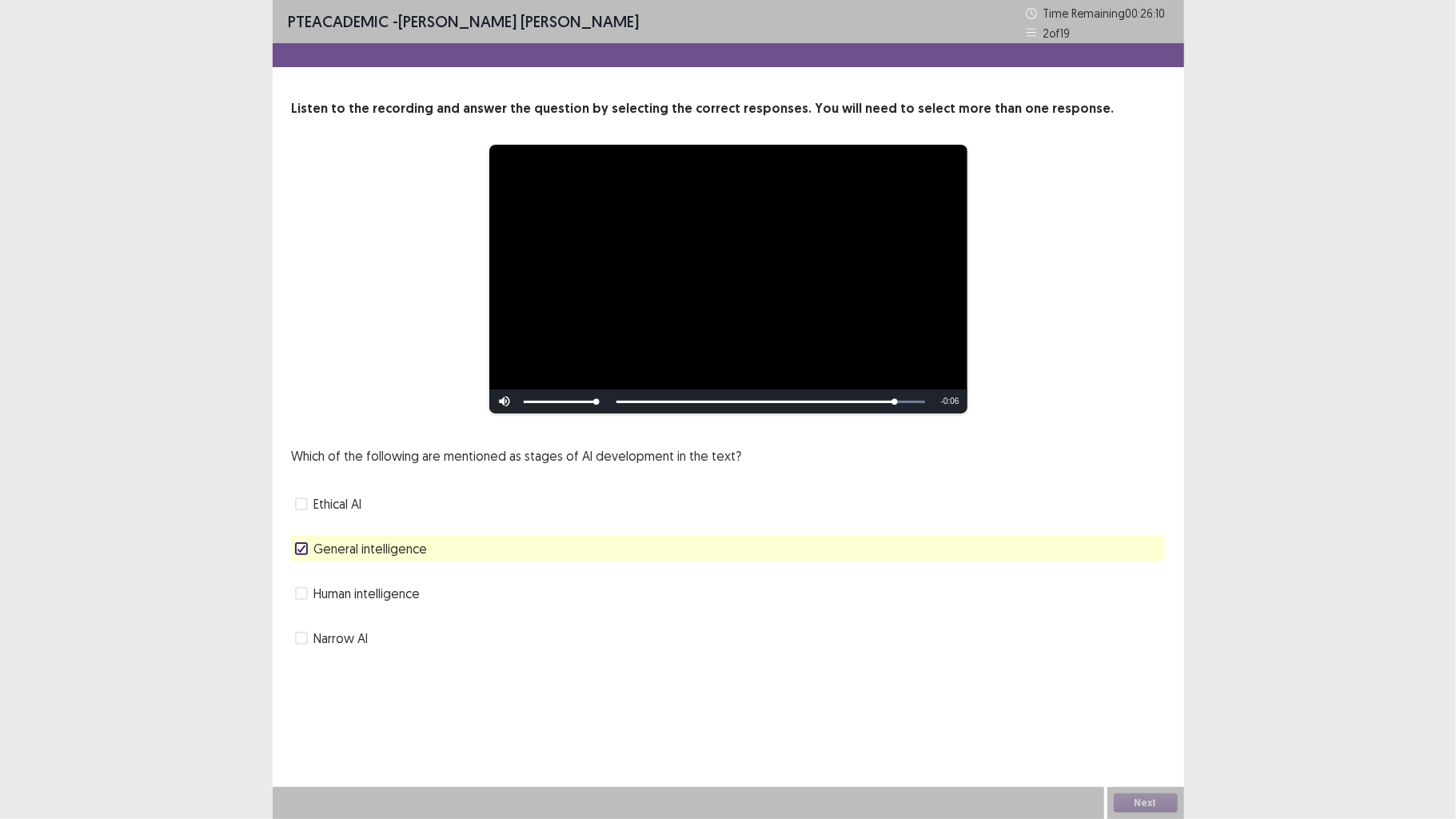
drag, startPoint x: 896, startPoint y: 401, endPoint x: 915, endPoint y: 403, distance: 19.1
click at [915, 403] on div "Skip Backward Skip Forward Mute Current Time 0:55 / Duration 1:01 Loaded : 100.…" at bounding box center [728, 401] width 478 height 24
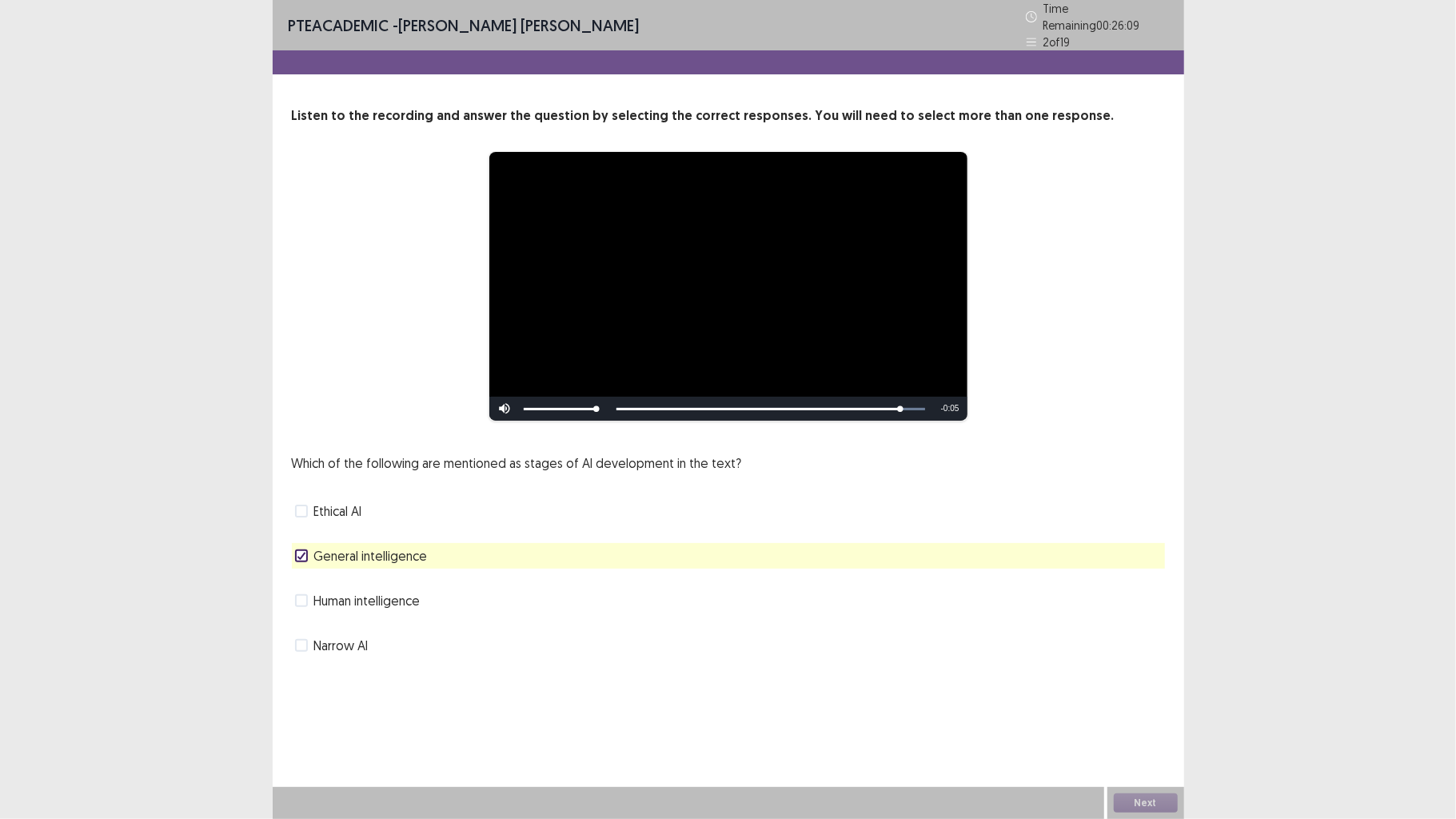
drag, startPoint x: 916, startPoint y: 403, endPoint x: 937, endPoint y: 400, distance: 21.2
click at [937, 400] on div "Skip Backward Skip Forward Mute Current Time 0:56 / Duration 1:01 Loaded : 100.…" at bounding box center [728, 409] width 478 height 24
click at [1124, 637] on button "Next" at bounding box center [1146, 803] width 64 height 19
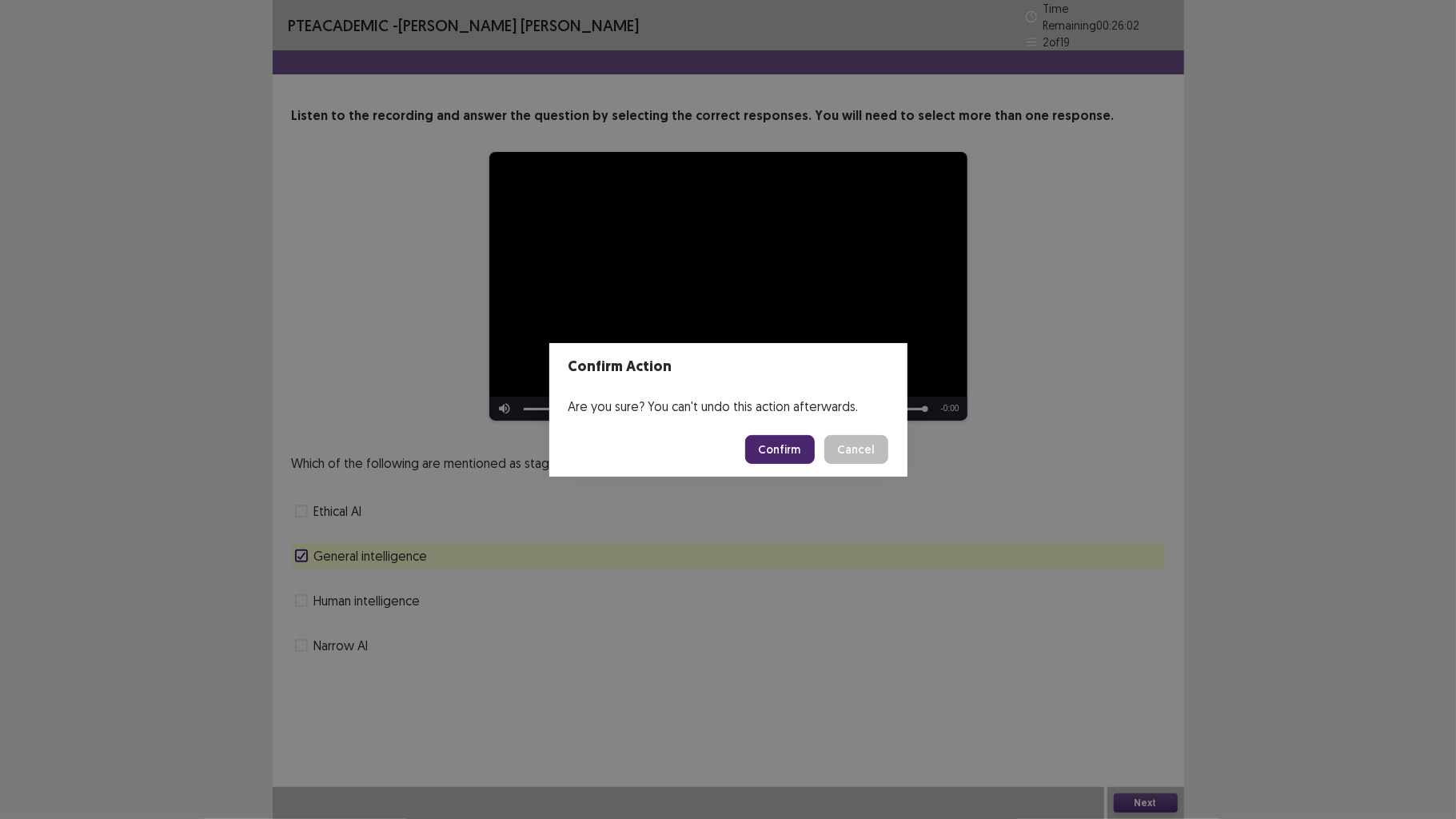
click at [782, 459] on button "Confirm" at bounding box center [779, 449] width 69 height 29
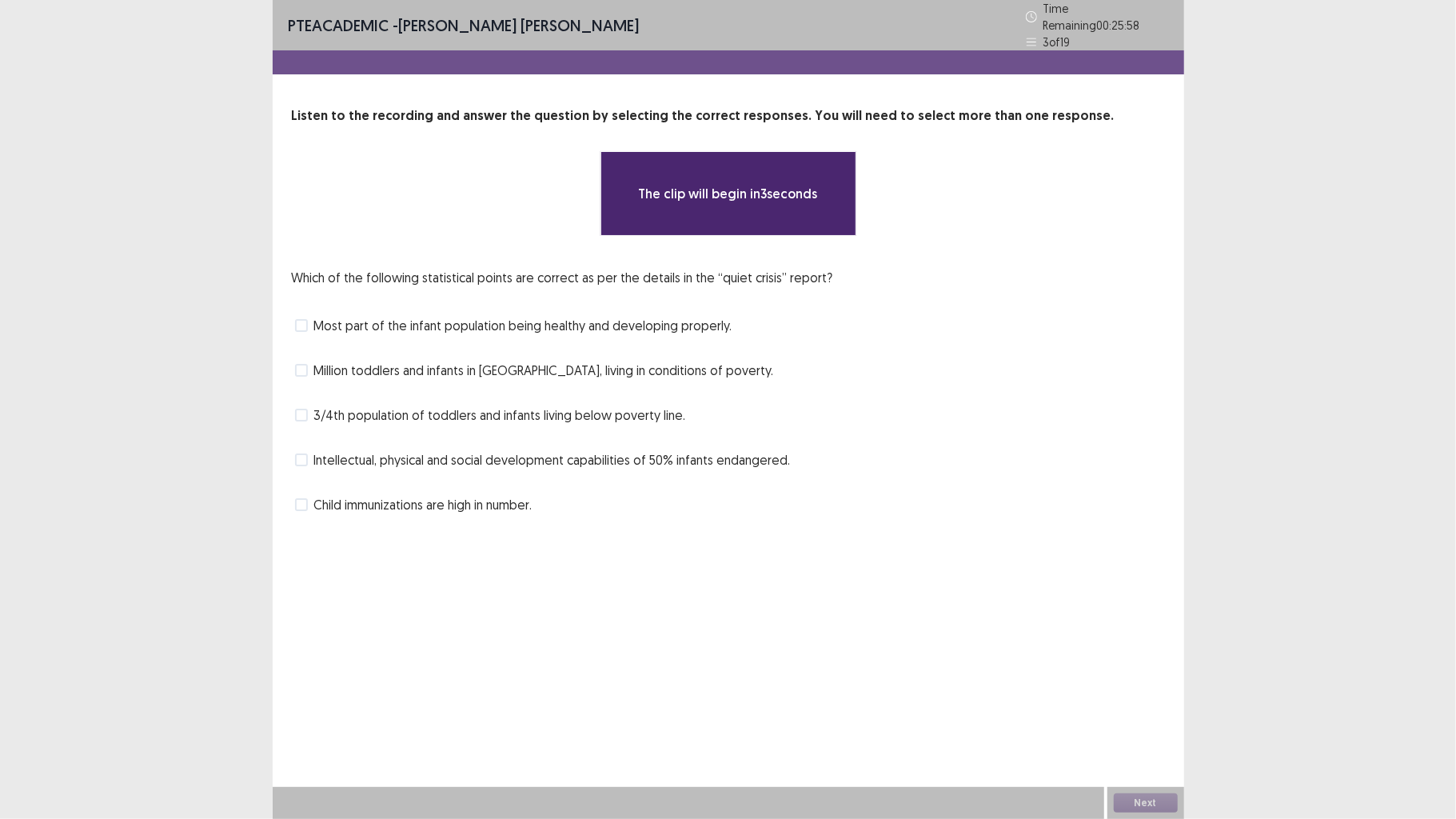
drag, startPoint x: 715, startPoint y: 275, endPoint x: 778, endPoint y: 276, distance: 63.0
click at [778, 276] on p "Which of the following statistical points are correct as per the details in the…" at bounding box center [562, 277] width 542 height 19
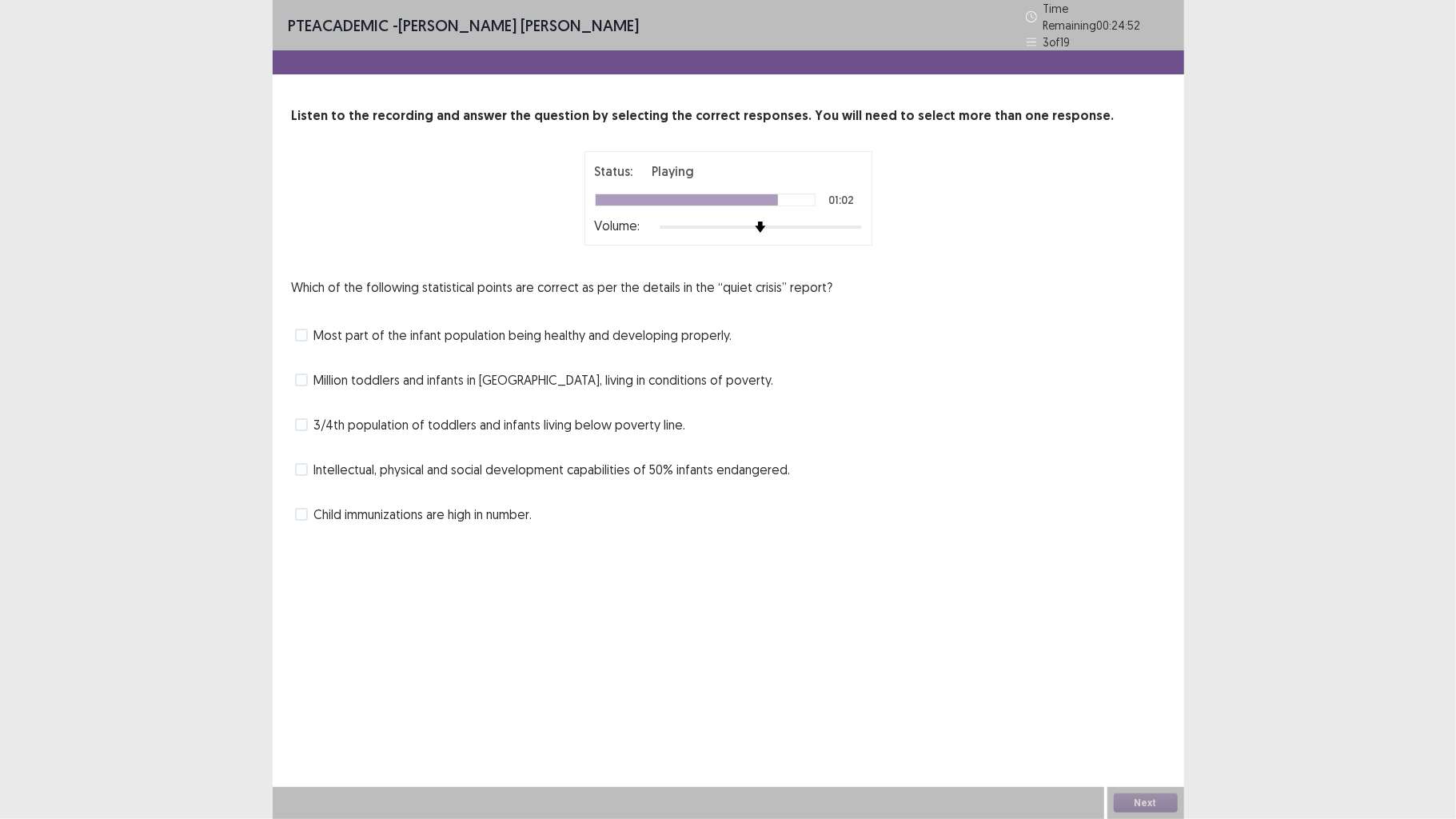
click at [451, 376] on span "Million toddlers and infants in [GEOGRAPHIC_DATA], living in conditions of pove…" at bounding box center [544, 379] width 460 height 19
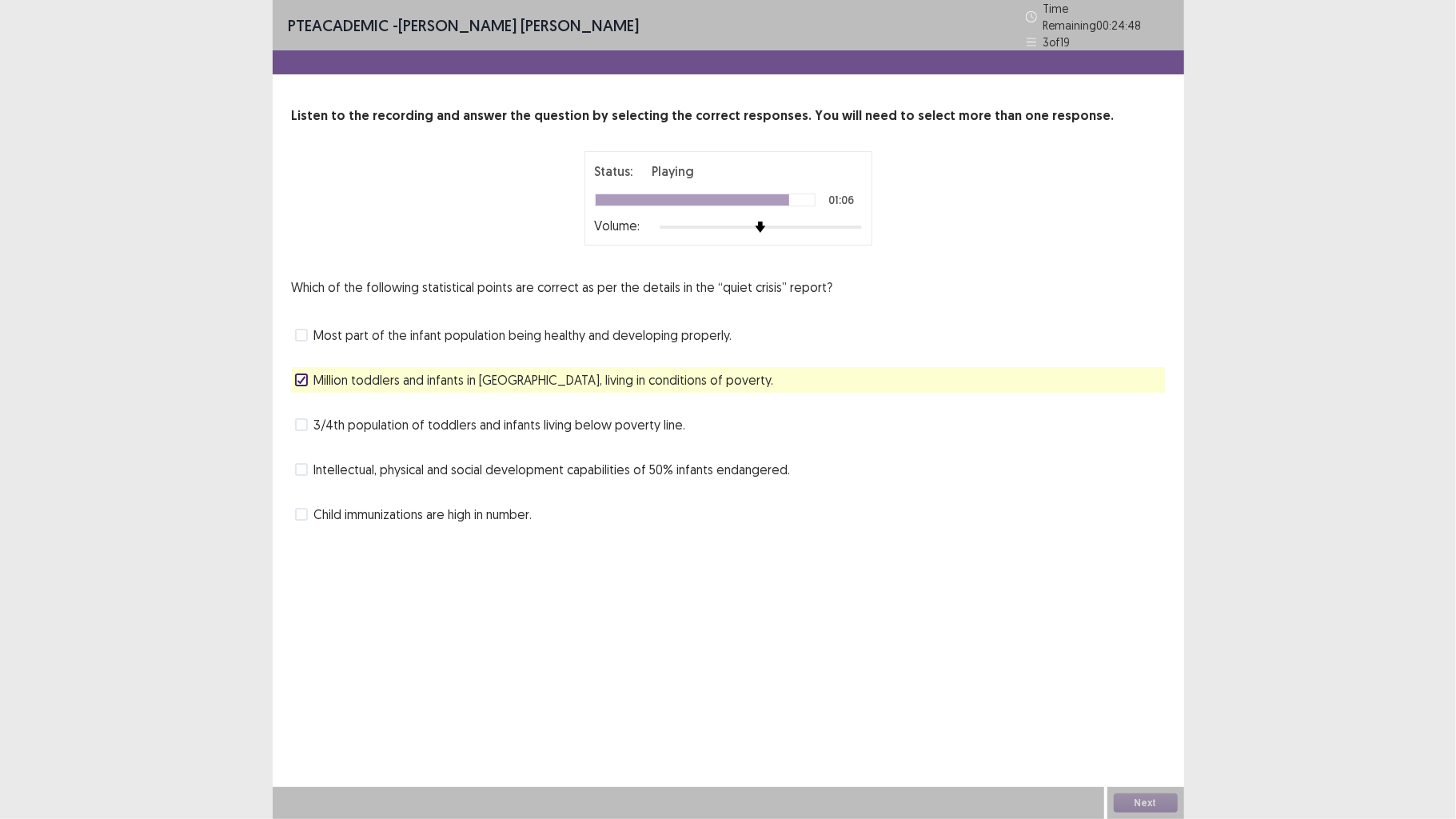
click at [507, 367] on div "Million toddlers and infants in [GEOGRAPHIC_DATA], living in conditions of pove…" at bounding box center [728, 380] width 873 height 25
click at [510, 370] on span "Million toddlers and infants in [GEOGRAPHIC_DATA], living in conditions of pove…" at bounding box center [544, 379] width 460 height 19
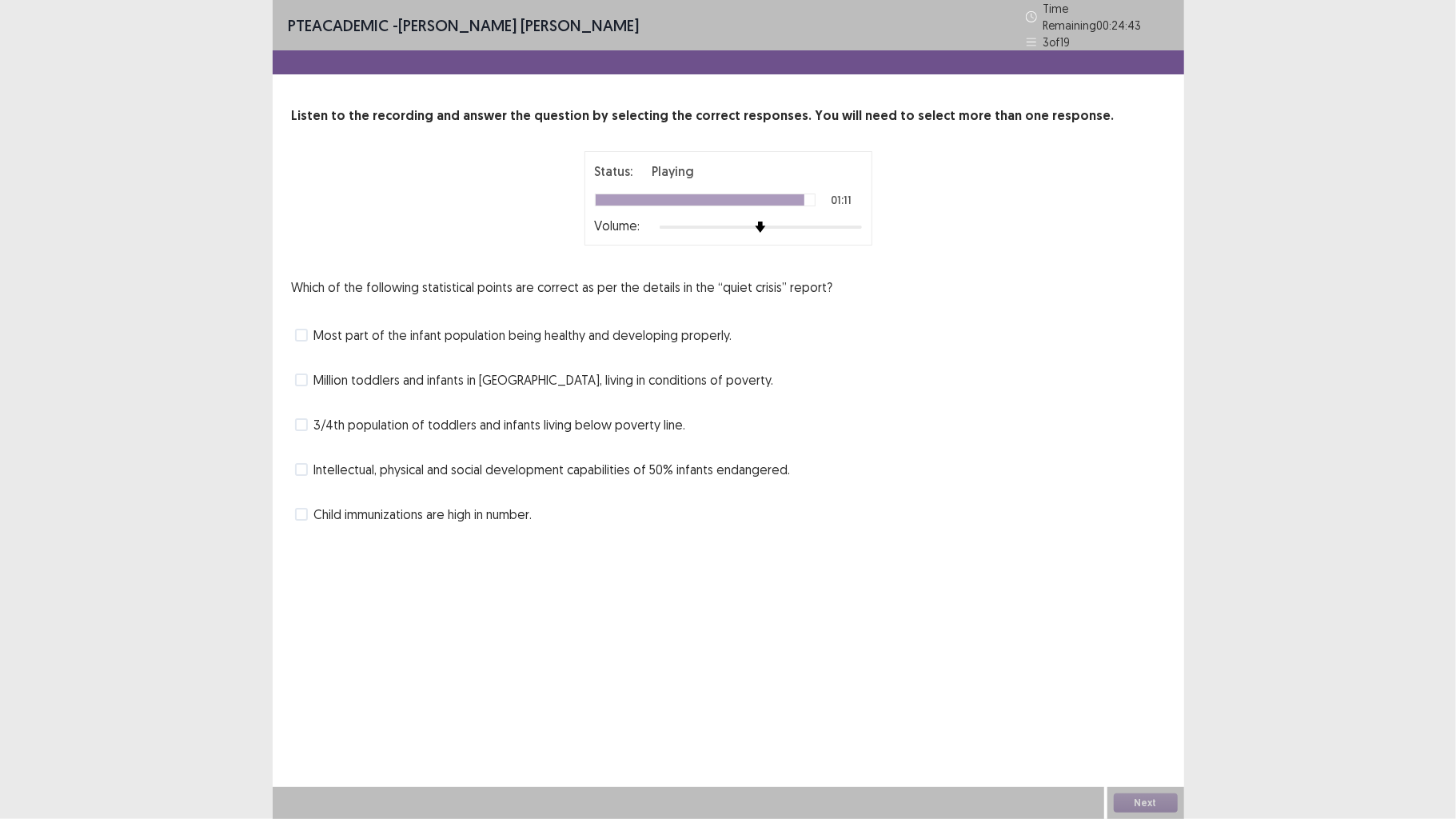
click at [486, 341] on div "Which of the following statistical points are correct as per the details in the…" at bounding box center [728, 401] width 873 height 249
click at [487, 334] on span "Most part of the infant population being healthy and developing properly." at bounding box center [523, 335] width 418 height 19
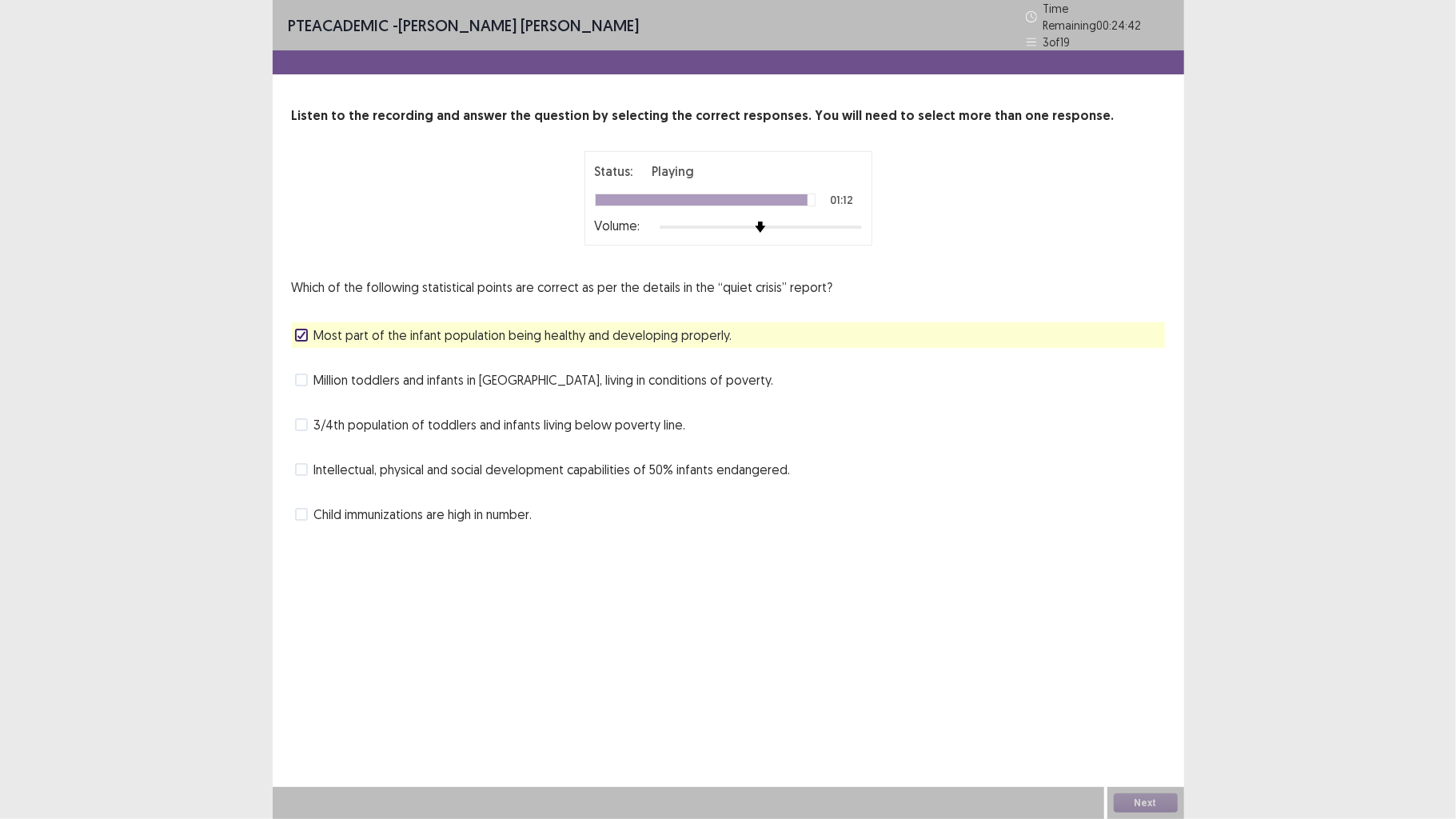
click at [494, 373] on span "Million toddlers and infants in [GEOGRAPHIC_DATA], living in conditions of pove…" at bounding box center [544, 379] width 460 height 19
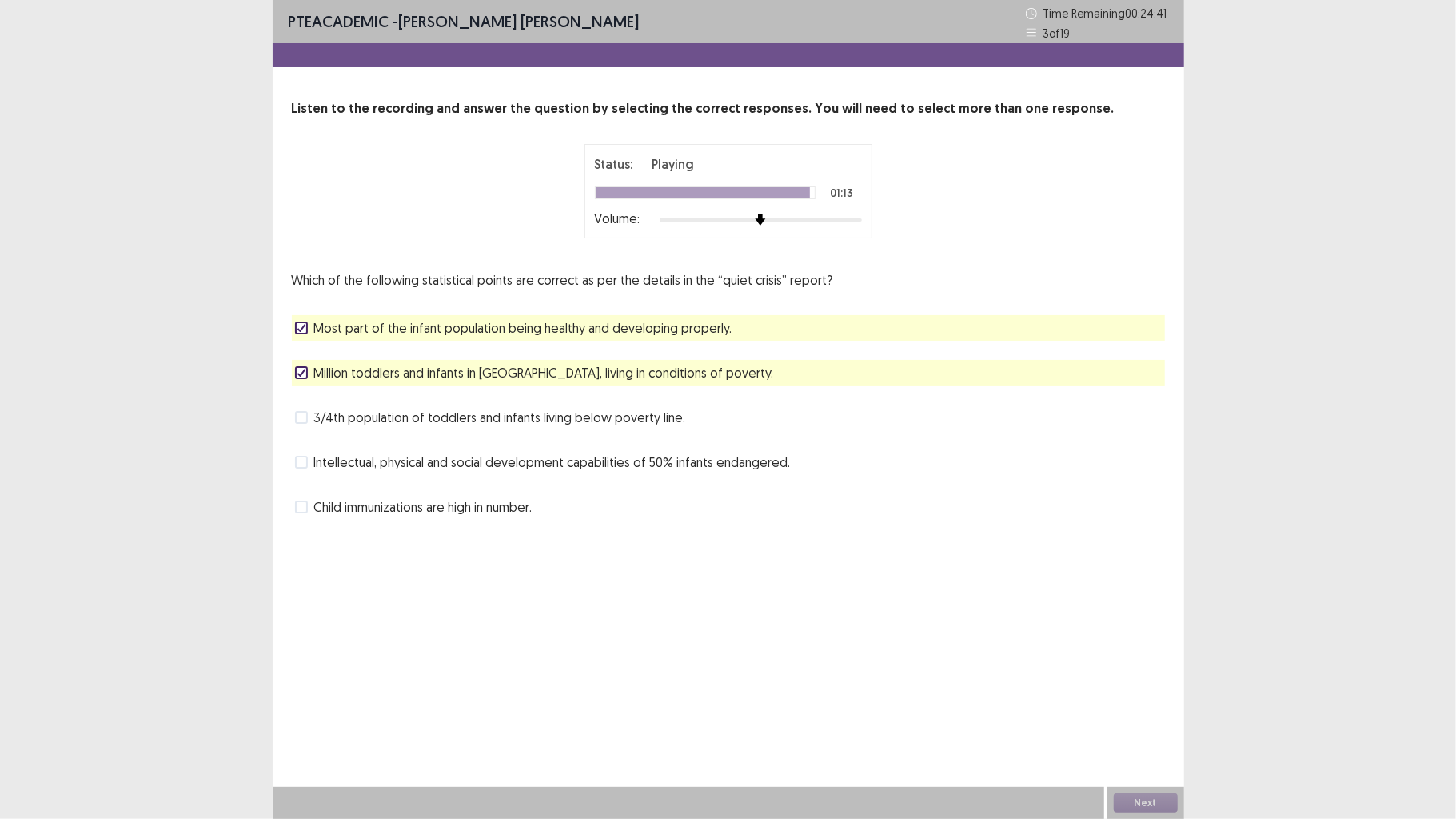
click at [499, 393] on div "Which of the following statistical points are correct as per the details in the…" at bounding box center [728, 394] width 873 height 249
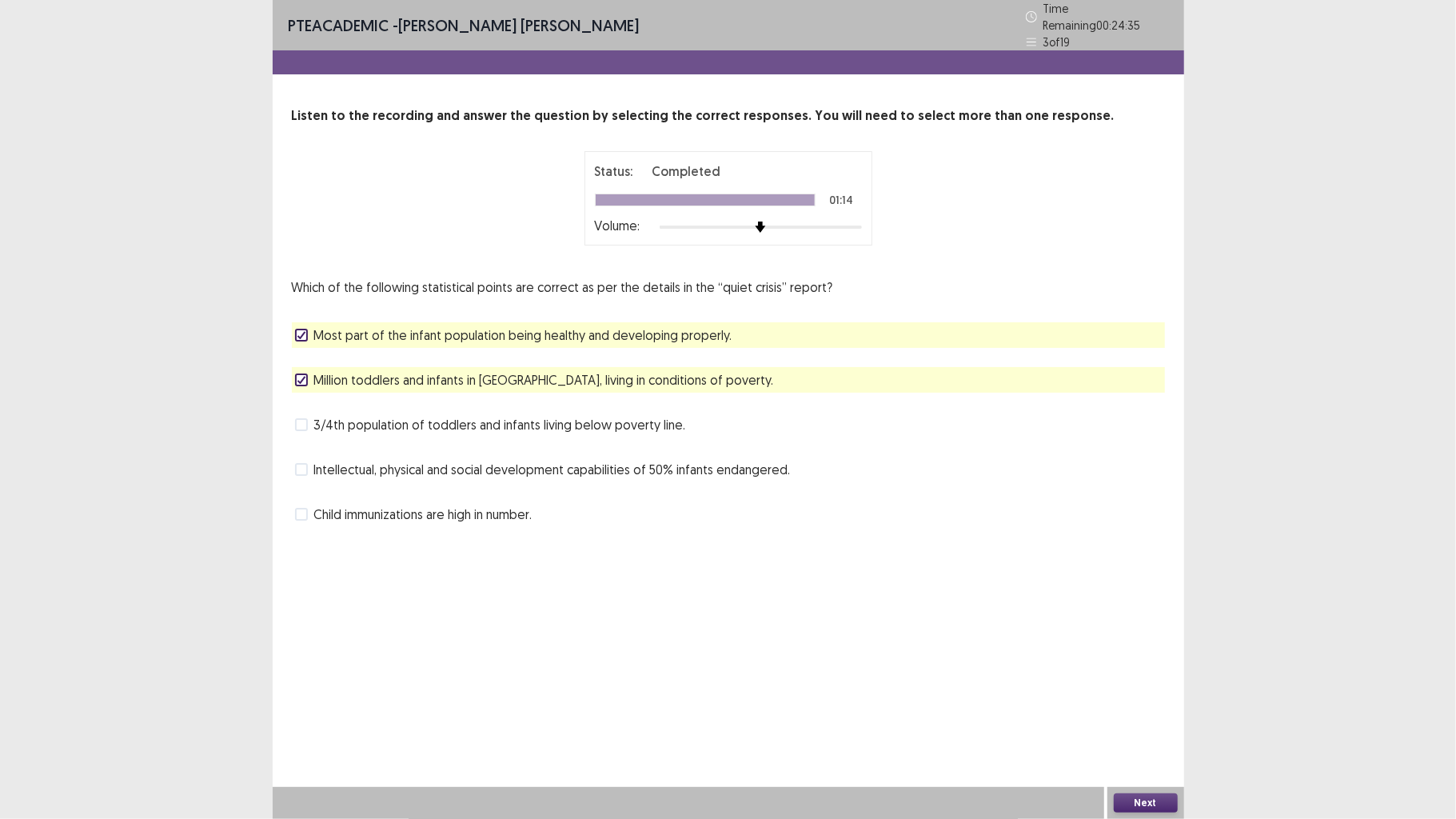
click at [1133, 637] on div "Next" at bounding box center [1146, 803] width 76 height 32
click at [1134, 637] on button "Next" at bounding box center [1146, 803] width 64 height 19
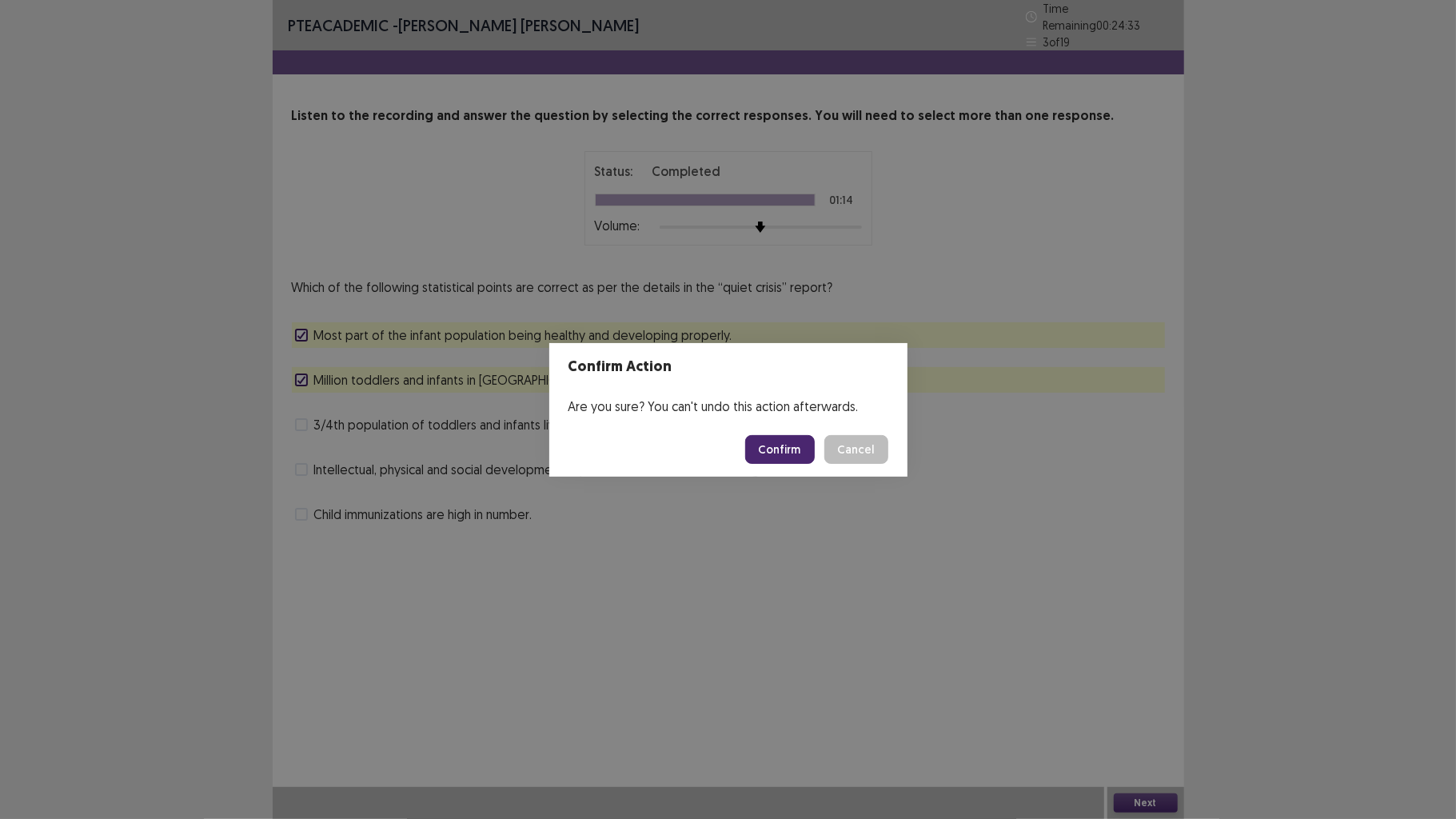
click at [801, 452] on button "Confirm" at bounding box center [779, 449] width 69 height 29
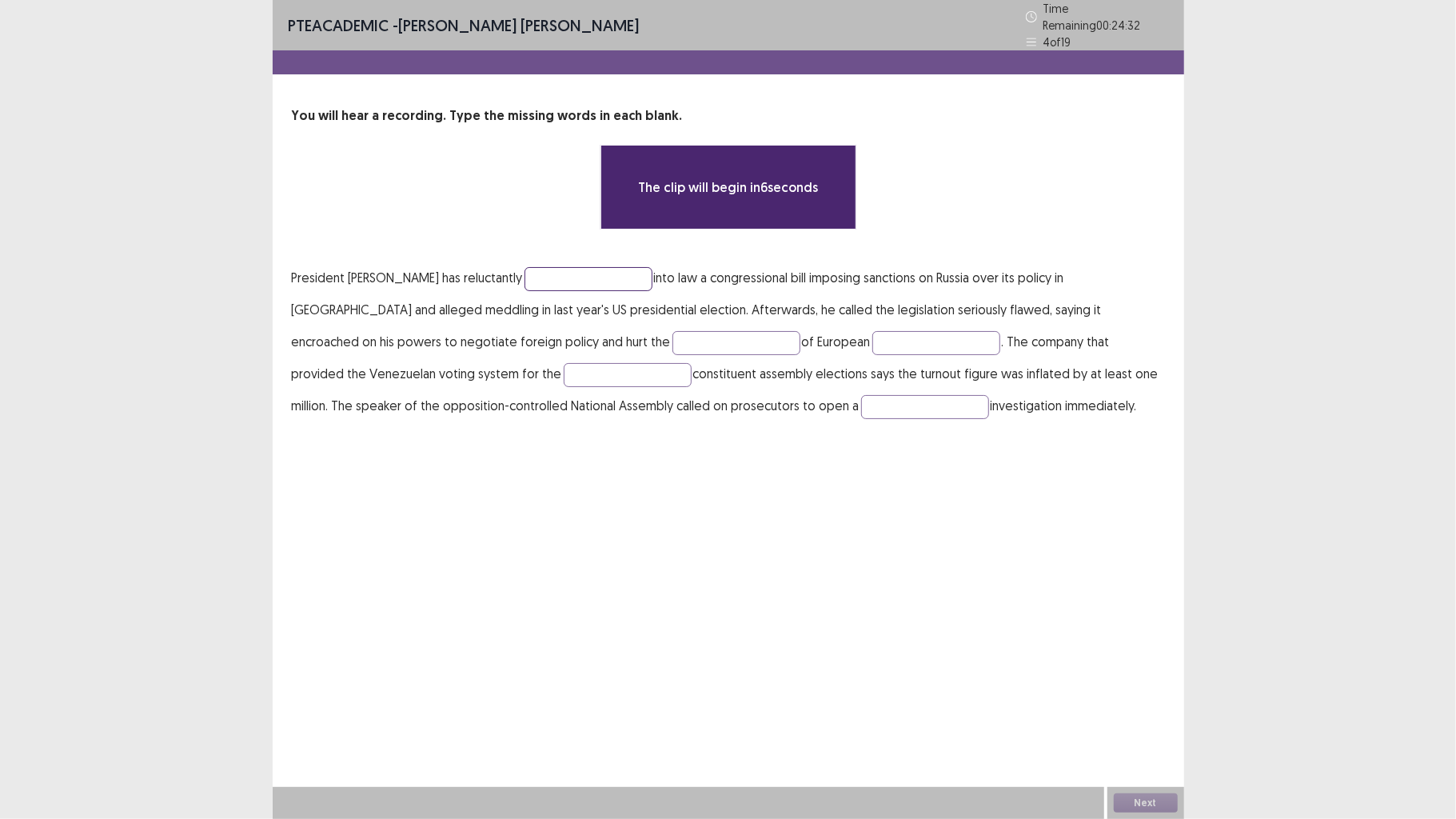
click at [555, 278] on input "text" at bounding box center [589, 279] width 128 height 24
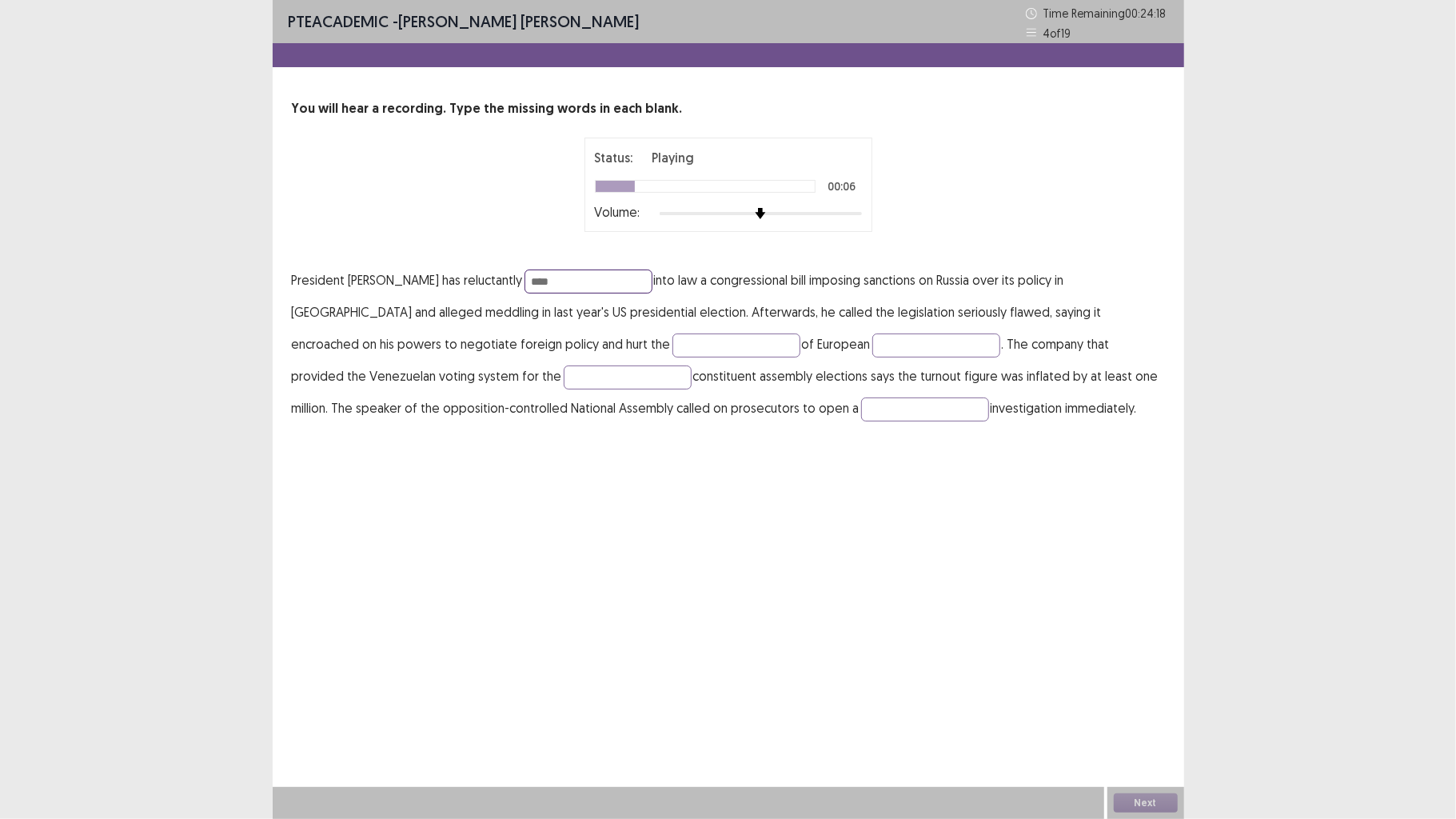
click at [554, 272] on input "****" at bounding box center [589, 281] width 128 height 24
type input "******"
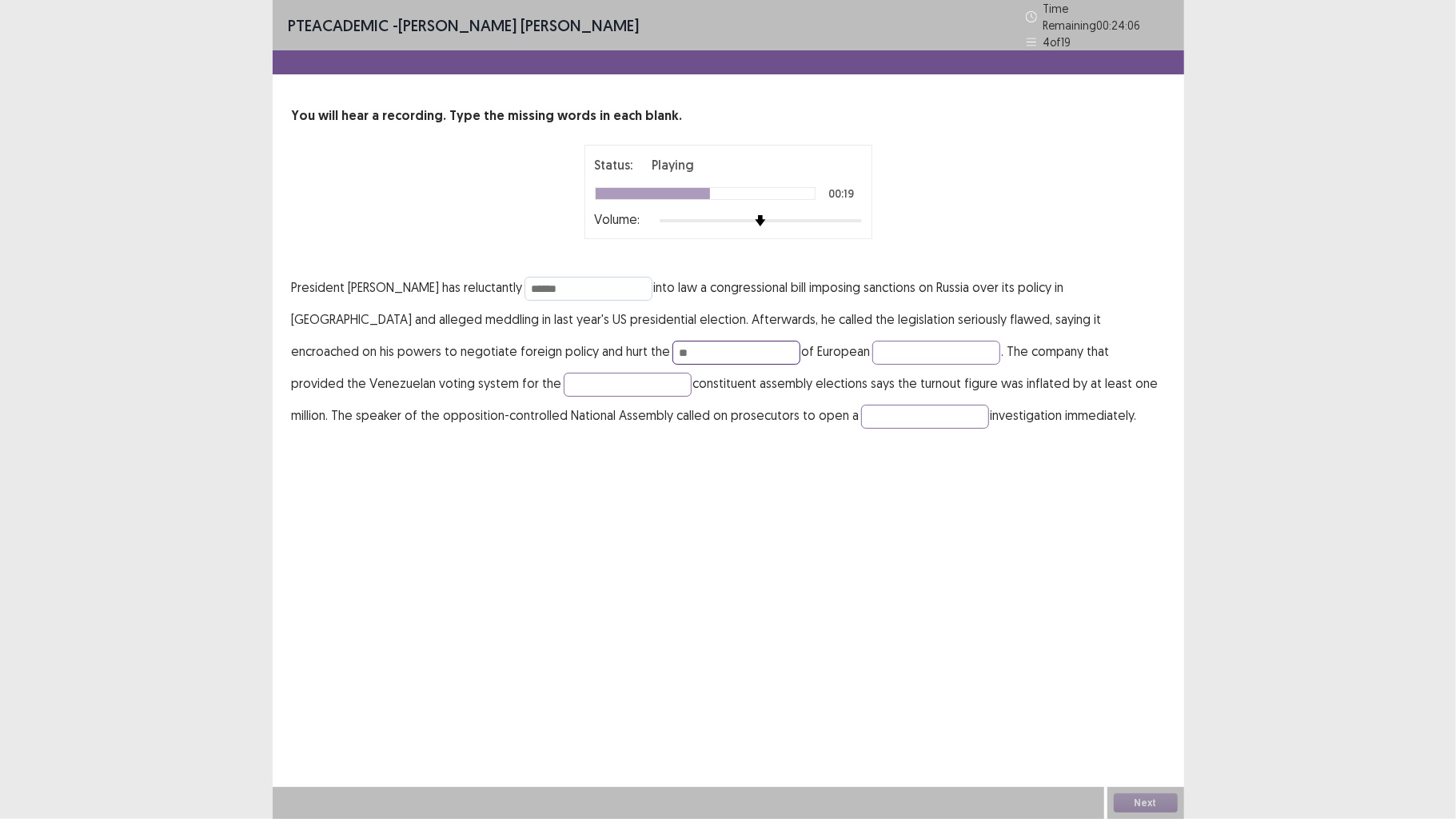
type input "*"
type input "********"
type input "****"
type input "*******"
click at [873, 344] on input "****" at bounding box center [937, 353] width 128 height 24
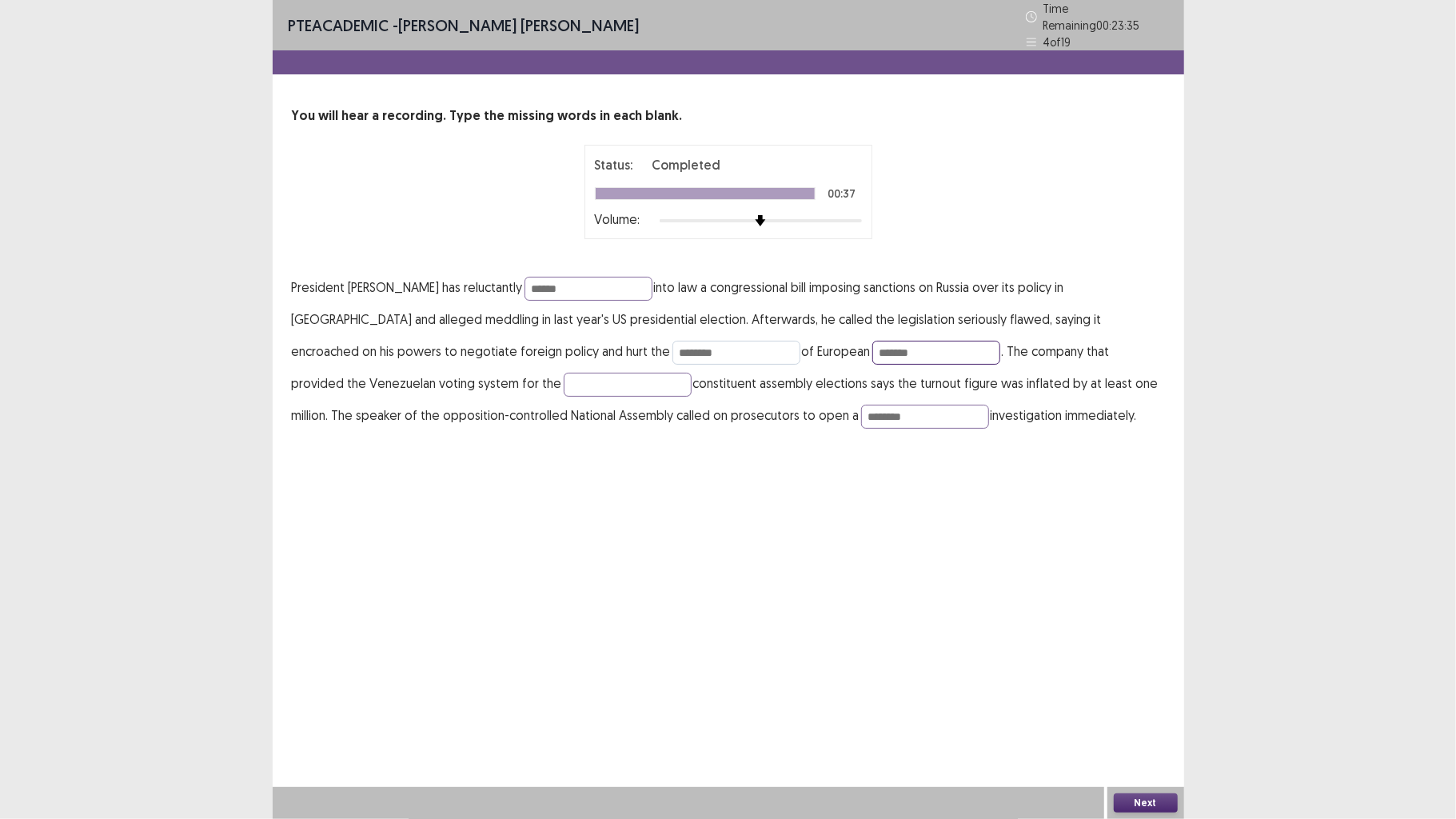
type input "******"
click at [672, 349] on input "********" at bounding box center [736, 353] width 128 height 24
click at [563, 373] on input "text" at bounding box center [627, 384] width 128 height 24
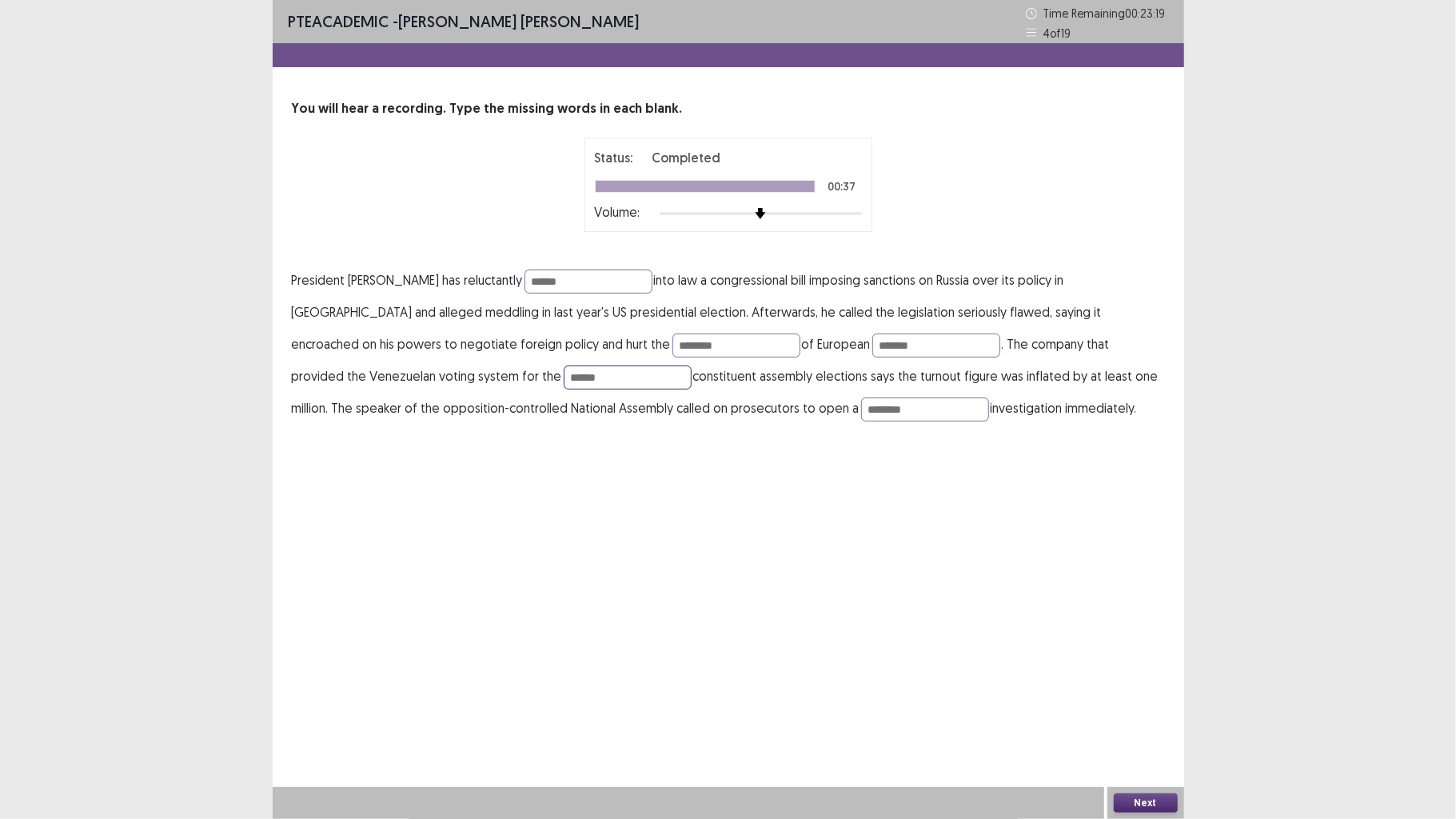
type input "******"
click at [1136, 637] on button "Next" at bounding box center [1146, 803] width 64 height 19
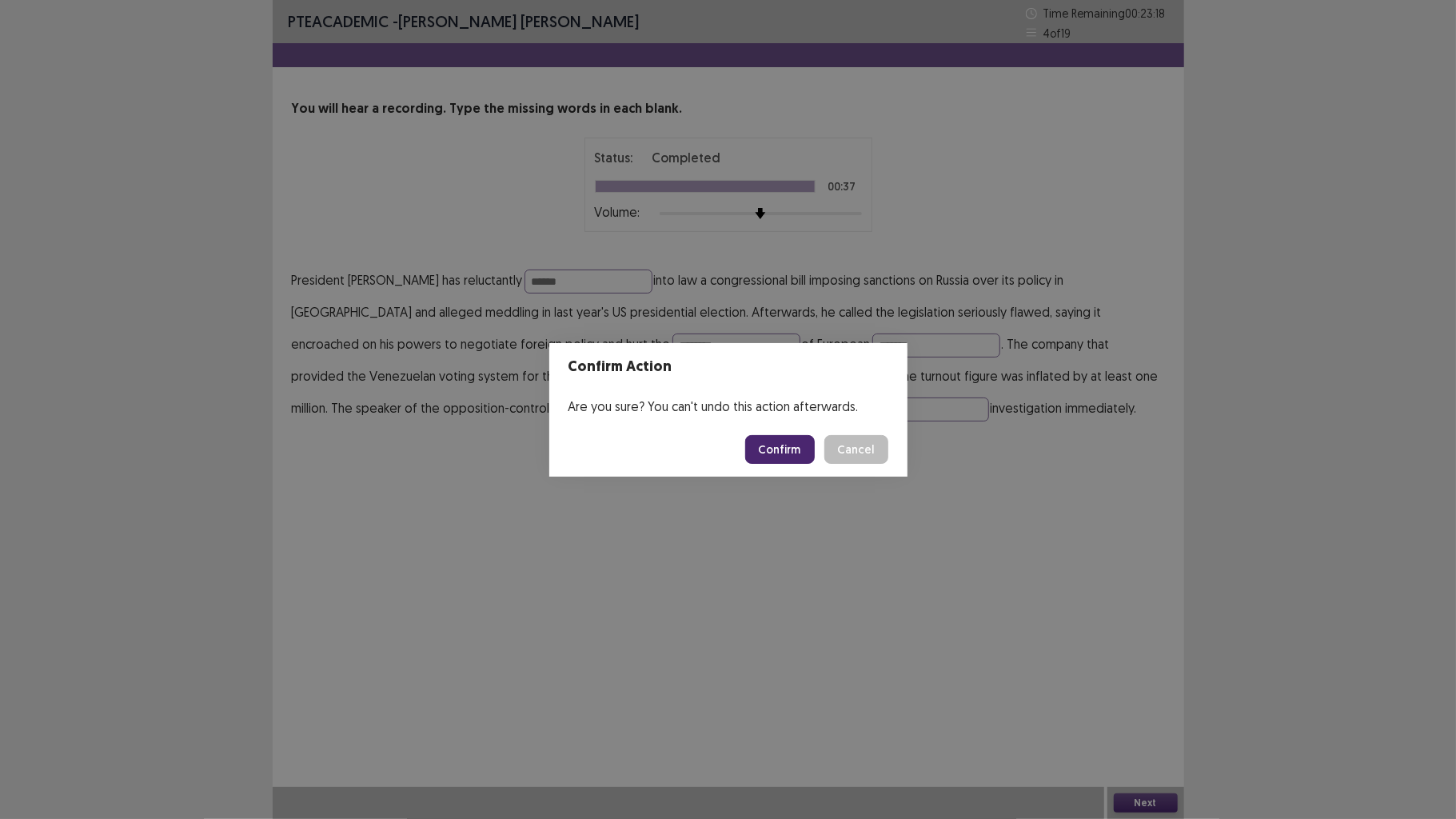
click at [776, 452] on button "Confirm" at bounding box center [779, 449] width 69 height 29
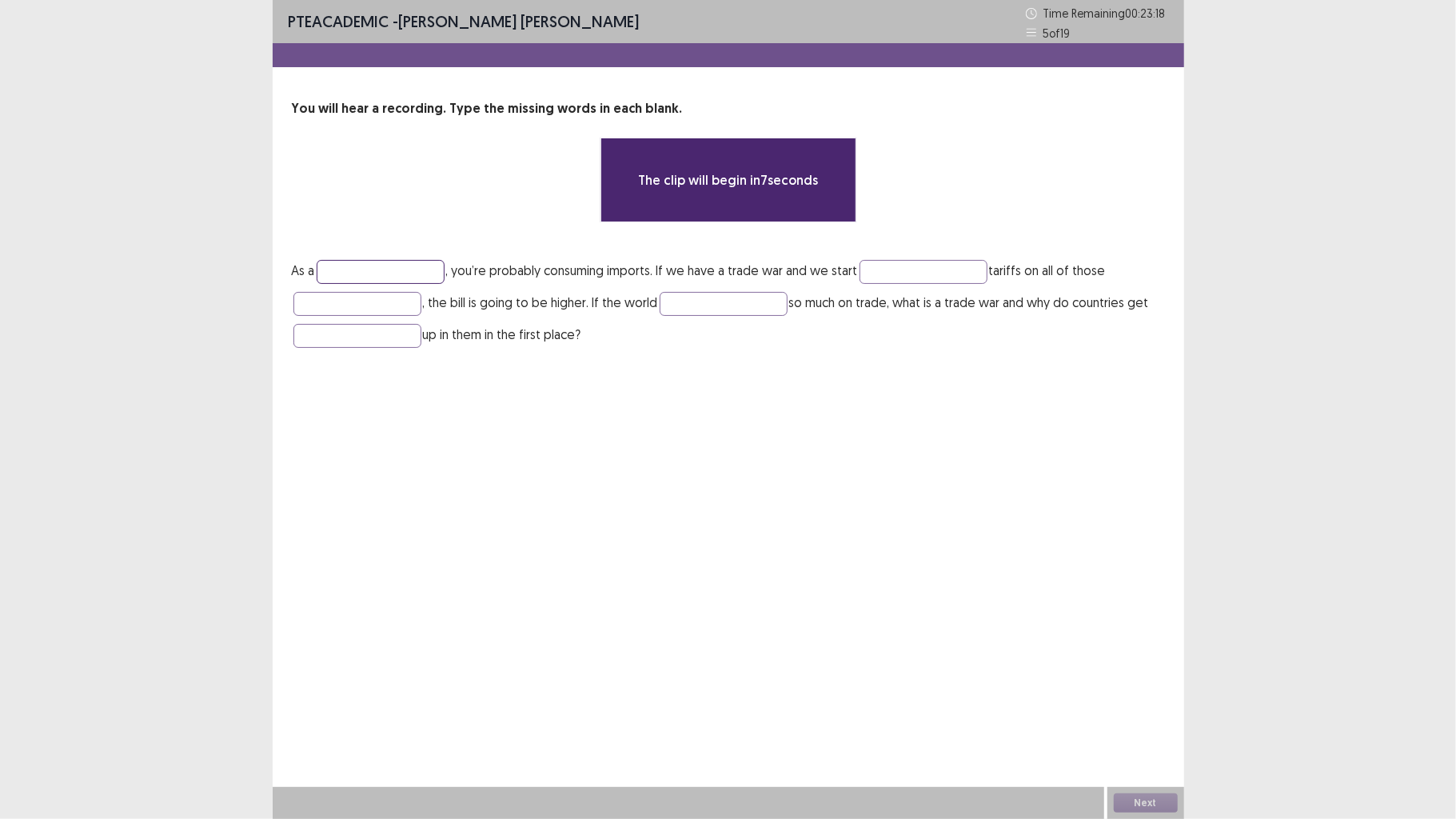
click at [400, 266] on input "text" at bounding box center [381, 272] width 128 height 24
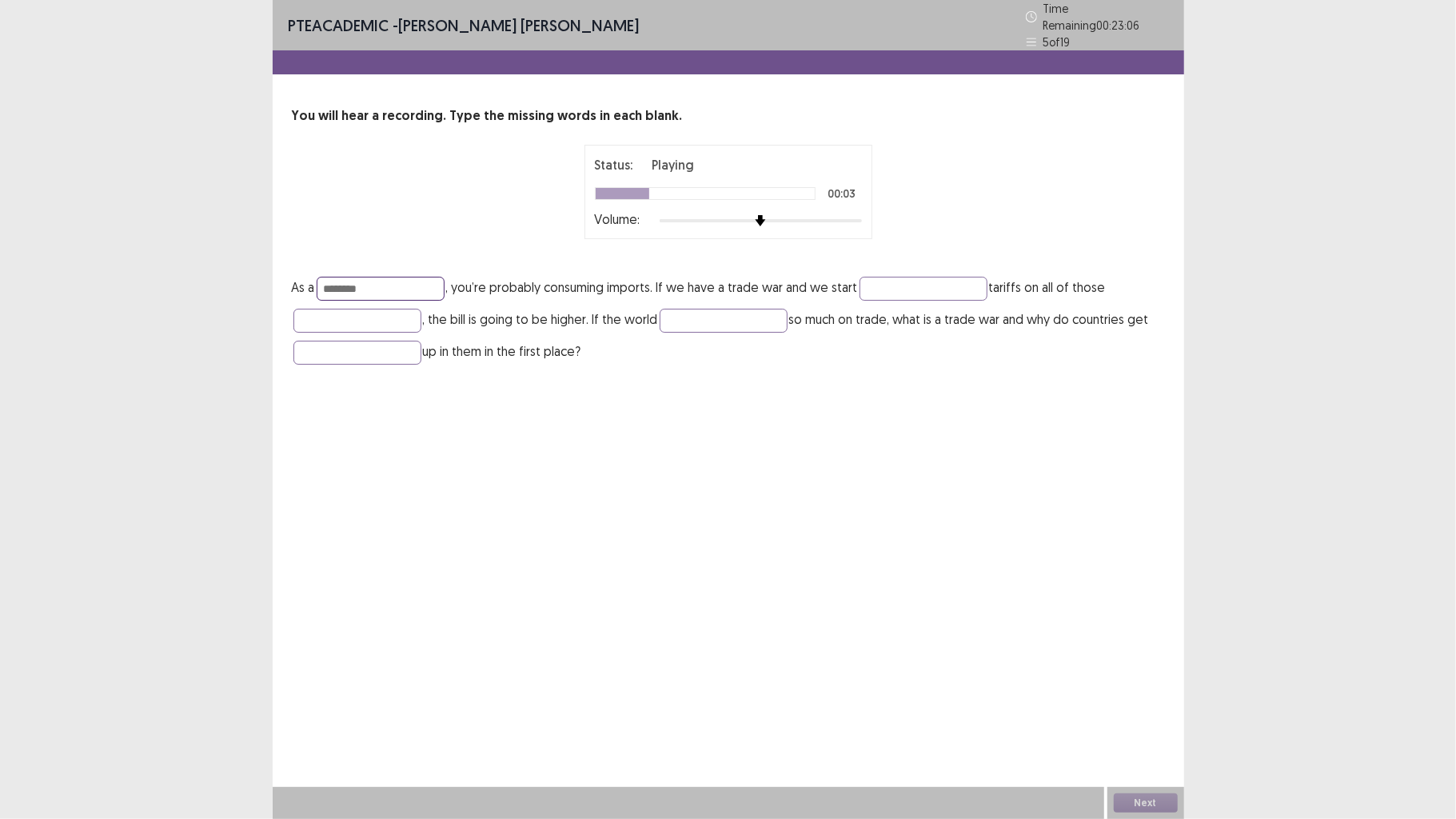
type input "********"
type input "*******"
type input "*****"
type input "******"
click at [391, 283] on input "********" at bounding box center [381, 288] width 128 height 24
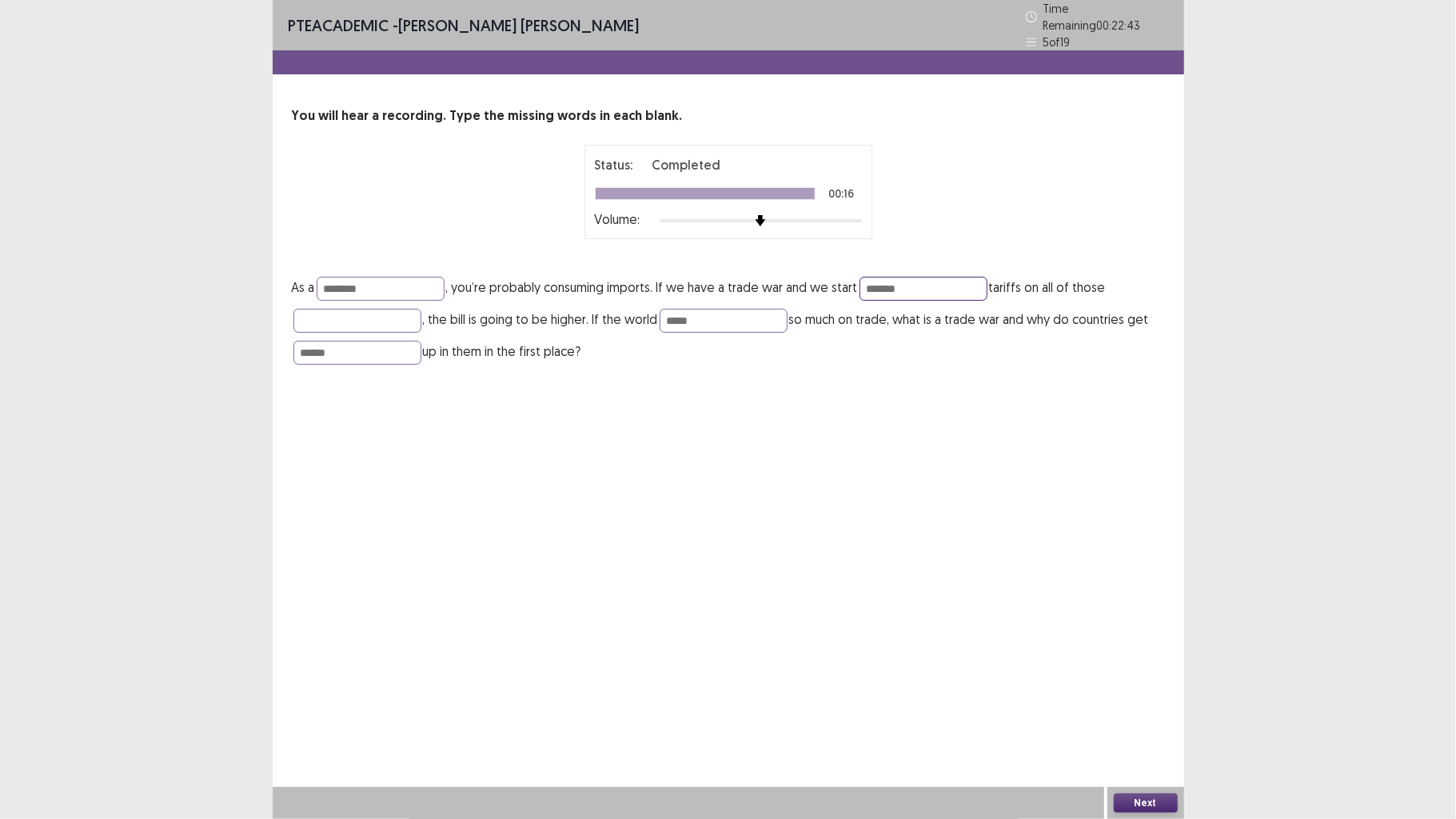
click at [924, 276] on input "*******" at bounding box center [923, 288] width 128 height 24
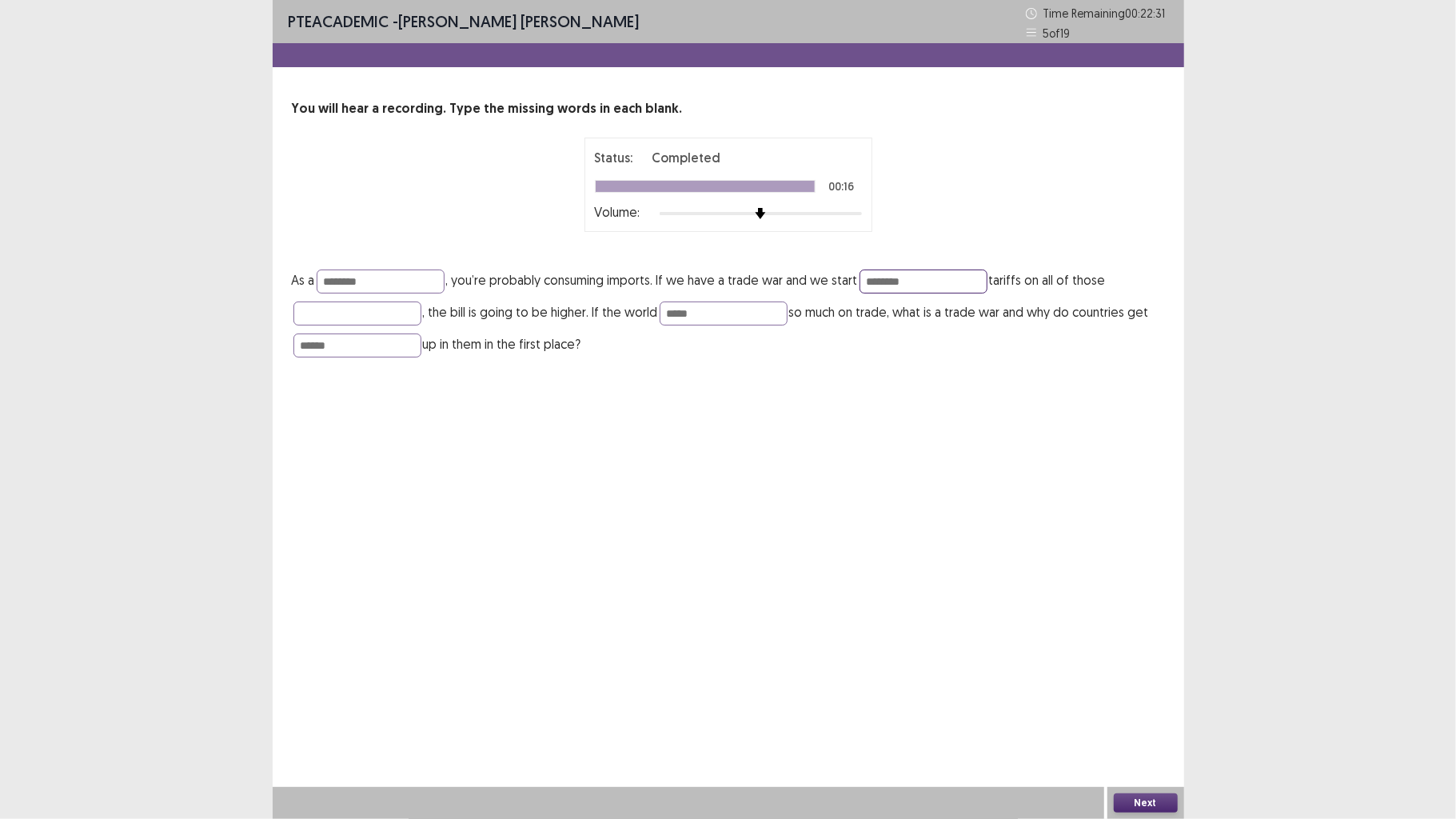
type input "********"
click at [363, 298] on p "As a ******** , you’re probably consuming imports. If we have a trade war and w…" at bounding box center [728, 311] width 873 height 96
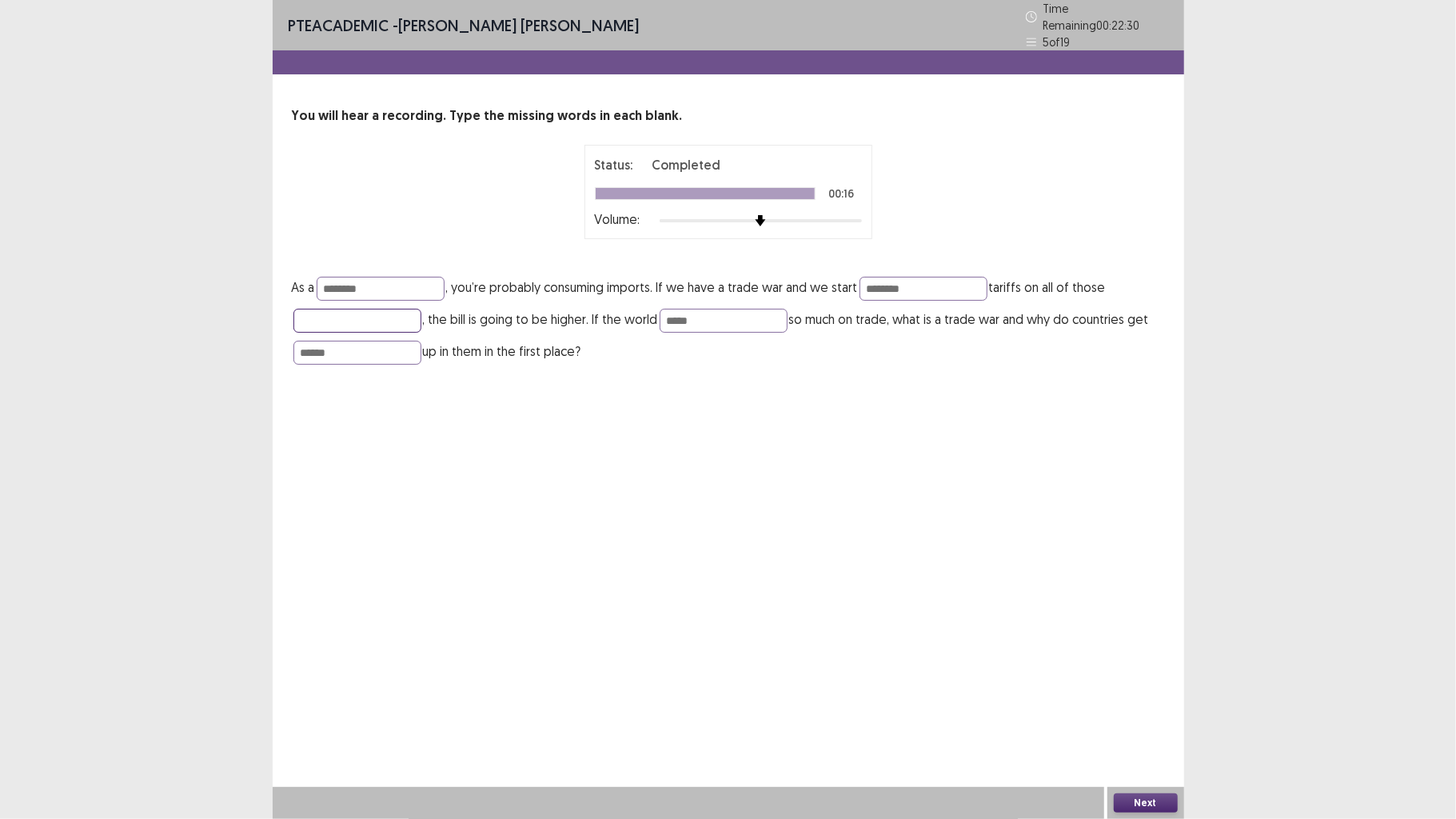
click at [363, 312] on input "text" at bounding box center [357, 320] width 128 height 24
type input "*****"
click at [1155, 637] on div "Next" at bounding box center [1146, 803] width 76 height 32
click at [1150, 637] on button "Next" at bounding box center [1146, 803] width 64 height 19
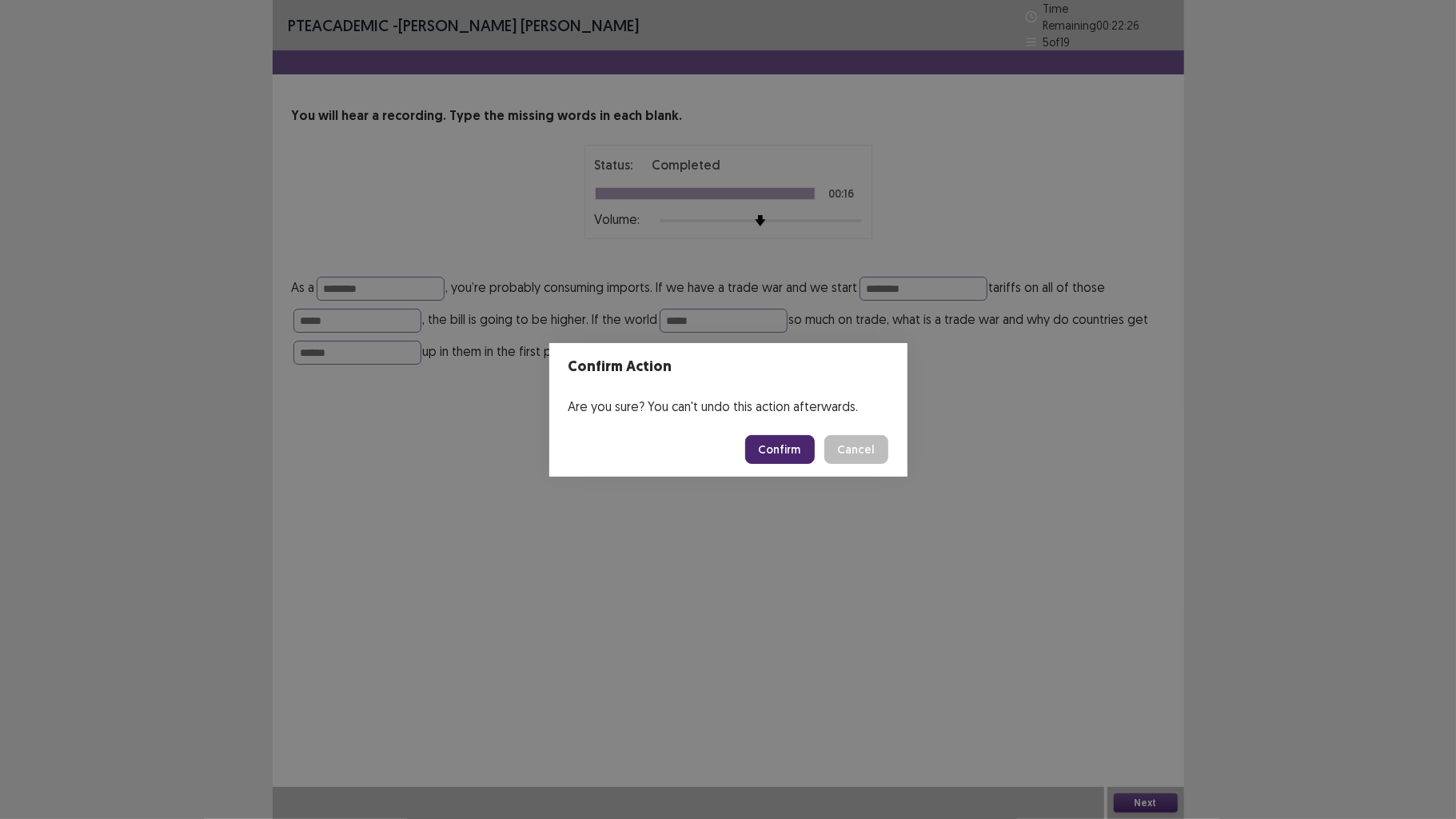
click at [778, 442] on button "Confirm" at bounding box center [779, 449] width 69 height 29
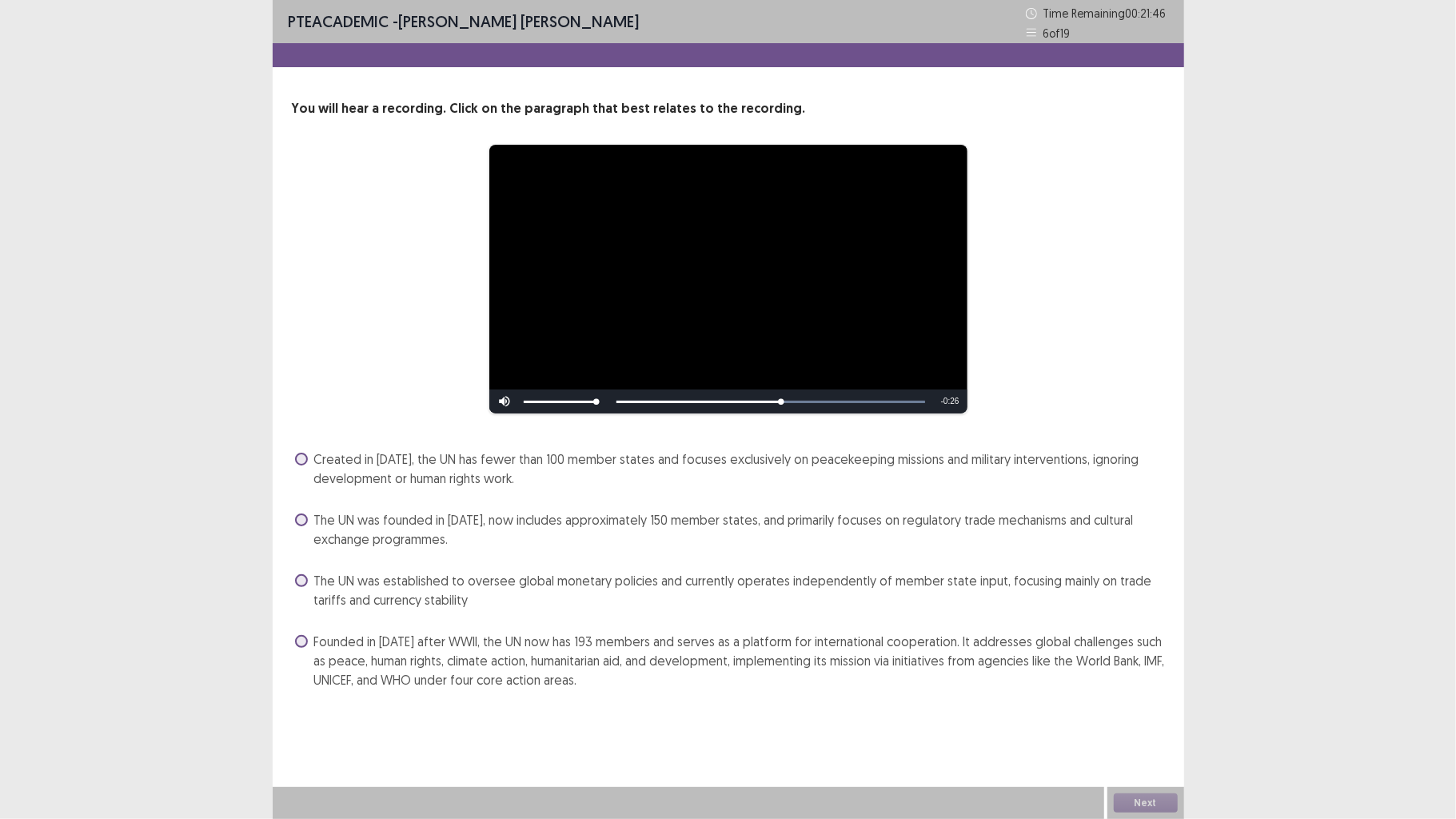
click at [813, 637] on span "Founded in [DATE] after WWII, the UN now has 193 members and serves as a platfo…" at bounding box center [740, 661] width 851 height 58
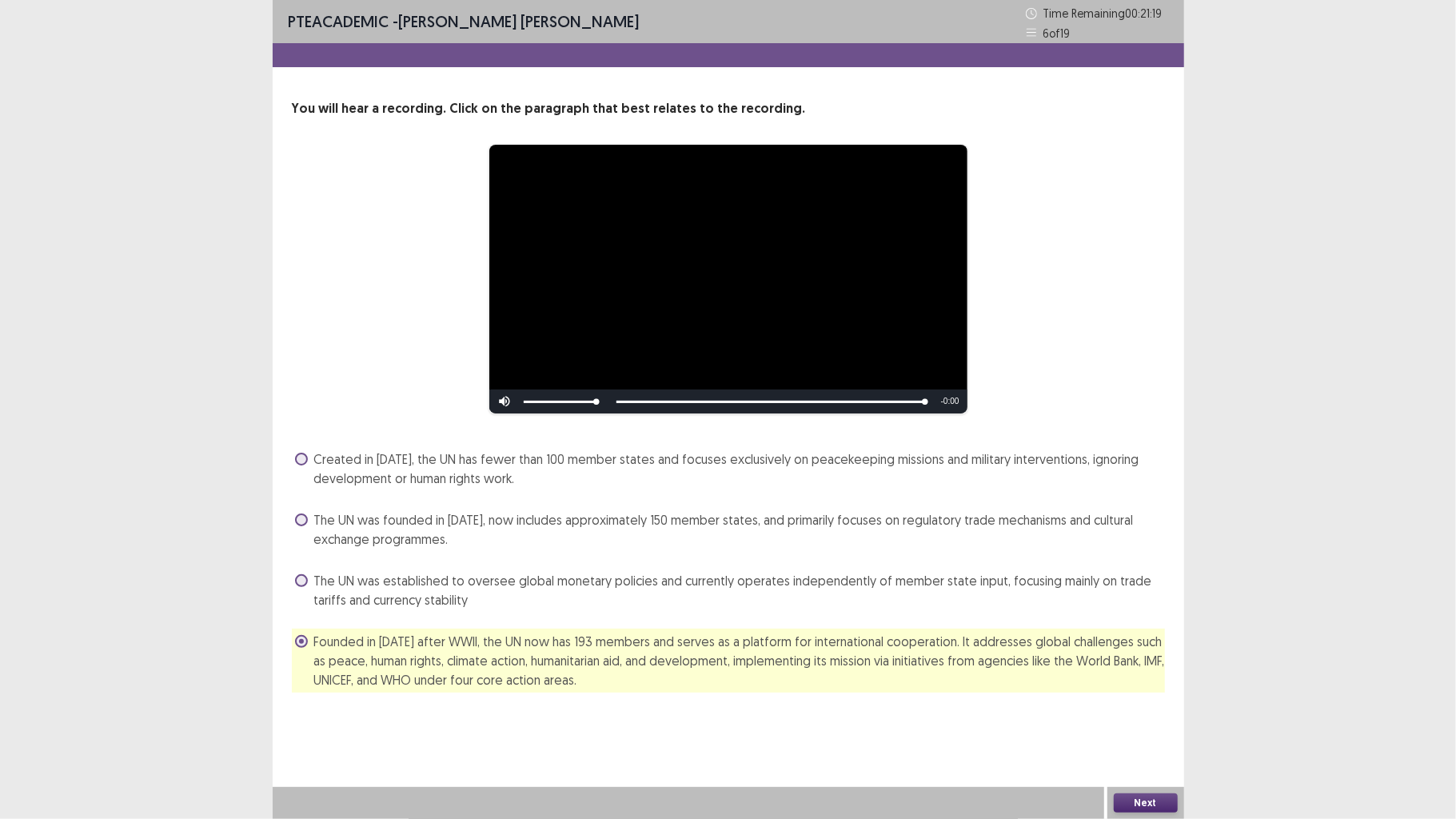
click at [1129, 637] on button "Next" at bounding box center [1146, 803] width 64 height 19
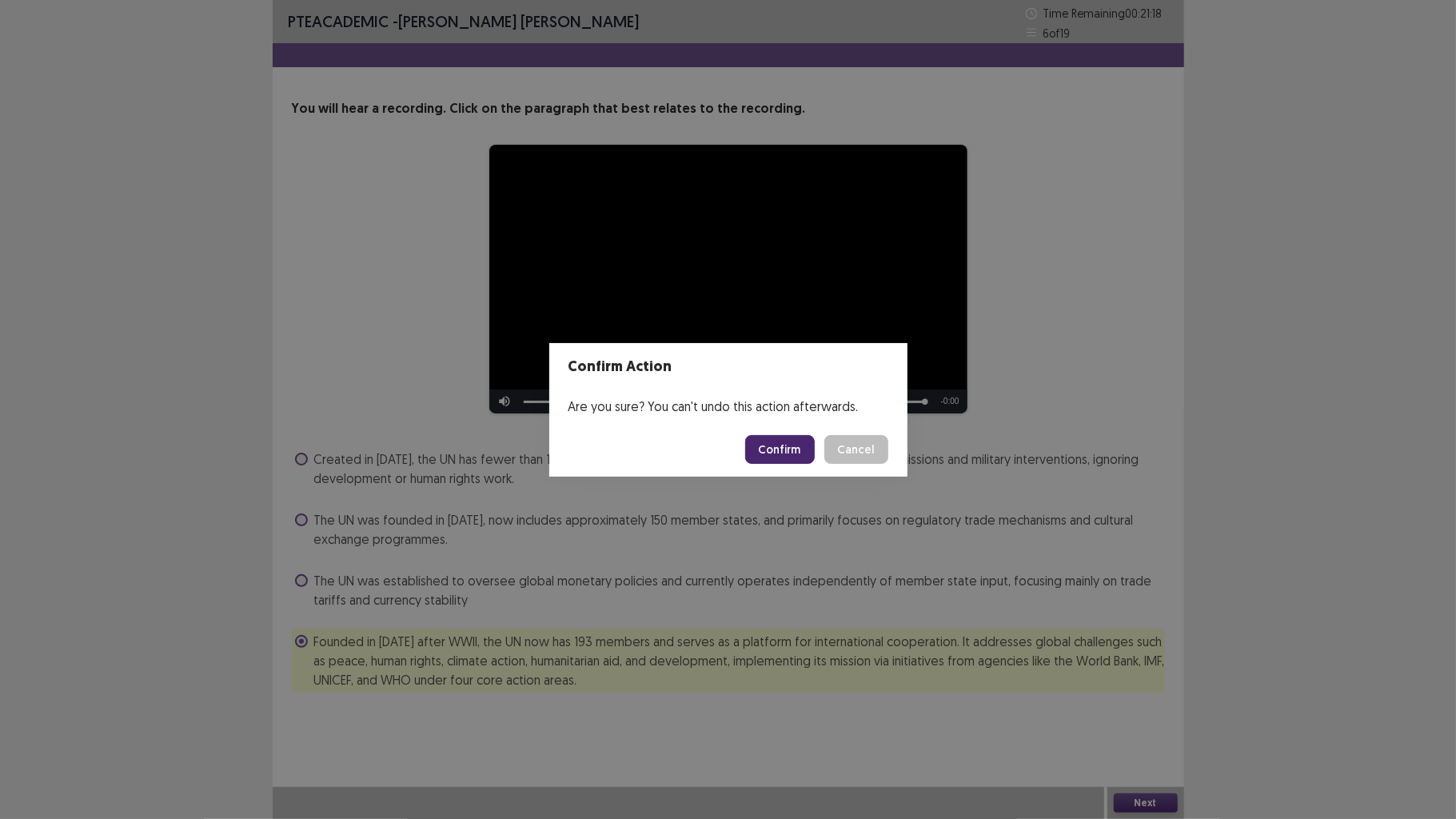
click at [800, 449] on button "Confirm" at bounding box center [779, 449] width 69 height 29
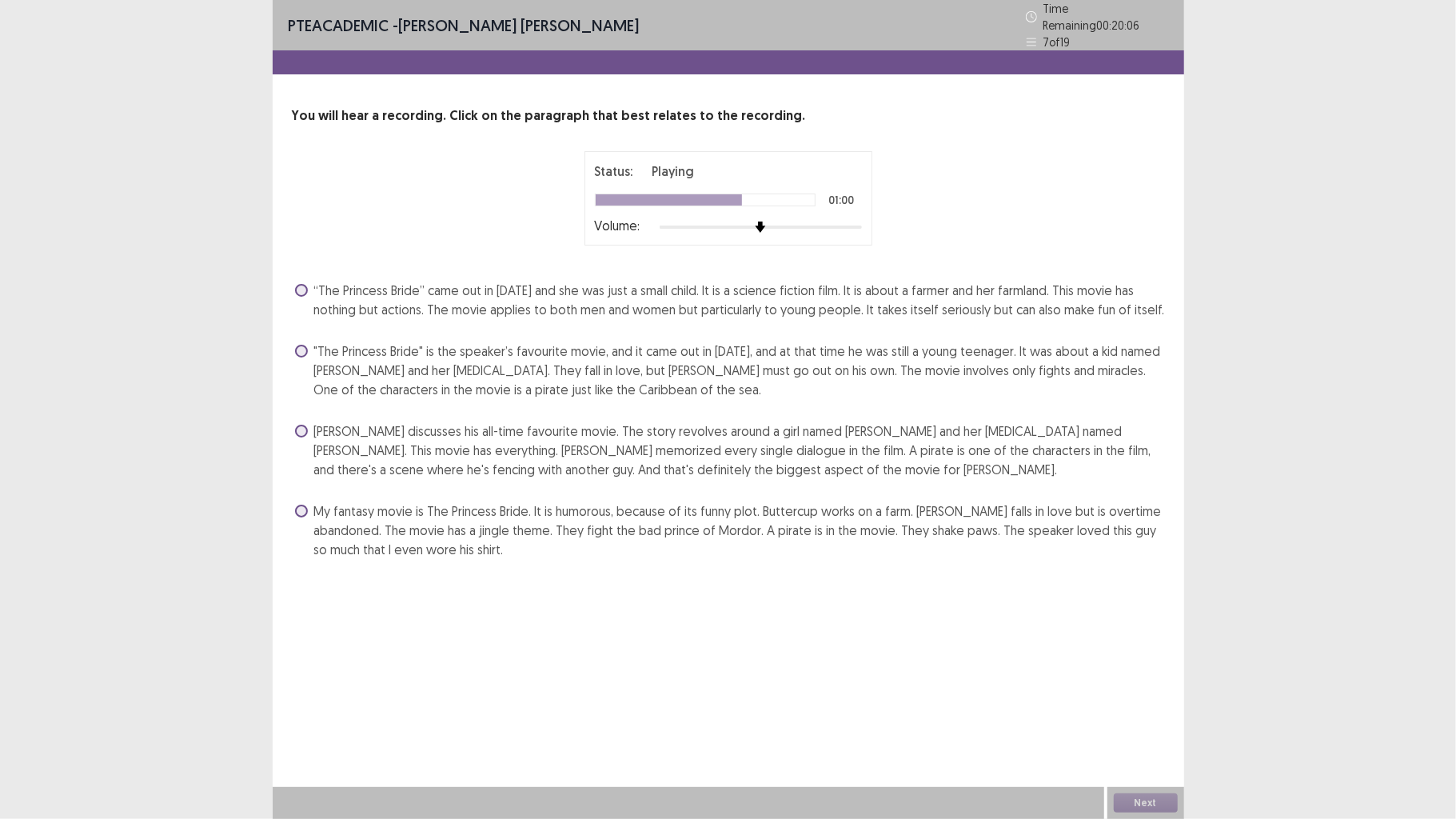
click at [849, 281] on span "“The Princess Bride” came out in [DATE] and she was just a small child. It is a…" at bounding box center [740, 300] width 851 height 39
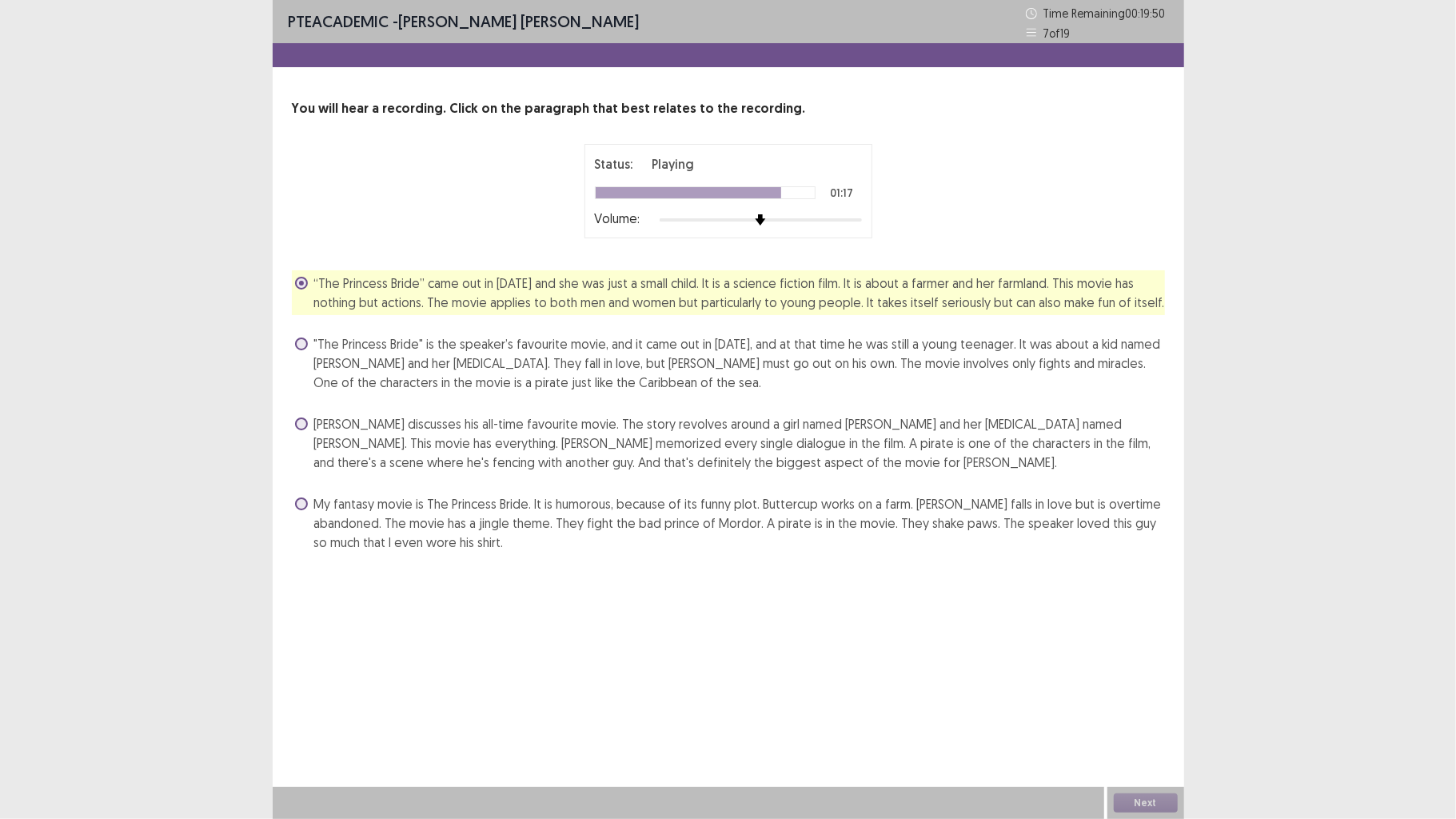
click at [627, 346] on span ""The Princess Bride" is the speaker’s favourite movie, and it came out in [DATE…" at bounding box center [740, 363] width 851 height 58
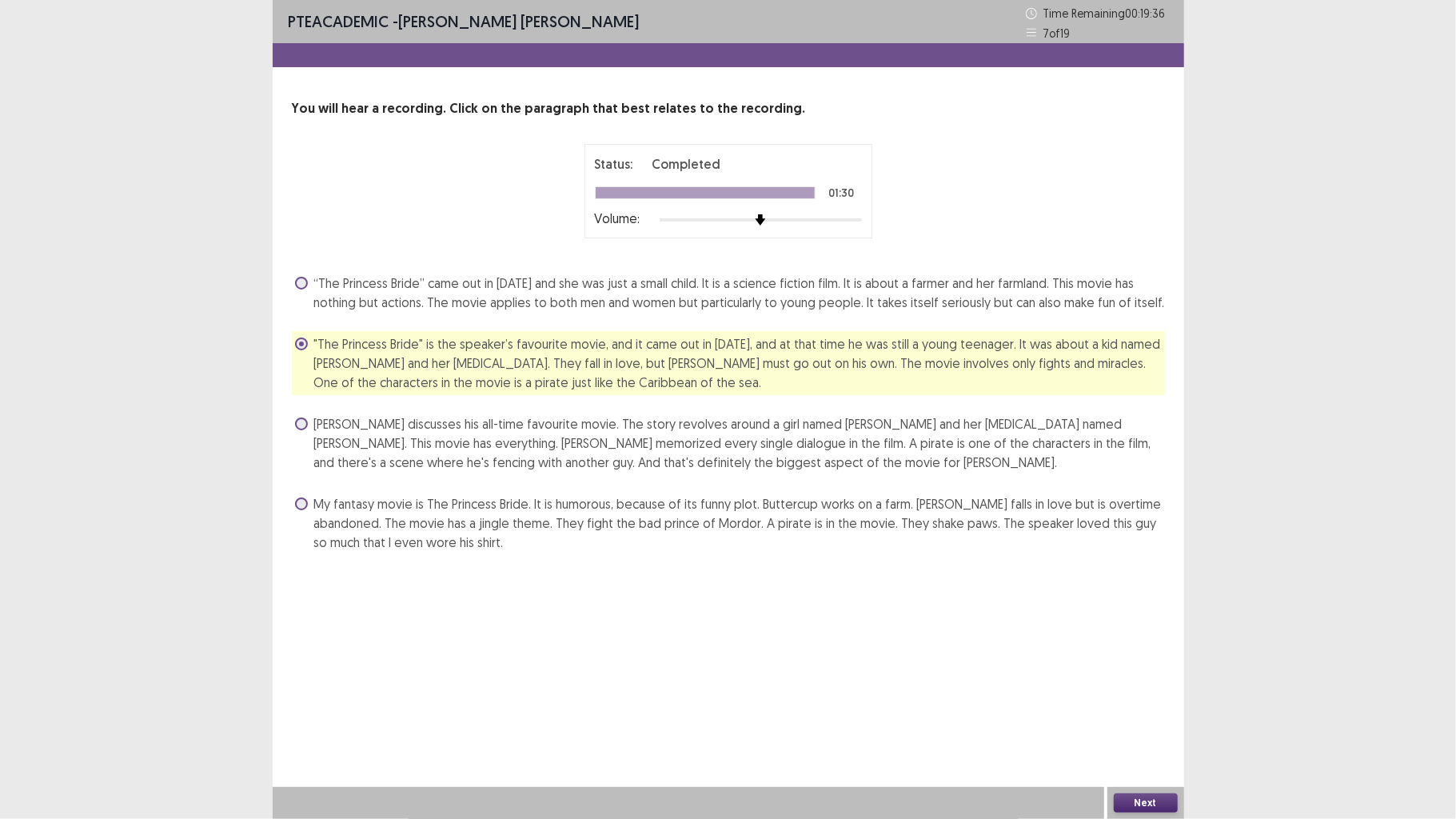
click at [1139, 637] on button "Next" at bounding box center [1146, 803] width 64 height 19
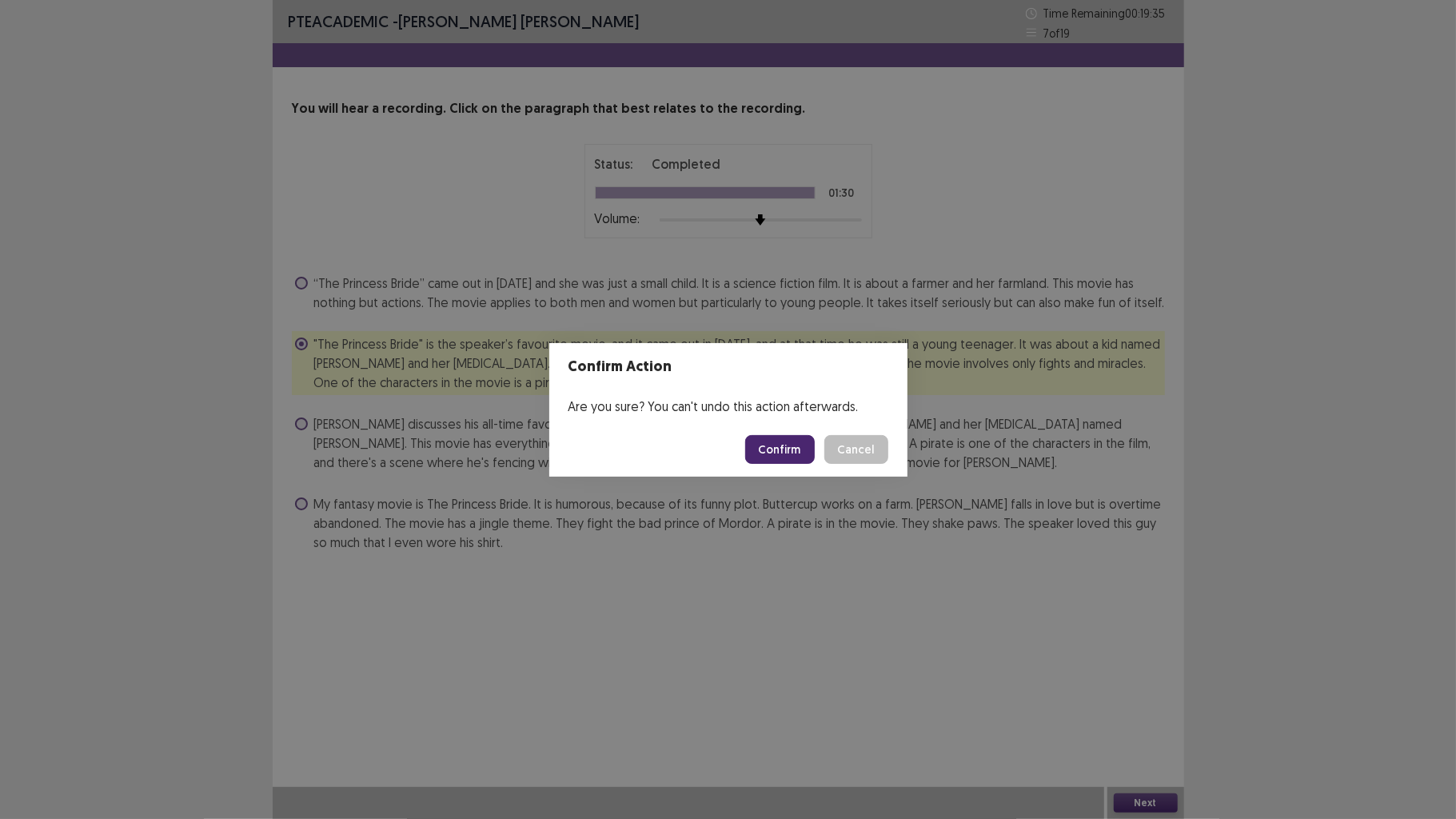
click at [782, 459] on button "Confirm" at bounding box center [779, 449] width 69 height 29
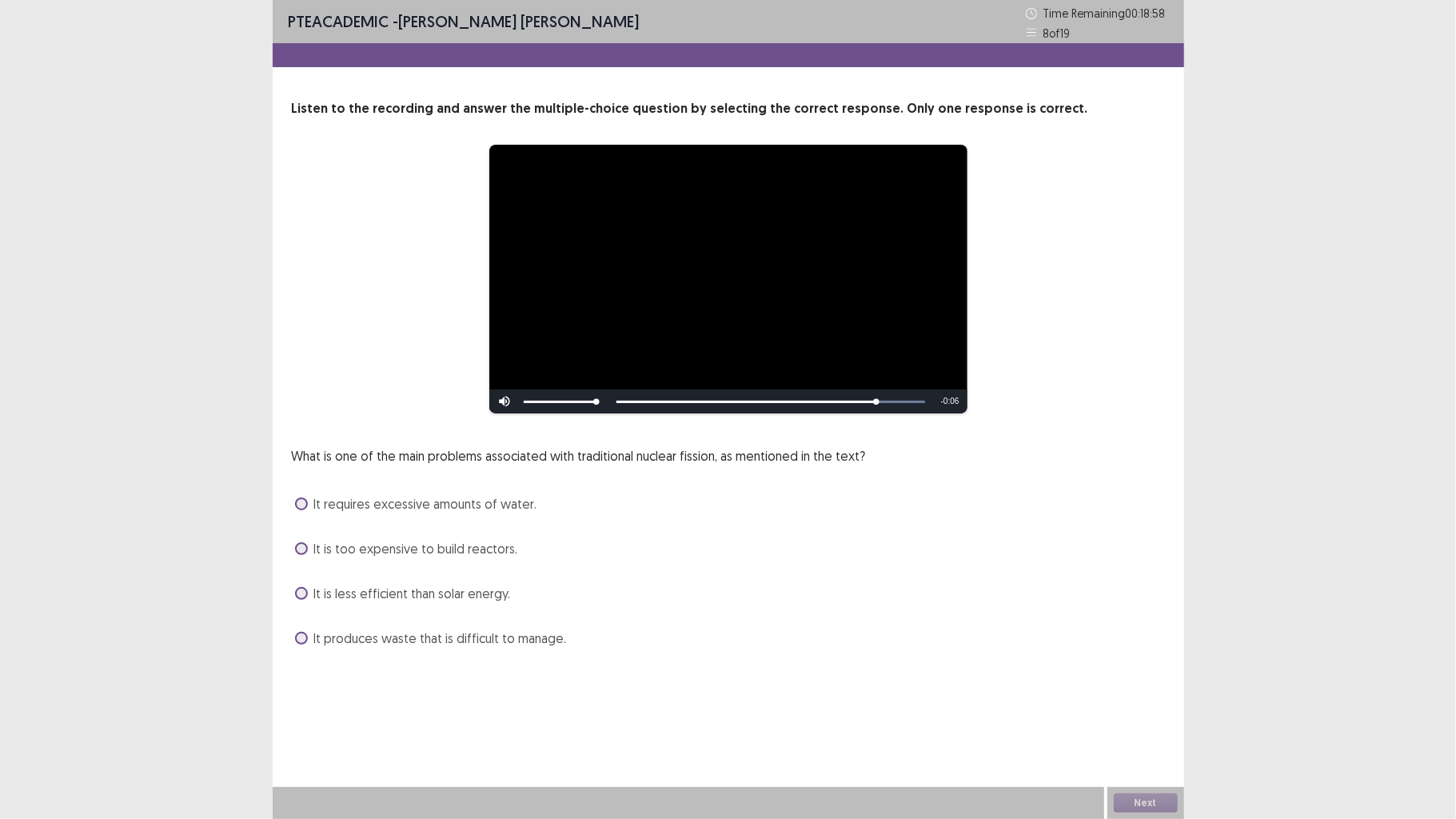
click at [542, 631] on span "It produces waste that is difficult to manage." at bounding box center [440, 637] width 253 height 19
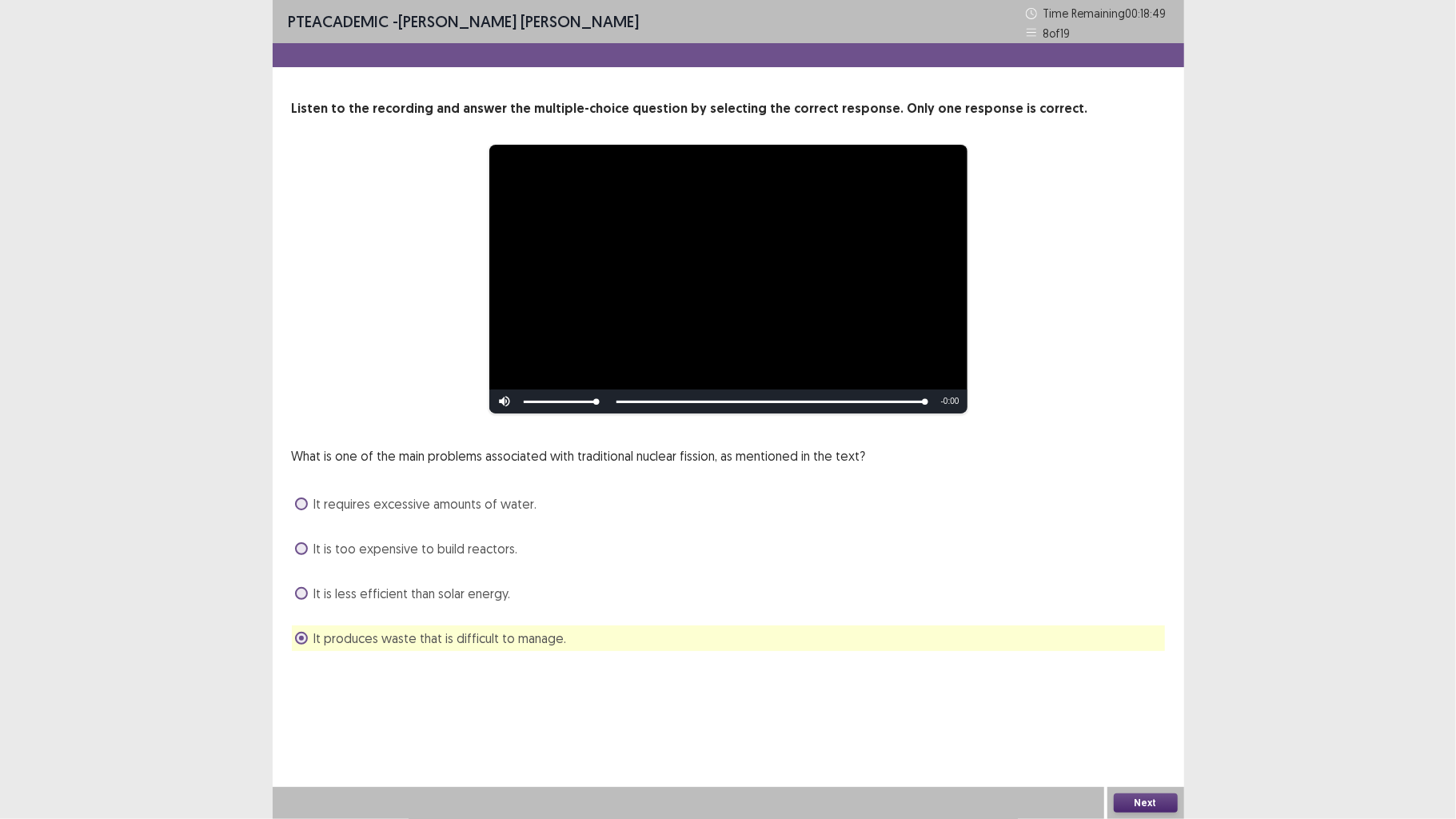
click at [1146, 637] on button "Next" at bounding box center [1146, 803] width 64 height 19
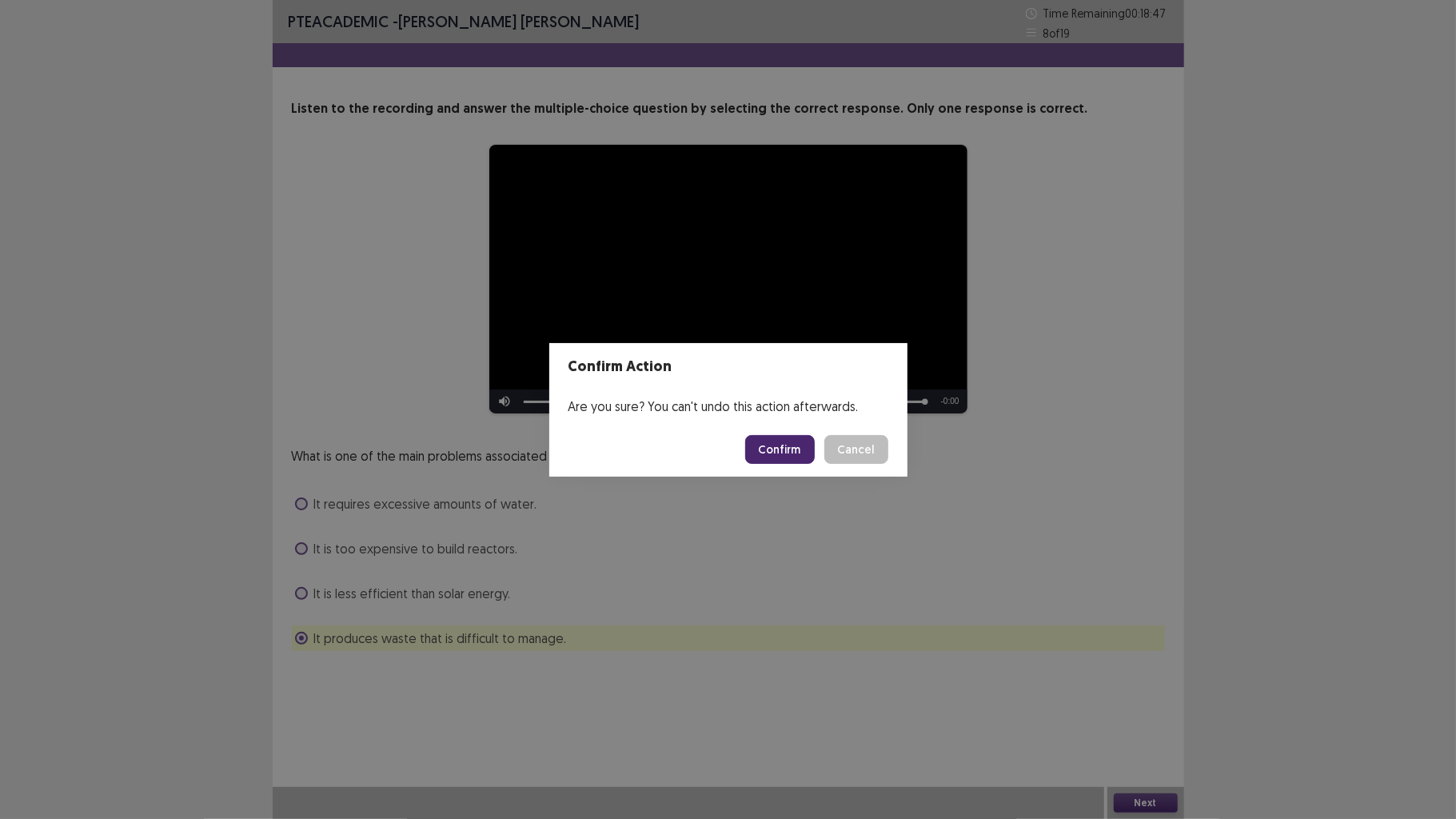
click at [800, 452] on button "Confirm" at bounding box center [779, 449] width 69 height 29
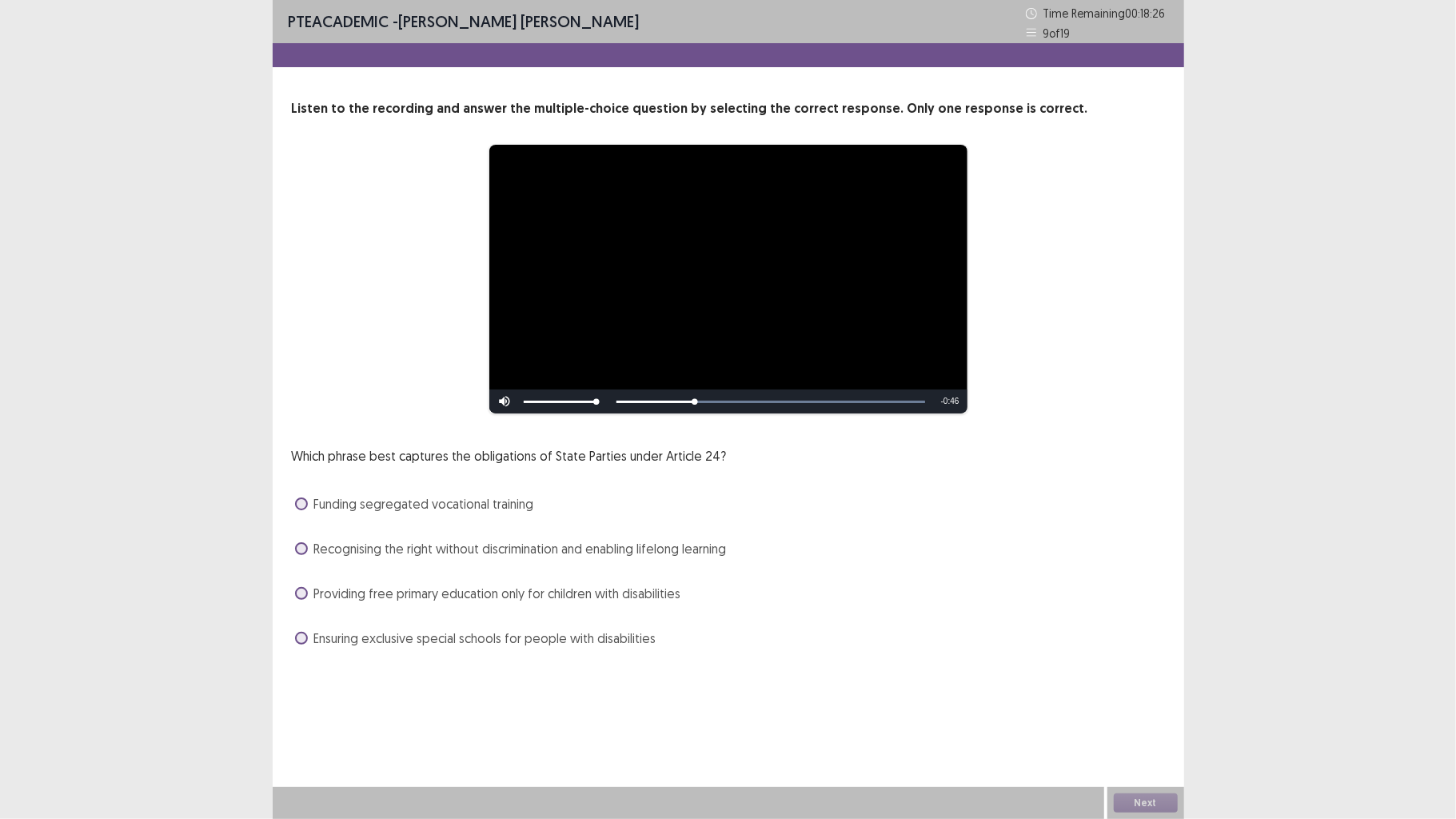
click at [585, 637] on span "Ensuring exclusive special schools for people with disabilities" at bounding box center [485, 637] width 342 height 19
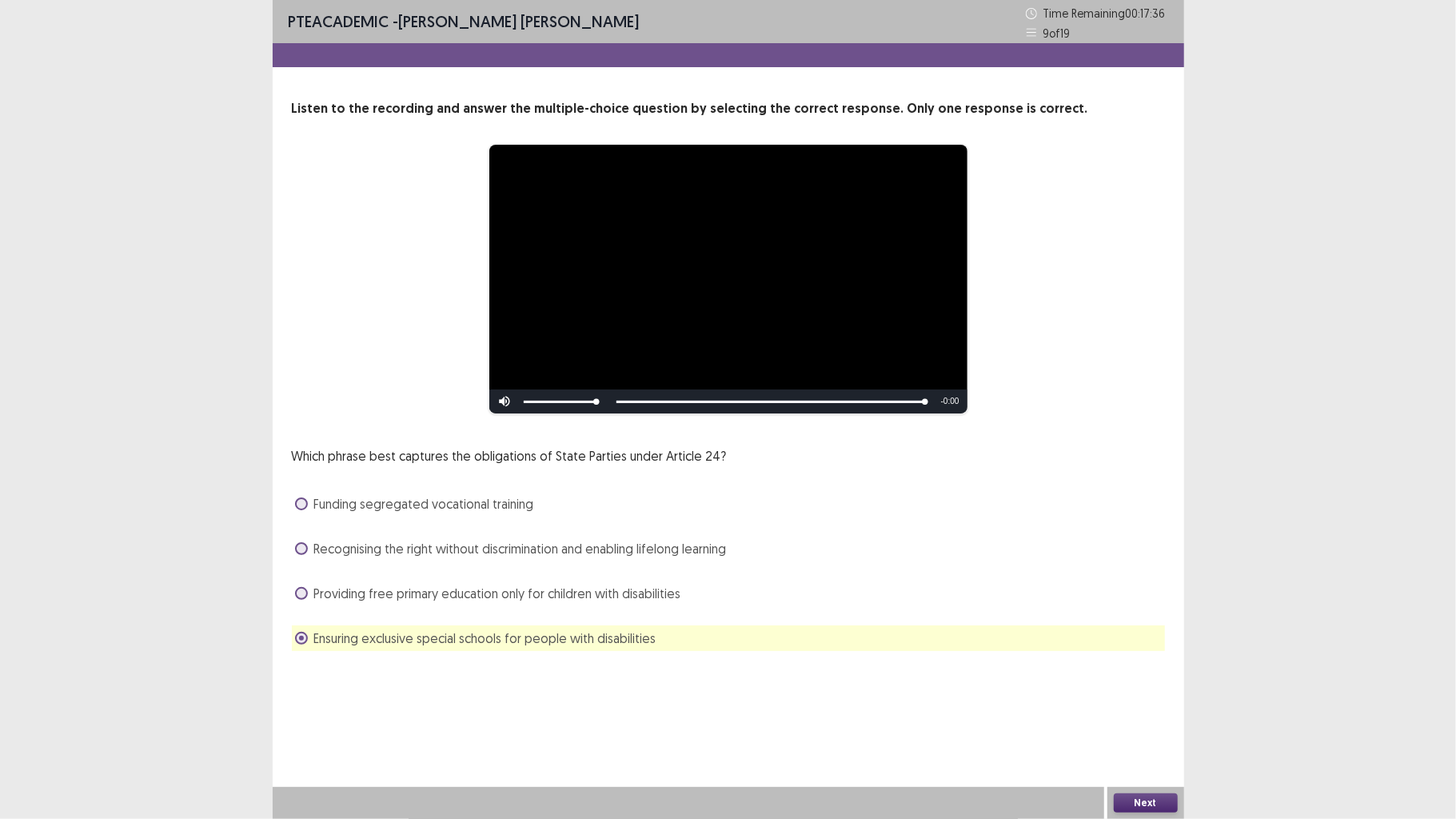
click at [1139, 637] on button "Next" at bounding box center [1146, 803] width 64 height 19
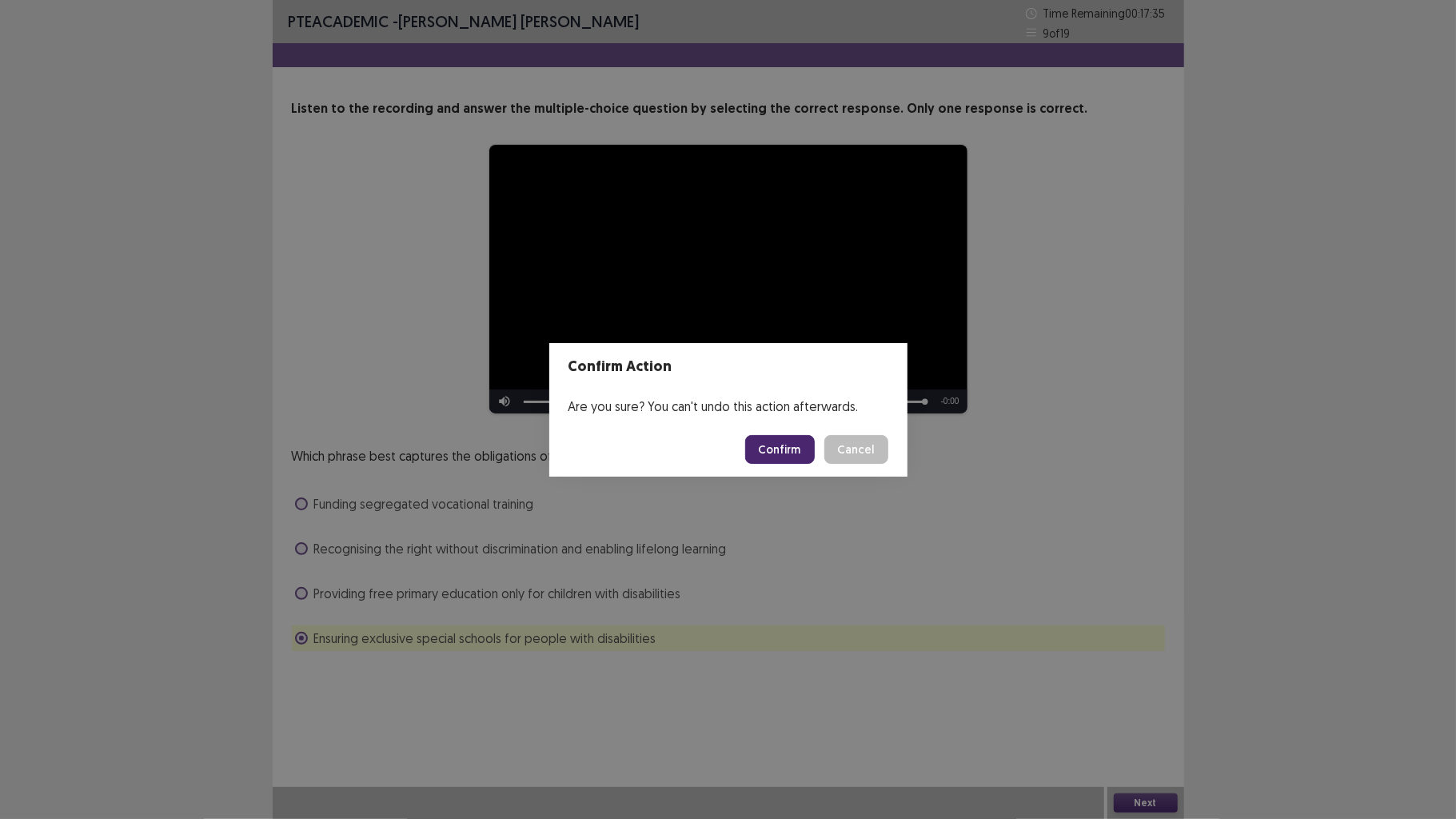
click at [790, 459] on button "Confirm" at bounding box center [779, 449] width 69 height 29
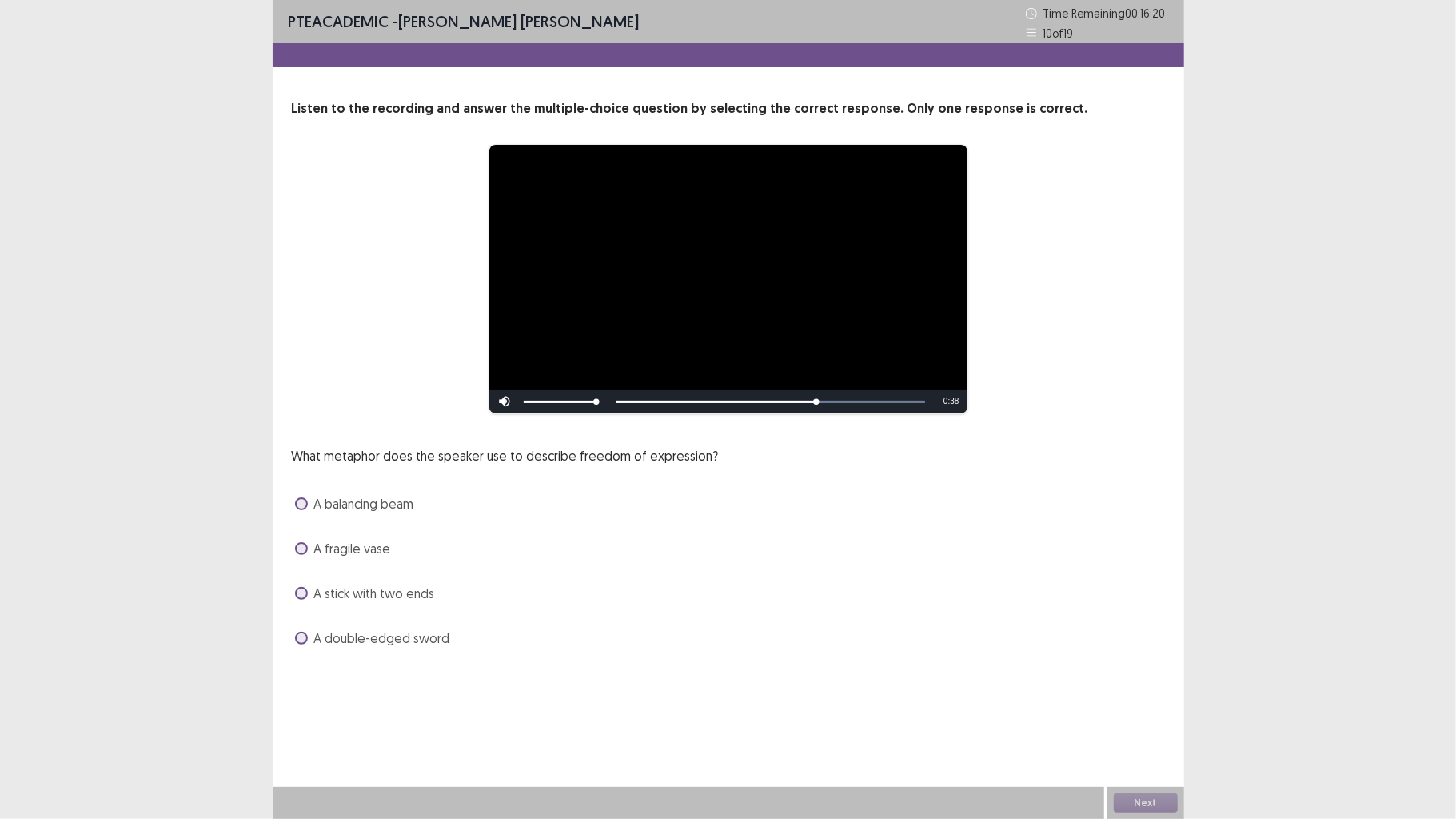
click at [395, 492] on div "A balancing beam" at bounding box center [728, 504] width 873 height 25
click at [395, 498] on span "A balancing beam" at bounding box center [364, 503] width 100 height 19
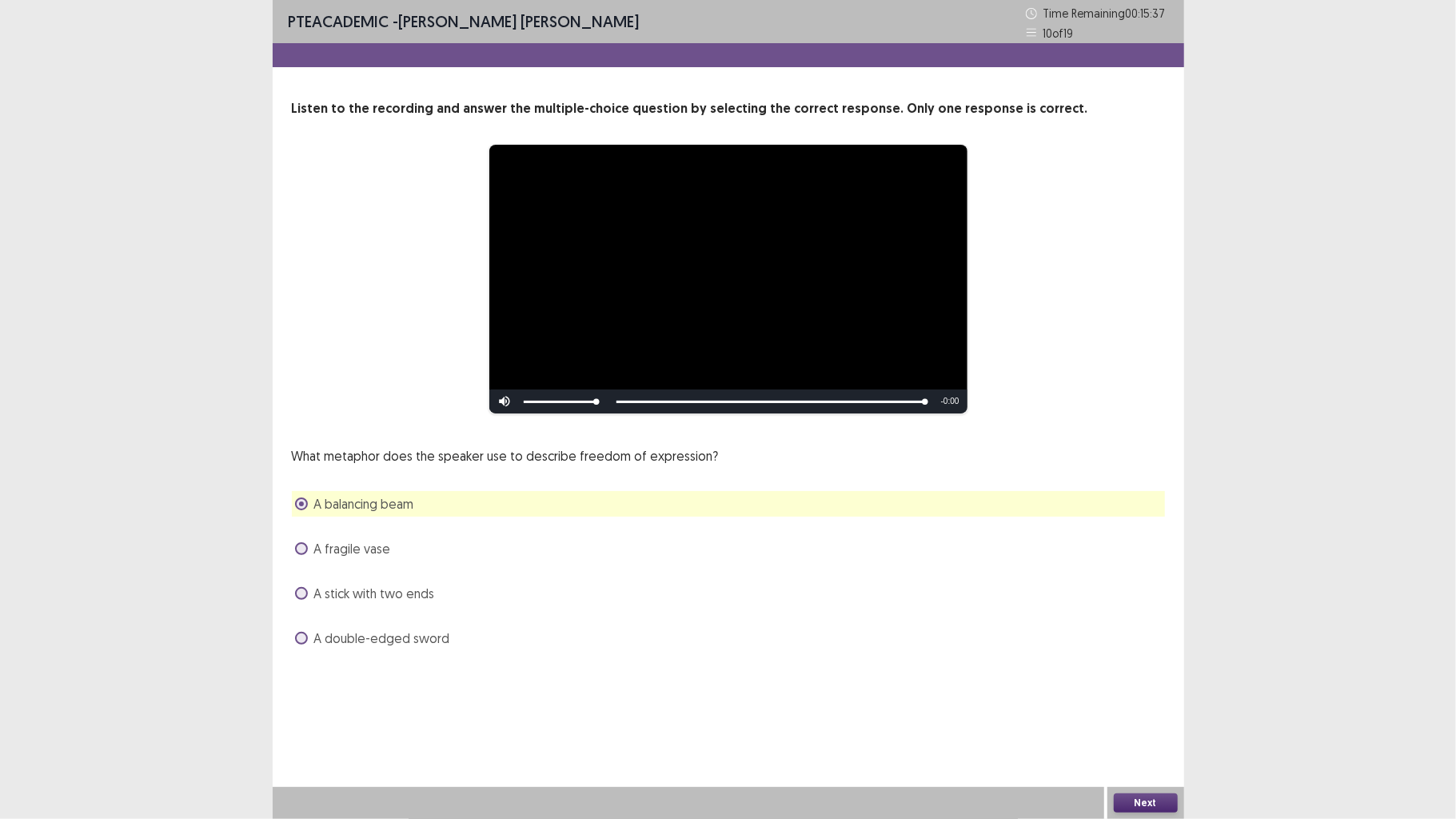
click at [615, 605] on div "A stick with two ends" at bounding box center [728, 593] width 873 height 25
click at [496, 615] on div "What metaphor does the speaker use to describe freedom of expression? A balanci…" at bounding box center [728, 548] width 873 height 204
click at [439, 608] on div "What metaphor does the speaker use to describe freedom of expression? A balanci…" at bounding box center [728, 548] width 873 height 204
click at [423, 608] on div "What metaphor does the speaker use to describe freedom of expression? A balanci…" at bounding box center [728, 548] width 873 height 204
click at [417, 593] on span "A stick with two ends" at bounding box center [374, 593] width 121 height 19
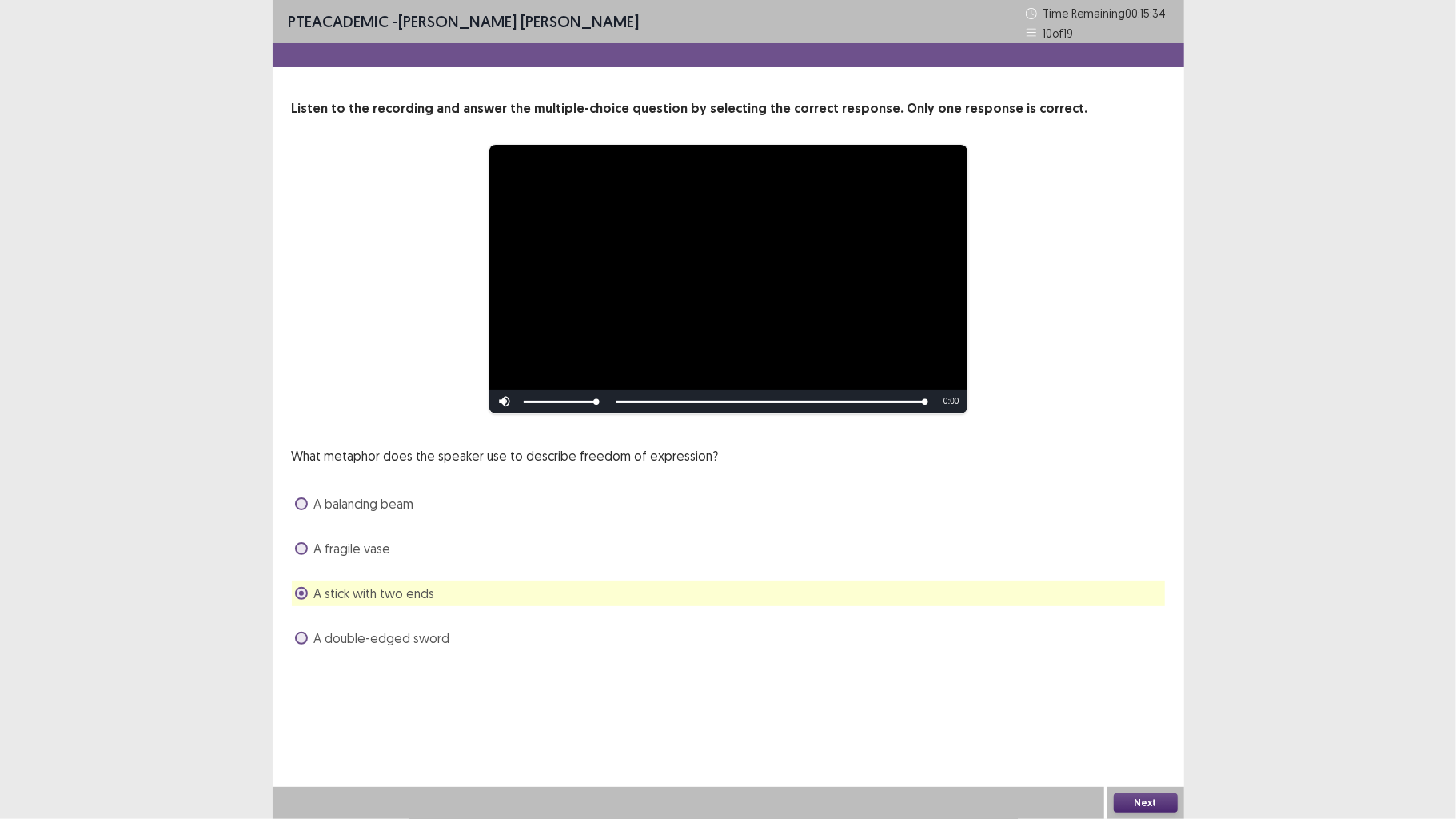
click at [1146, 637] on button "Next" at bounding box center [1146, 803] width 64 height 19
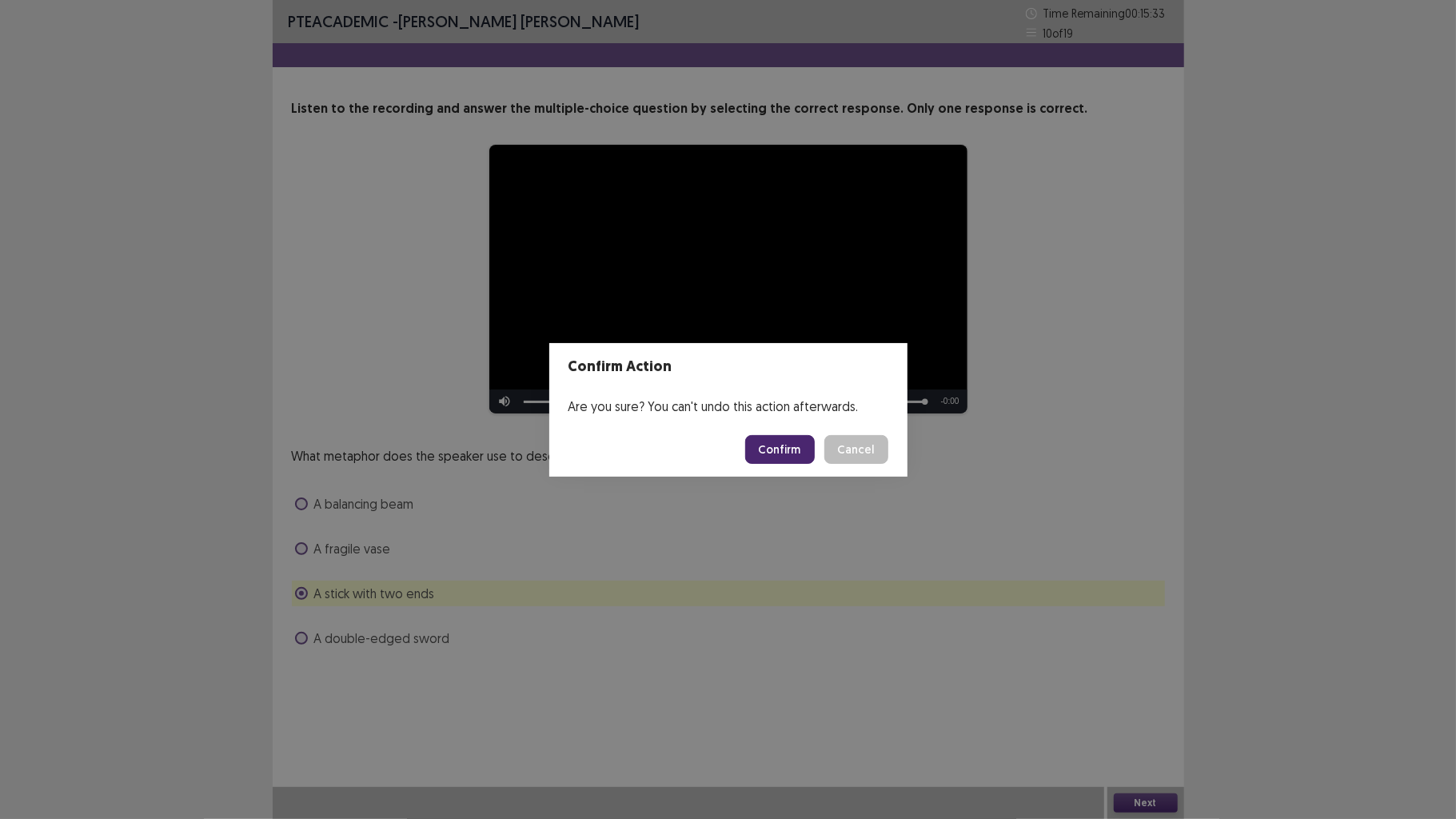
click at [781, 446] on button "Confirm" at bounding box center [779, 449] width 69 height 29
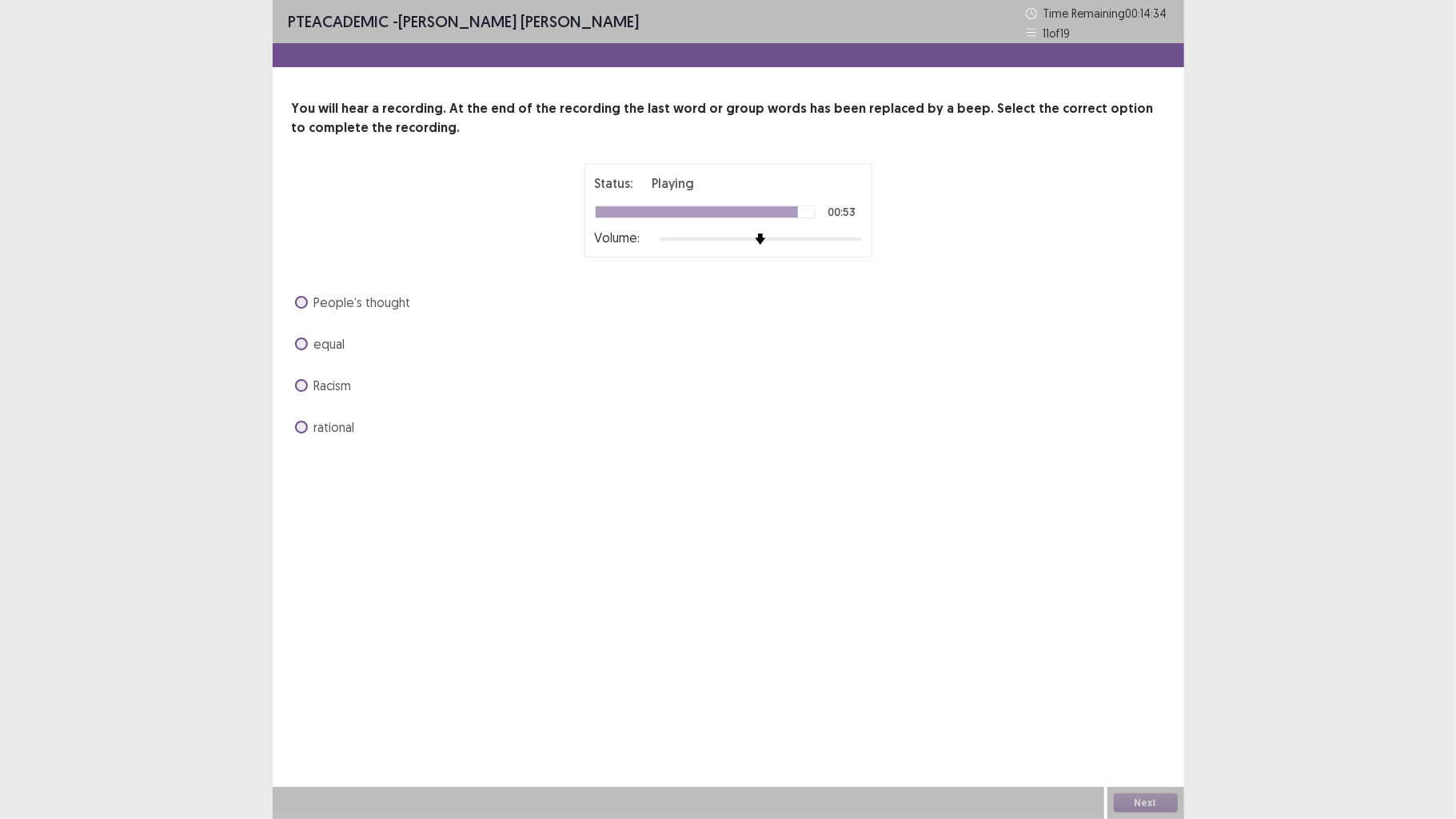
click at [315, 334] on div "equal" at bounding box center [728, 344] width 873 height 25
click at [324, 346] on span "equal" at bounding box center [329, 343] width 31 height 19
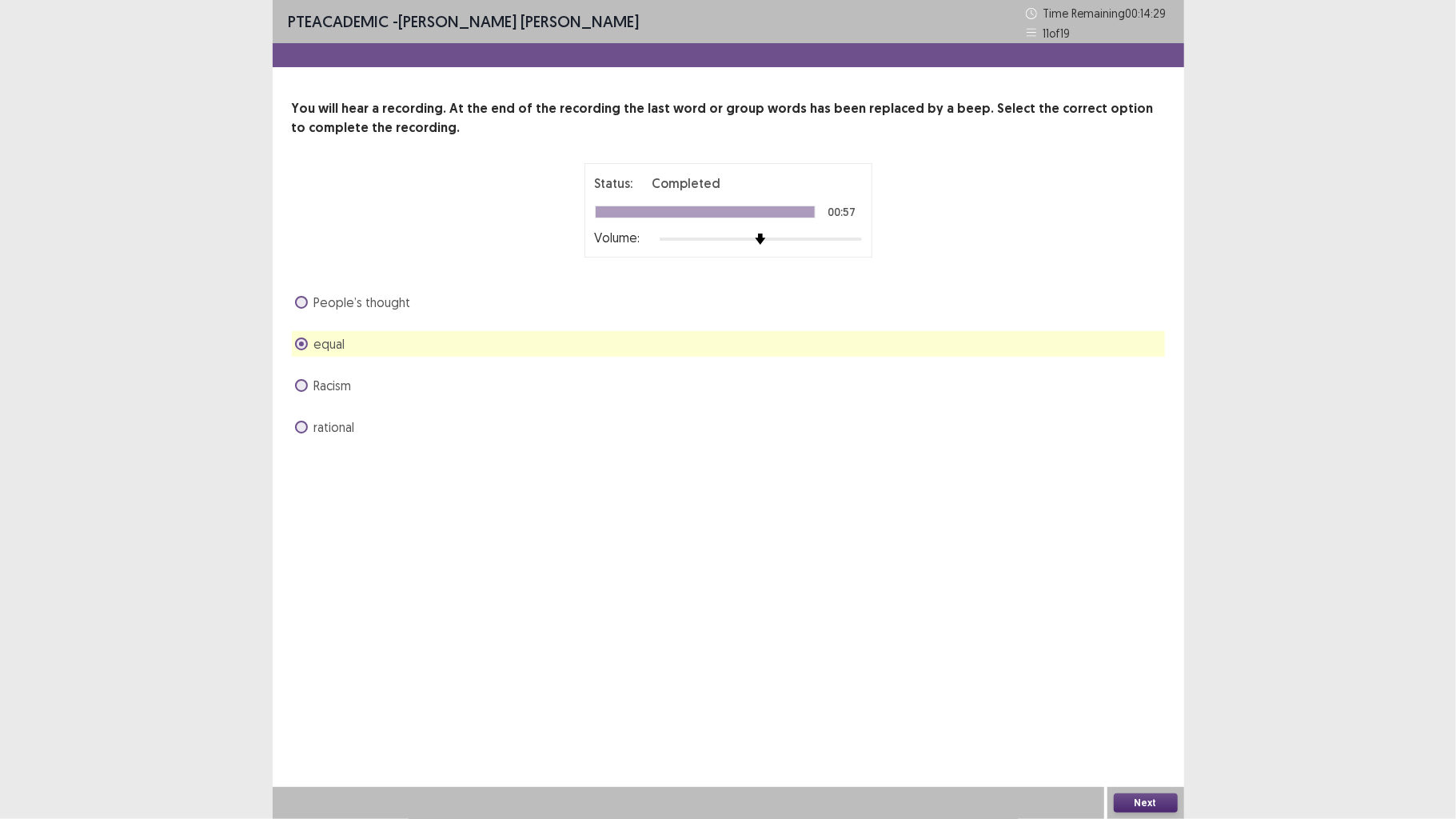
click at [1153, 637] on button "Next" at bounding box center [1146, 803] width 64 height 19
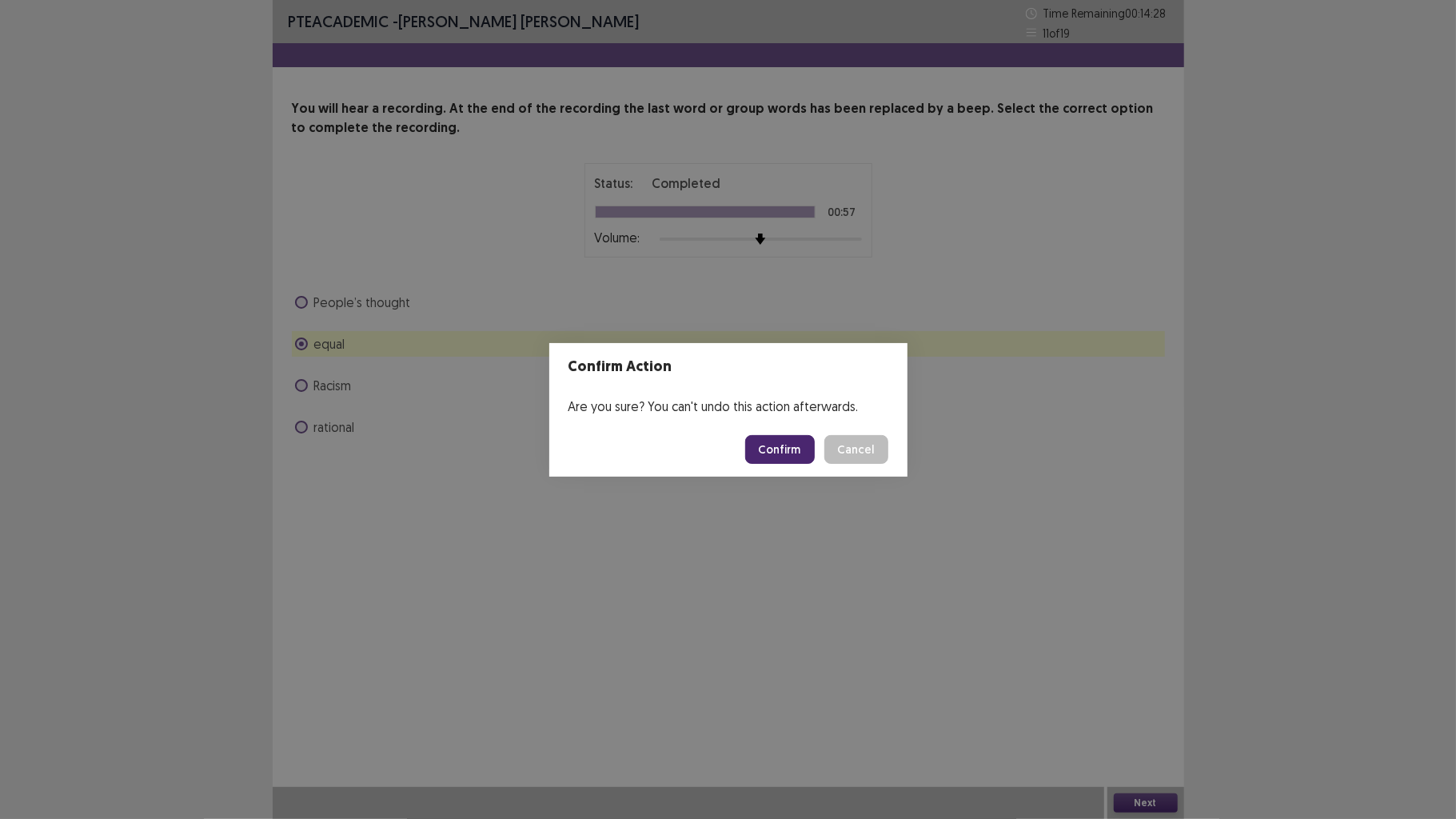
click at [778, 439] on button "Confirm" at bounding box center [779, 449] width 69 height 29
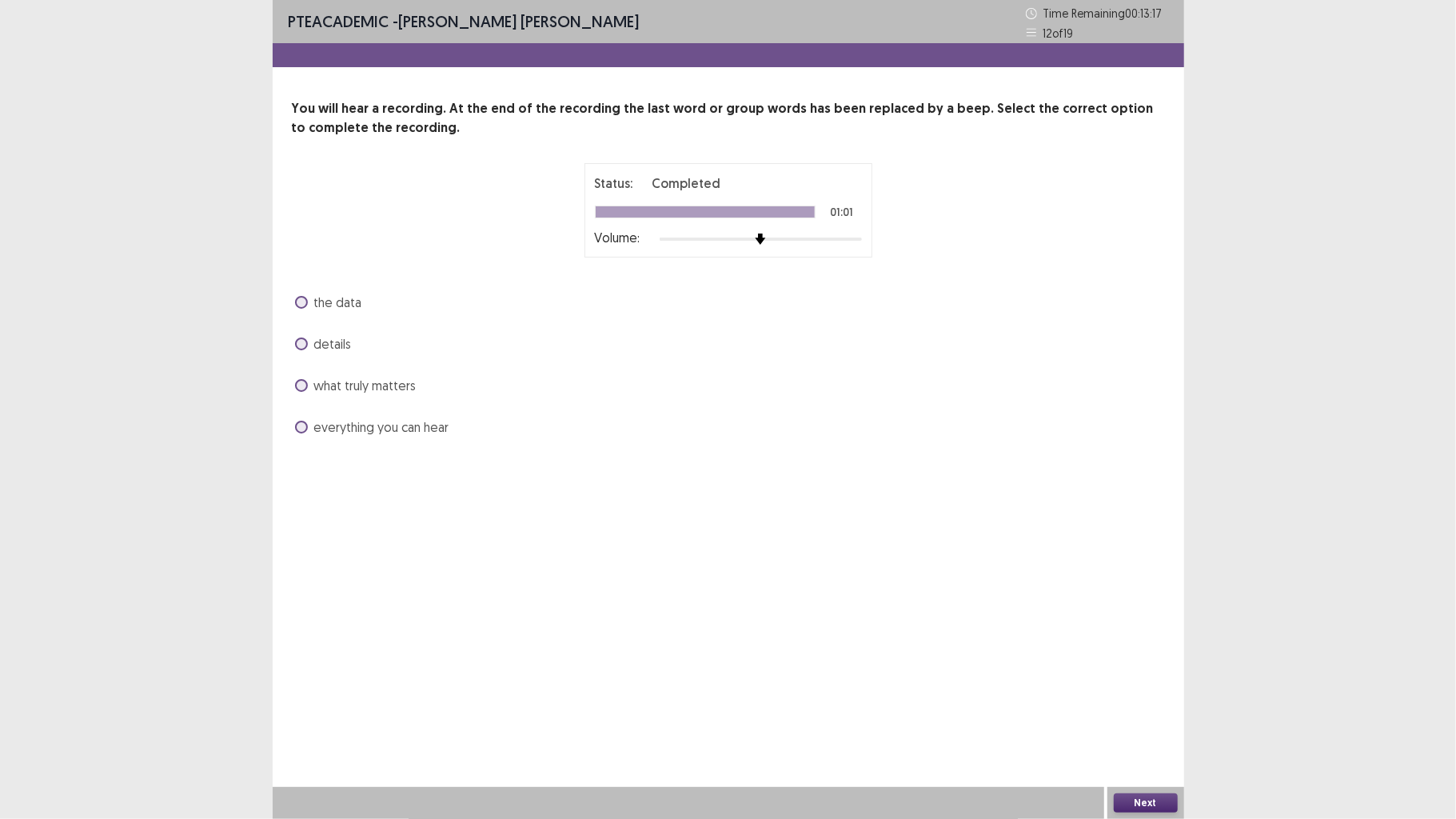
click at [342, 334] on span "details" at bounding box center [333, 343] width 38 height 19
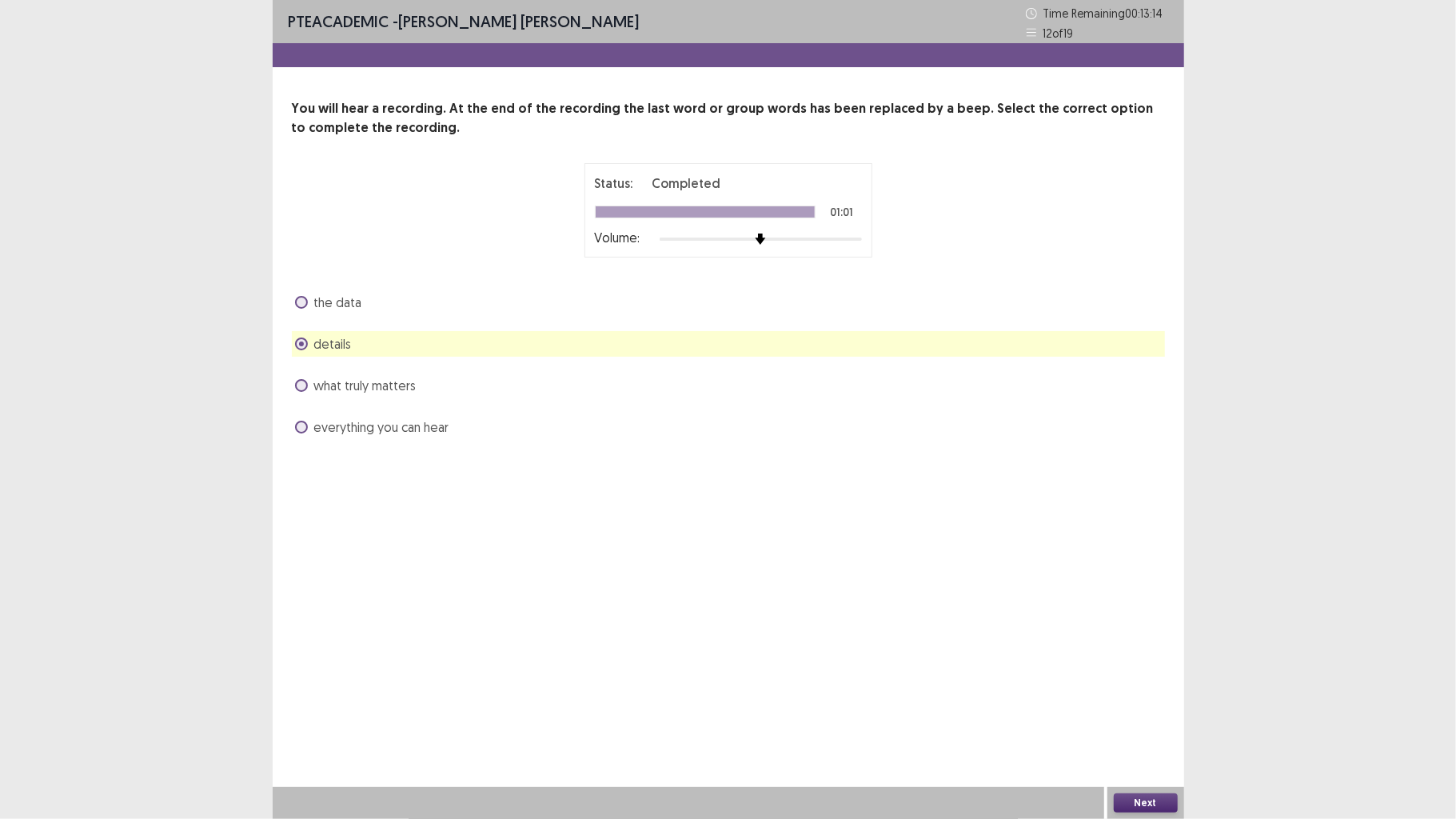
click at [387, 387] on span "what truly matters" at bounding box center [365, 385] width 103 height 19
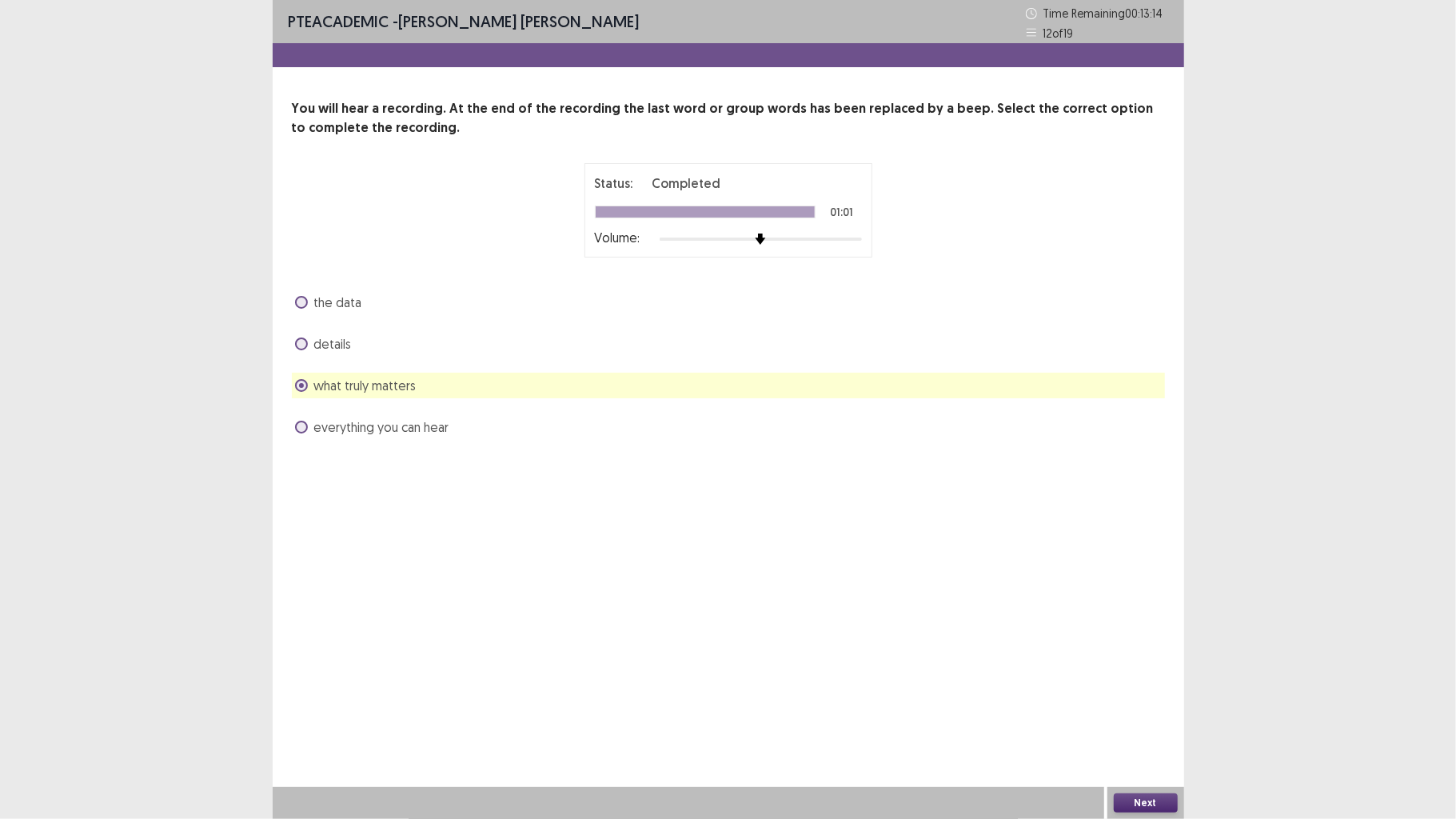
click at [407, 428] on span "everything you can hear" at bounding box center [382, 427] width 135 height 19
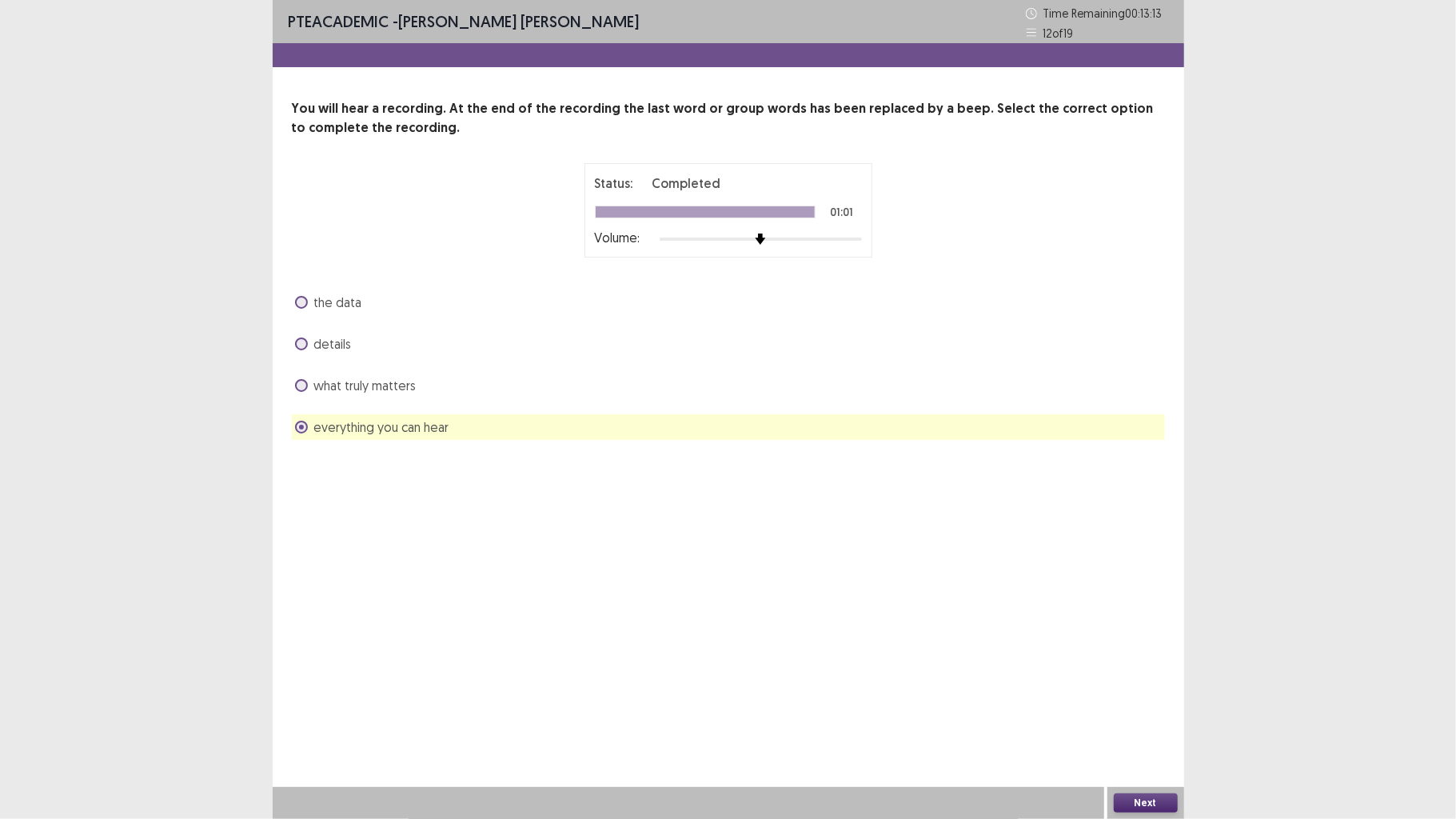
click at [400, 393] on span "what truly matters" at bounding box center [365, 385] width 103 height 19
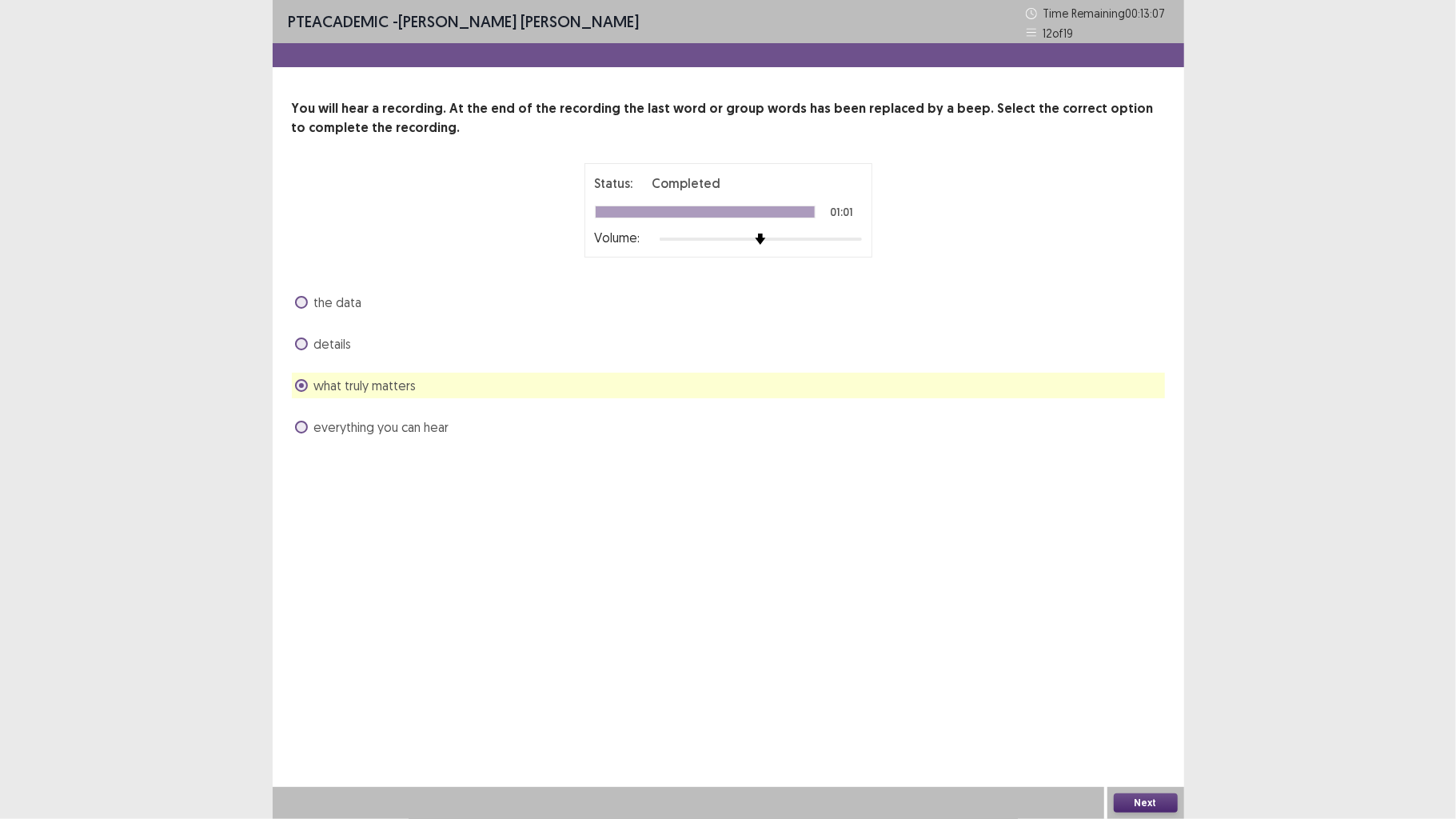
click at [1128, 637] on button "Next" at bounding box center [1146, 803] width 64 height 19
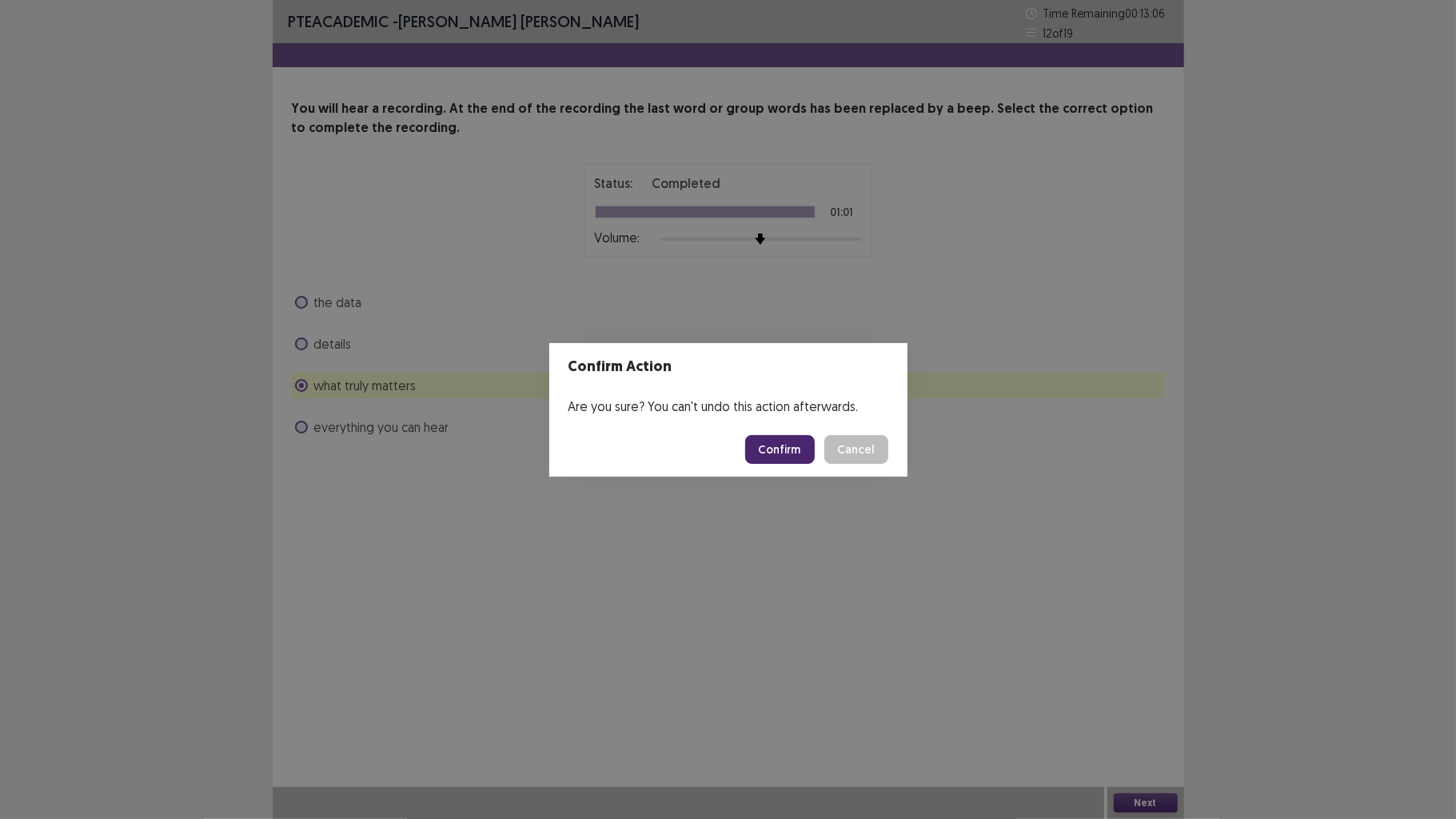
click at [794, 458] on button "Confirm" at bounding box center [779, 449] width 69 height 29
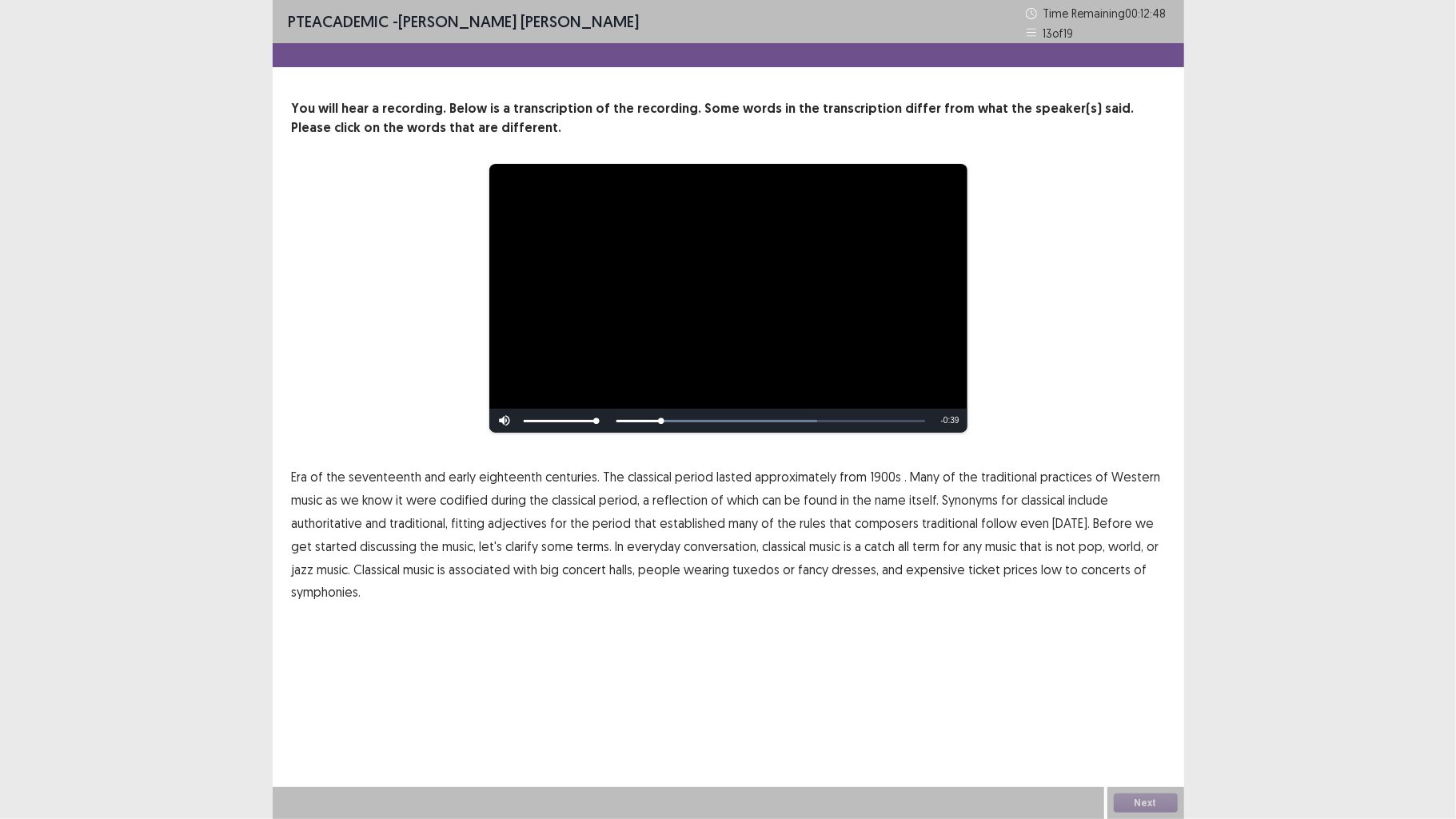
click at [871, 474] on span "1900s" at bounding box center [886, 476] width 31 height 19
drag, startPoint x: 941, startPoint y: 529, endPoint x: 966, endPoint y: 526, distance: 25.2
click at [941, 531] on span "traditional" at bounding box center [950, 523] width 56 height 19
click at [301, 482] on span "Era" at bounding box center [300, 476] width 16 height 19
click at [1163, 637] on button "Next" at bounding box center [1146, 803] width 64 height 19
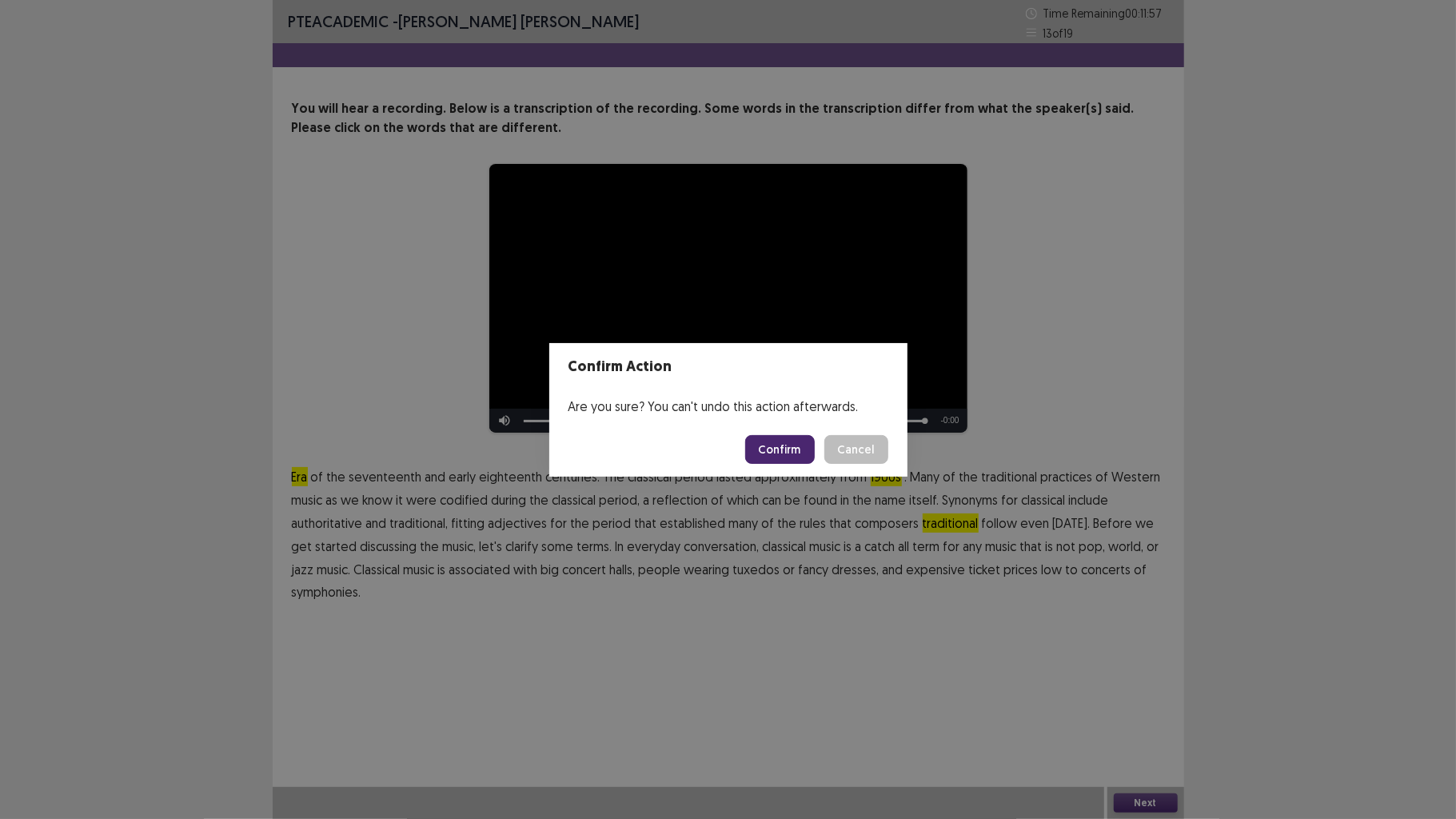
click at [774, 449] on button "Confirm" at bounding box center [779, 449] width 69 height 29
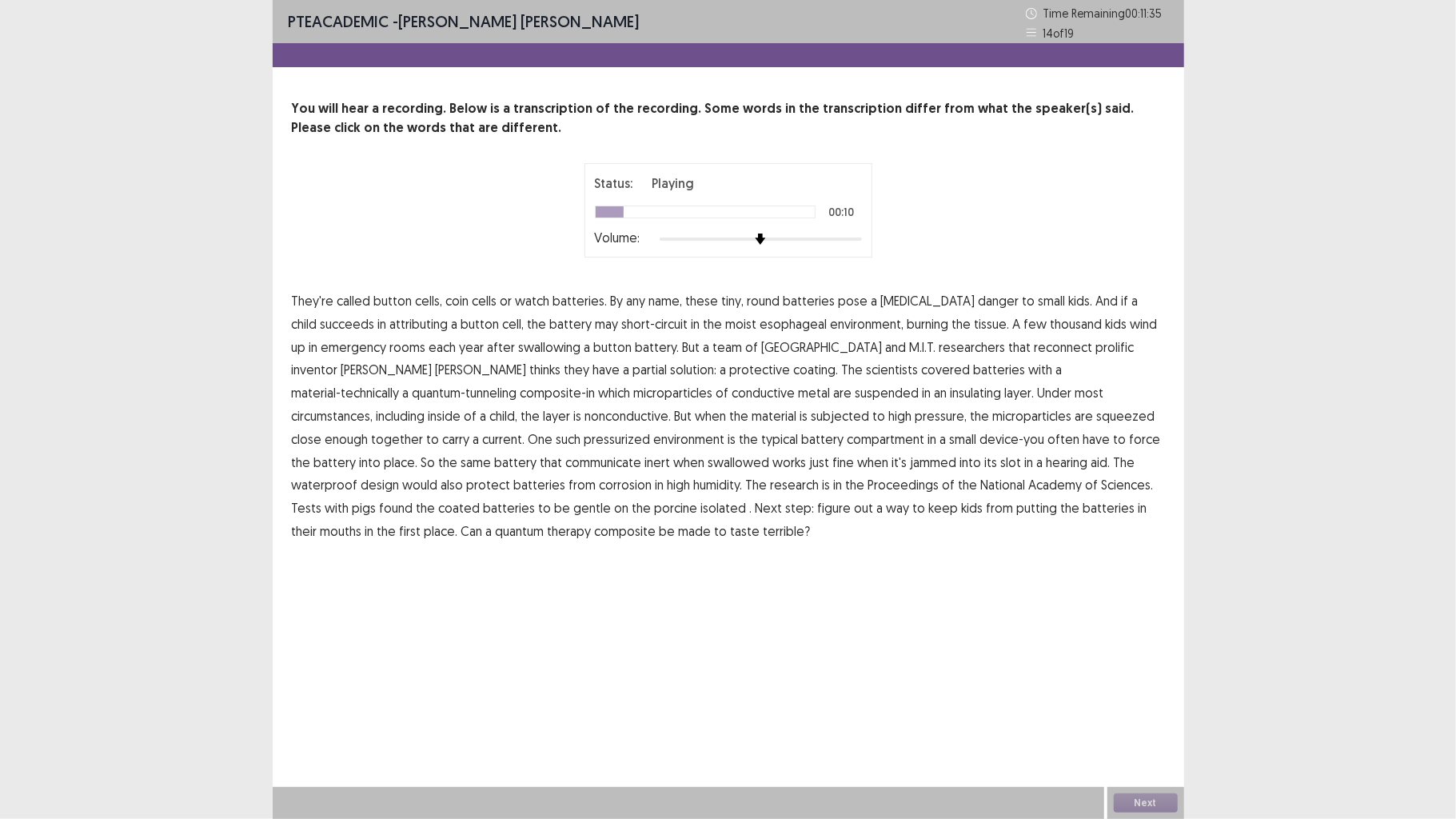
click at [391, 331] on span "attributing" at bounding box center [419, 323] width 58 height 19
click at [1035, 350] on span "reconnect" at bounding box center [1064, 346] width 58 height 19
drag, startPoint x: 1076, startPoint y: 440, endPoint x: 953, endPoint y: 449, distance: 123.3
click at [643, 453] on span "communicate" at bounding box center [604, 462] width 76 height 19
drag, startPoint x: 319, startPoint y: 507, endPoint x: 365, endPoint y: 507, distance: 46.0
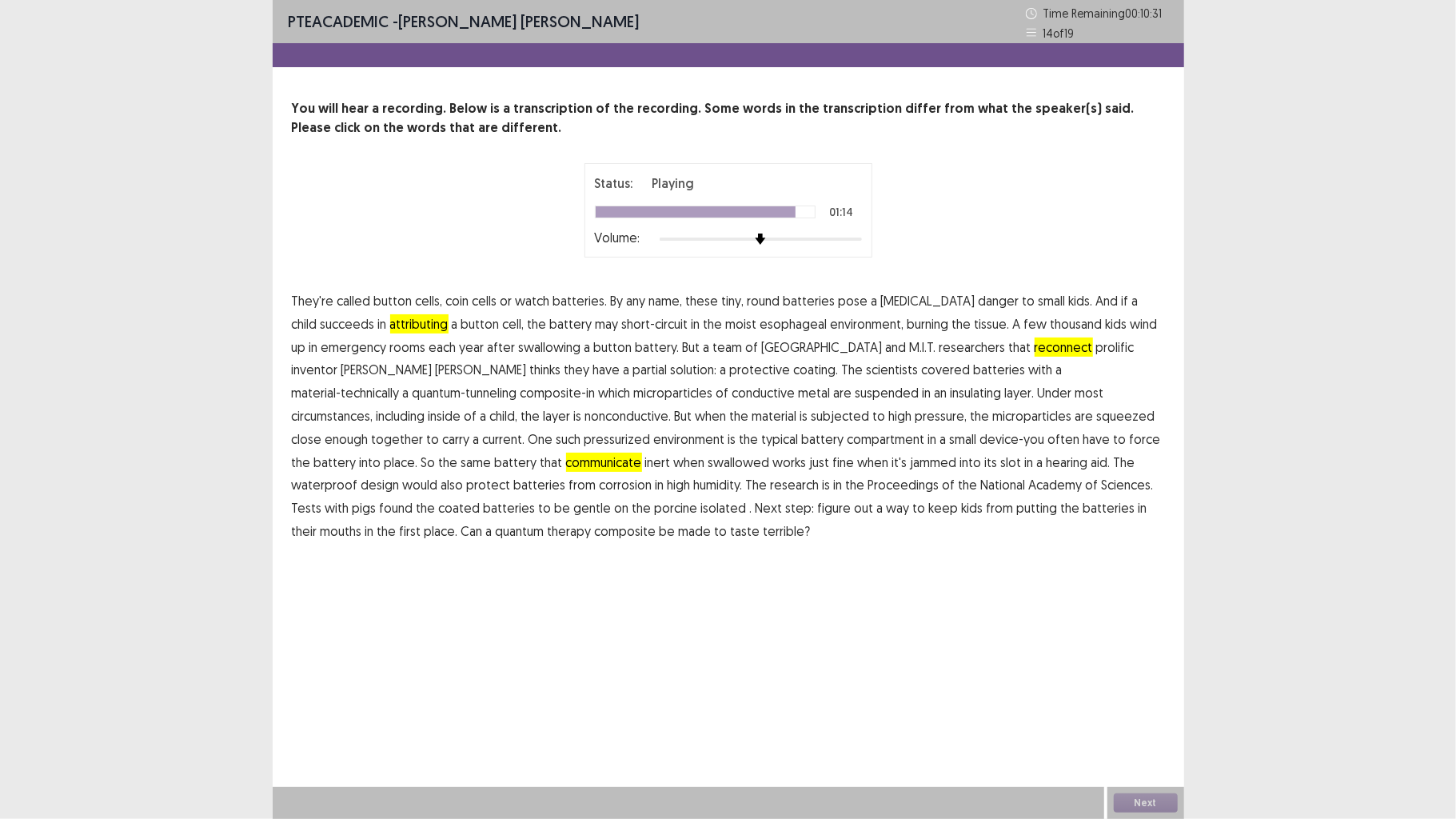
click at [655, 507] on span "porcine" at bounding box center [677, 508] width 43 height 19
click at [764, 535] on span "terrible?" at bounding box center [787, 530] width 47 height 19
click at [1162, 637] on button "Next" at bounding box center [1146, 803] width 64 height 19
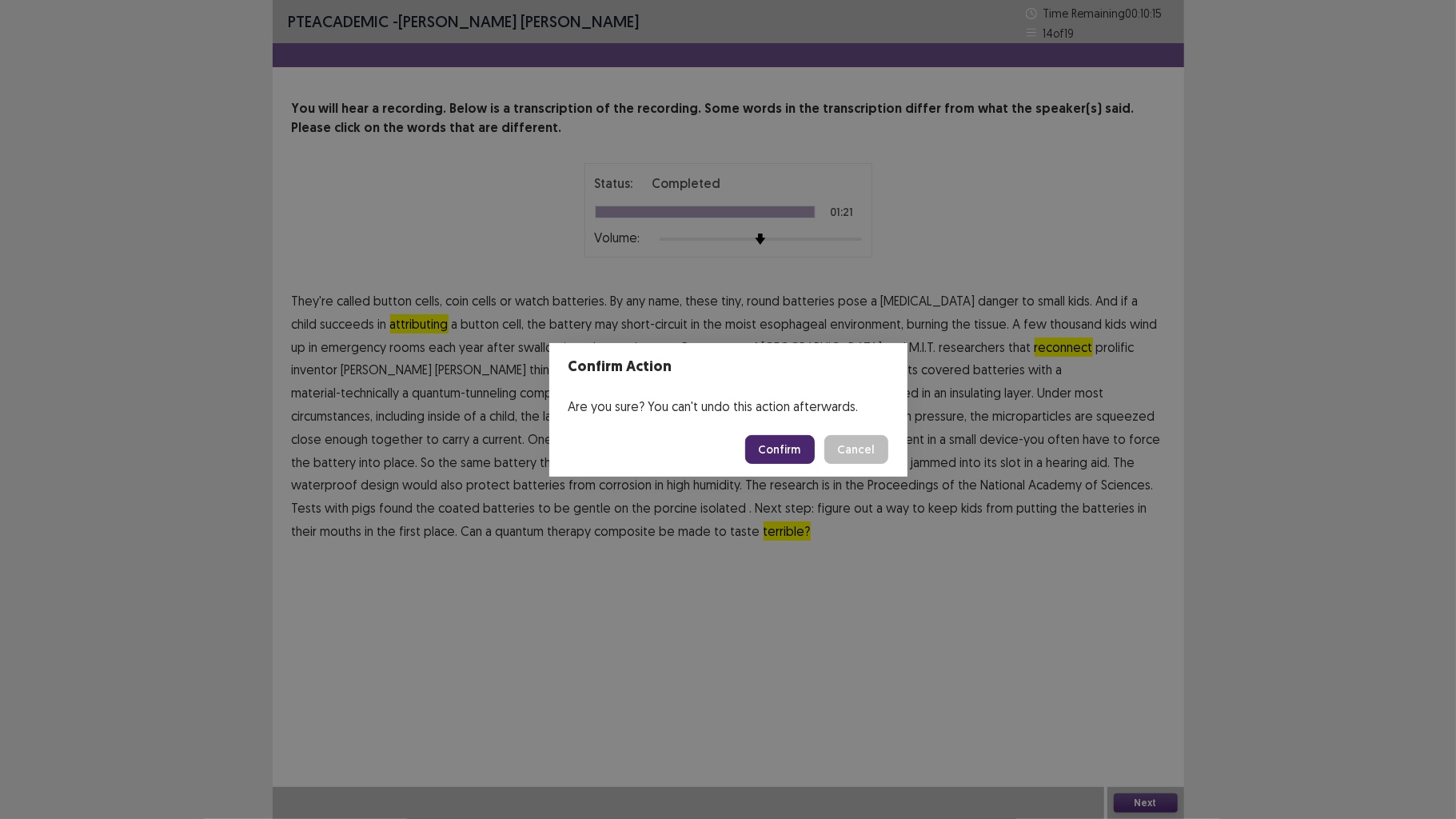
click at [779, 449] on button "Confirm" at bounding box center [779, 449] width 69 height 29
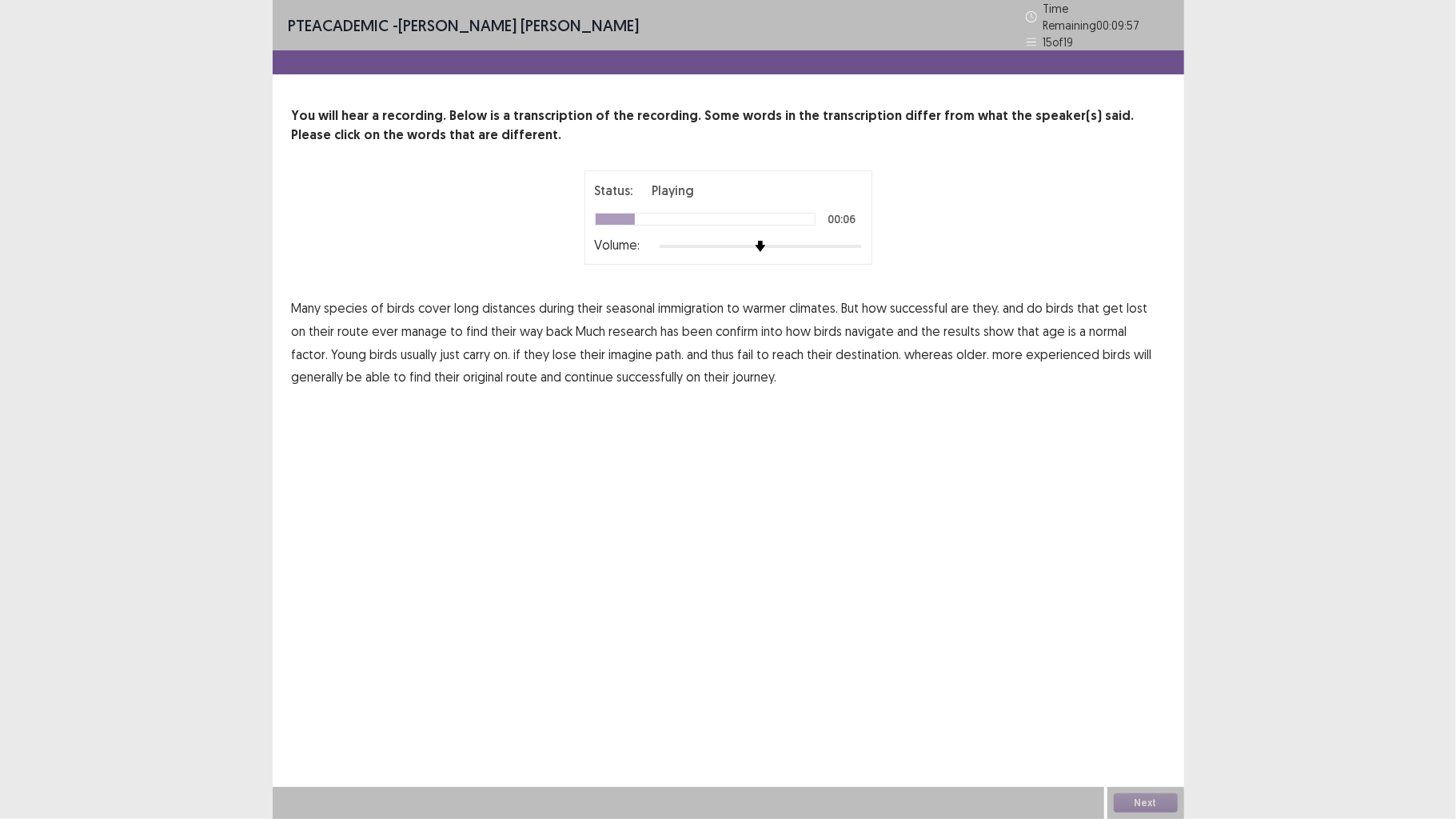
click at [907, 299] on span "successful" at bounding box center [920, 307] width 58 height 19
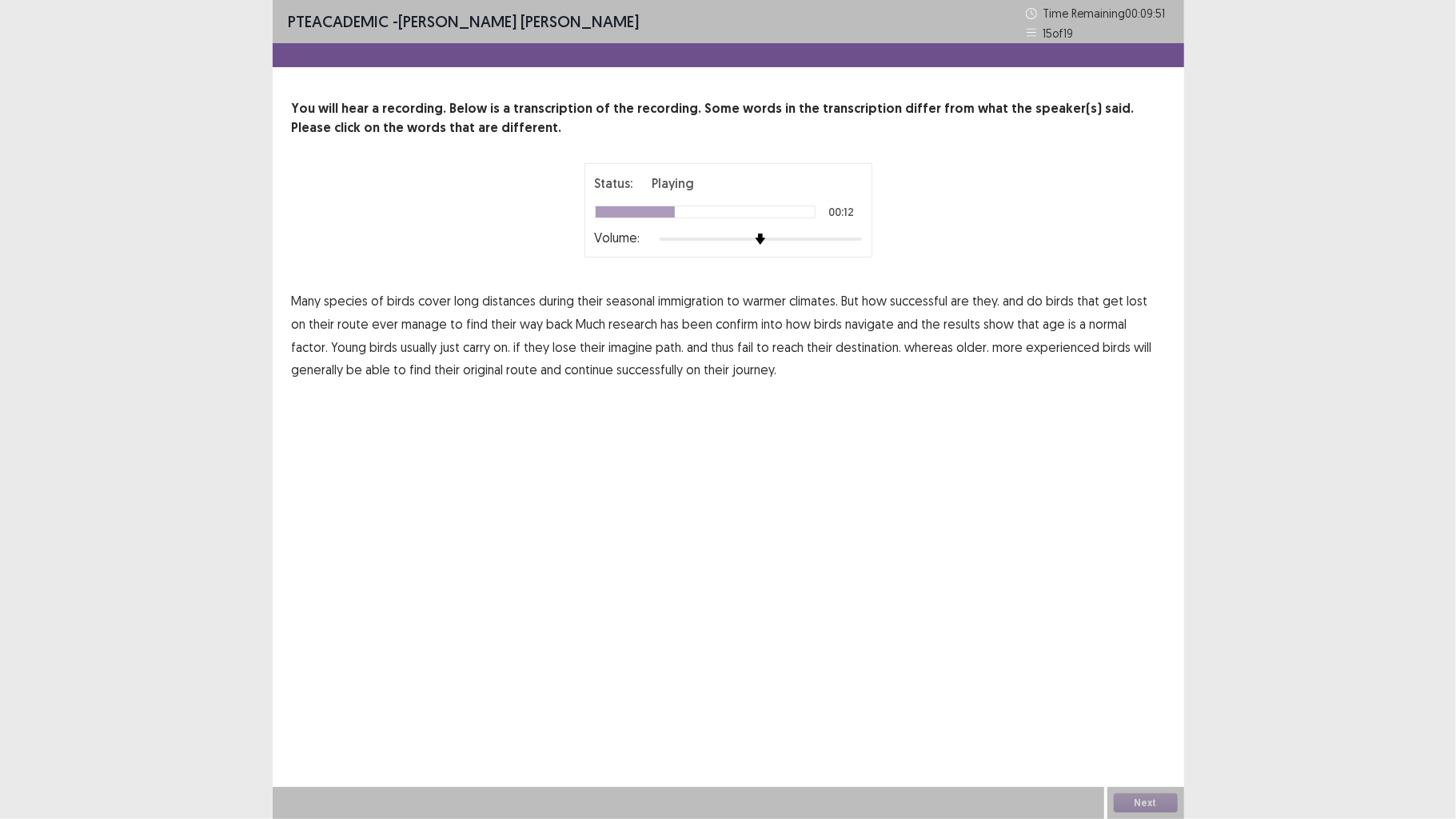
click at [577, 330] on span "Much" at bounding box center [591, 323] width 30 height 19
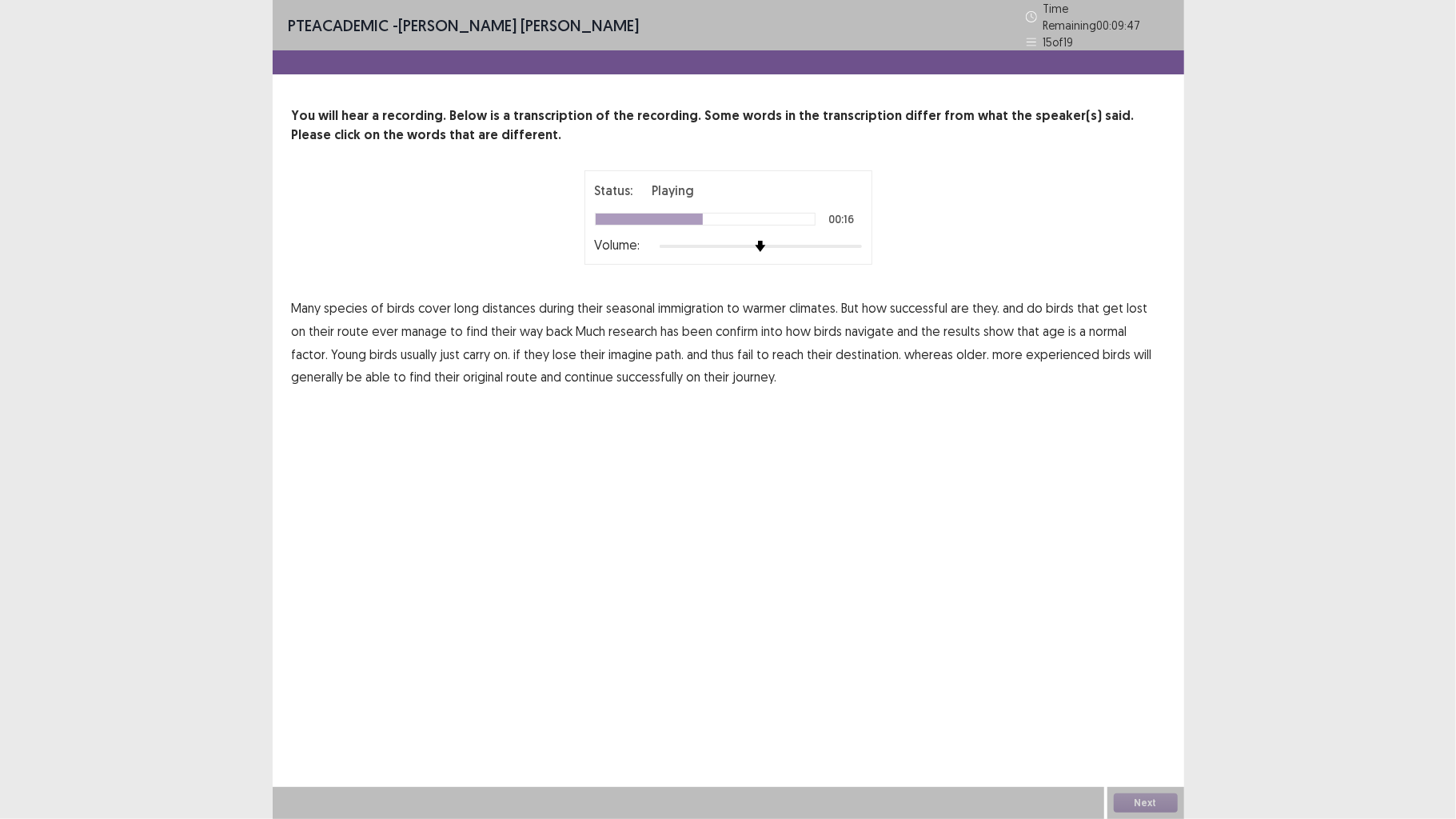
click at [724, 330] on span "confirm" at bounding box center [737, 330] width 42 height 19
click at [1092, 329] on span "normal" at bounding box center [1109, 330] width 38 height 19
click at [1140, 637] on button "Next" at bounding box center [1146, 803] width 64 height 19
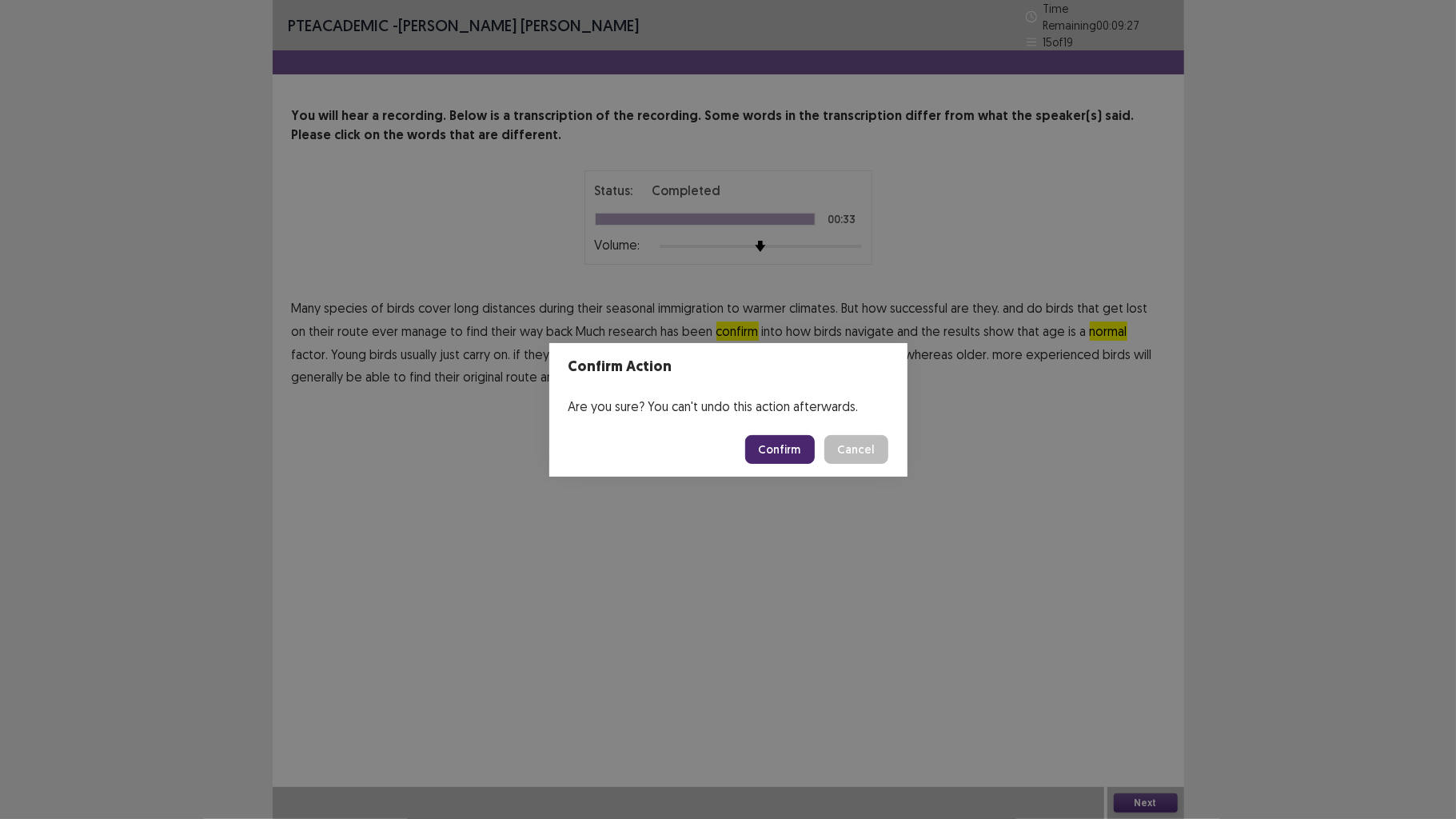
click at [780, 442] on button "Confirm" at bounding box center [779, 449] width 69 height 29
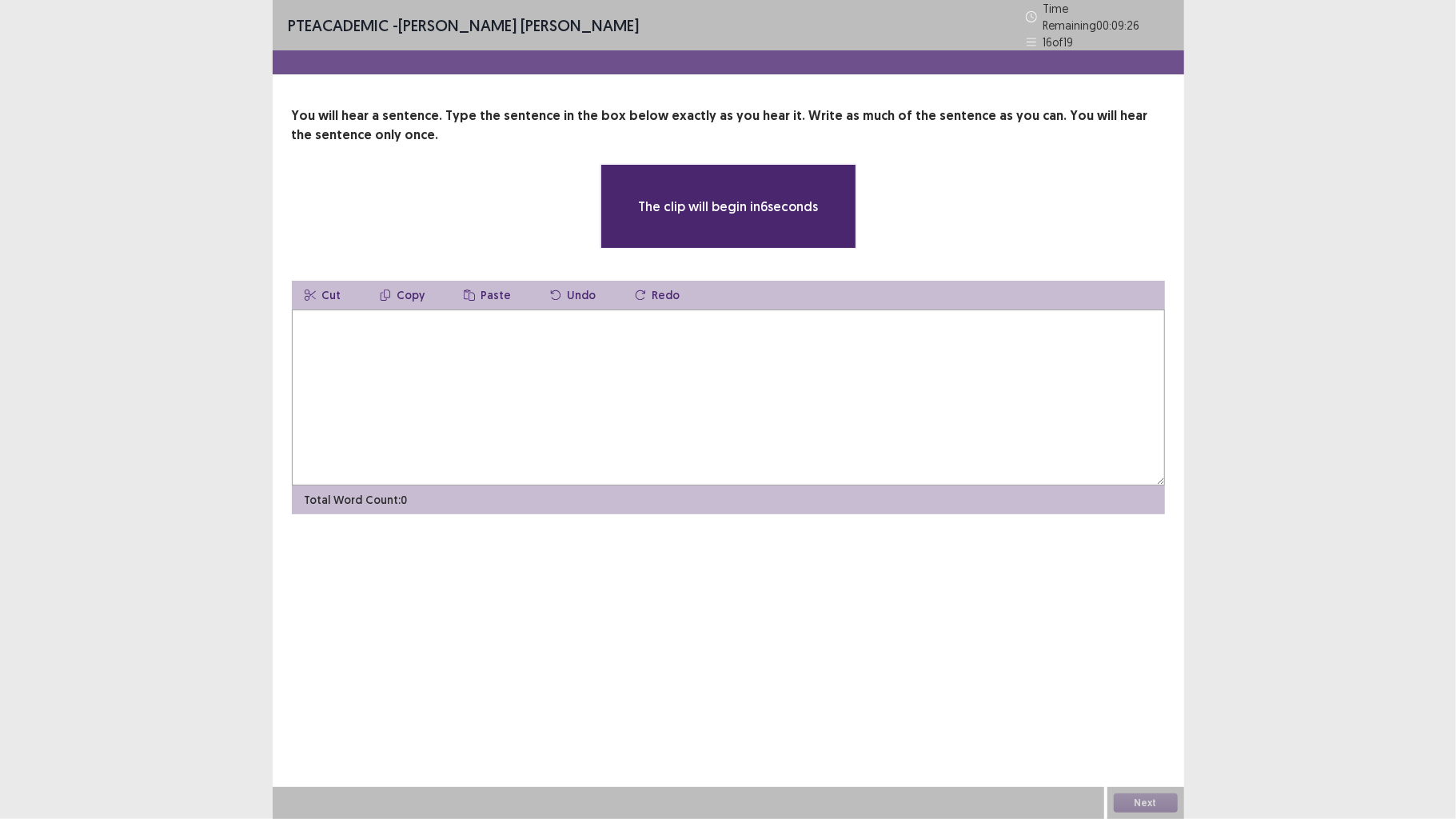
click at [786, 442] on textarea at bounding box center [728, 398] width 873 height 176
click at [792, 439] on textarea at bounding box center [728, 398] width 873 height 176
click at [552, 381] on textarea at bounding box center [728, 398] width 873 height 176
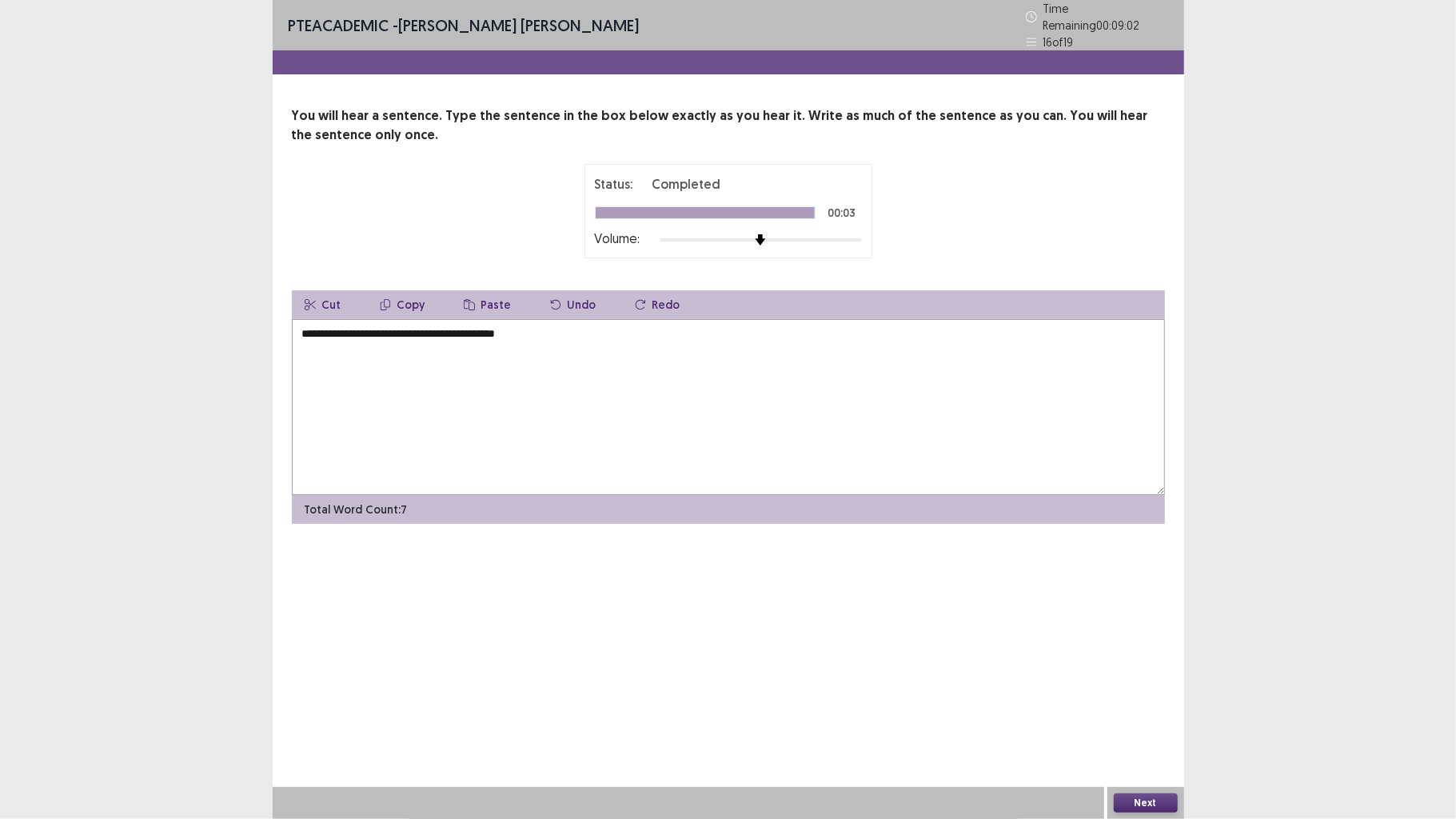
click at [311, 338] on textarea "**********" at bounding box center [728, 408] width 873 height 176
click at [677, 358] on textarea "**********" at bounding box center [728, 408] width 873 height 176
type textarea "**********"
click at [1162, 637] on button "Next" at bounding box center [1146, 803] width 64 height 19
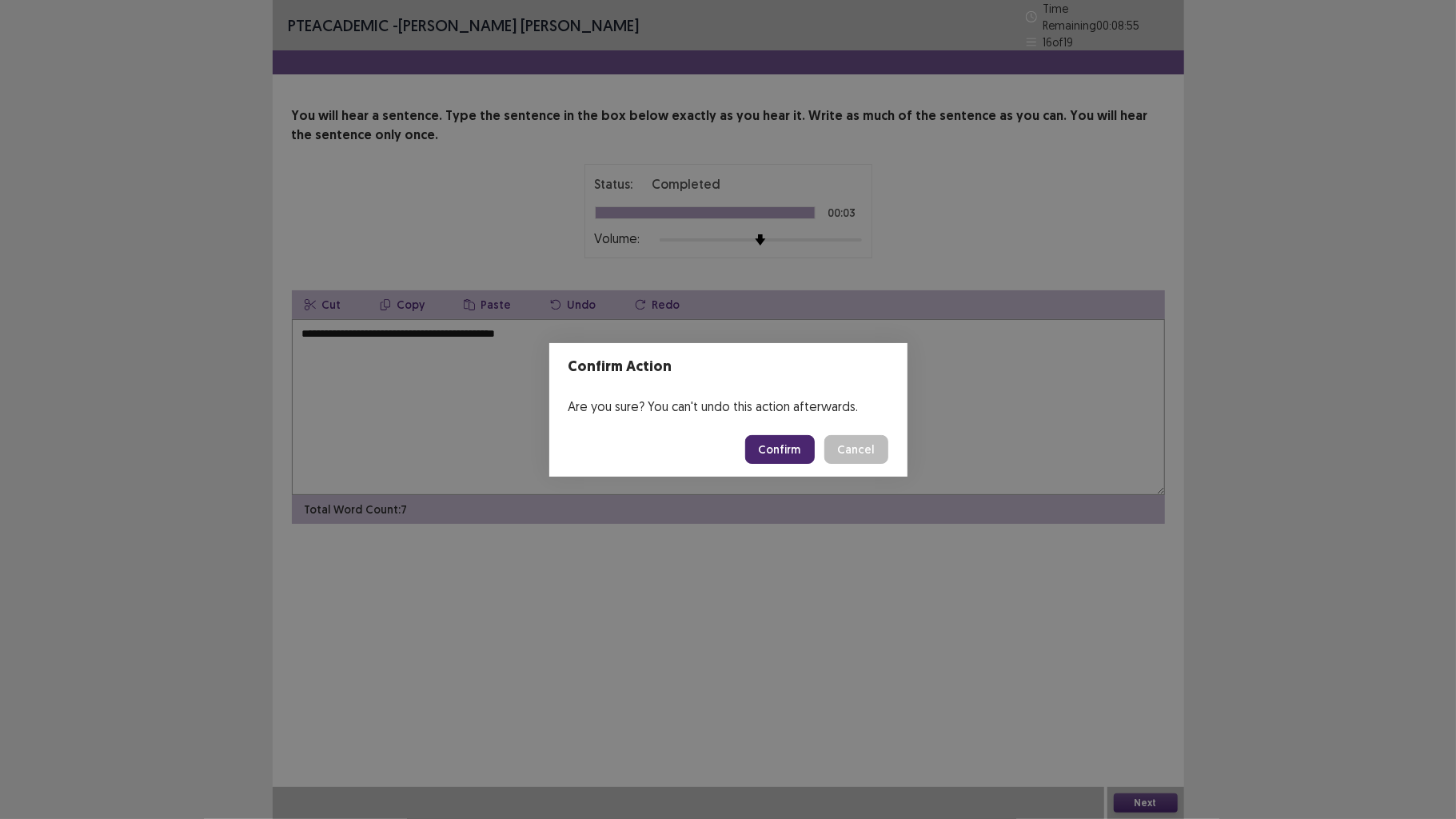
click at [765, 457] on button "Confirm" at bounding box center [779, 449] width 69 height 29
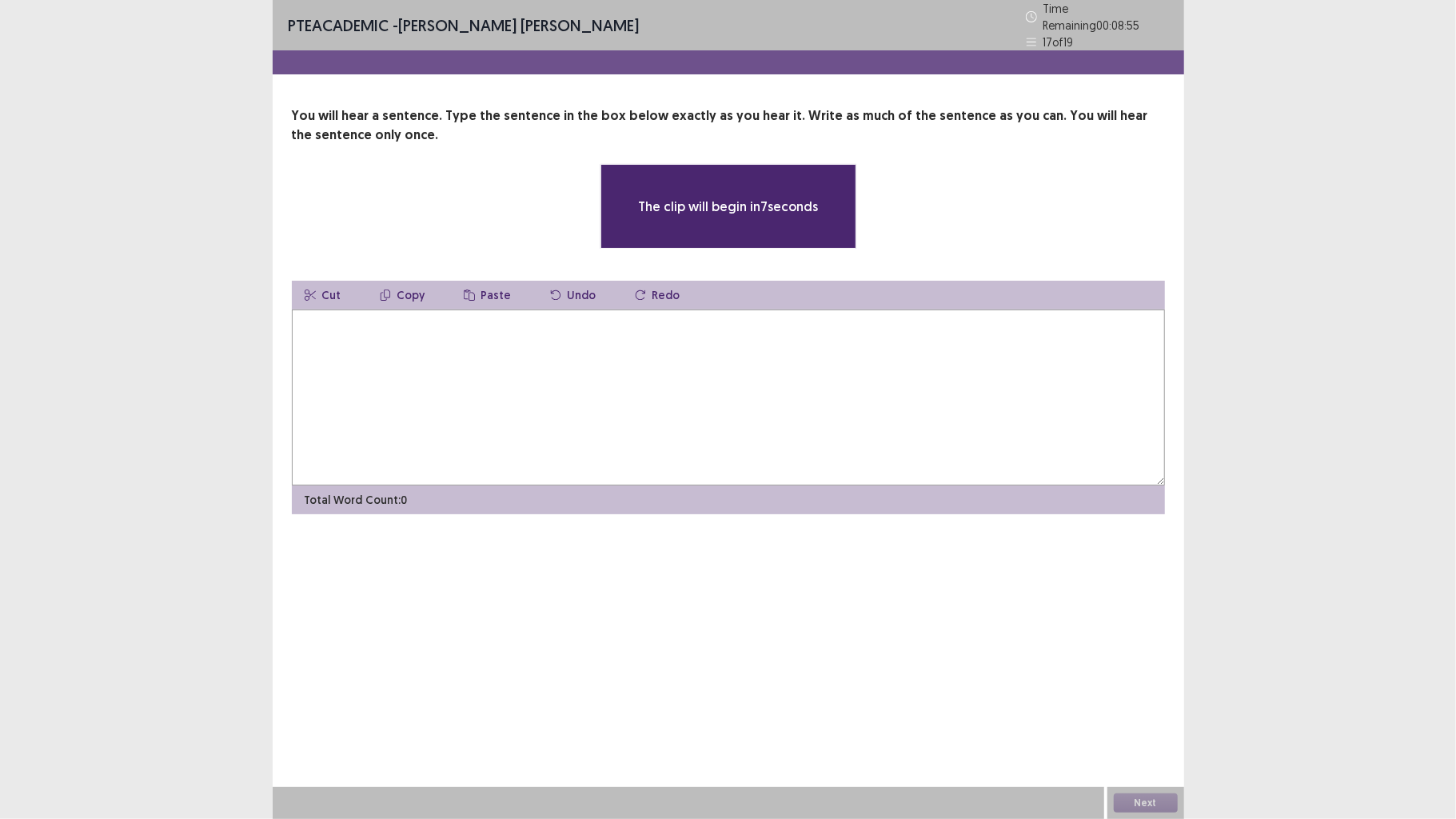
click at [646, 377] on textarea at bounding box center [728, 398] width 873 height 176
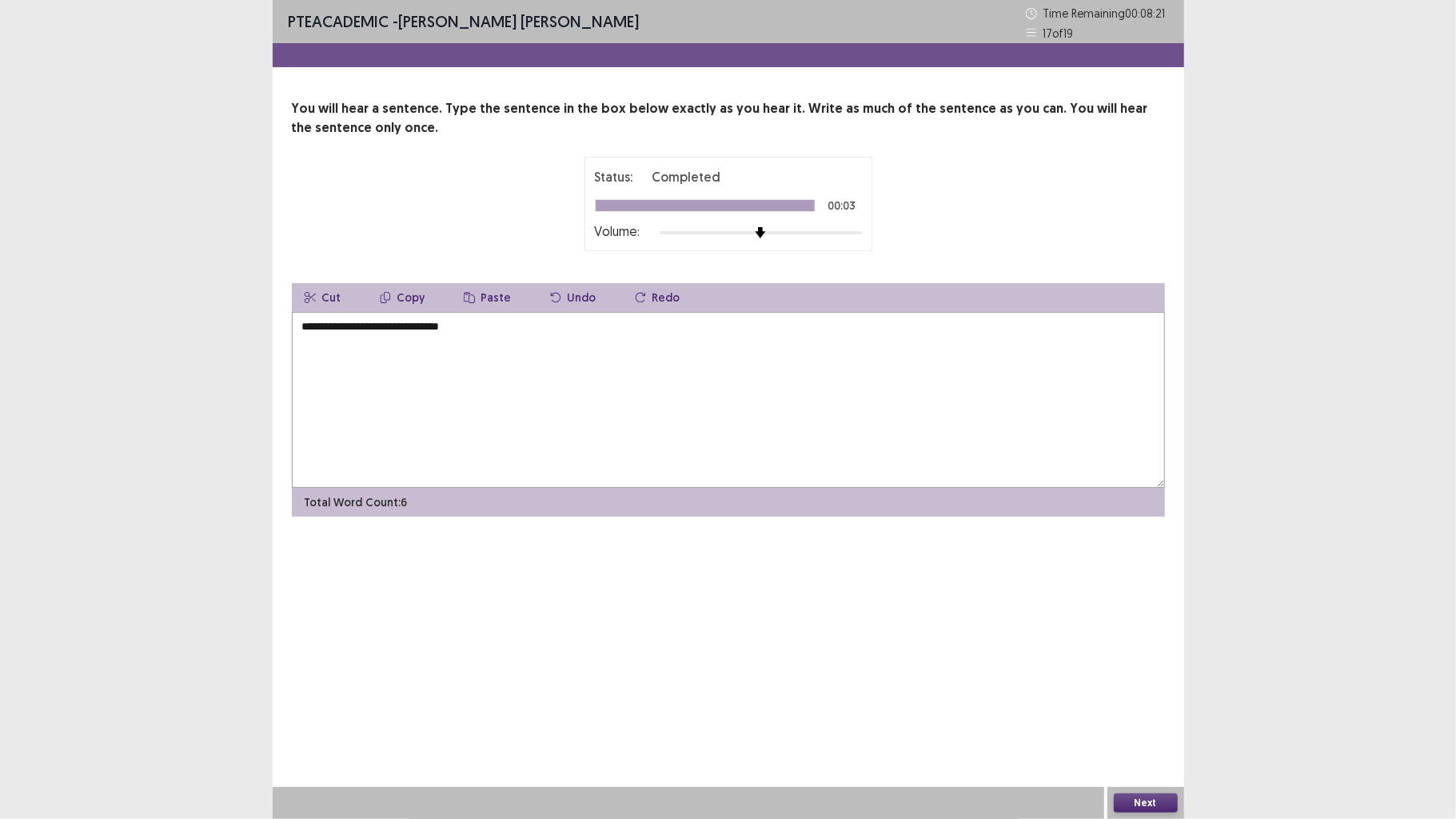
type textarea "**********"
click at [1137, 637] on button "Next" at bounding box center [1146, 803] width 64 height 19
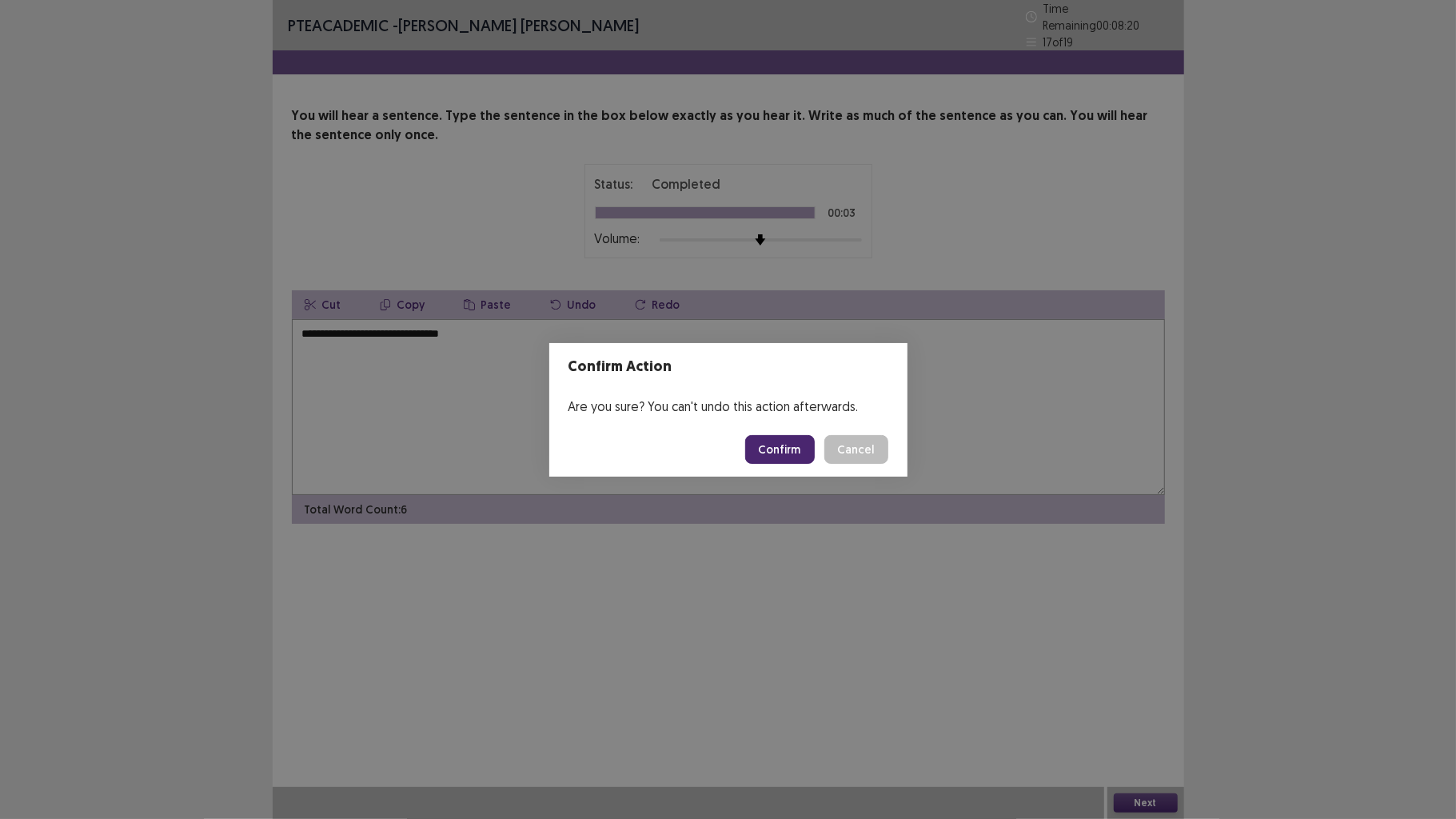
click at [808, 449] on button "Confirm" at bounding box center [779, 449] width 69 height 29
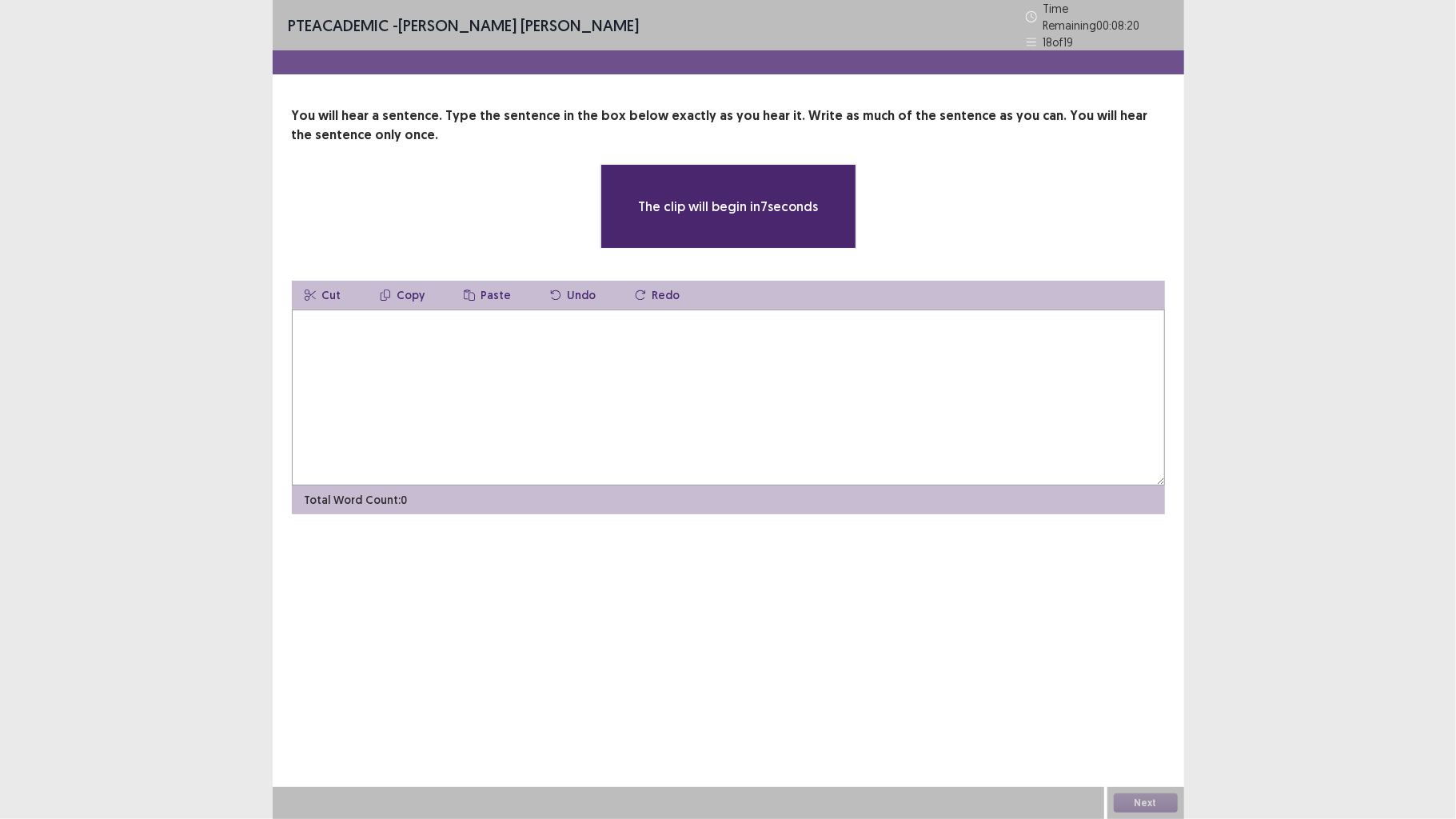
click at [635, 360] on textarea at bounding box center [728, 398] width 873 height 176
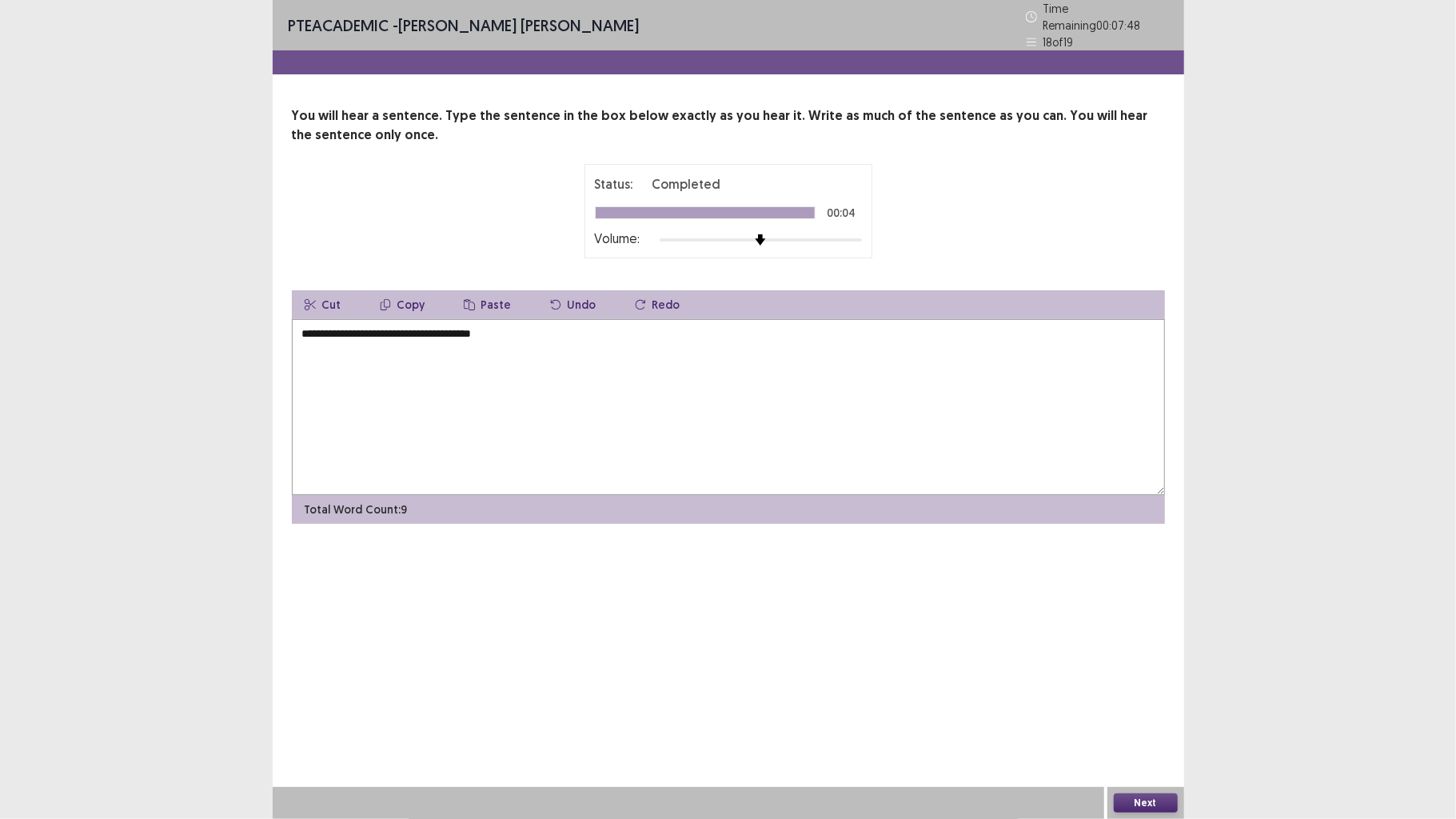
click at [432, 327] on textarea "**********" at bounding box center [728, 408] width 873 height 176
drag, startPoint x: 705, startPoint y: 360, endPoint x: 717, endPoint y: 365, distance: 13.0
click at [705, 360] on textarea "**********" at bounding box center [728, 408] width 873 height 176
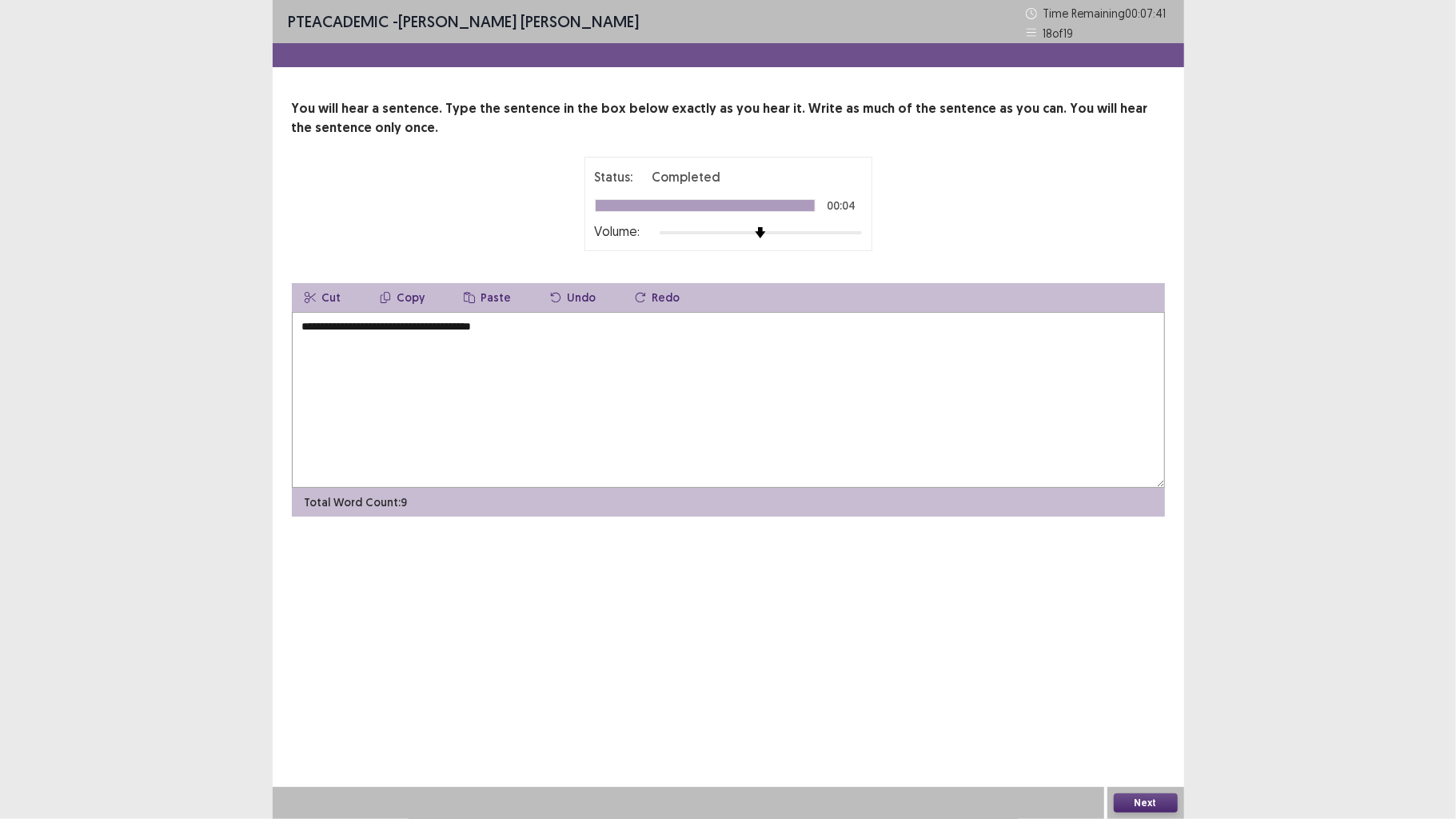
type textarea "**********"
click at [1155, 637] on button "Next" at bounding box center [1146, 803] width 64 height 19
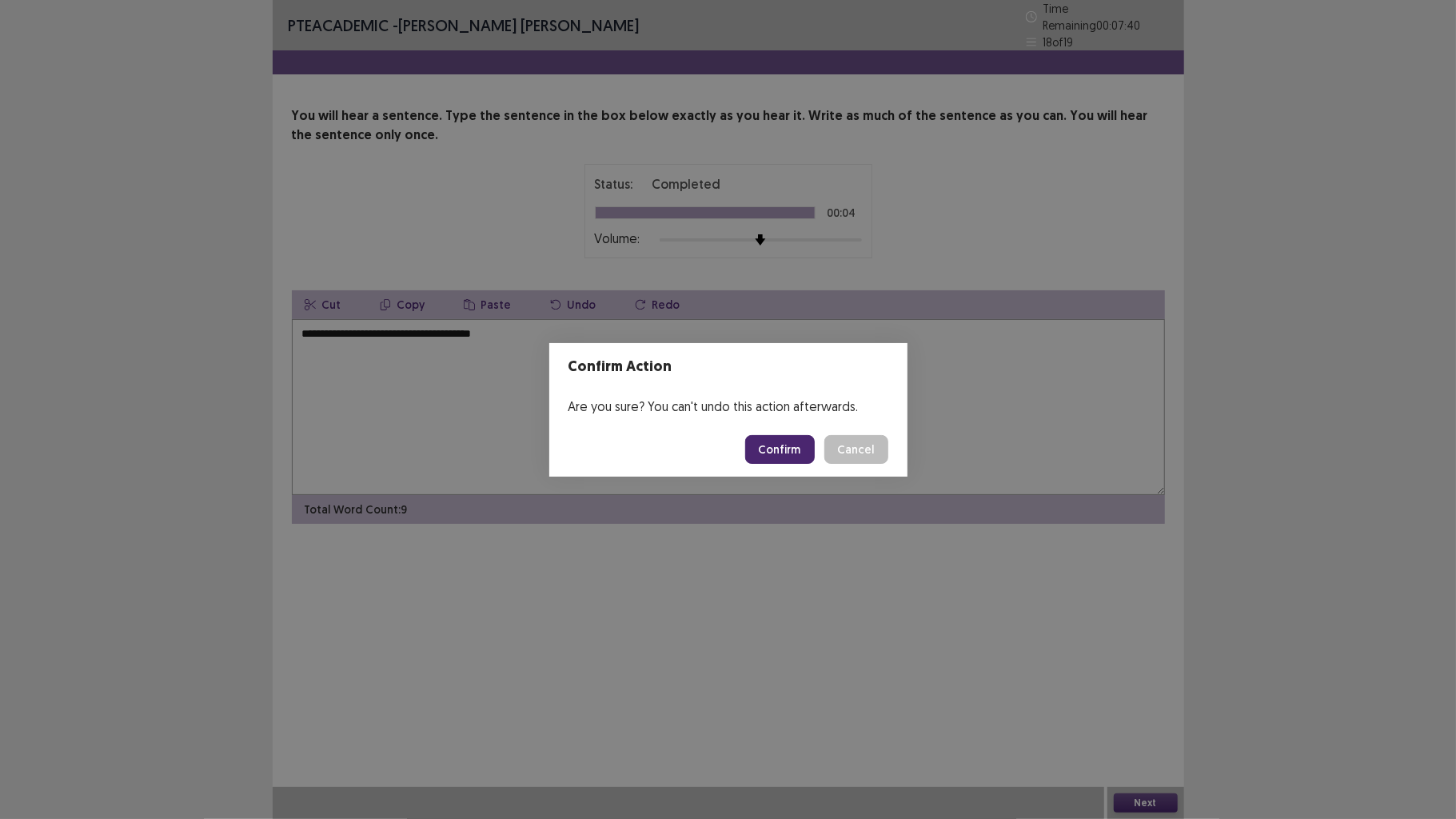
click at [781, 443] on button "Confirm" at bounding box center [779, 449] width 69 height 29
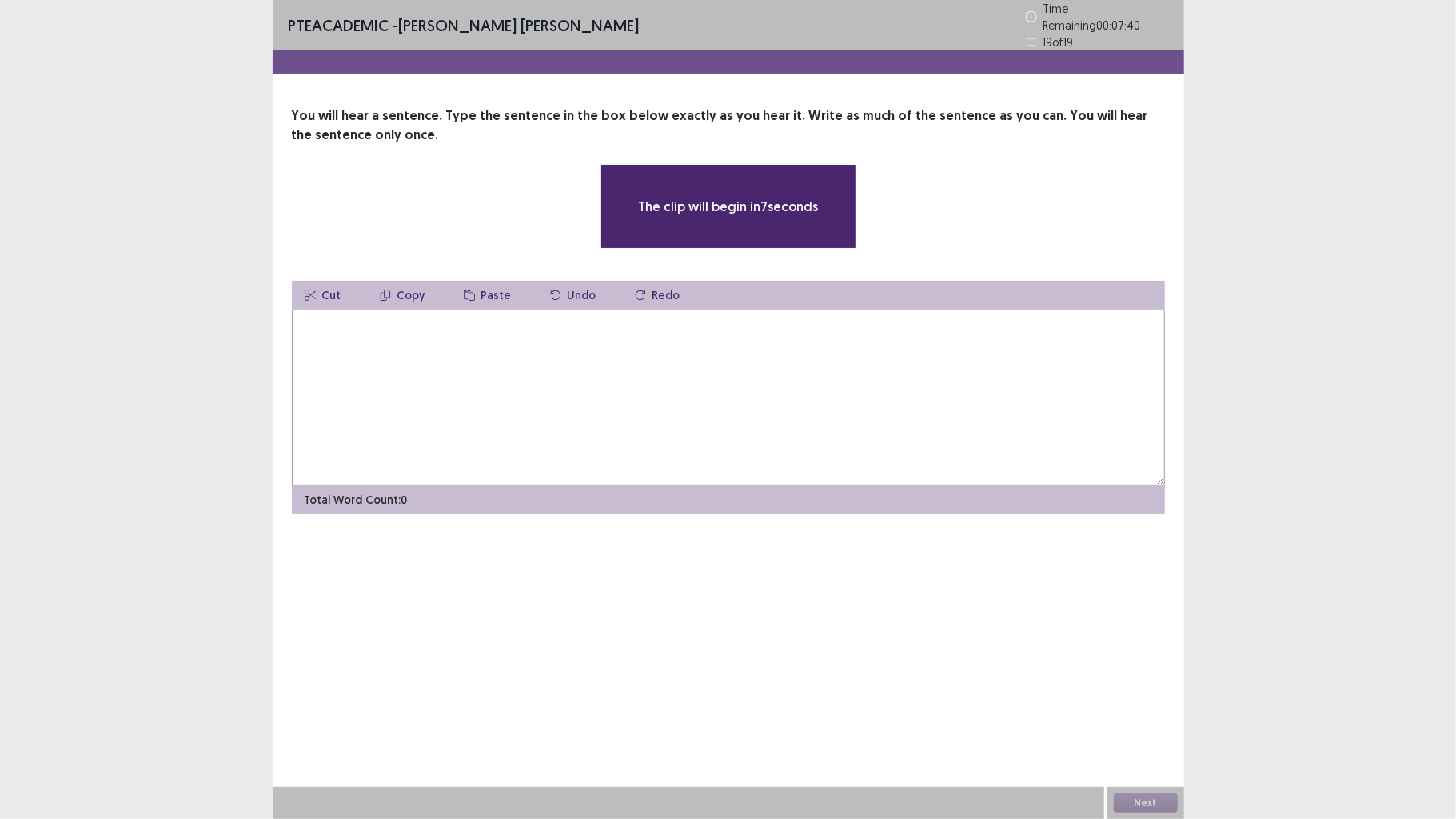
click at [742, 378] on textarea at bounding box center [728, 398] width 873 height 176
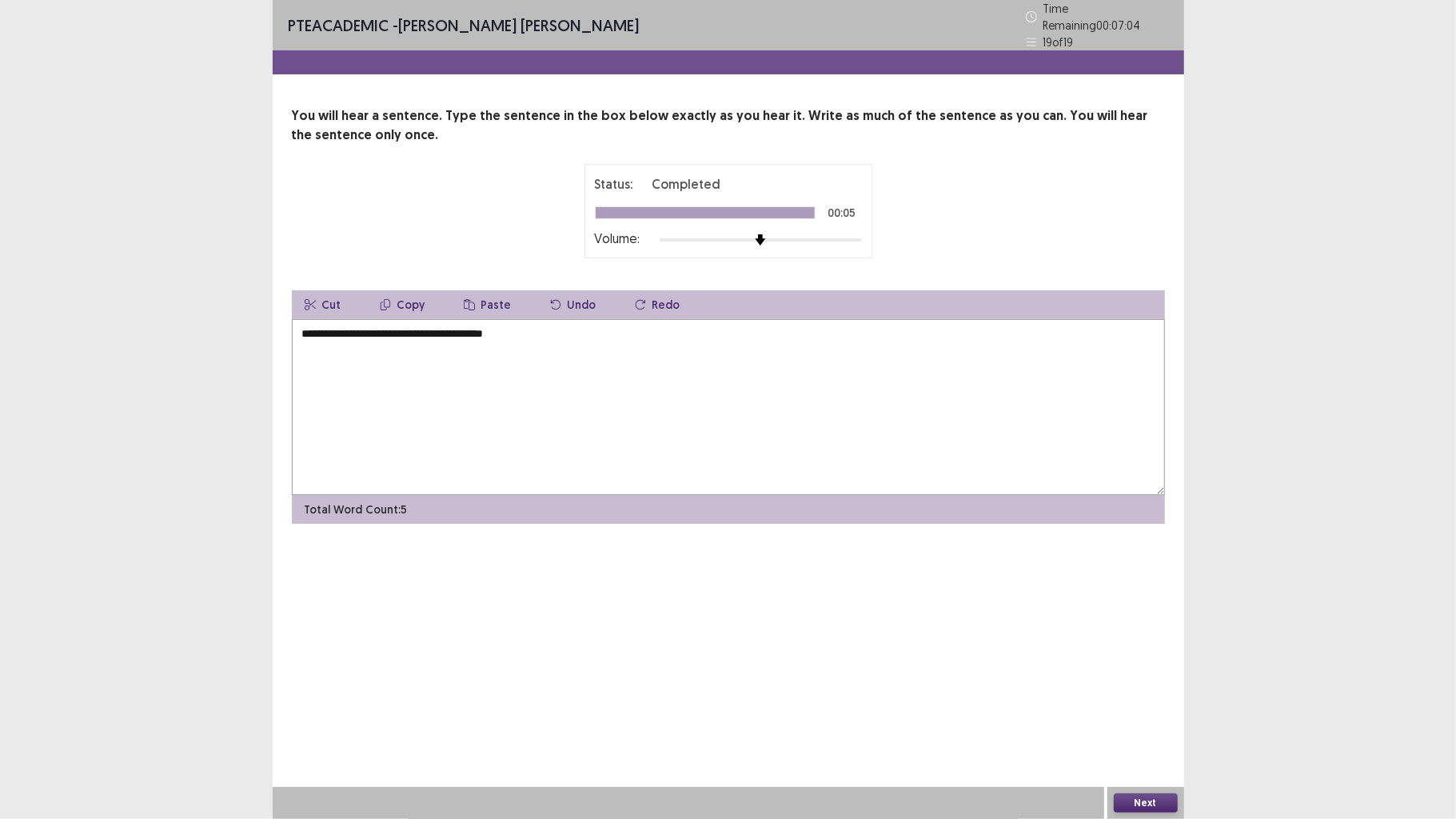
type textarea "**********"
click at [1161, 637] on button "Next" at bounding box center [1146, 803] width 64 height 19
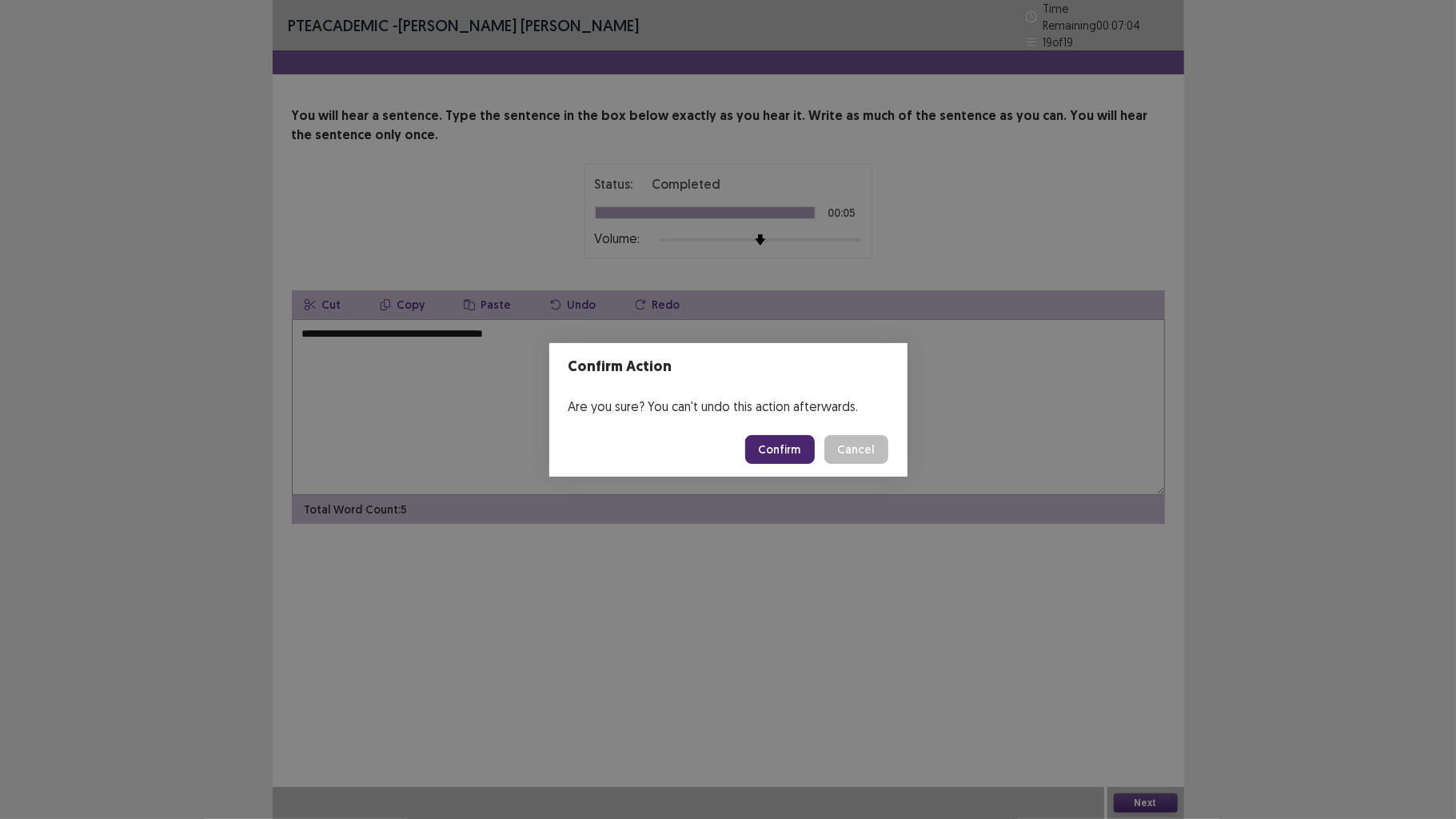
click at [794, 451] on button "Confirm" at bounding box center [779, 449] width 69 height 29
